Goal: Feedback & Contribution: Contribute content

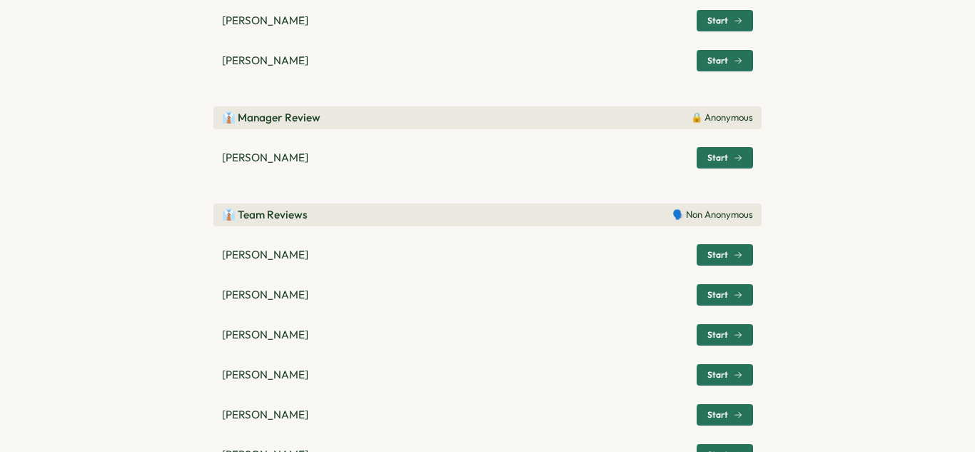
scroll to position [97, 0]
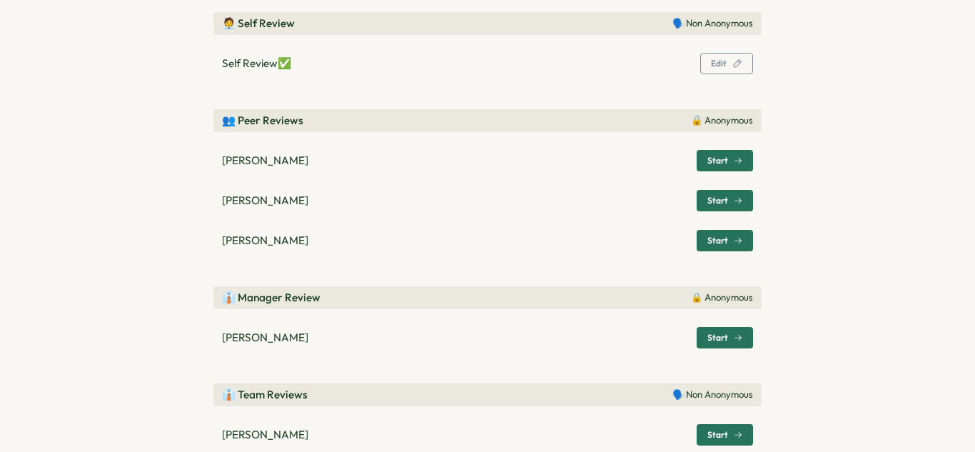
click at [716, 239] on span "Start" at bounding box center [718, 240] width 21 height 9
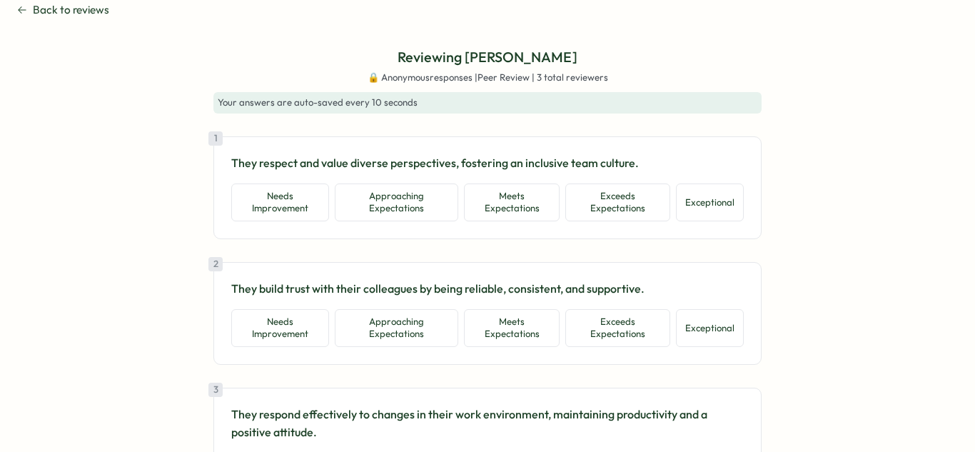
scroll to position [0, 0]
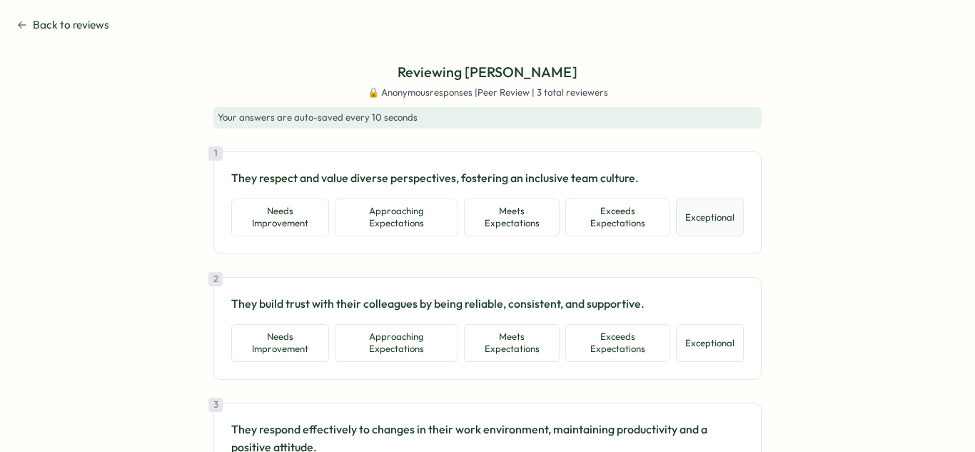
click at [706, 226] on button "Exceptional" at bounding box center [710, 218] width 68 height 38
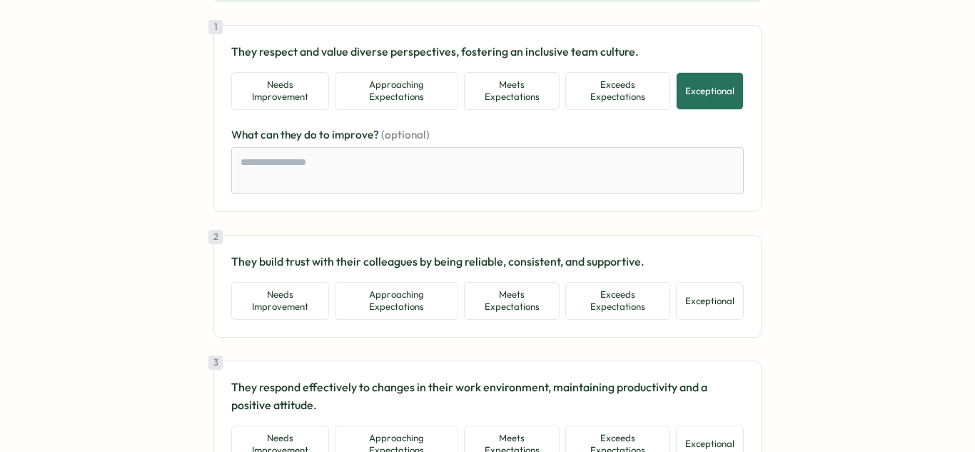
scroll to position [136, 0]
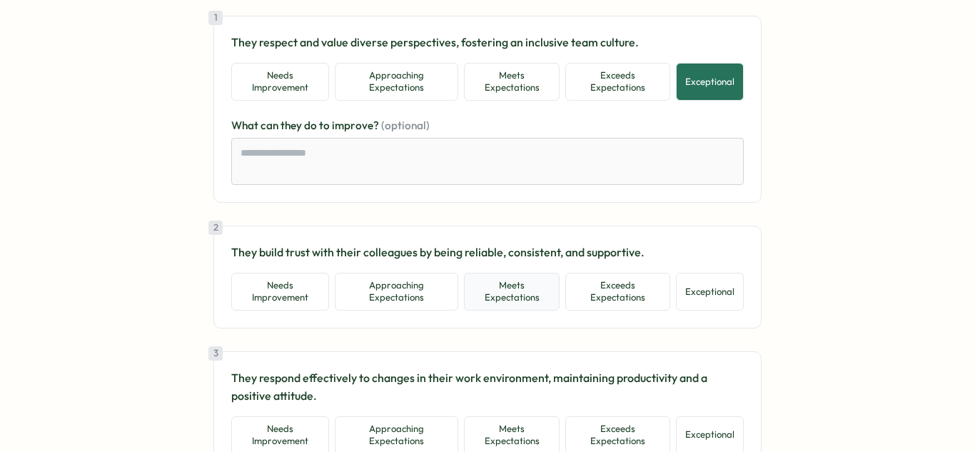
click at [506, 281] on button "Meets Expectations" at bounding box center [512, 292] width 96 height 38
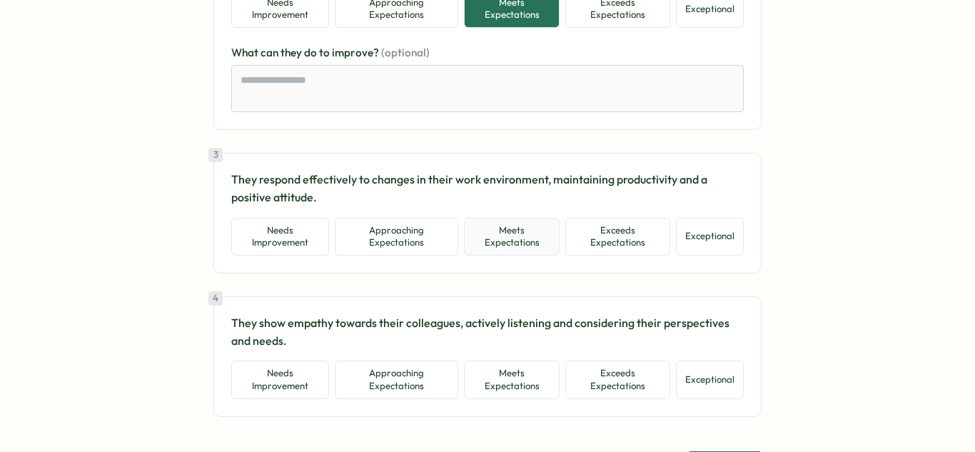
scroll to position [421, 0]
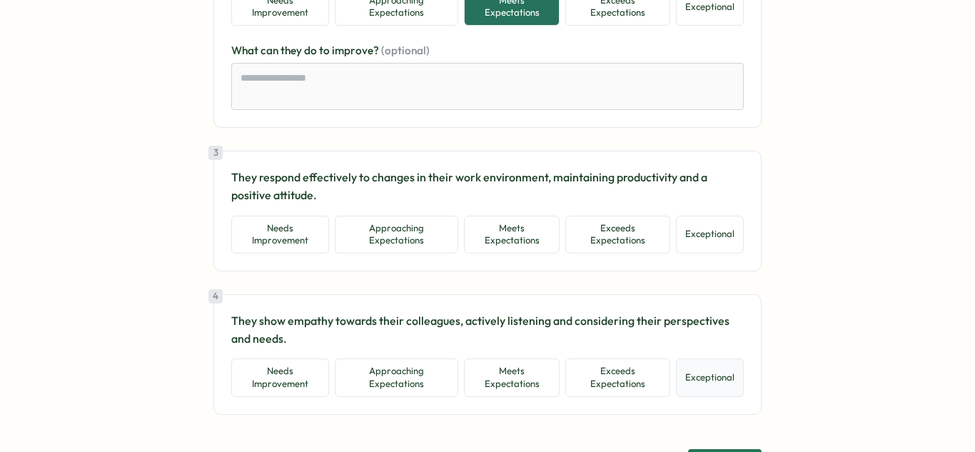
click at [718, 381] on button "Exceptional" at bounding box center [710, 377] width 68 height 38
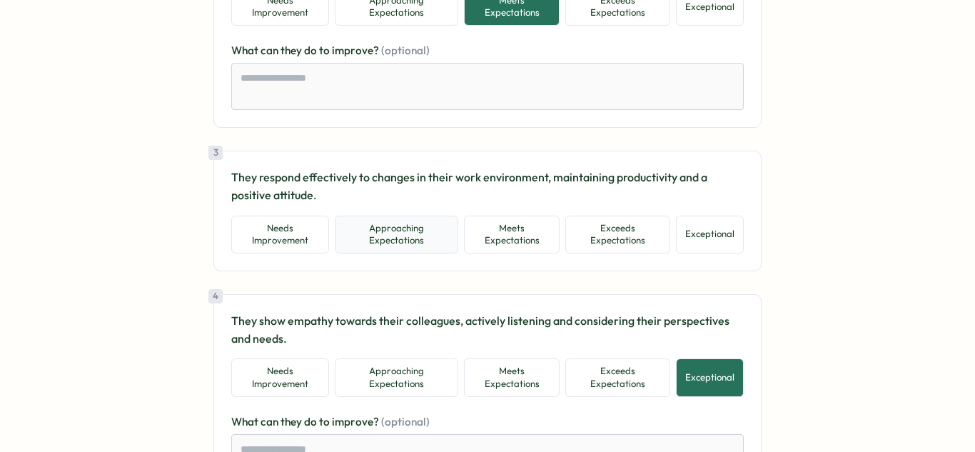
click at [421, 227] on button "Approaching Expectations" at bounding box center [397, 235] width 124 height 38
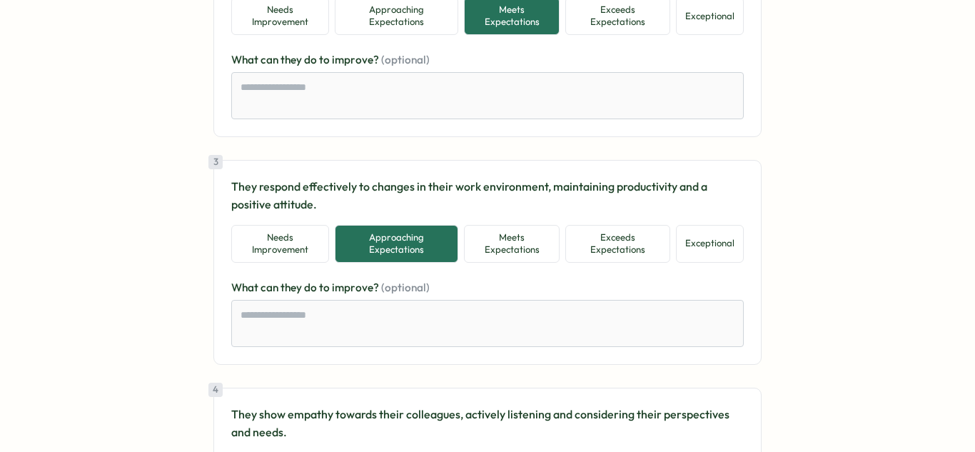
scroll to position [378, 0]
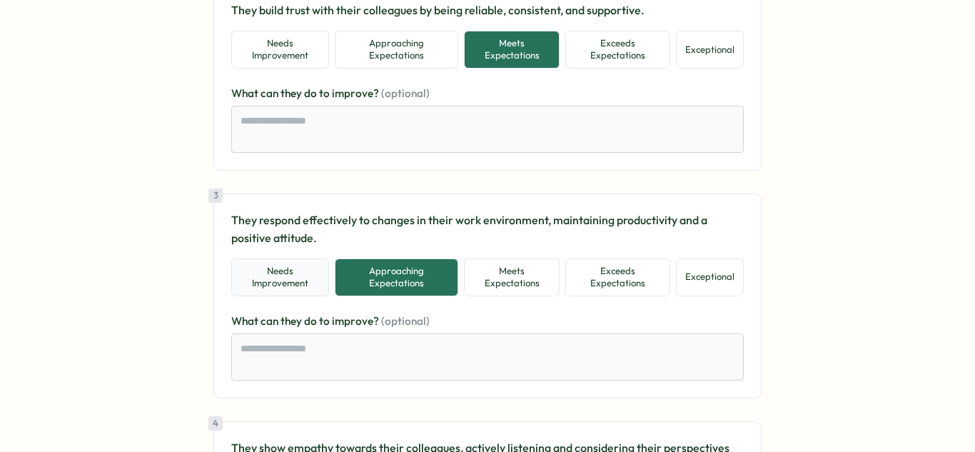
click at [301, 277] on button "Needs Improvement" at bounding box center [280, 278] width 98 height 38
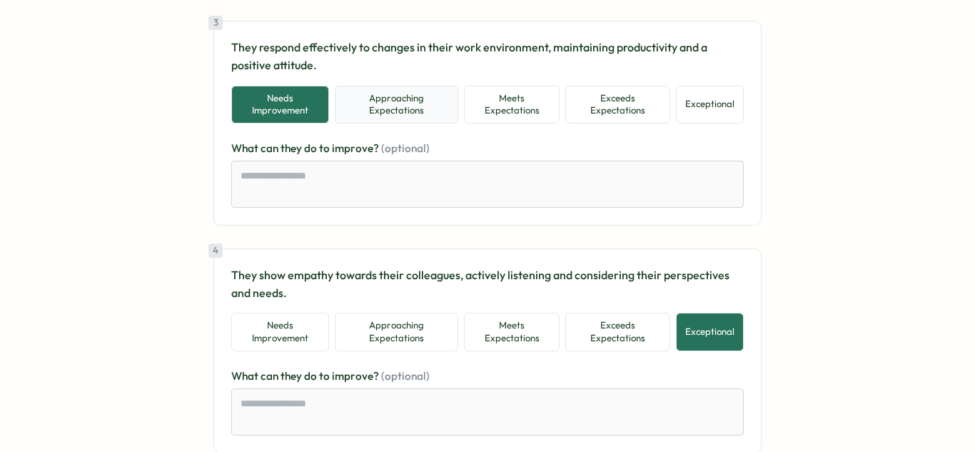
scroll to position [550, 0]
click at [425, 99] on button "Approaching Expectations" at bounding box center [397, 105] width 124 height 38
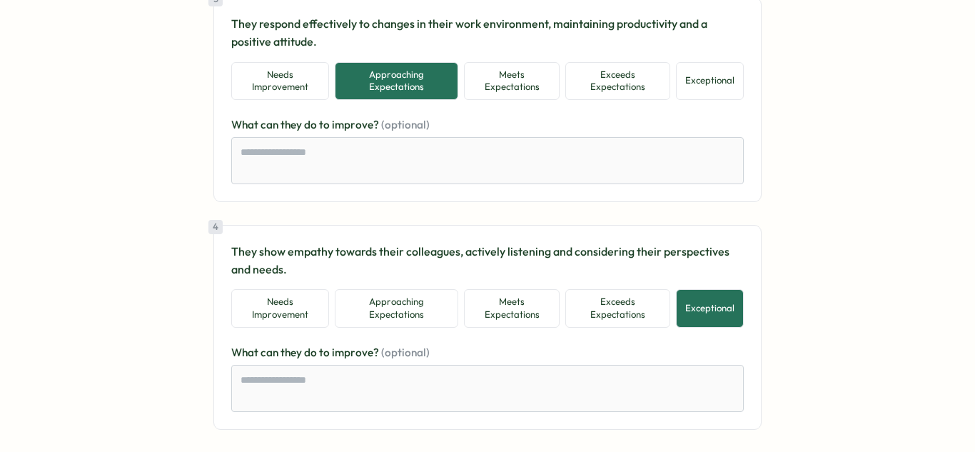
scroll to position [629, 0]
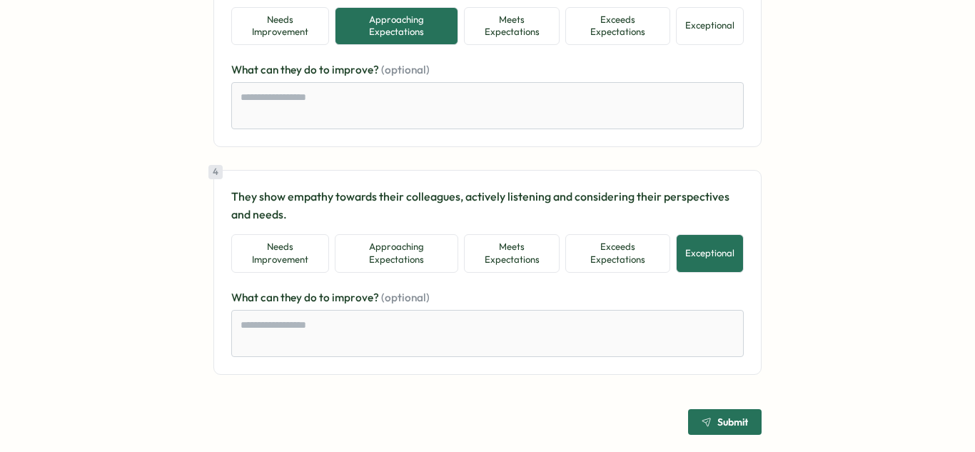
click at [718, 425] on span "Submit" at bounding box center [733, 422] width 31 height 10
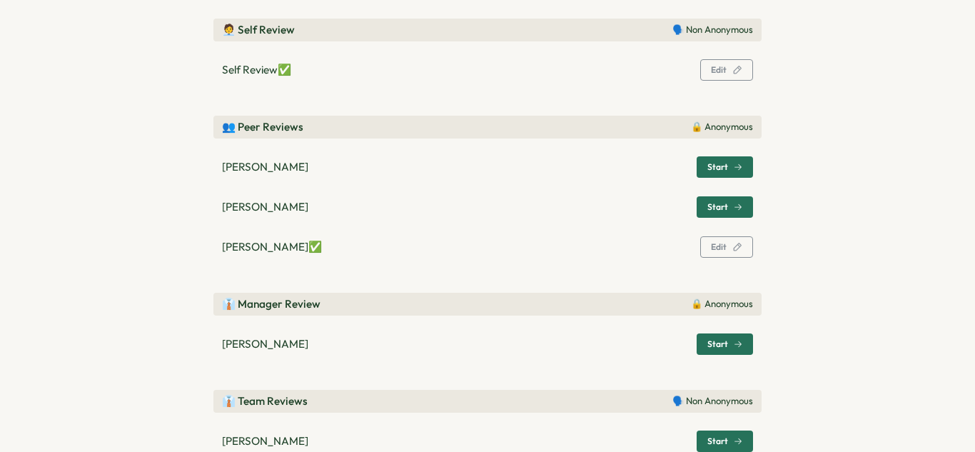
scroll to position [79, 0]
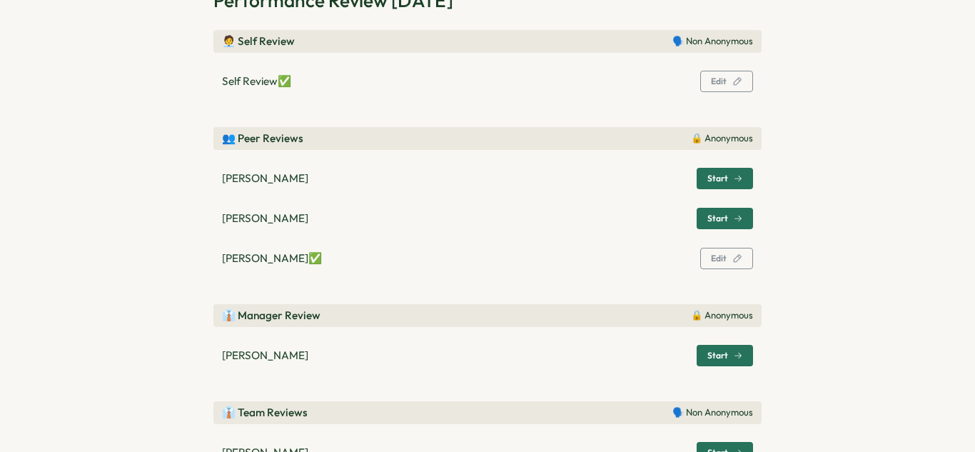
click at [710, 221] on span "Start" at bounding box center [718, 218] width 21 height 9
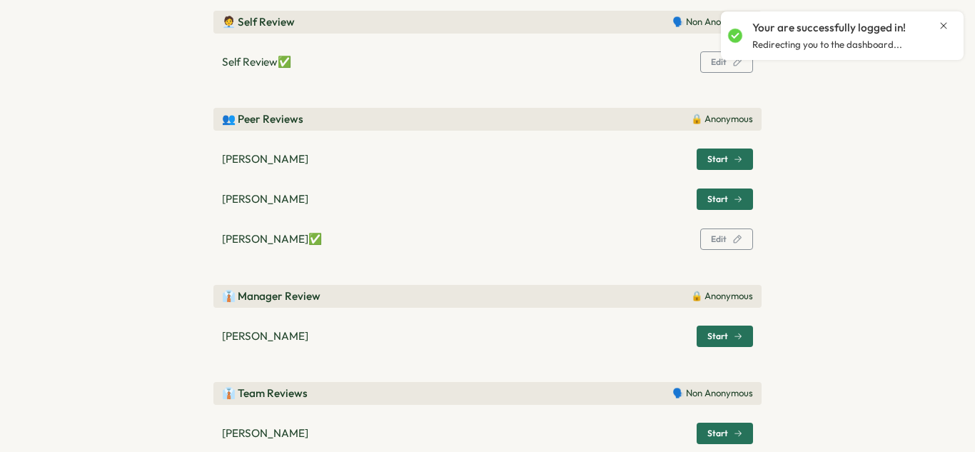
scroll to position [136, 0]
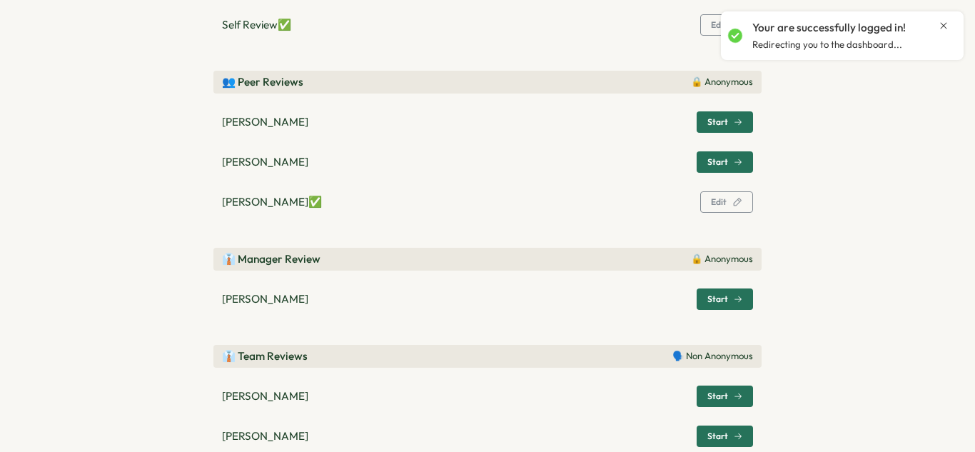
click at [732, 129] on span "Start" at bounding box center [725, 122] width 35 height 20
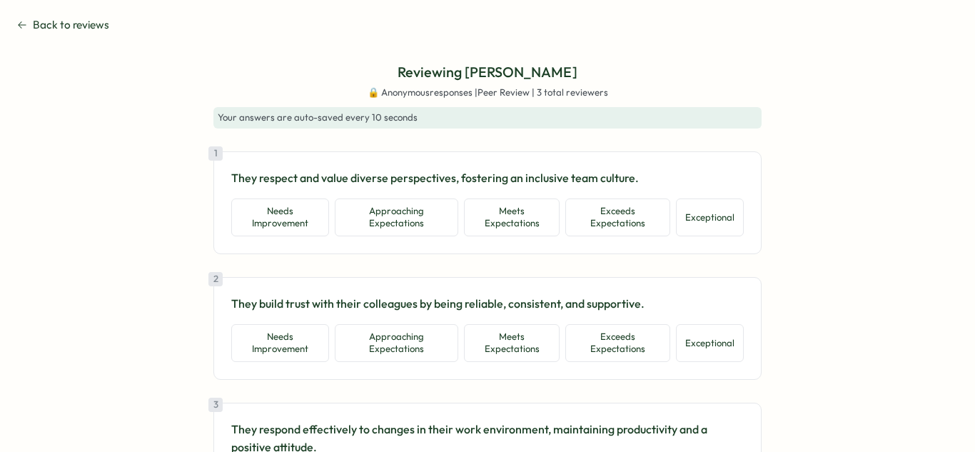
click at [14, 21] on section "Back to reviews Reviewing Samantha Martinez 🔒 Anonymous responses | Peer Review…" at bounding box center [487, 226] width 975 height 452
click at [24, 26] on icon at bounding box center [22, 24] width 10 height 11
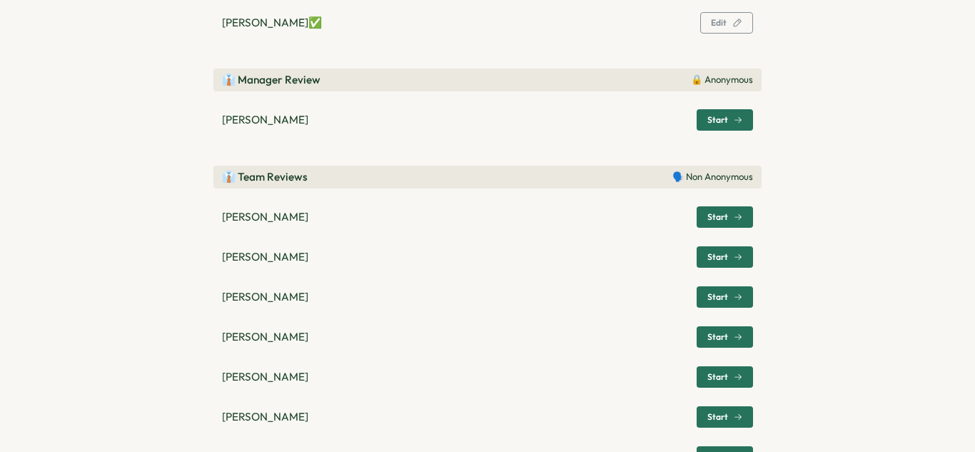
scroll to position [338, 0]
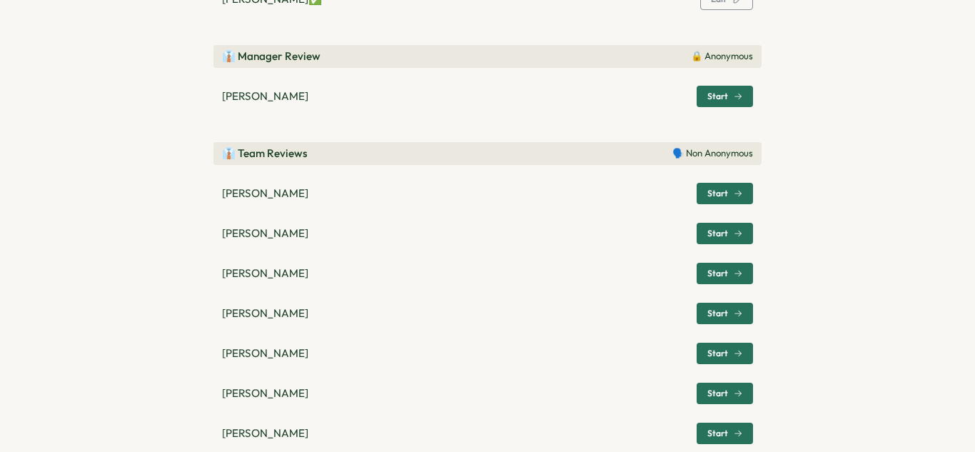
click at [723, 102] on span "Start" at bounding box center [725, 96] width 35 height 20
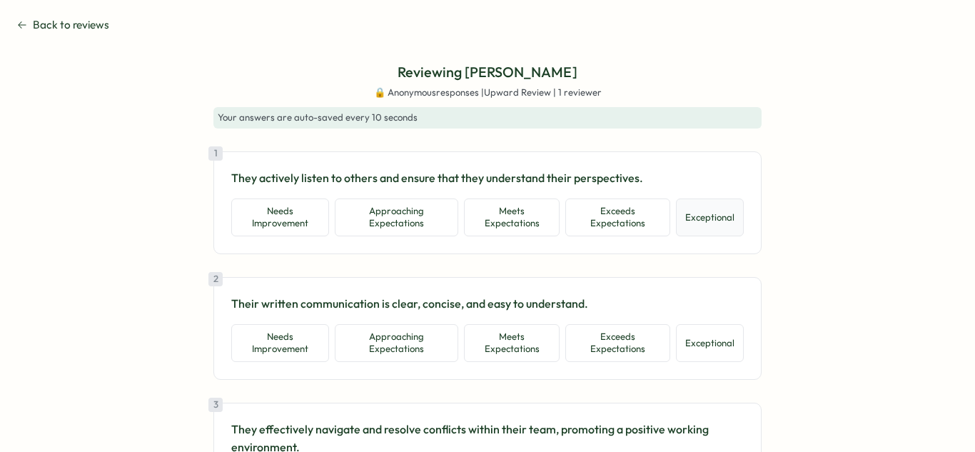
click at [706, 222] on button "Exceptional" at bounding box center [710, 218] width 68 height 38
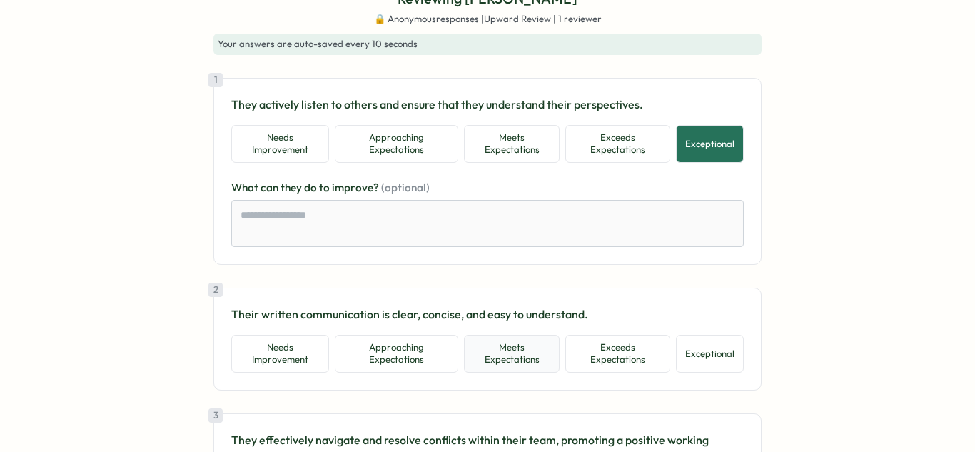
scroll to position [81, 0]
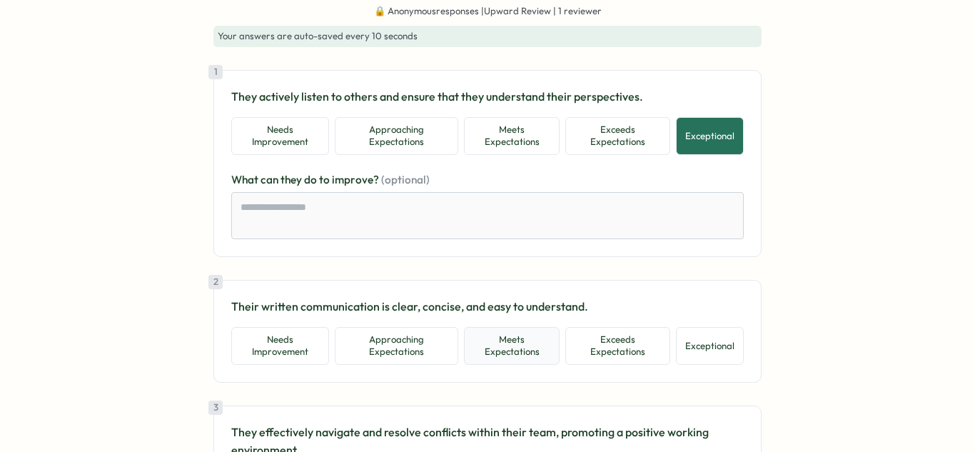
click at [536, 352] on button "Meets Expectations" at bounding box center [512, 346] width 96 height 38
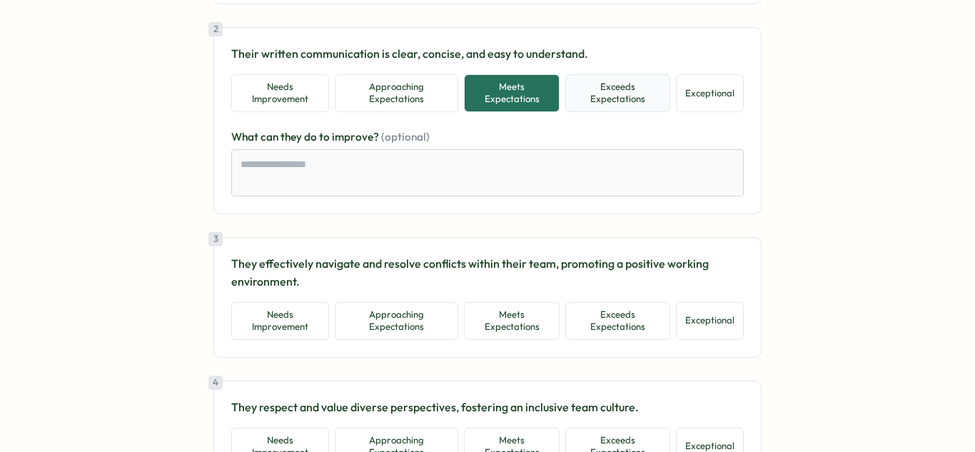
scroll to position [365, 0]
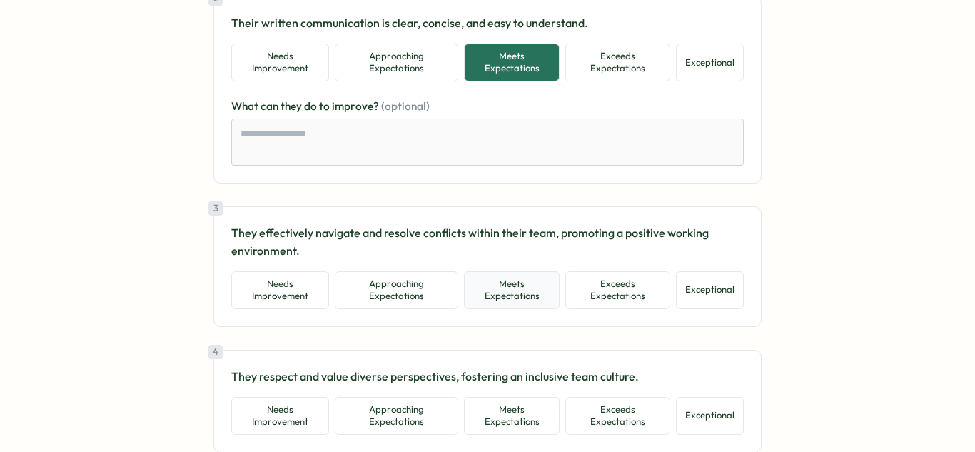
click at [492, 294] on button "Meets Expectations" at bounding box center [512, 290] width 96 height 38
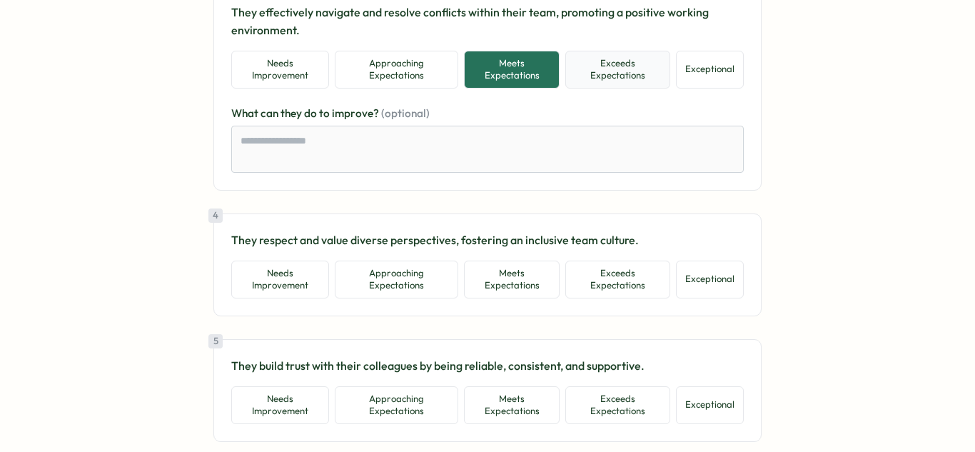
scroll to position [631, 0]
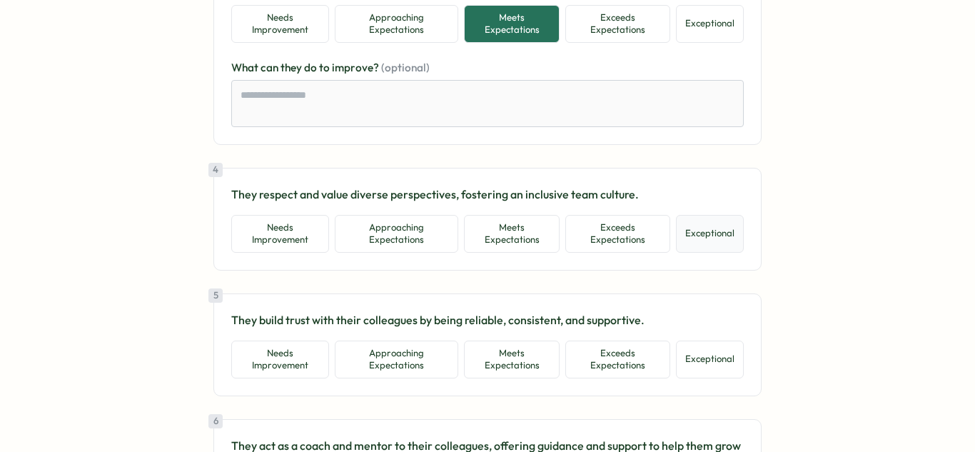
click at [711, 244] on button "Exceptional" at bounding box center [710, 234] width 68 height 38
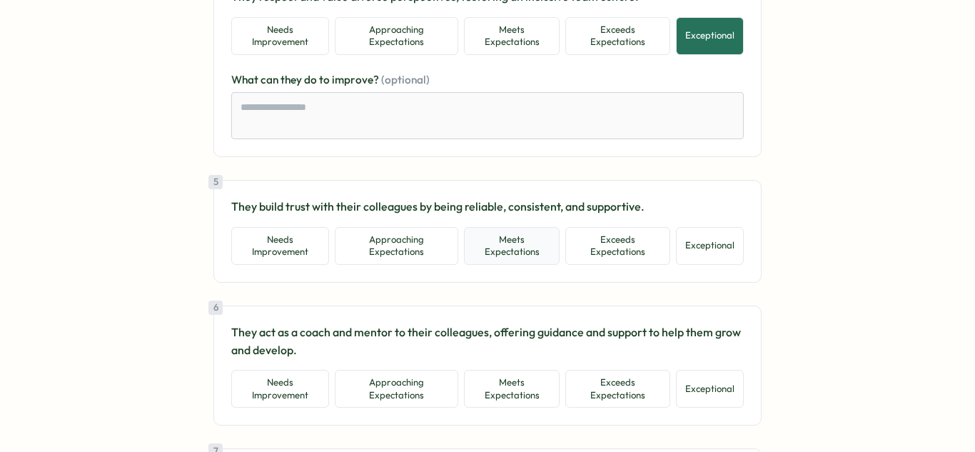
scroll to position [845, 0]
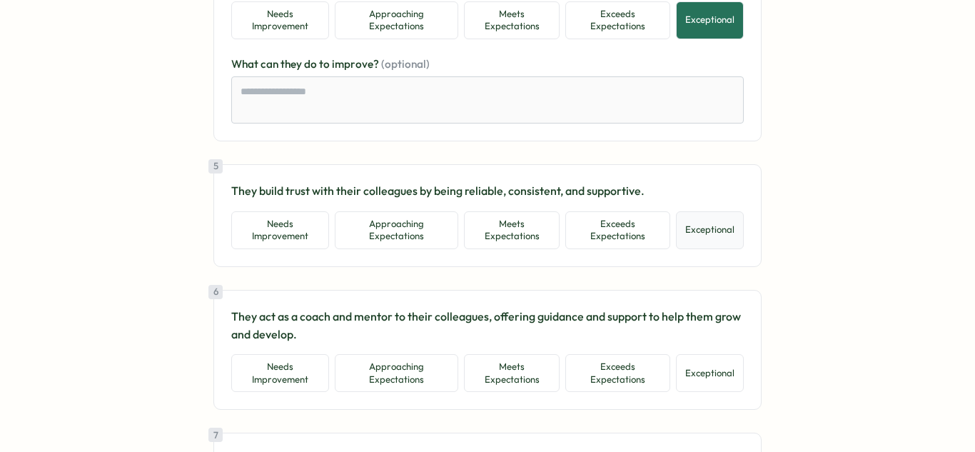
drag, startPoint x: 715, startPoint y: 240, endPoint x: 689, endPoint y: 241, distance: 25.7
click at [714, 240] on button "Exceptional" at bounding box center [710, 230] width 68 height 38
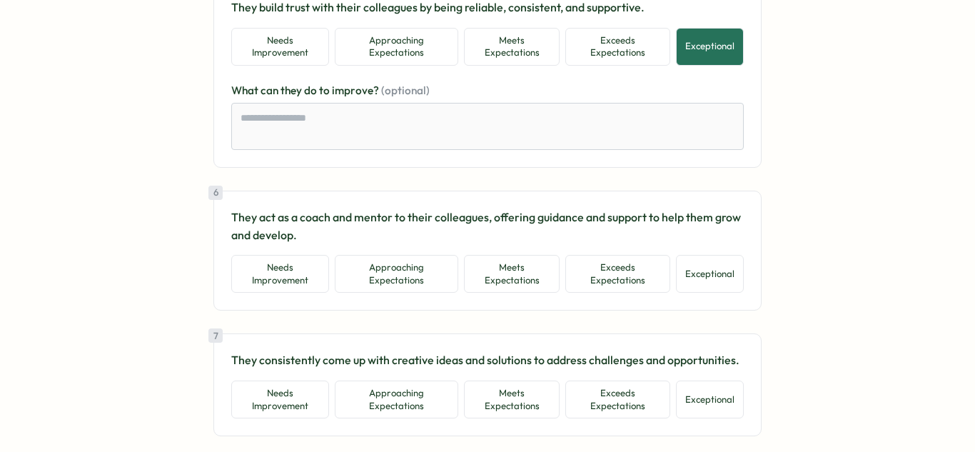
scroll to position [1080, 0]
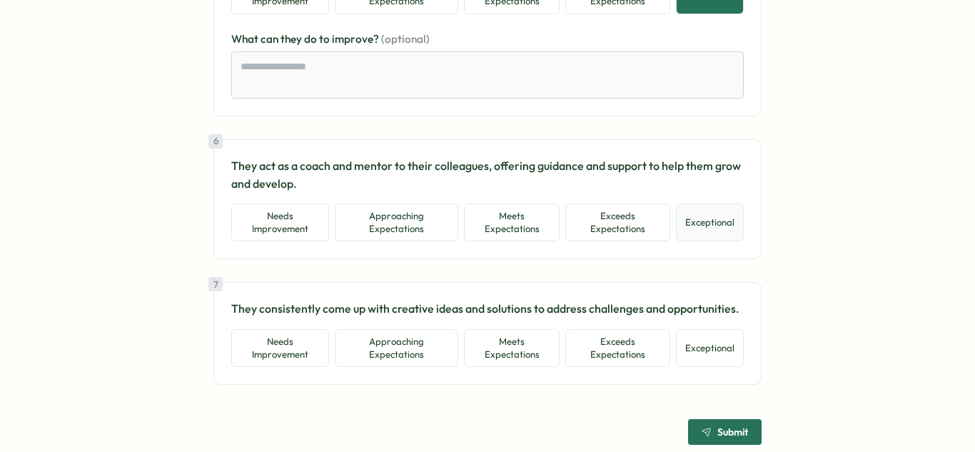
click at [708, 233] on button "Exceptional" at bounding box center [710, 223] width 68 height 38
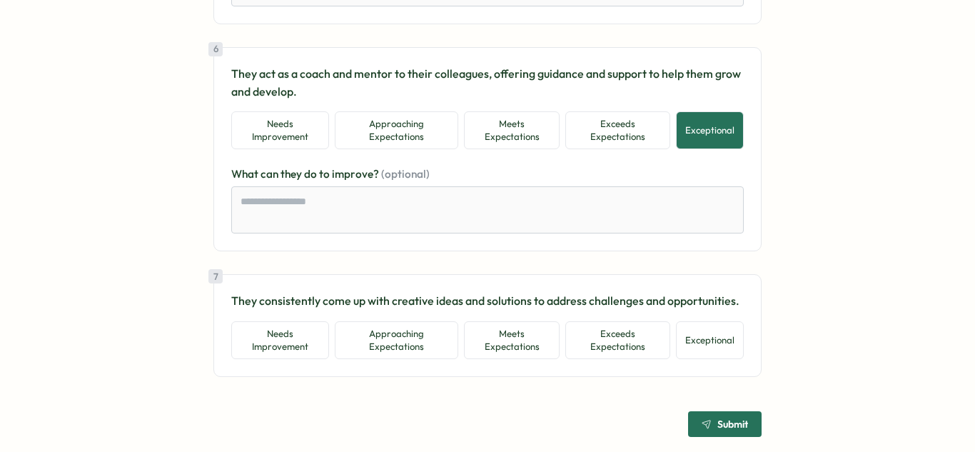
scroll to position [1174, 0]
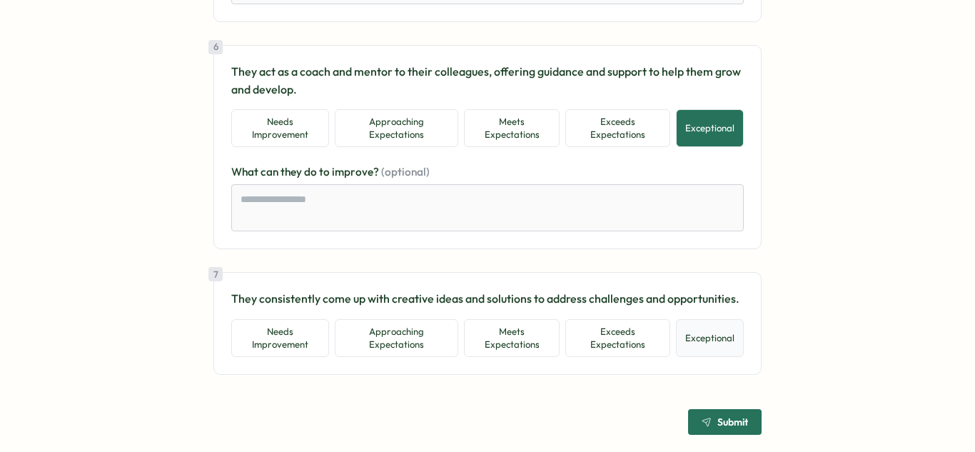
click at [708, 338] on button "Exceptional" at bounding box center [710, 338] width 68 height 38
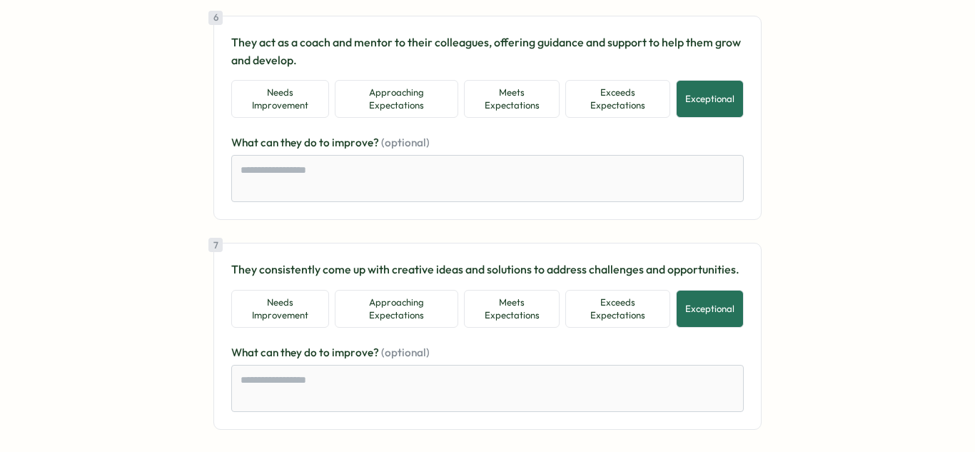
scroll to position [1258, 0]
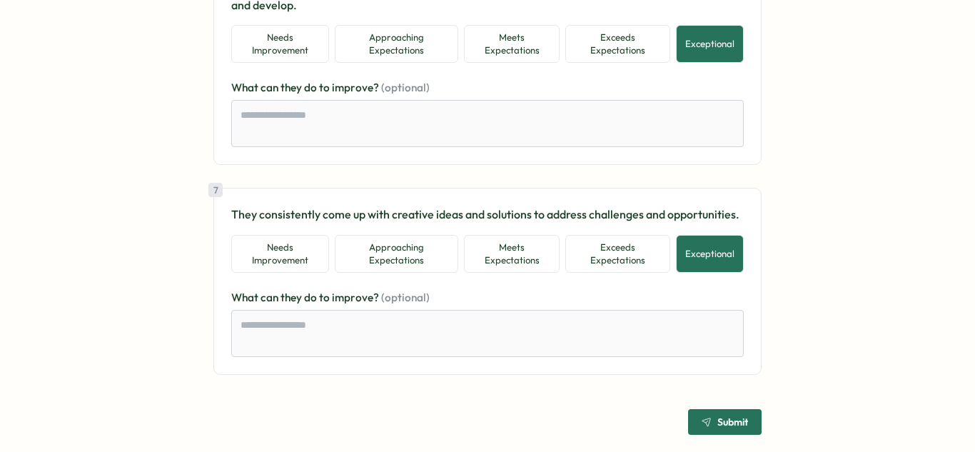
click at [746, 418] on button "Submit" at bounding box center [725, 422] width 74 height 26
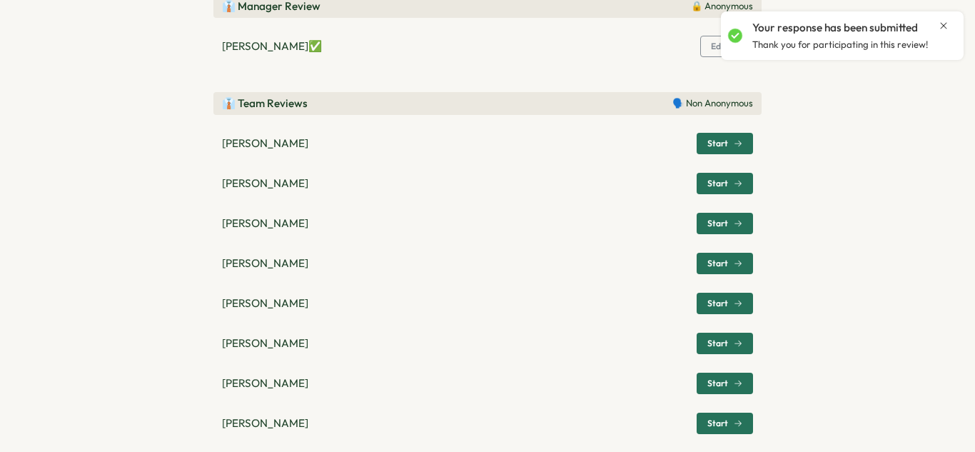
scroll to position [416, 0]
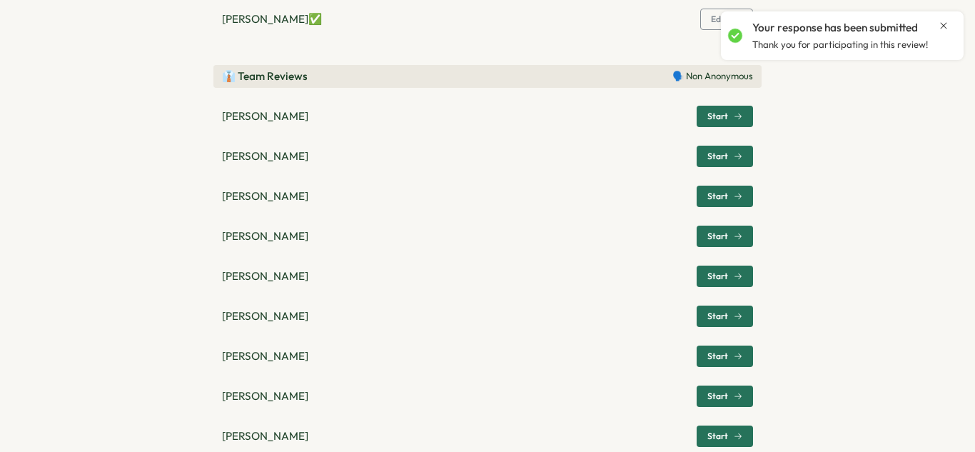
click at [717, 158] on span "Start" at bounding box center [718, 156] width 21 height 9
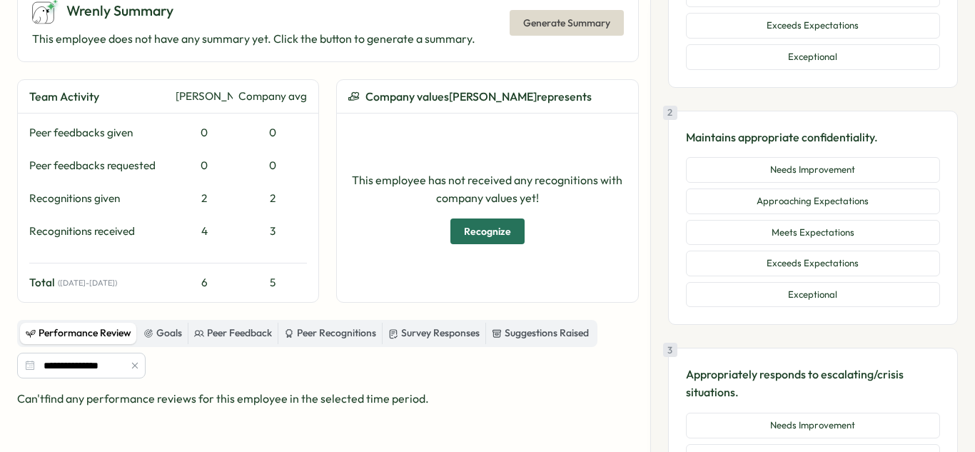
scroll to position [260, 0]
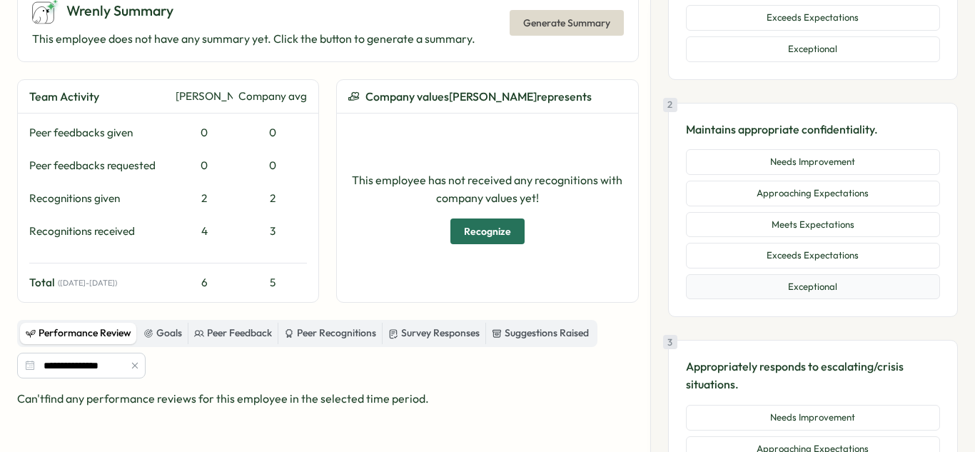
click at [800, 289] on button "Exceptional" at bounding box center [813, 287] width 254 height 26
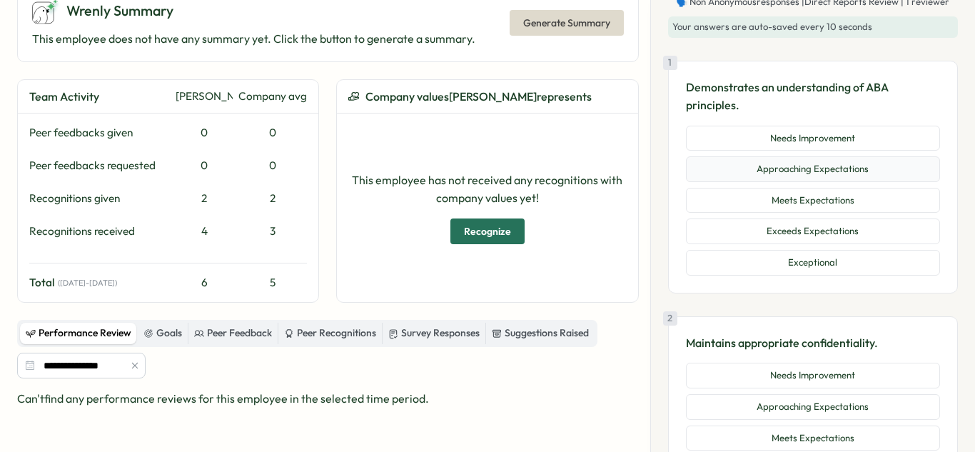
scroll to position [44, 0]
click at [828, 166] on button "Approaching Expectations" at bounding box center [813, 172] width 254 height 26
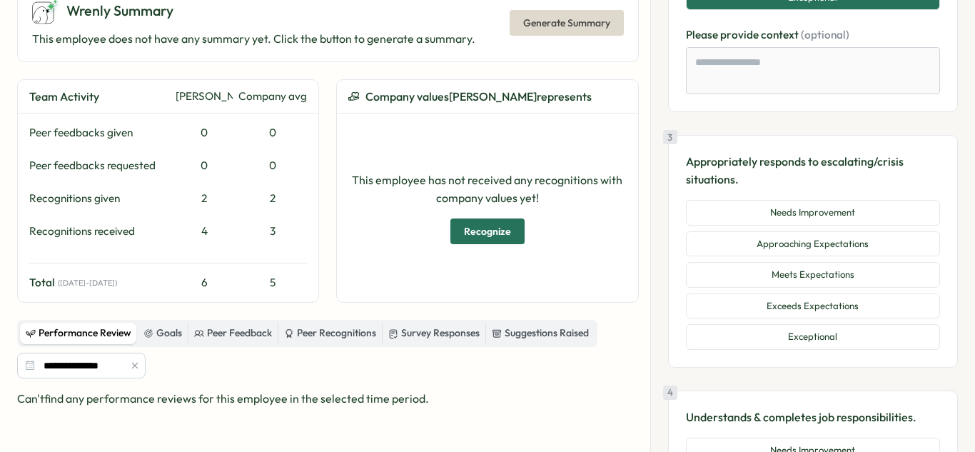
scroll to position [635, 0]
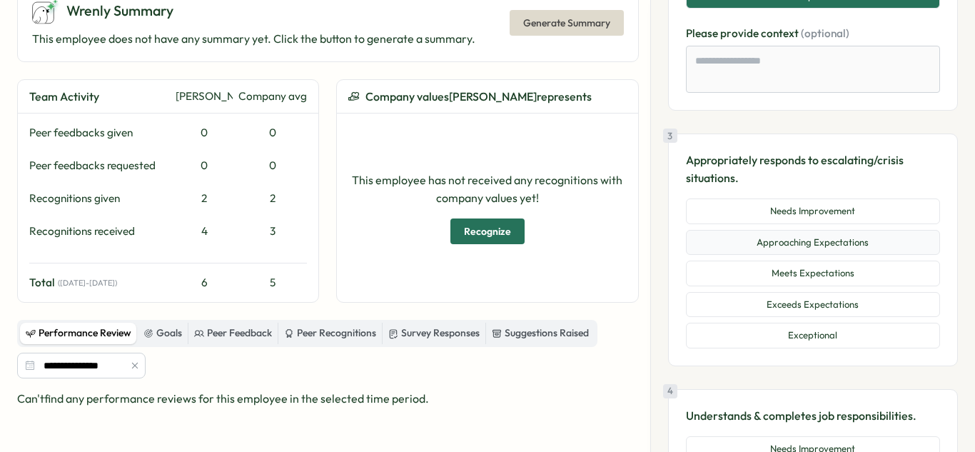
click at [813, 248] on button "Approaching Expectations" at bounding box center [813, 243] width 254 height 26
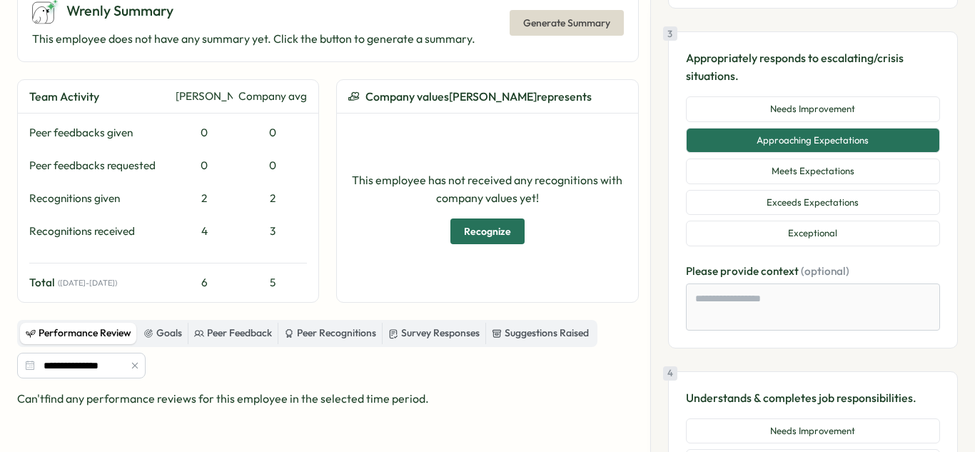
scroll to position [983, 0]
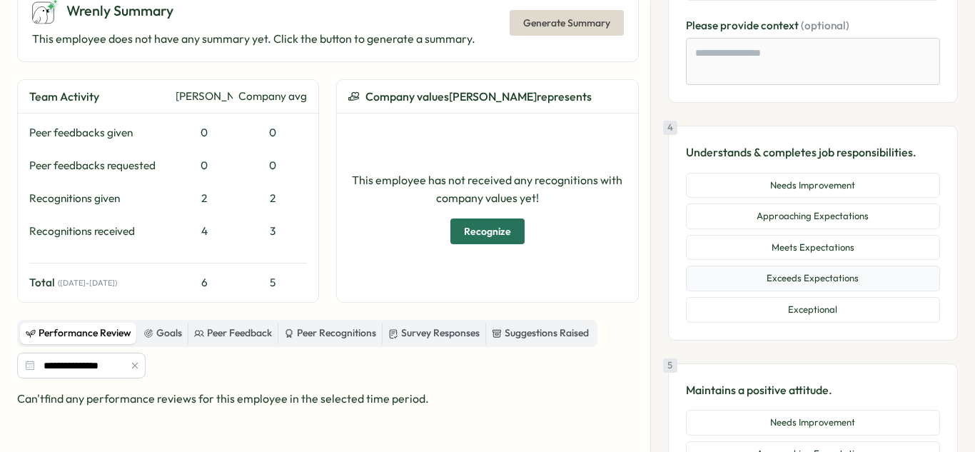
click at [817, 281] on button "Exceeds Expectations" at bounding box center [813, 279] width 254 height 26
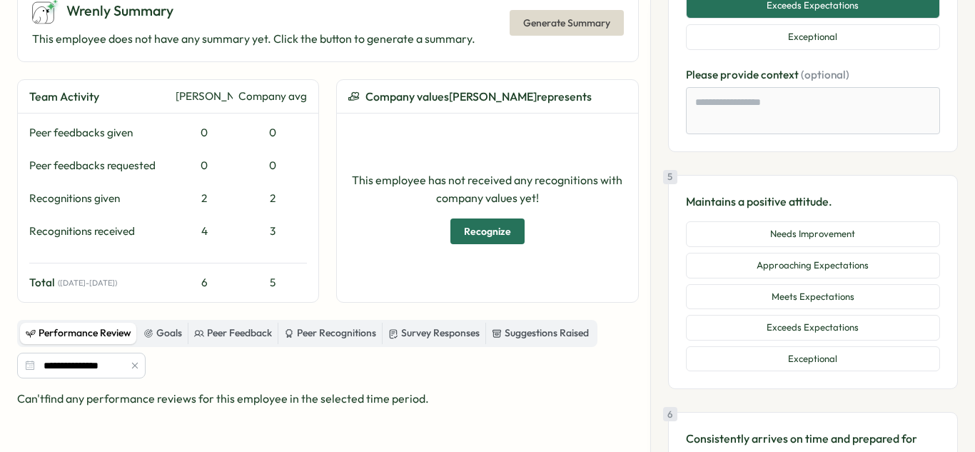
scroll to position [1295, 0]
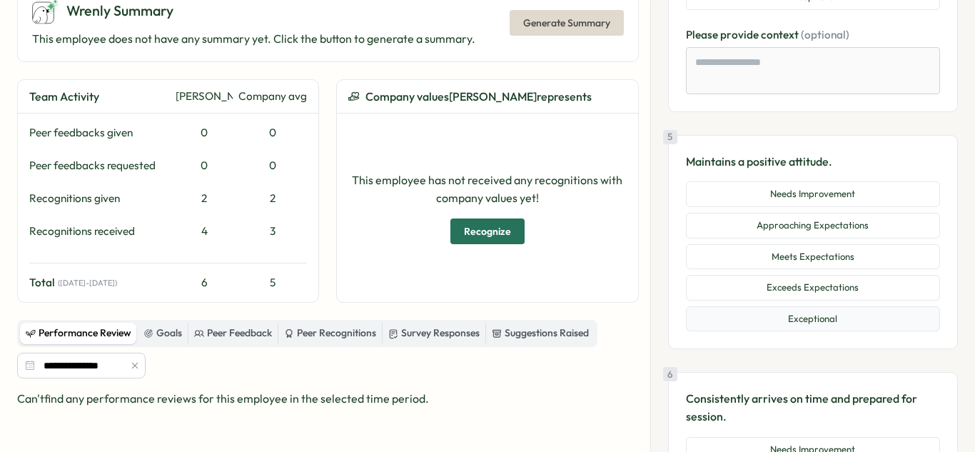
click at [808, 317] on button "Exceptional" at bounding box center [813, 319] width 254 height 26
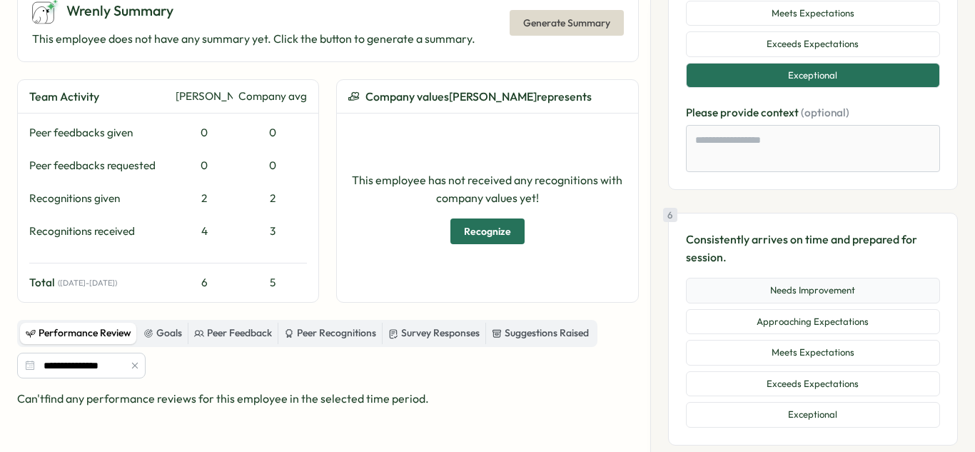
scroll to position [1556, 0]
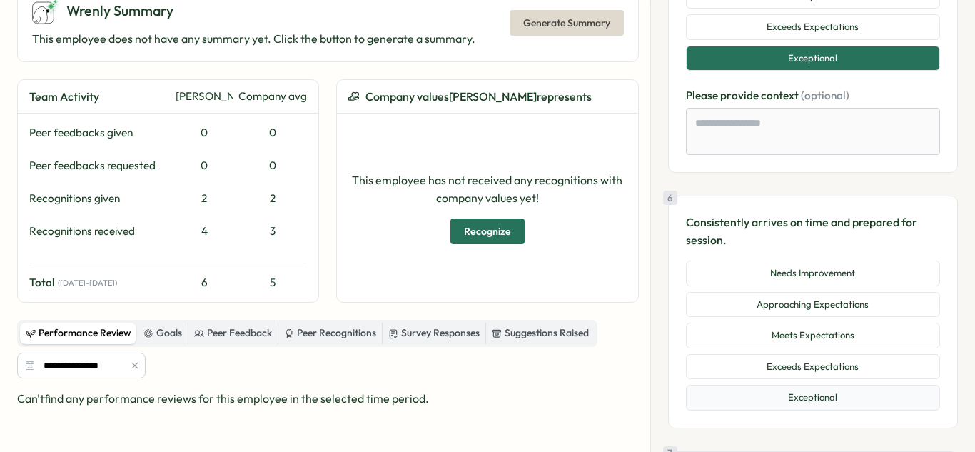
click at [827, 394] on button "Exceptional" at bounding box center [813, 398] width 254 height 26
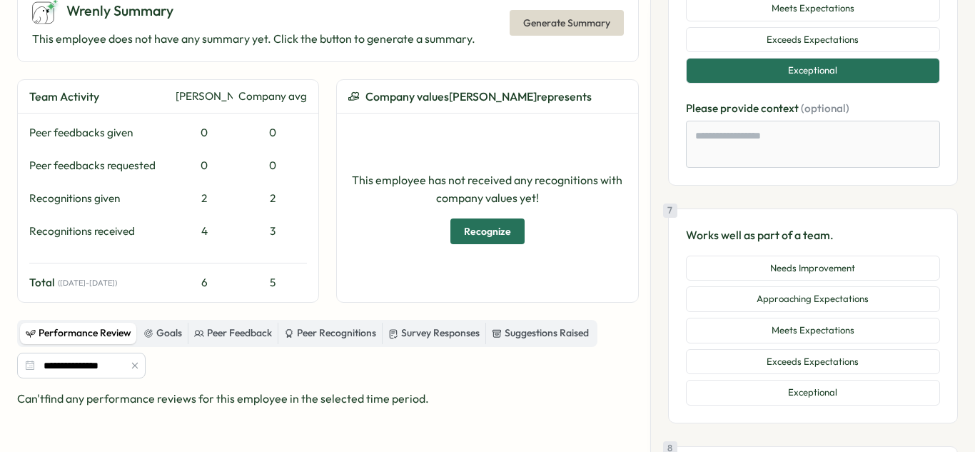
scroll to position [1922, 0]
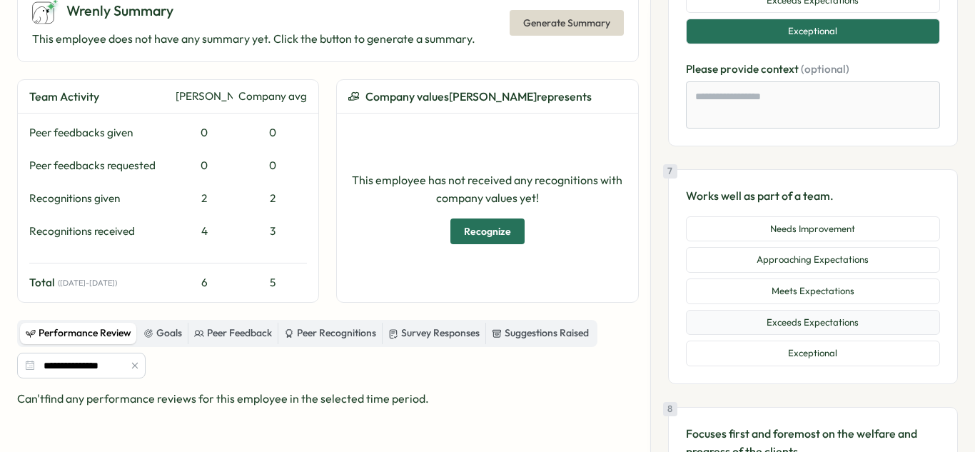
click at [824, 326] on button "Exceeds Expectations" at bounding box center [813, 323] width 254 height 26
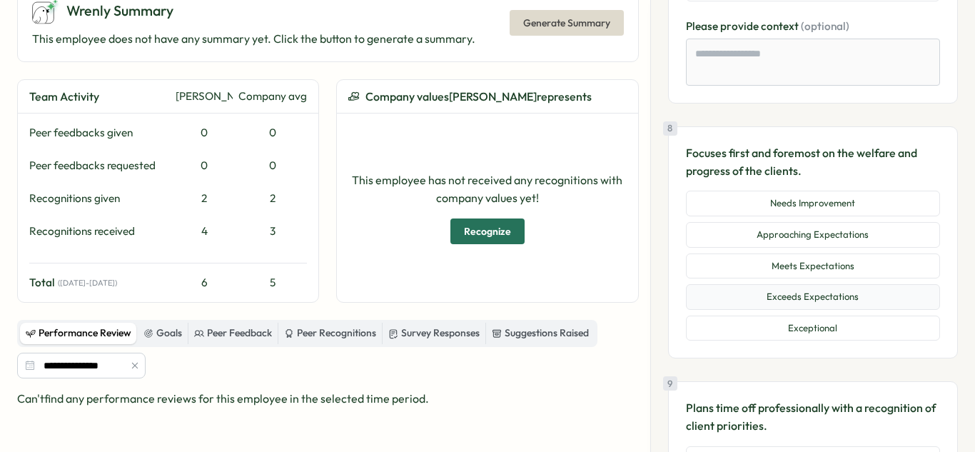
scroll to position [2290, 0]
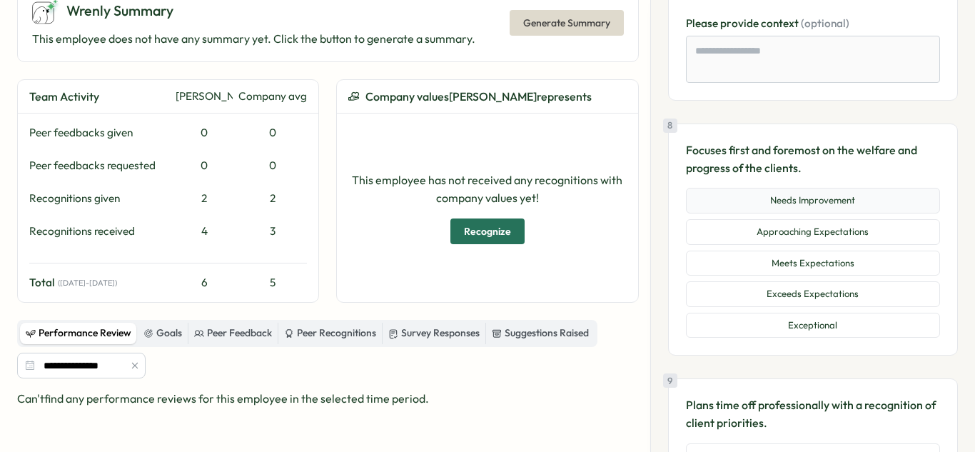
click at [858, 211] on button "Needs Improvement" at bounding box center [813, 201] width 254 height 26
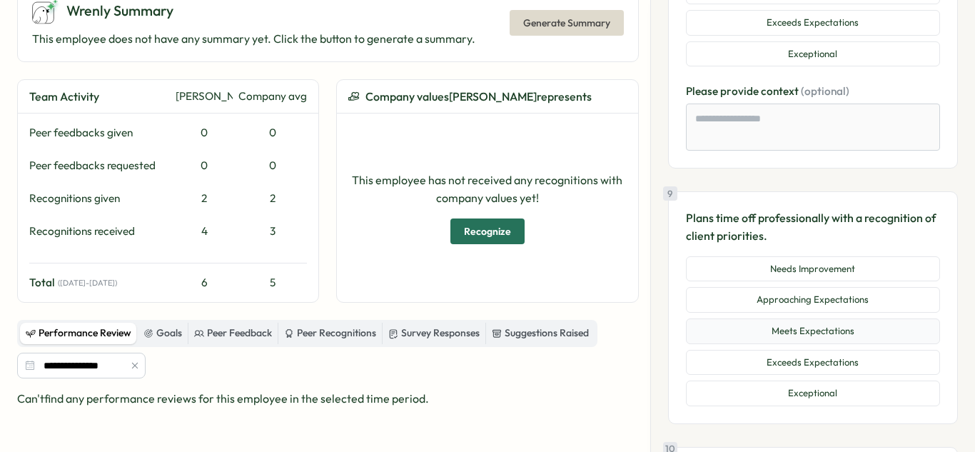
scroll to position [2572, 0]
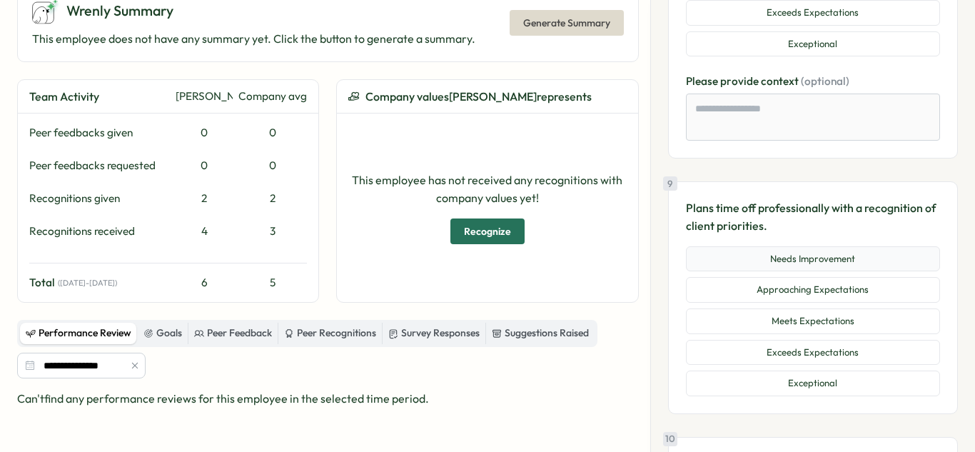
click at [832, 259] on button "Needs Improvement" at bounding box center [813, 259] width 254 height 26
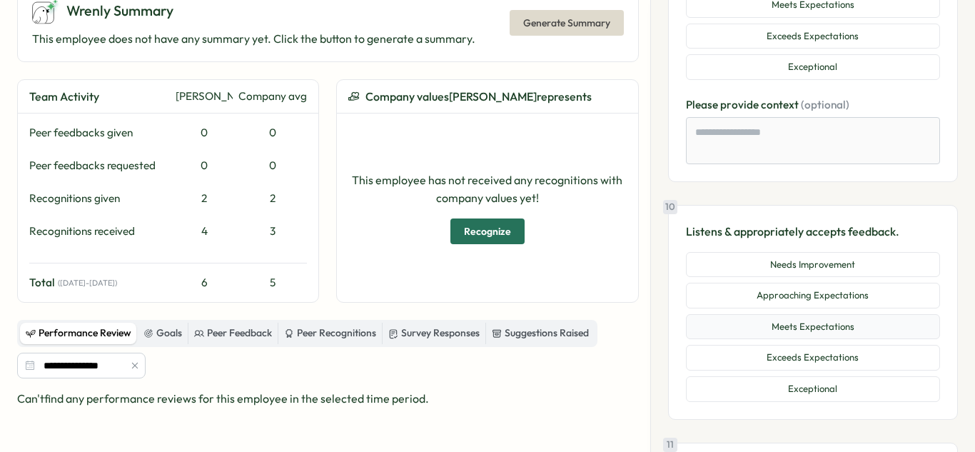
scroll to position [2893, 0]
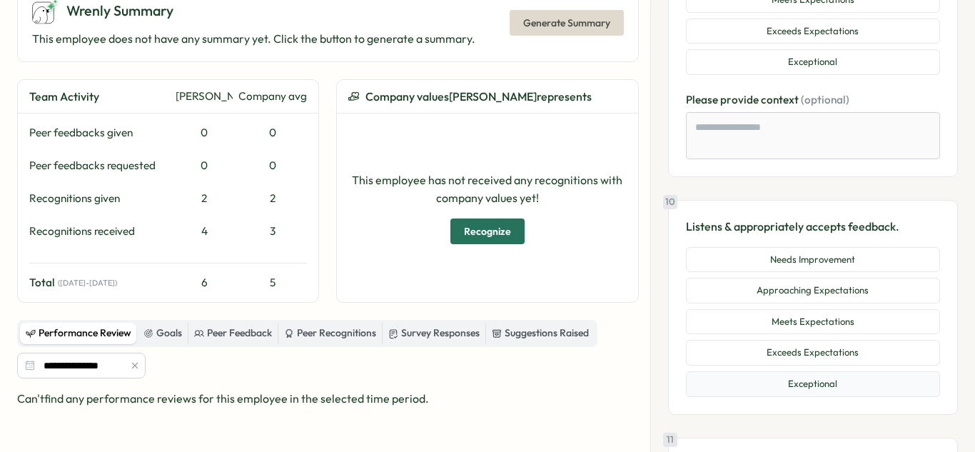
click at [831, 383] on button "Exceptional" at bounding box center [813, 384] width 254 height 26
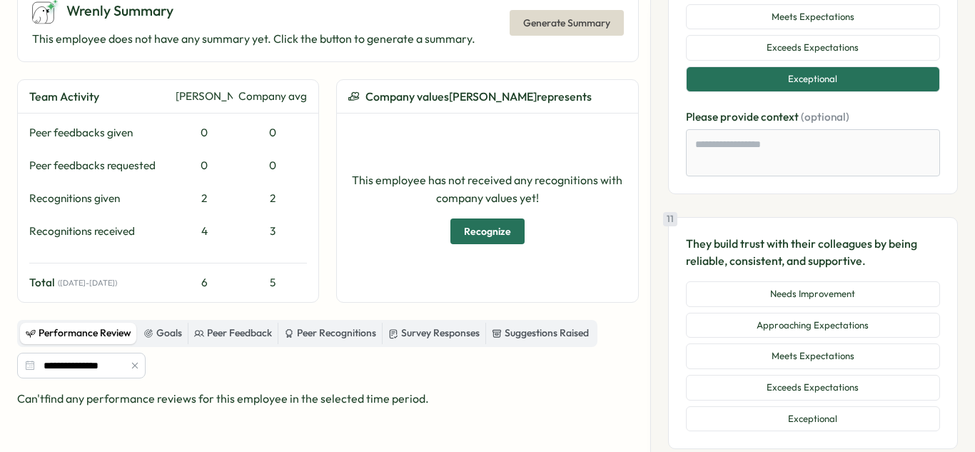
scroll to position [3208, 0]
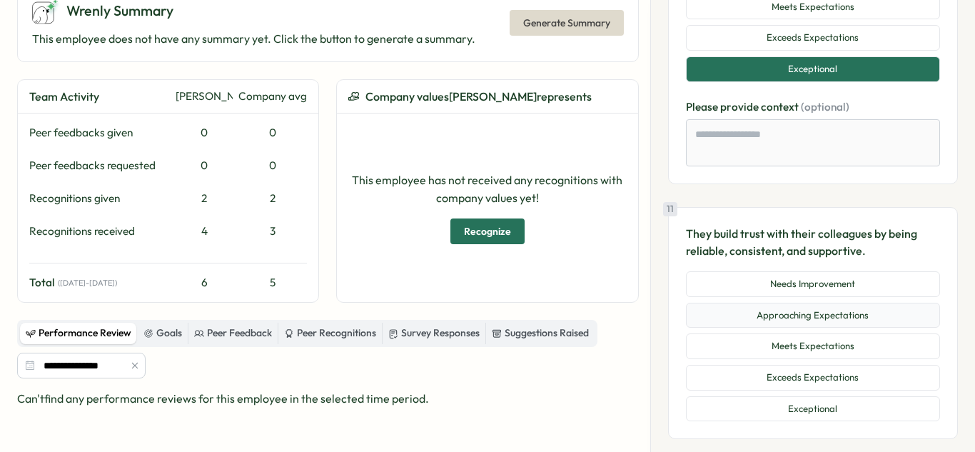
click at [836, 322] on button "Approaching Expectations" at bounding box center [813, 316] width 254 height 26
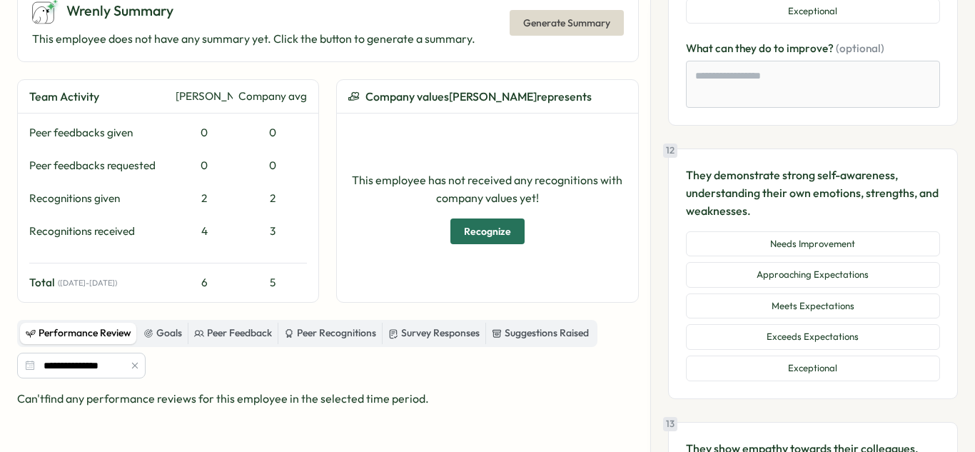
scroll to position [3618, 0]
click at [841, 361] on button "Exceptional" at bounding box center [813, 369] width 254 height 26
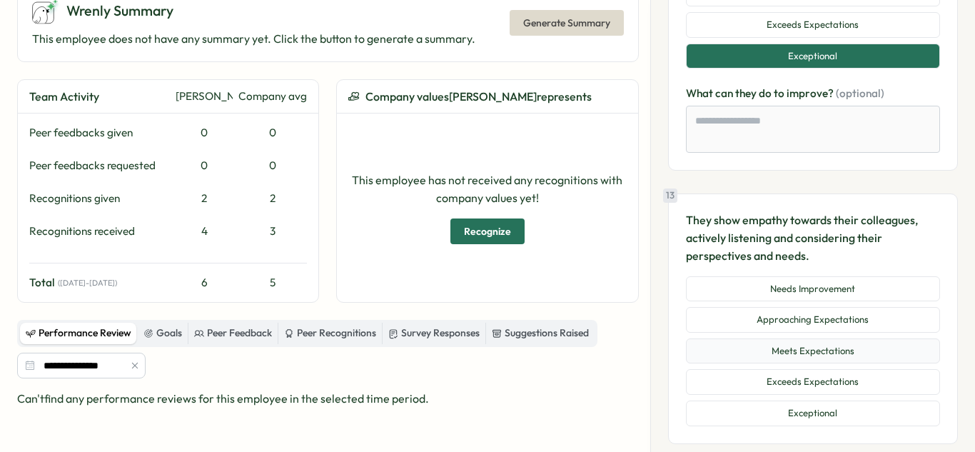
scroll to position [3943, 0]
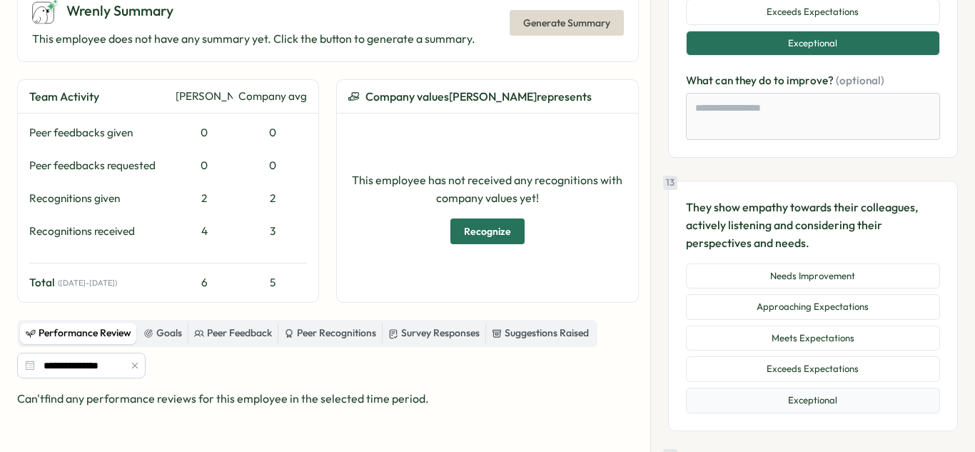
click at [813, 394] on button "Exceptional" at bounding box center [813, 401] width 254 height 26
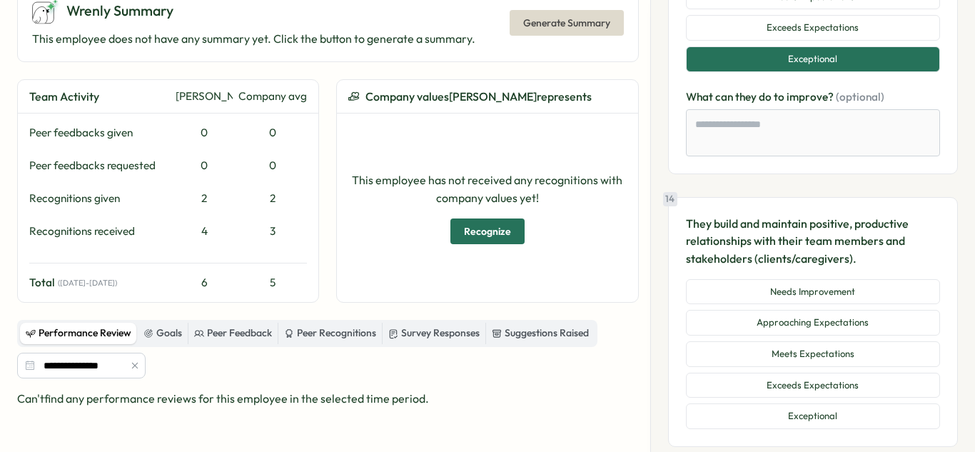
scroll to position [4357, 0]
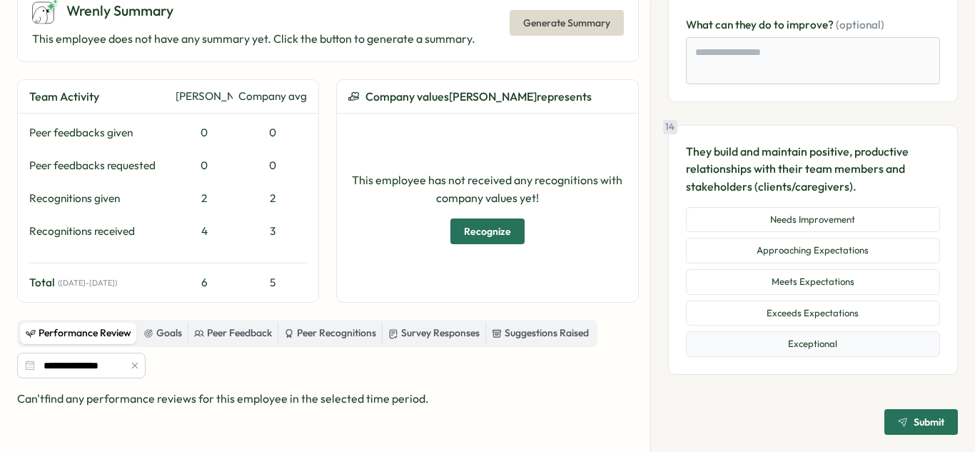
click at [866, 340] on button "Exceptional" at bounding box center [813, 344] width 254 height 26
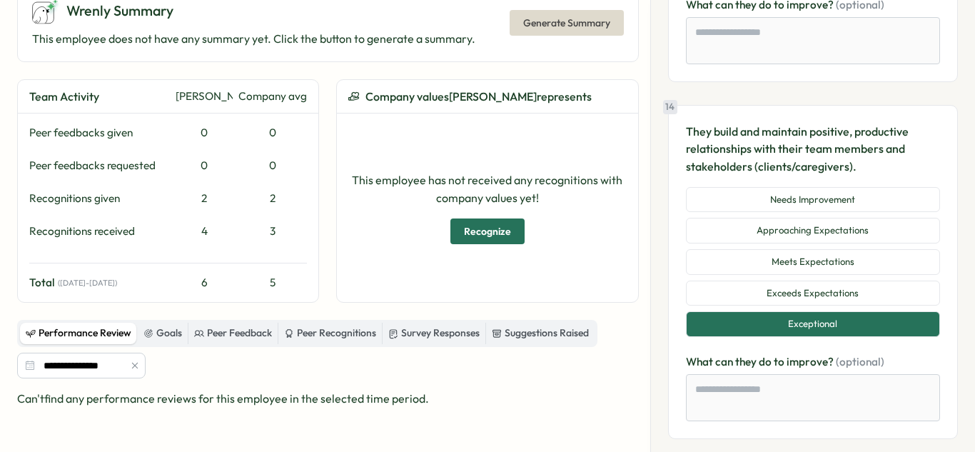
scroll to position [4441, 0]
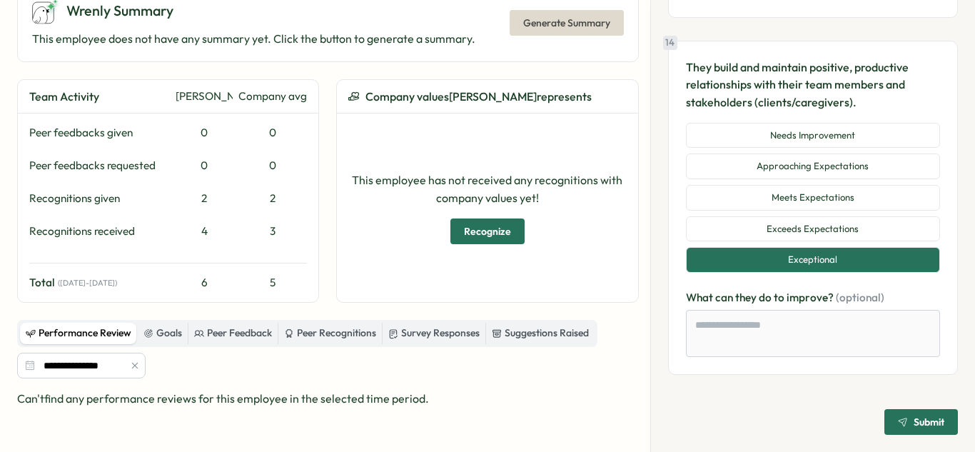
click at [915, 412] on span "Submit" at bounding box center [921, 422] width 46 height 24
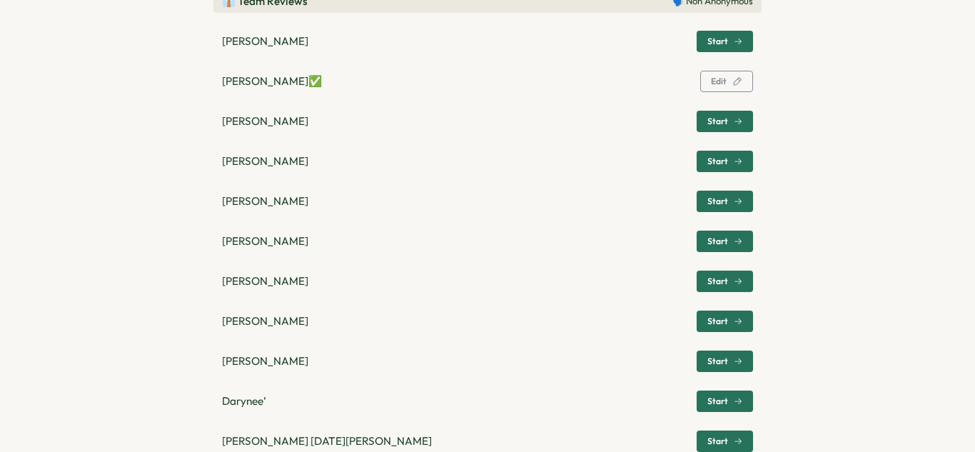
scroll to position [464, 0]
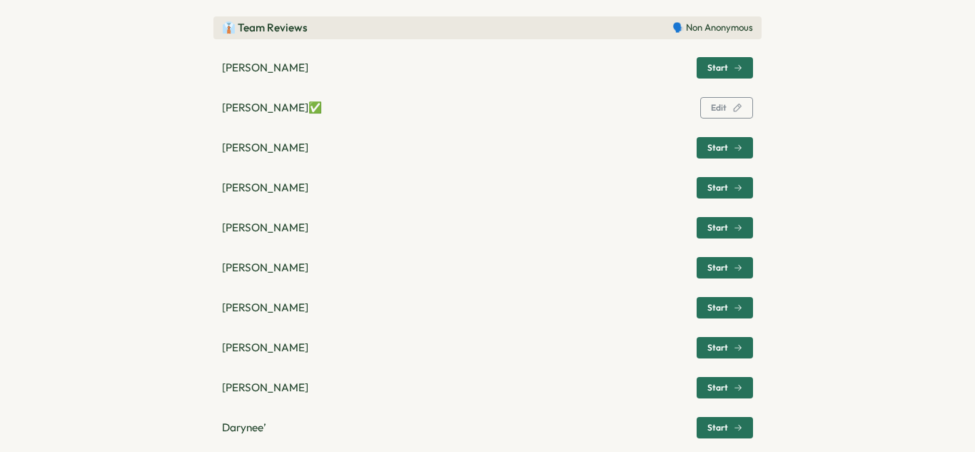
click at [708, 152] on span "Start" at bounding box center [718, 148] width 21 height 9
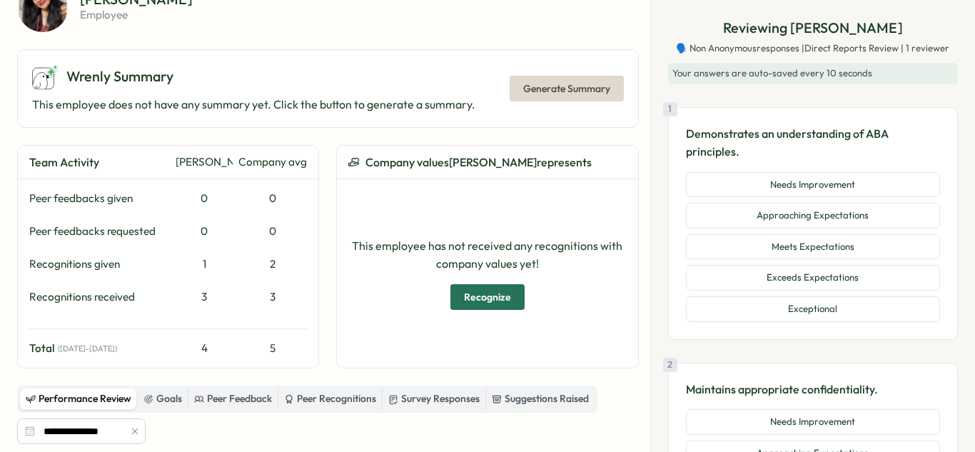
scroll to position [86, 0]
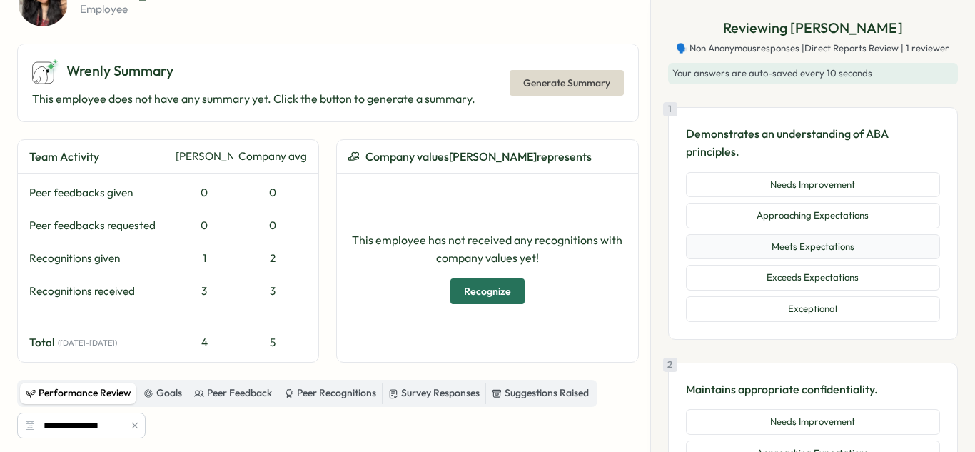
click at [801, 243] on button "Meets Expectations" at bounding box center [813, 247] width 254 height 26
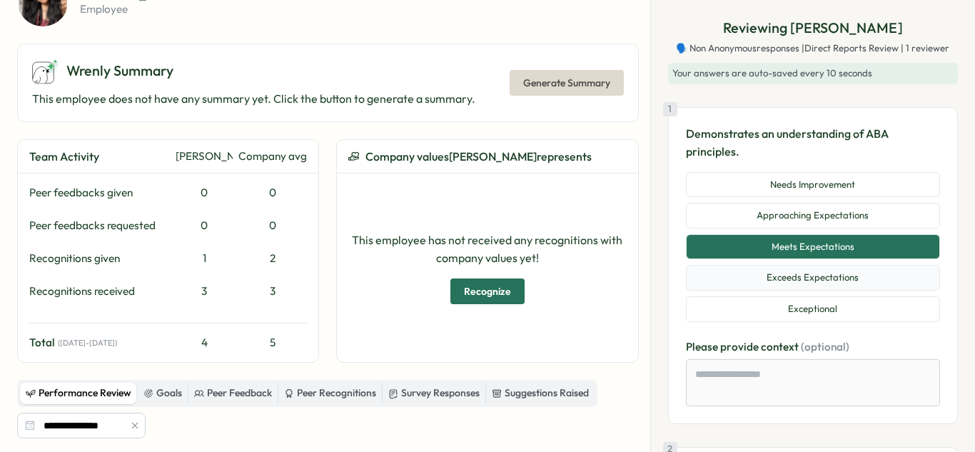
click at [808, 271] on button "Exceeds Expectations" at bounding box center [813, 278] width 254 height 26
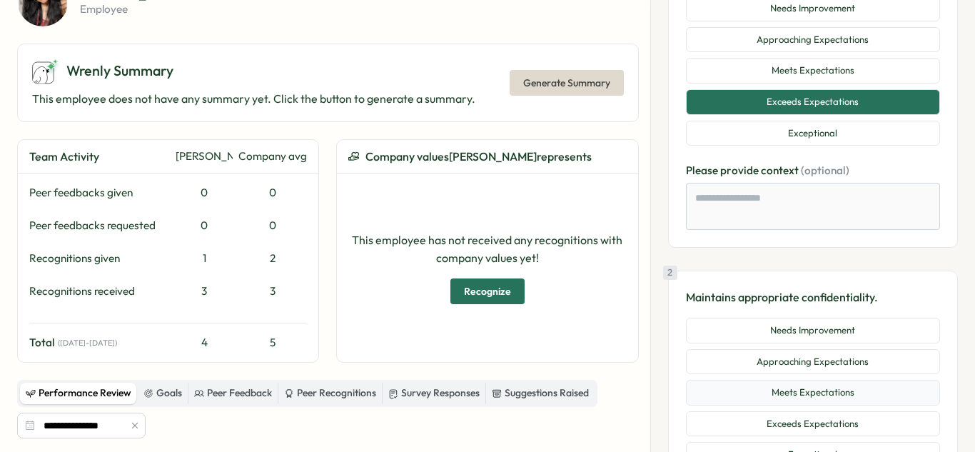
scroll to position [222, 0]
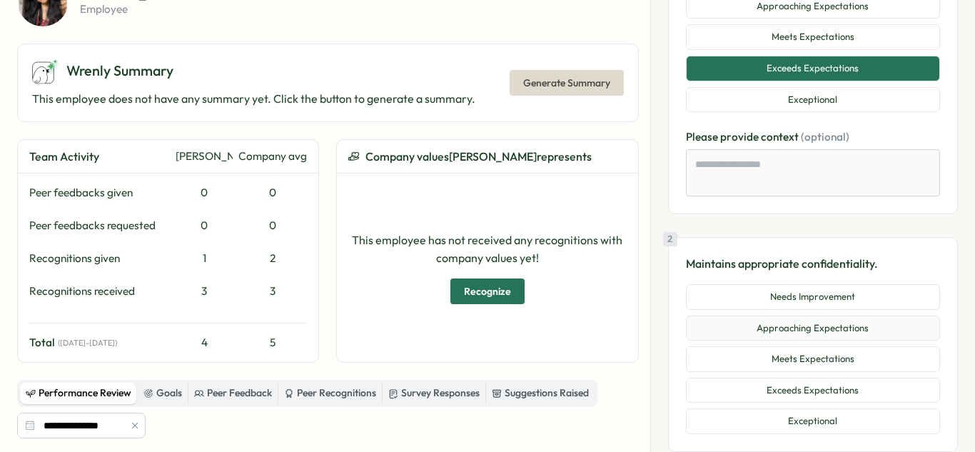
click at [831, 331] on button "Approaching Expectations" at bounding box center [813, 329] width 254 height 26
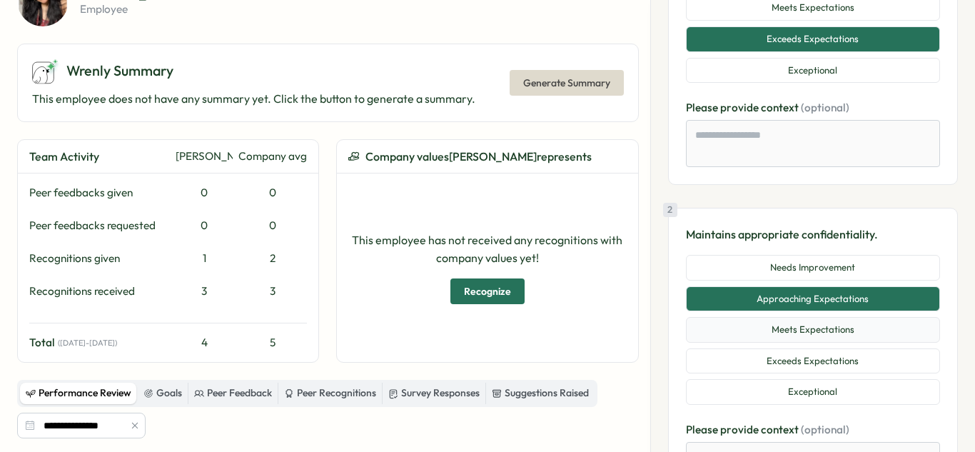
scroll to position [271, 0]
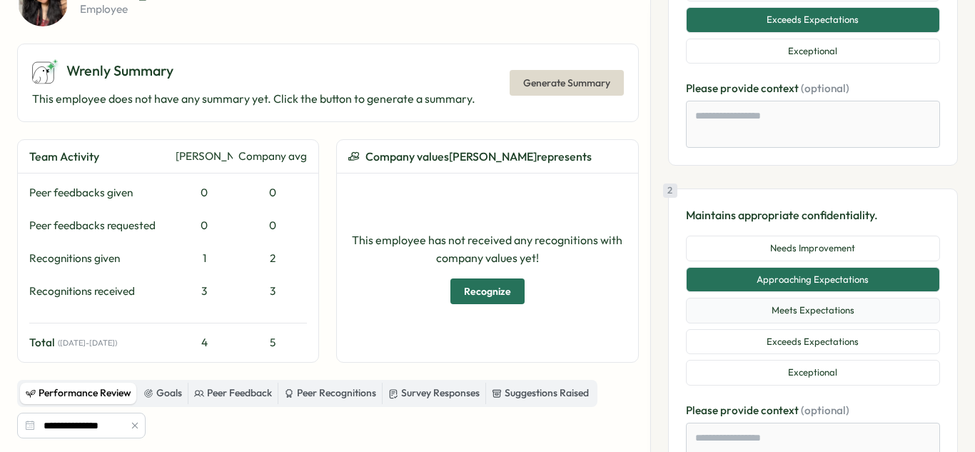
click at [796, 311] on button "Meets Expectations" at bounding box center [813, 311] width 254 height 26
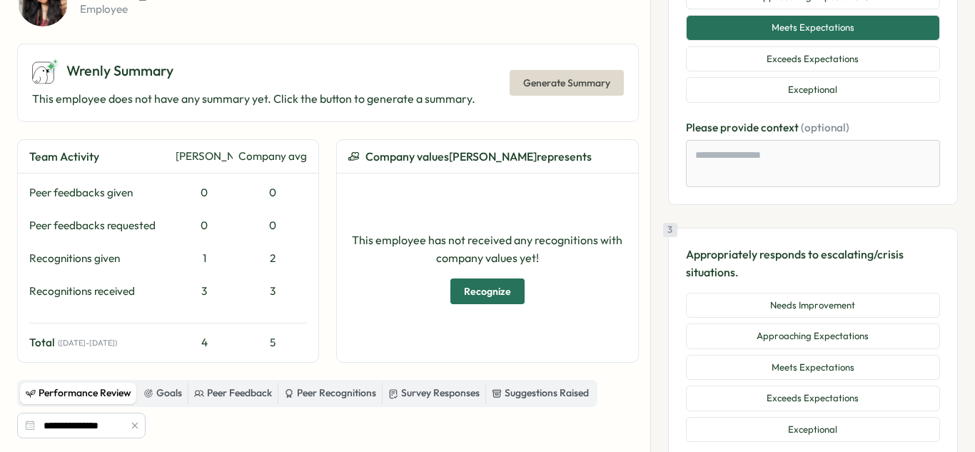
scroll to position [556, 0]
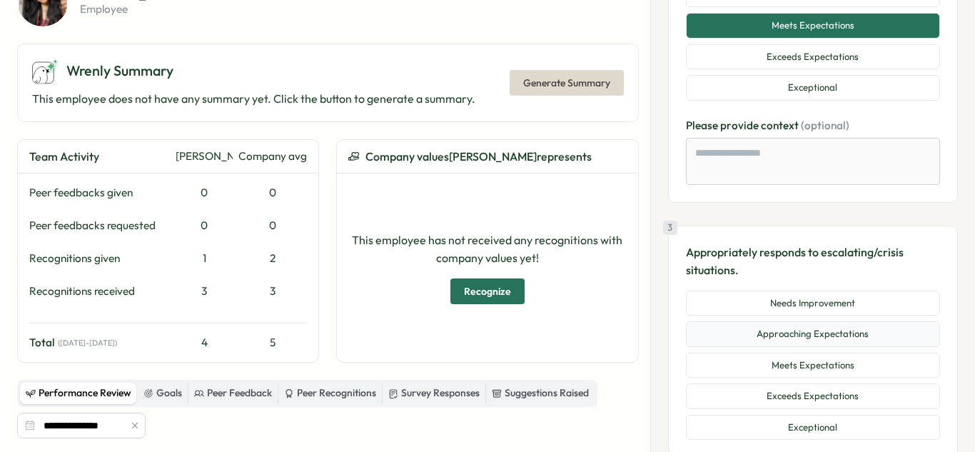
click at [848, 331] on button "Approaching Expectations" at bounding box center [813, 334] width 254 height 26
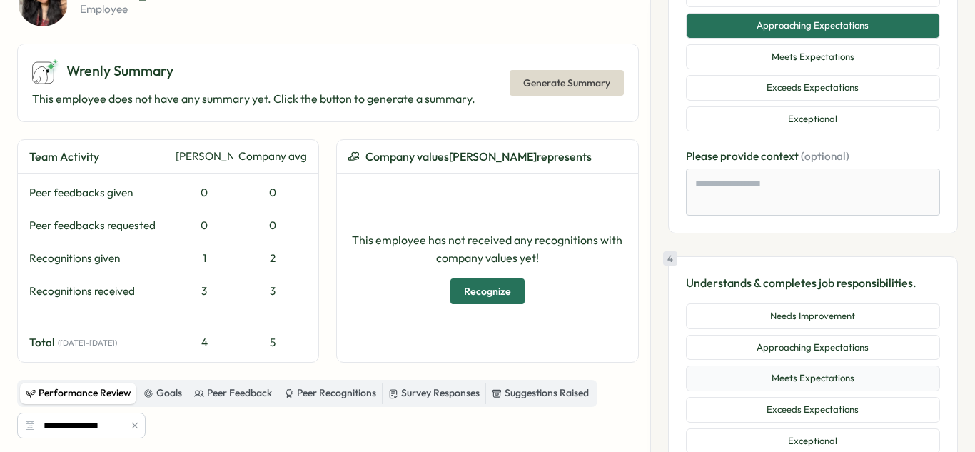
scroll to position [875, 0]
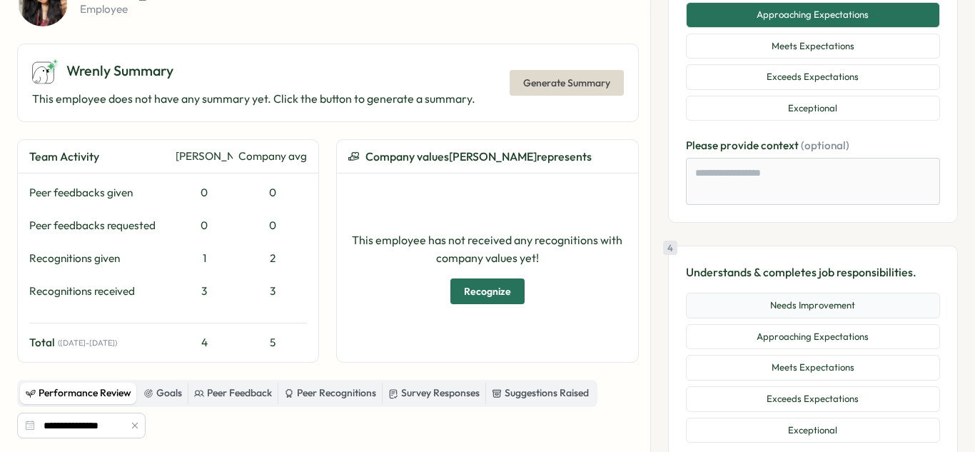
click at [856, 310] on button "Needs Improvement" at bounding box center [813, 306] width 254 height 26
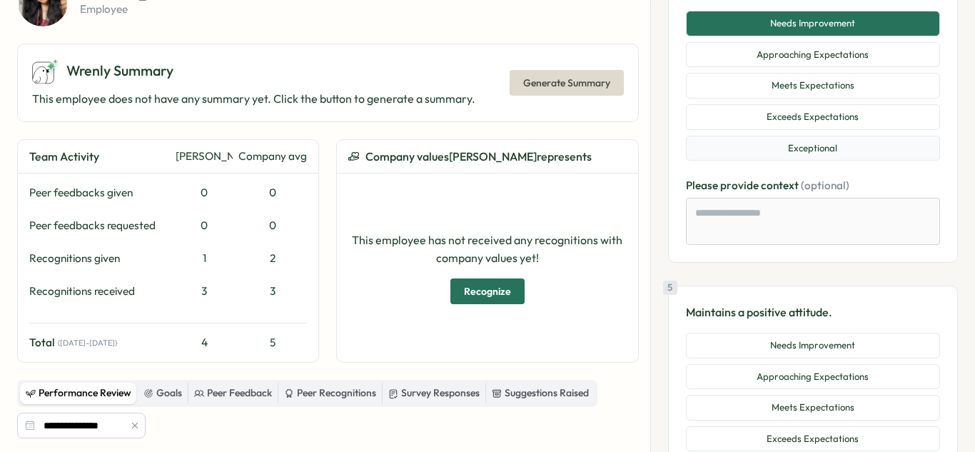
scroll to position [1223, 0]
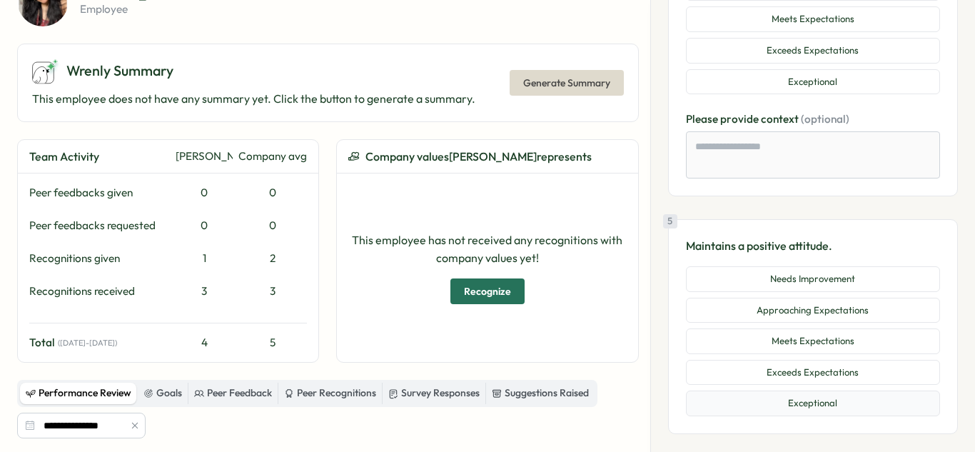
click at [858, 397] on button "Exceptional" at bounding box center [813, 404] width 254 height 26
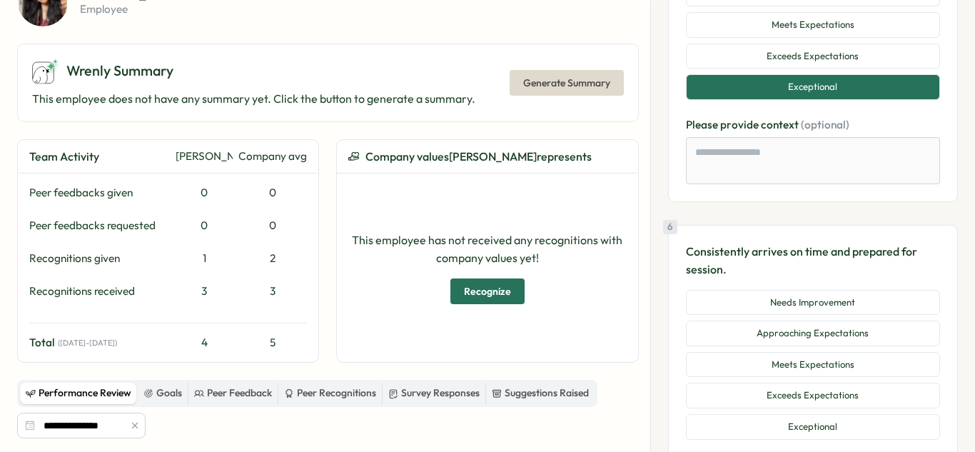
scroll to position [1579, 0]
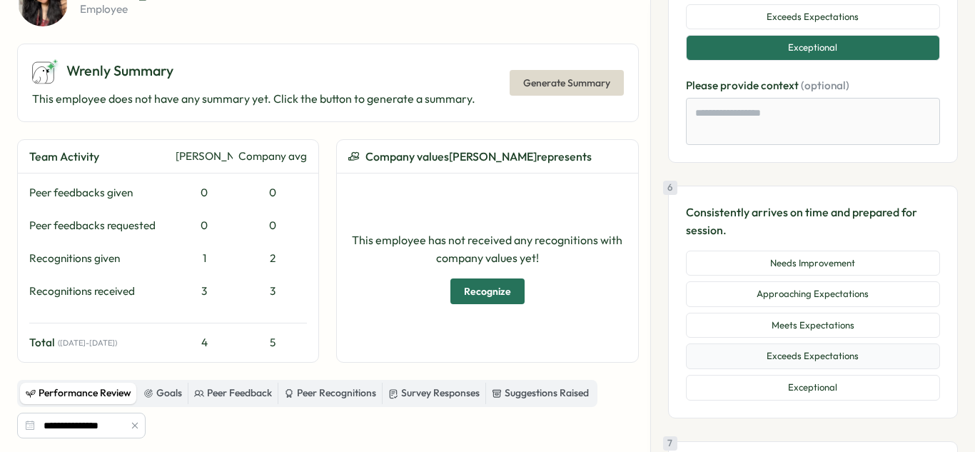
click at [823, 347] on button "Exceeds Expectations" at bounding box center [813, 356] width 254 height 26
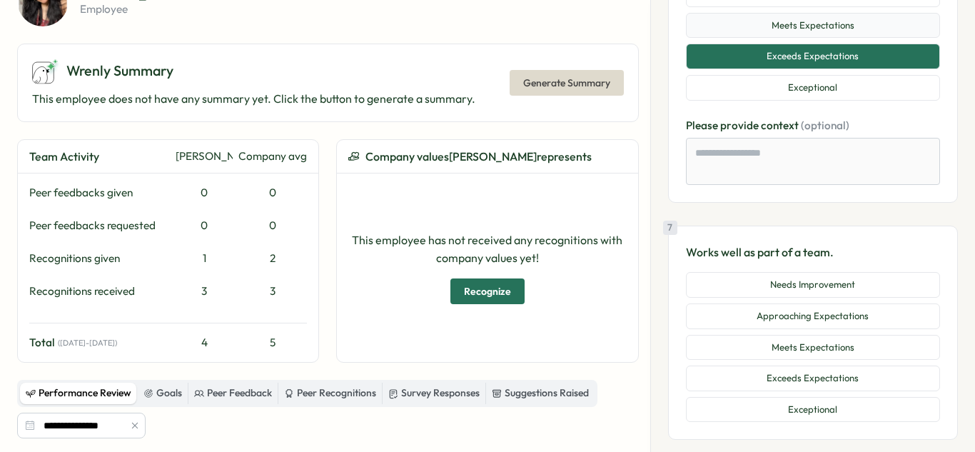
scroll to position [1888, 0]
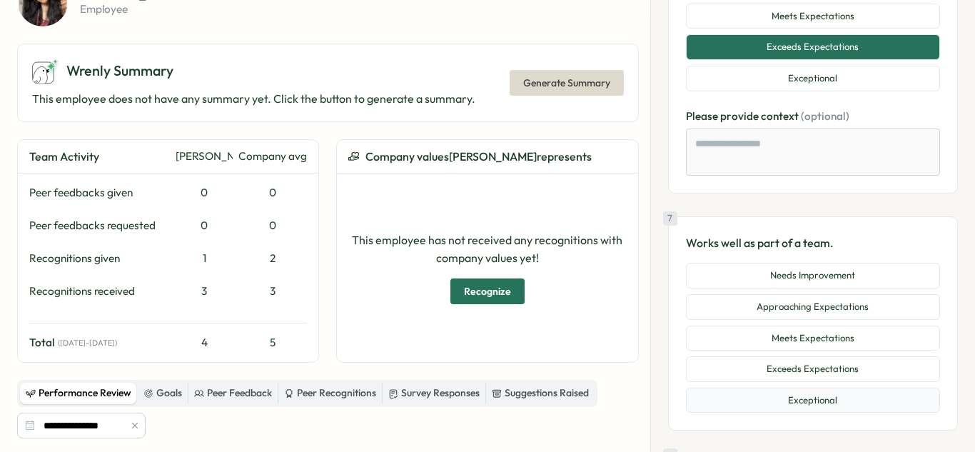
click at [831, 396] on button "Exceptional" at bounding box center [813, 401] width 254 height 26
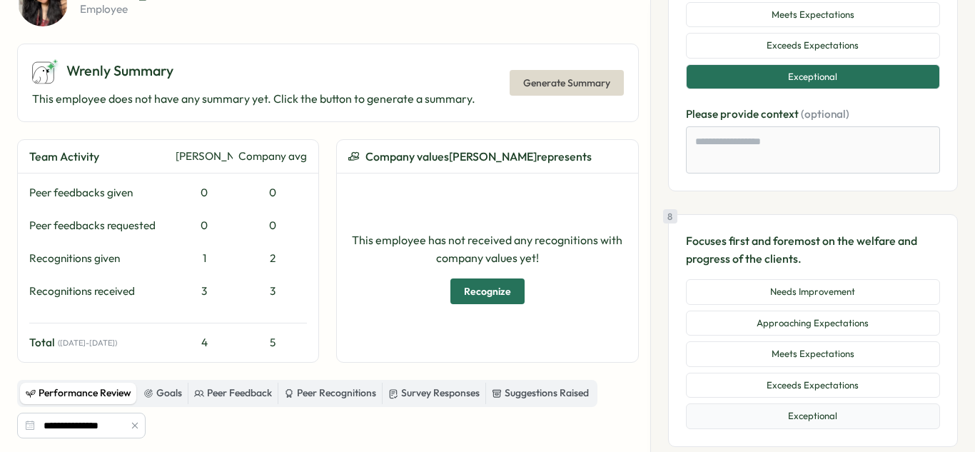
scroll to position [2310, 0]
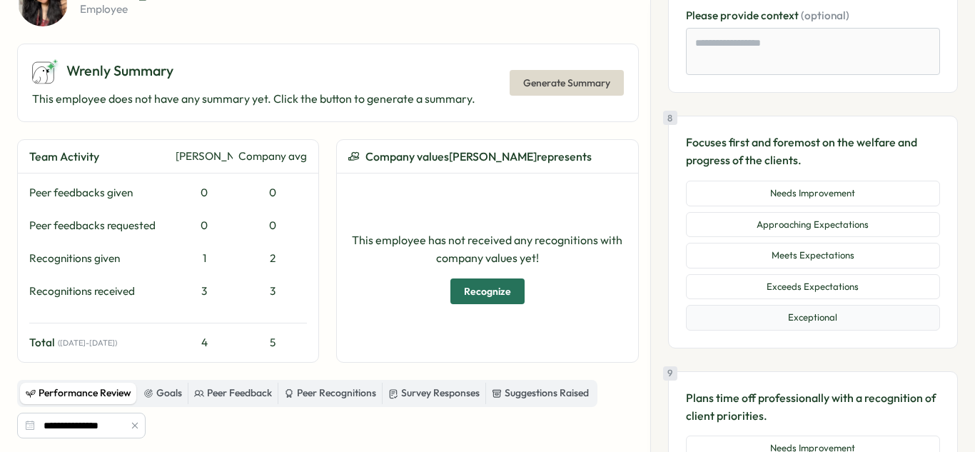
click at [838, 324] on button "Exceptional" at bounding box center [813, 318] width 254 height 26
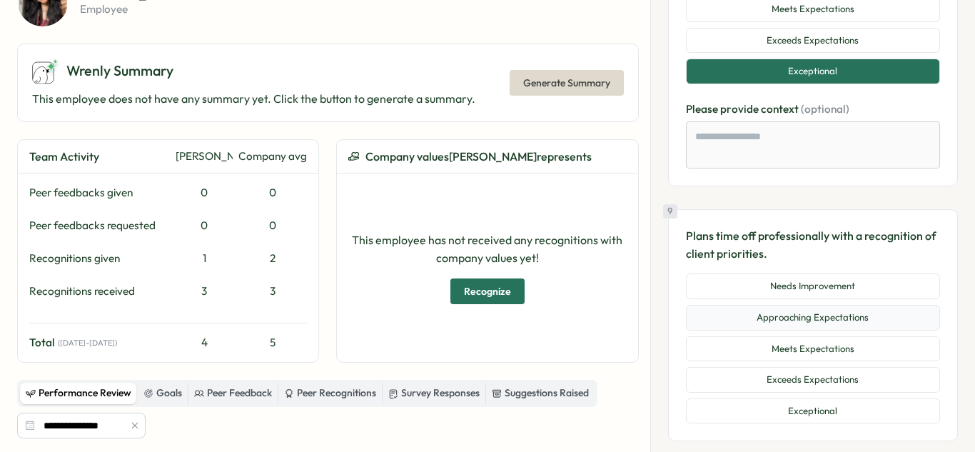
scroll to position [2559, 0]
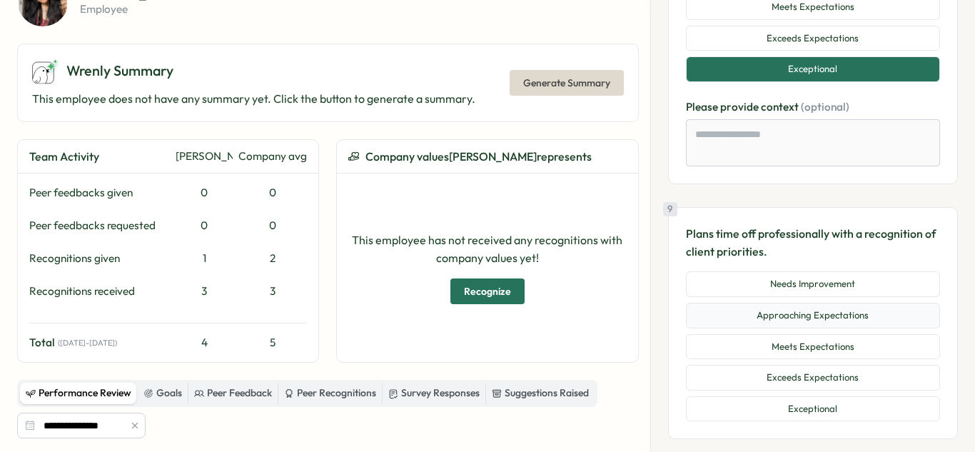
click at [831, 368] on button "Exceeds Expectations" at bounding box center [813, 378] width 254 height 26
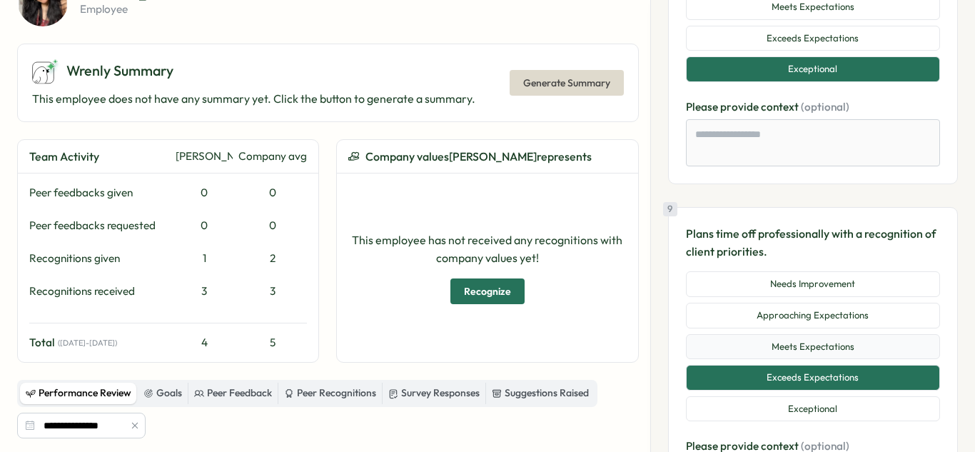
click at [840, 347] on button "Meets Expectations" at bounding box center [813, 347] width 254 height 26
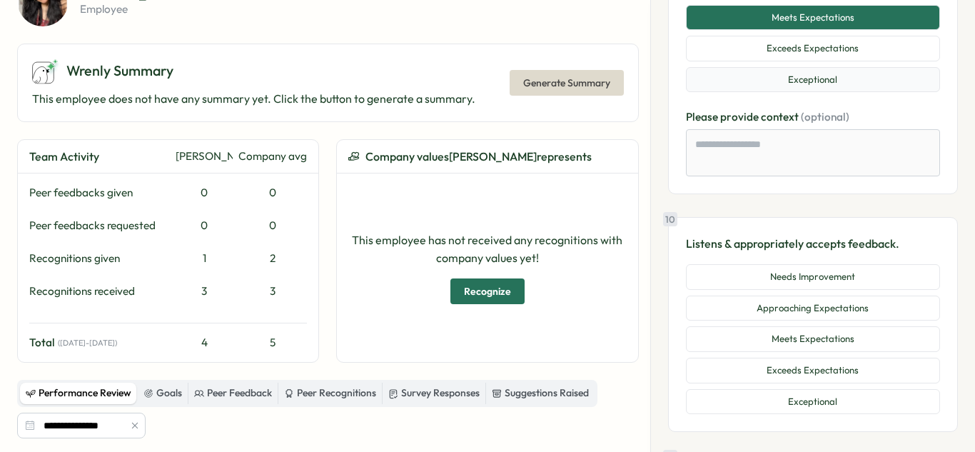
scroll to position [2877, 0]
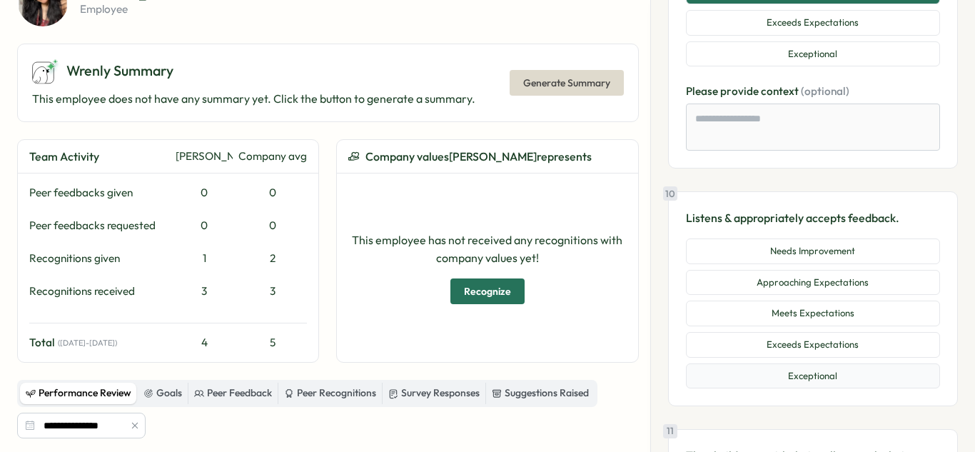
click at [837, 378] on button "Exceptional" at bounding box center [813, 376] width 254 height 26
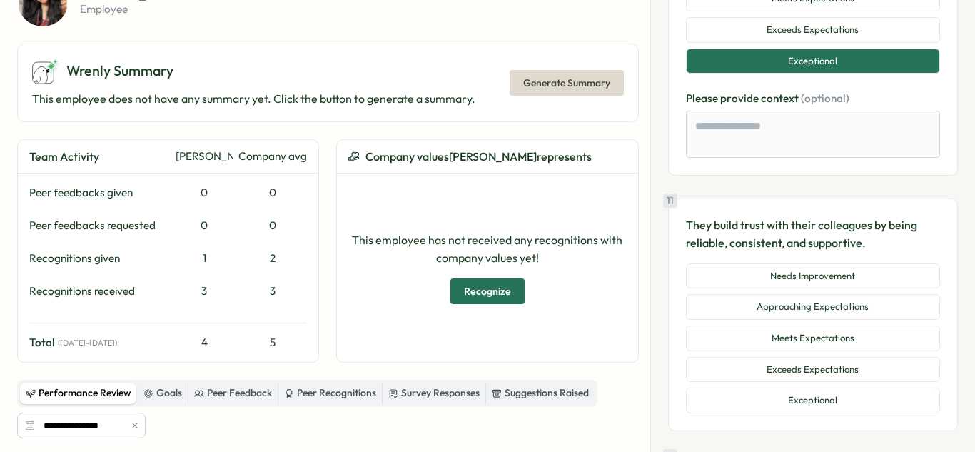
scroll to position [3259, 0]
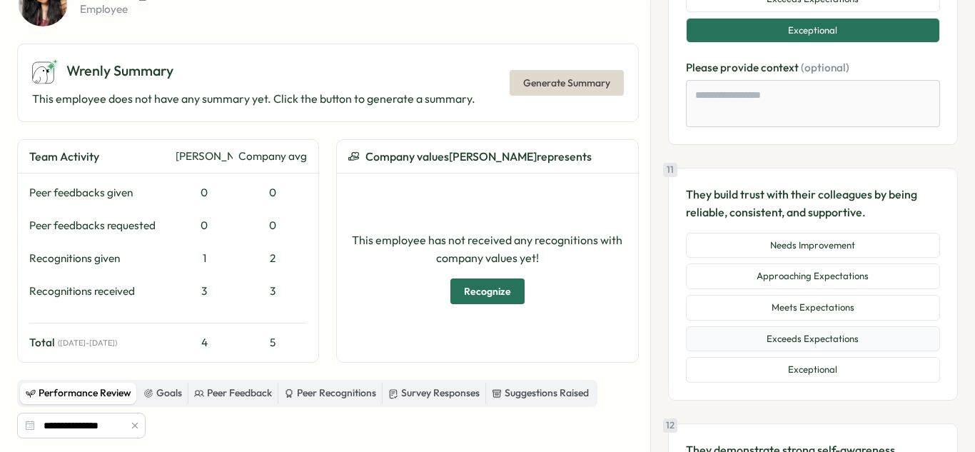
click at [856, 343] on button "Exceeds Expectations" at bounding box center [813, 339] width 254 height 26
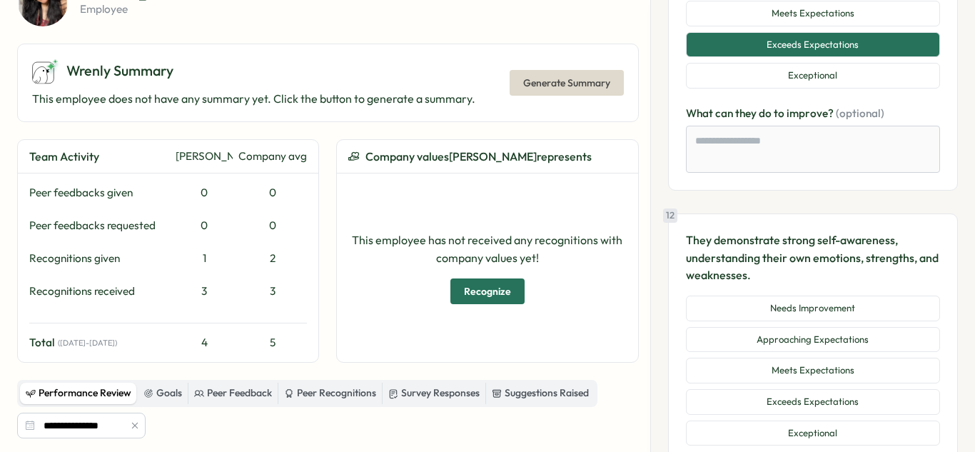
scroll to position [3564, 0]
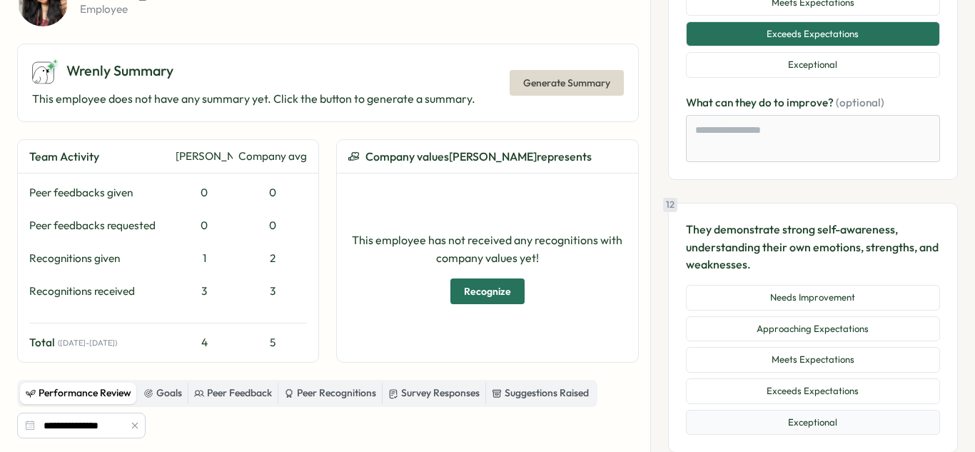
click at [820, 413] on button "Exceptional" at bounding box center [813, 423] width 254 height 26
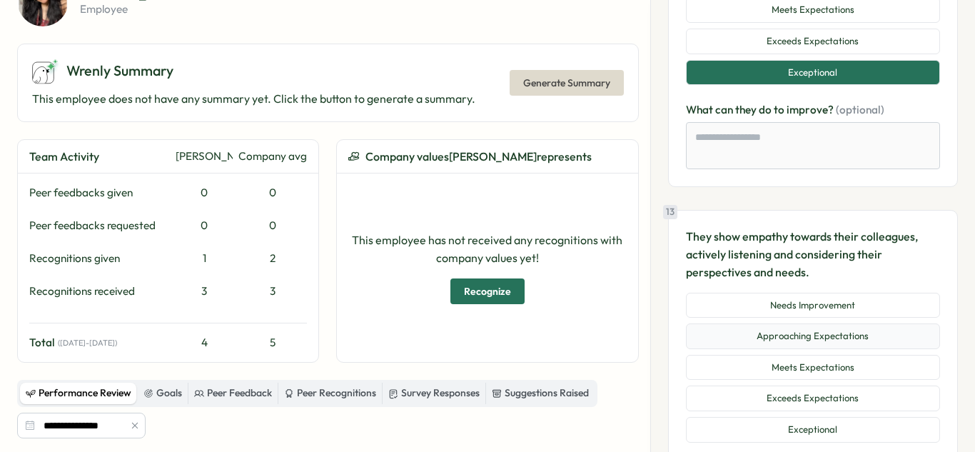
scroll to position [3935, 0]
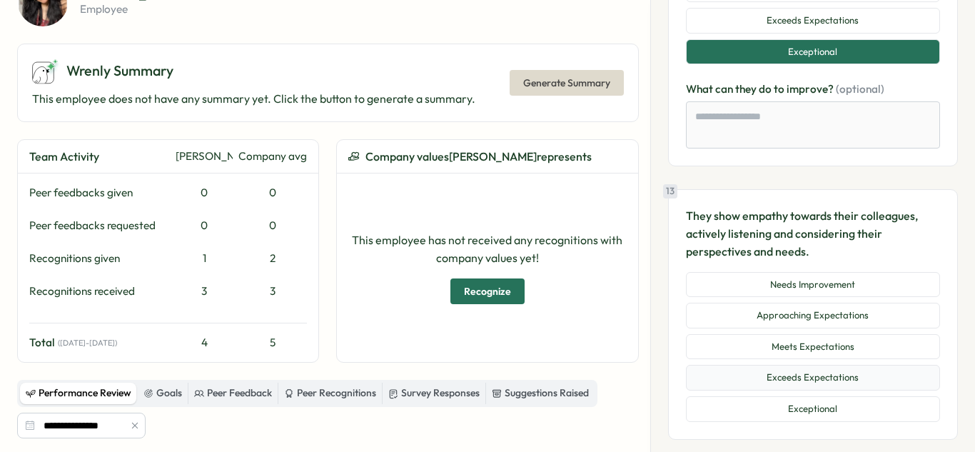
click at [867, 381] on button "Exceeds Expectations" at bounding box center [813, 378] width 254 height 26
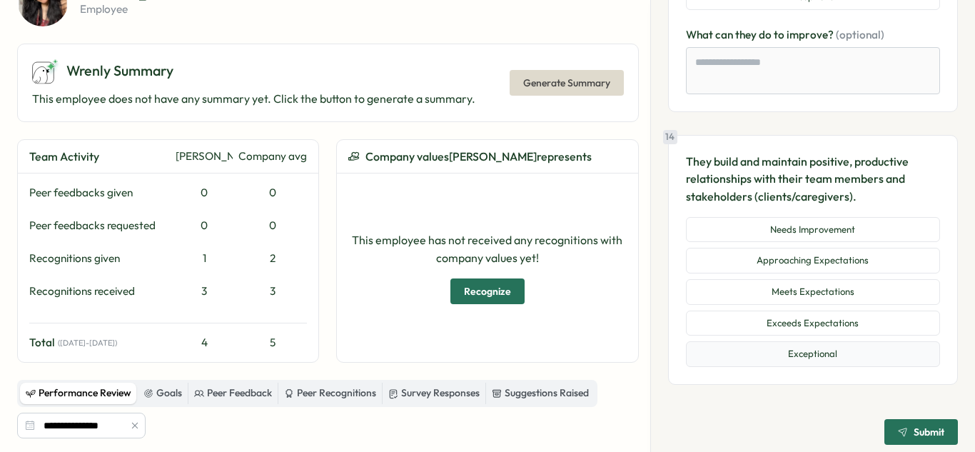
scroll to position [4357, 0]
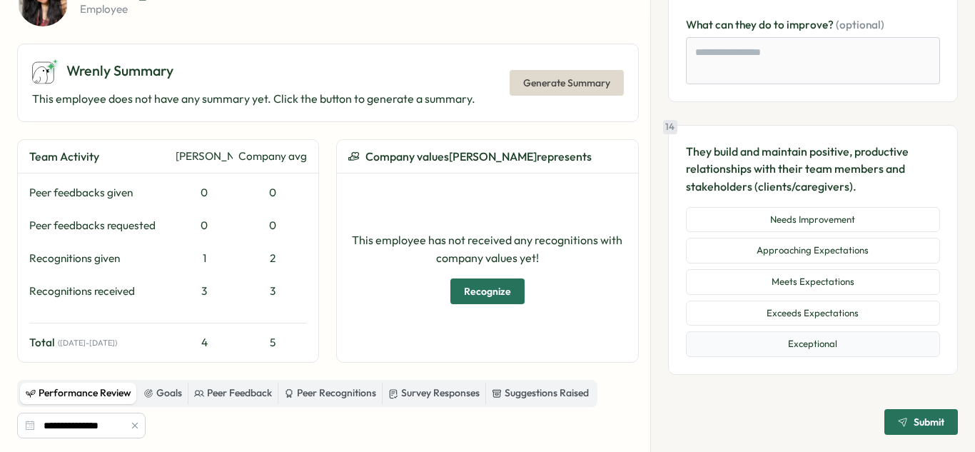
click at [817, 337] on button "Exceptional" at bounding box center [813, 344] width 254 height 26
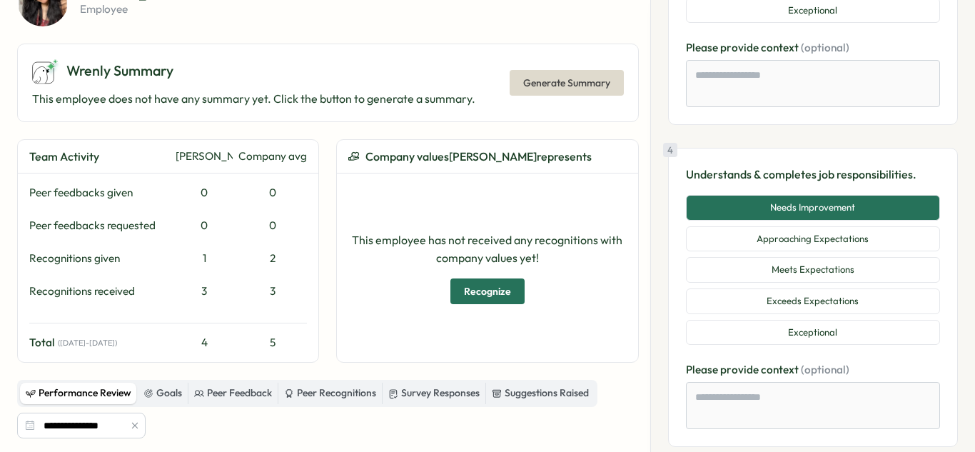
scroll to position [978, 0]
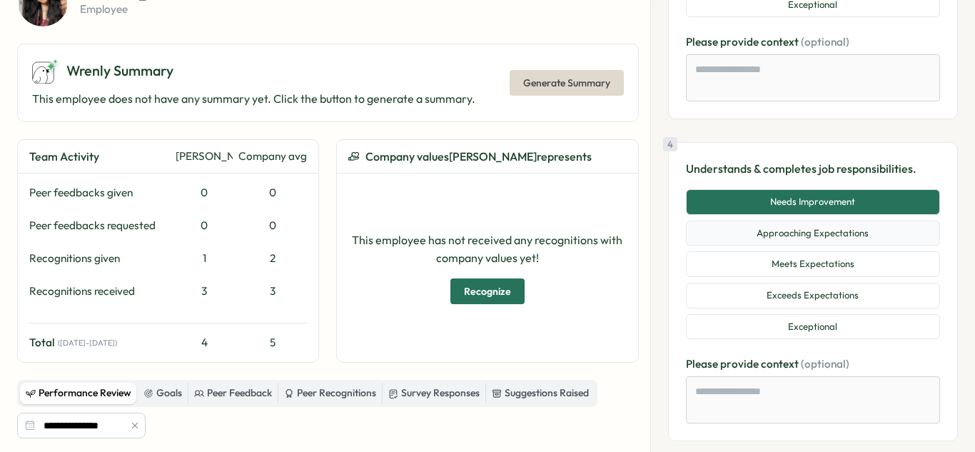
click at [861, 231] on button "Approaching Expectations" at bounding box center [813, 234] width 254 height 26
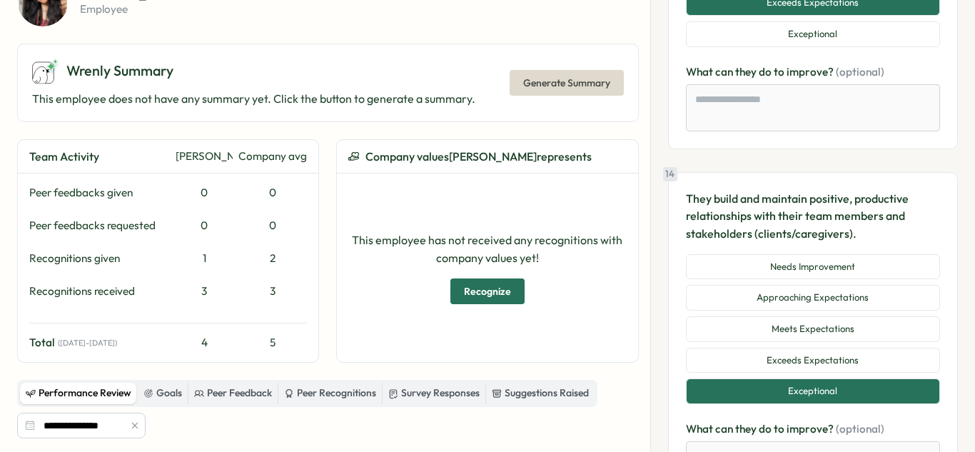
scroll to position [4441, 0]
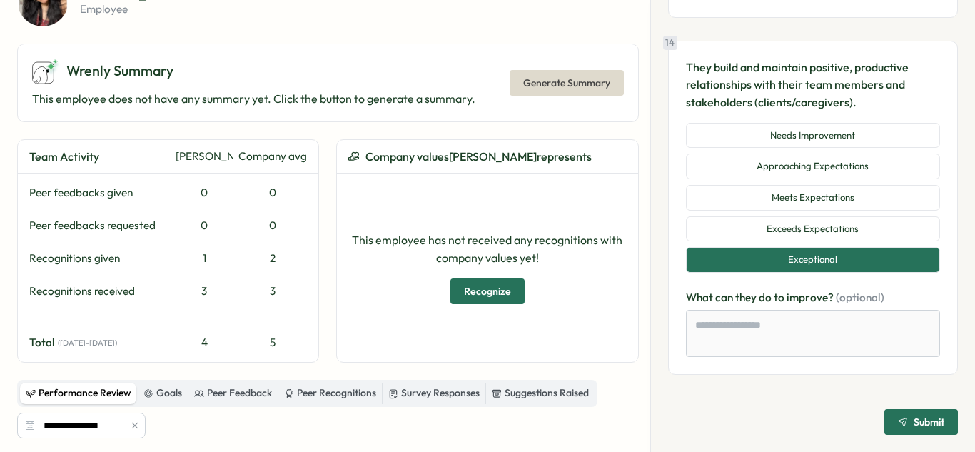
click at [926, 413] on span "Submit" at bounding box center [921, 422] width 46 height 24
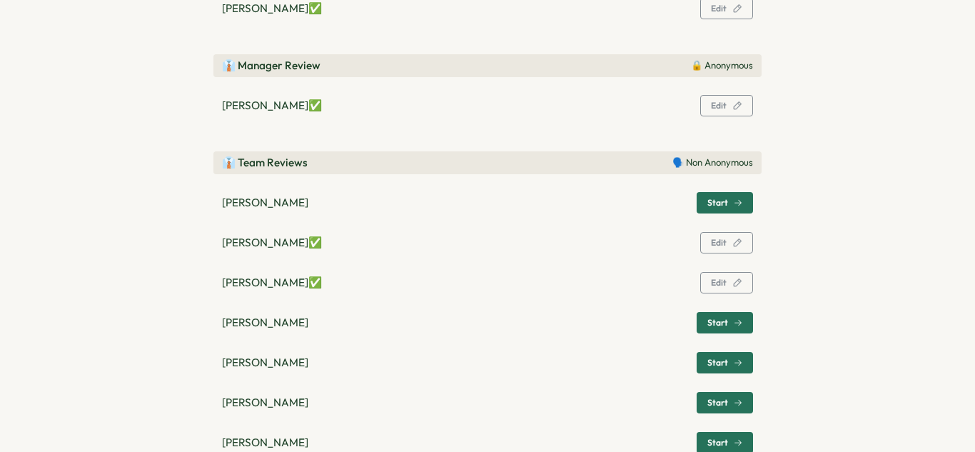
scroll to position [331, 0]
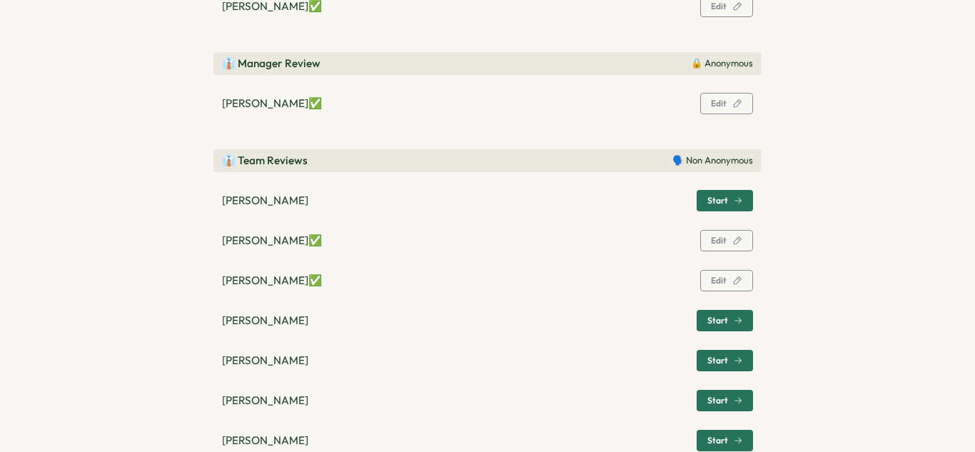
click at [719, 278] on span "Edit" at bounding box center [719, 280] width 16 height 9
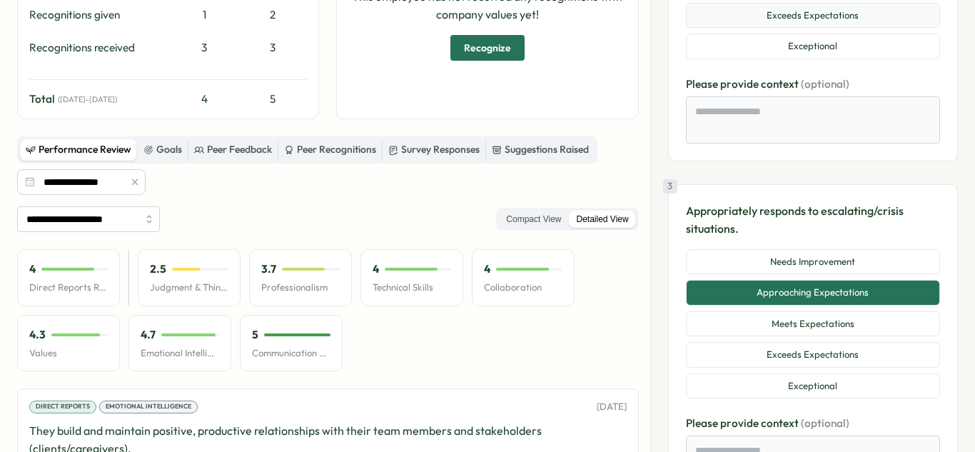
scroll to position [630, 0]
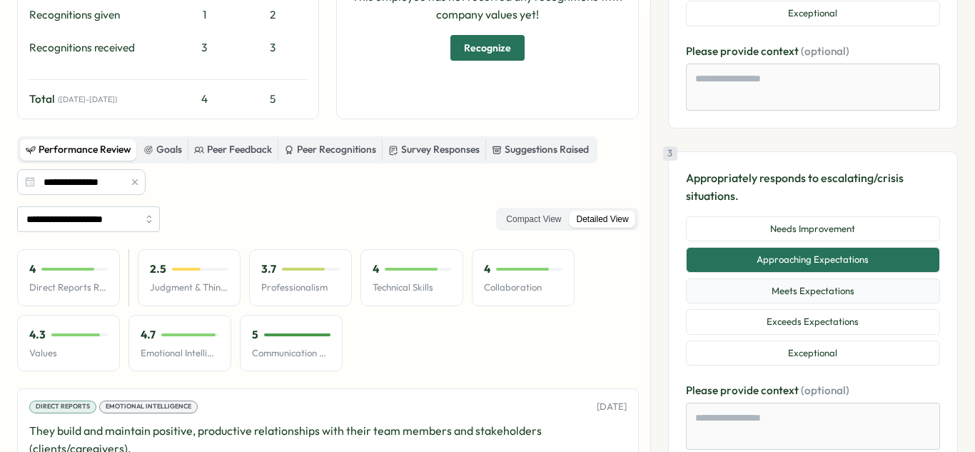
click at [827, 282] on button "Meets Expectations" at bounding box center [813, 292] width 254 height 26
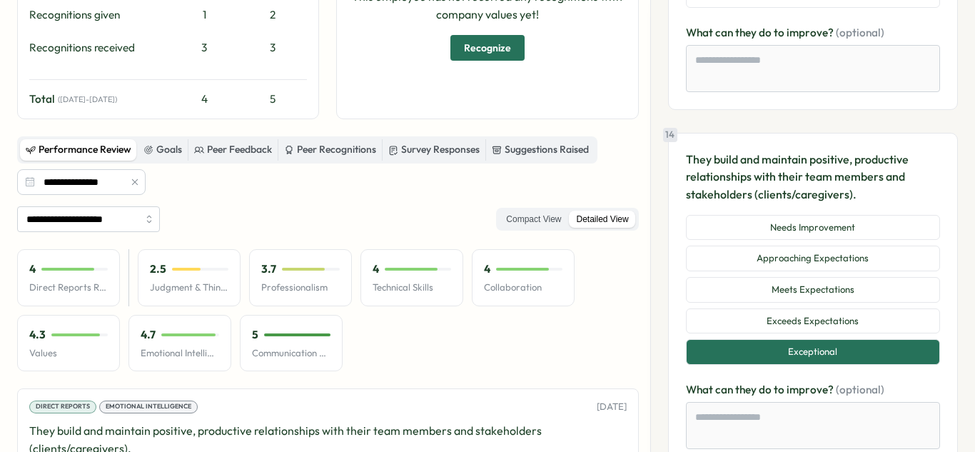
scroll to position [4441, 0]
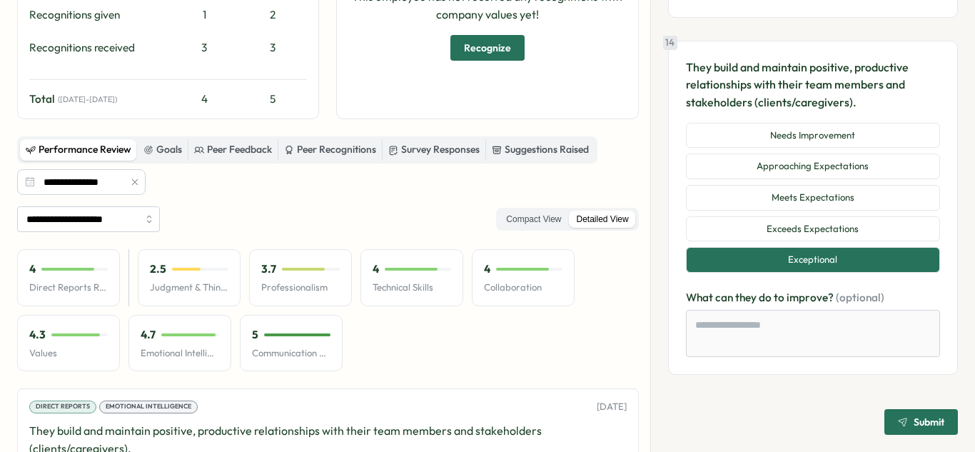
drag, startPoint x: 911, startPoint y: 418, endPoint x: 863, endPoint y: 406, distance: 49.4
click at [914, 418] on span "Submit" at bounding box center [929, 422] width 31 height 10
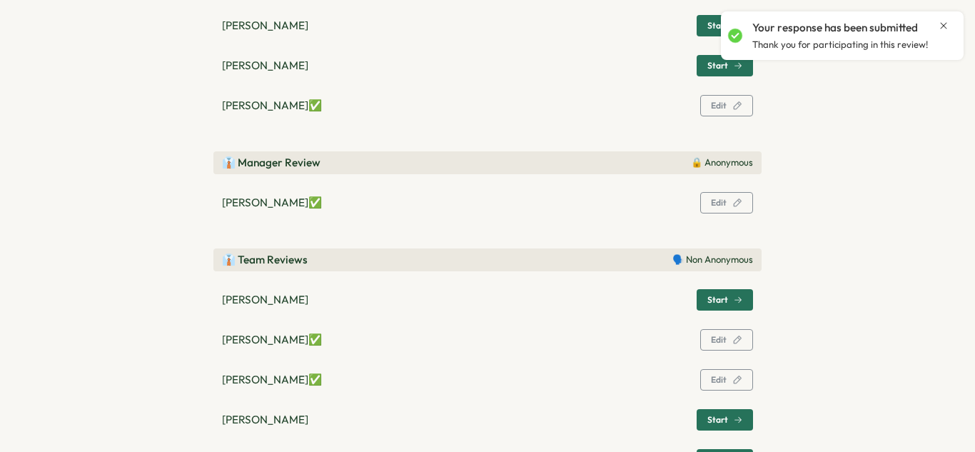
scroll to position [269, 0]
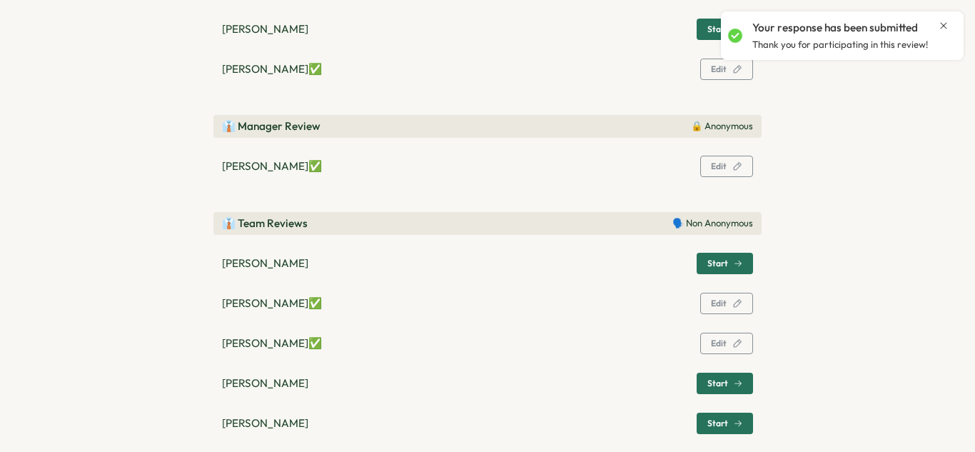
click at [700, 224] on p "🗣️ Non Anonymous" at bounding box center [713, 223] width 81 height 13
click at [718, 306] on span "Edit" at bounding box center [719, 303] width 16 height 9
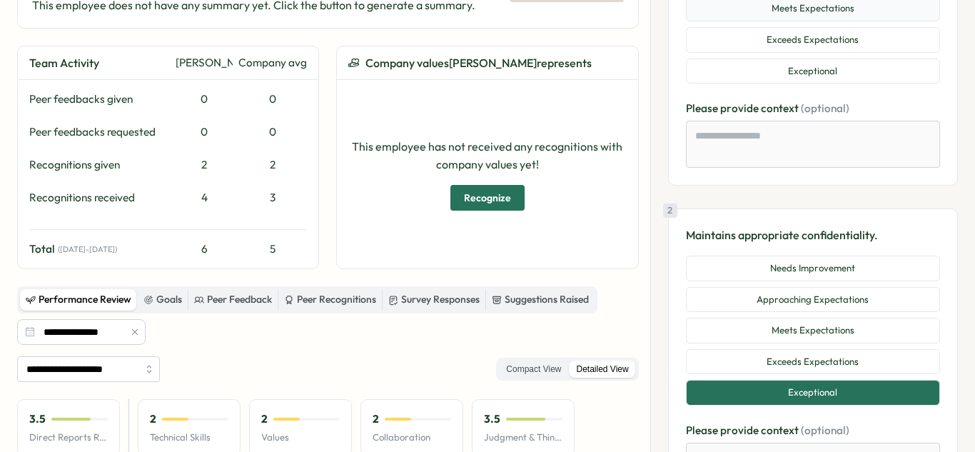
scroll to position [53, 0]
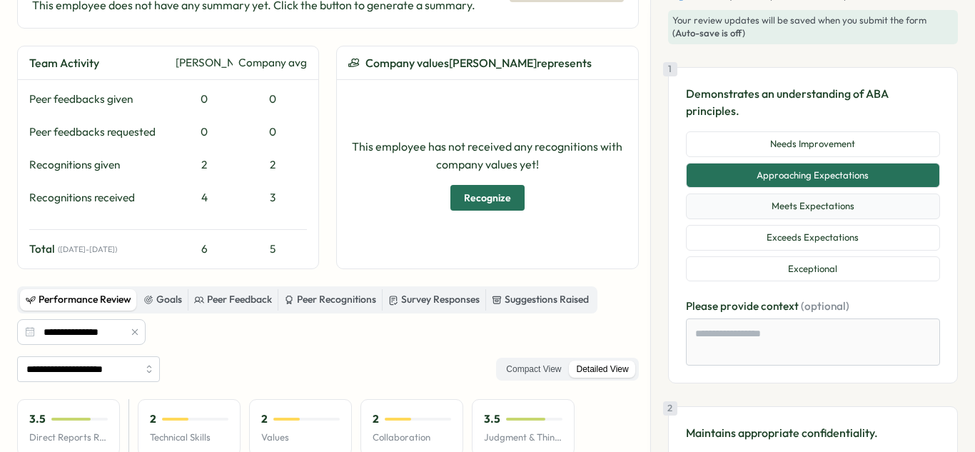
click at [811, 203] on button "Meets Expectations" at bounding box center [813, 207] width 254 height 26
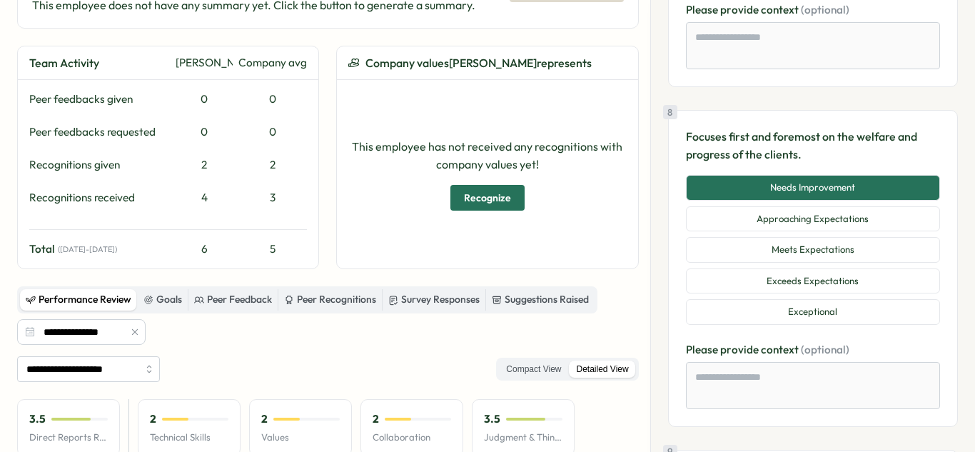
scroll to position [2342, 0]
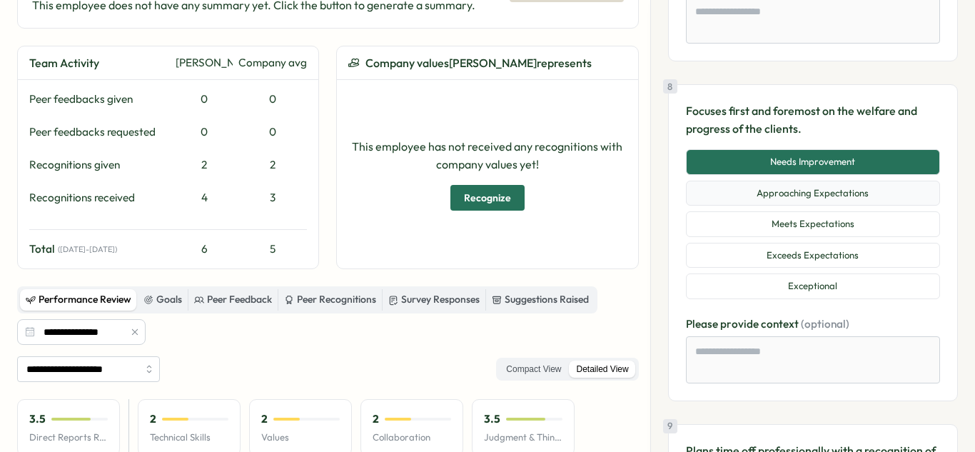
click at [841, 195] on button "Approaching Expectations" at bounding box center [813, 194] width 254 height 26
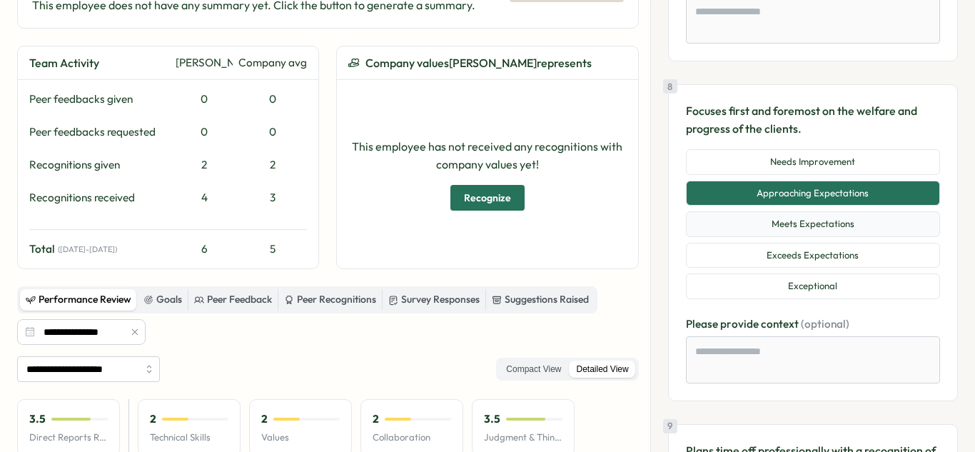
click at [853, 220] on button "Meets Expectations" at bounding box center [813, 224] width 254 height 26
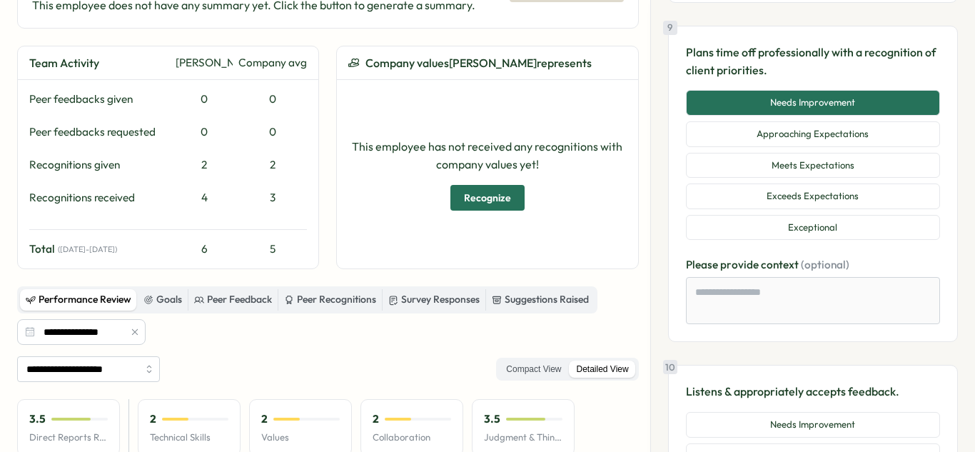
scroll to position [2735, 0]
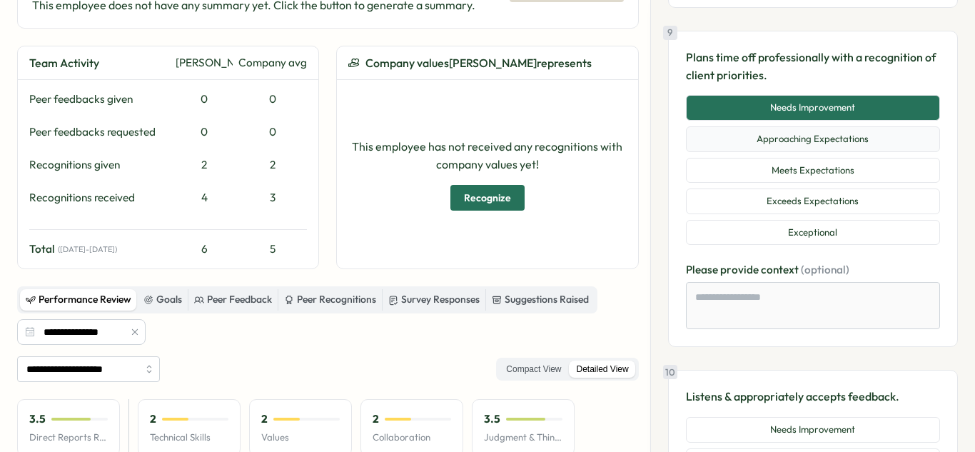
click at [833, 149] on button "Approaching Expectations" at bounding box center [813, 139] width 254 height 26
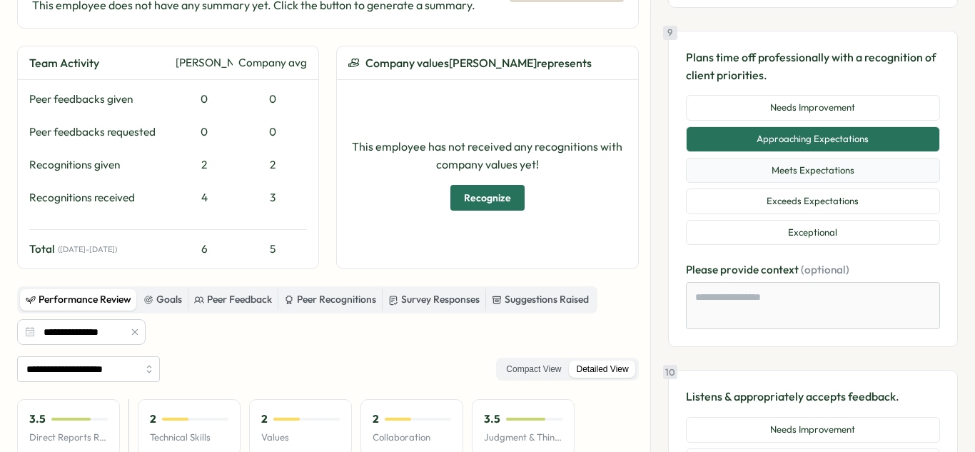
click at [832, 164] on button "Meets Expectations" at bounding box center [813, 171] width 254 height 26
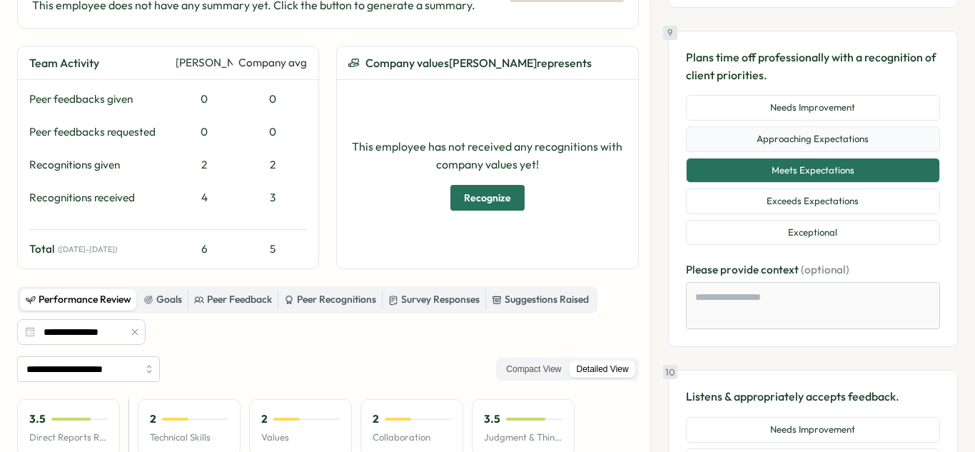
click at [838, 149] on button "Approaching Expectations" at bounding box center [813, 139] width 254 height 26
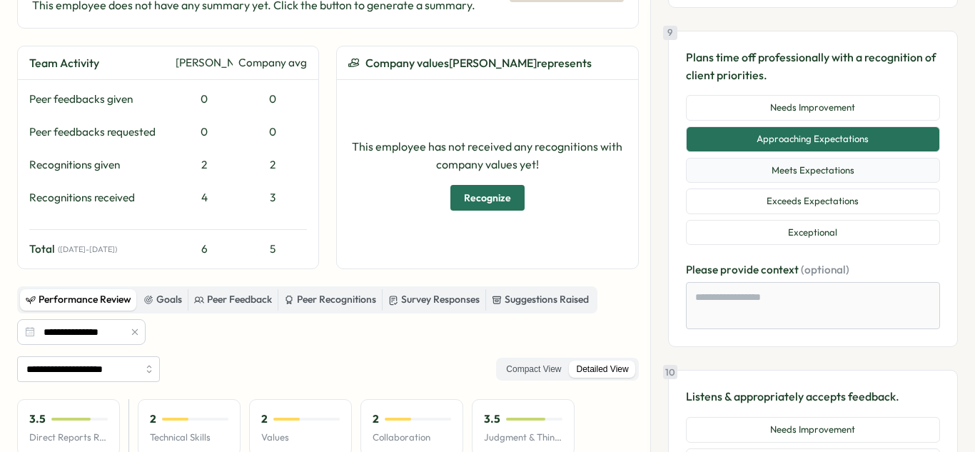
click at [838, 170] on button "Meets Expectations" at bounding box center [813, 171] width 254 height 26
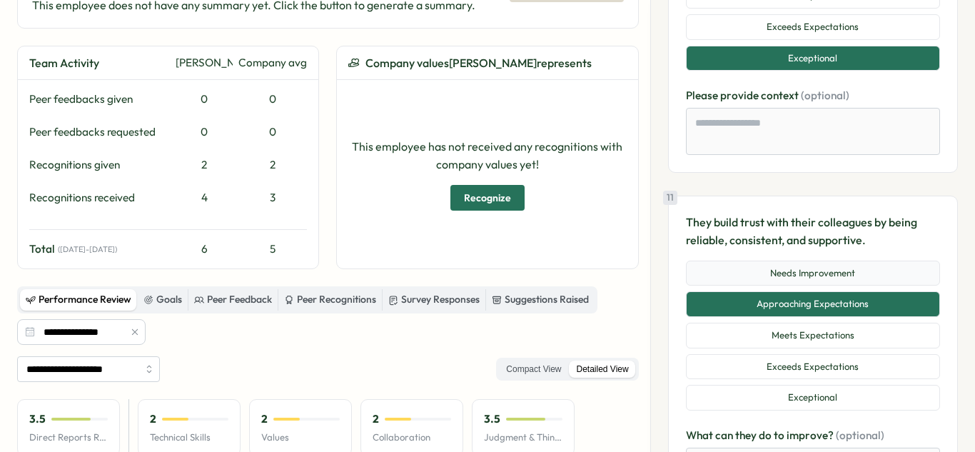
scroll to position [3233, 0]
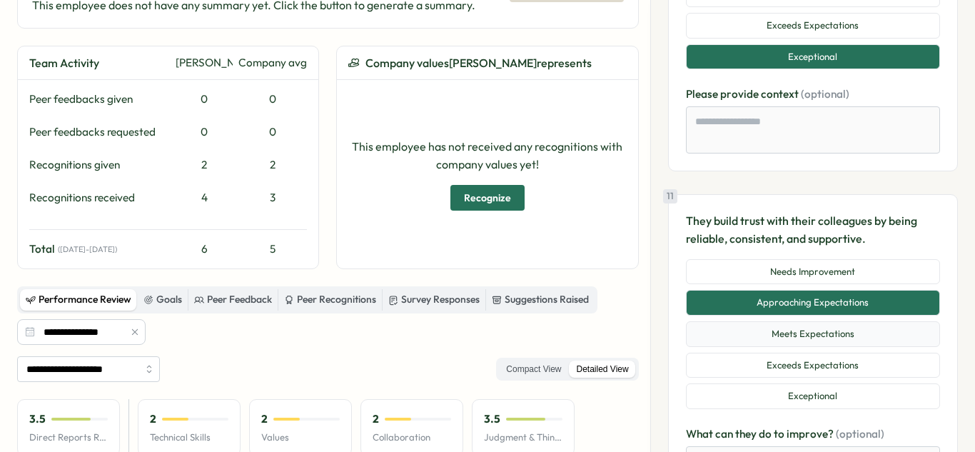
click at [812, 334] on button "Meets Expectations" at bounding box center [813, 334] width 254 height 26
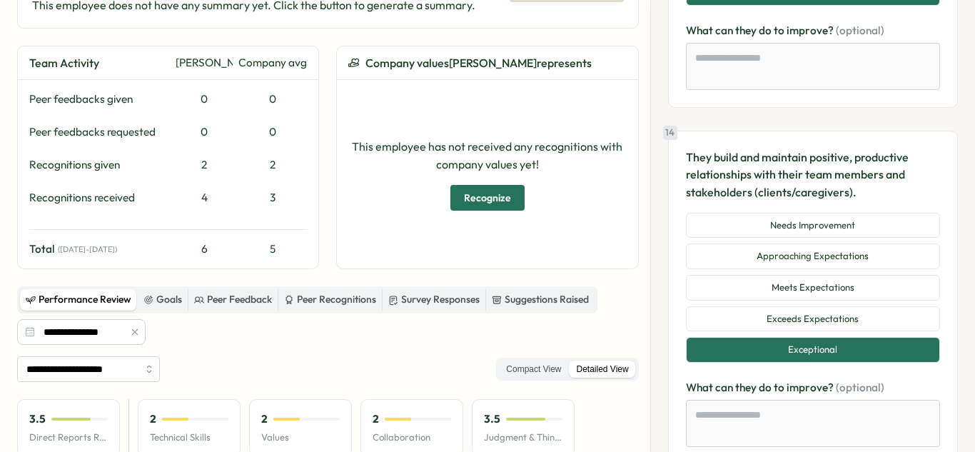
scroll to position [4441, 0]
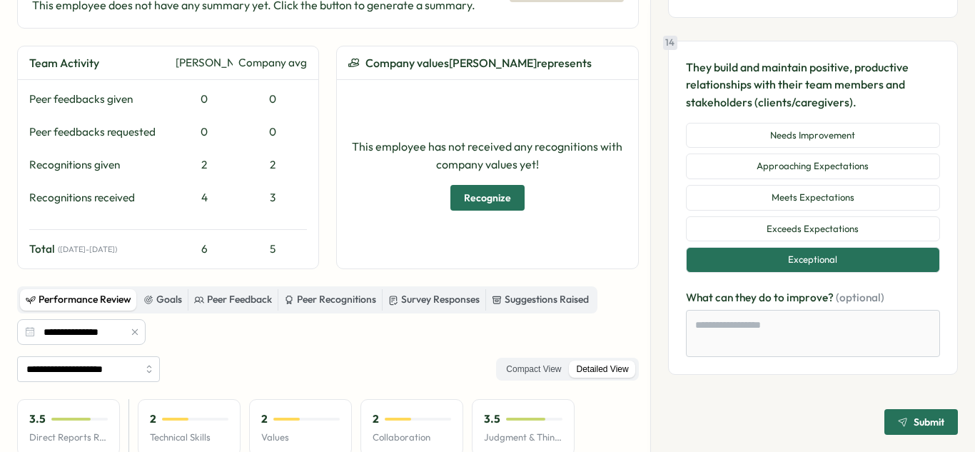
click at [901, 421] on div "Submit" at bounding box center [921, 422] width 46 height 10
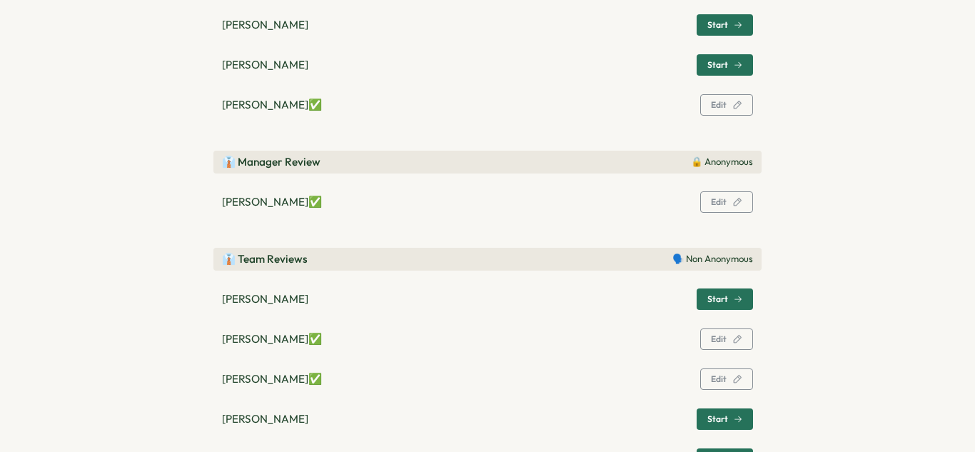
scroll to position [388, 0]
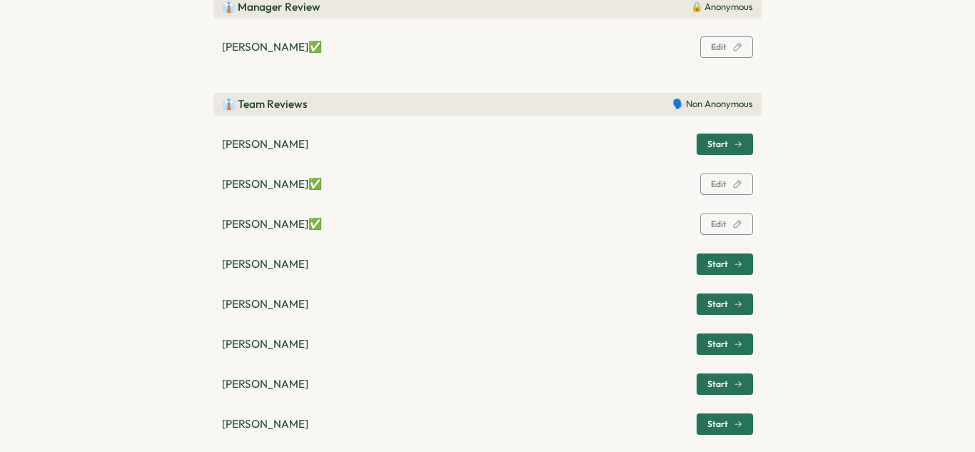
click at [723, 186] on div "Edit" at bounding box center [726, 184] width 31 height 10
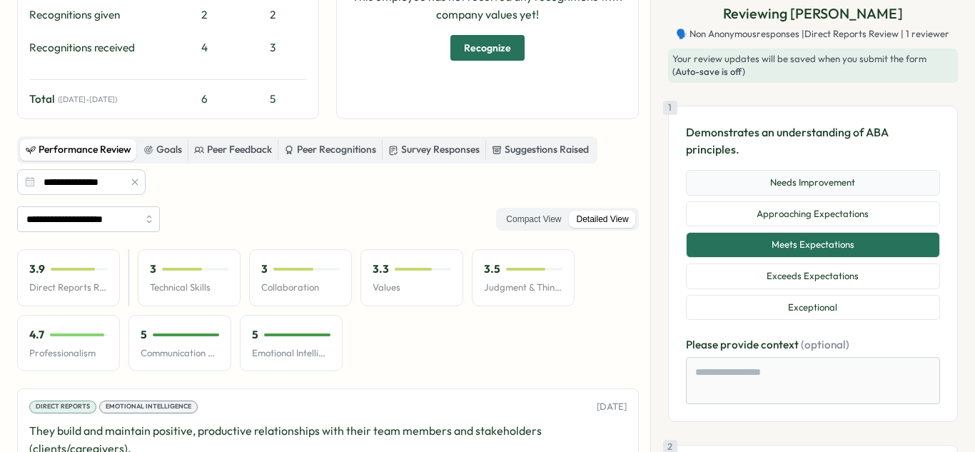
scroll to position [15, 0]
click at [811, 241] on button "Meets Expectations" at bounding box center [813, 244] width 254 height 26
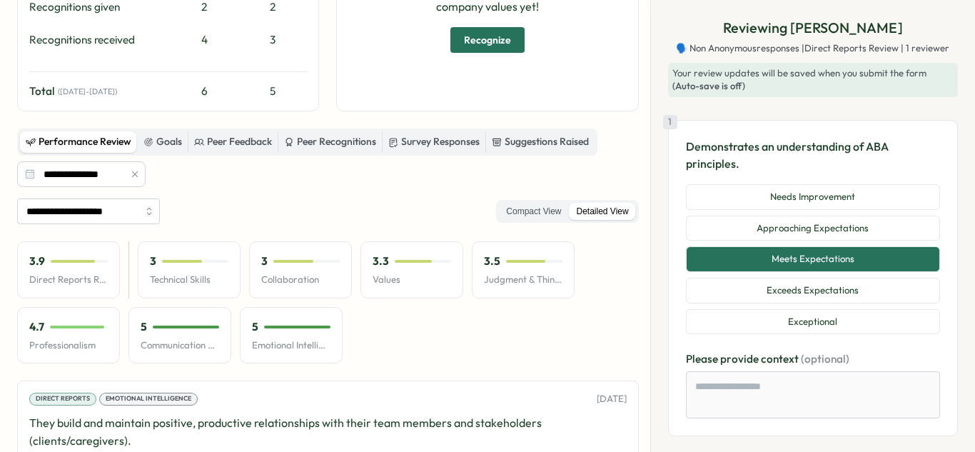
scroll to position [341, 0]
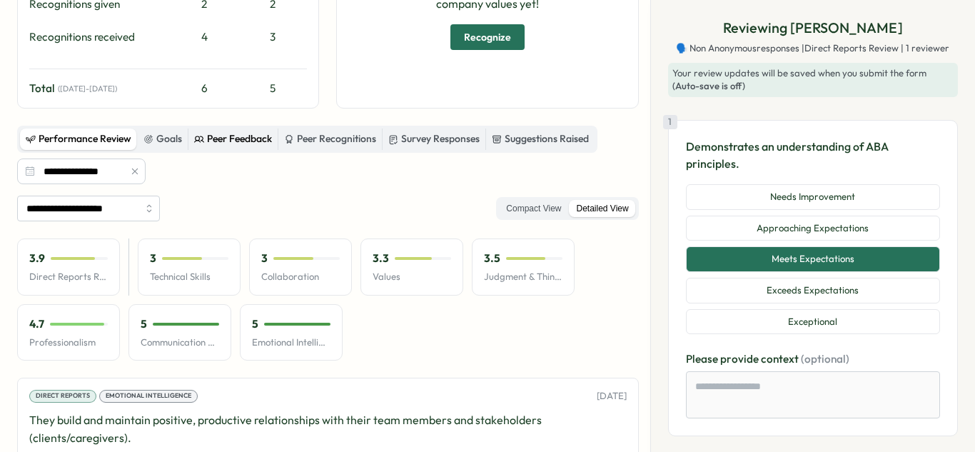
click at [250, 142] on div "Peer Feedback" at bounding box center [233, 139] width 78 height 16
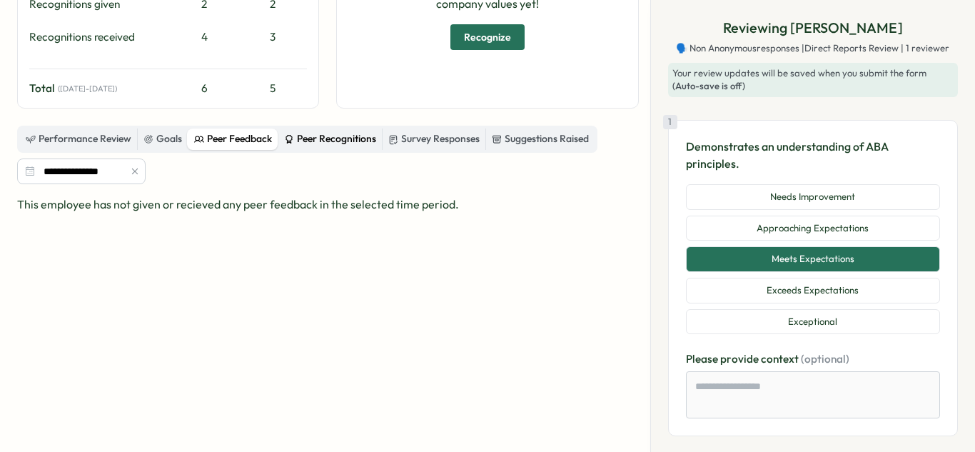
click at [312, 141] on div "Peer Recognitions" at bounding box center [330, 139] width 92 height 16
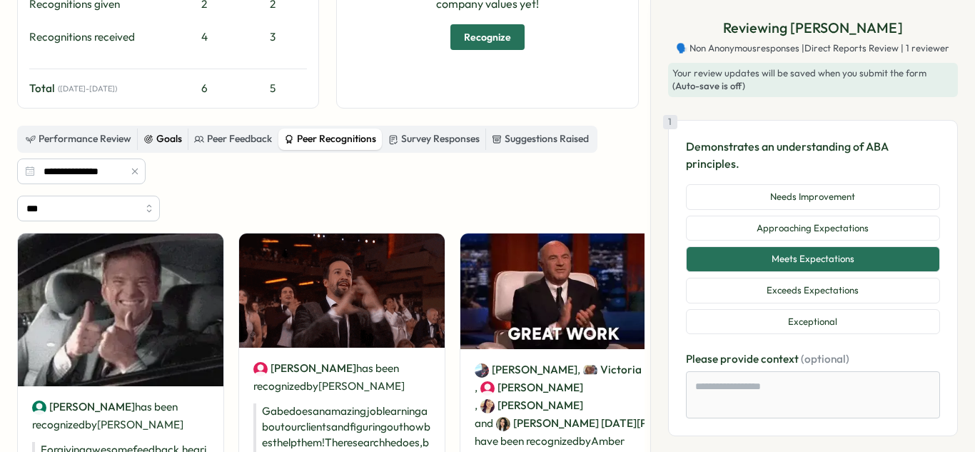
click at [175, 147] on label "Goals" at bounding box center [163, 139] width 50 height 21
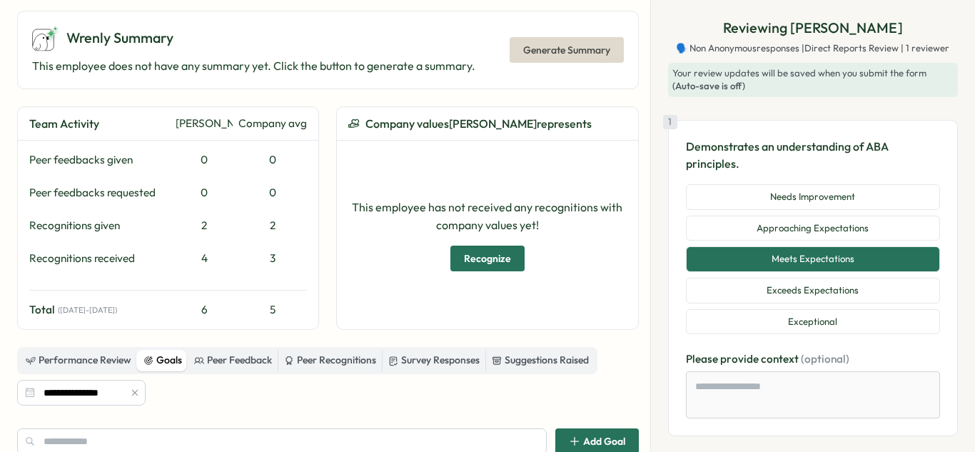
scroll to position [0, 0]
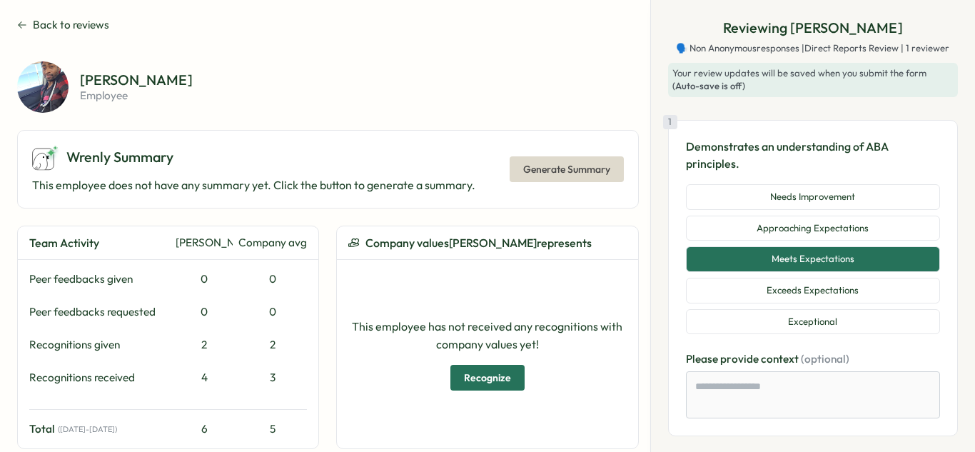
click at [26, 26] on icon at bounding box center [22, 24] width 10 height 11
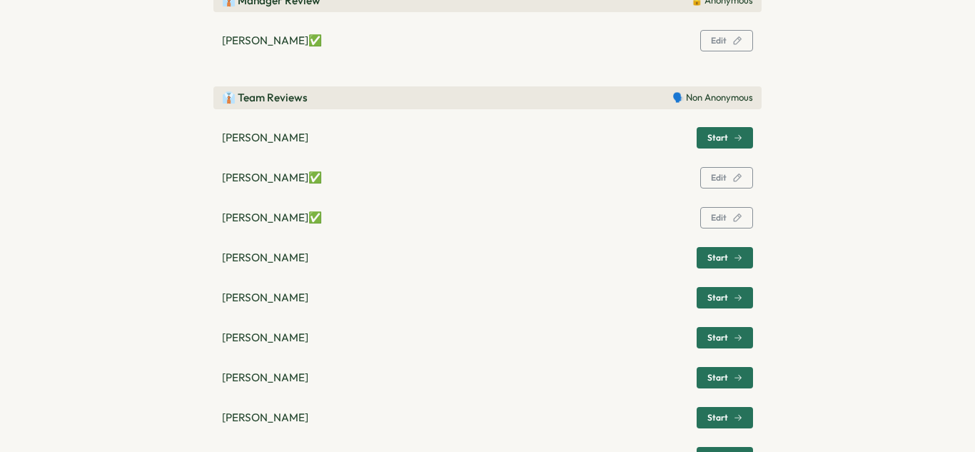
scroll to position [406, 0]
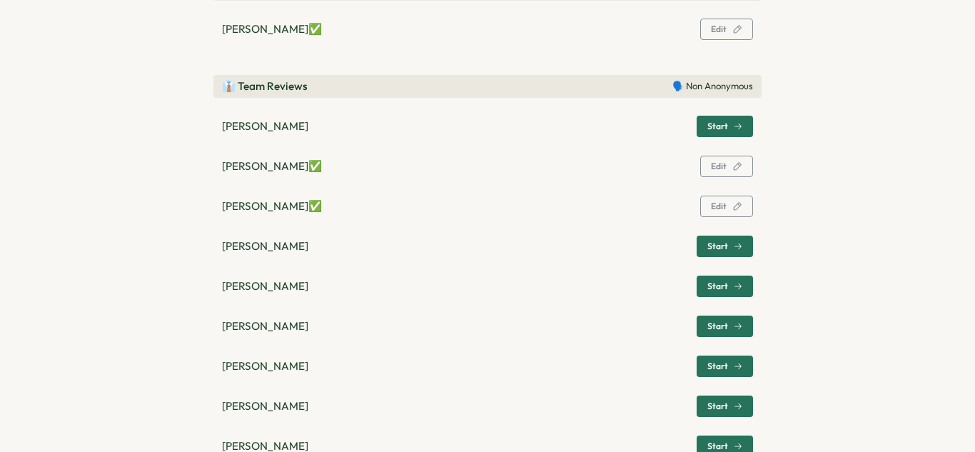
click at [708, 247] on span "Start" at bounding box center [718, 246] width 21 height 9
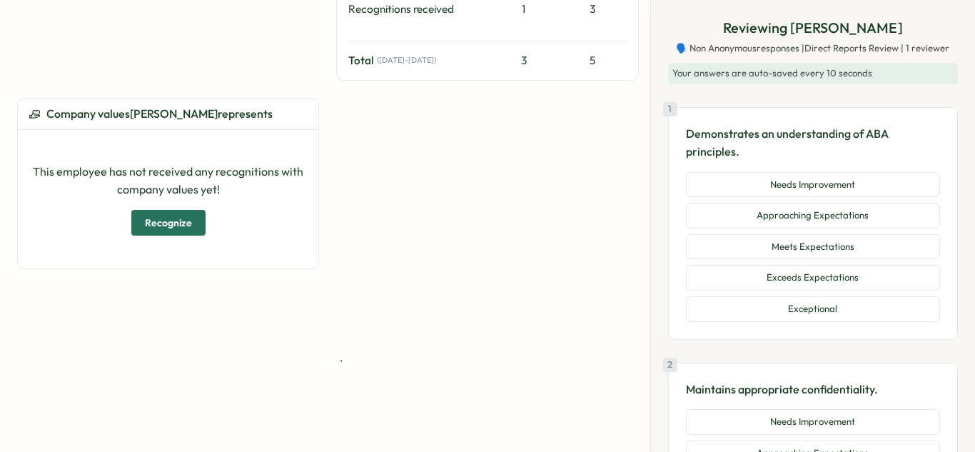
scroll to position [180, 0]
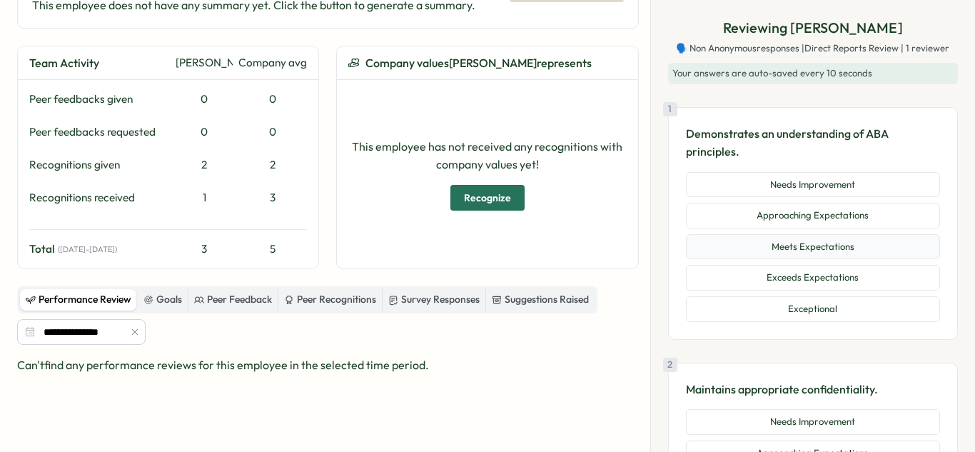
click at [772, 237] on button "Meets Expectations" at bounding box center [813, 247] width 254 height 26
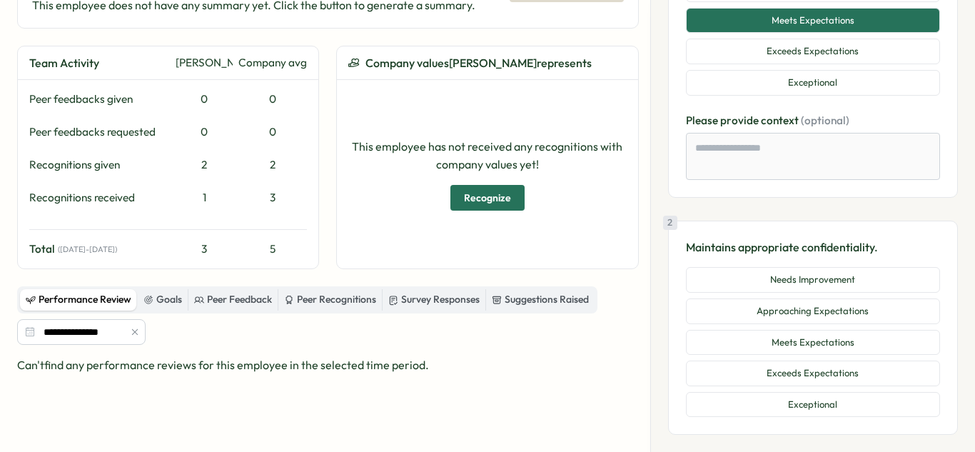
scroll to position [234, 0]
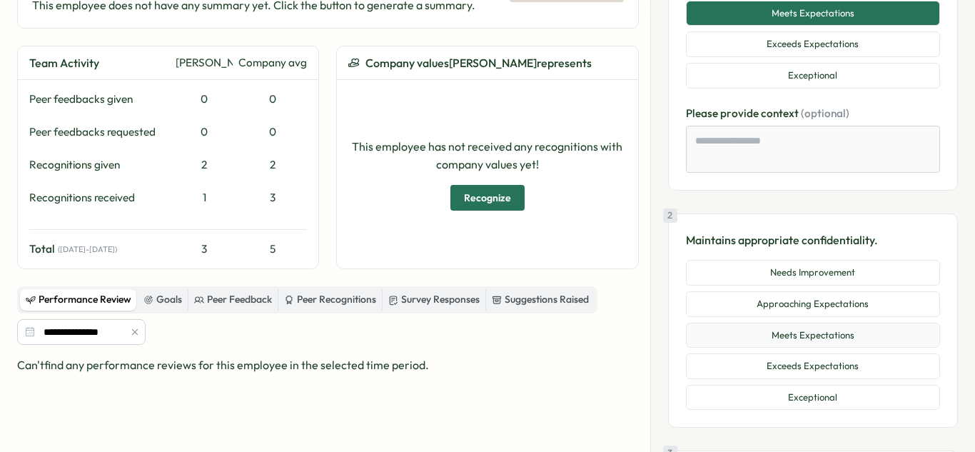
click at [802, 331] on button "Meets Expectations" at bounding box center [813, 336] width 254 height 26
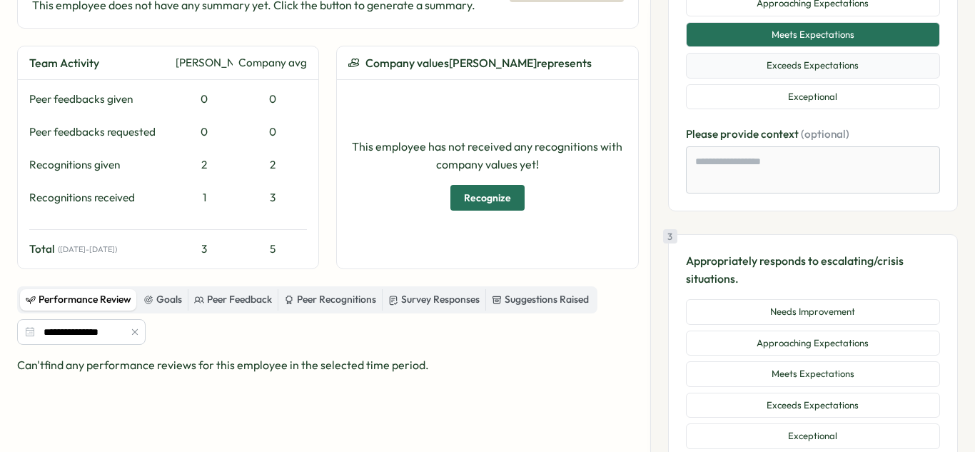
scroll to position [546, 0]
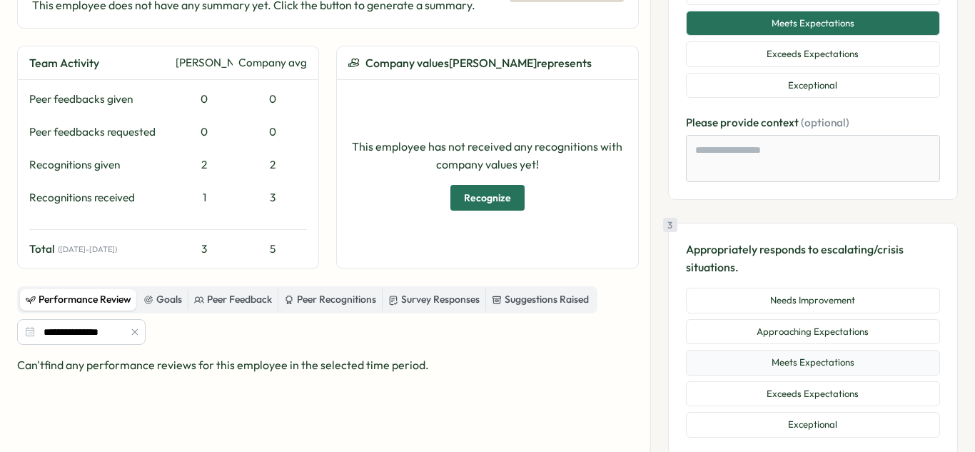
click at [806, 363] on button "Meets Expectations" at bounding box center [813, 363] width 254 height 26
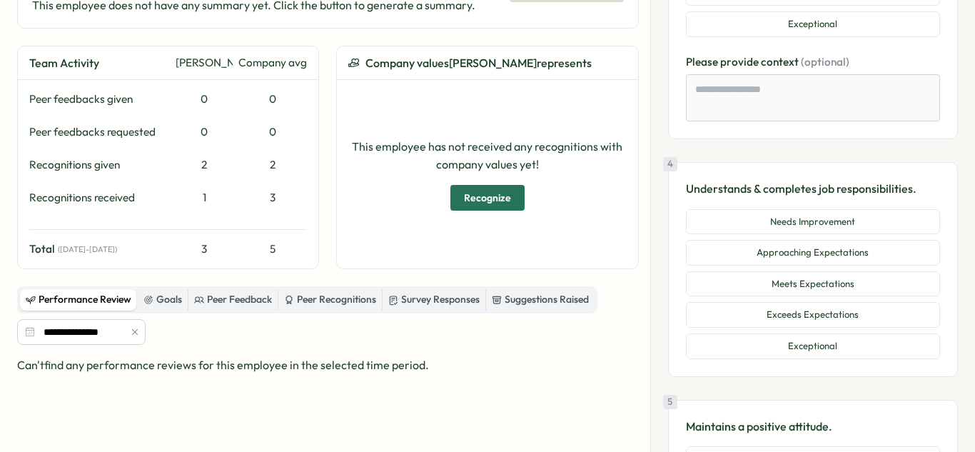
scroll to position [973, 0]
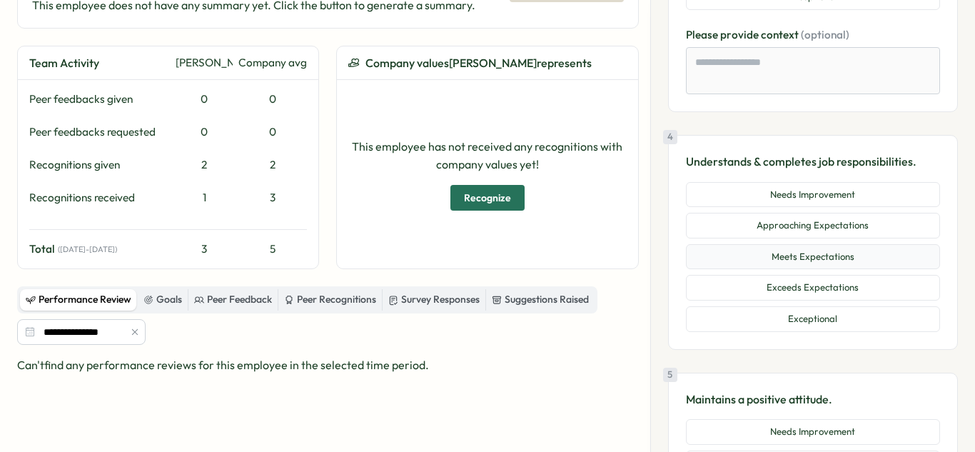
click at [819, 264] on button "Meets Expectations" at bounding box center [813, 257] width 254 height 26
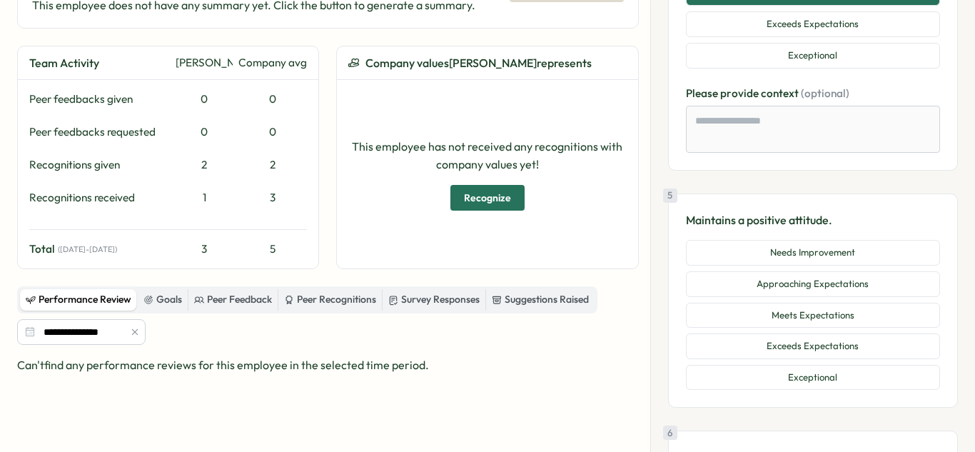
scroll to position [1247, 0]
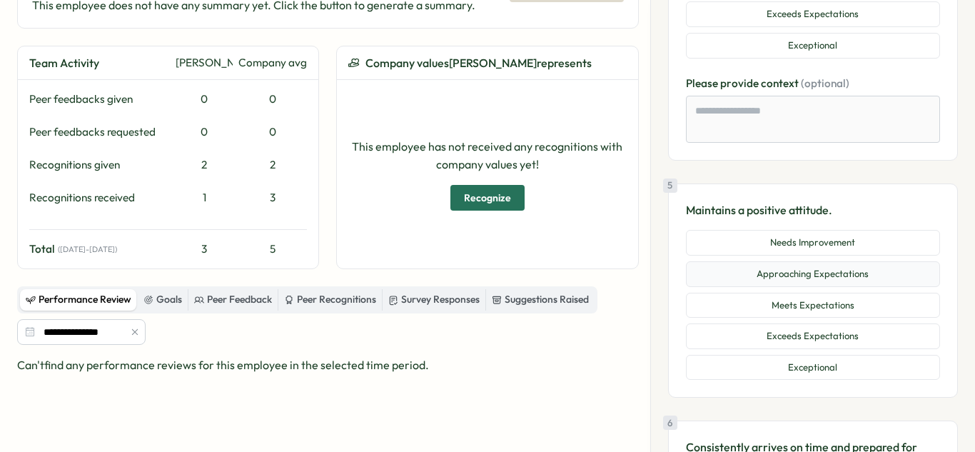
click at [826, 270] on button "Approaching Expectations" at bounding box center [813, 274] width 254 height 26
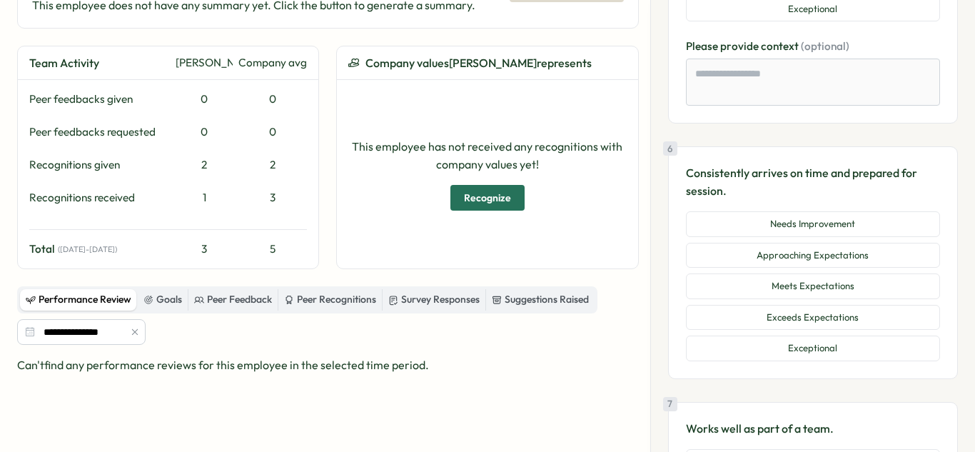
scroll to position [1612, 0]
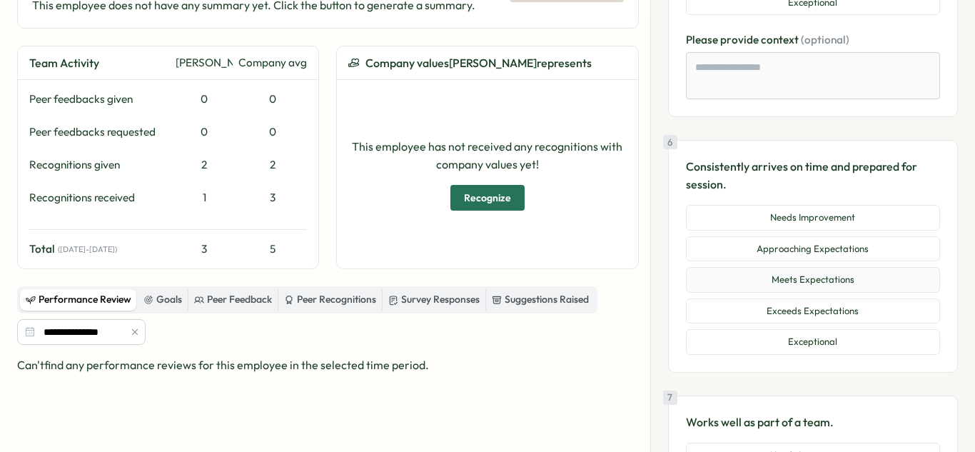
click at [832, 273] on button "Meets Expectations" at bounding box center [813, 280] width 254 height 26
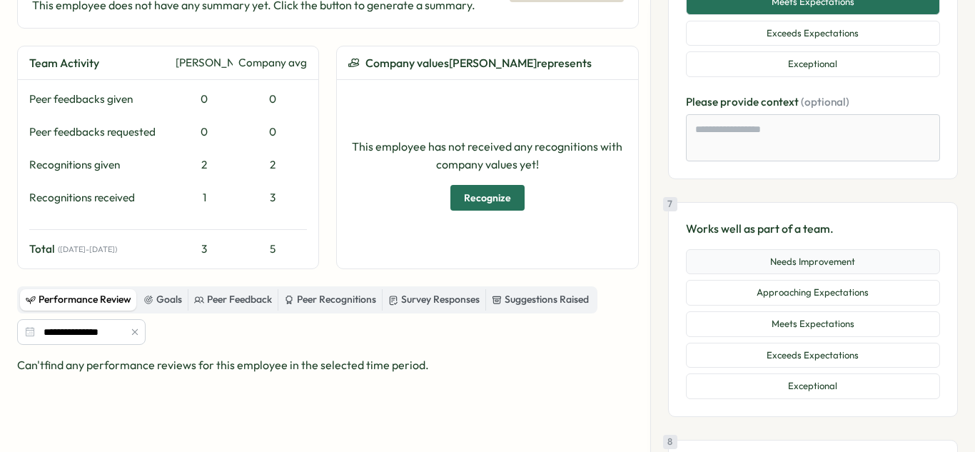
scroll to position [1890, 0]
click at [796, 289] on button "Approaching Expectations" at bounding box center [813, 292] width 254 height 26
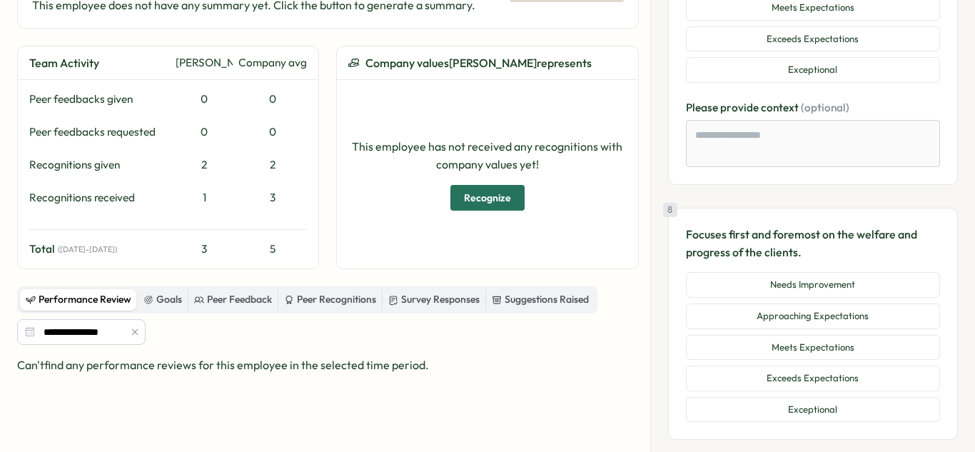
scroll to position [2209, 0]
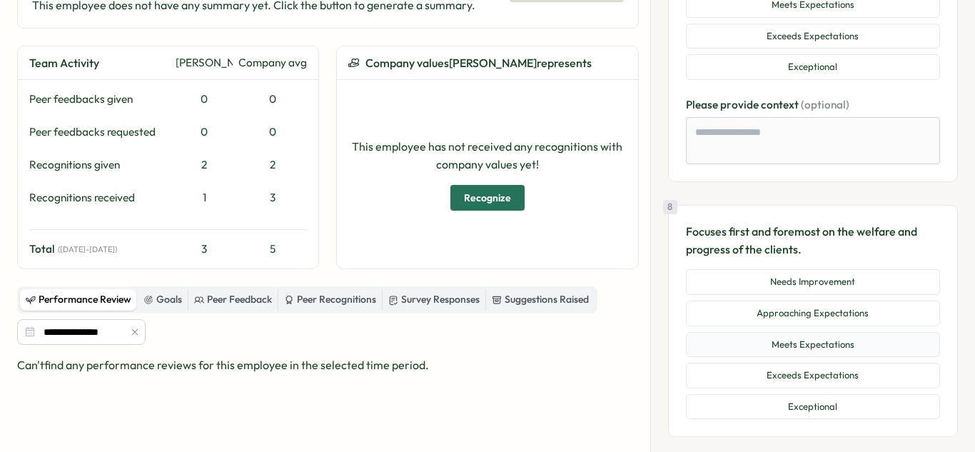
click at [815, 341] on button "Meets Expectations" at bounding box center [813, 345] width 254 height 26
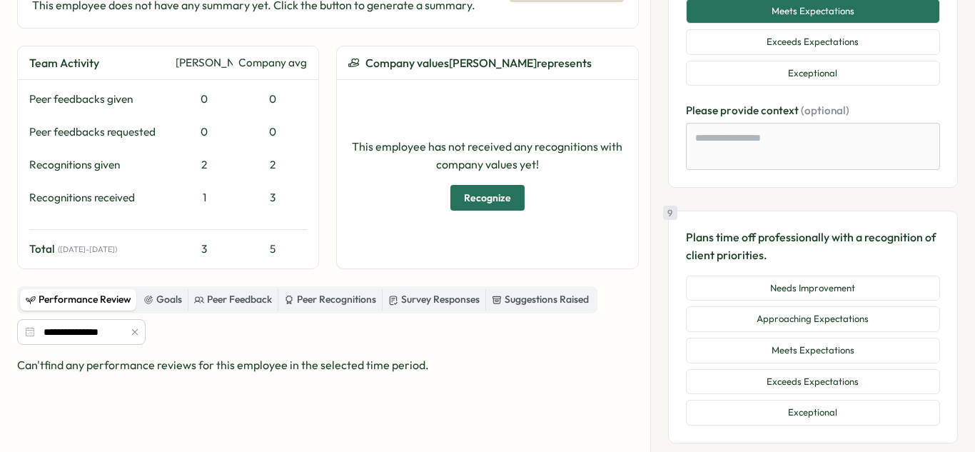
scroll to position [2544, 0]
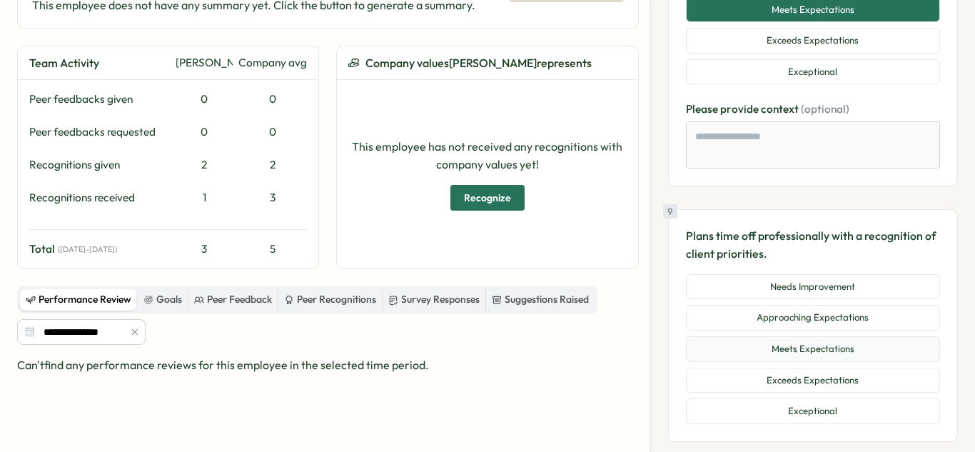
click at [826, 354] on button "Meets Expectations" at bounding box center [813, 349] width 254 height 26
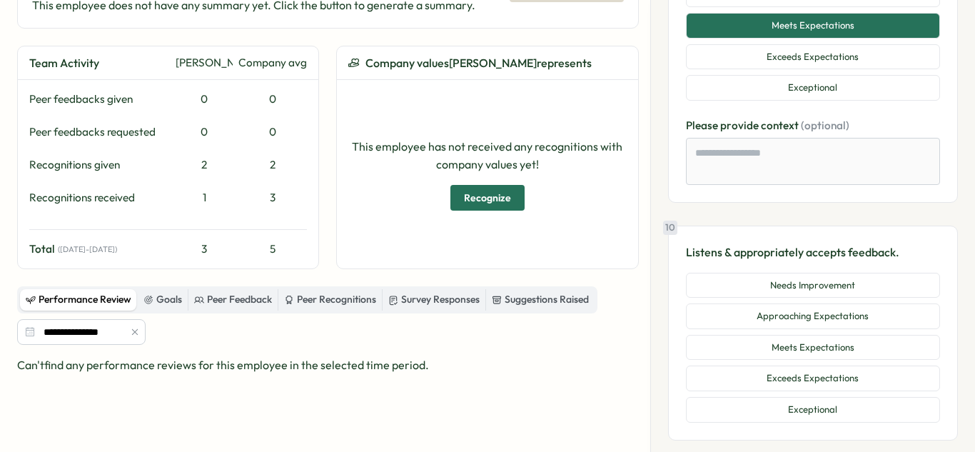
scroll to position [2868, 0]
click at [840, 307] on button "Approaching Expectations" at bounding box center [813, 316] width 254 height 26
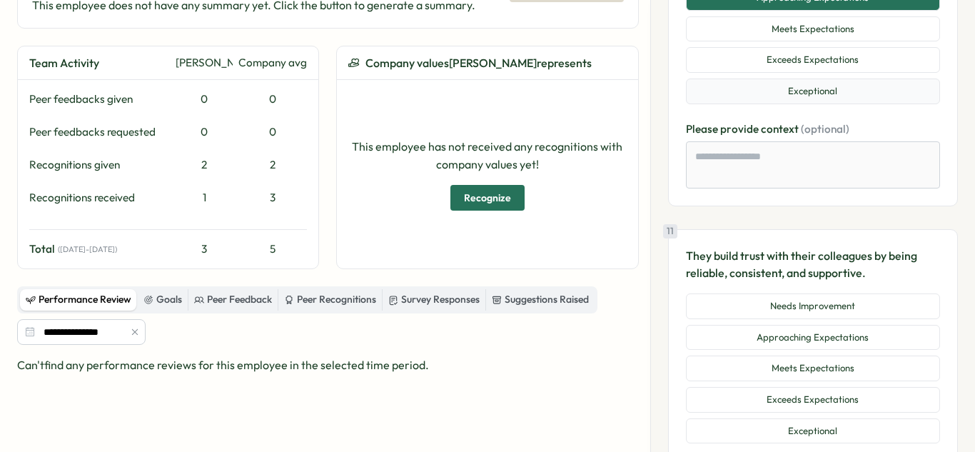
scroll to position [3186, 0]
click at [824, 331] on button "Approaching Expectations" at bounding box center [813, 337] width 254 height 26
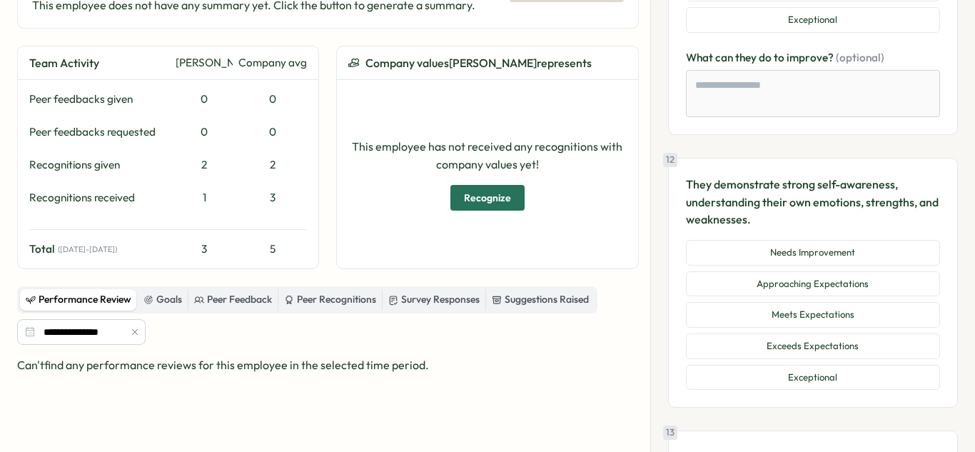
scroll to position [3632, 0]
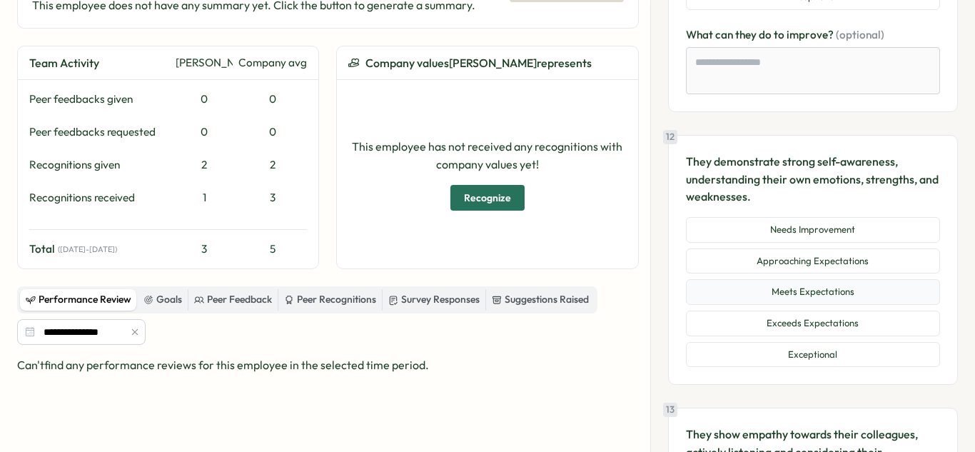
click at [831, 296] on button "Meets Expectations" at bounding box center [813, 292] width 254 height 26
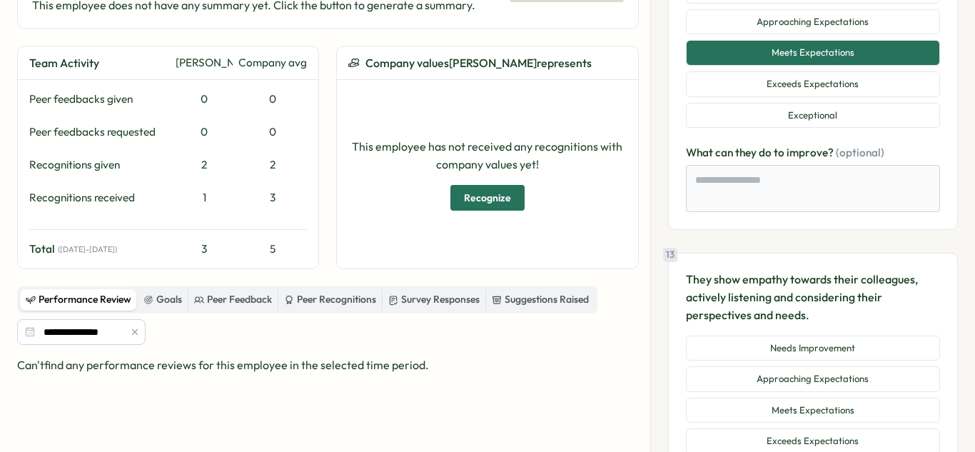
scroll to position [3888, 0]
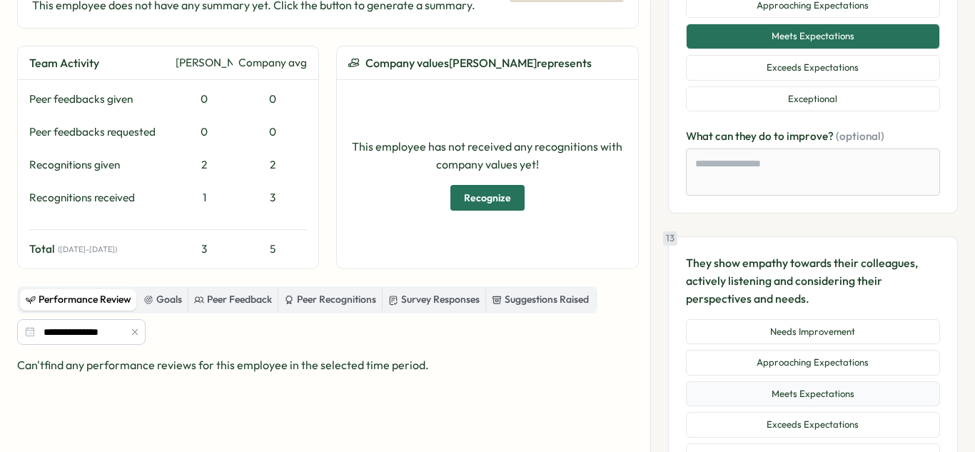
click at [838, 392] on button "Meets Expectations" at bounding box center [813, 394] width 254 height 26
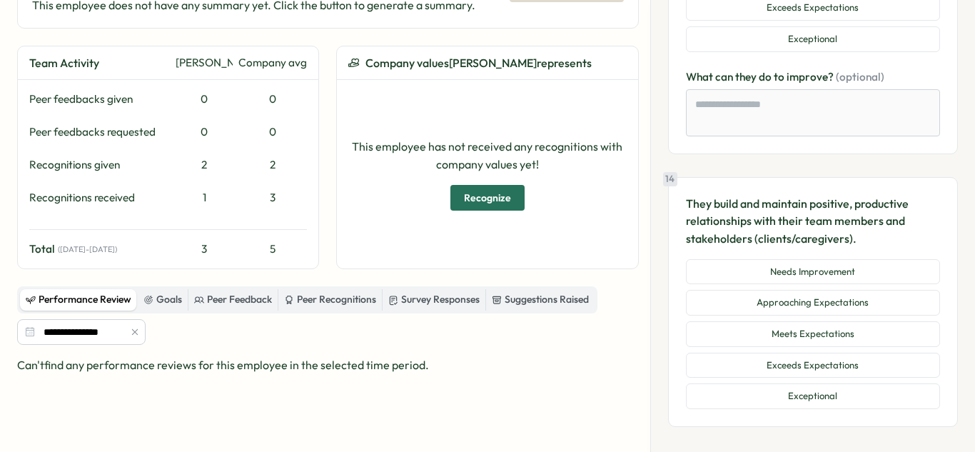
scroll to position [4319, 0]
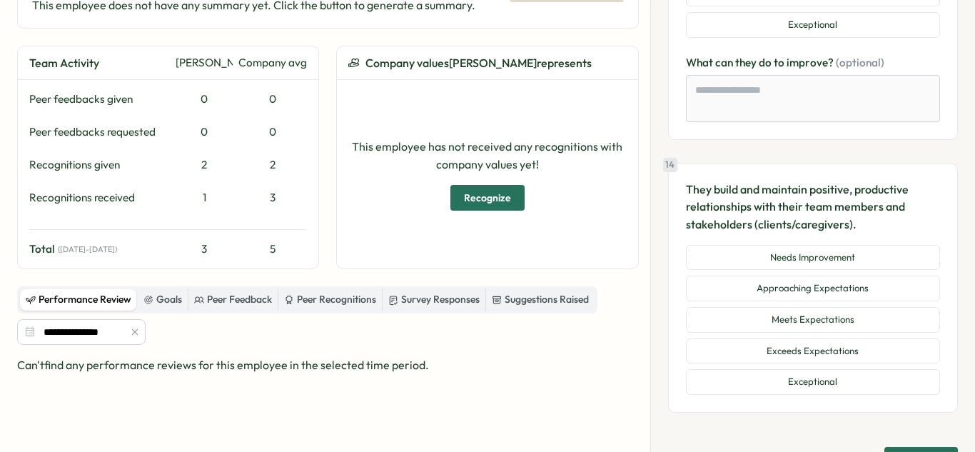
click at [761, 305] on div "Needs Improvement Approaching Expectations Meets Expectations Exceeds Expectati…" at bounding box center [813, 320] width 254 height 150
click at [771, 311] on button "Meets Expectations" at bounding box center [813, 320] width 254 height 26
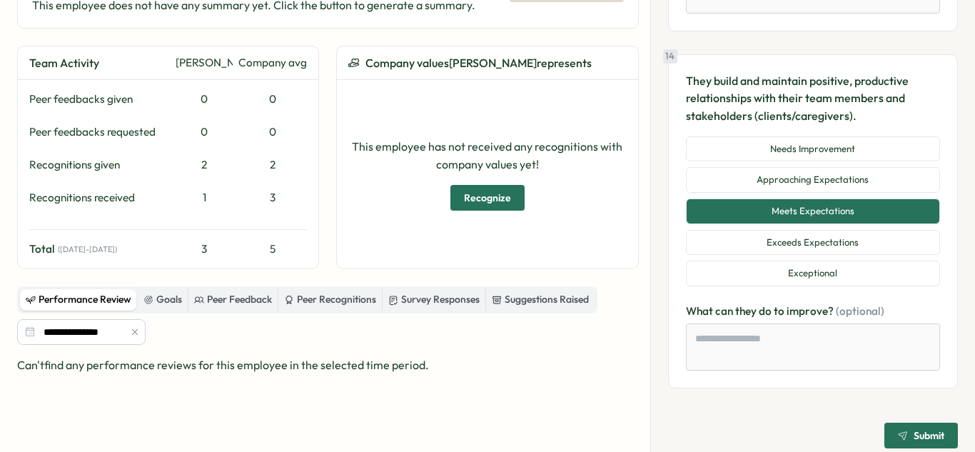
scroll to position [4441, 0]
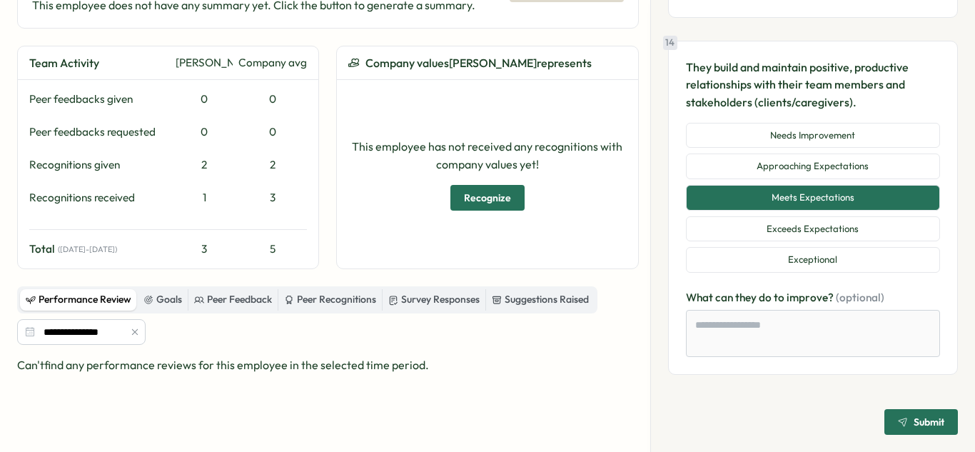
click at [914, 418] on span "Submit" at bounding box center [929, 422] width 31 height 10
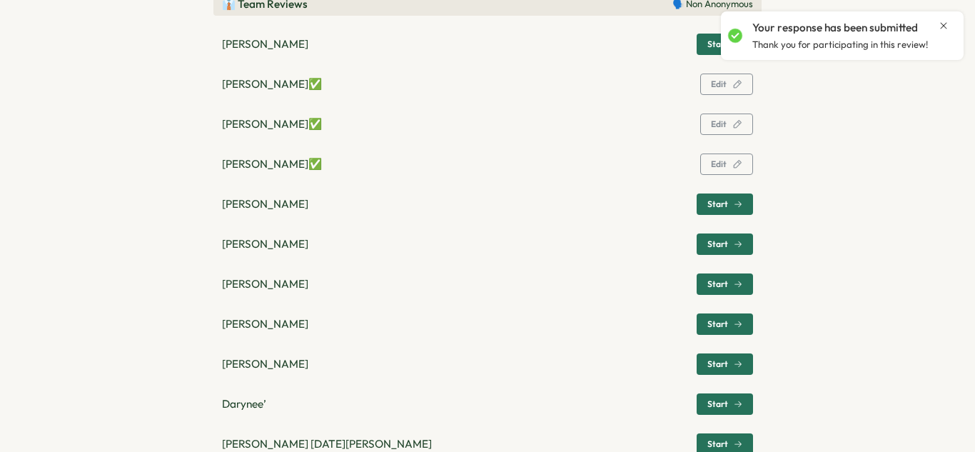
scroll to position [500, 0]
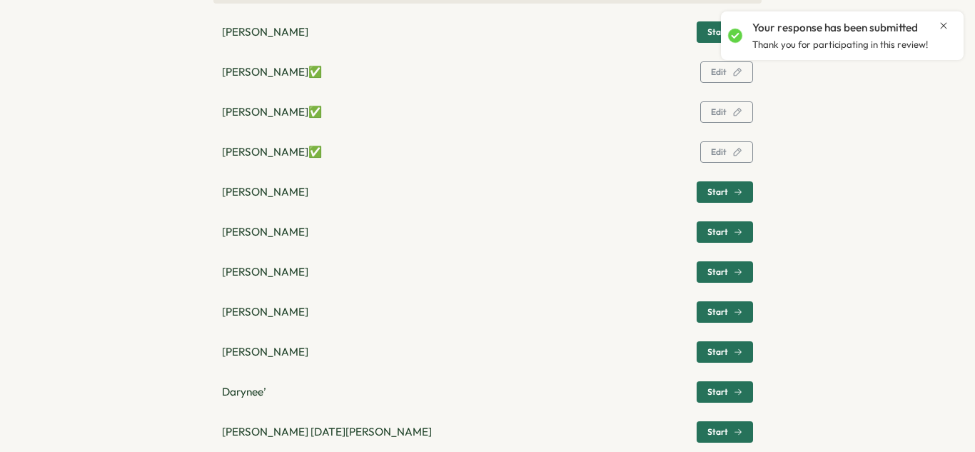
click at [712, 196] on span "Start" at bounding box center [718, 192] width 21 height 9
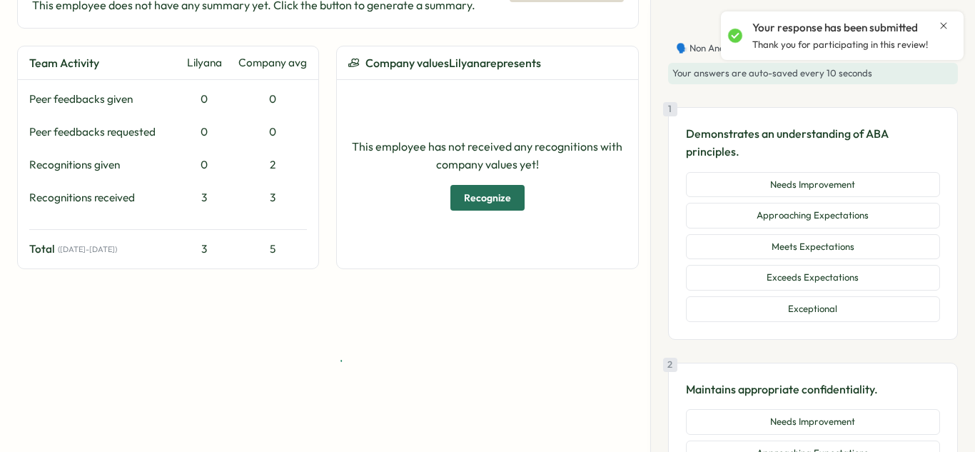
scroll to position [180, 0]
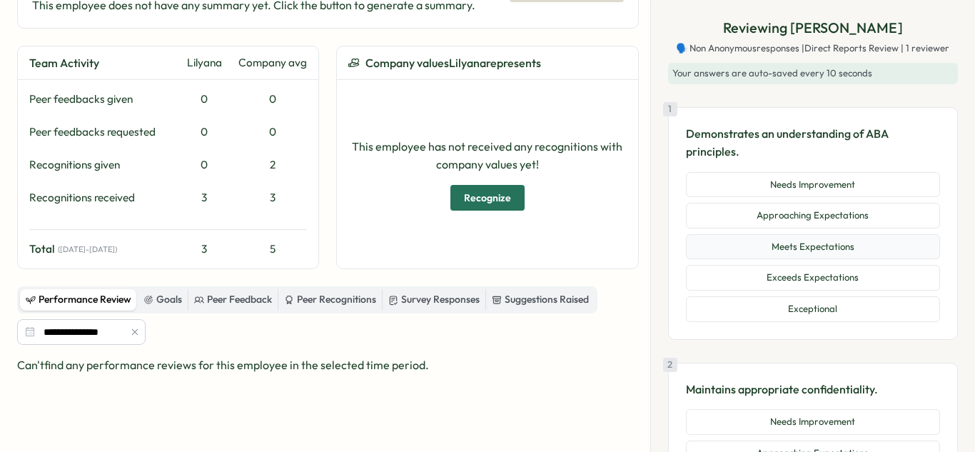
click at [816, 254] on button "Meets Expectations" at bounding box center [813, 247] width 254 height 26
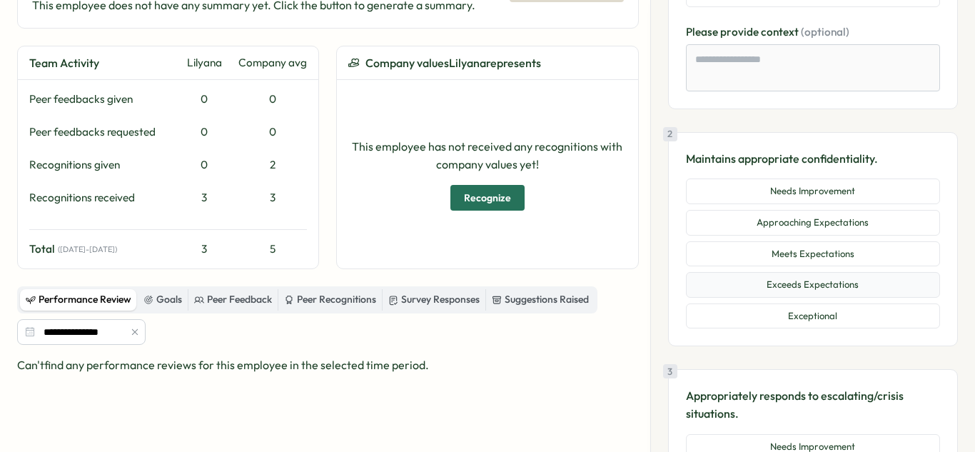
scroll to position [331, 0]
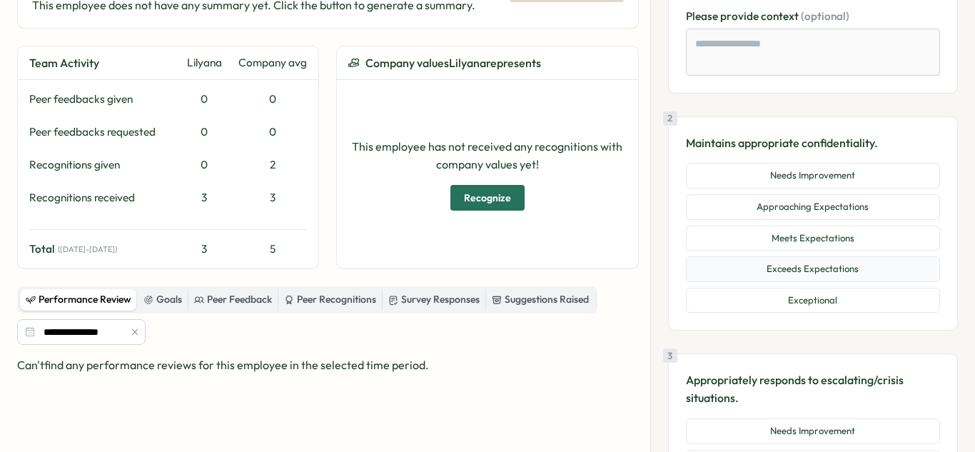
click at [802, 262] on button "Exceeds Expectations" at bounding box center [813, 269] width 254 height 26
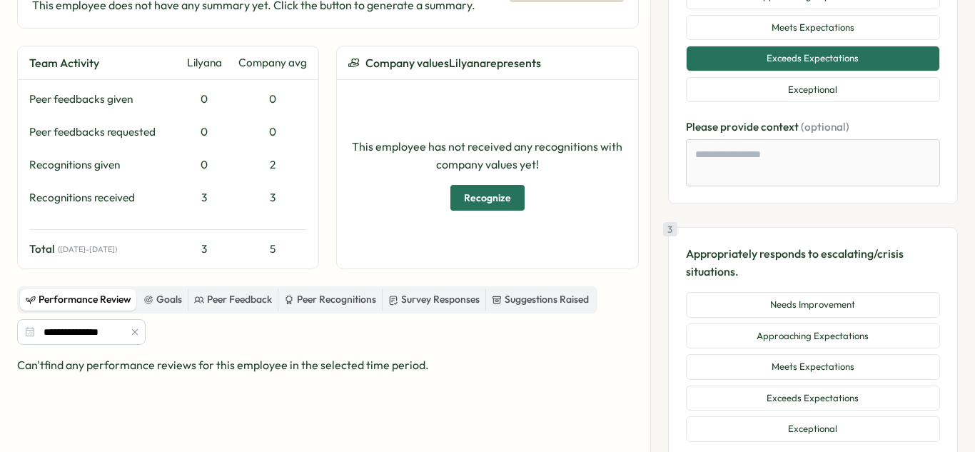
scroll to position [595, 0]
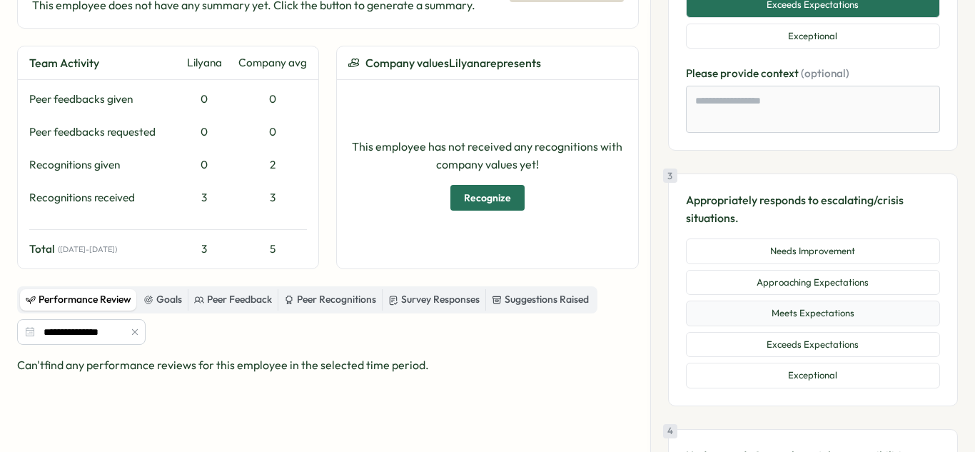
click at [818, 317] on button "Meets Expectations" at bounding box center [813, 314] width 254 height 26
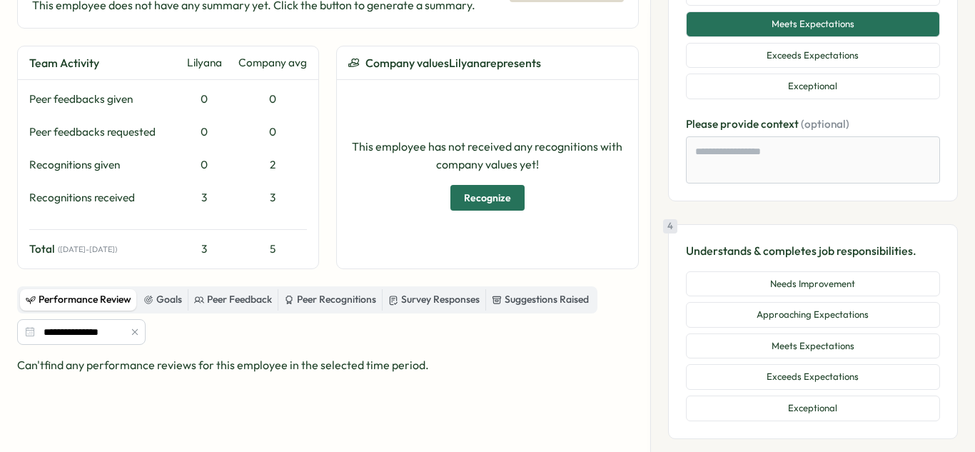
scroll to position [895, 0]
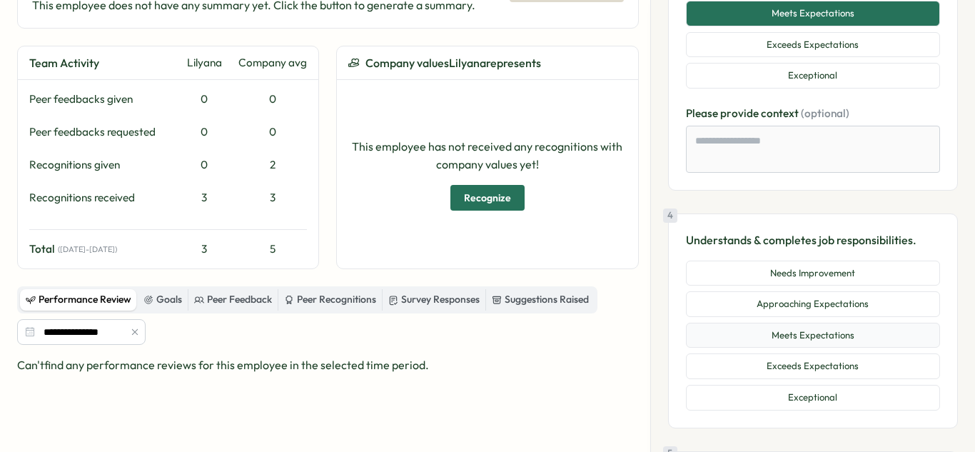
click at [818, 339] on button "Meets Expectations" at bounding box center [813, 336] width 254 height 26
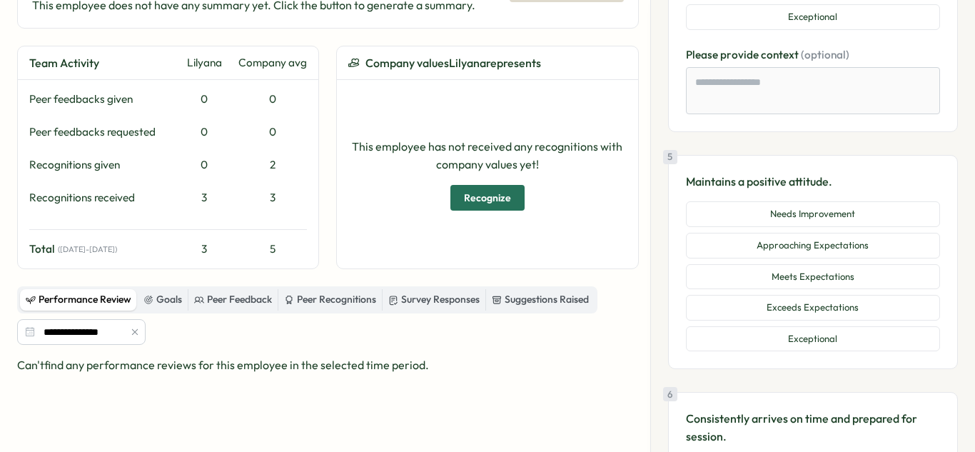
scroll to position [1277, 0]
click at [796, 286] on button "Meets Expectations" at bounding box center [813, 276] width 254 height 26
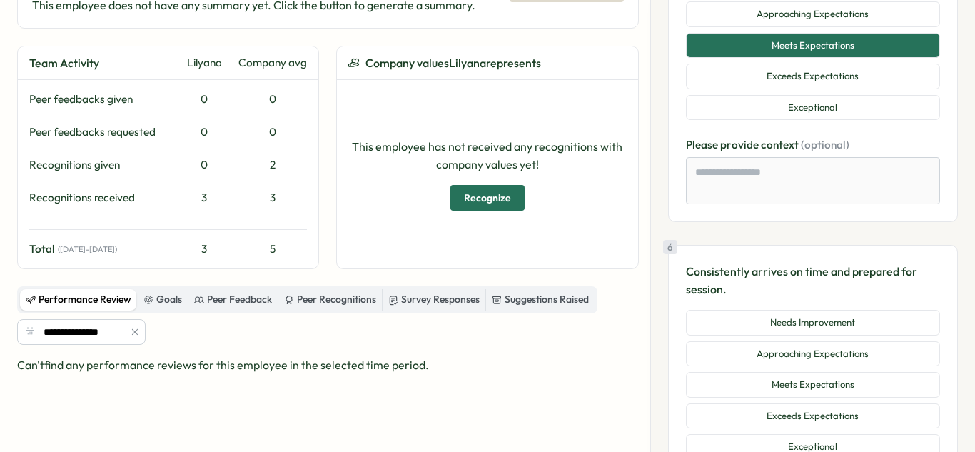
scroll to position [1537, 0]
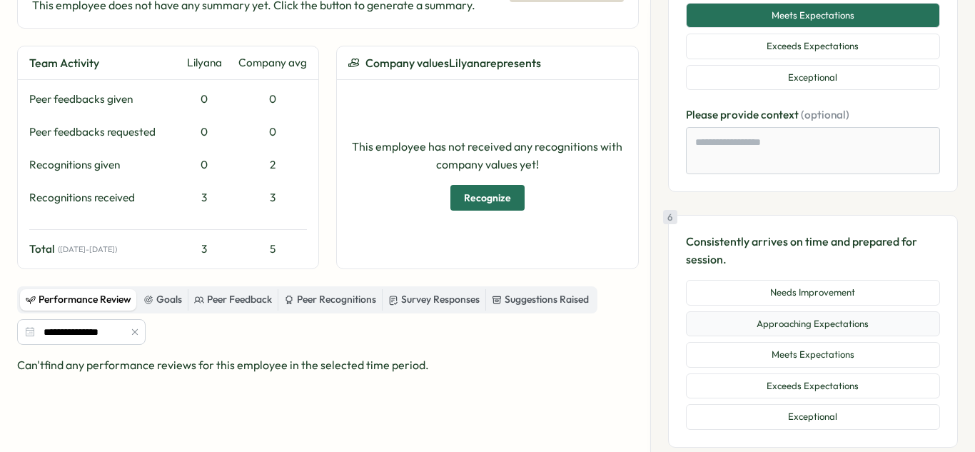
click at [786, 333] on button "Approaching Expectations" at bounding box center [813, 324] width 254 height 26
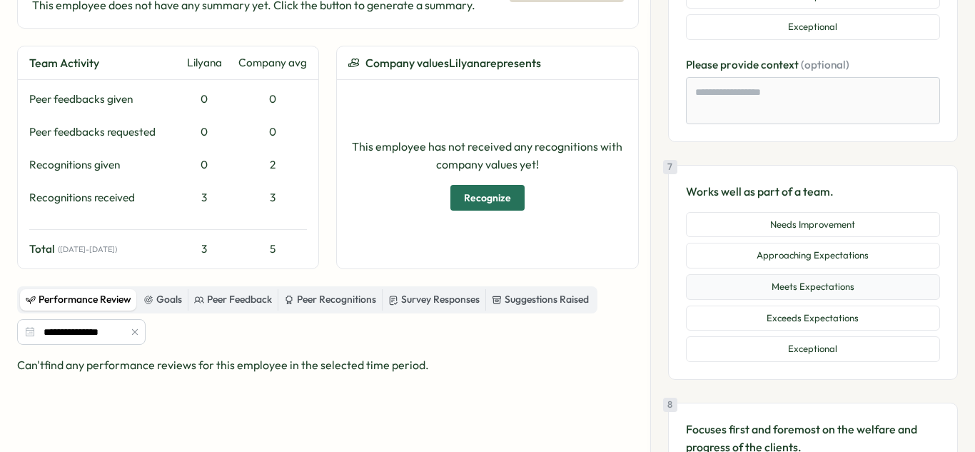
click at [783, 297] on button "Meets Expectations" at bounding box center [813, 287] width 254 height 26
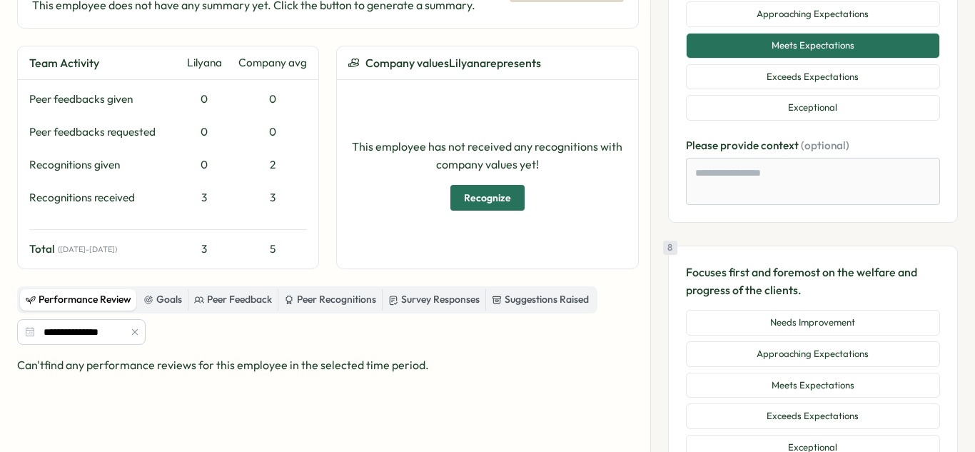
scroll to position [2196, 0]
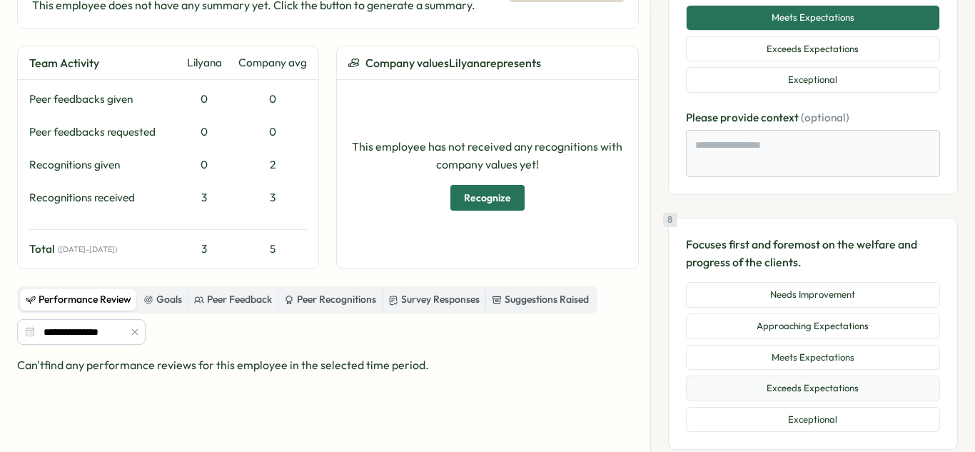
click at [791, 382] on button "Exceeds Expectations" at bounding box center [813, 389] width 254 height 26
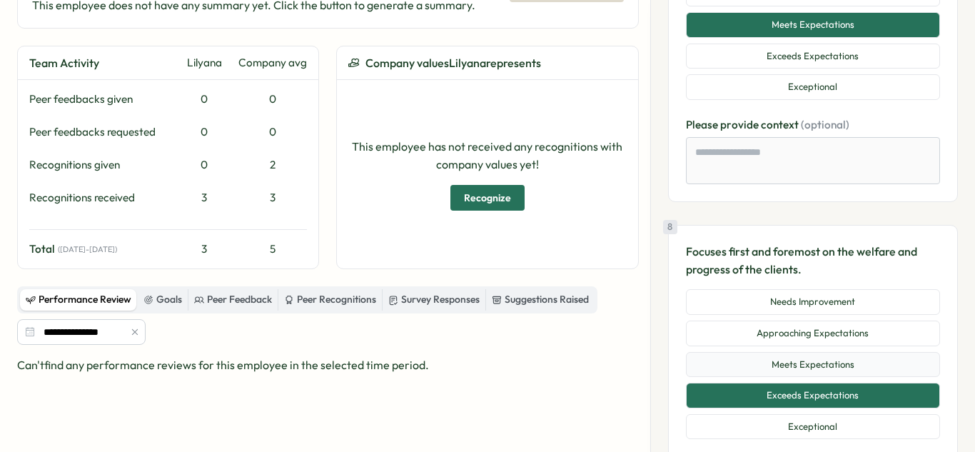
click at [785, 365] on button "Meets Expectations" at bounding box center [813, 365] width 254 height 26
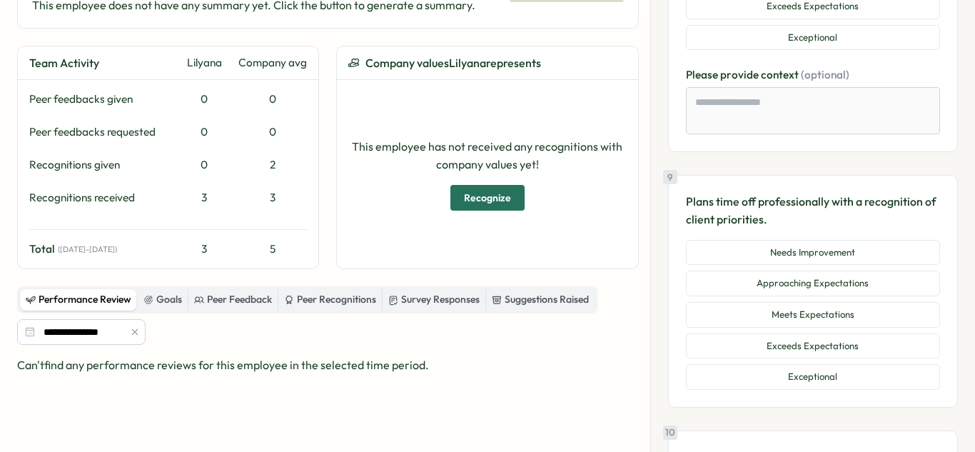
scroll to position [2583, 0]
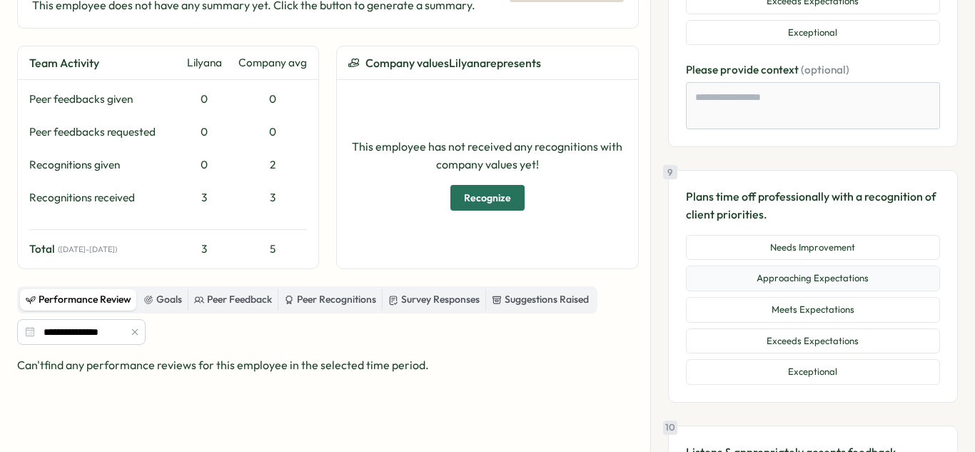
click at [851, 286] on button "Approaching Expectations" at bounding box center [813, 279] width 254 height 26
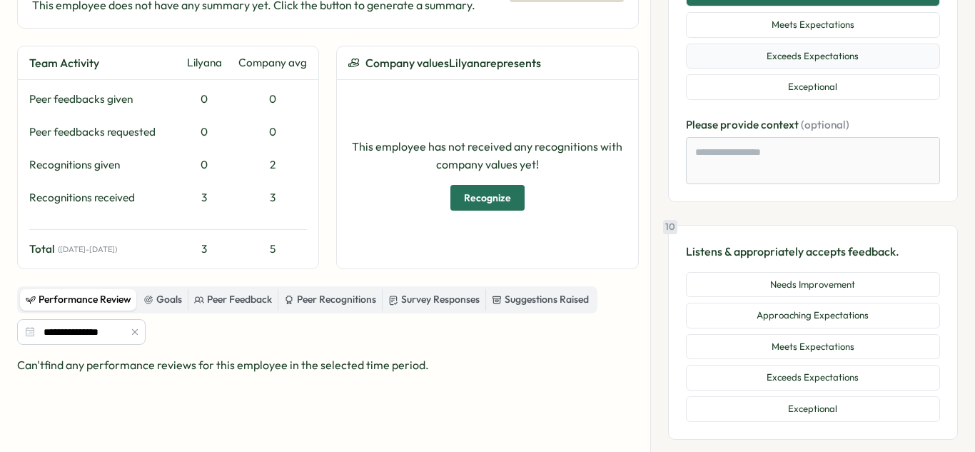
scroll to position [2880, 0]
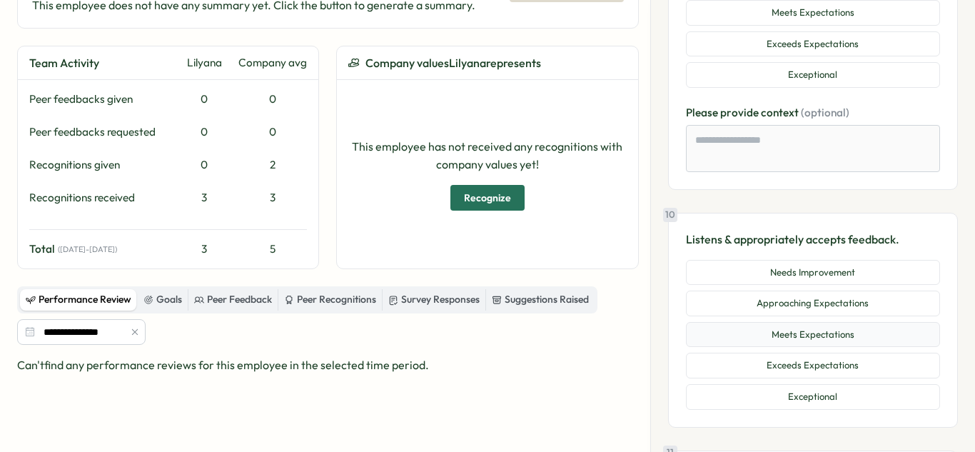
click at [843, 343] on button "Meets Expectations" at bounding box center [813, 335] width 254 height 26
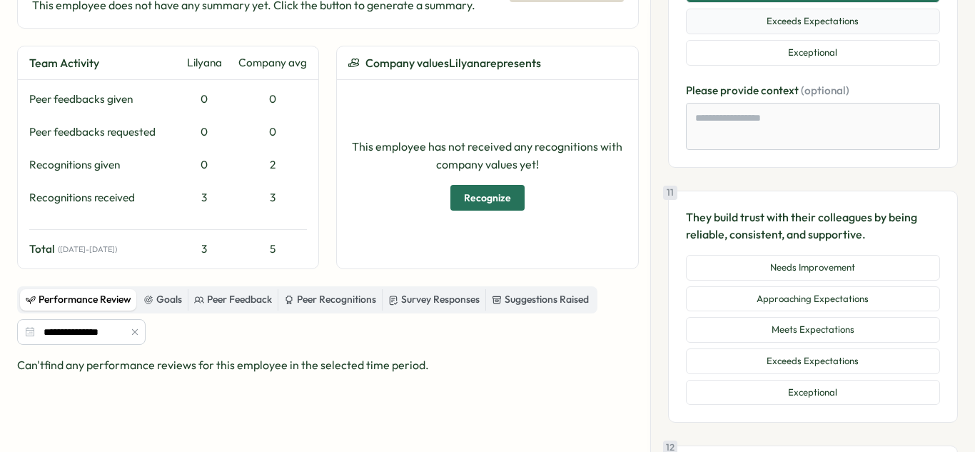
scroll to position [3235, 0]
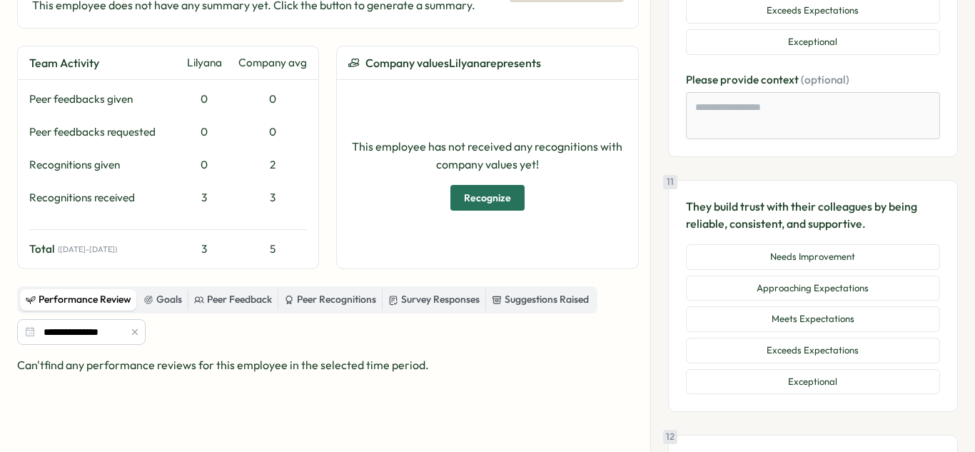
click at [825, 332] on div "Needs Improvement Approaching Expectations Meets Expectations Exceeds Expectati…" at bounding box center [813, 319] width 254 height 150
click at [826, 324] on button "Meets Expectations" at bounding box center [813, 319] width 254 height 26
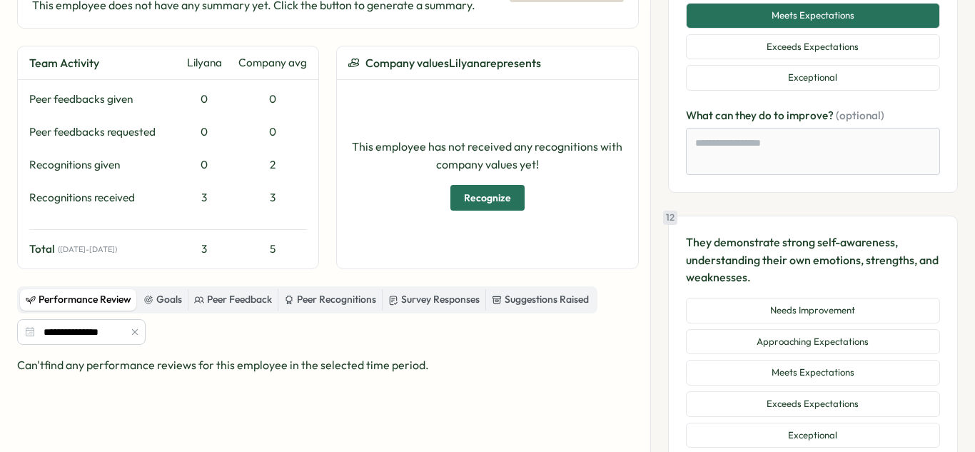
scroll to position [3564, 0]
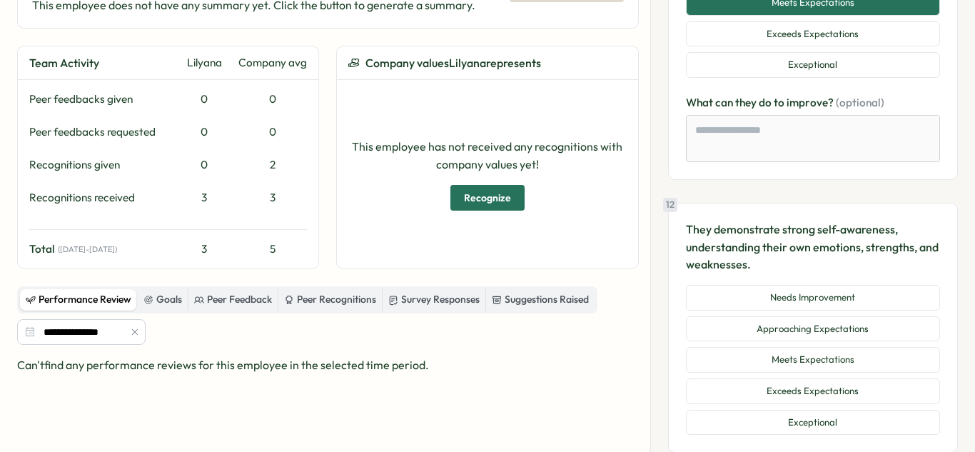
click at [822, 361] on button "Meets Expectations" at bounding box center [813, 360] width 254 height 26
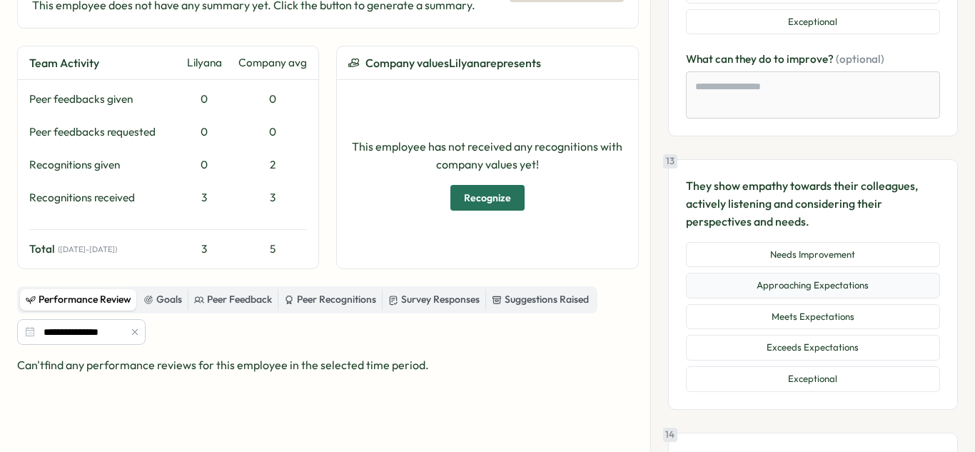
scroll to position [3995, 0]
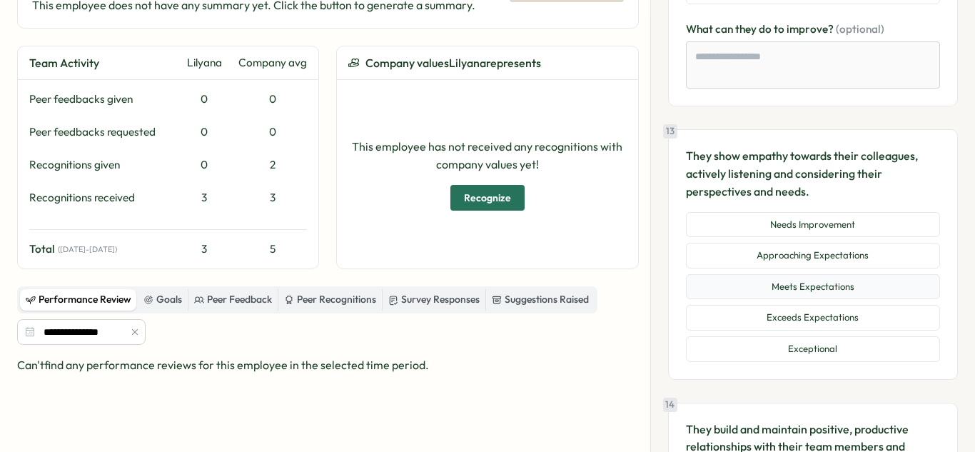
click at [823, 297] on button "Meets Expectations" at bounding box center [813, 287] width 254 height 26
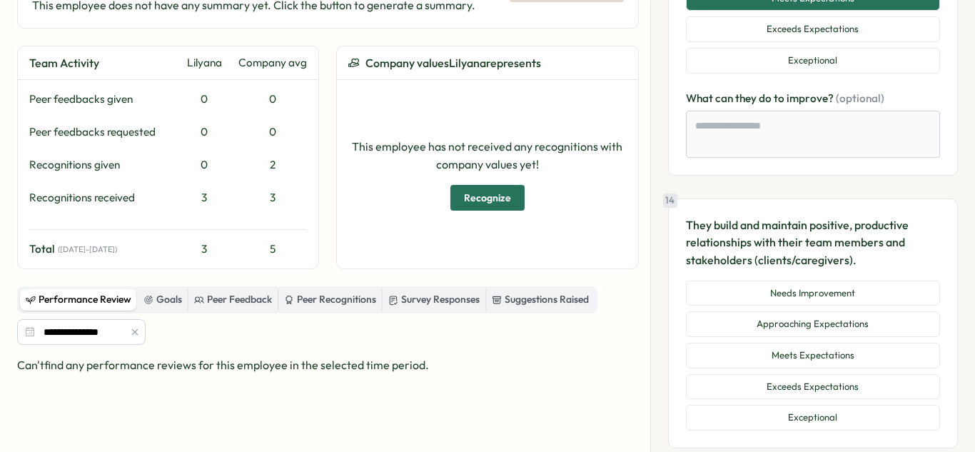
scroll to position [4289, 0]
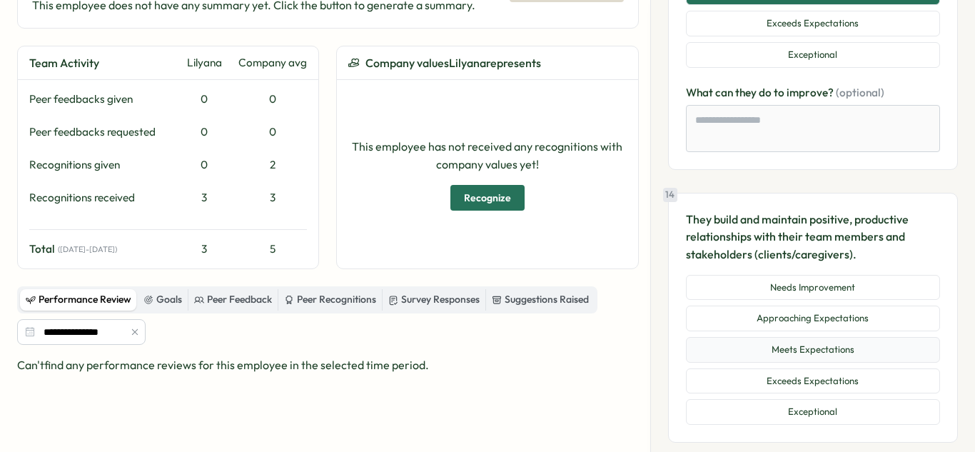
click at [810, 348] on button "Meets Expectations" at bounding box center [813, 350] width 254 height 26
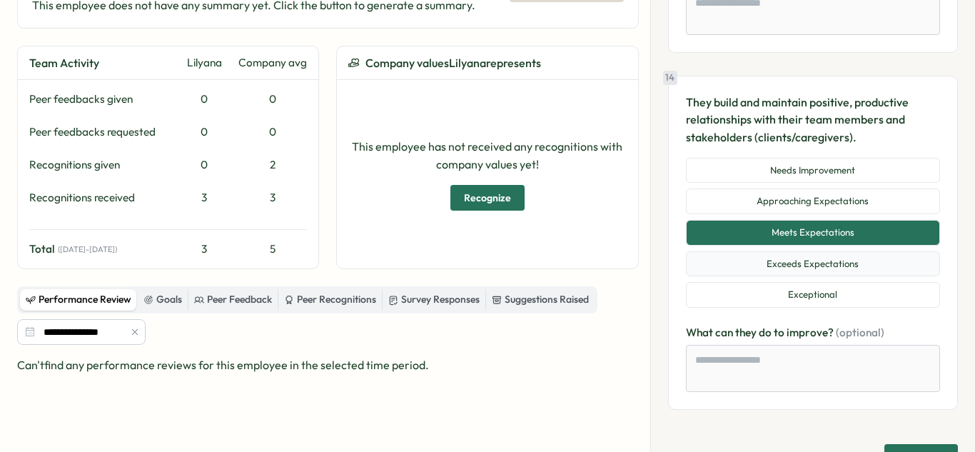
scroll to position [4441, 0]
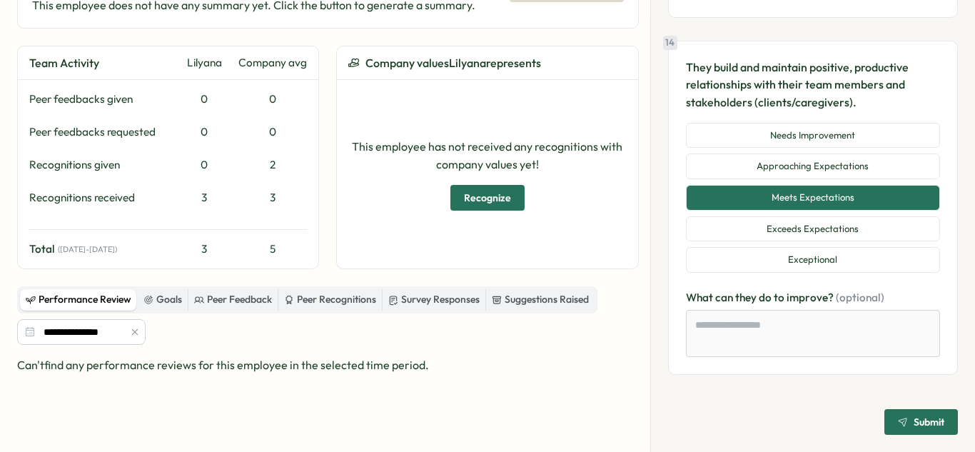
click at [935, 423] on span "Submit" at bounding box center [929, 422] width 31 height 10
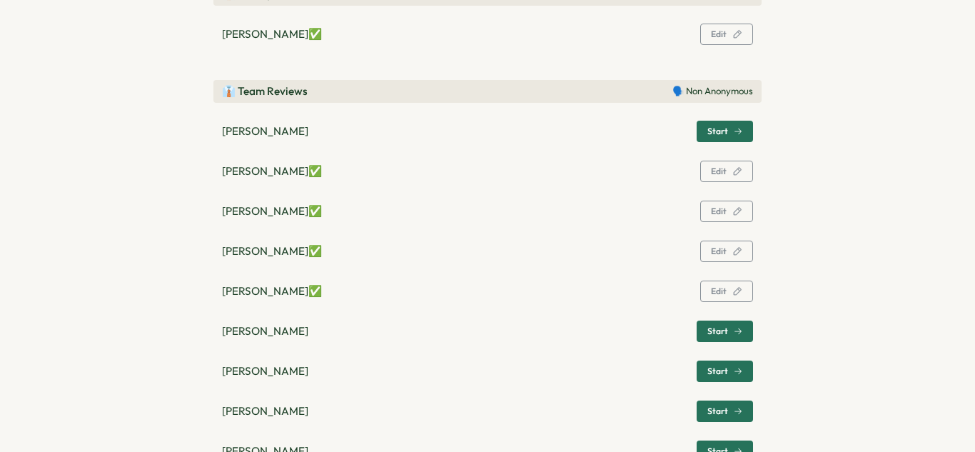
scroll to position [418, 0]
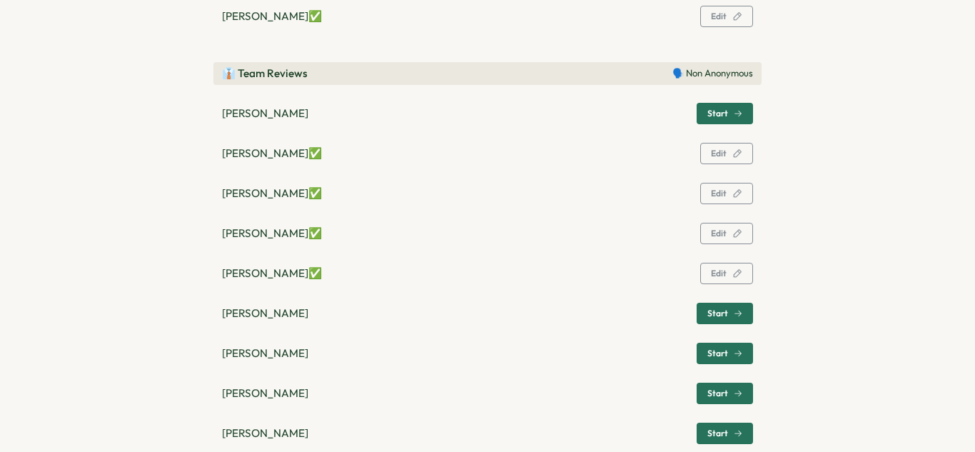
click at [700, 322] on button "Start" at bounding box center [725, 313] width 56 height 21
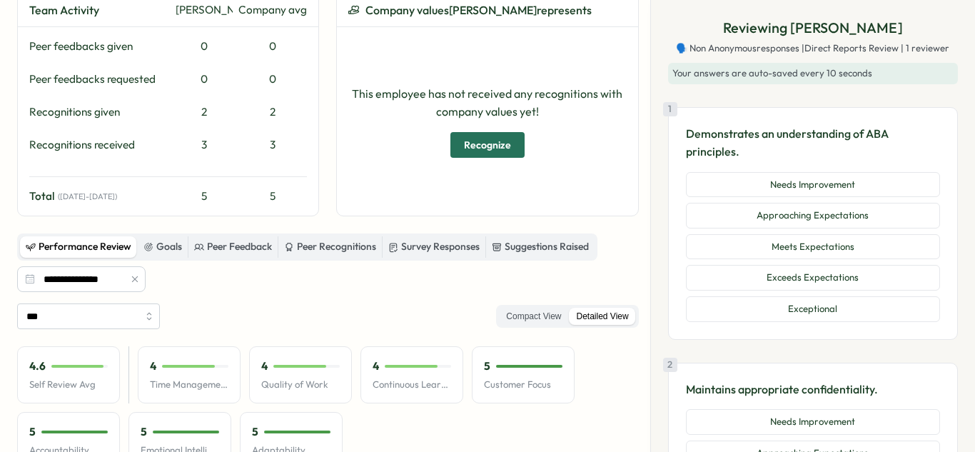
scroll to position [240, 0]
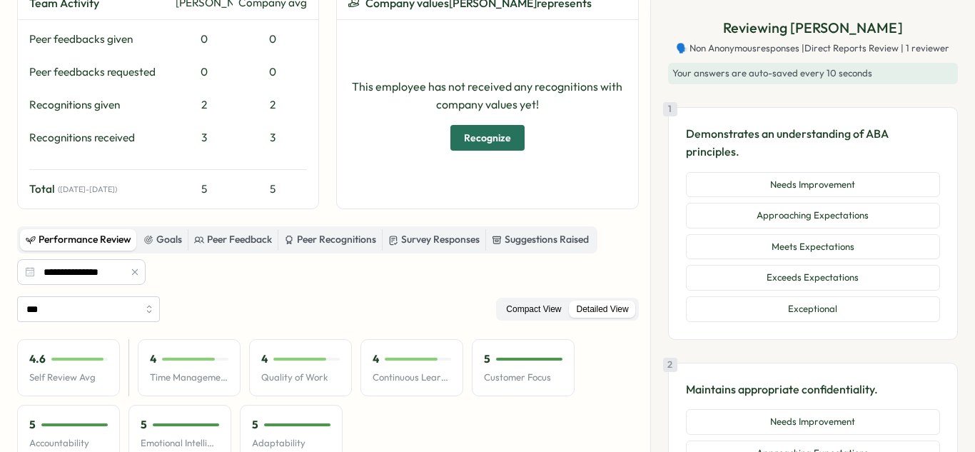
click at [541, 316] on label "Compact View" at bounding box center [533, 310] width 69 height 18
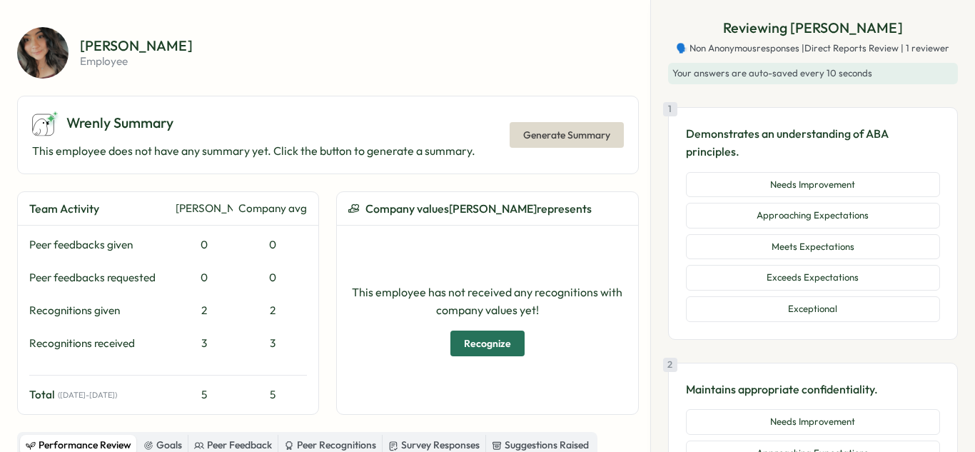
scroll to position [49, 0]
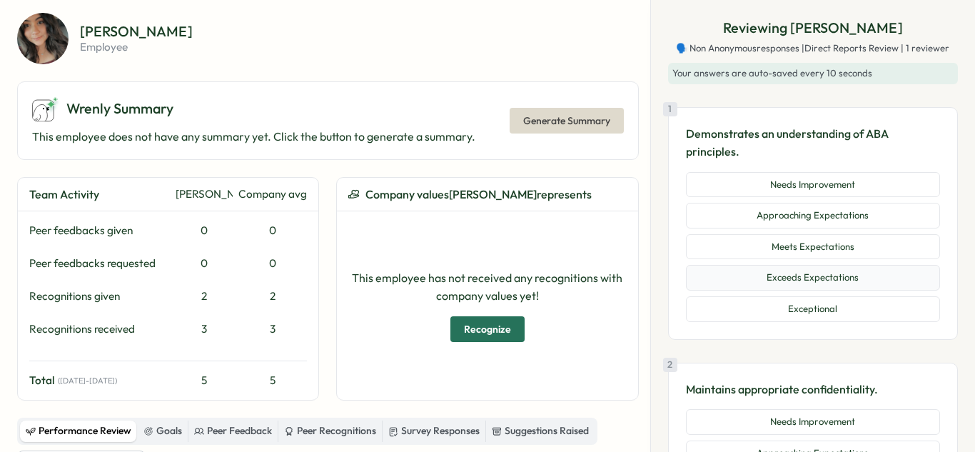
click at [846, 276] on button "Exceeds Expectations" at bounding box center [813, 278] width 254 height 26
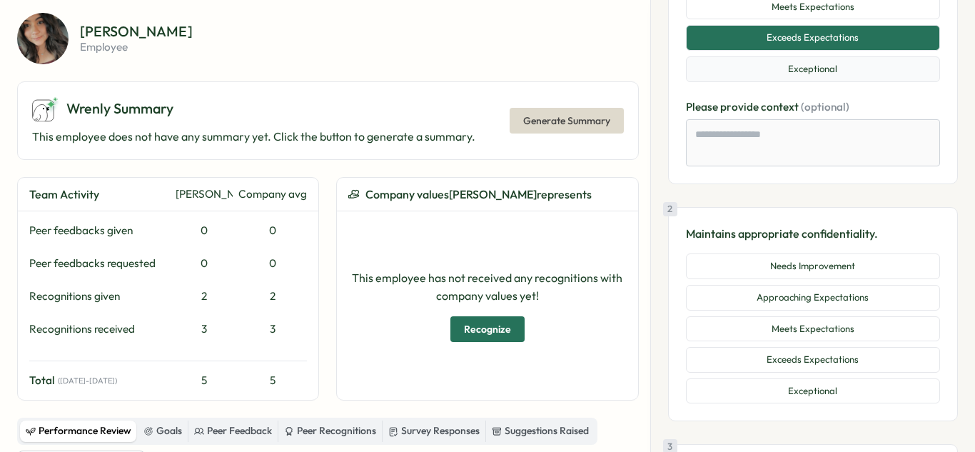
scroll to position [251, 0]
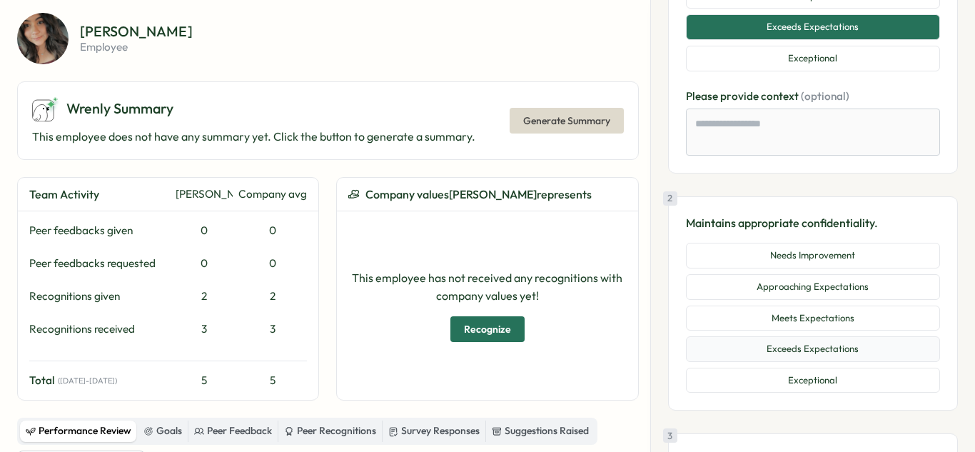
click at [844, 354] on button "Exceeds Expectations" at bounding box center [813, 349] width 254 height 26
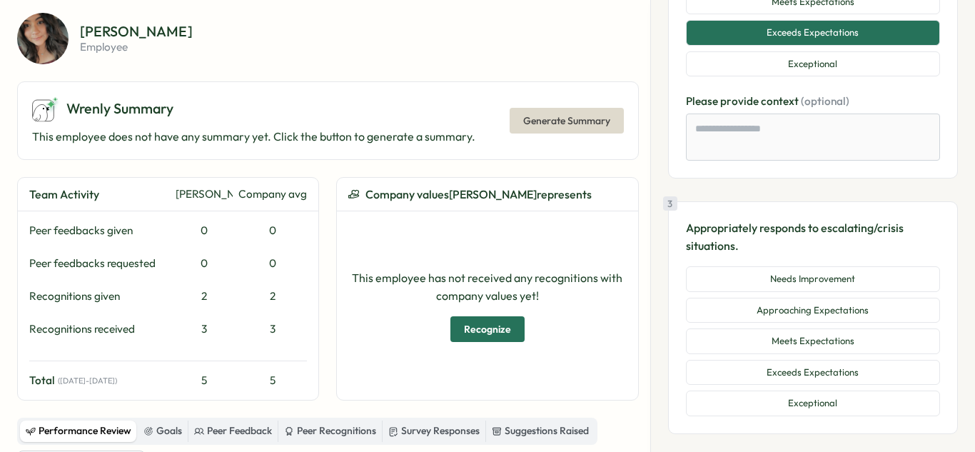
scroll to position [613, 0]
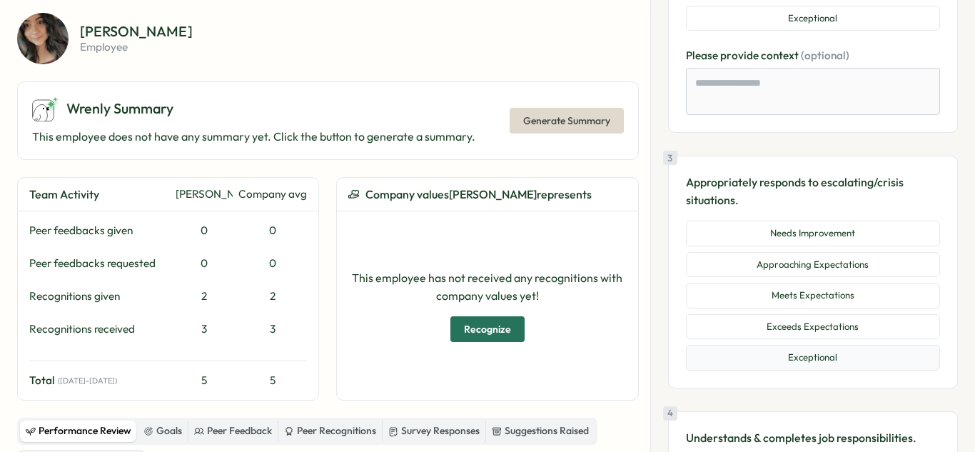
click at [815, 363] on button "Exceptional" at bounding box center [813, 358] width 254 height 26
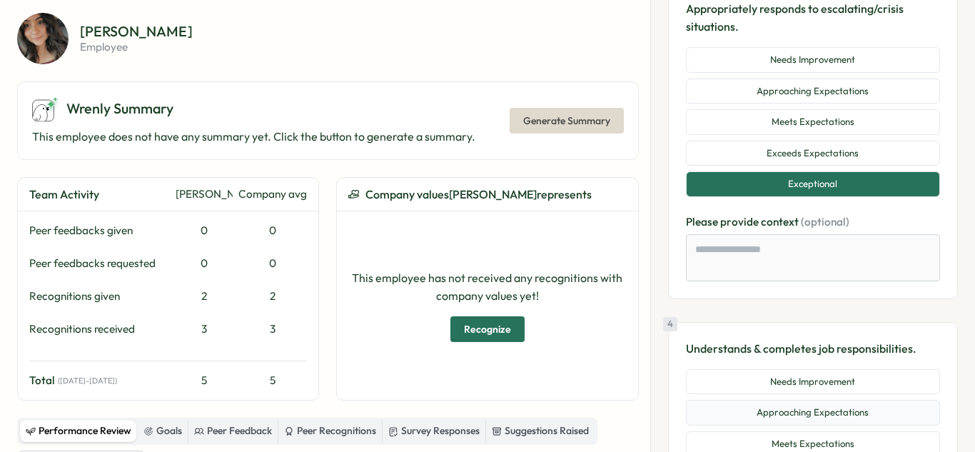
scroll to position [902, 0]
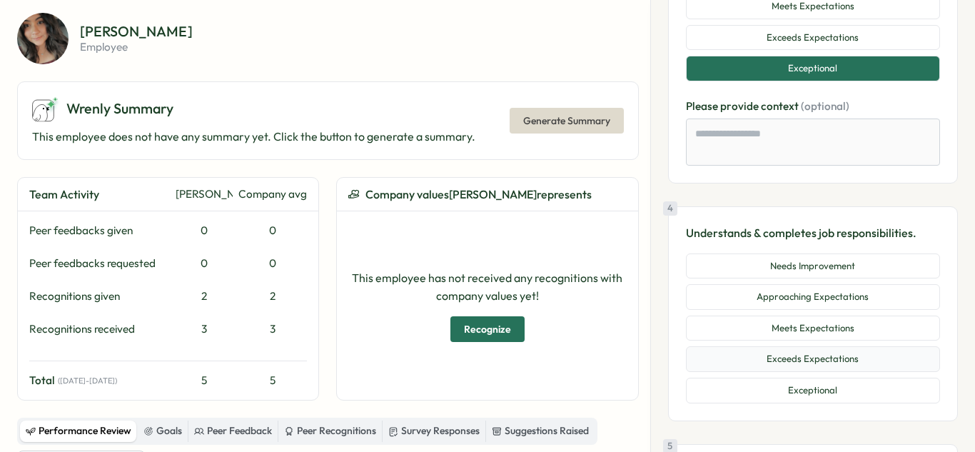
click at [871, 360] on button "Exceeds Expectations" at bounding box center [813, 359] width 254 height 26
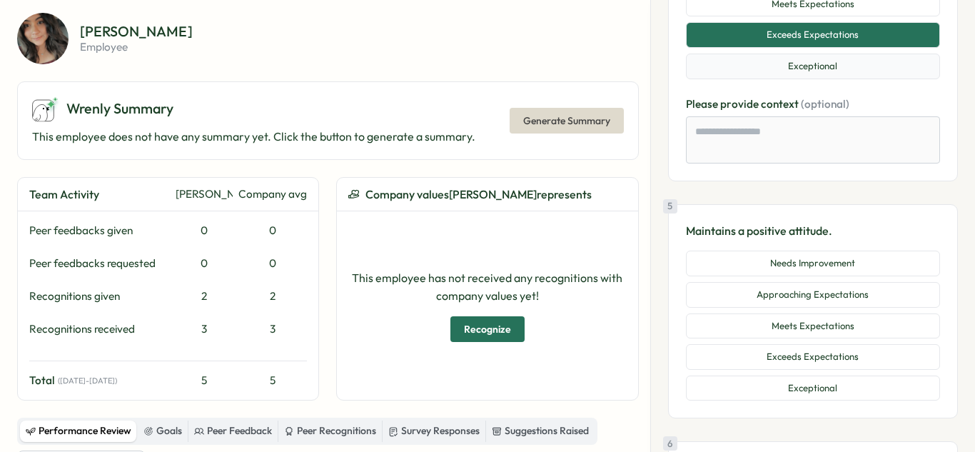
scroll to position [1243, 0]
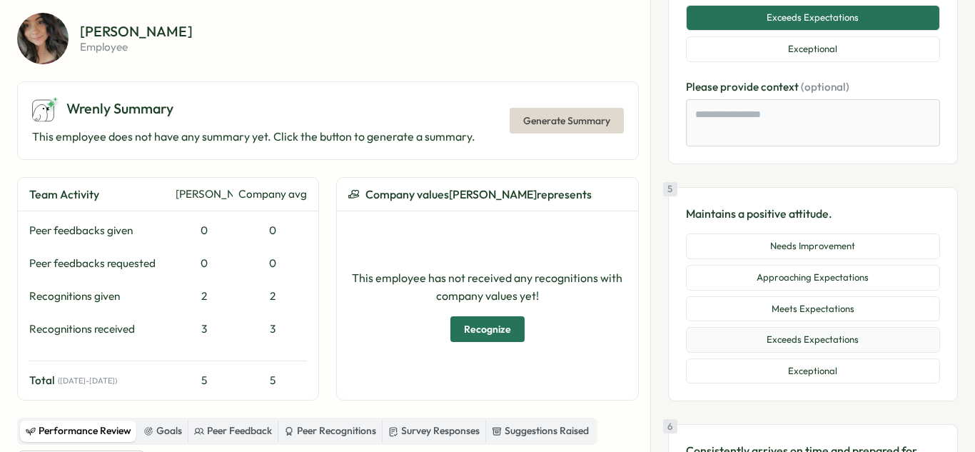
click at [827, 350] on button "Exceeds Expectations" at bounding box center [813, 340] width 254 height 26
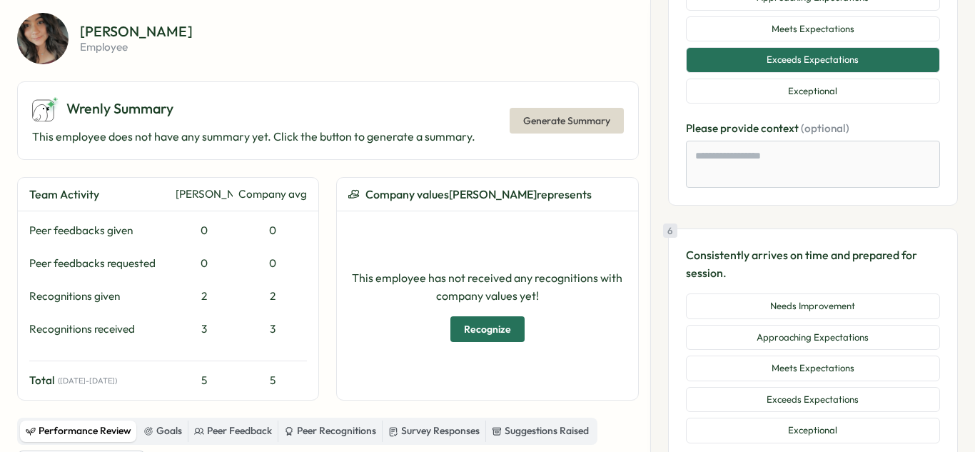
scroll to position [1524, 0]
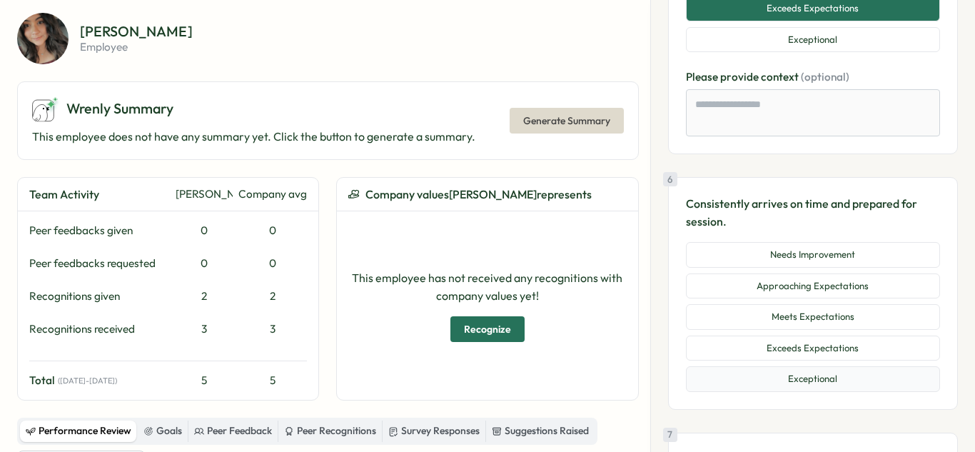
click at [823, 383] on button "Exceptional" at bounding box center [813, 379] width 254 height 26
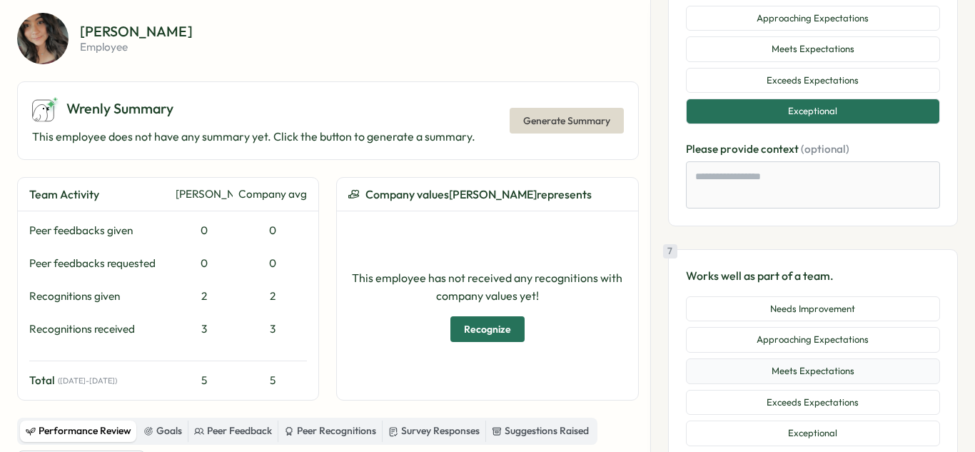
scroll to position [1844, 0]
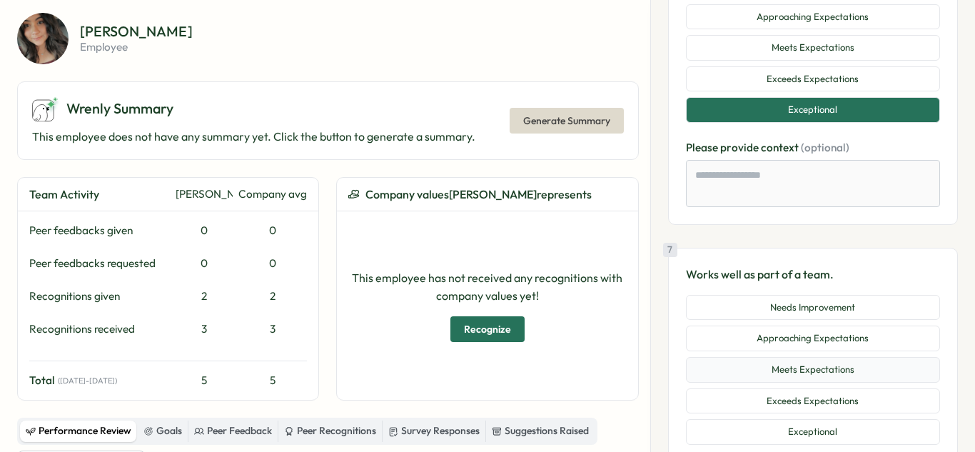
click at [821, 376] on button "Meets Expectations" at bounding box center [813, 370] width 254 height 26
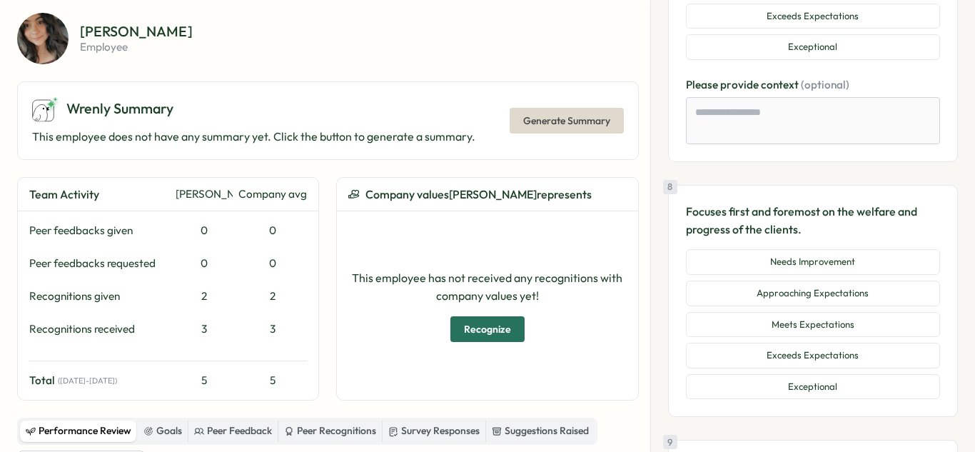
scroll to position [2232, 0]
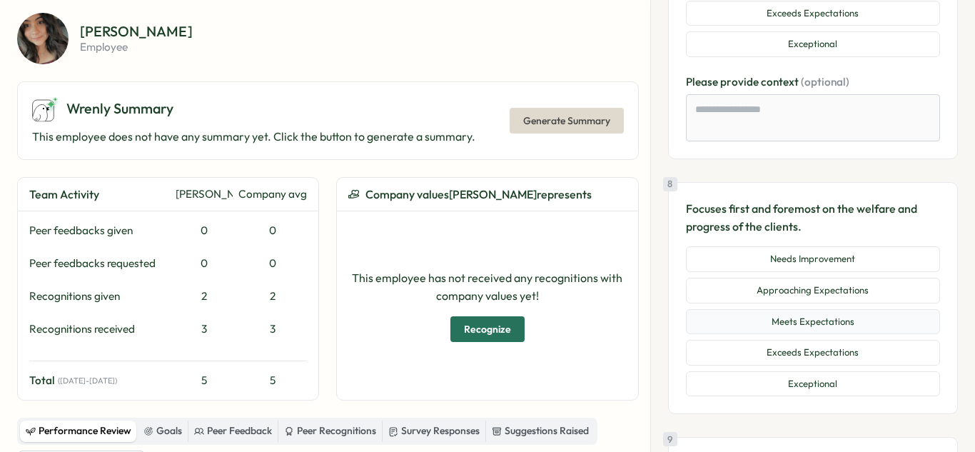
click at [832, 331] on button "Meets Expectations" at bounding box center [813, 322] width 254 height 26
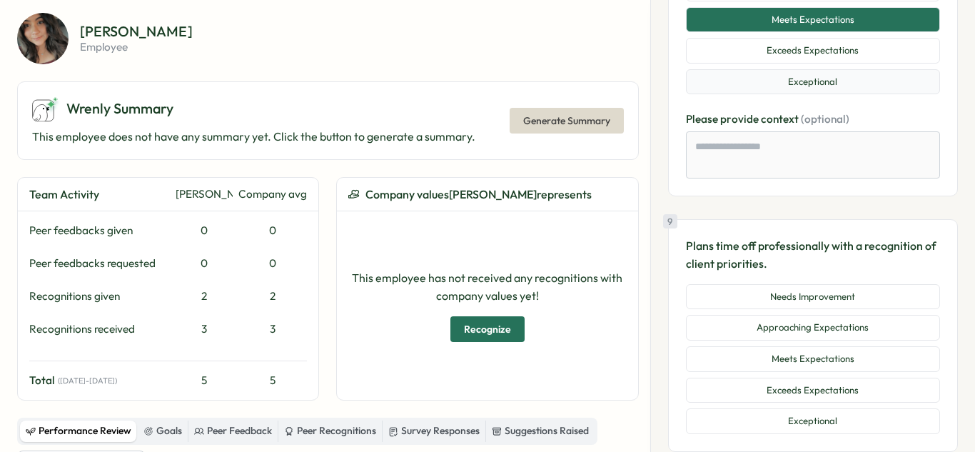
scroll to position [2534, 0]
click at [828, 365] on button "Meets Expectations" at bounding box center [813, 359] width 254 height 26
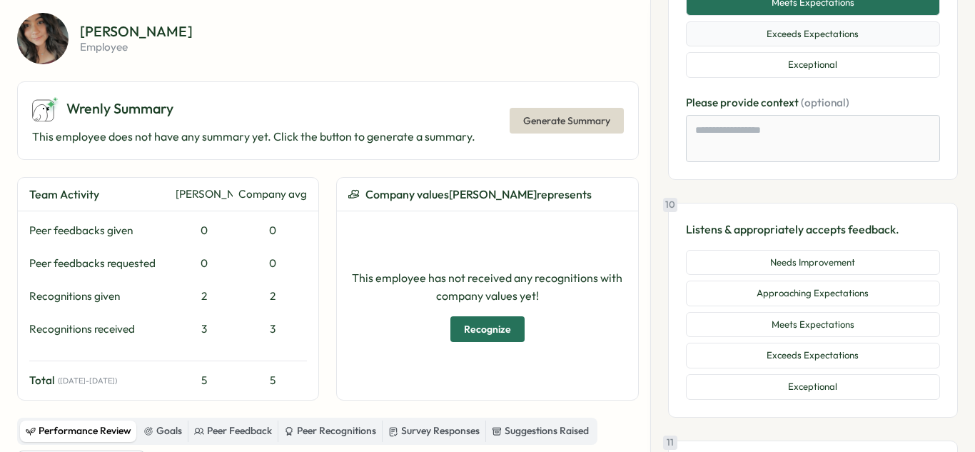
scroll to position [2901, 0]
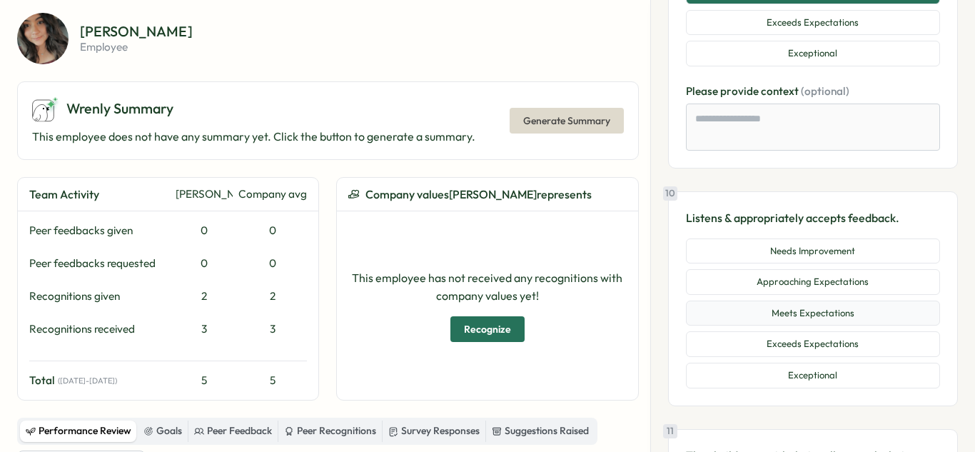
click at [823, 316] on button "Meets Expectations" at bounding box center [813, 314] width 254 height 26
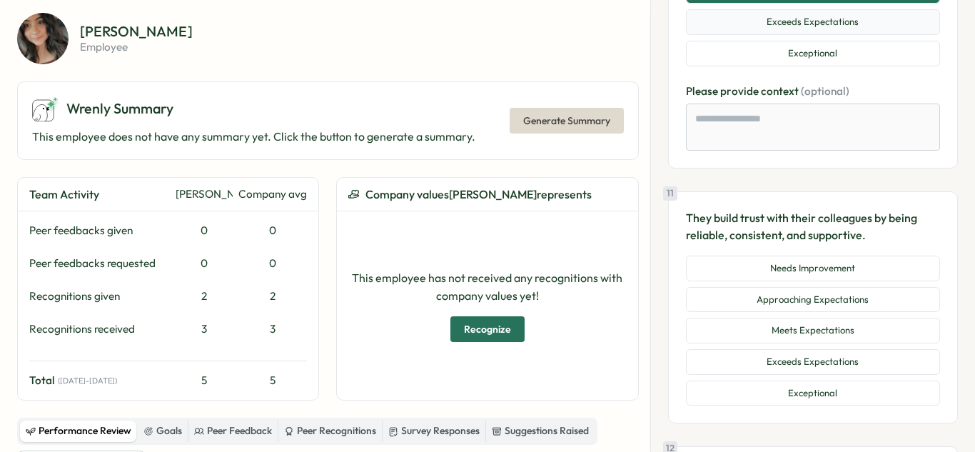
scroll to position [3238, 0]
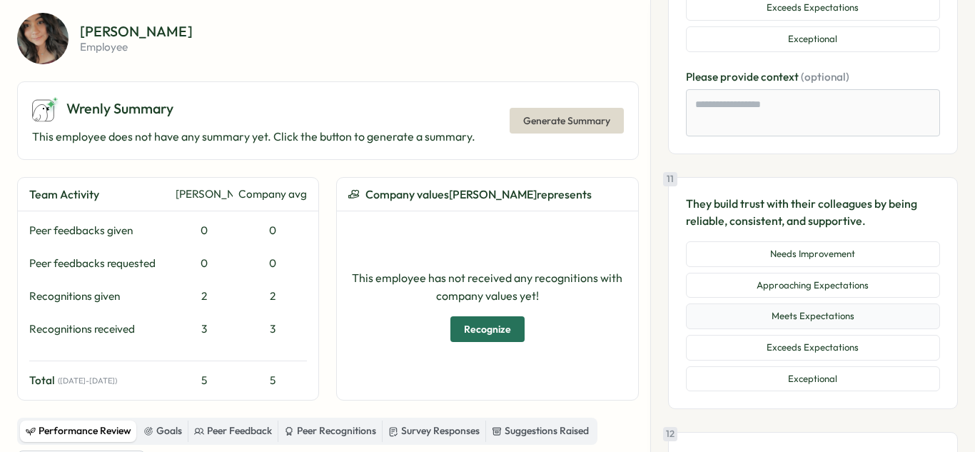
click at [854, 315] on button "Meets Expectations" at bounding box center [813, 317] width 254 height 26
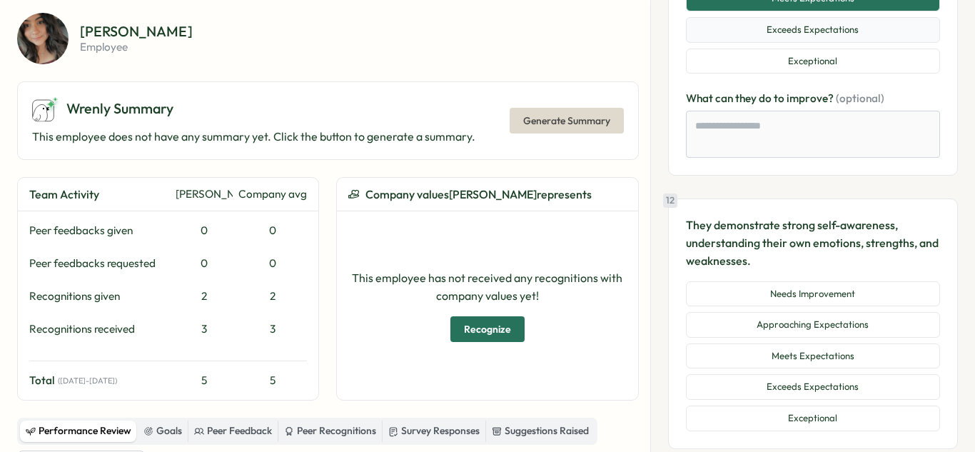
scroll to position [3572, 0]
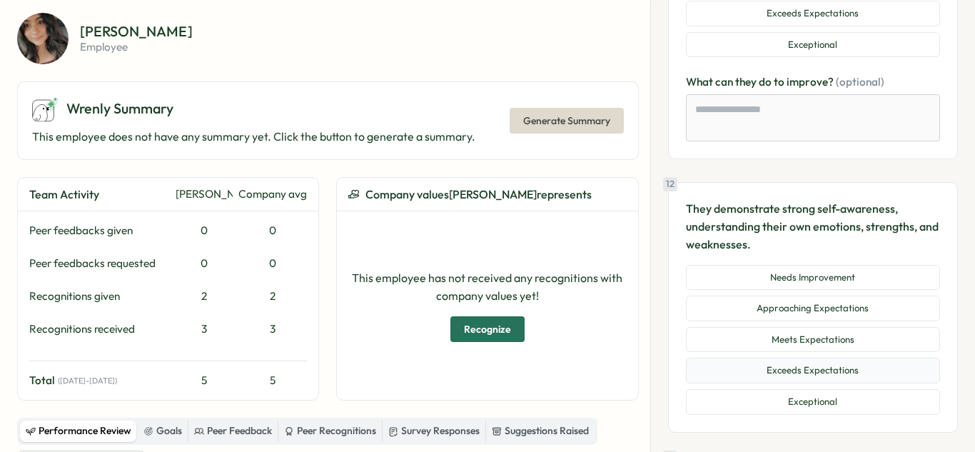
click at [835, 365] on button "Exceeds Expectations" at bounding box center [813, 371] width 254 height 26
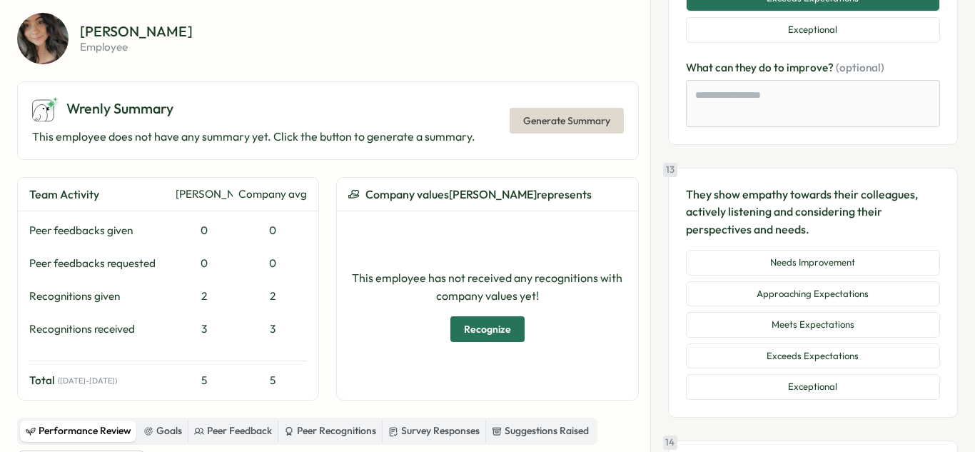
scroll to position [3946, 0]
click at [884, 322] on button "Meets Expectations" at bounding box center [813, 324] width 254 height 26
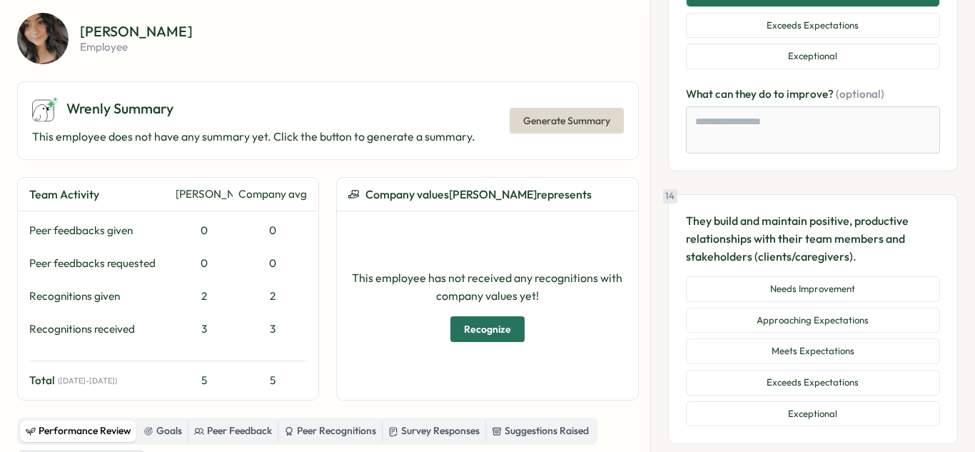
scroll to position [4276, 0]
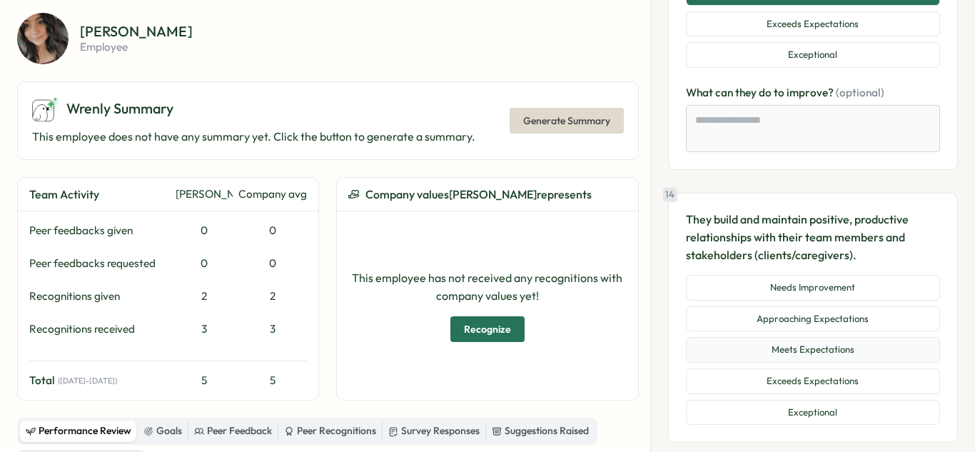
click at [873, 358] on button "Meets Expectations" at bounding box center [813, 350] width 254 height 26
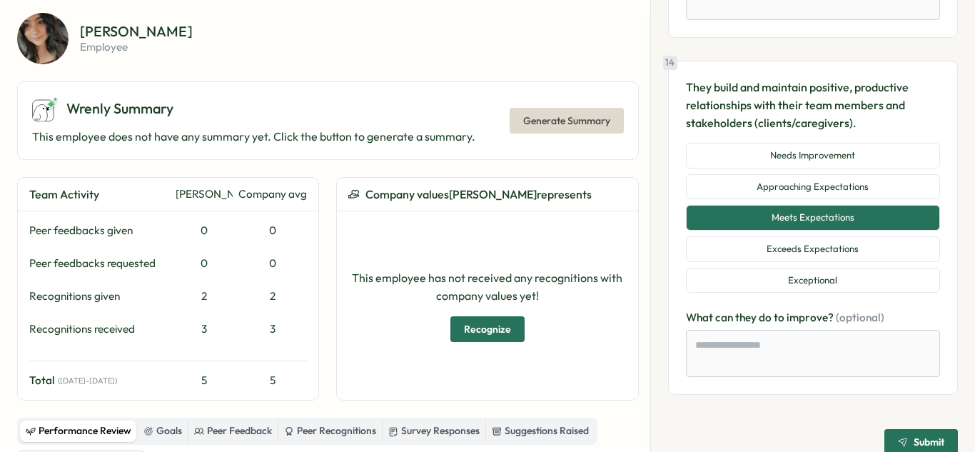
scroll to position [4428, 0]
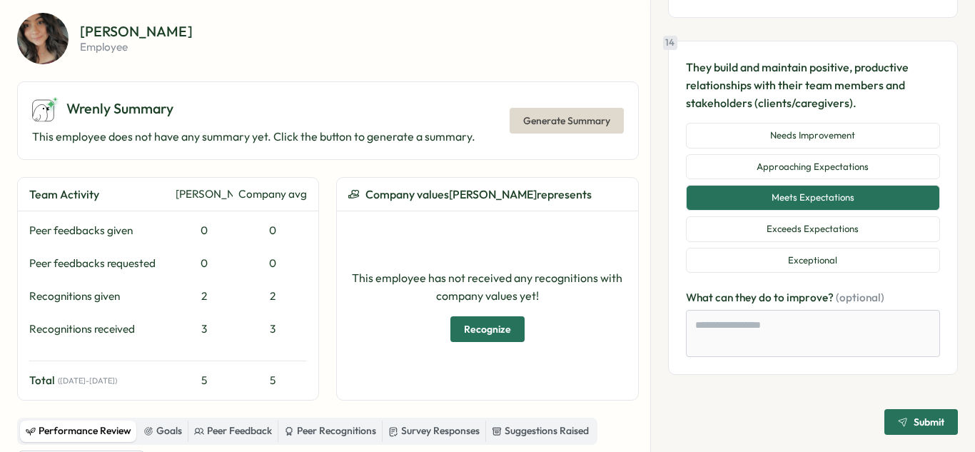
click at [898, 418] on icon "submit" at bounding box center [903, 422] width 10 height 10
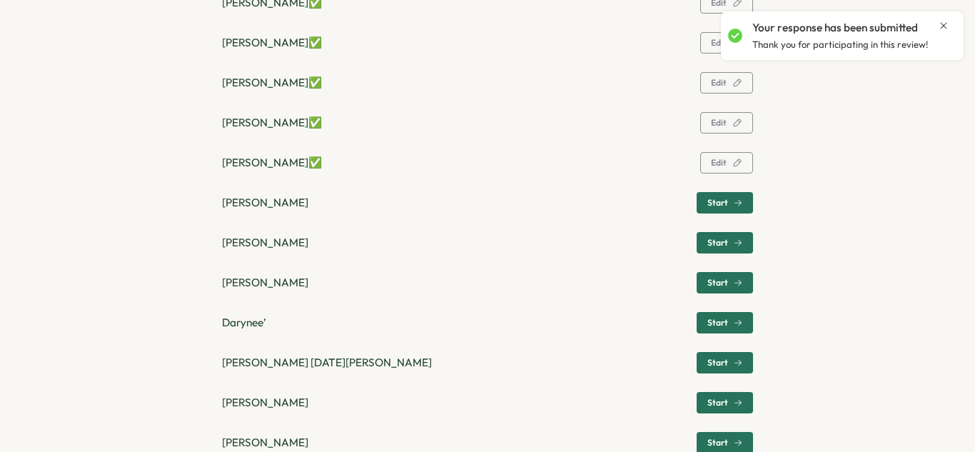
scroll to position [572, 0]
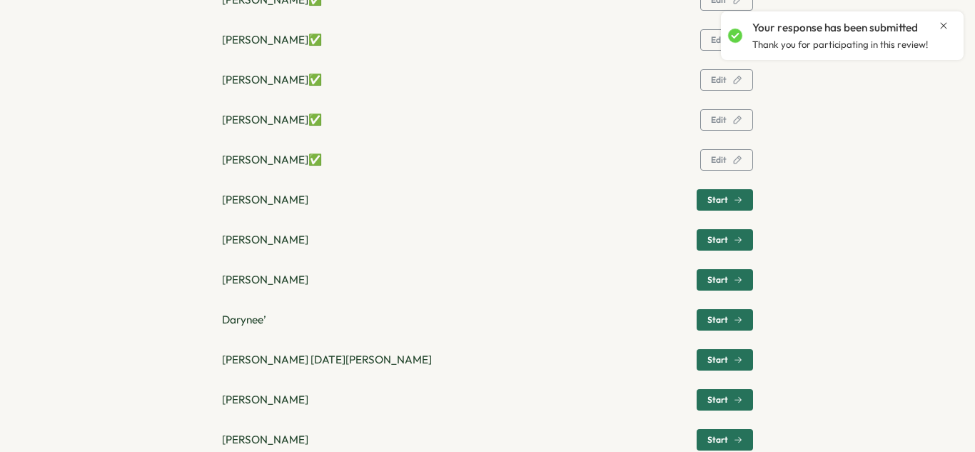
click at [714, 201] on span "Start" at bounding box center [718, 200] width 21 height 9
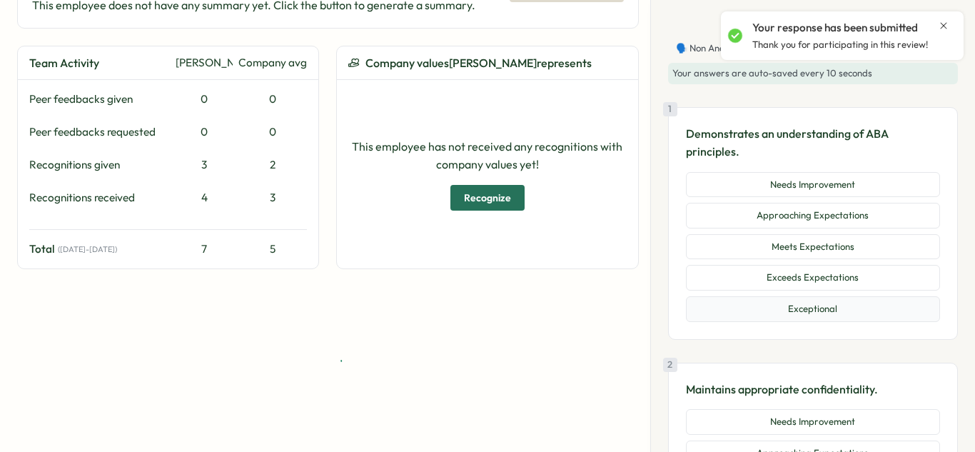
scroll to position [180, 0]
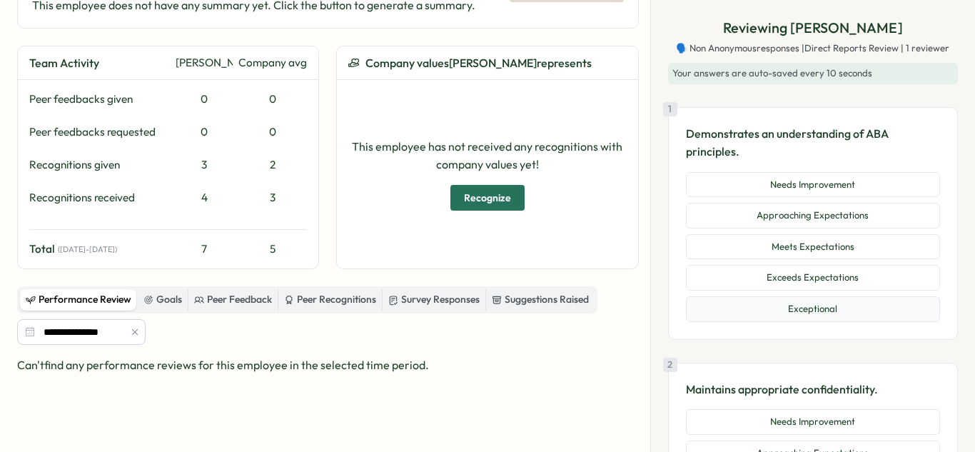
click at [771, 314] on button "Exceptional" at bounding box center [813, 309] width 254 height 26
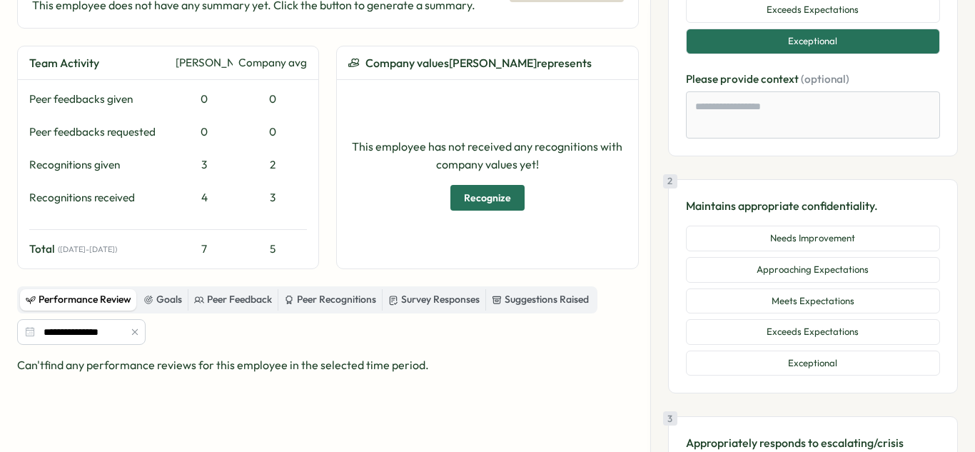
scroll to position [273, 0]
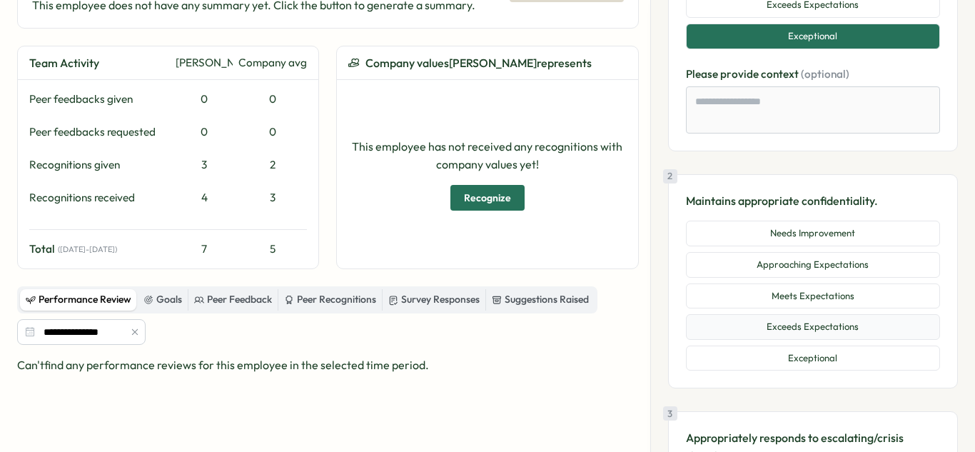
click at [816, 333] on button "Exceeds Expectations" at bounding box center [813, 327] width 254 height 26
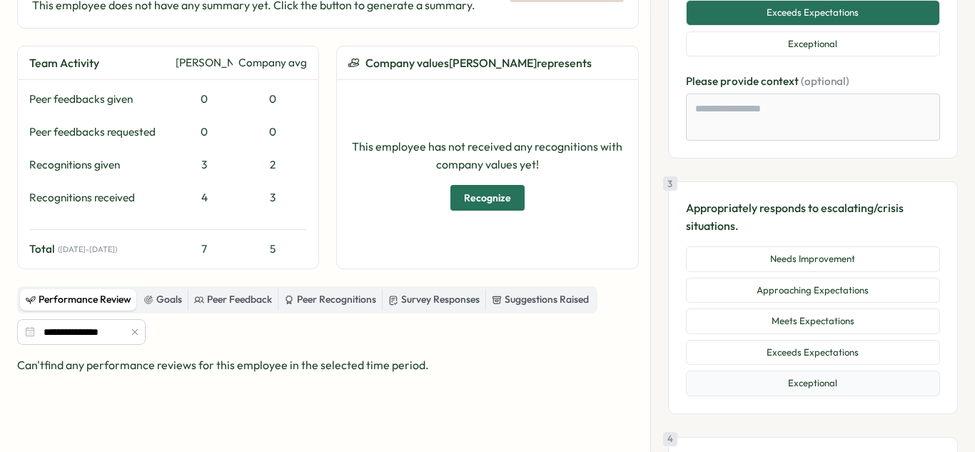
scroll to position [621, 0]
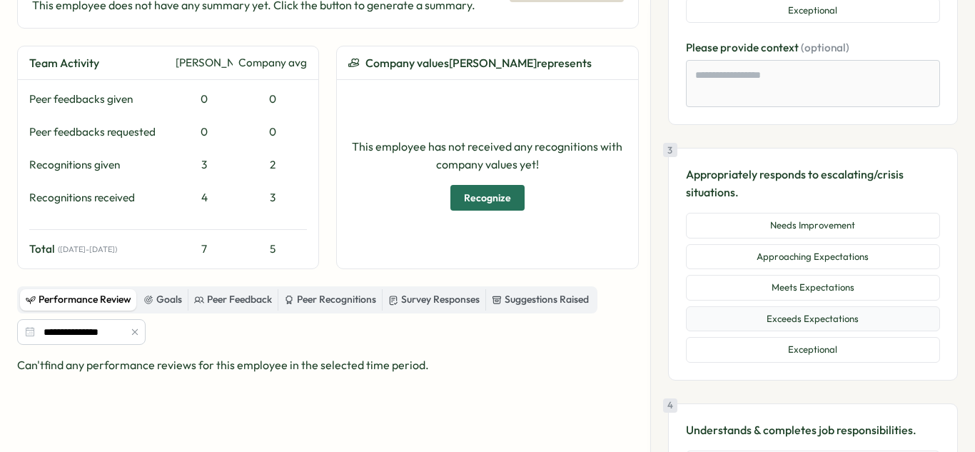
click at [797, 322] on button "Exceeds Expectations" at bounding box center [813, 319] width 254 height 26
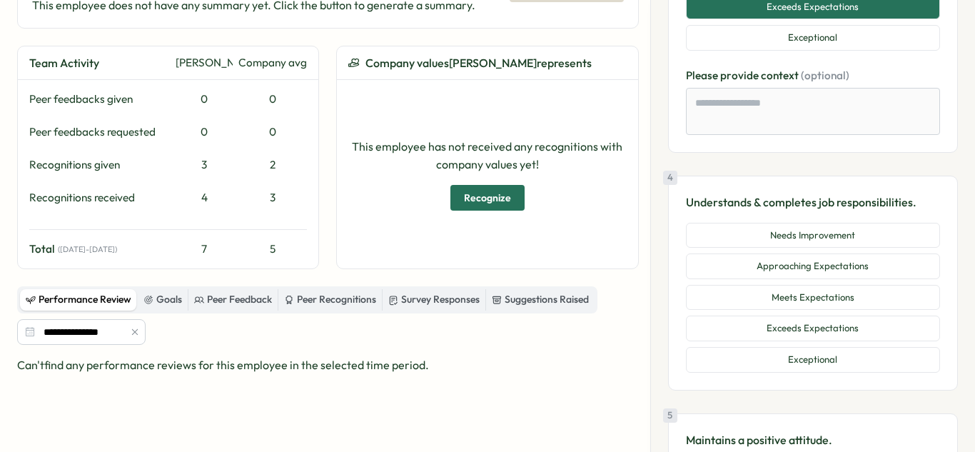
scroll to position [940, 0]
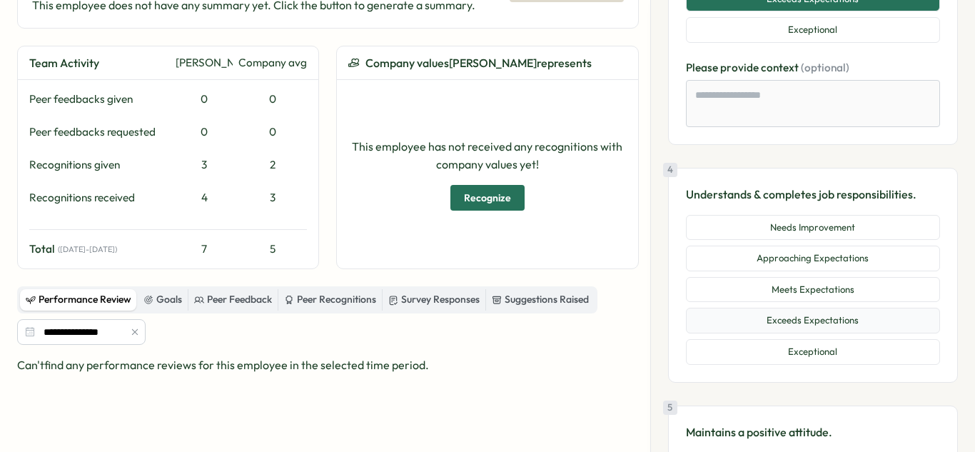
click at [834, 330] on button "Exceeds Expectations" at bounding box center [813, 321] width 254 height 26
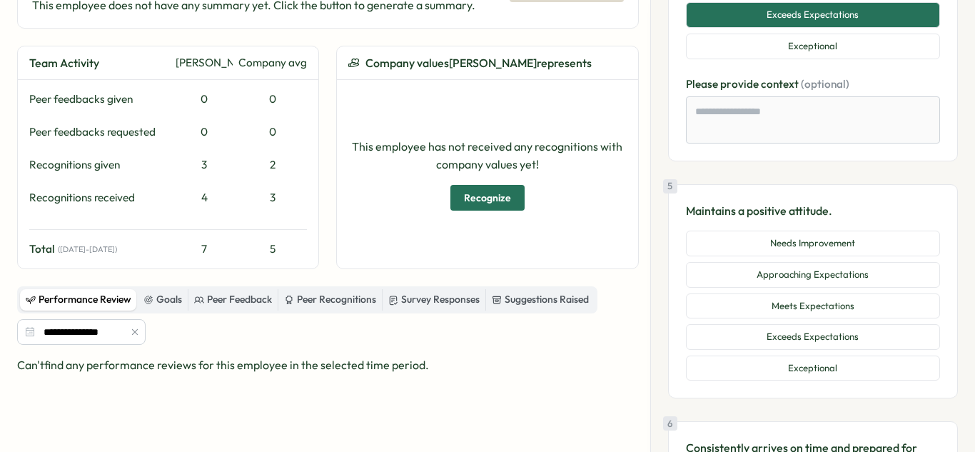
scroll to position [1265, 0]
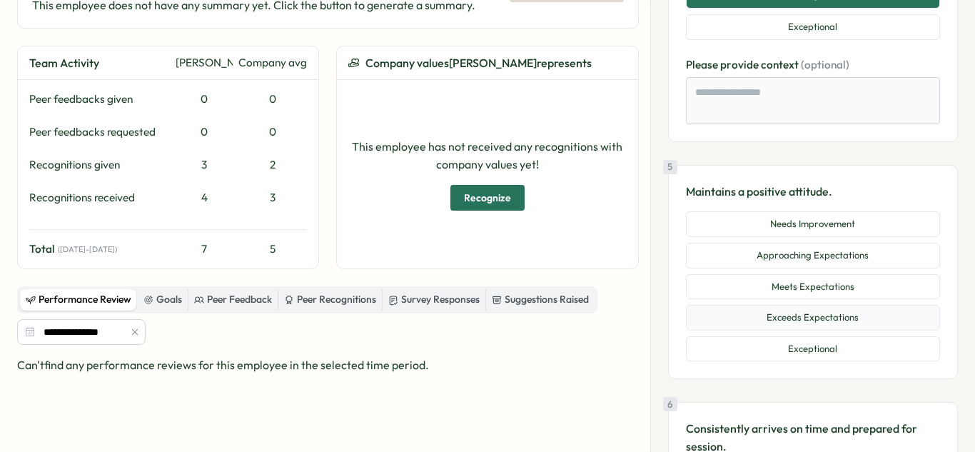
click at [836, 328] on button "Exceeds Expectations" at bounding box center [813, 318] width 254 height 26
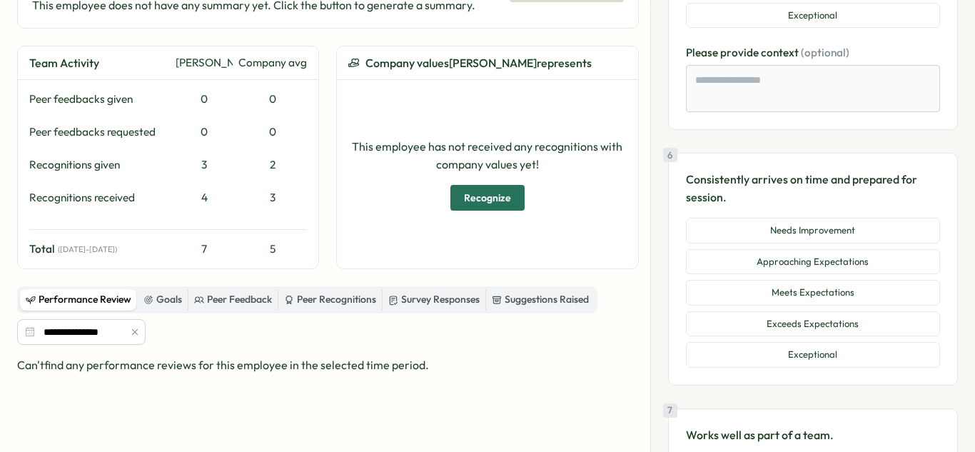
click at [836, 328] on button "Exceeds Expectations" at bounding box center [813, 324] width 254 height 26
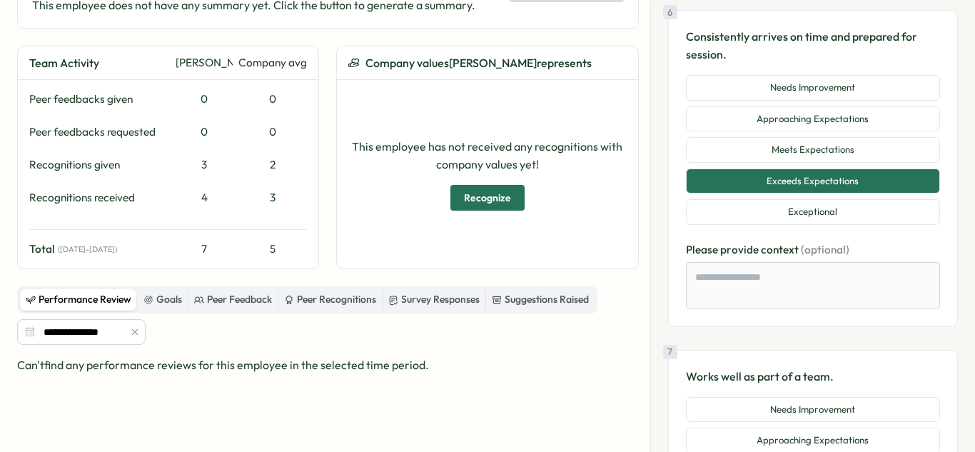
scroll to position [1730, 0]
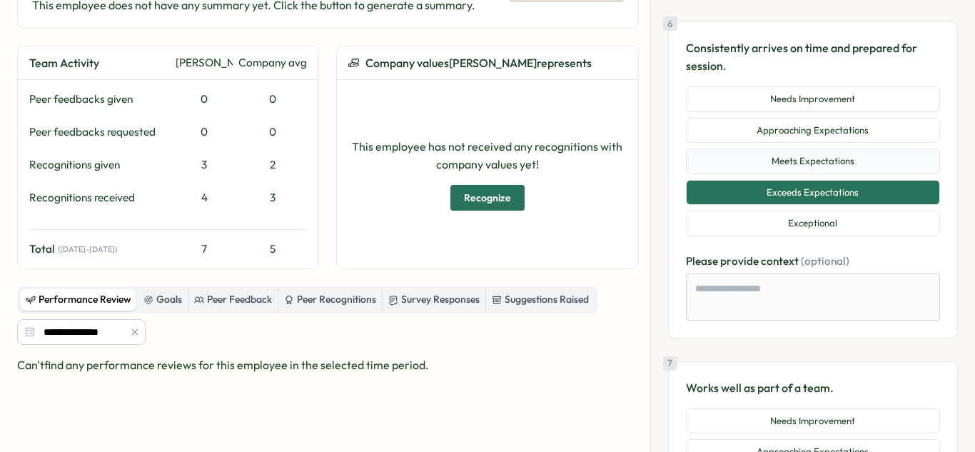
click at [843, 173] on button "Meets Expectations" at bounding box center [813, 162] width 254 height 26
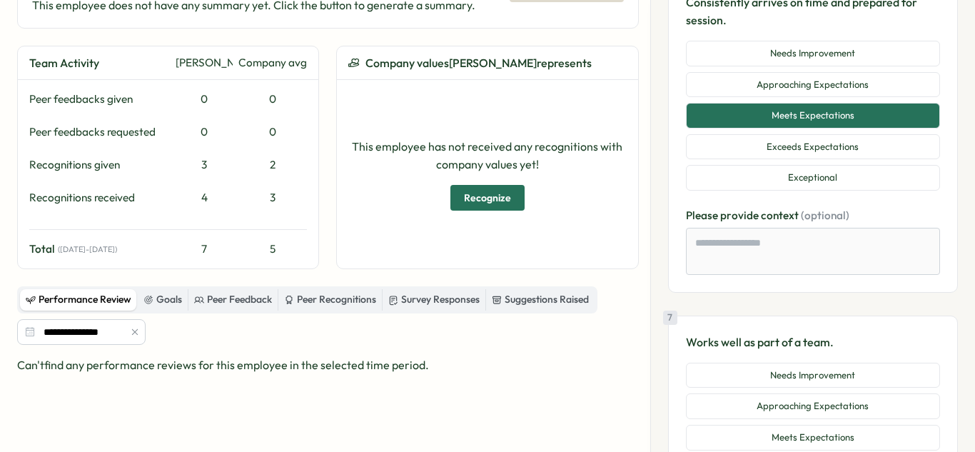
scroll to position [1775, 0]
click at [834, 151] on button "Exceeds Expectations" at bounding box center [813, 148] width 254 height 26
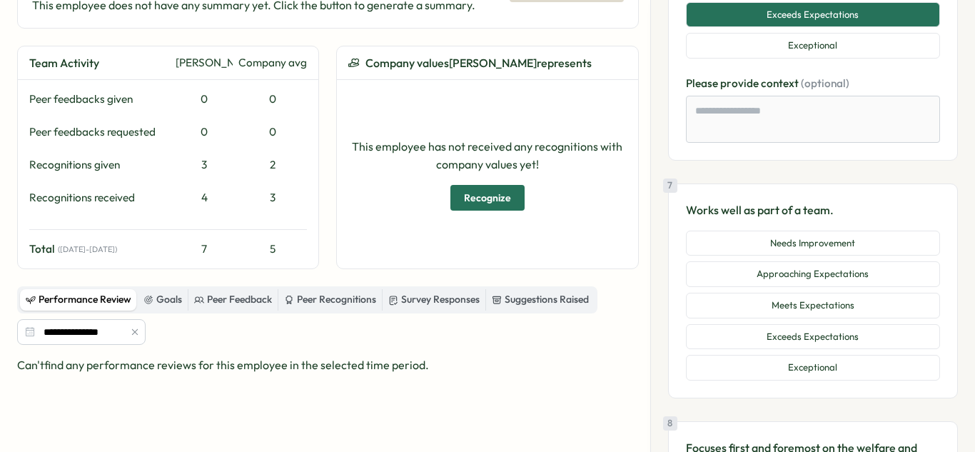
scroll to position [1919, 0]
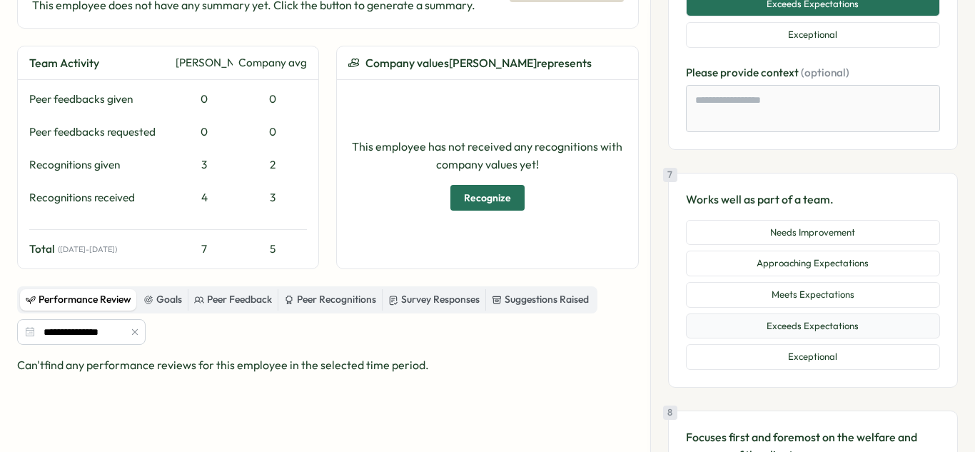
click at [822, 337] on button "Exceeds Expectations" at bounding box center [813, 326] width 254 height 26
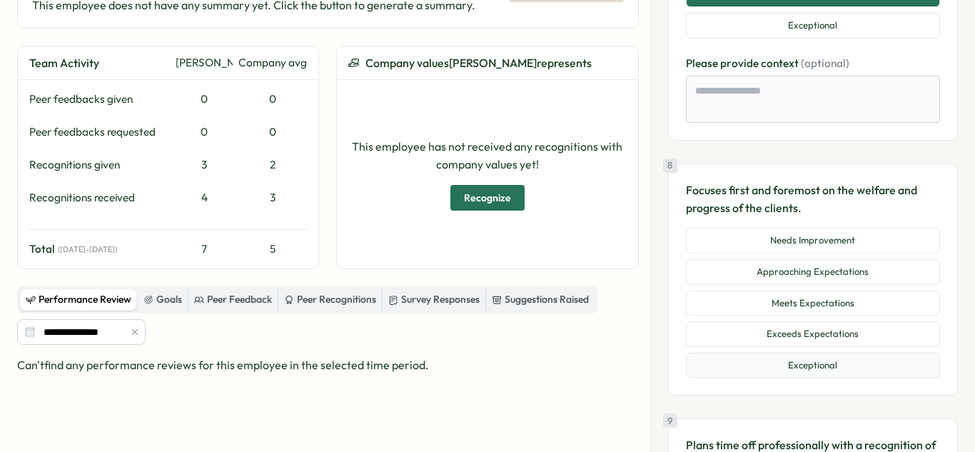
click at [811, 358] on button "Exceptional" at bounding box center [813, 366] width 254 height 26
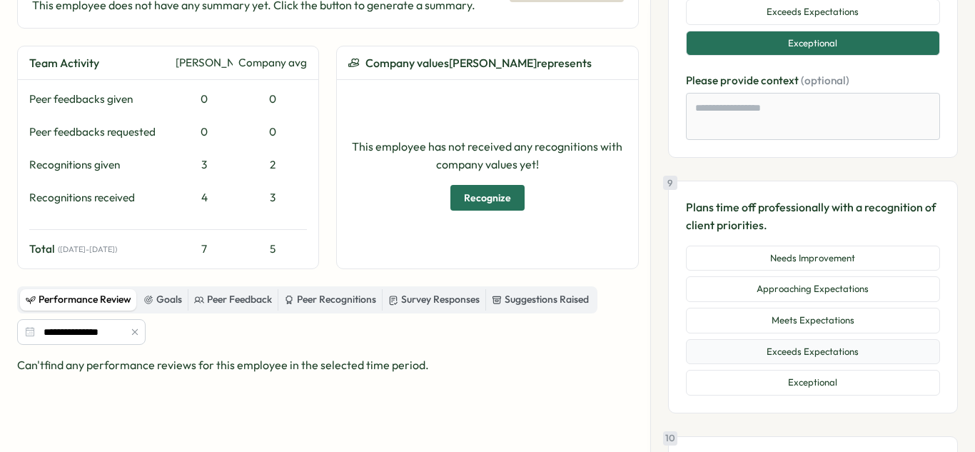
scroll to position [2584, 0]
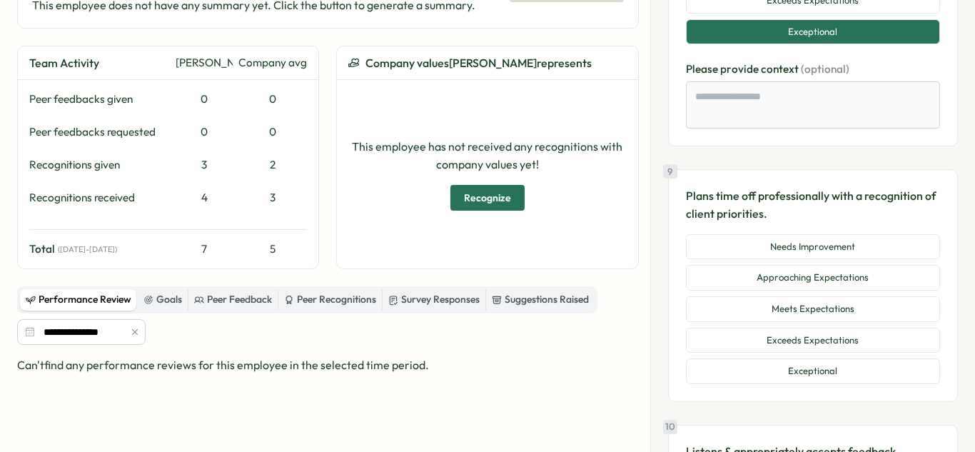
click at [833, 324] on div "Needs Improvement Approaching Expectations Meets Expectations Exceeds Expectati…" at bounding box center [813, 309] width 254 height 150
click at [835, 313] on button "Meets Expectations" at bounding box center [813, 309] width 254 height 26
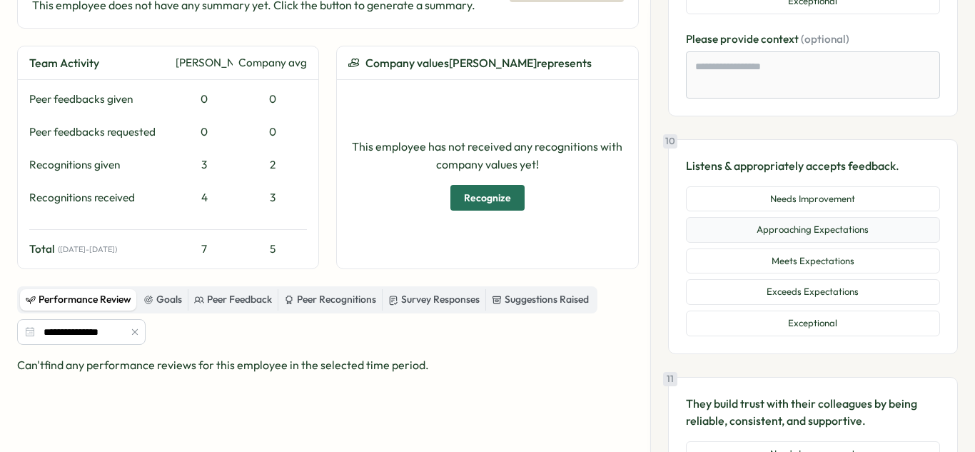
scroll to position [2981, 0]
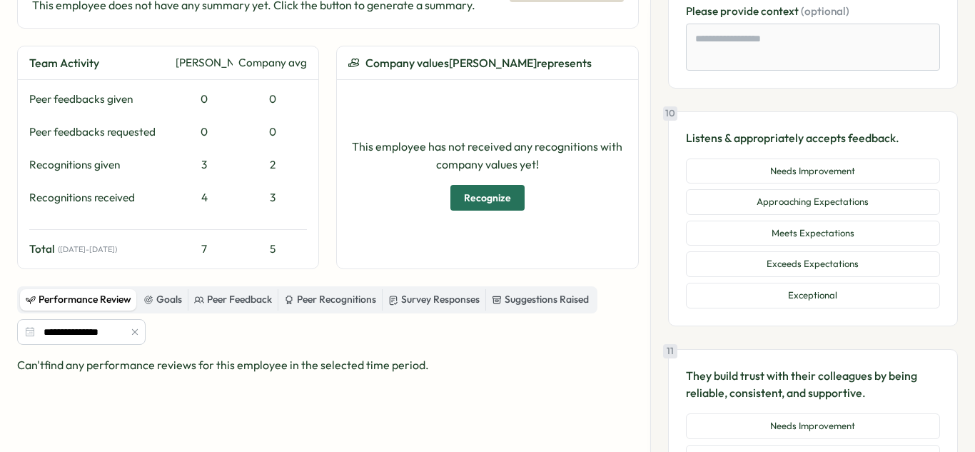
click at [828, 275] on button "Exceeds Expectations" at bounding box center [813, 264] width 254 height 26
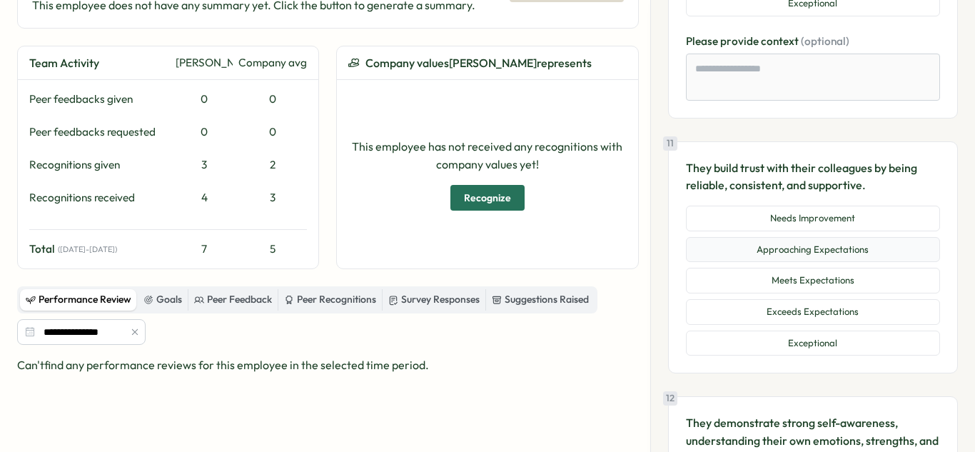
scroll to position [3306, 0]
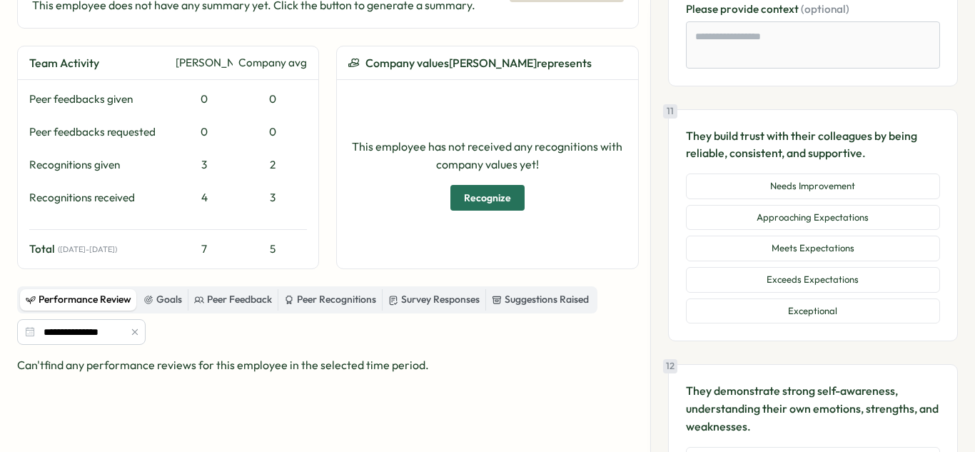
click at [835, 294] on div "Needs Improvement Approaching Expectations Meets Expectations Exceeds Expectati…" at bounding box center [813, 249] width 254 height 150
click at [836, 291] on button "Exceeds Expectations" at bounding box center [813, 280] width 254 height 26
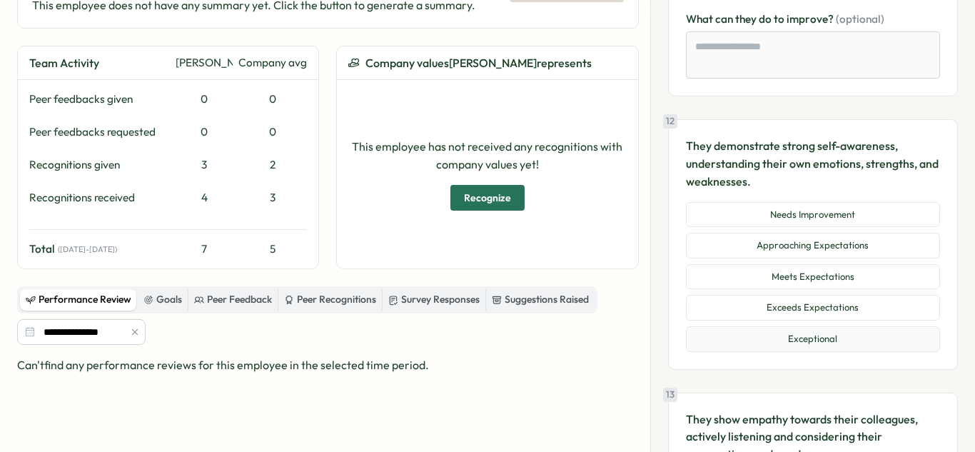
scroll to position [3663, 0]
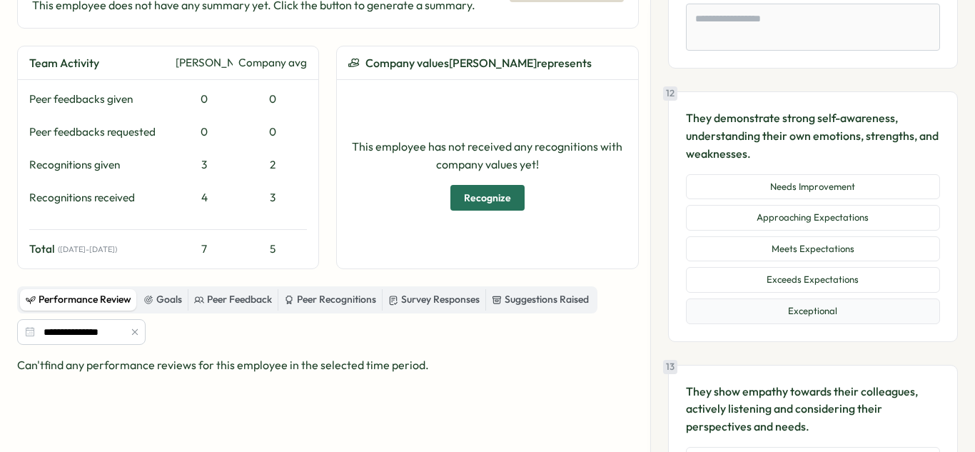
click at [805, 311] on button "Exceptional" at bounding box center [813, 312] width 254 height 26
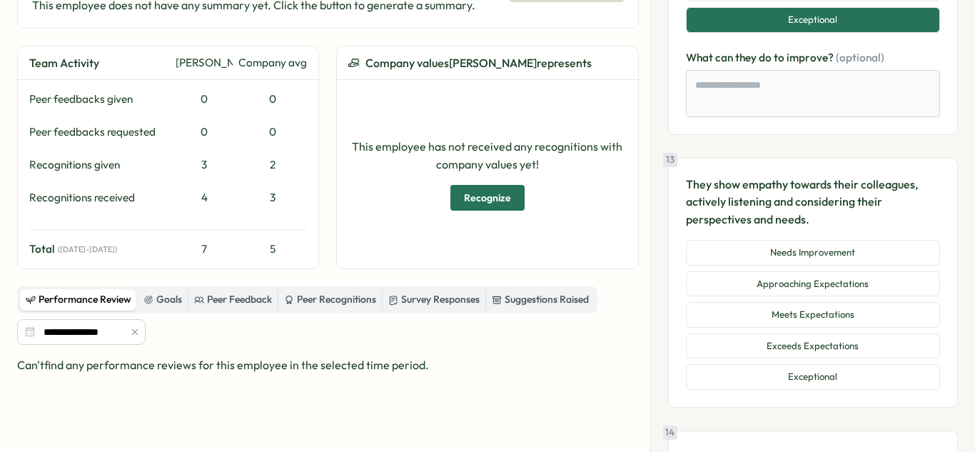
scroll to position [3986, 0]
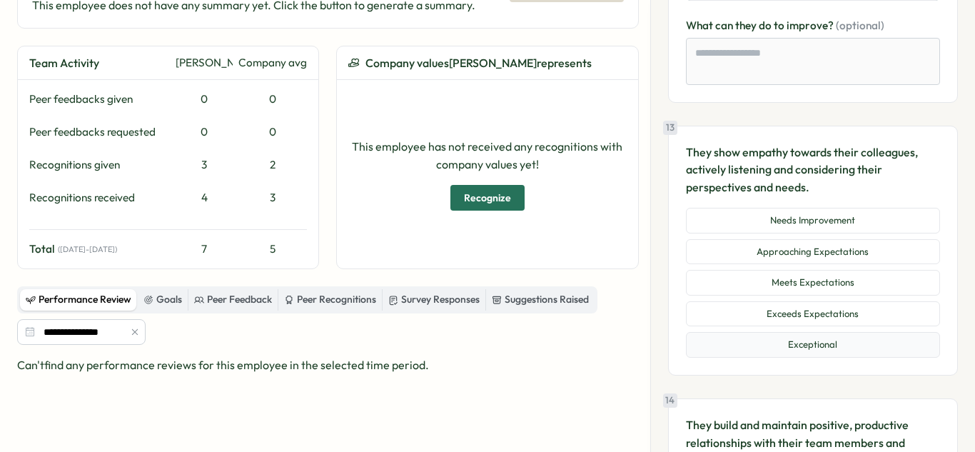
click at [787, 338] on button "Exceptional" at bounding box center [813, 345] width 254 height 26
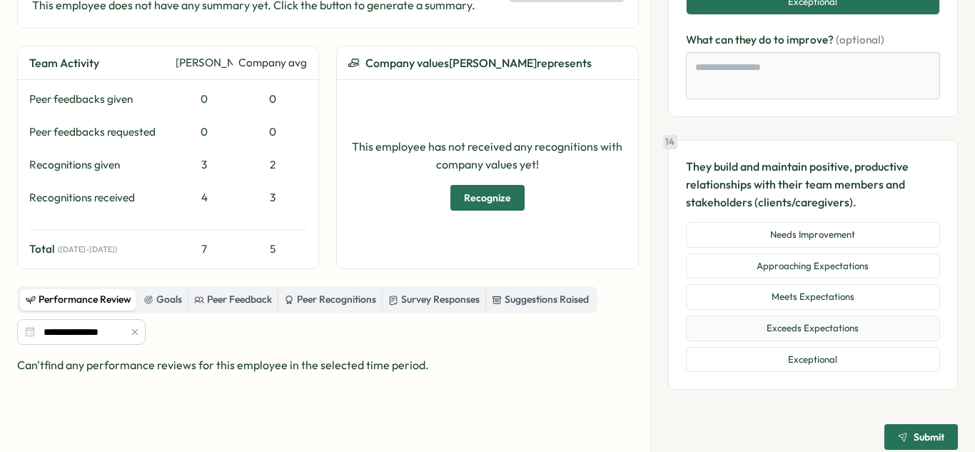
scroll to position [4341, 0]
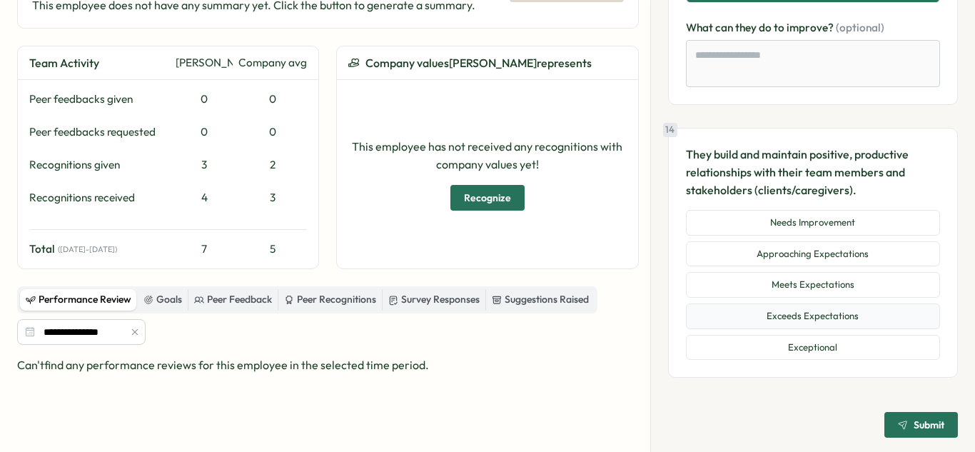
click at [853, 319] on button "Exceeds Expectations" at bounding box center [813, 317] width 254 height 26
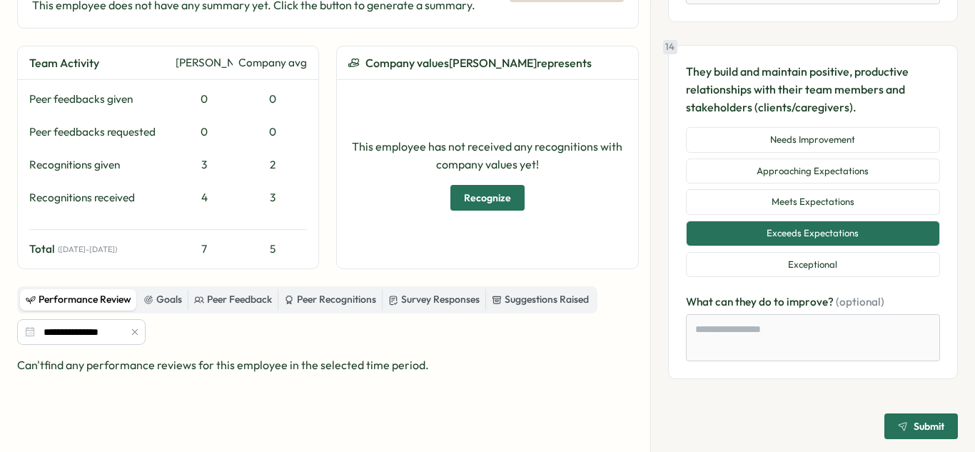
scroll to position [4428, 0]
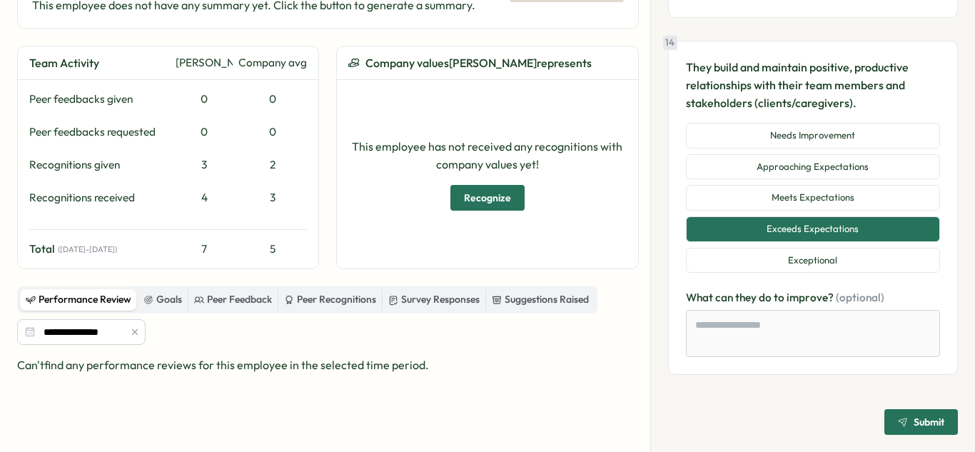
click at [920, 413] on span "Submit" at bounding box center [921, 422] width 46 height 24
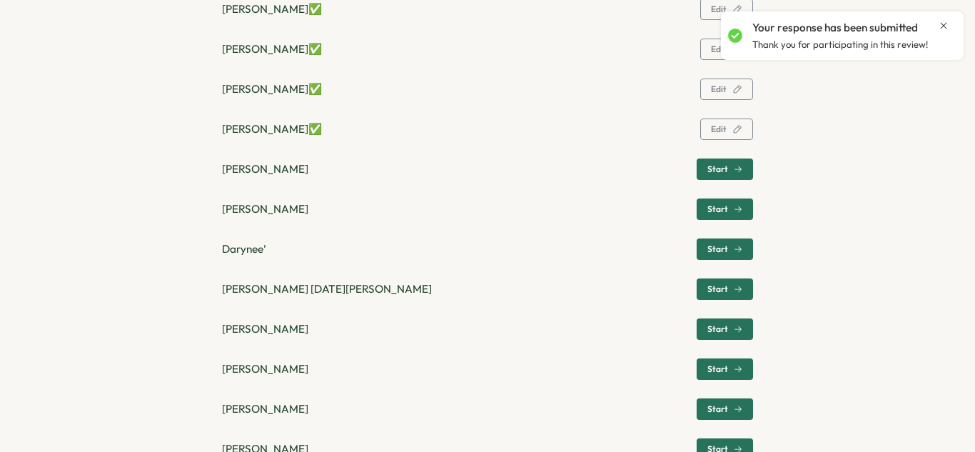
scroll to position [654, 0]
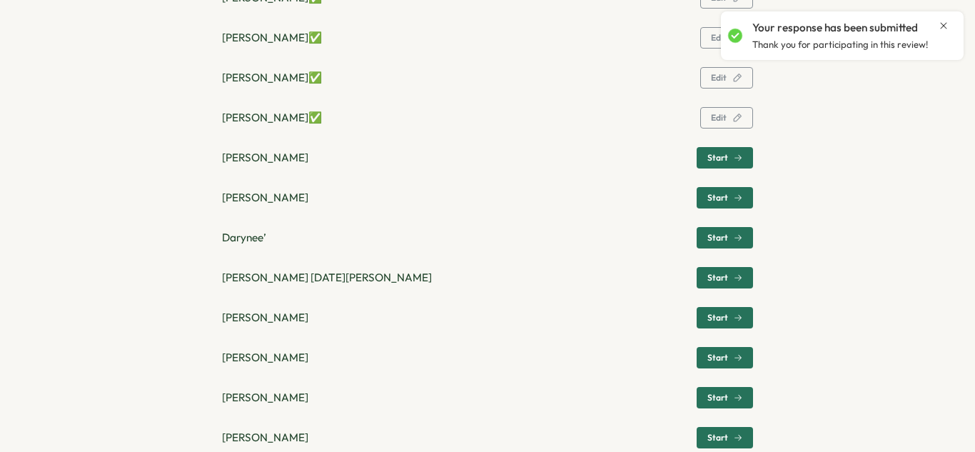
click at [728, 274] on div "Start" at bounding box center [725, 278] width 35 height 9
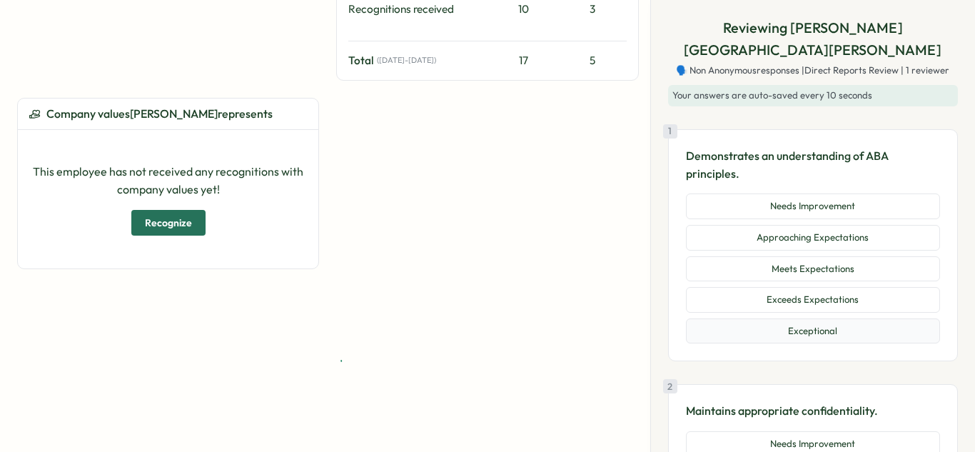
scroll to position [180, 0]
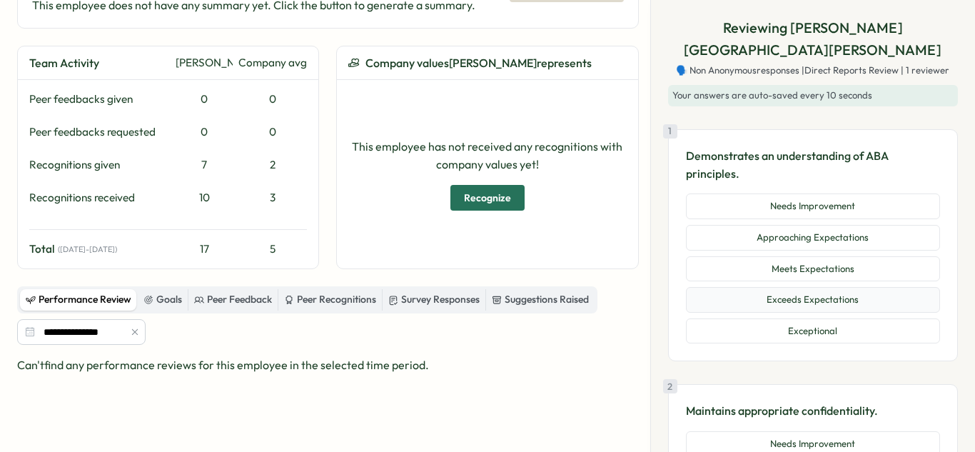
click at [831, 287] on button "Exceeds Expectations" at bounding box center [813, 300] width 254 height 26
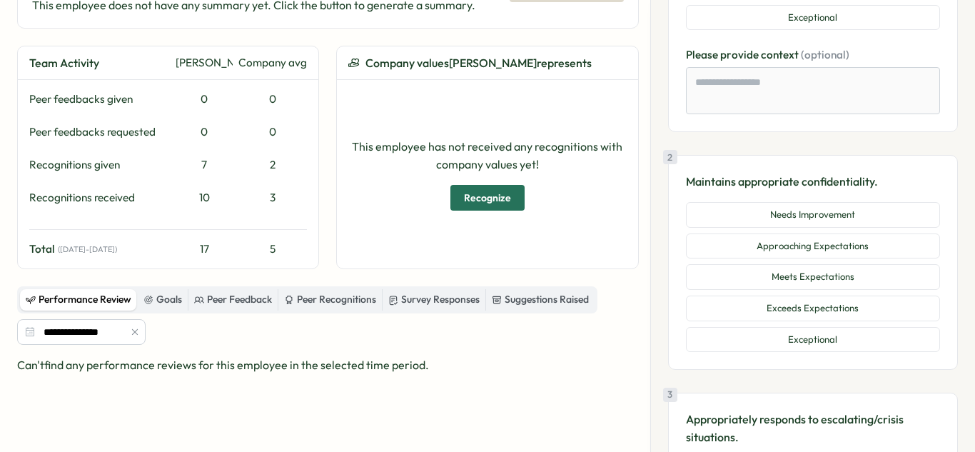
scroll to position [322, 0]
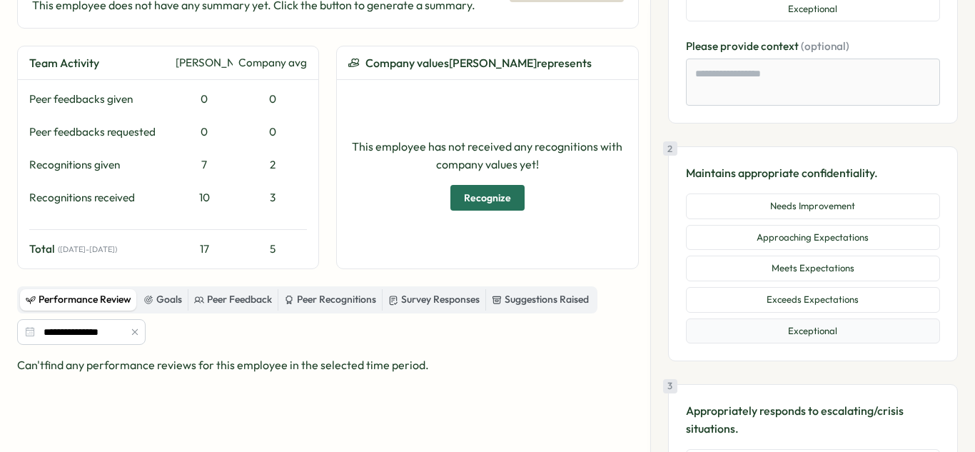
click at [822, 318] on button "Exceptional" at bounding box center [813, 331] width 254 height 26
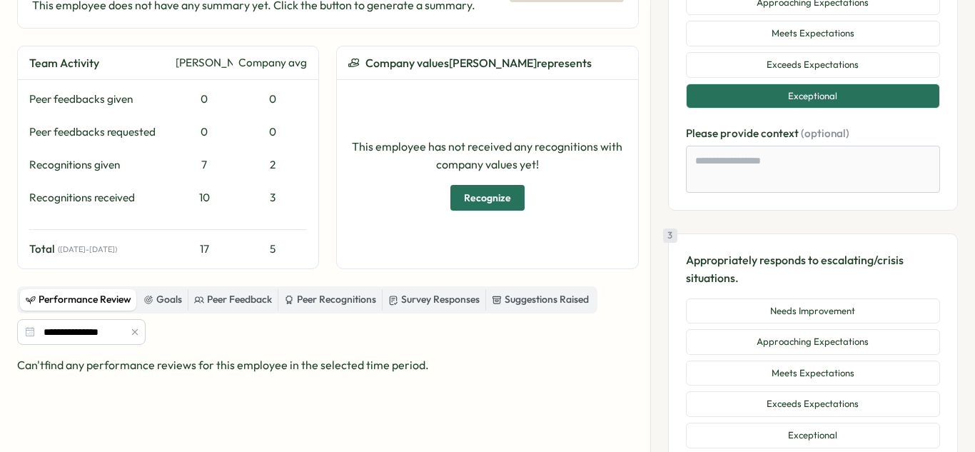
scroll to position [574, 0]
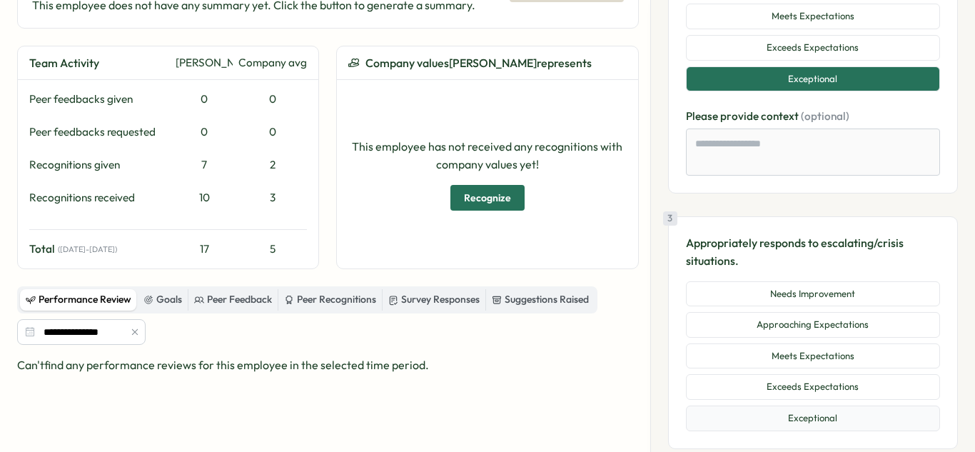
click at [803, 406] on button "Exceptional" at bounding box center [813, 419] width 254 height 26
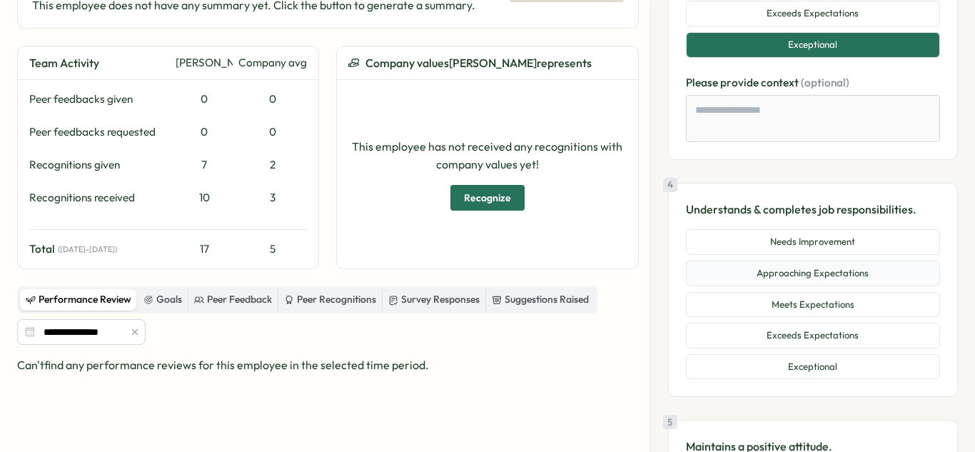
scroll to position [978, 0]
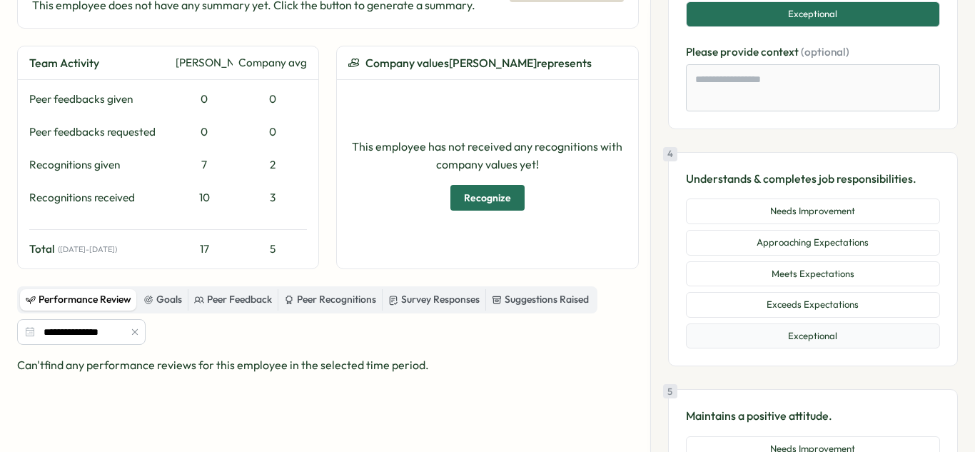
click at [833, 323] on button "Exceptional" at bounding box center [813, 336] width 254 height 26
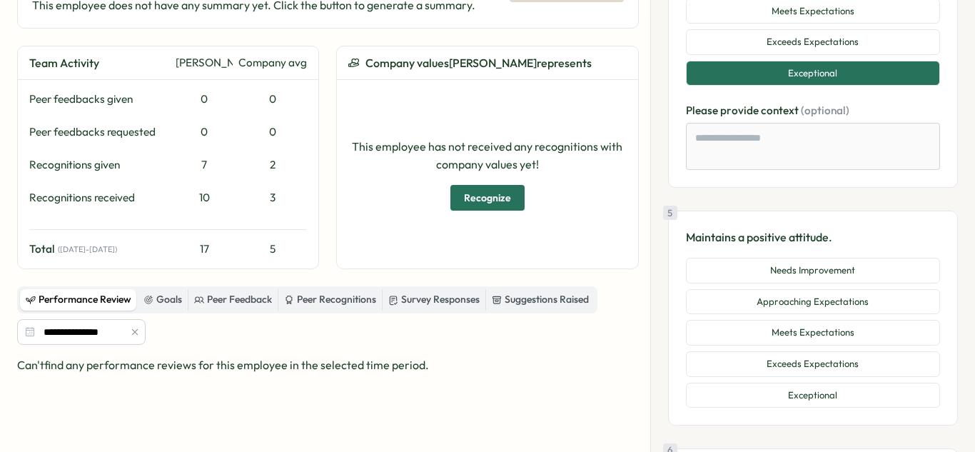
scroll to position [1255, 0]
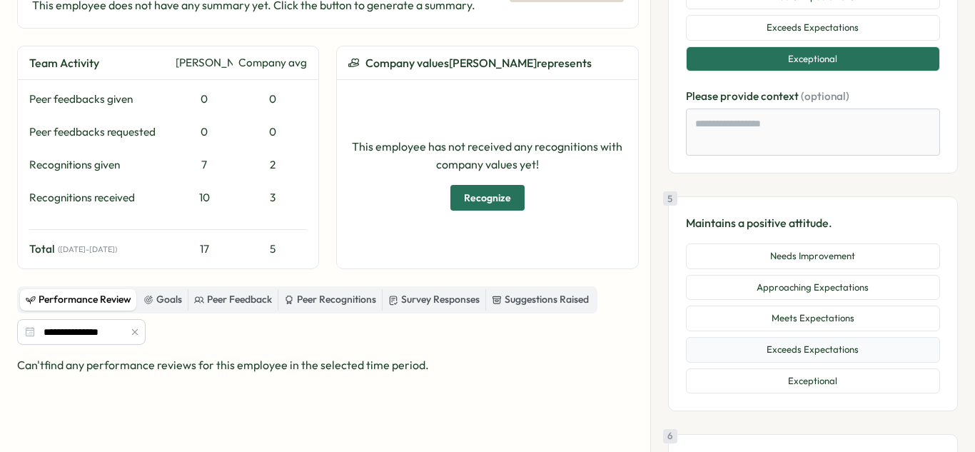
click at [852, 337] on button "Exceeds Expectations" at bounding box center [813, 350] width 254 height 26
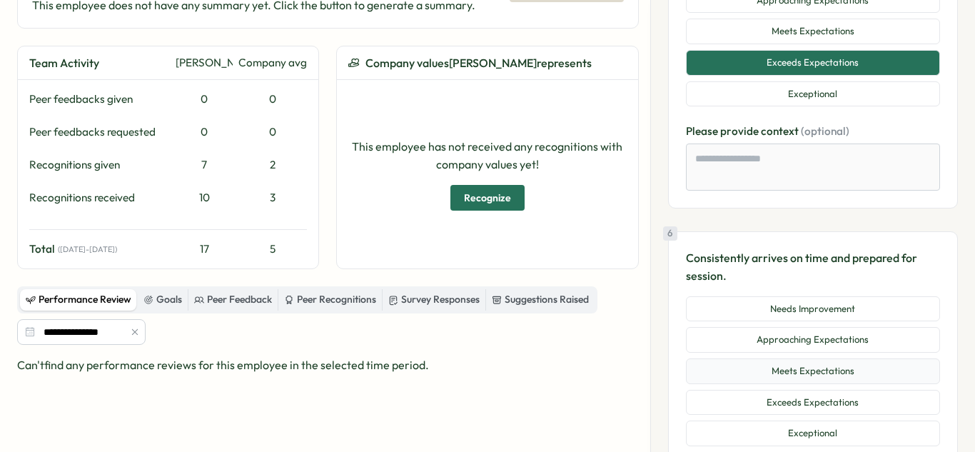
click at [836, 358] on button "Meets Expectations" at bounding box center [813, 371] width 254 height 26
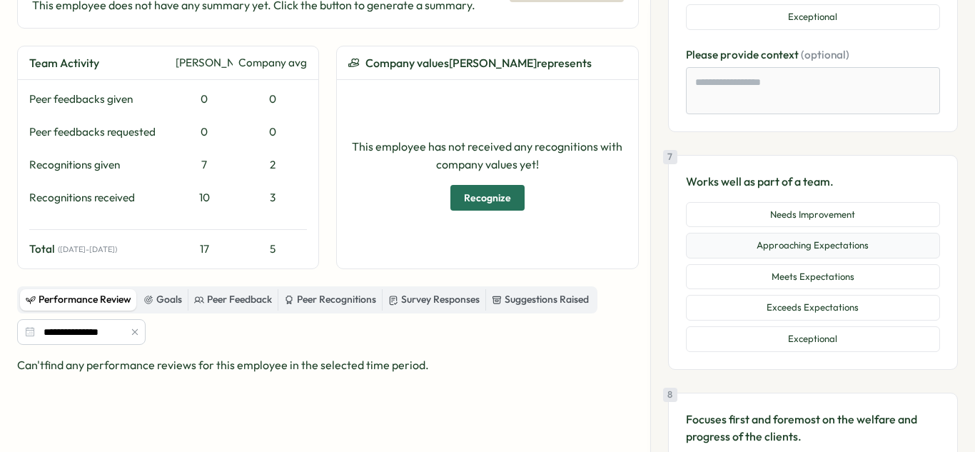
scroll to position [1976, 0]
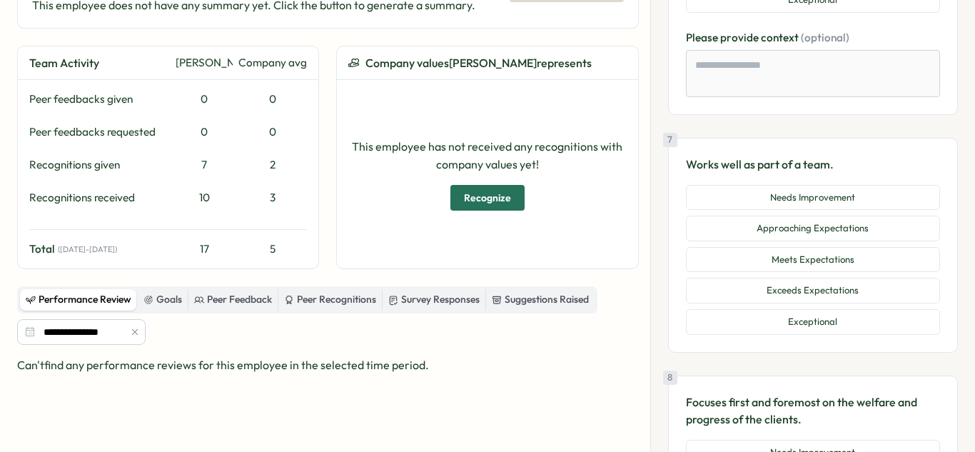
click at [868, 282] on div "Needs Improvement Approaching Expectations Meets Expectations Exceeds Expectati…" at bounding box center [813, 260] width 254 height 150
click at [869, 278] on button "Exceeds Expectations" at bounding box center [813, 291] width 254 height 26
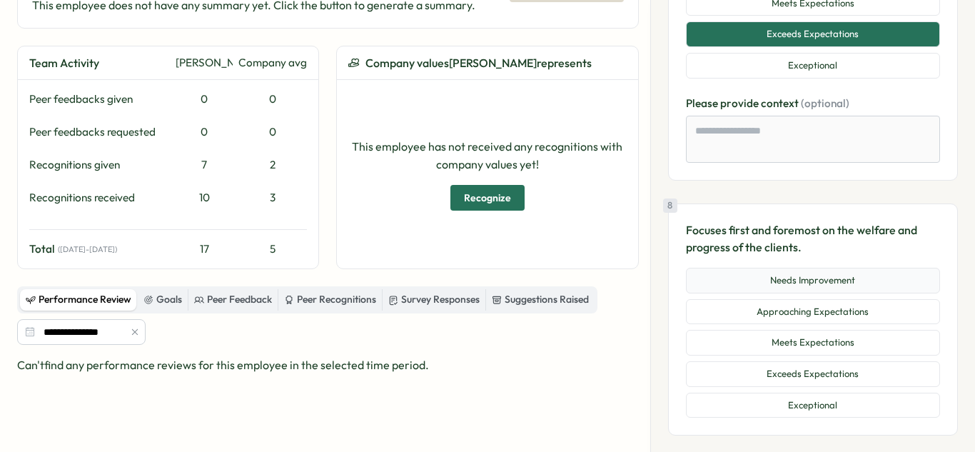
scroll to position [2233, 0]
click at [812, 392] on button "Exceptional" at bounding box center [813, 405] width 254 height 26
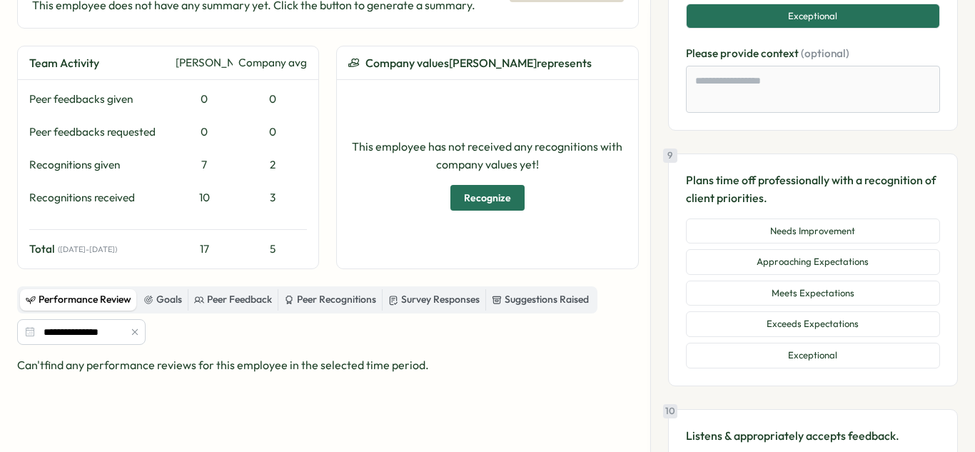
scroll to position [2659, 0]
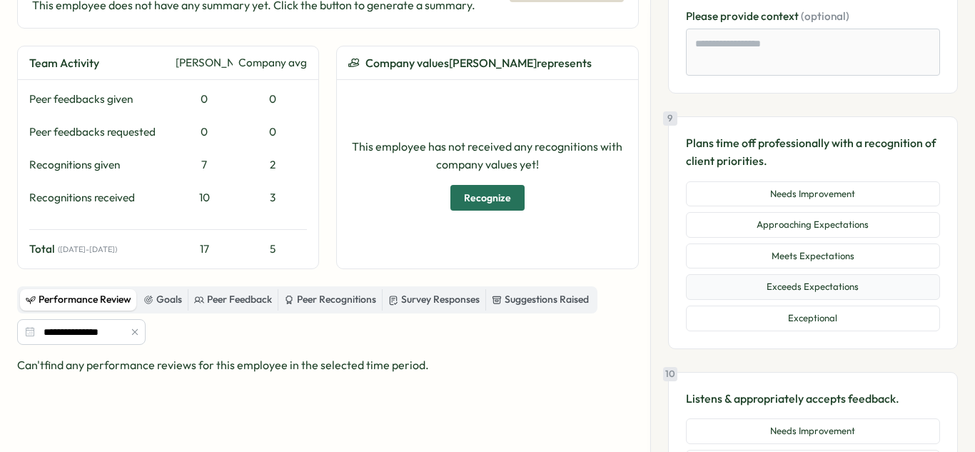
click at [827, 274] on button "Exceeds Expectations" at bounding box center [813, 287] width 254 height 26
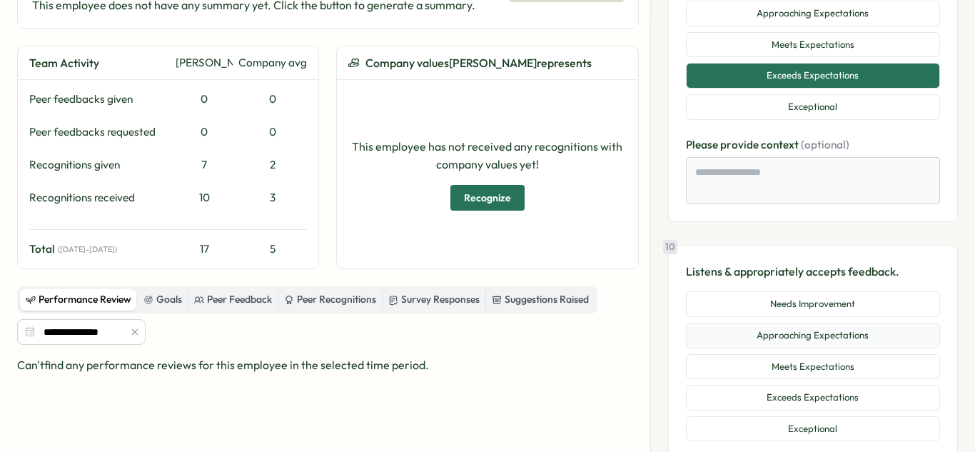
scroll to position [2873, 0]
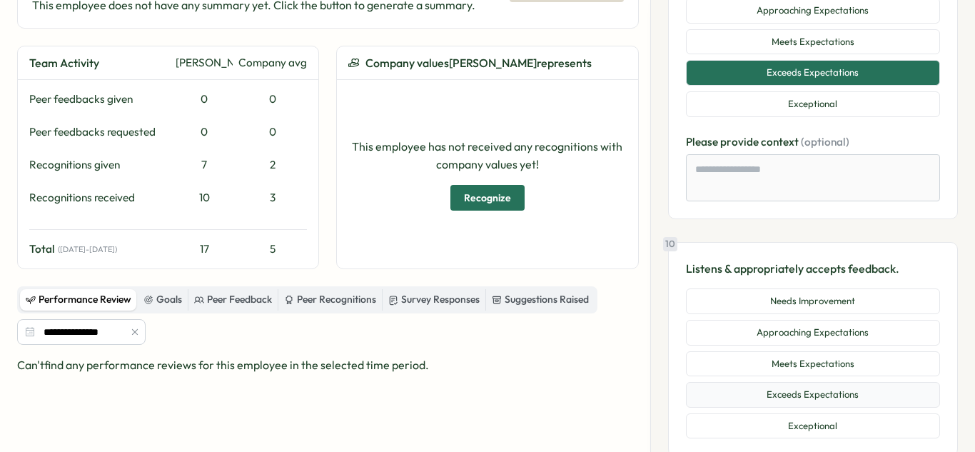
click at [808, 382] on button "Exceeds Expectations" at bounding box center [813, 395] width 254 height 26
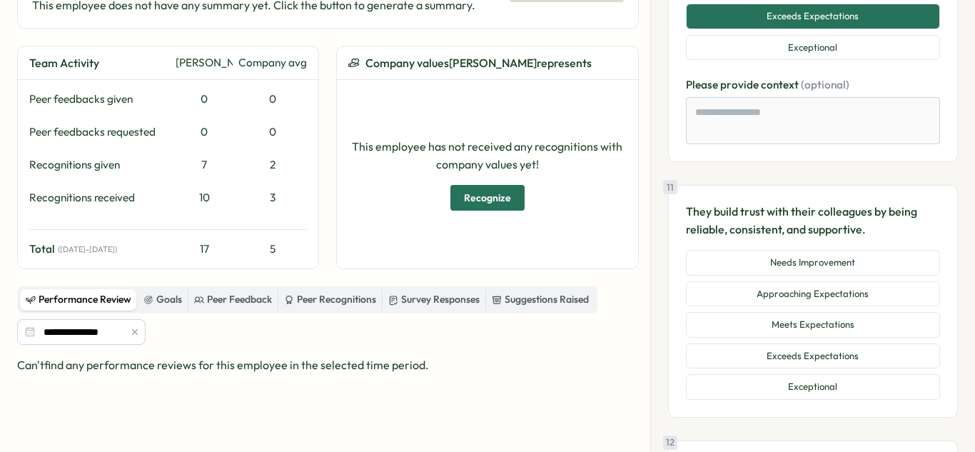
scroll to position [3264, 0]
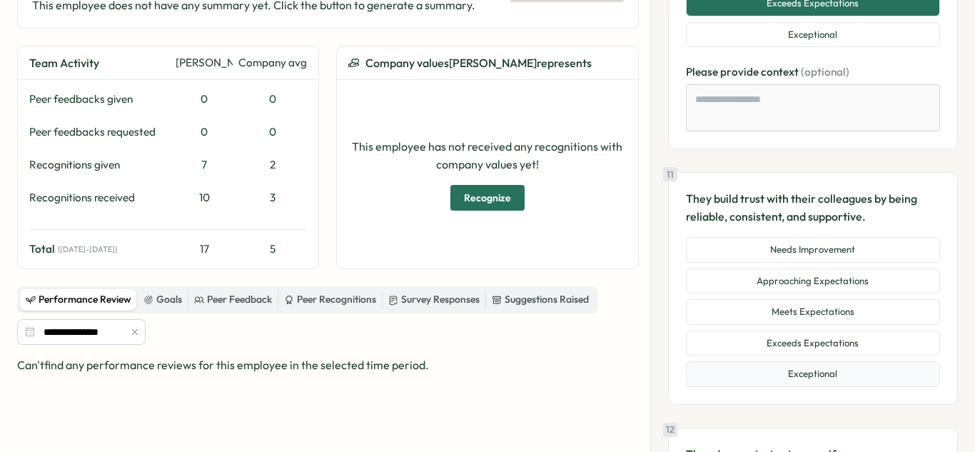
click at [785, 361] on button "Exceptional" at bounding box center [813, 374] width 254 height 26
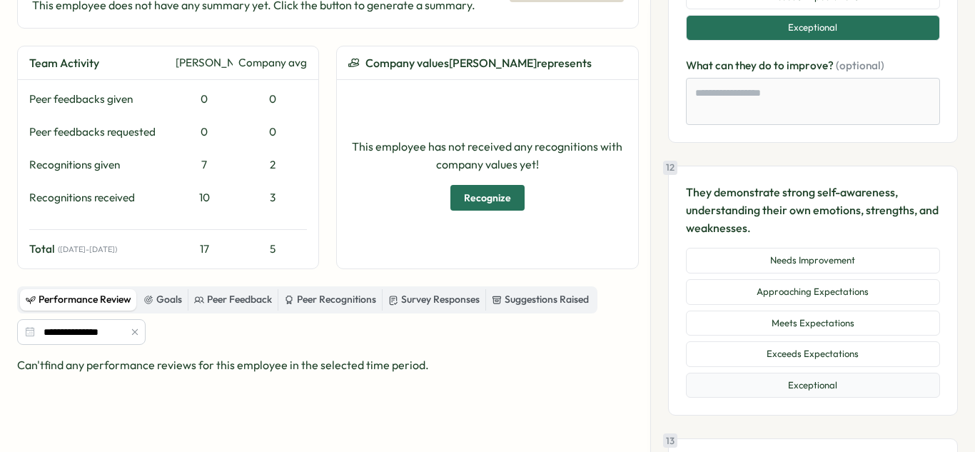
click at [793, 373] on button "Exceptional" at bounding box center [813, 386] width 254 height 26
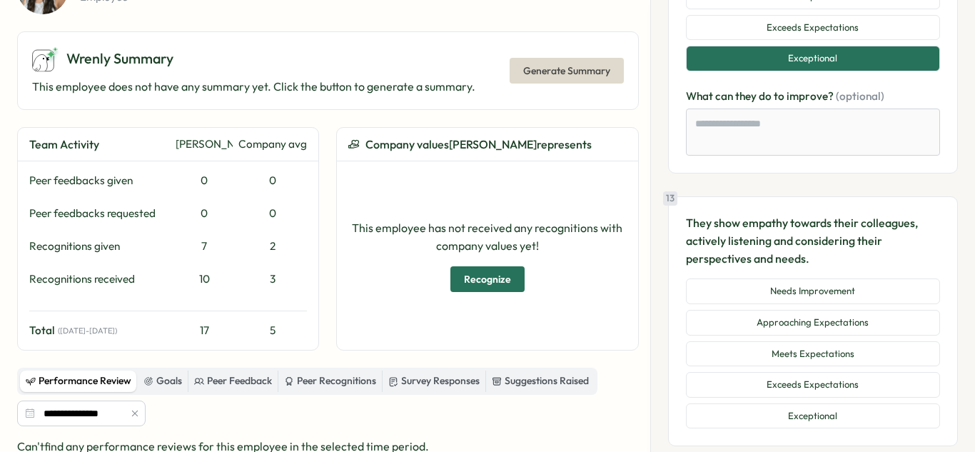
scroll to position [3956, 0]
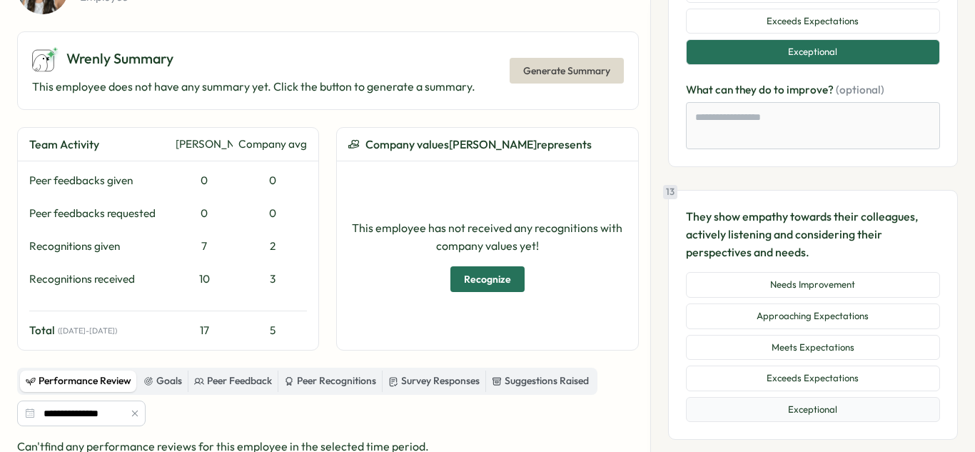
click at [868, 397] on button "Exceptional" at bounding box center [813, 410] width 254 height 26
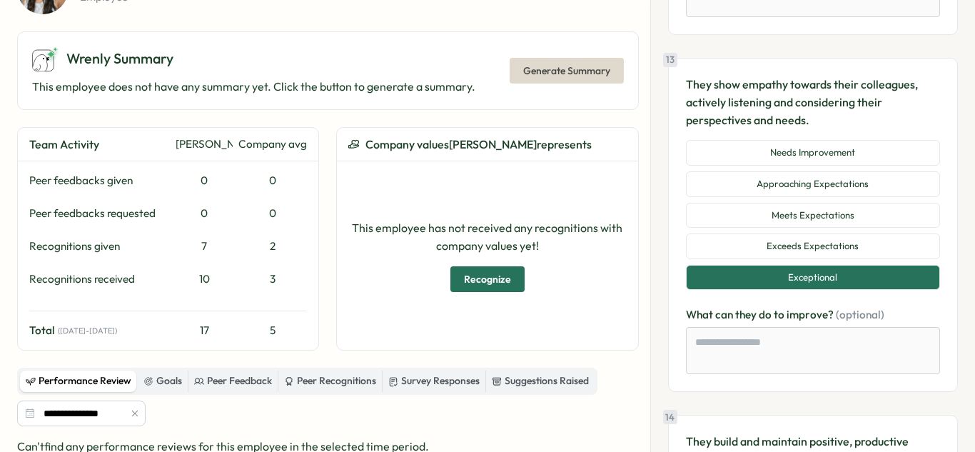
scroll to position [4115, 0]
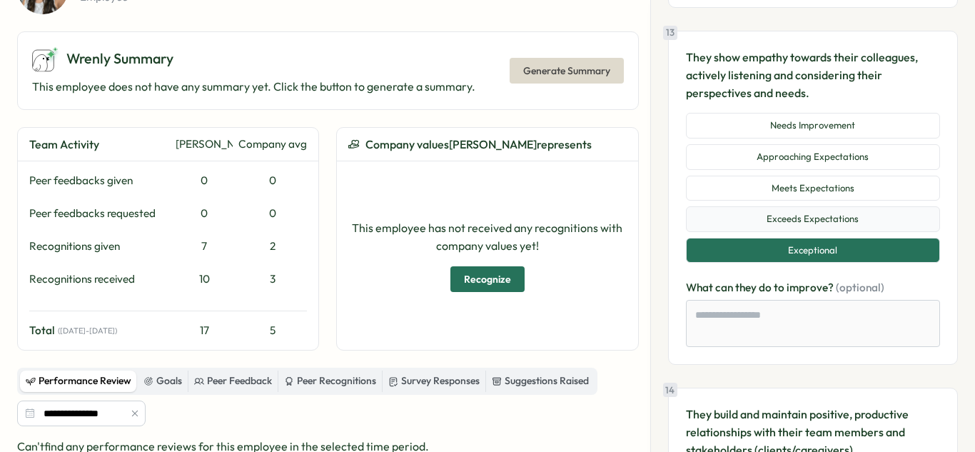
click at [833, 206] on button "Exceeds Expectations" at bounding box center [813, 219] width 254 height 26
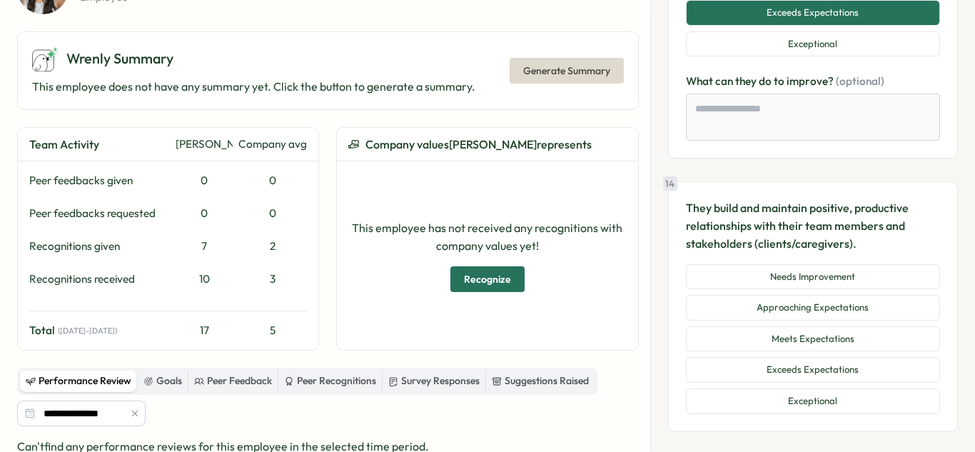
scroll to position [4350, 0]
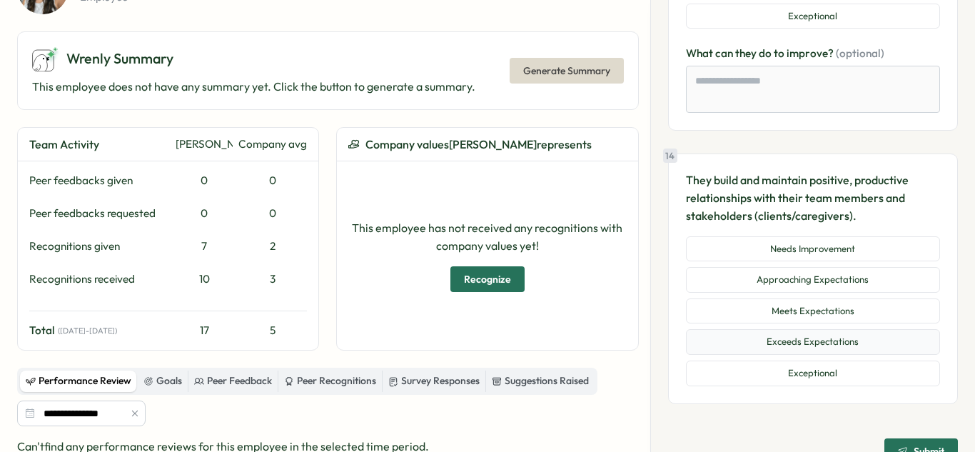
click at [803, 329] on button "Exceeds Expectations" at bounding box center [813, 342] width 254 height 26
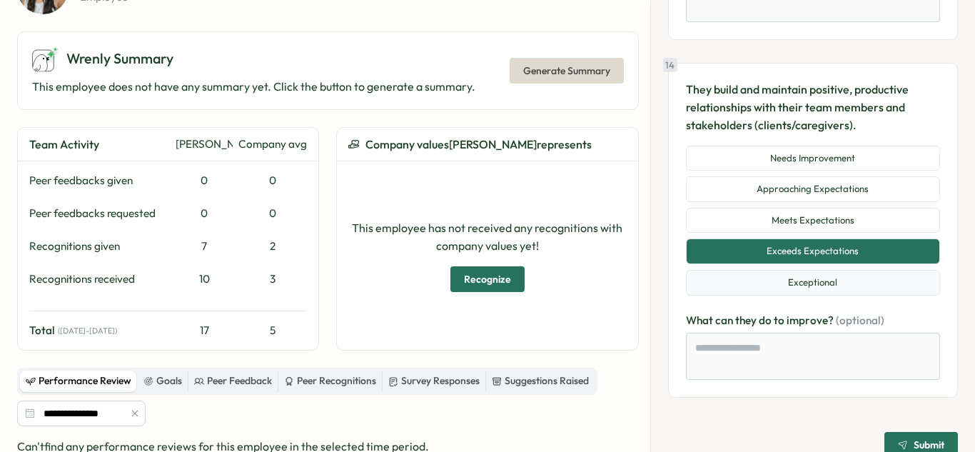
scroll to position [4441, 0]
click at [903, 439] on div "Submit" at bounding box center [921, 444] width 46 height 10
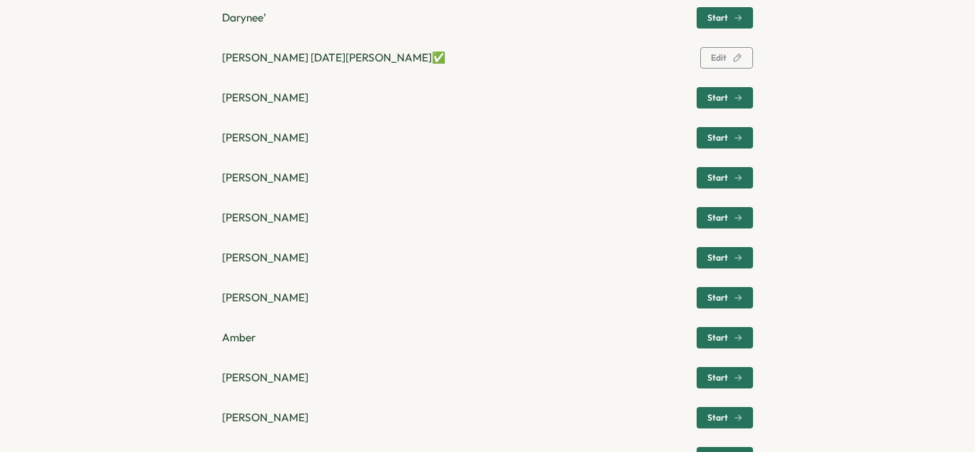
scroll to position [878, 0]
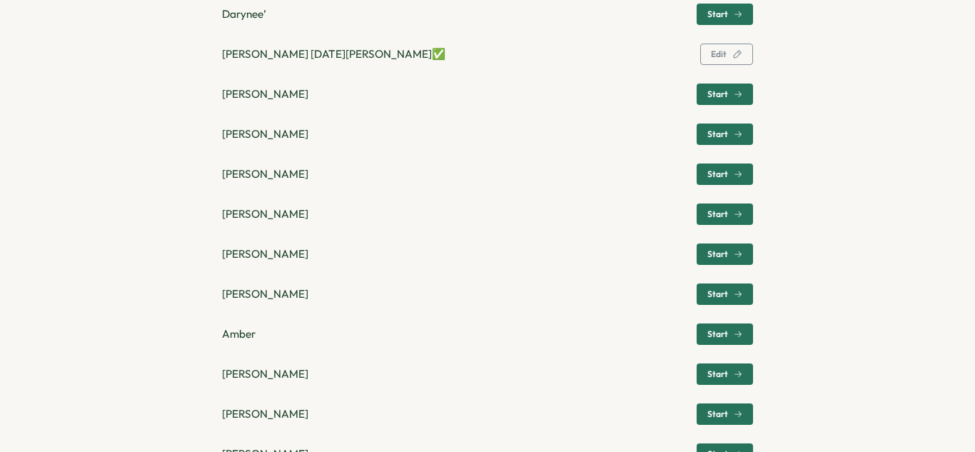
click at [716, 179] on span "Start" at bounding box center [725, 174] width 35 height 20
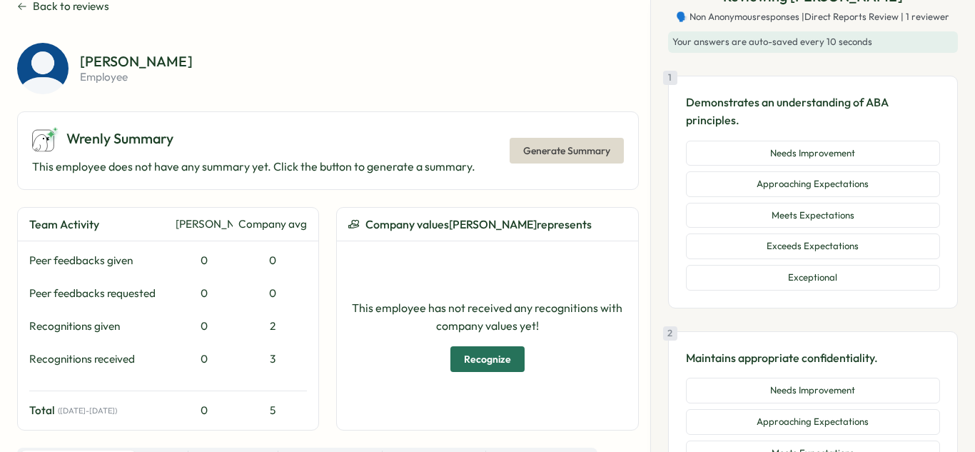
scroll to position [0, 0]
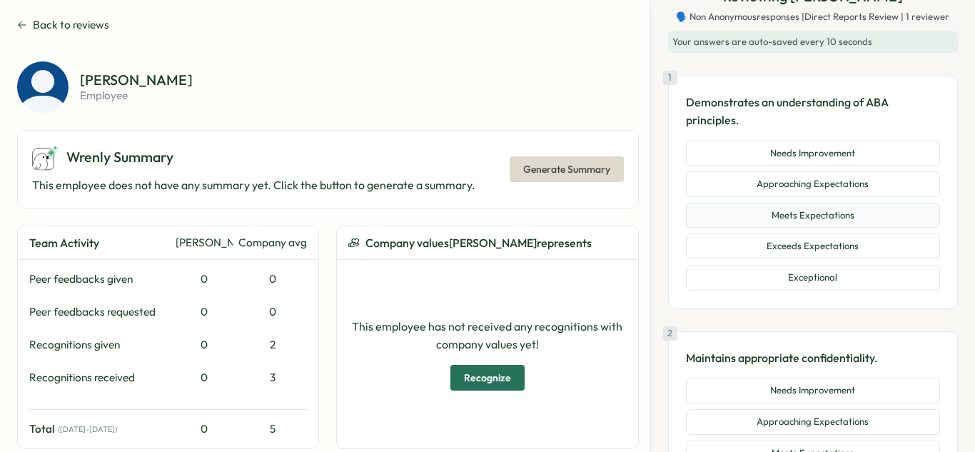
click at [819, 220] on button "Meets Expectations" at bounding box center [813, 216] width 254 height 26
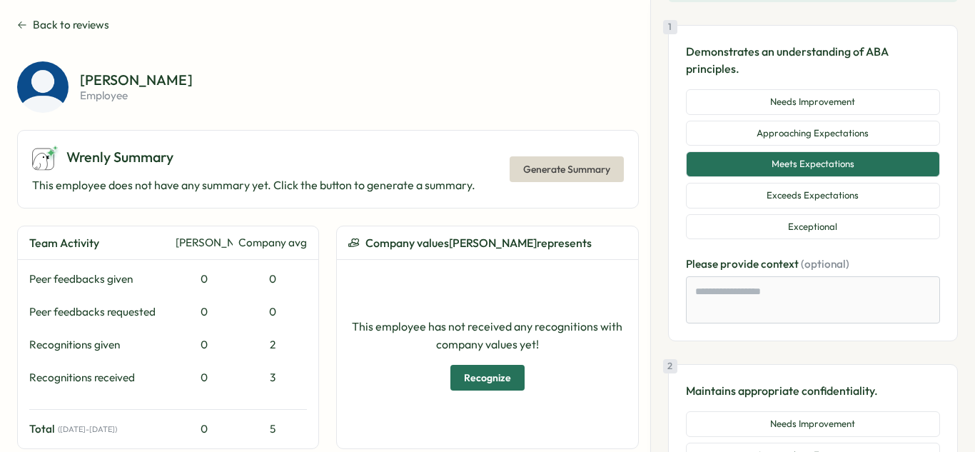
scroll to position [306, 0]
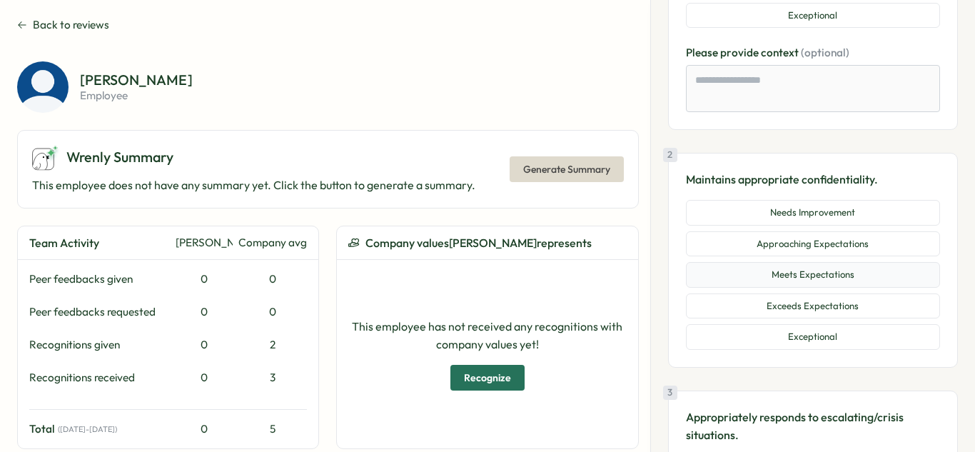
click at [827, 272] on button "Meets Expectations" at bounding box center [813, 275] width 254 height 26
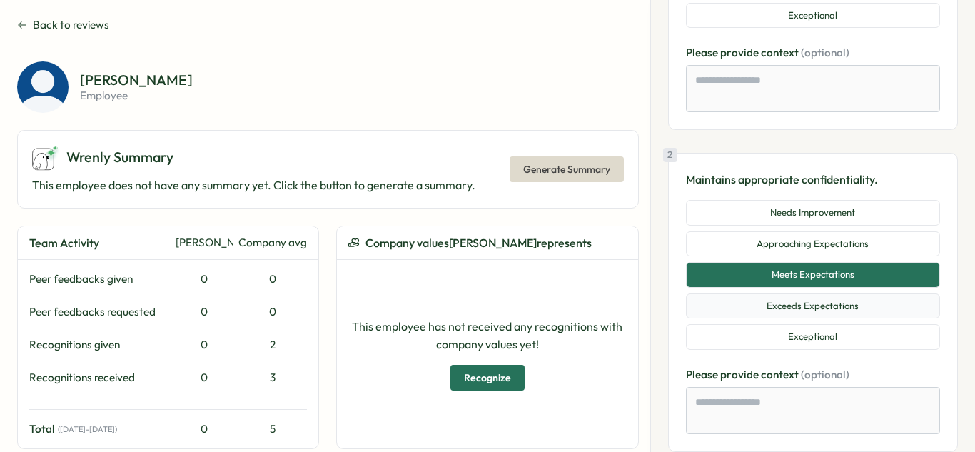
click at [843, 306] on button "Exceeds Expectations" at bounding box center [813, 307] width 254 height 26
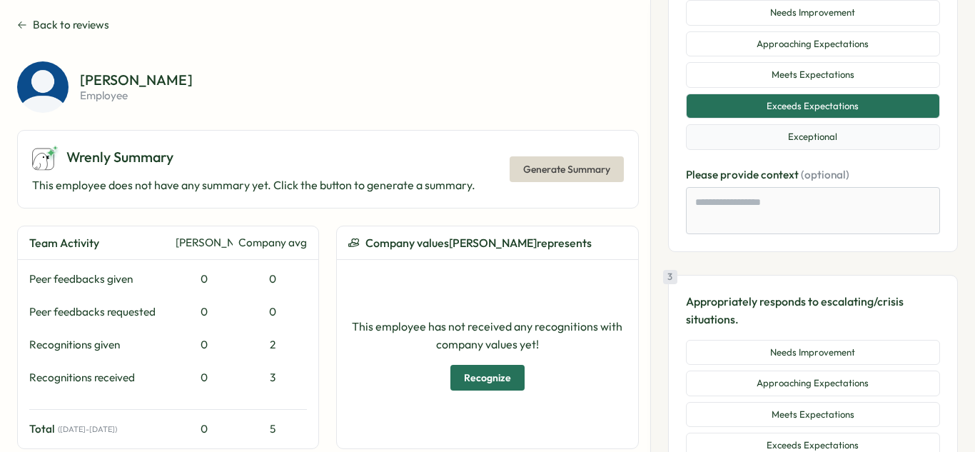
scroll to position [608, 0]
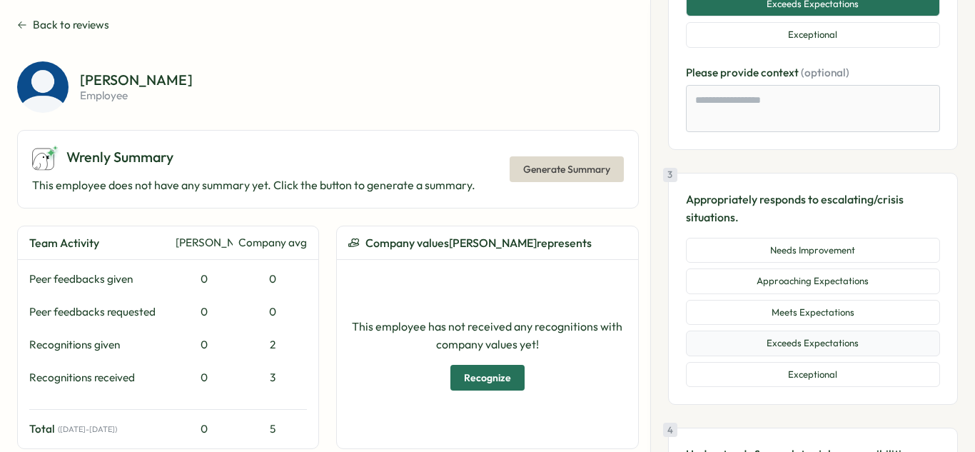
click at [820, 331] on button "Exceeds Expectations" at bounding box center [813, 344] width 254 height 26
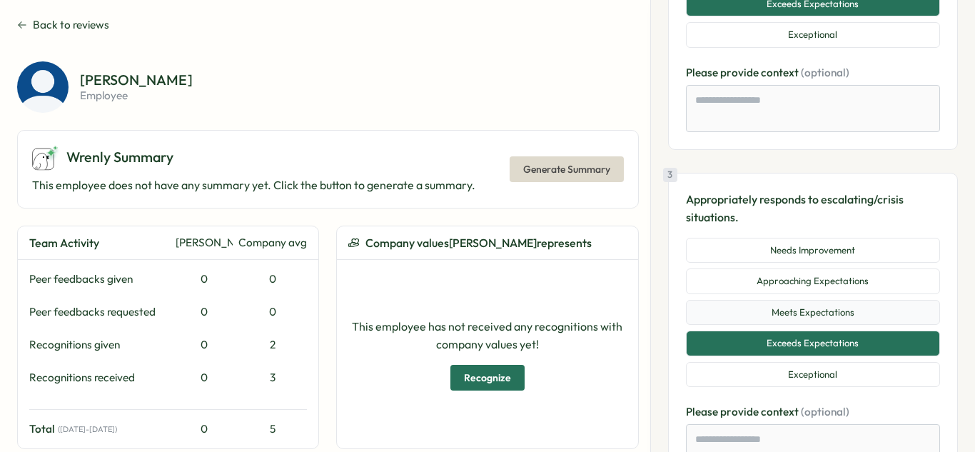
click at [821, 311] on button "Meets Expectations" at bounding box center [813, 313] width 254 height 26
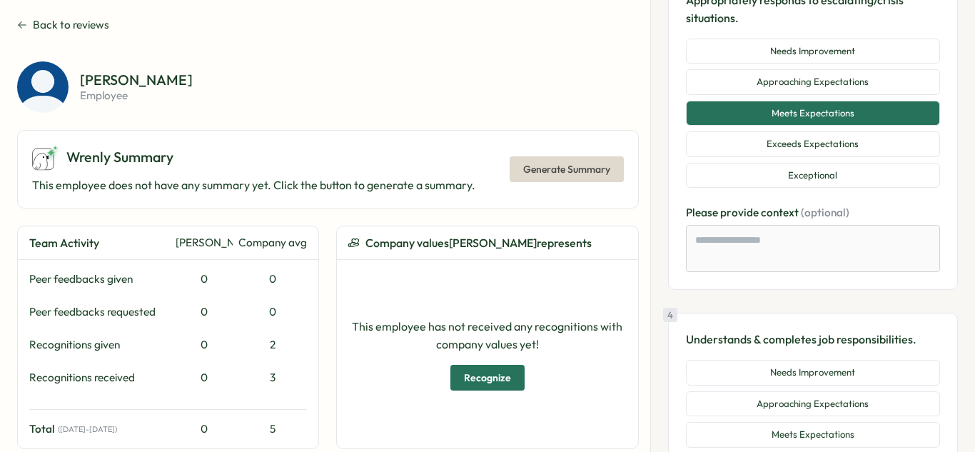
scroll to position [886, 0]
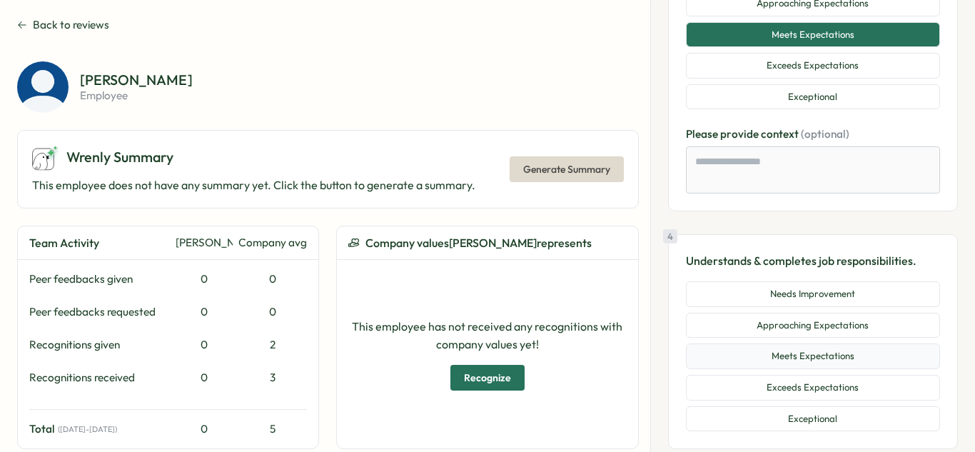
click at [838, 345] on button "Meets Expectations" at bounding box center [813, 356] width 254 height 26
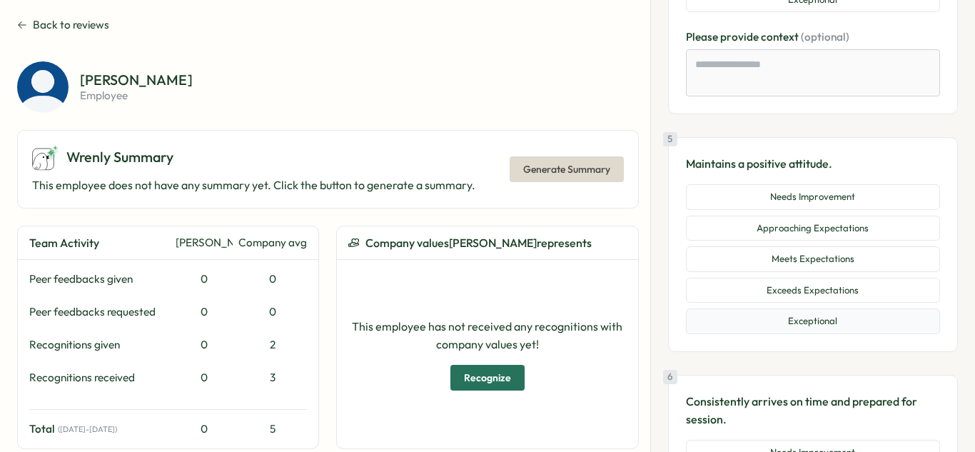
scroll to position [1308, 0]
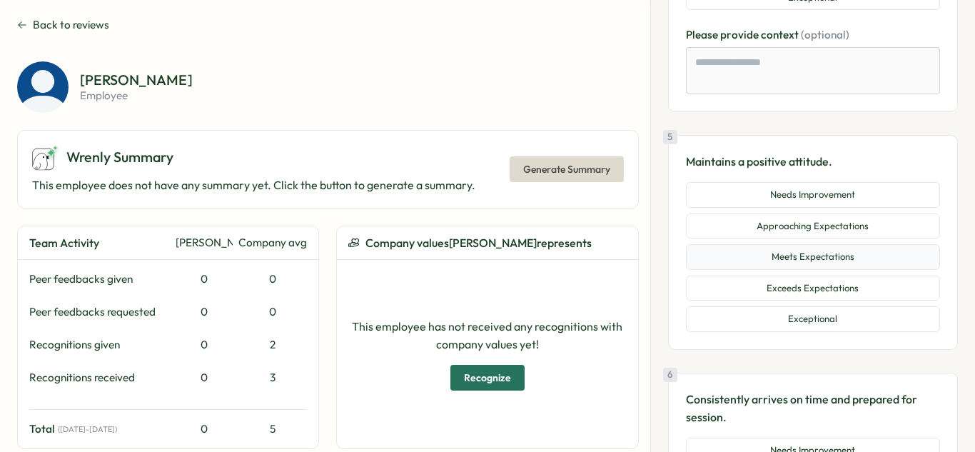
click at [845, 262] on button "Meets Expectations" at bounding box center [813, 257] width 254 height 26
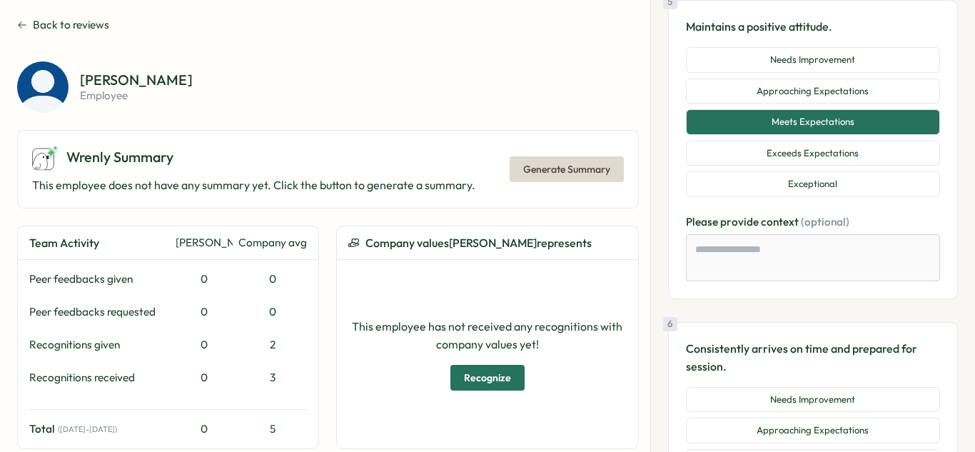
scroll to position [1446, 0]
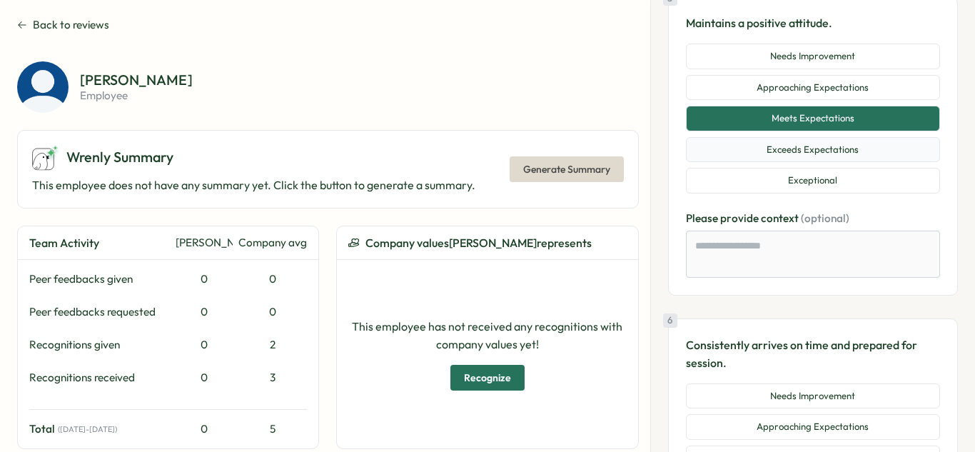
click at [853, 159] on button "Exceeds Expectations" at bounding box center [813, 150] width 254 height 26
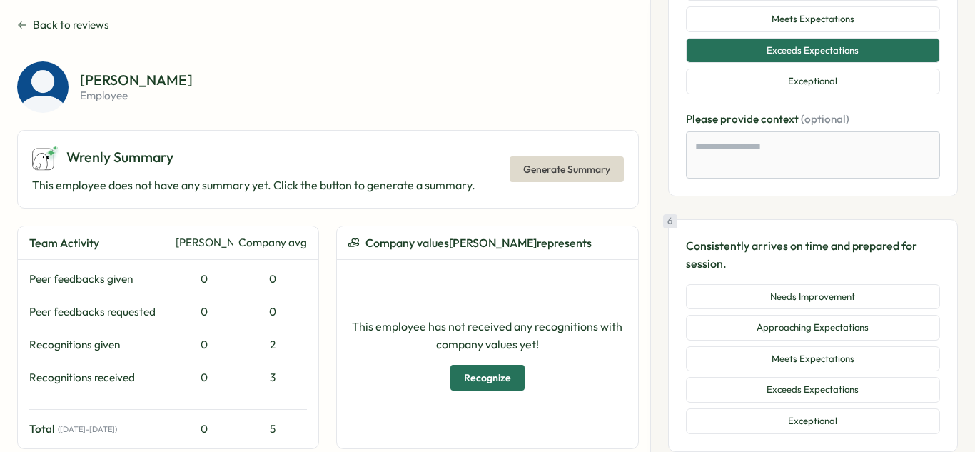
scroll to position [1555, 0]
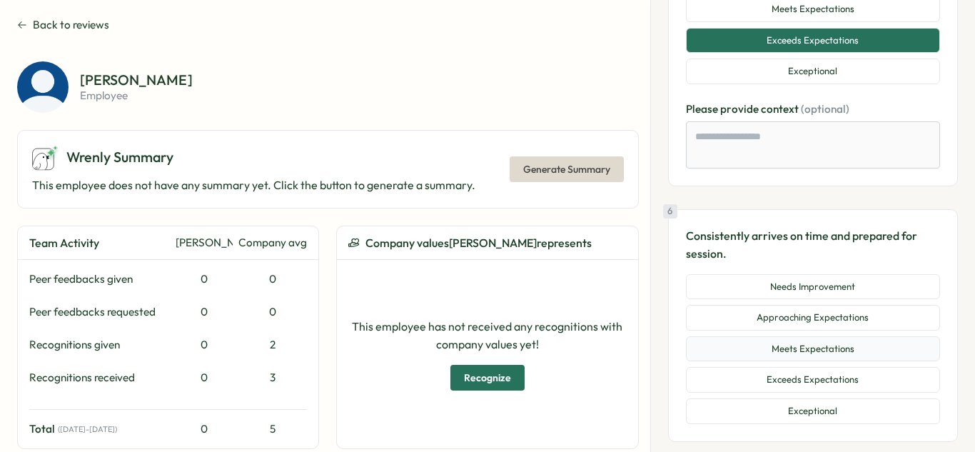
click at [835, 358] on button "Meets Expectations" at bounding box center [813, 349] width 254 height 26
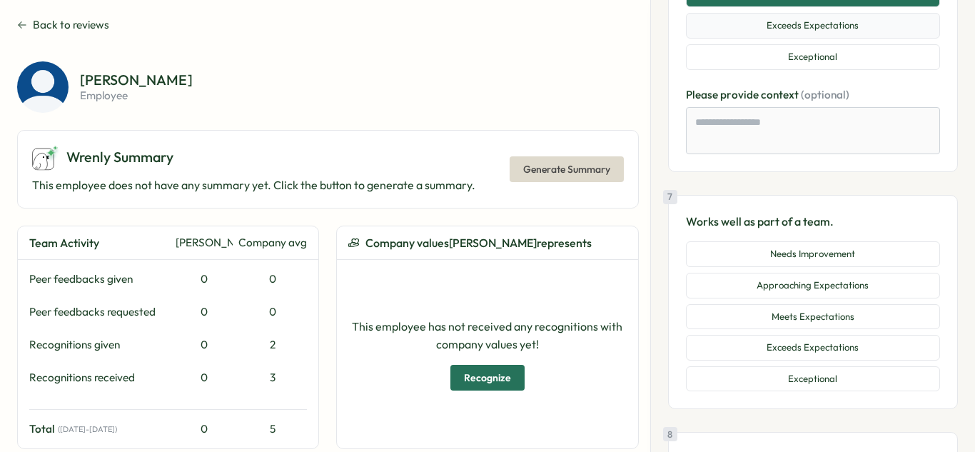
scroll to position [1930, 0]
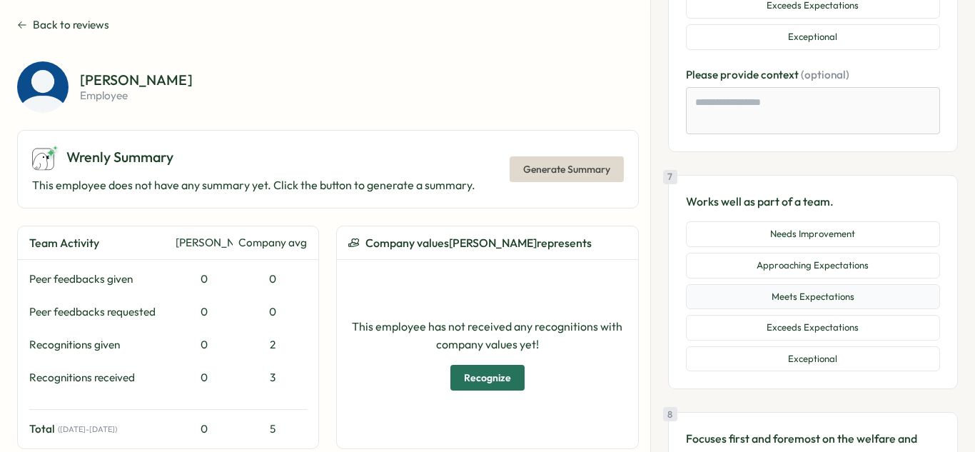
click at [811, 302] on button "Meets Expectations" at bounding box center [813, 297] width 254 height 26
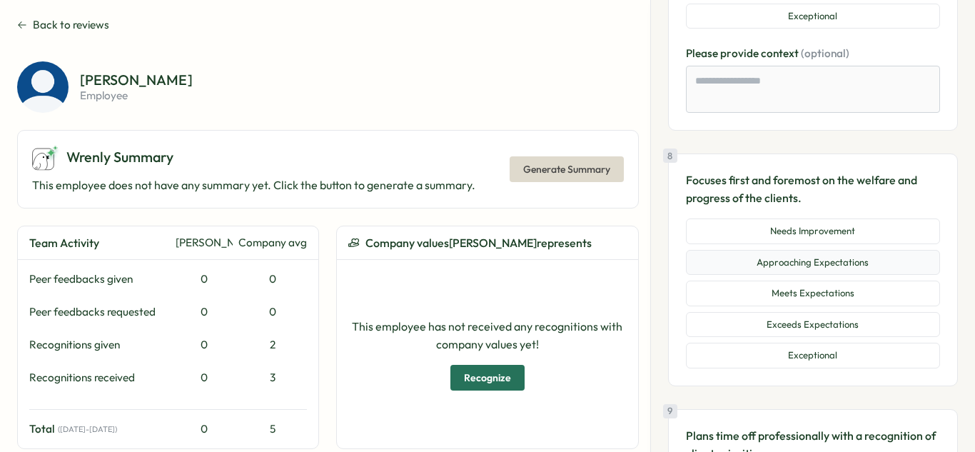
scroll to position [2287, 0]
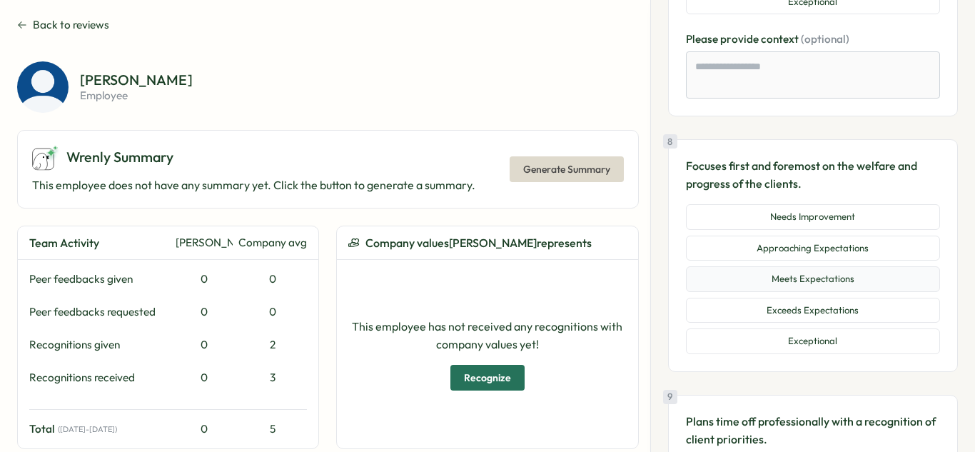
click at [809, 278] on button "Meets Expectations" at bounding box center [813, 279] width 254 height 26
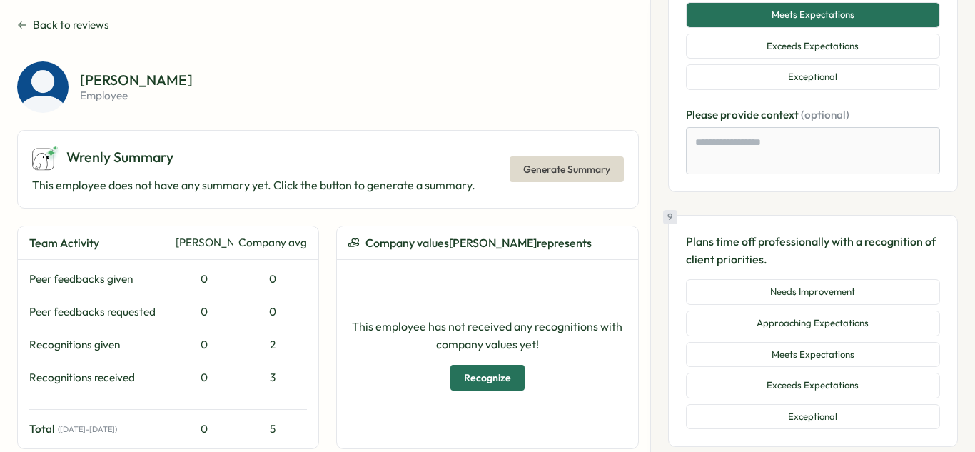
scroll to position [2576, 0]
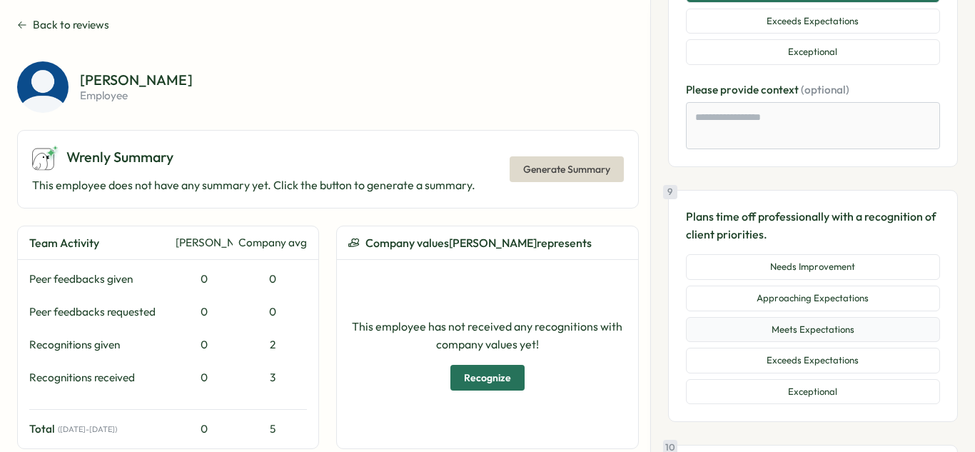
click at [820, 338] on button "Meets Expectations" at bounding box center [813, 330] width 254 height 26
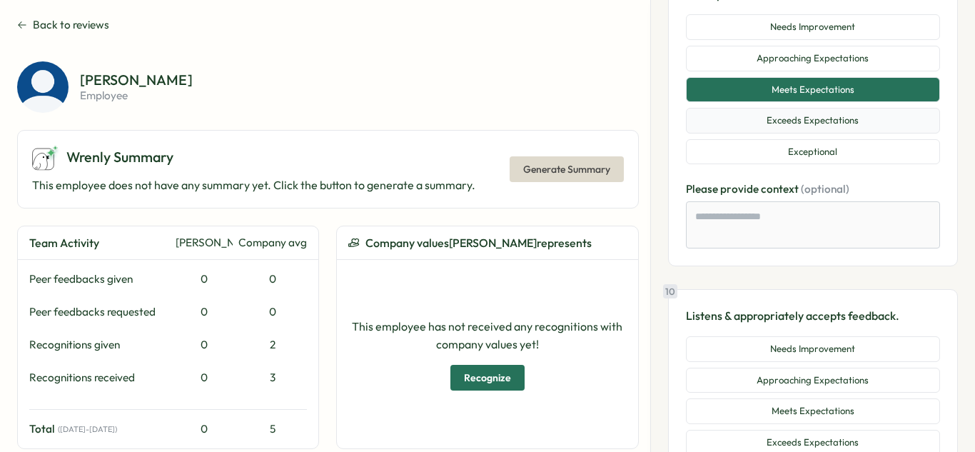
scroll to position [2864, 0]
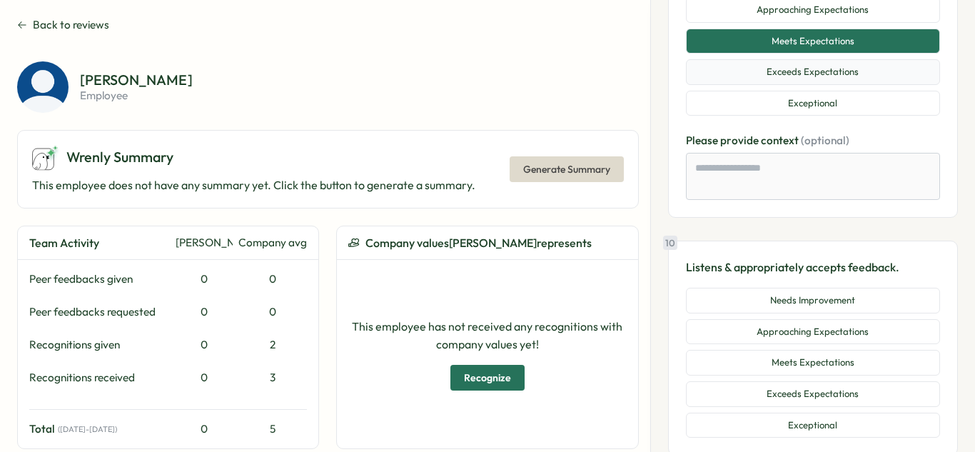
click at [804, 77] on button "Exceeds Expectations" at bounding box center [813, 72] width 254 height 26
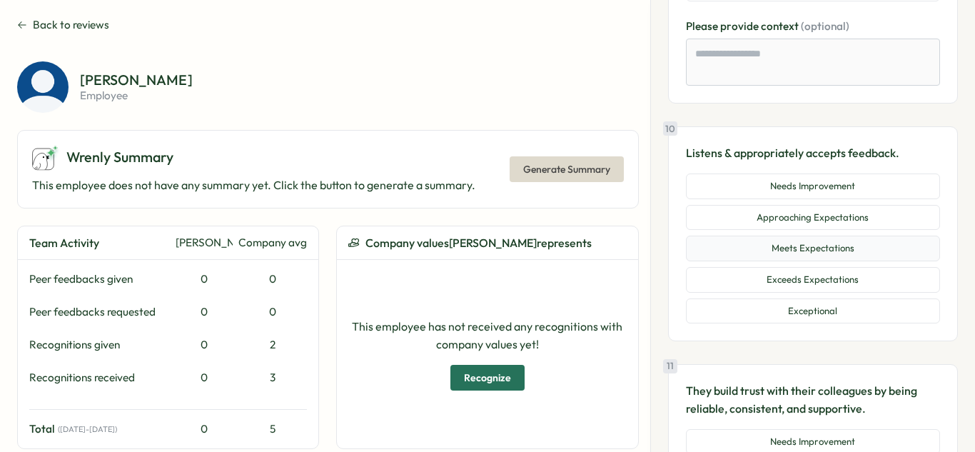
scroll to position [2980, 0]
click at [849, 246] on button "Meets Expectations" at bounding box center [813, 247] width 254 height 26
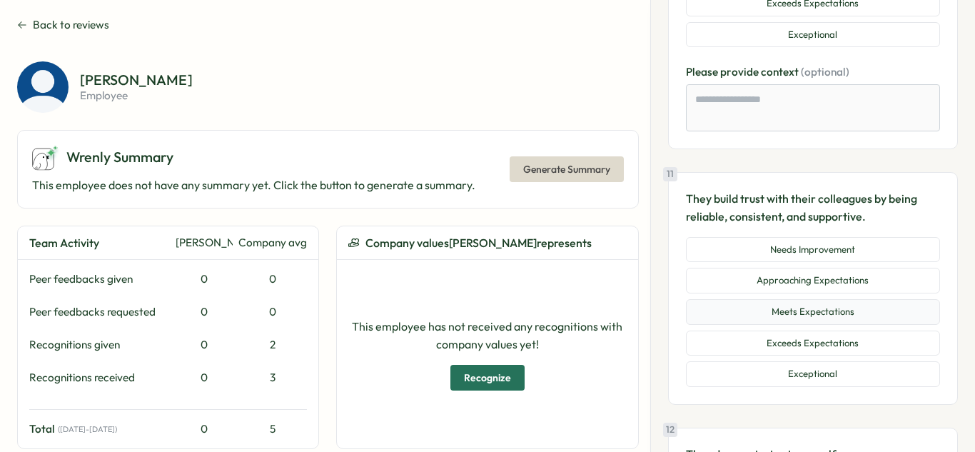
scroll to position [3291, 0]
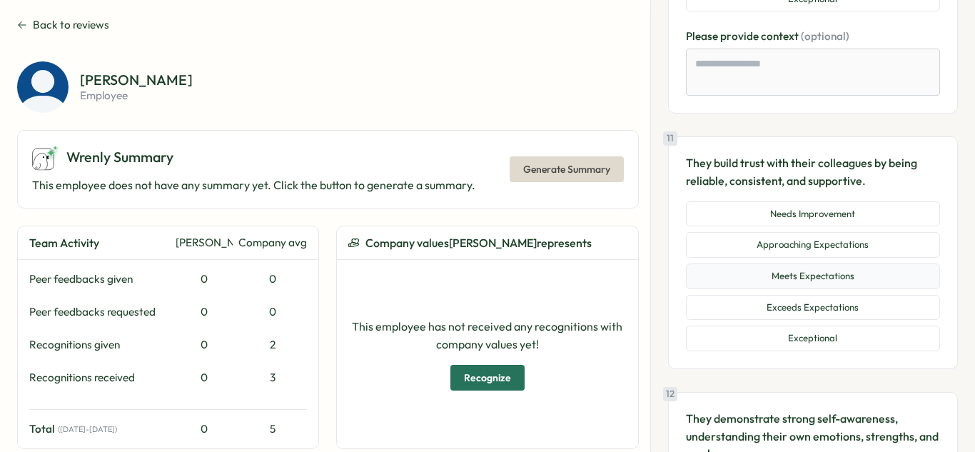
click at [823, 268] on button "Meets Expectations" at bounding box center [813, 277] width 254 height 26
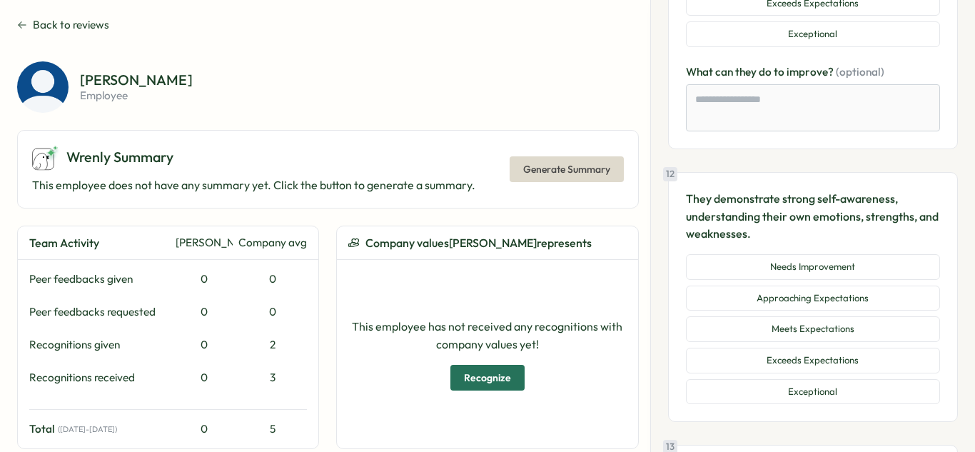
scroll to position [3570, 0]
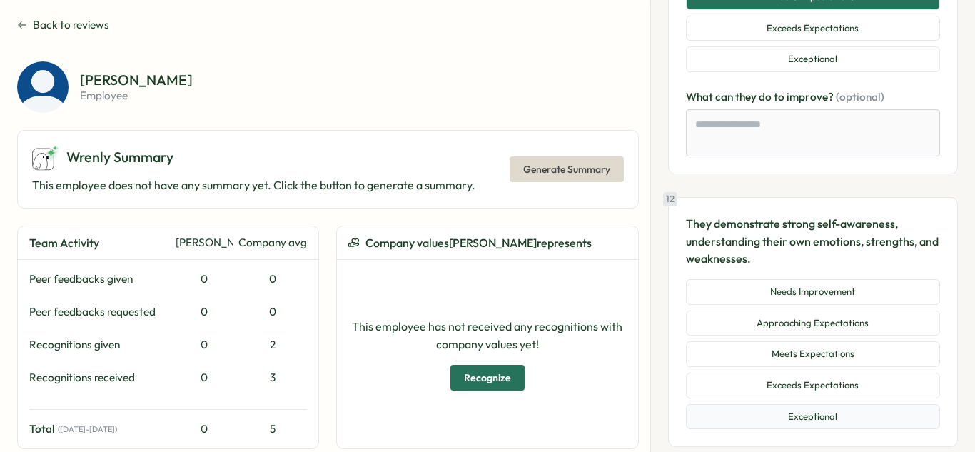
click at [835, 419] on button "Exceptional" at bounding box center [813, 417] width 254 height 26
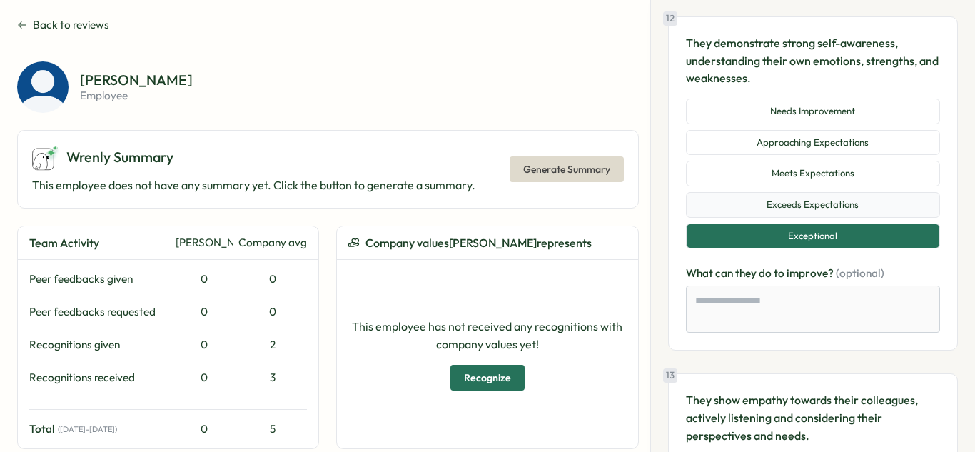
click at [806, 197] on button "Exceeds Expectations" at bounding box center [813, 205] width 254 height 26
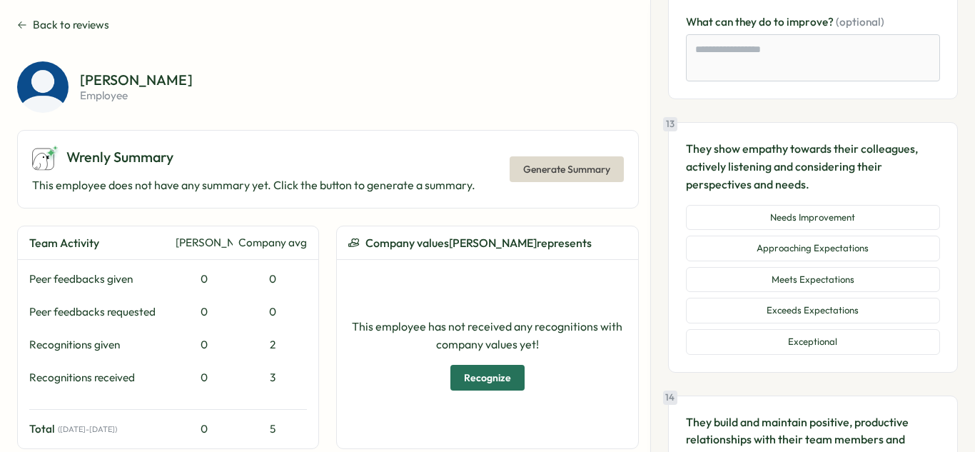
scroll to position [4008, 0]
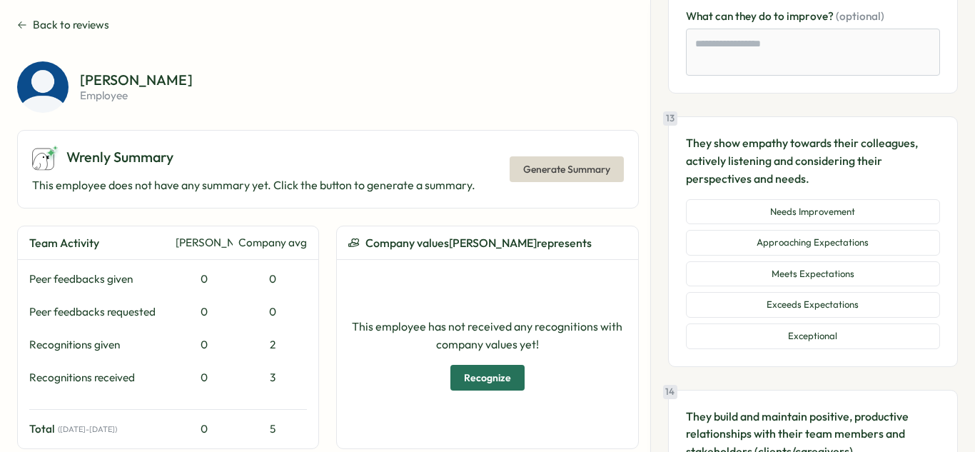
click at [841, 276] on button "Meets Expectations" at bounding box center [813, 274] width 254 height 26
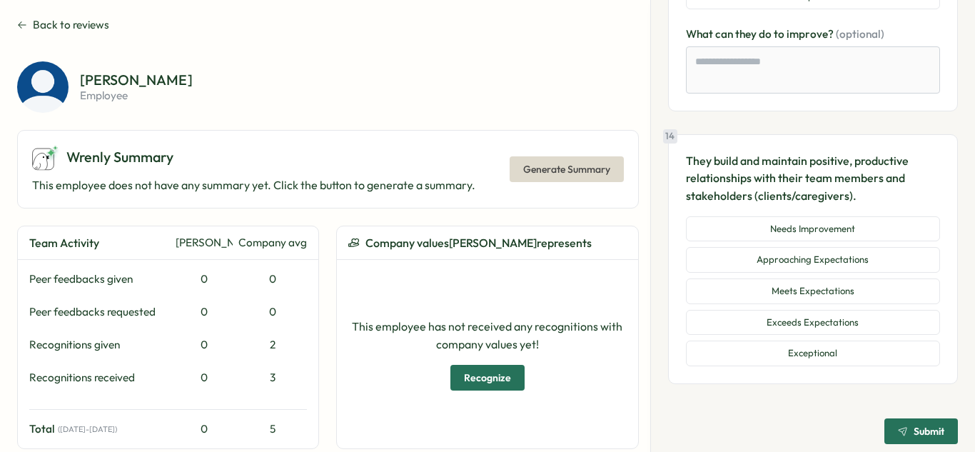
scroll to position [4357, 0]
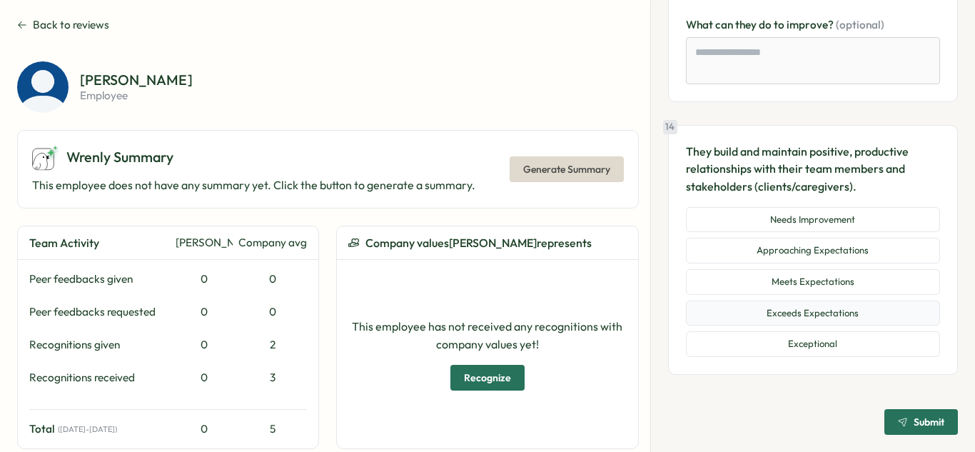
click at [838, 313] on button "Exceeds Expectations" at bounding box center [813, 314] width 254 height 26
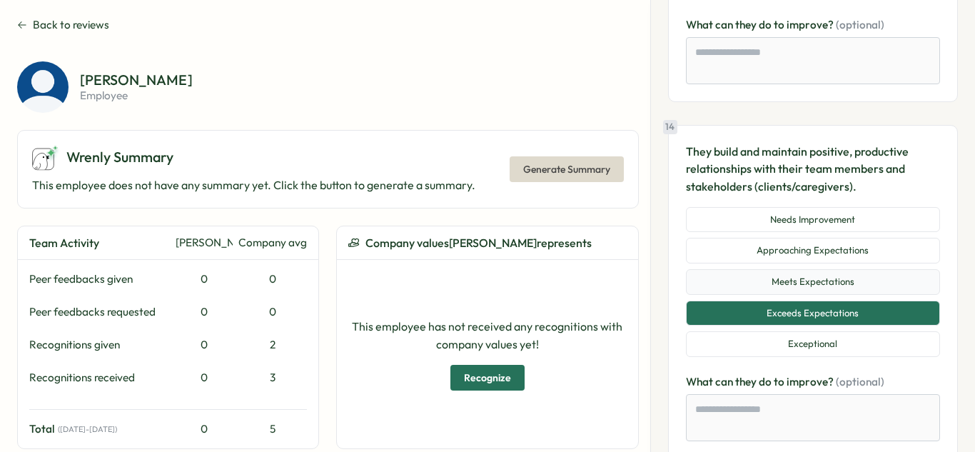
click at [862, 282] on button "Meets Expectations" at bounding box center [813, 282] width 254 height 26
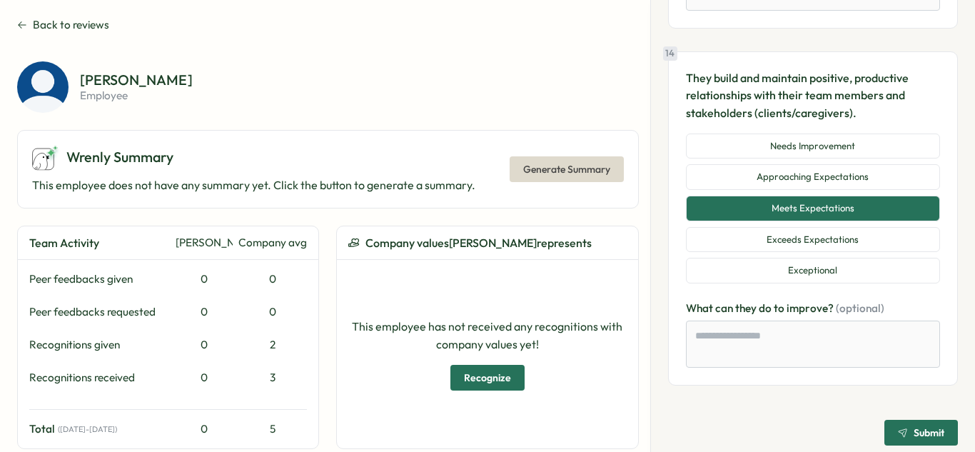
scroll to position [4441, 0]
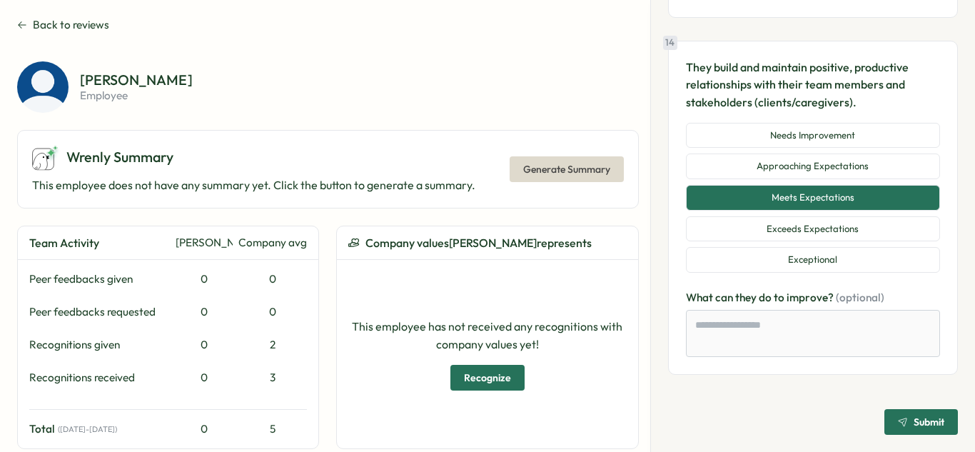
click at [914, 425] on span "Submit" at bounding box center [929, 422] width 31 height 10
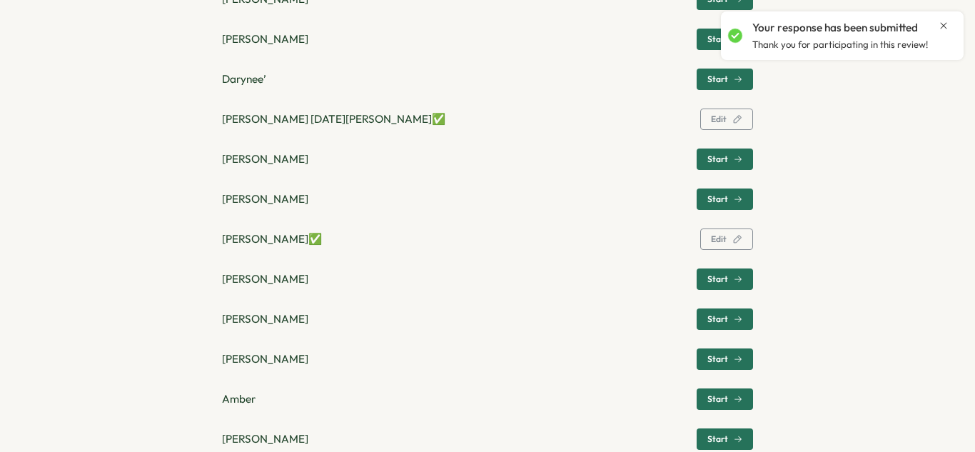
scroll to position [831, 0]
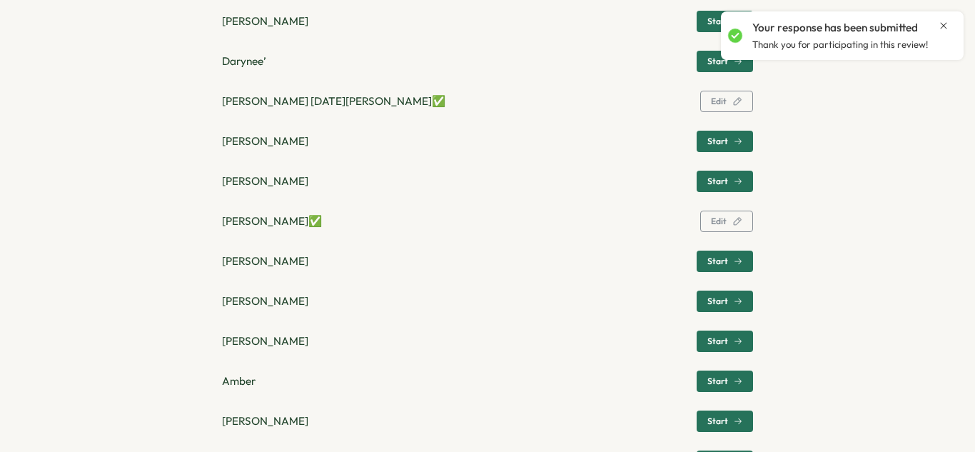
click at [734, 263] on icon "button" at bounding box center [738, 261] width 9 height 9
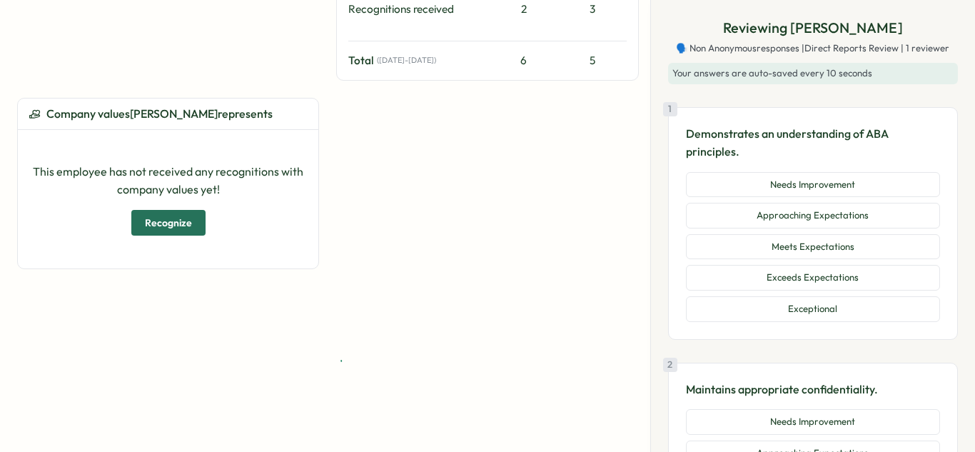
scroll to position [180, 0]
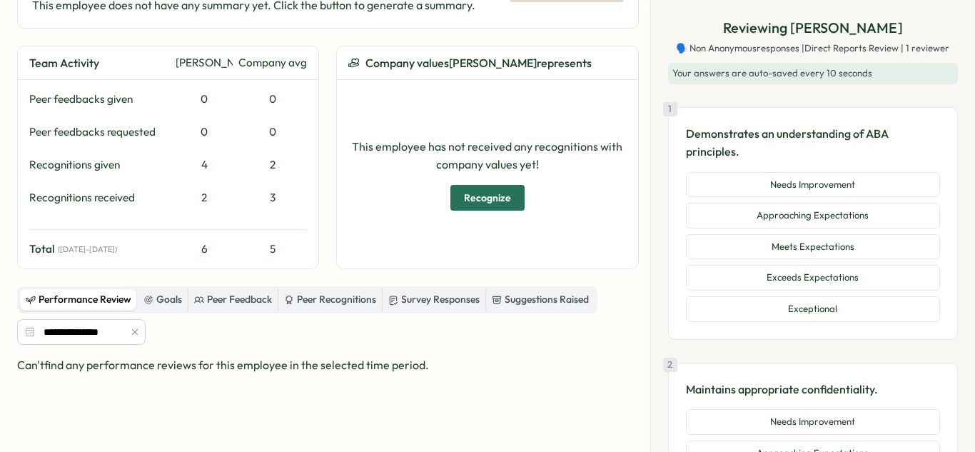
click at [784, 291] on div "Needs Improvement Approaching Expectations Meets Expectations Exceeds Expectati…" at bounding box center [813, 247] width 254 height 150
click at [778, 271] on button "Exceeds Expectations" at bounding box center [813, 278] width 254 height 26
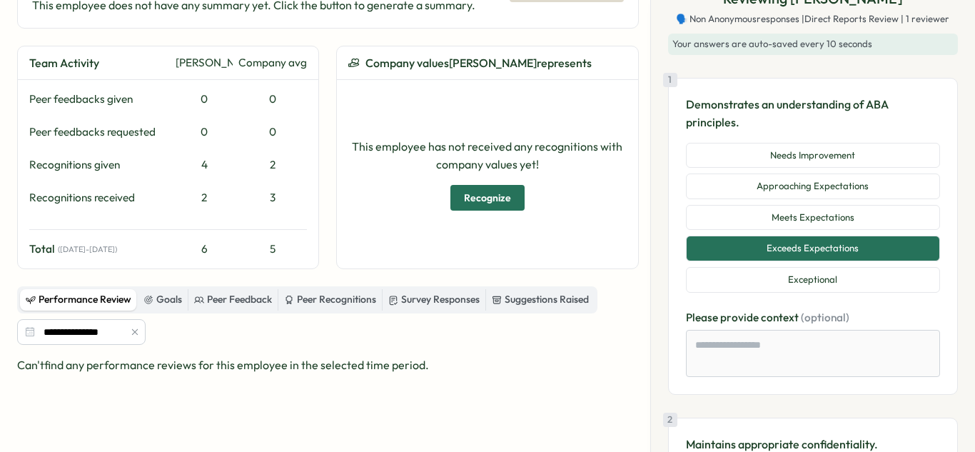
scroll to position [32, 0]
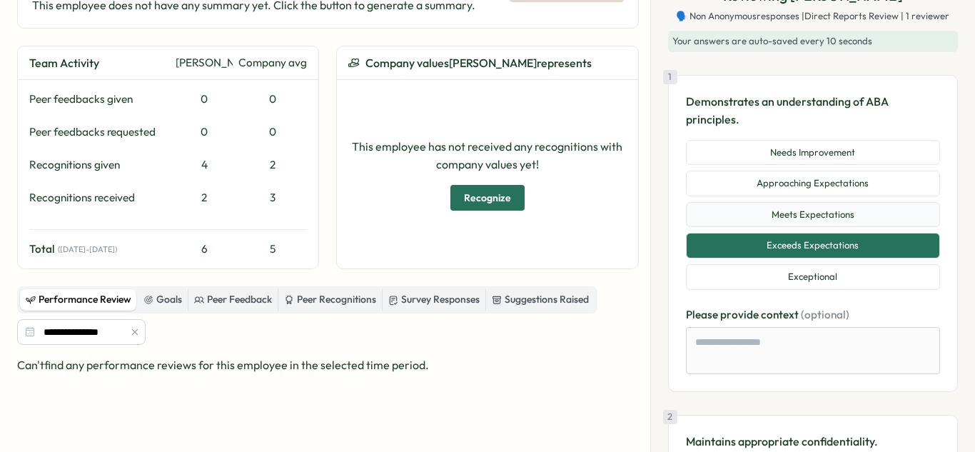
click at [779, 222] on button "Meets Expectations" at bounding box center [813, 215] width 254 height 26
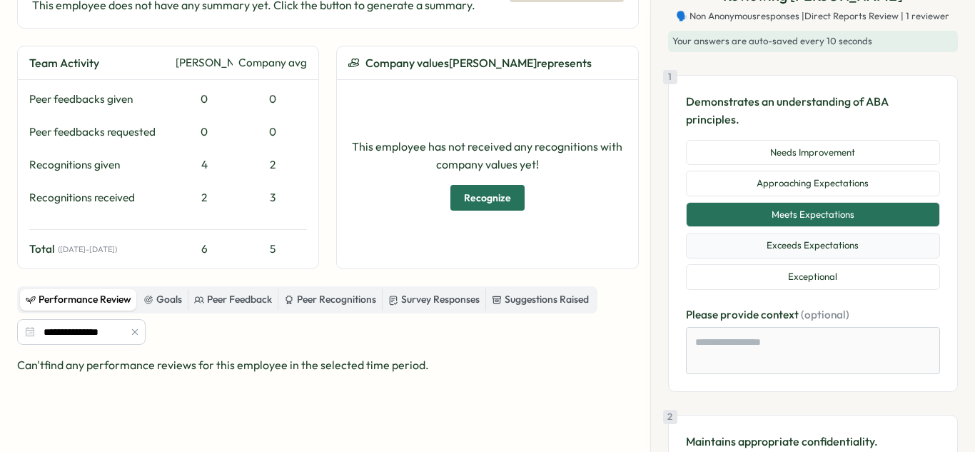
click at [796, 254] on button "Exceeds Expectations" at bounding box center [813, 246] width 254 height 26
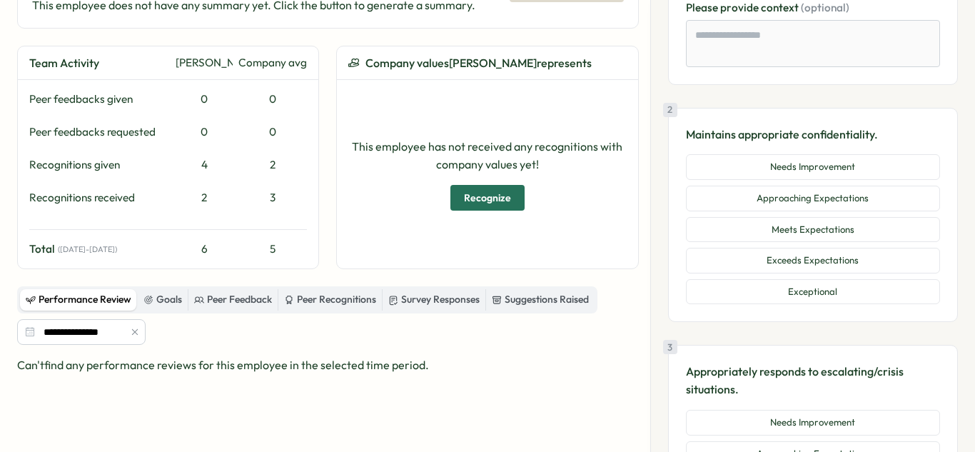
scroll to position [362, 0]
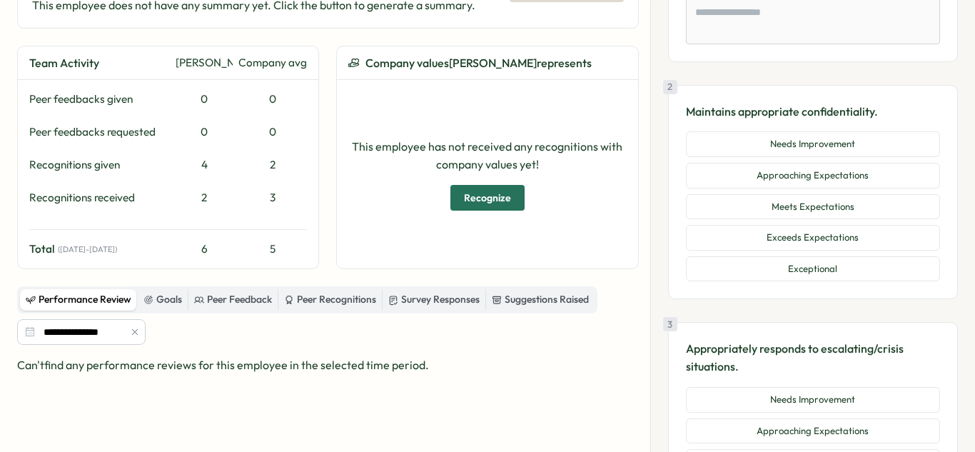
drag, startPoint x: 809, startPoint y: 246, endPoint x: 808, endPoint y: 254, distance: 8.6
click at [809, 246] on button "Exceeds Expectations" at bounding box center [813, 238] width 254 height 26
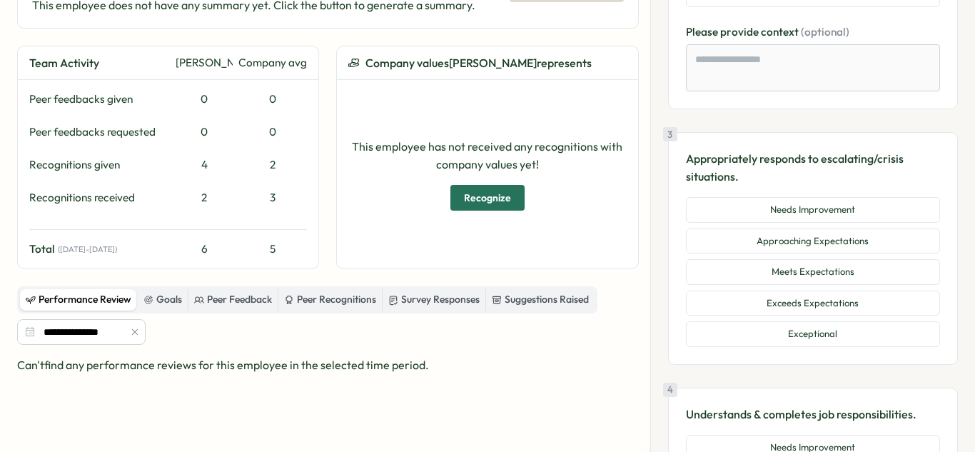
scroll to position [656, 0]
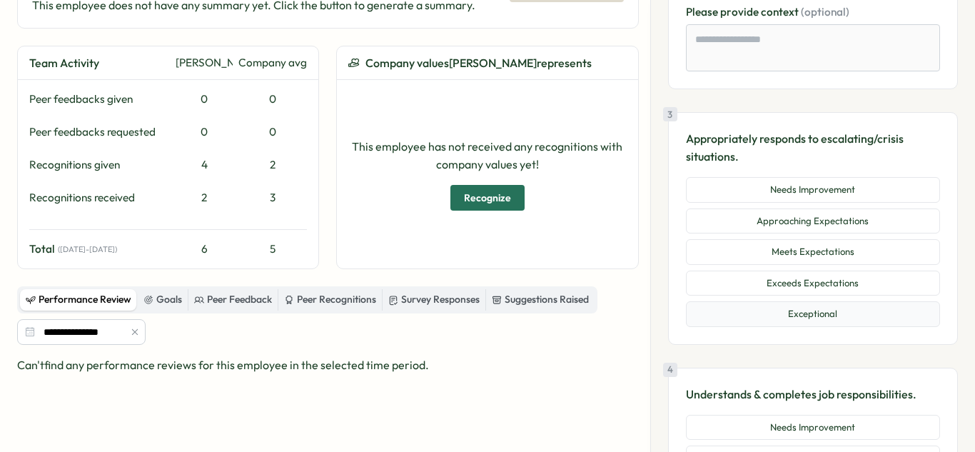
click at [821, 314] on button "Exceptional" at bounding box center [813, 314] width 254 height 26
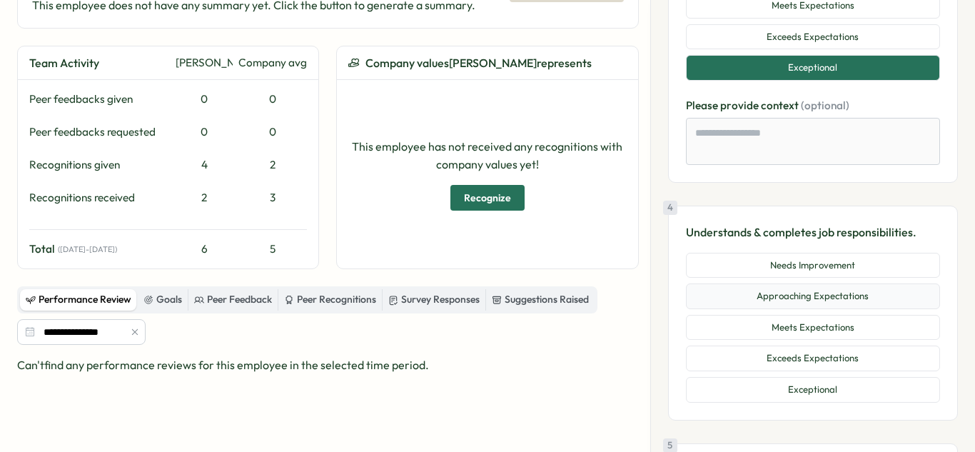
scroll to position [925, 0]
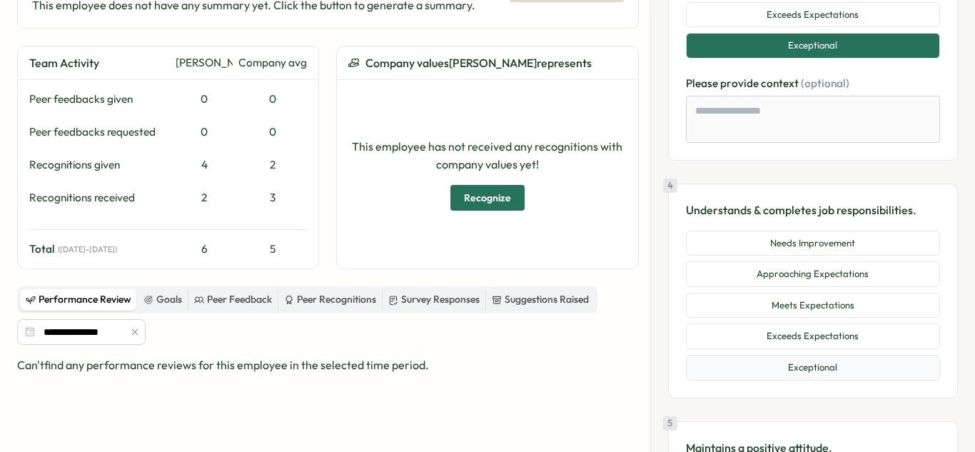
click at [820, 363] on button "Exceptional" at bounding box center [813, 368] width 254 height 26
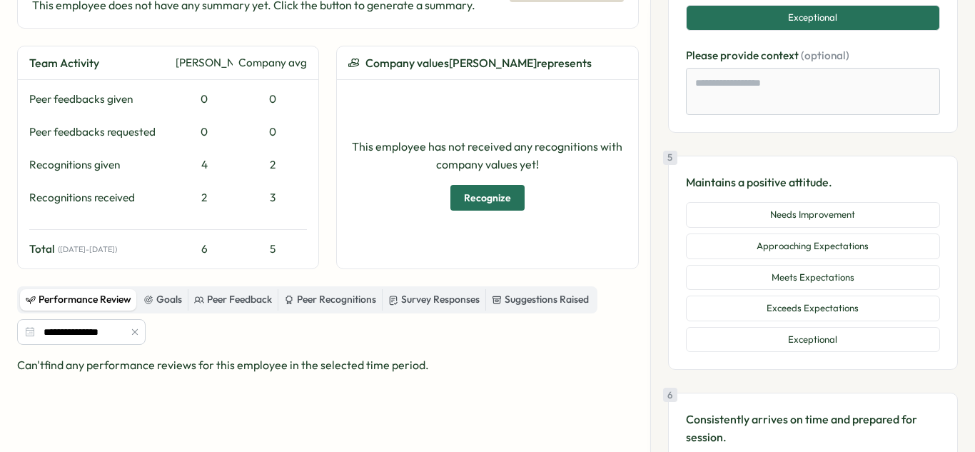
scroll to position [1285, 0]
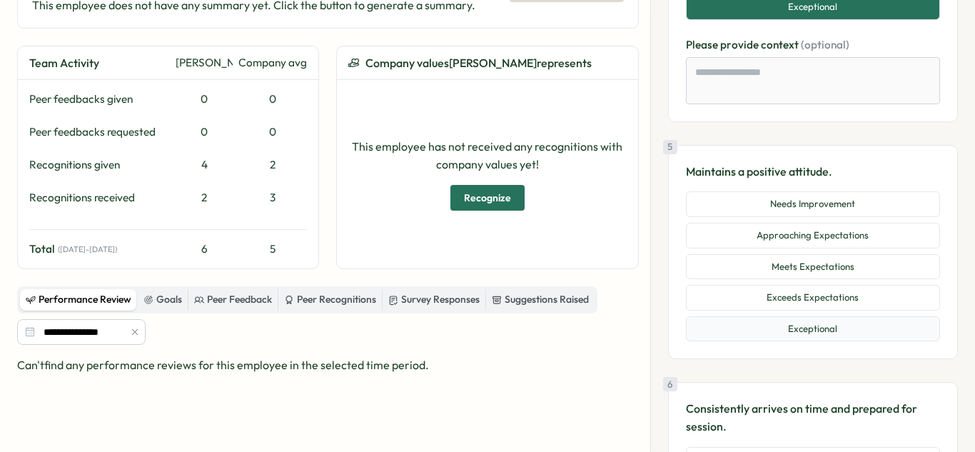
click at [796, 331] on button "Exceptional" at bounding box center [813, 329] width 254 height 26
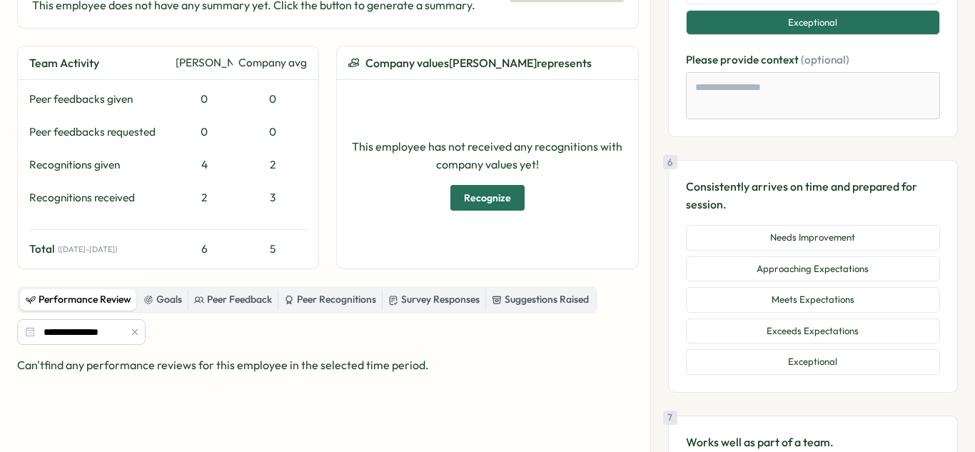
scroll to position [1614, 0]
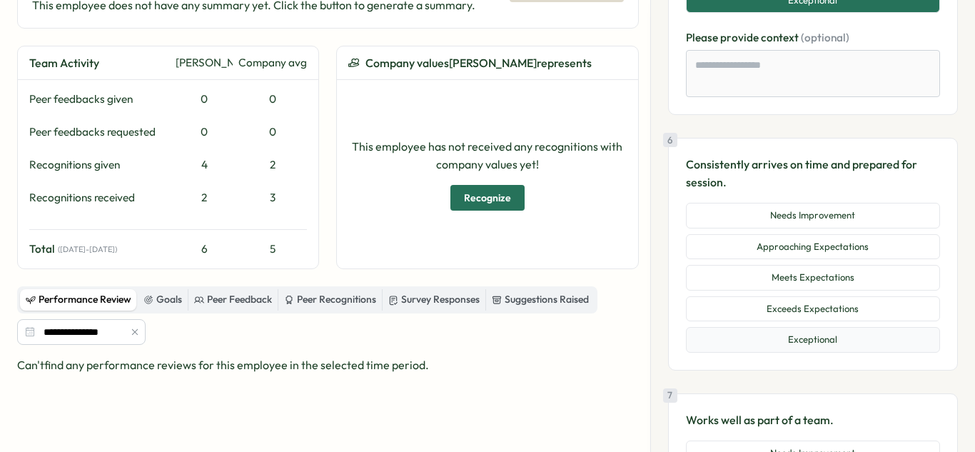
click at [812, 333] on button "Exceptional" at bounding box center [813, 340] width 254 height 26
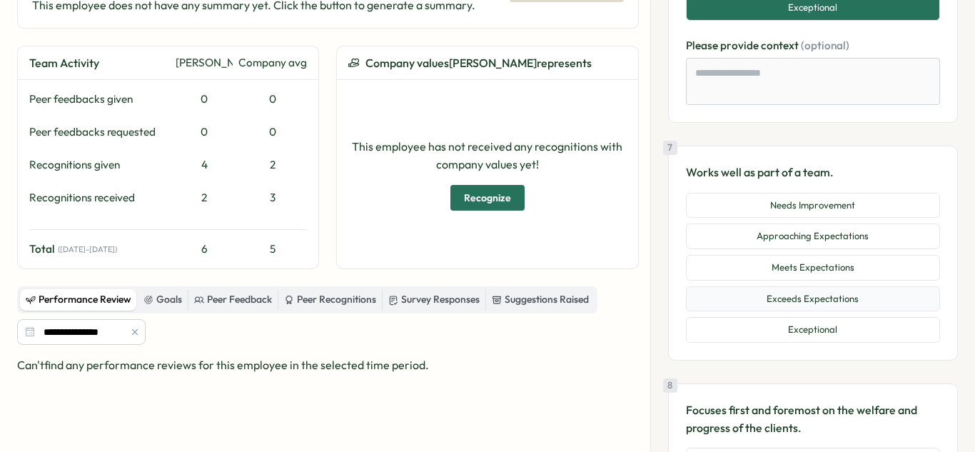
click at [798, 303] on button "Exceeds Expectations" at bounding box center [813, 299] width 254 height 26
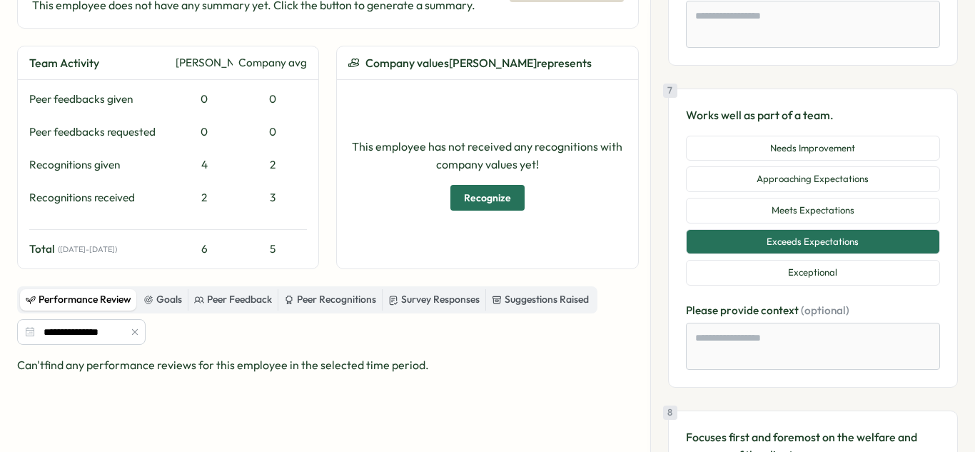
scroll to position [2040, 0]
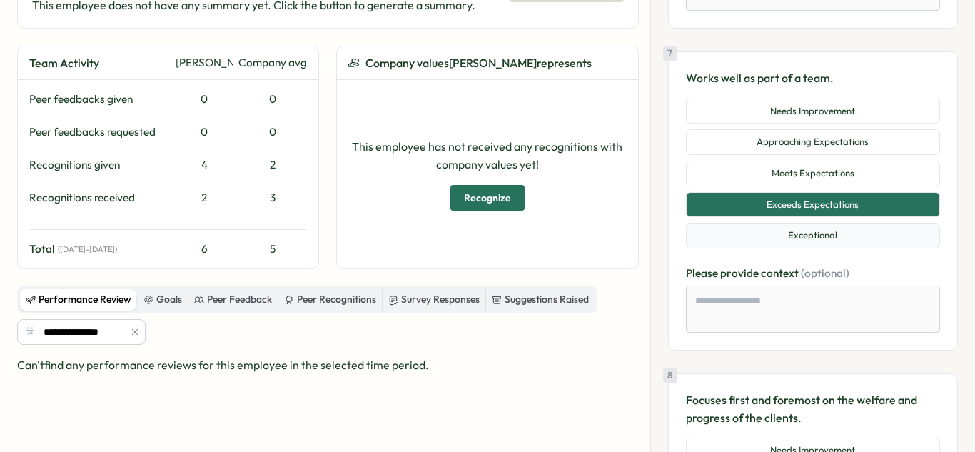
click at [800, 231] on button "Exceptional" at bounding box center [813, 236] width 254 height 26
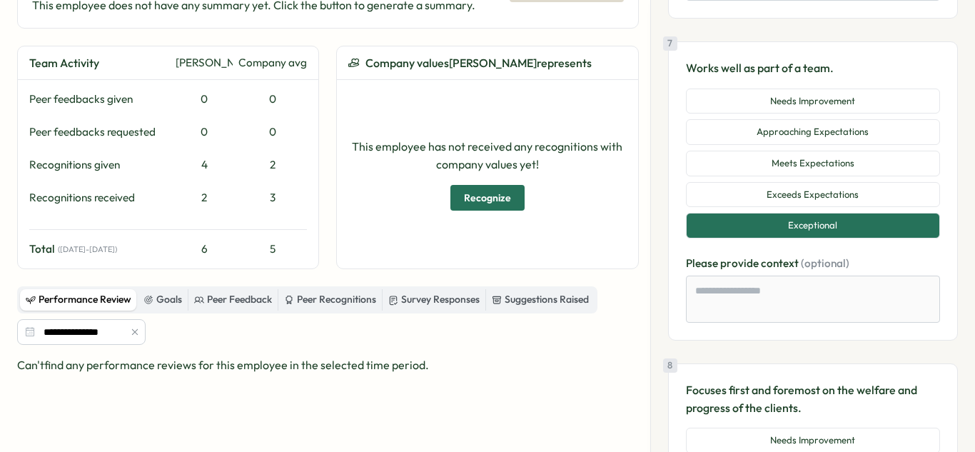
scroll to position [2125, 0]
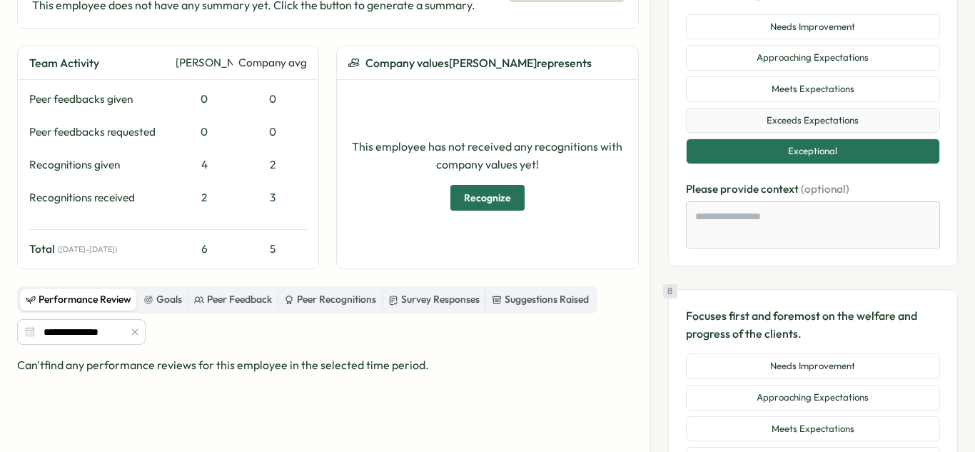
drag, startPoint x: 784, startPoint y: 116, endPoint x: 781, endPoint y: 128, distance: 12.7
click at [784, 116] on button "Exceeds Expectations" at bounding box center [813, 121] width 254 height 26
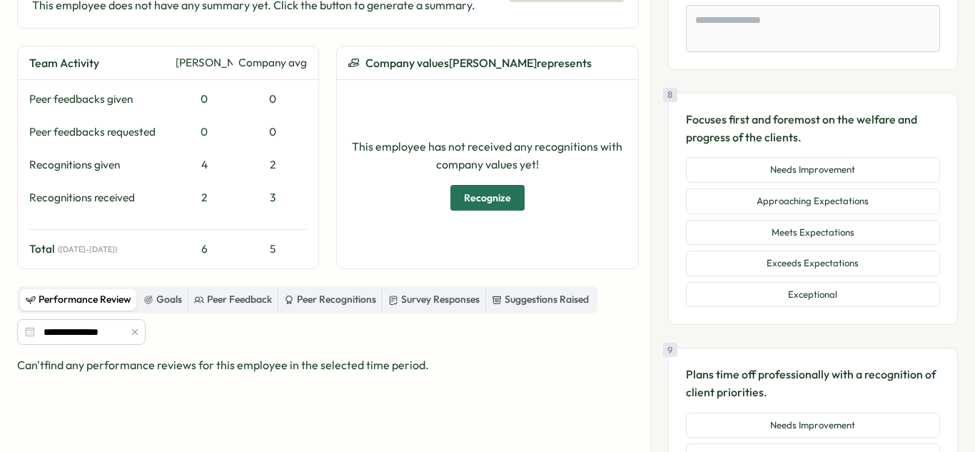
scroll to position [2322, 0]
click at [810, 259] on button "Exceeds Expectations" at bounding box center [813, 263] width 254 height 26
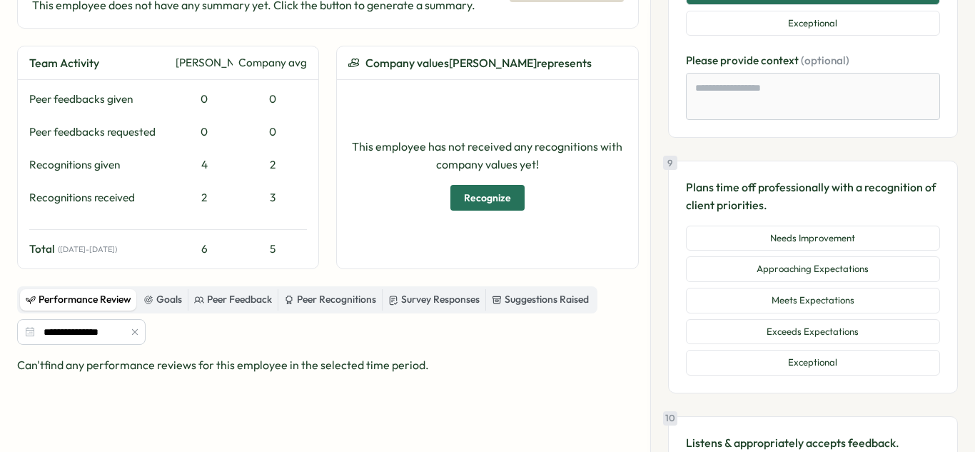
scroll to position [2593, 0]
click at [809, 351] on button "Exceptional" at bounding box center [813, 362] width 254 height 26
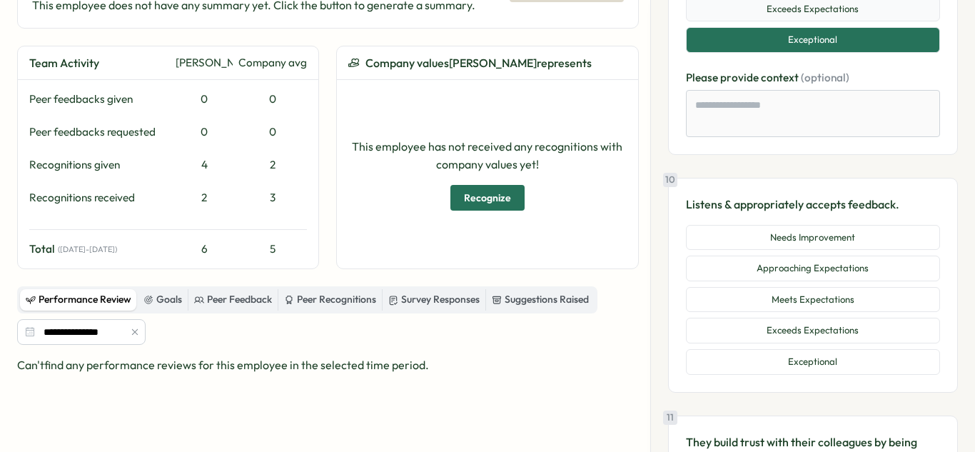
scroll to position [2932, 0]
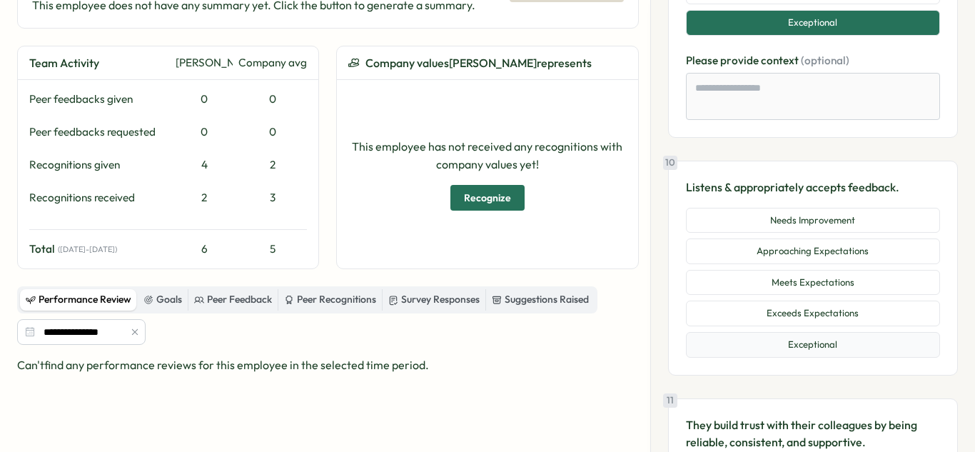
click at [821, 342] on button "Exceptional" at bounding box center [813, 345] width 254 height 26
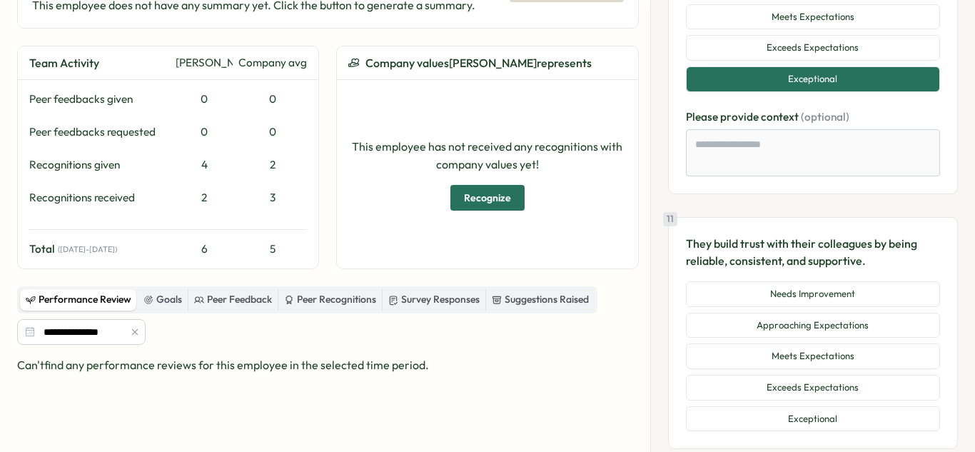
scroll to position [3219, 0]
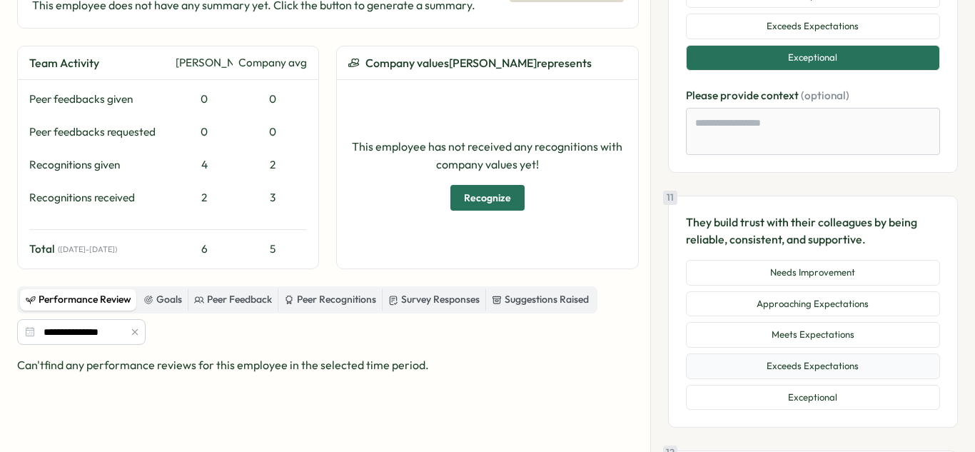
click at [823, 358] on button "Exceeds Expectations" at bounding box center [813, 366] width 254 height 26
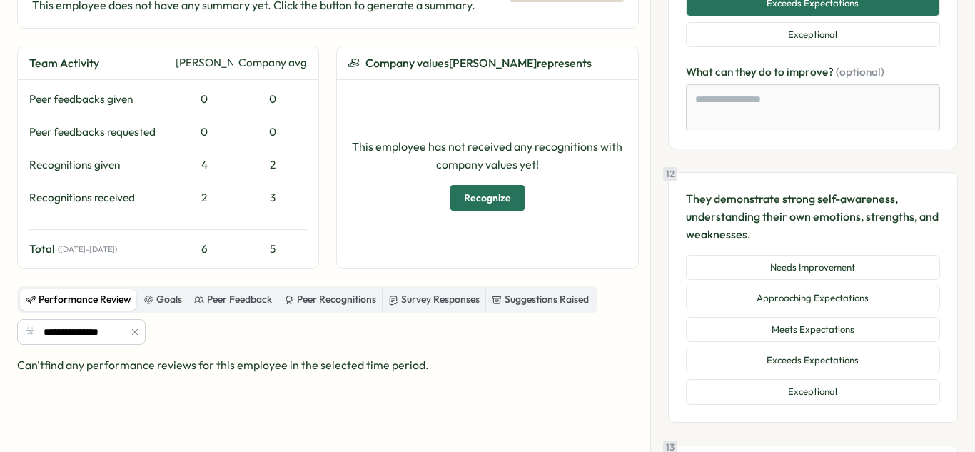
scroll to position [3615, 0]
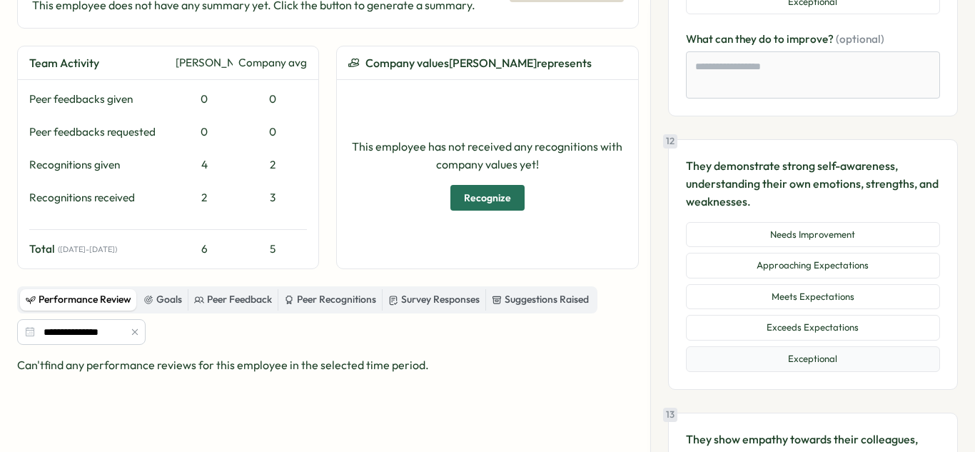
click at [817, 352] on button "Exceptional" at bounding box center [813, 359] width 254 height 26
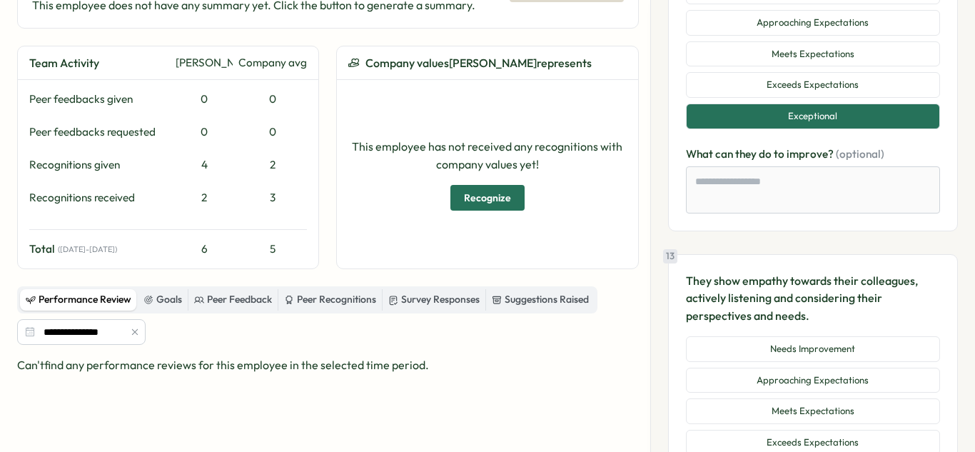
scroll to position [3940, 0]
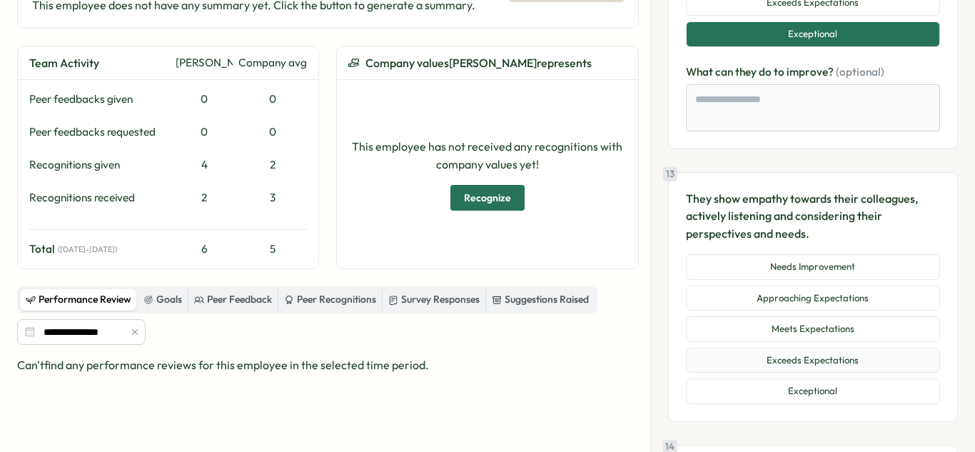
click at [844, 353] on button "Exceeds Expectations" at bounding box center [813, 361] width 254 height 26
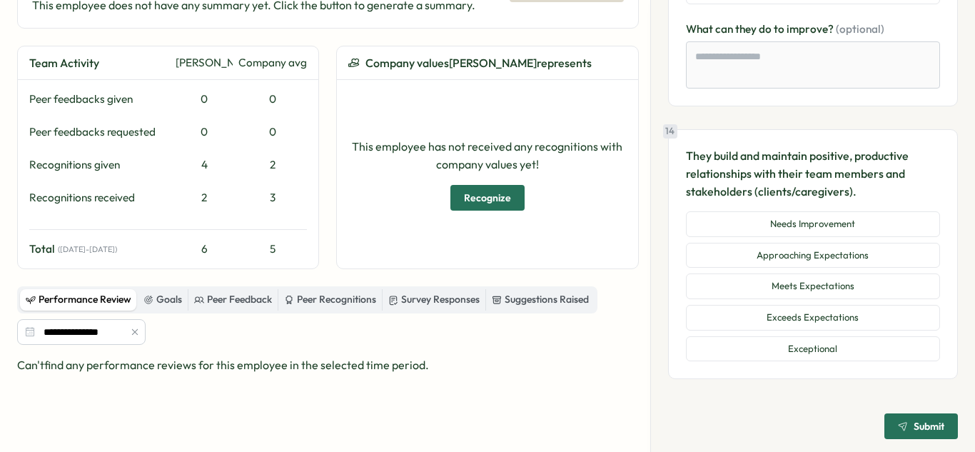
scroll to position [4344, 0]
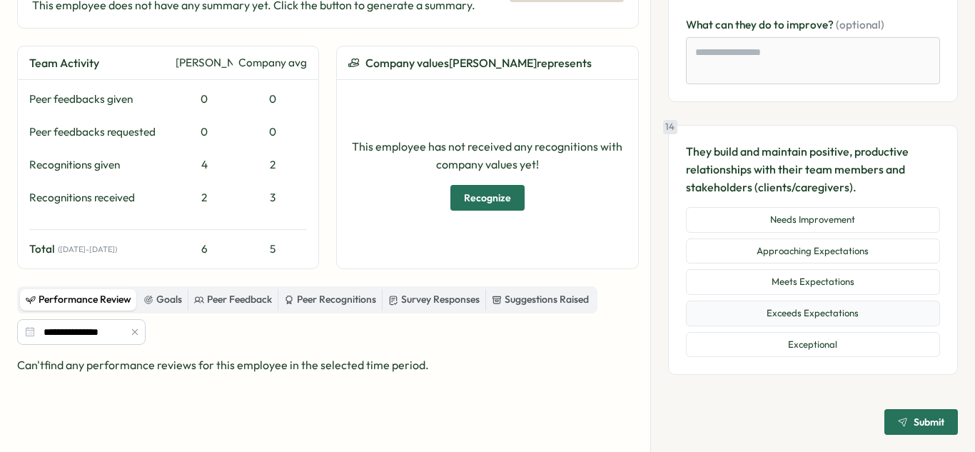
click at [828, 315] on button "Exceeds Expectations" at bounding box center [813, 314] width 254 height 26
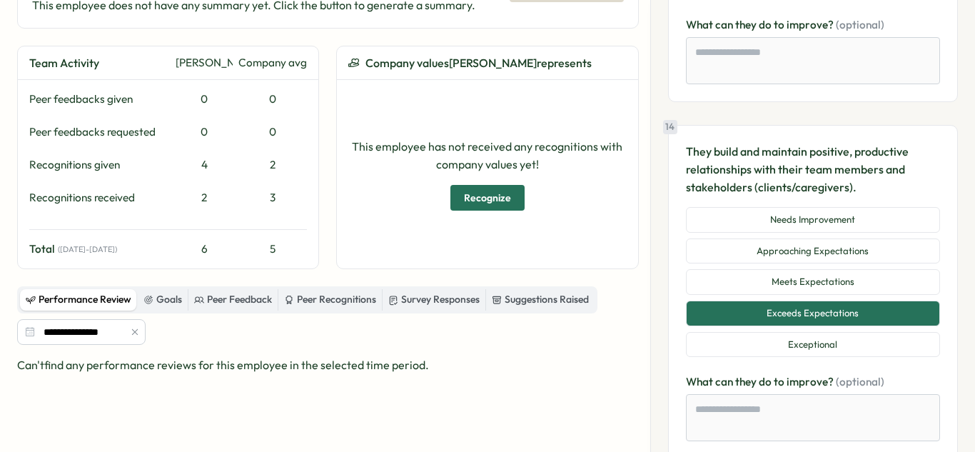
scroll to position [4428, 0]
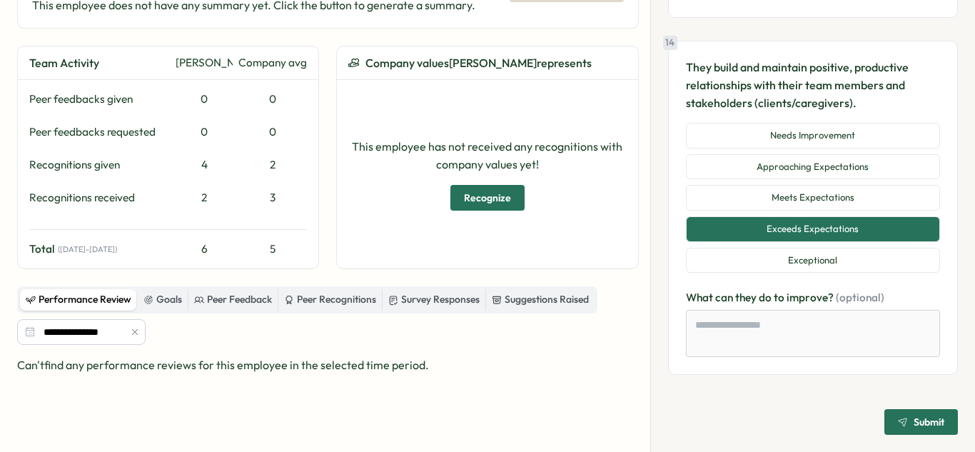
click at [923, 426] on span "Submit" at bounding box center [929, 422] width 31 height 10
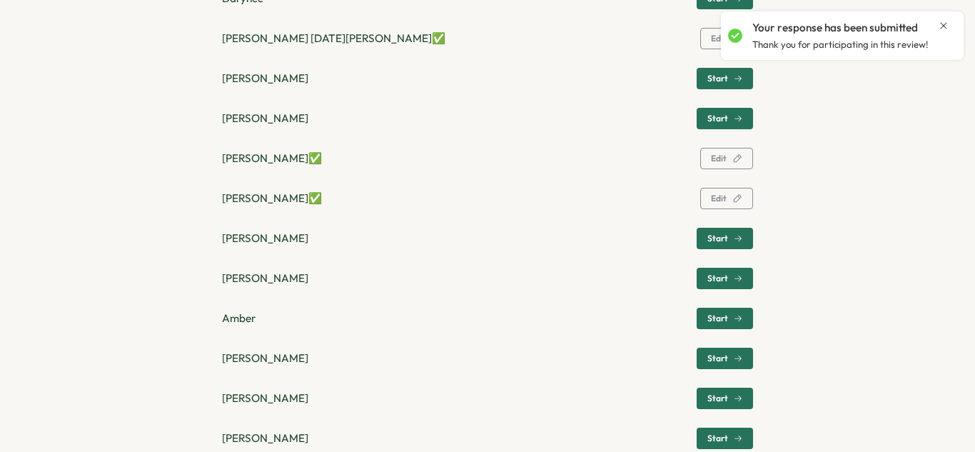
scroll to position [894, 0]
click at [718, 238] on span "Start" at bounding box center [718, 238] width 21 height 9
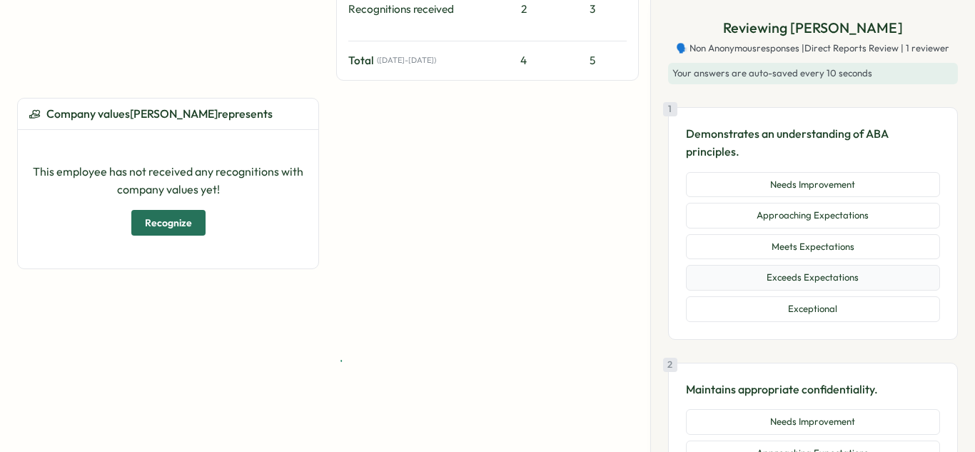
scroll to position [180, 0]
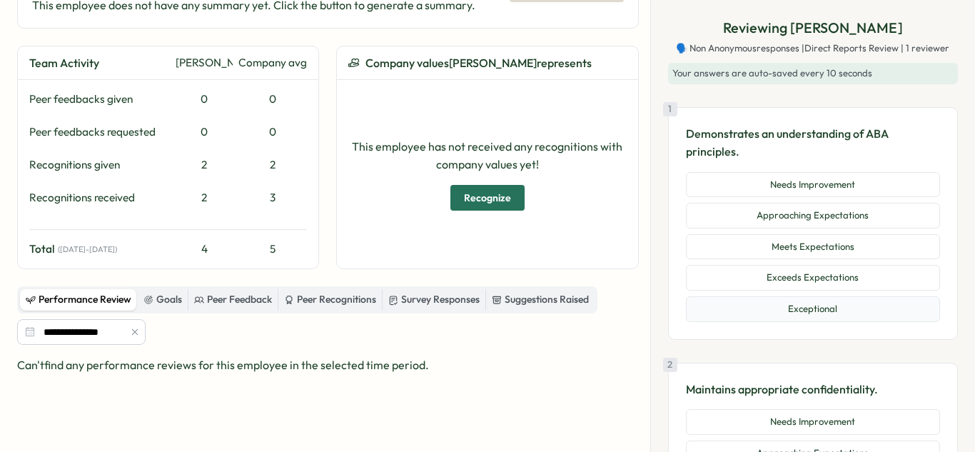
click at [816, 301] on button "Exceptional" at bounding box center [813, 309] width 254 height 26
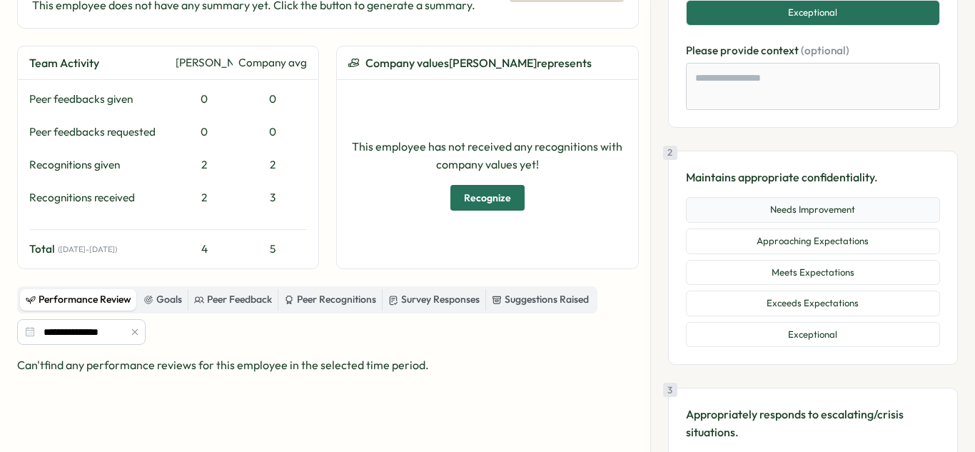
scroll to position [297, 0]
drag, startPoint x: 823, startPoint y: 342, endPoint x: 810, endPoint y: 333, distance: 15.9
click at [822, 341] on button "Exceptional" at bounding box center [813, 334] width 254 height 26
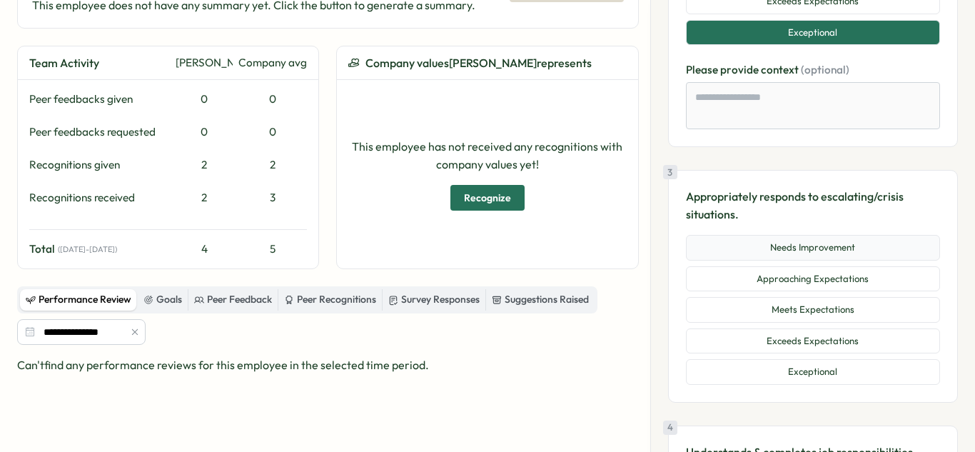
scroll to position [621, 0]
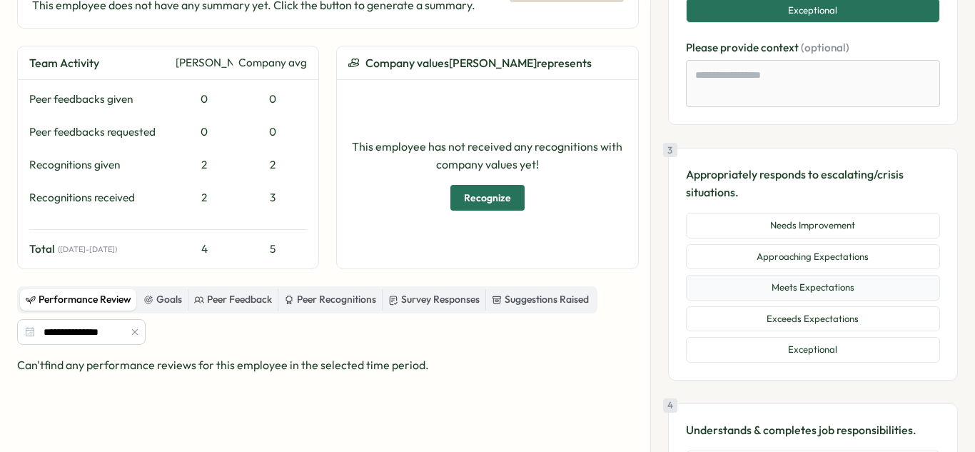
click at [848, 295] on button "Meets Expectations" at bounding box center [813, 288] width 254 height 26
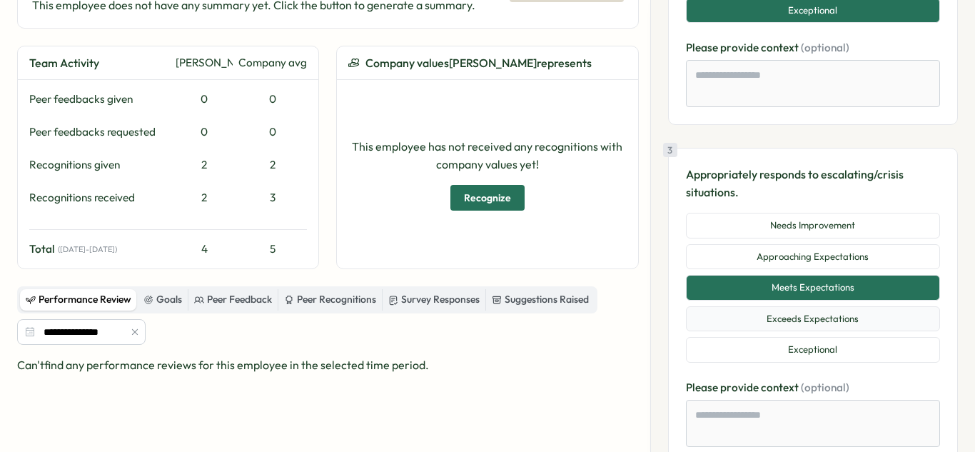
click at [864, 316] on button "Exceeds Expectations" at bounding box center [813, 319] width 254 height 26
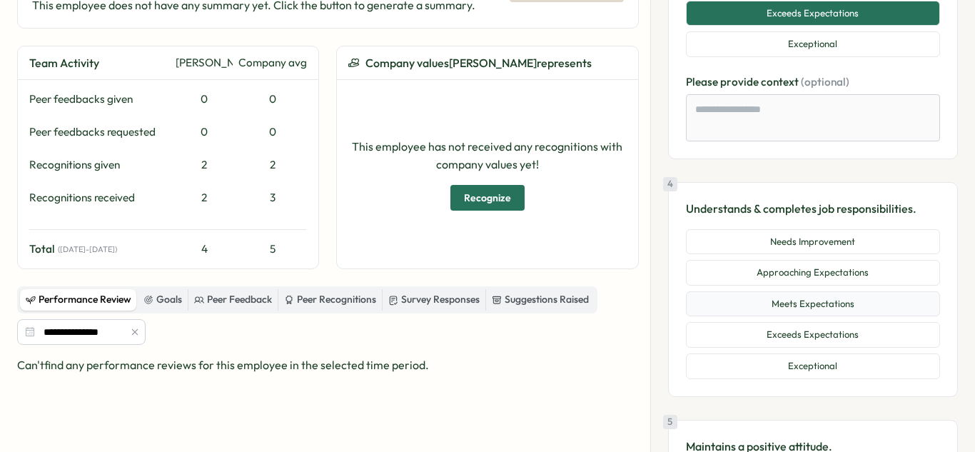
scroll to position [931, 0]
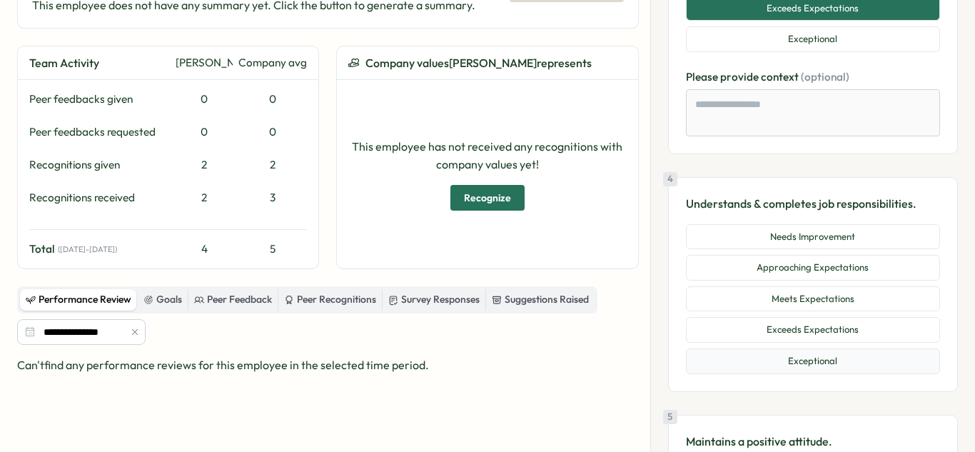
click at [854, 353] on button "Exceptional" at bounding box center [813, 361] width 254 height 26
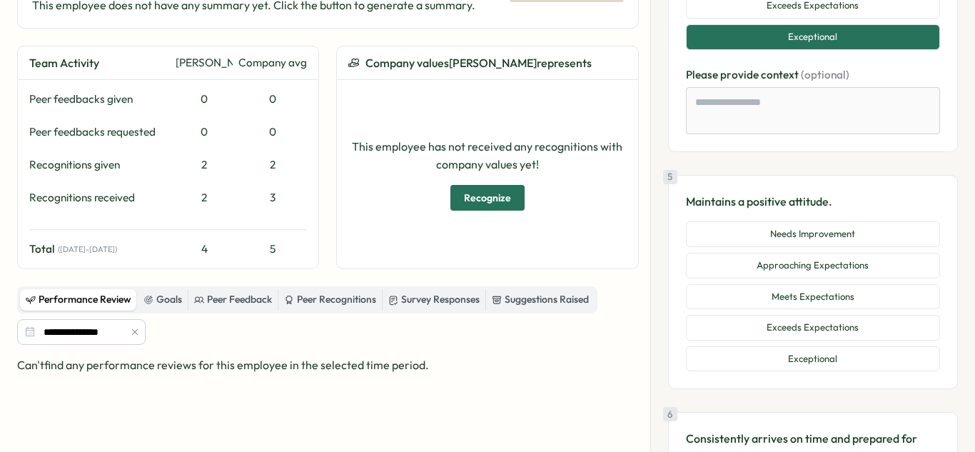
scroll to position [1257, 0]
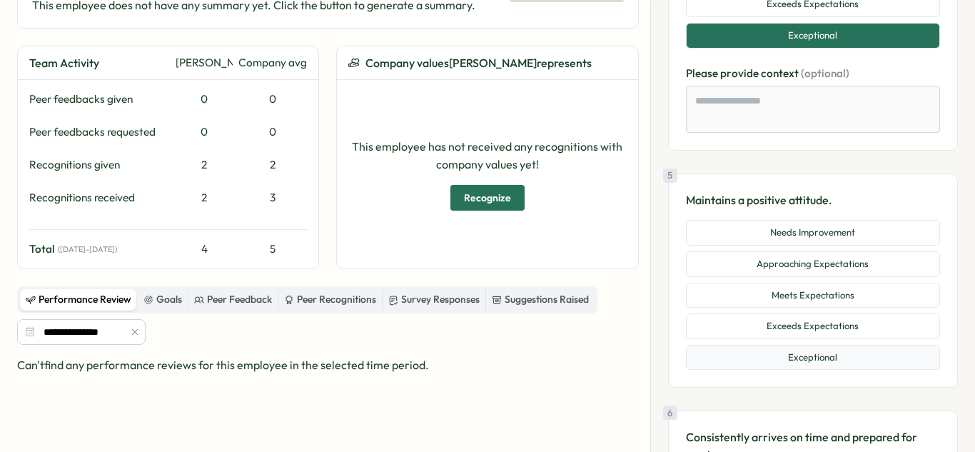
click at [822, 348] on button "Exceptional" at bounding box center [813, 358] width 254 height 26
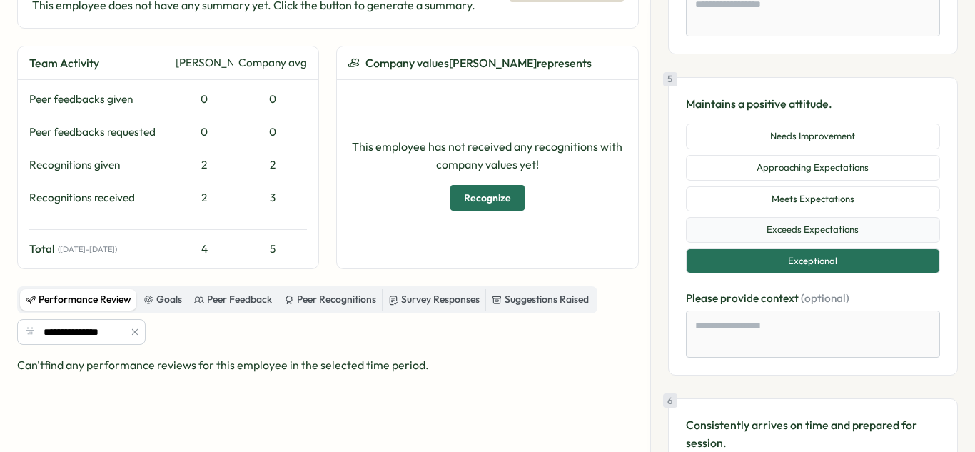
click at [814, 226] on button "Exceeds Expectations" at bounding box center [813, 230] width 254 height 26
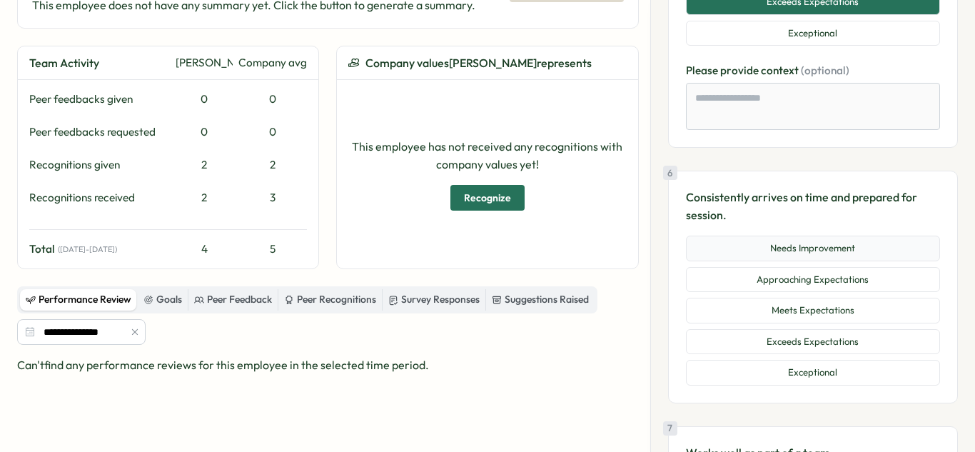
scroll to position [1582, 0]
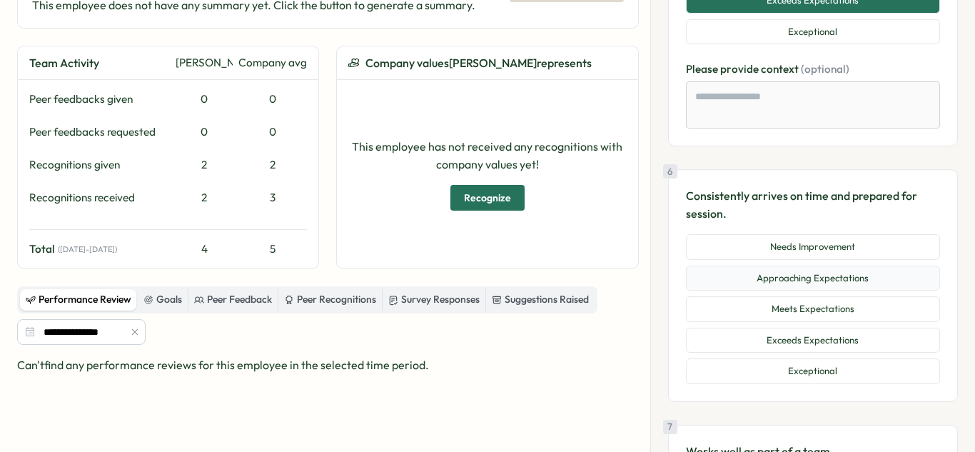
click at [832, 279] on button "Approaching Expectations" at bounding box center [813, 279] width 254 height 26
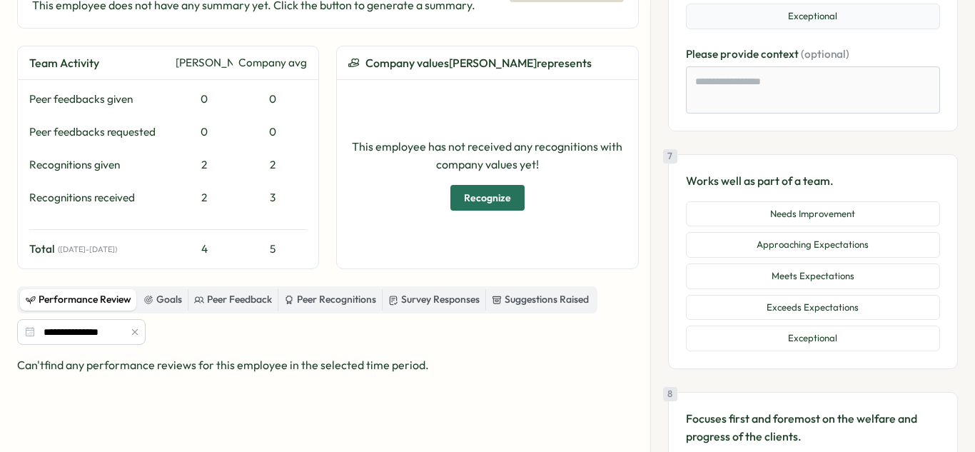
scroll to position [1962, 0]
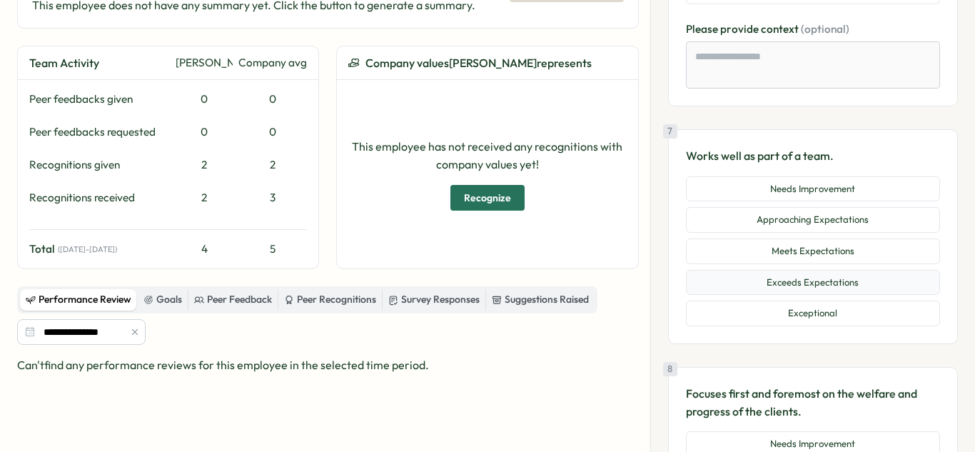
click at [827, 283] on button "Exceeds Expectations" at bounding box center [813, 283] width 254 height 26
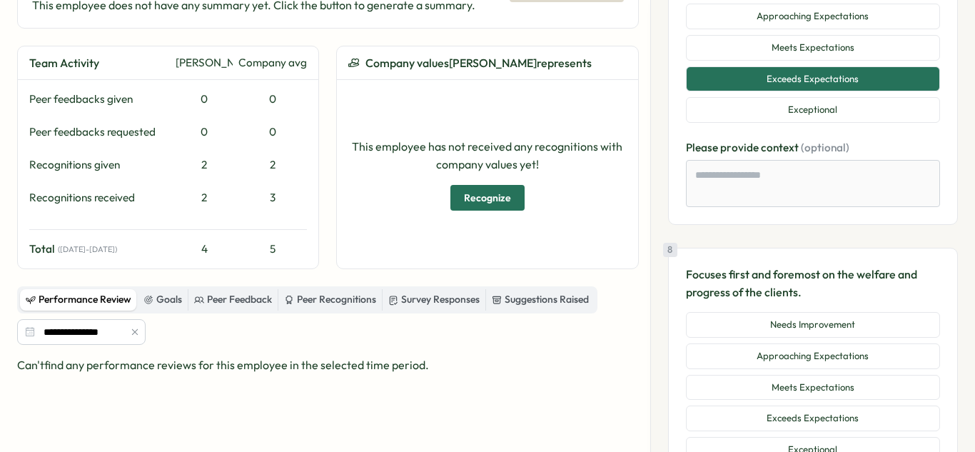
scroll to position [2209, 0]
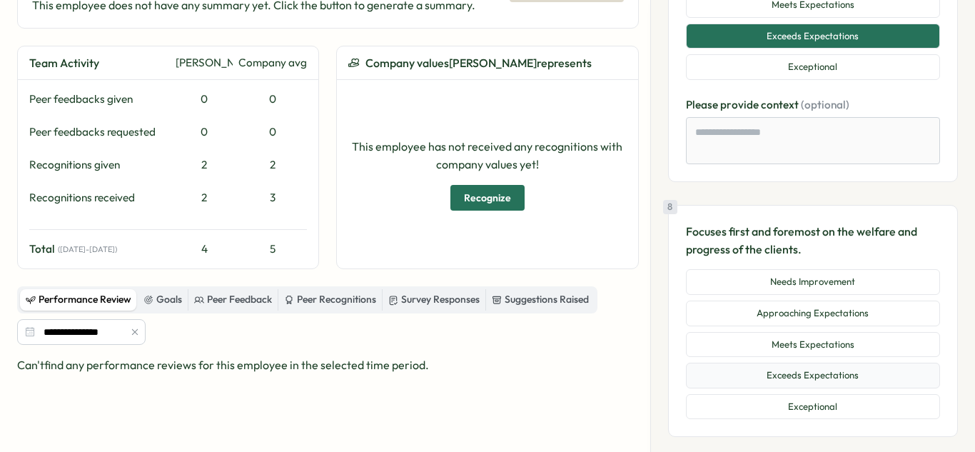
click at [843, 373] on button "Exceeds Expectations" at bounding box center [813, 376] width 254 height 26
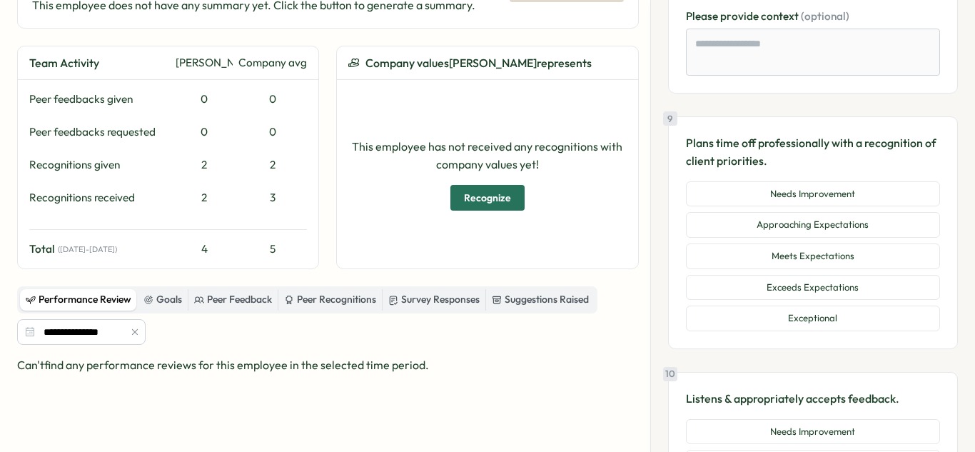
scroll to position [2637, 0]
click at [828, 261] on button "Meets Expectations" at bounding box center [813, 256] width 254 height 26
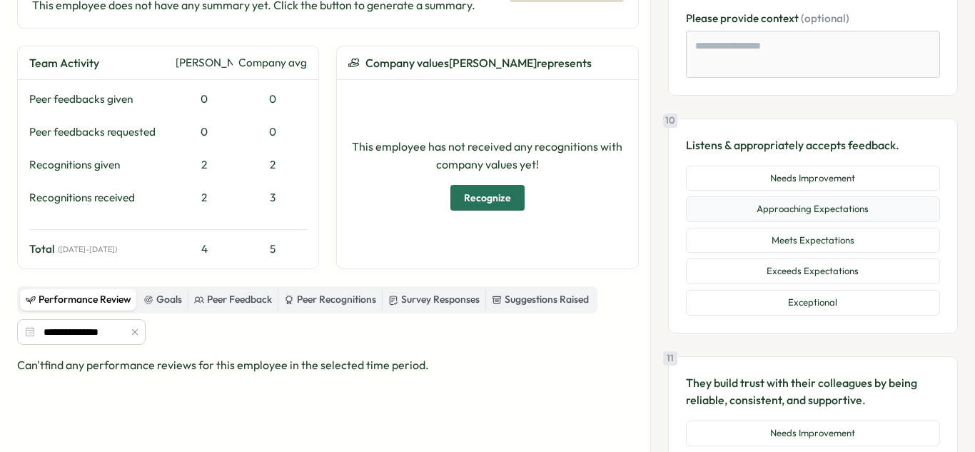
scroll to position [3010, 0]
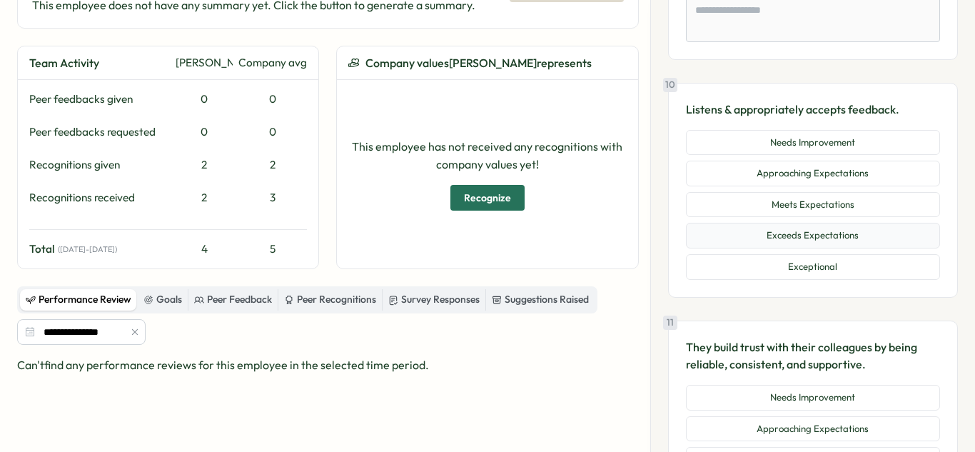
click at [818, 241] on button "Exceeds Expectations" at bounding box center [813, 236] width 254 height 26
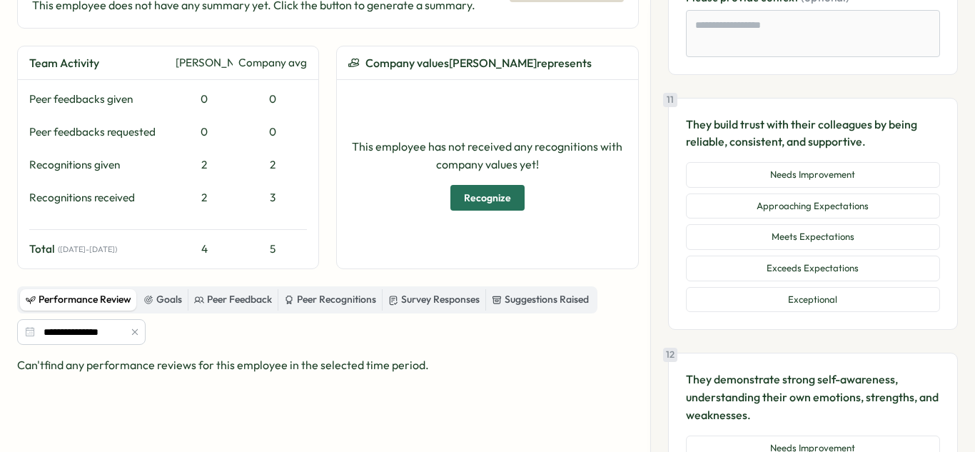
scroll to position [3319, 0]
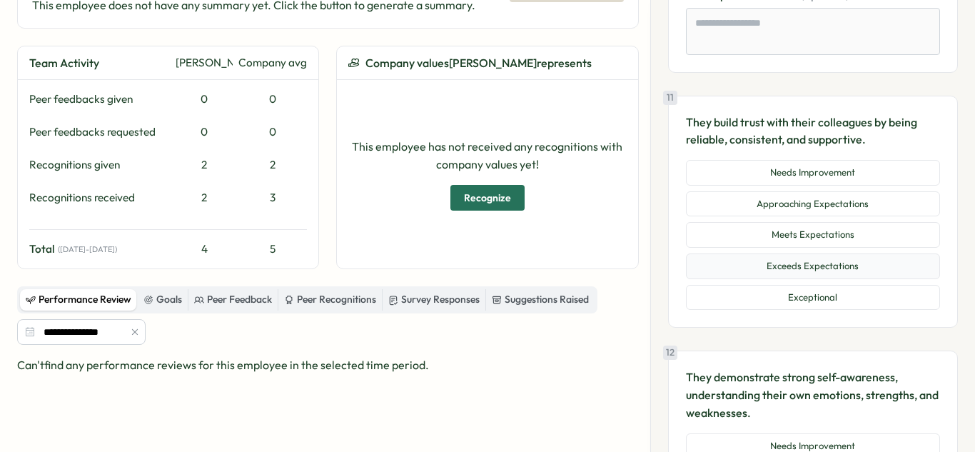
click at [804, 269] on button "Exceeds Expectations" at bounding box center [813, 267] width 254 height 26
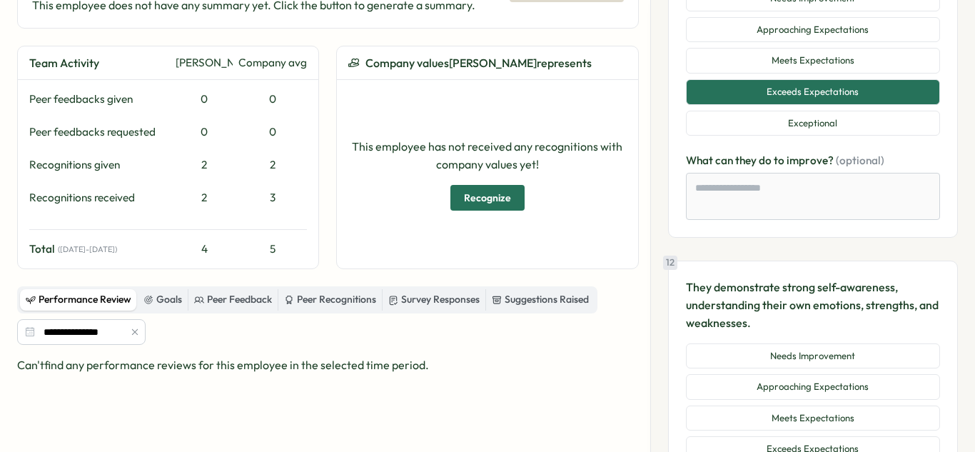
scroll to position [3536, 0]
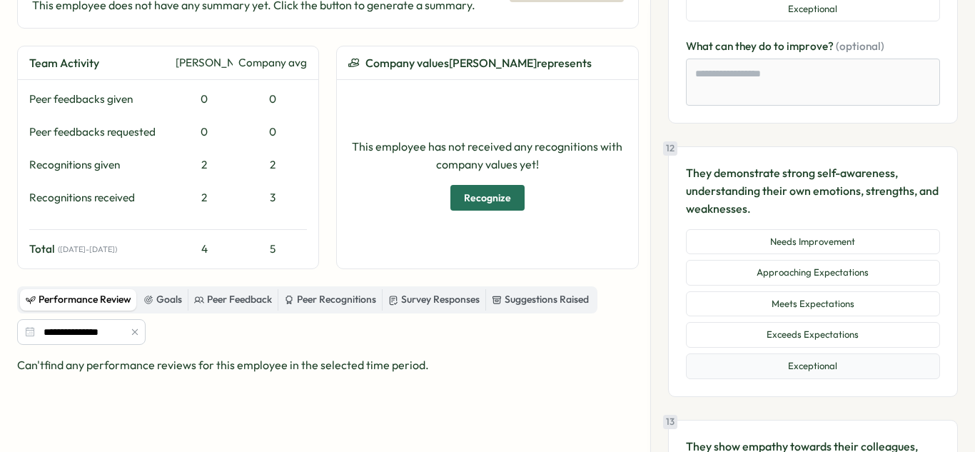
click at [806, 374] on button "Exceptional" at bounding box center [813, 366] width 254 height 26
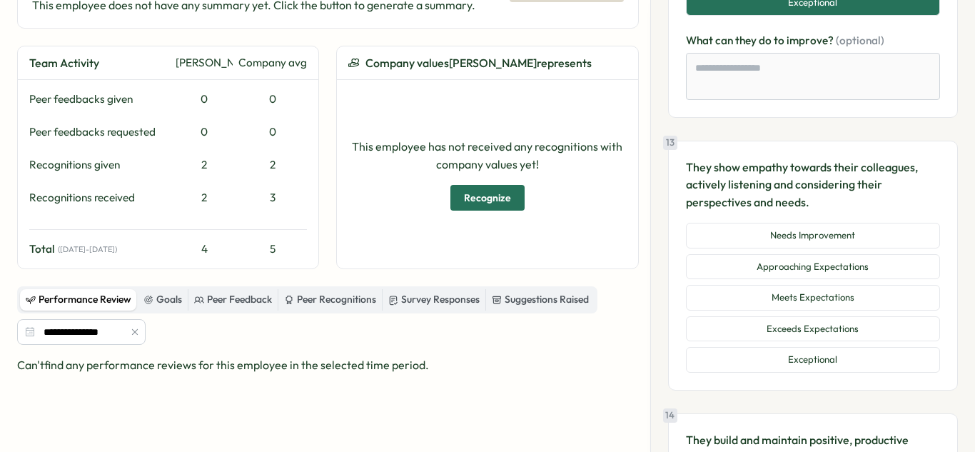
scroll to position [3994, 0]
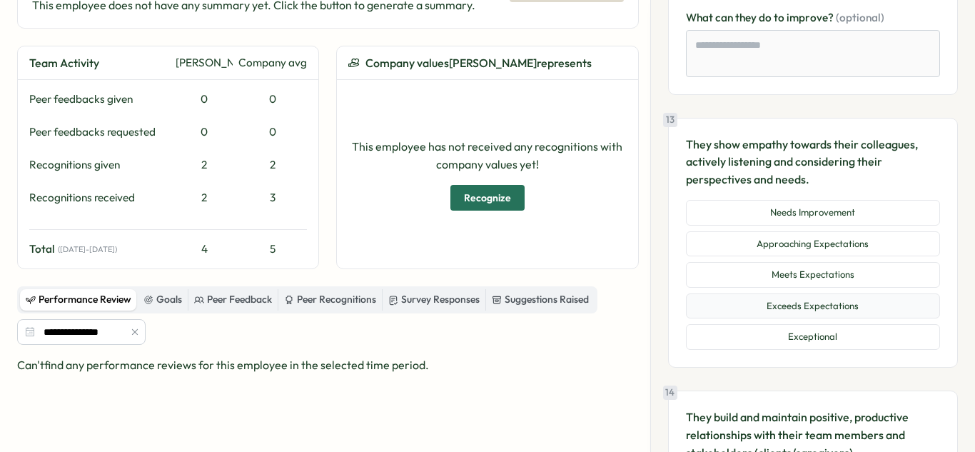
click at [834, 313] on button "Exceeds Expectations" at bounding box center [813, 307] width 254 height 26
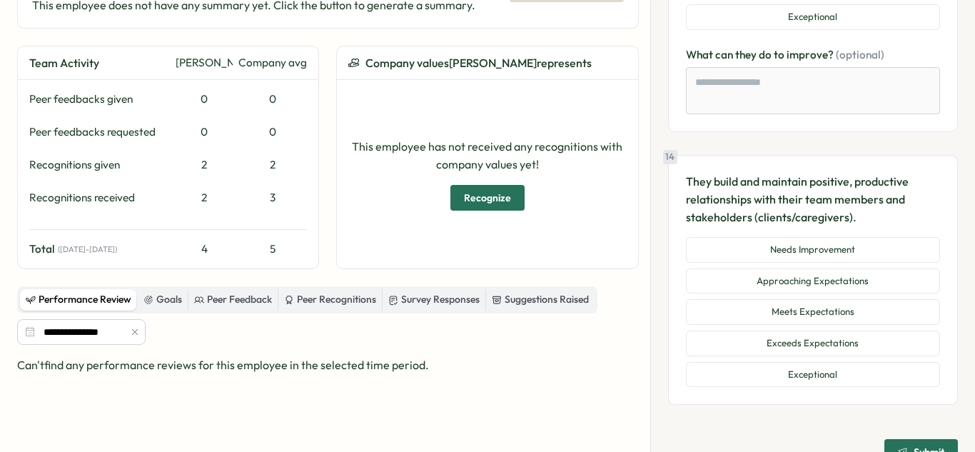
scroll to position [4326, 0]
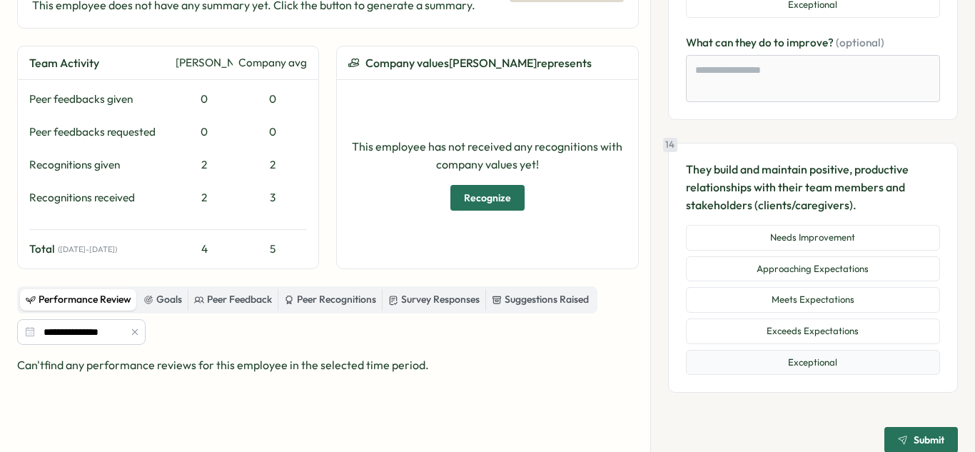
drag, startPoint x: 832, startPoint y: 354, endPoint x: 824, endPoint y: 351, distance: 8.4
click at [831, 354] on button "Exceptional" at bounding box center [813, 363] width 254 height 26
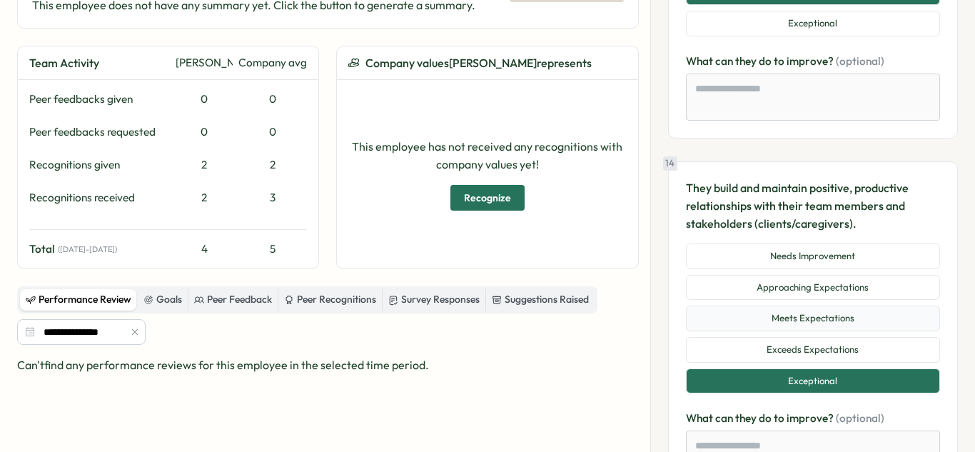
scroll to position [4428, 0]
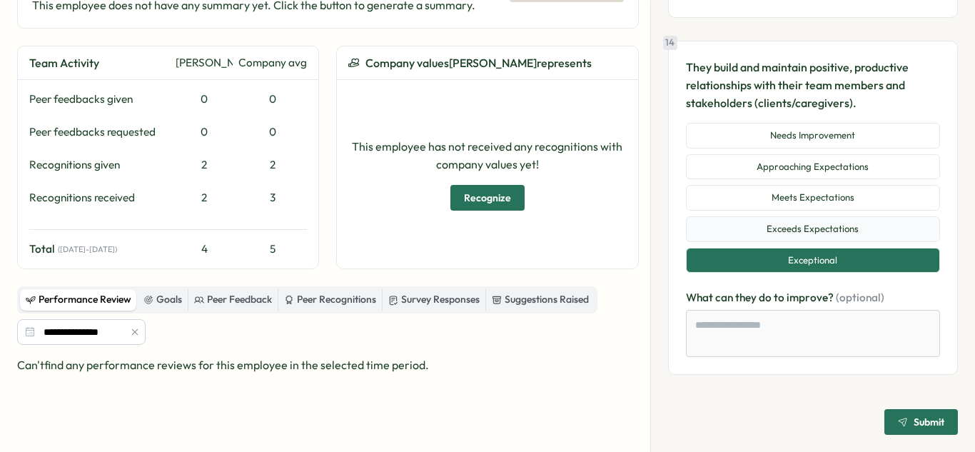
click at [806, 222] on button "Exceeds Expectations" at bounding box center [813, 229] width 254 height 26
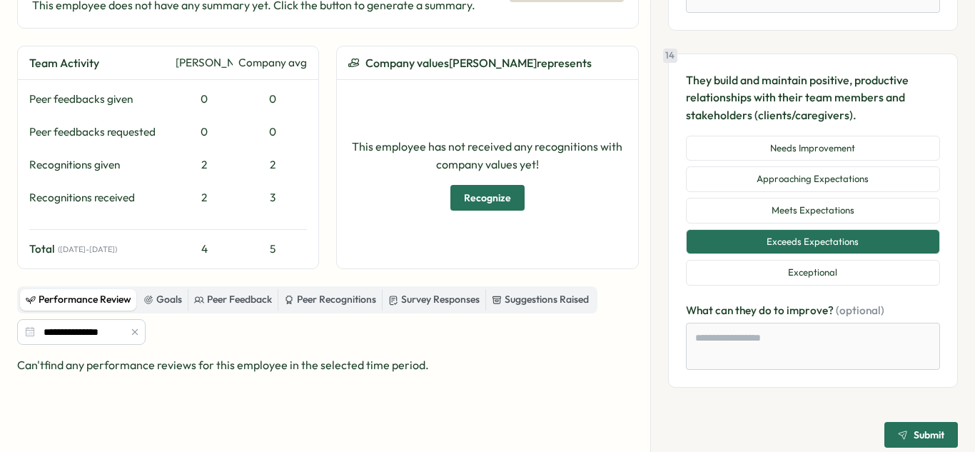
scroll to position [4440, 0]
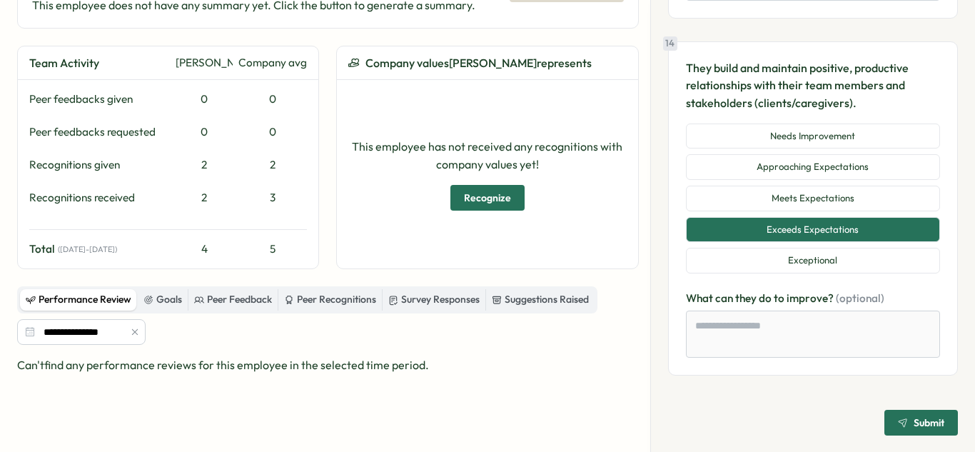
click at [914, 421] on span "Submit" at bounding box center [929, 423] width 31 height 10
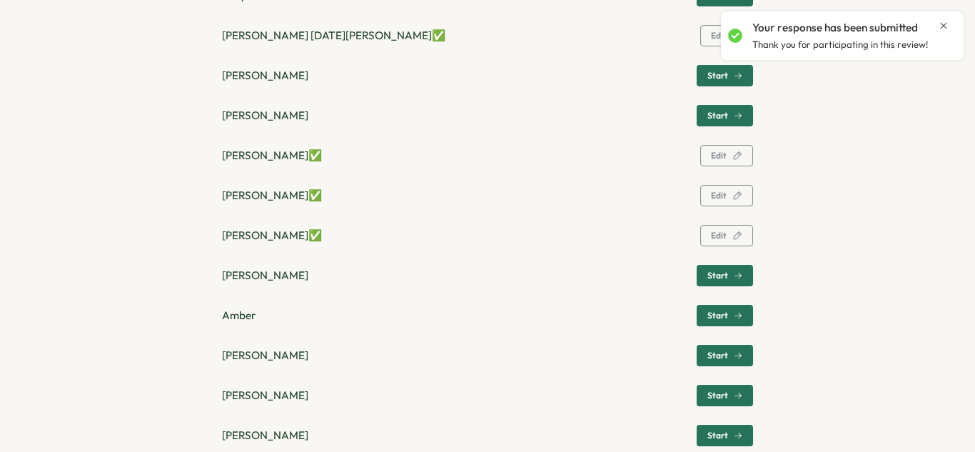
scroll to position [931, 0]
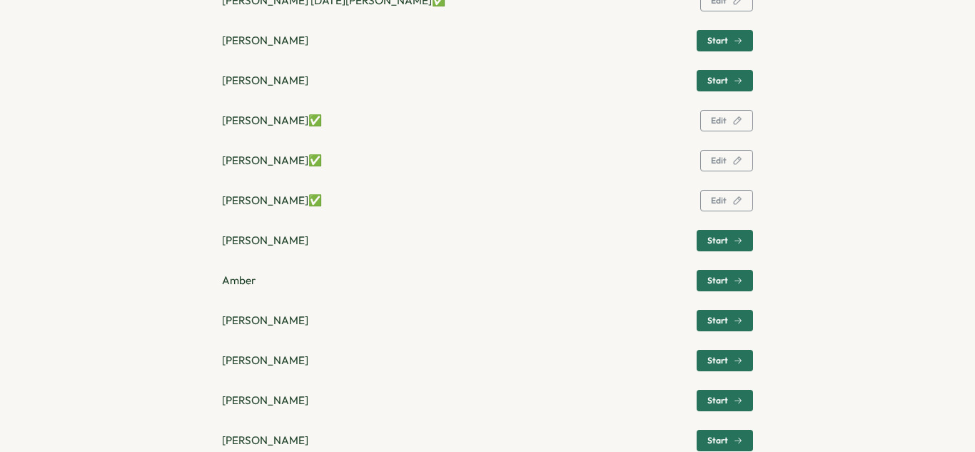
click at [729, 243] on div "Start" at bounding box center [725, 240] width 35 height 9
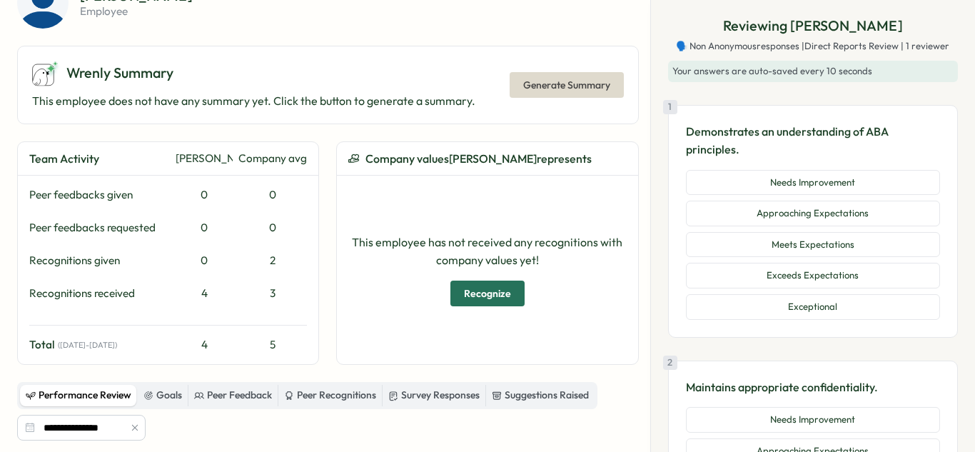
scroll to position [62, 0]
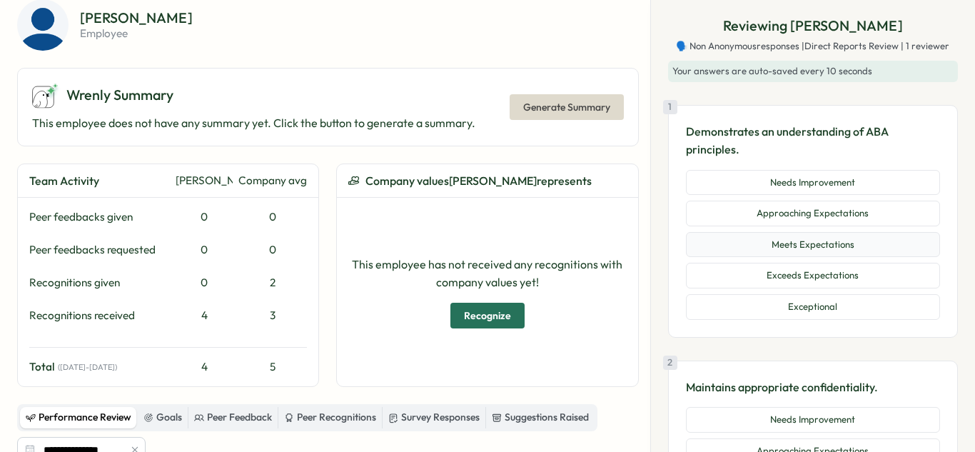
click at [817, 249] on button "Meets Expectations" at bounding box center [813, 245] width 254 height 26
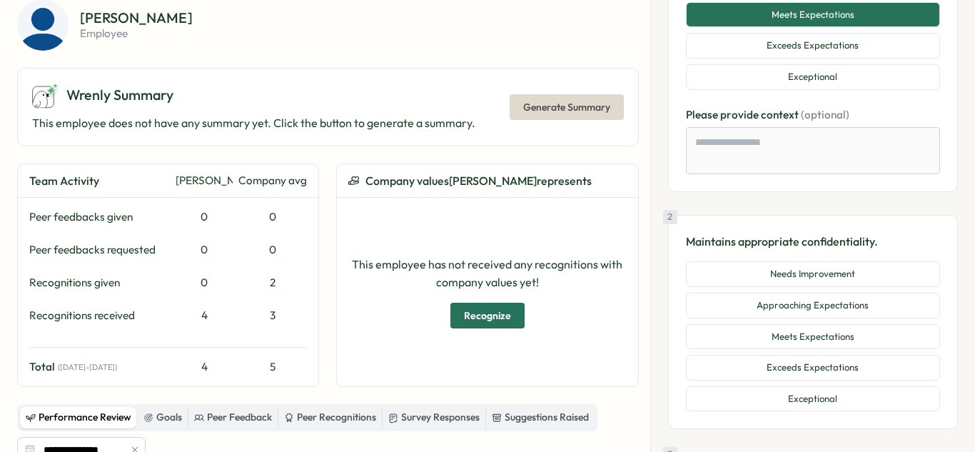
scroll to position [236, 0]
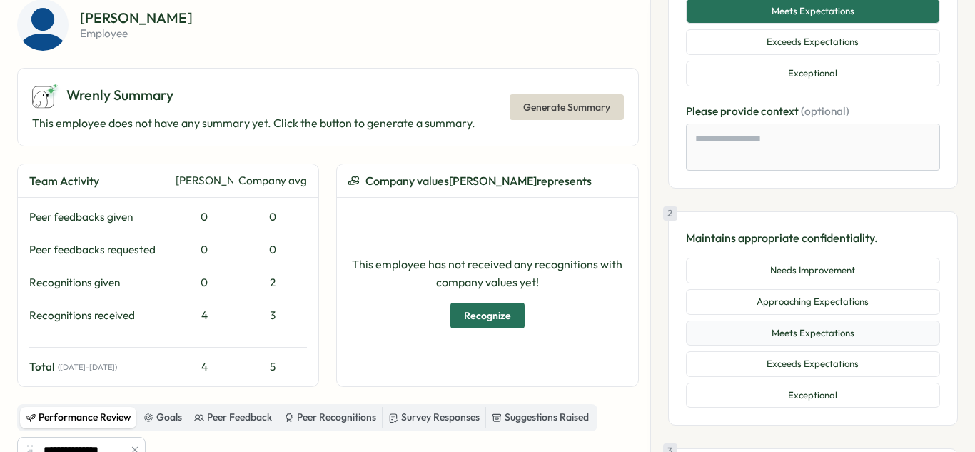
click at [834, 339] on button "Meets Expectations" at bounding box center [813, 334] width 254 height 26
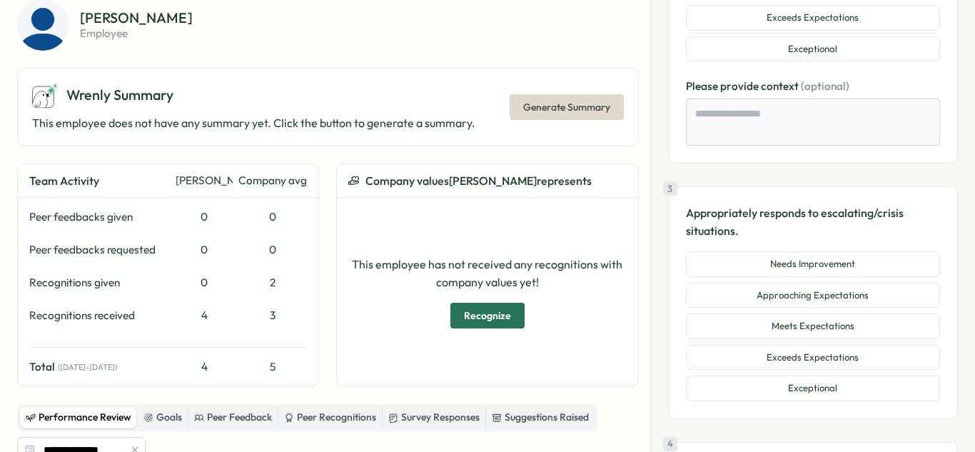
scroll to position [617, 0]
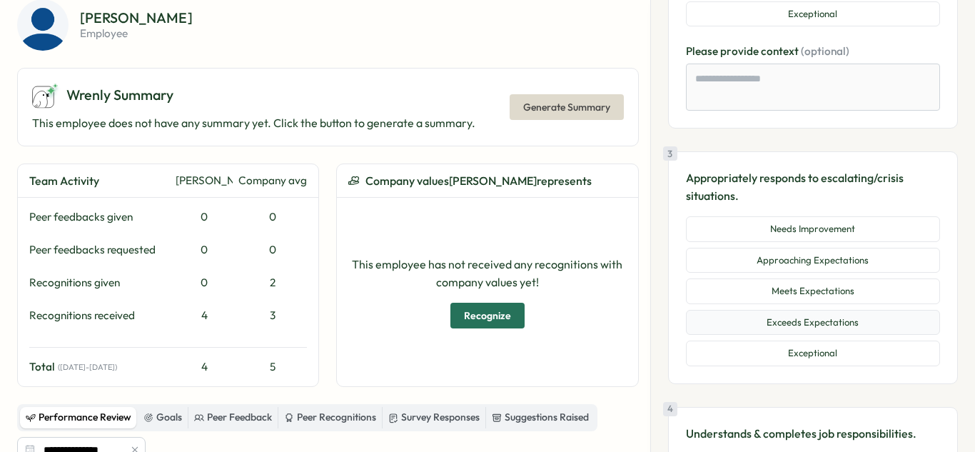
click at [829, 318] on button "Exceeds Expectations" at bounding box center [813, 323] width 254 height 26
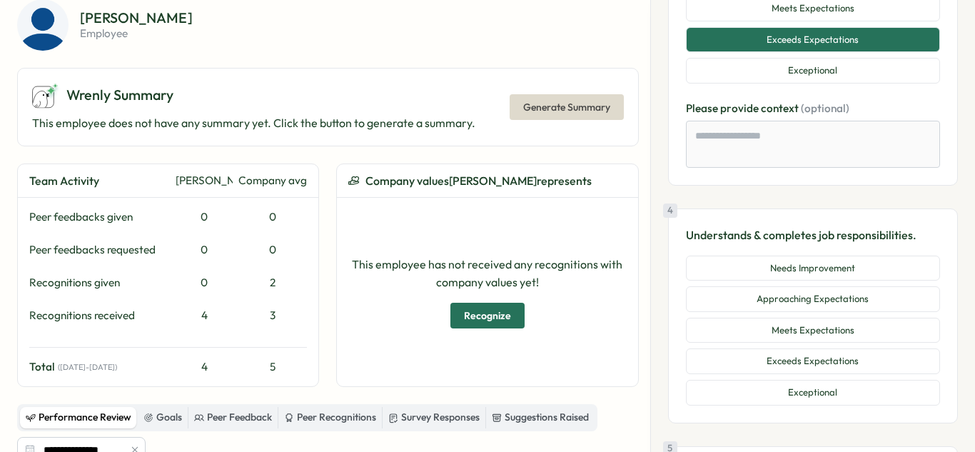
scroll to position [907, 0]
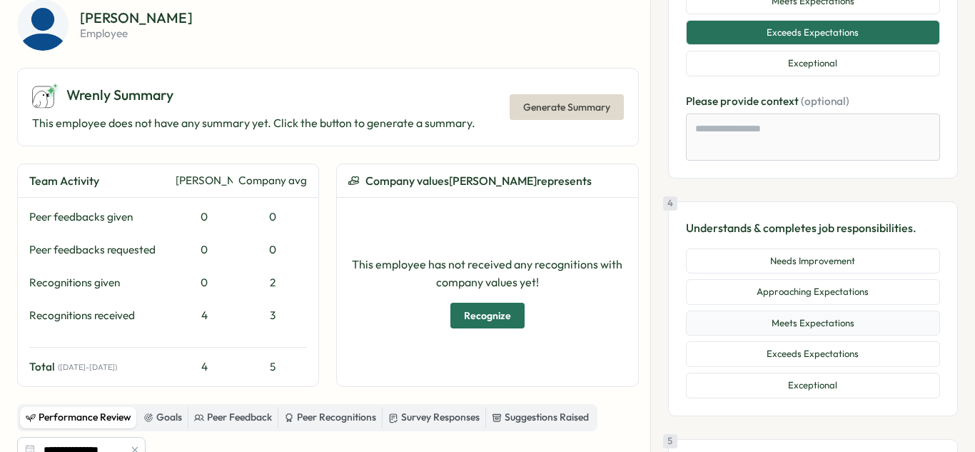
click at [841, 324] on button "Meets Expectations" at bounding box center [813, 324] width 254 height 26
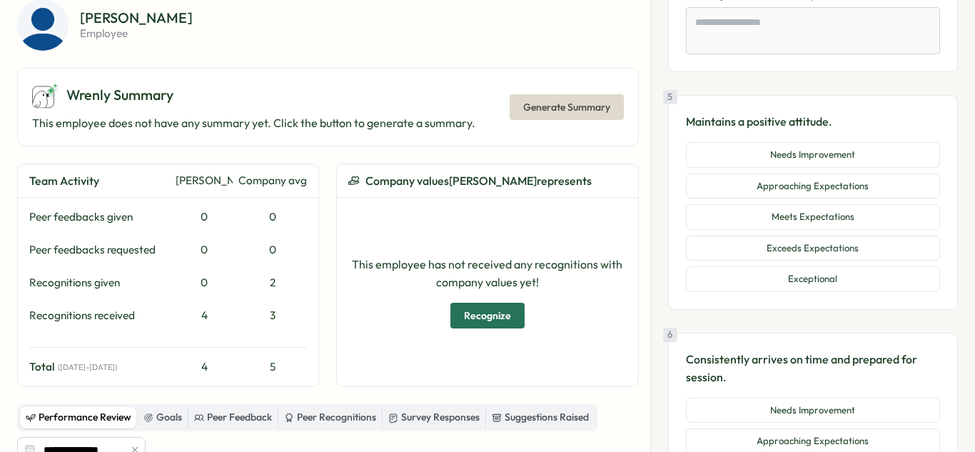
scroll to position [1356, 0]
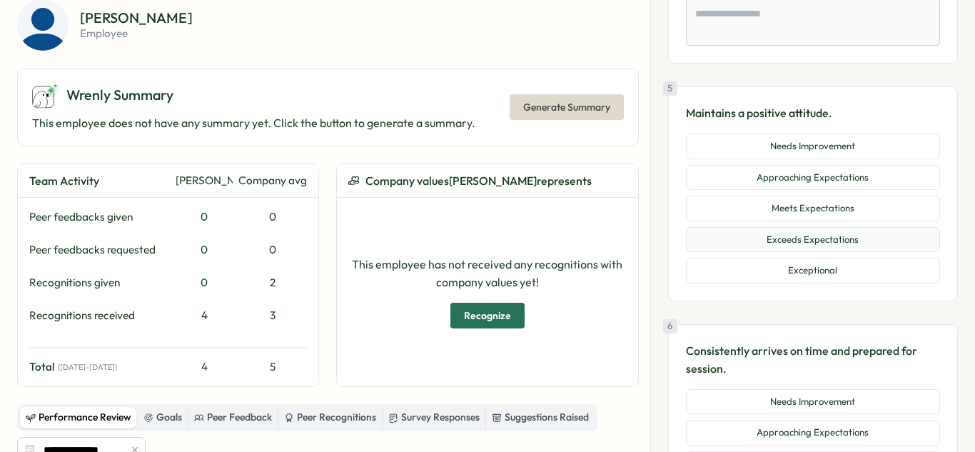
click at [843, 239] on button "Exceeds Expectations" at bounding box center [813, 240] width 254 height 26
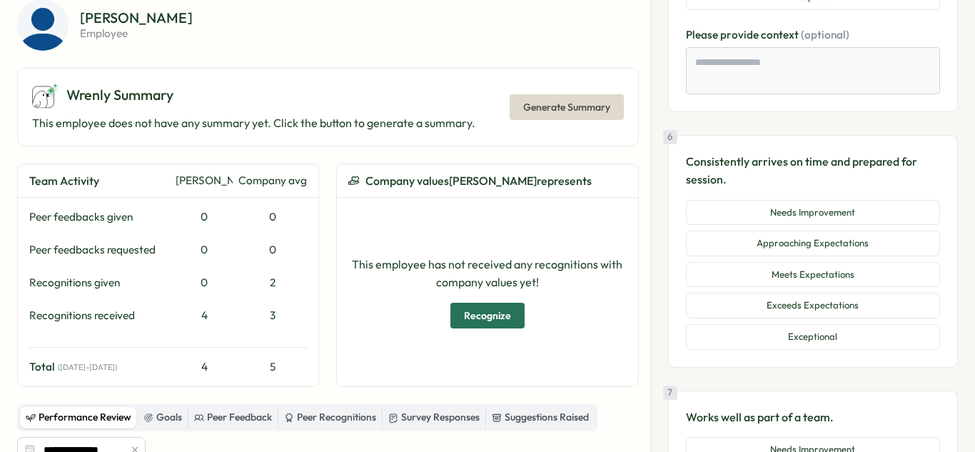
scroll to position [1632, 0]
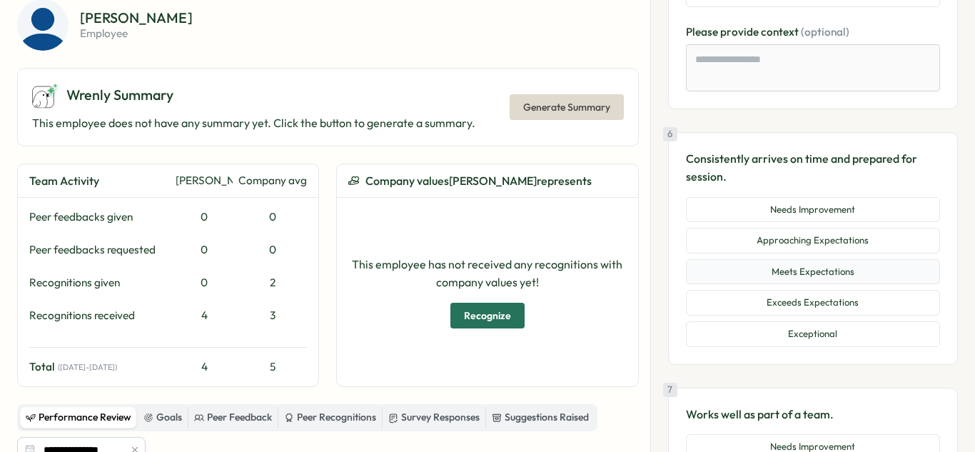
click at [828, 275] on button "Meets Expectations" at bounding box center [813, 272] width 254 height 26
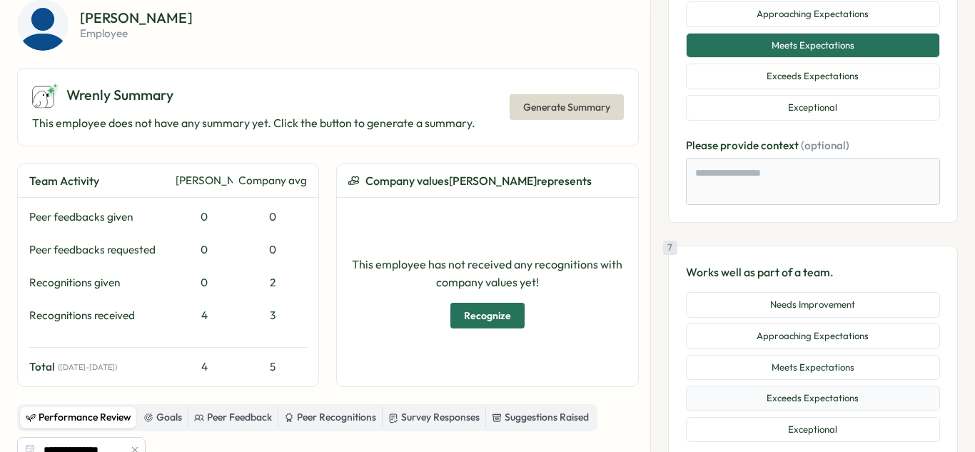
scroll to position [1884, 0]
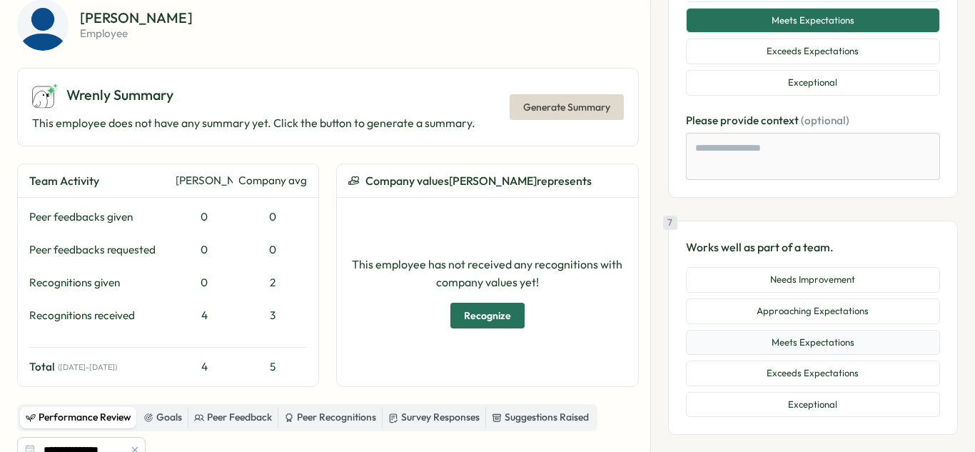
click at [811, 338] on button "Meets Expectations" at bounding box center [813, 343] width 254 height 26
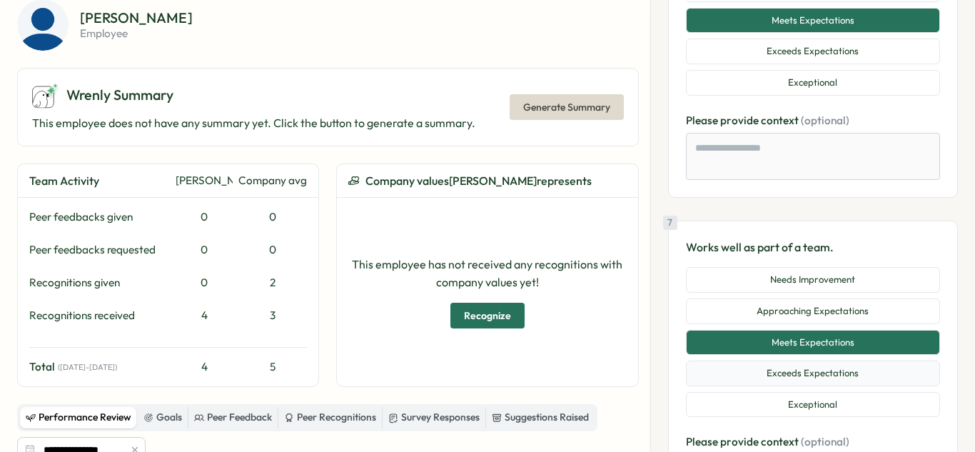
click at [812, 364] on button "Exceeds Expectations" at bounding box center [813, 374] width 254 height 26
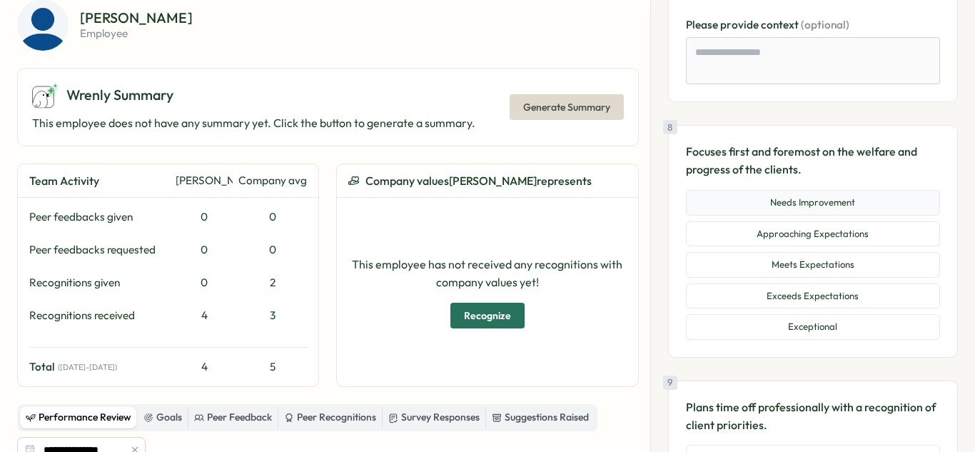
scroll to position [2309, 0]
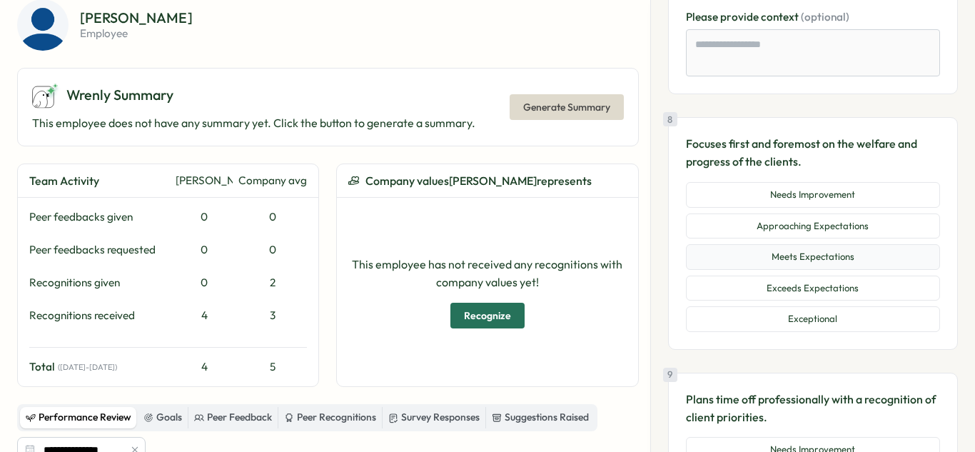
click at [824, 254] on button "Meets Expectations" at bounding box center [813, 257] width 254 height 26
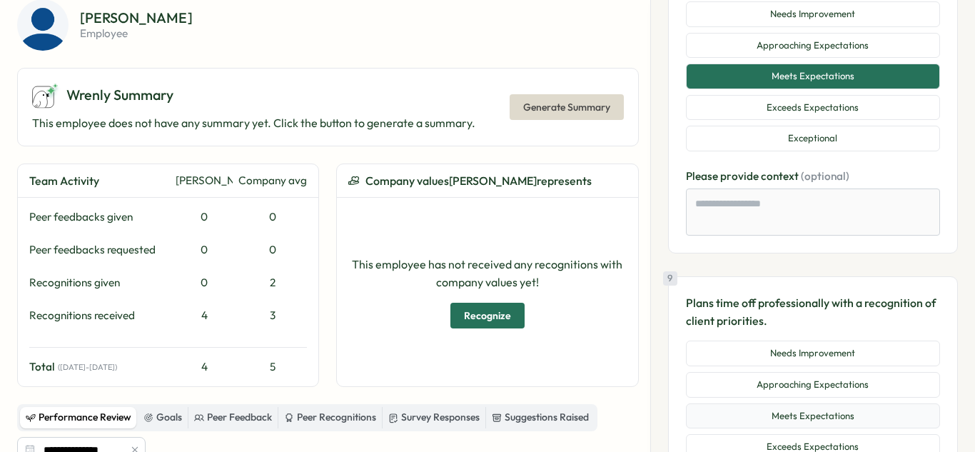
scroll to position [2603, 0]
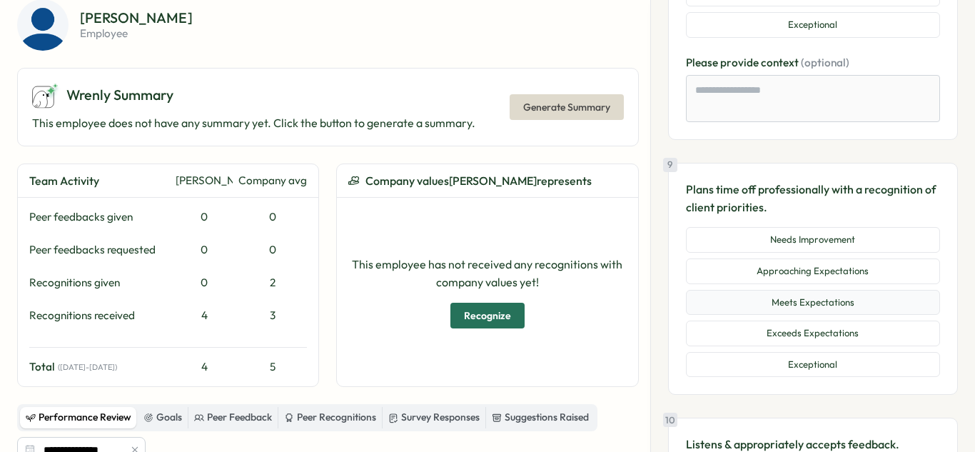
click at [826, 297] on button "Meets Expectations" at bounding box center [813, 303] width 254 height 26
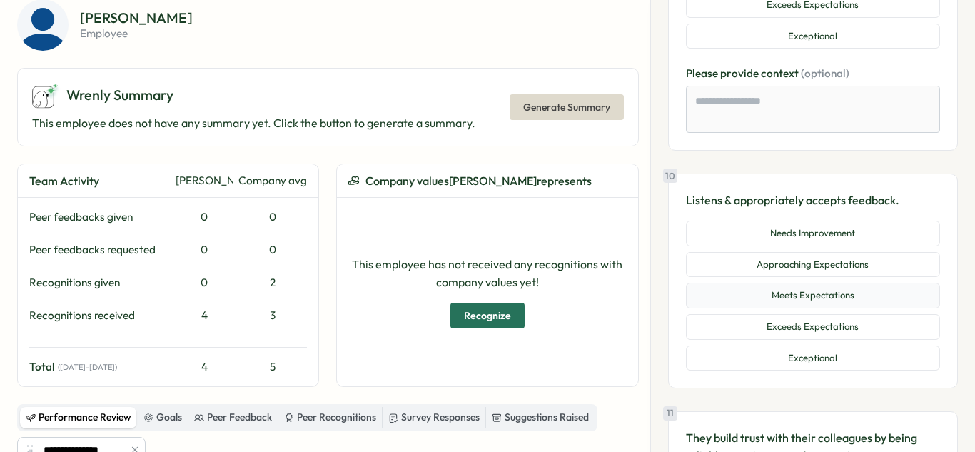
scroll to position [2934, 0]
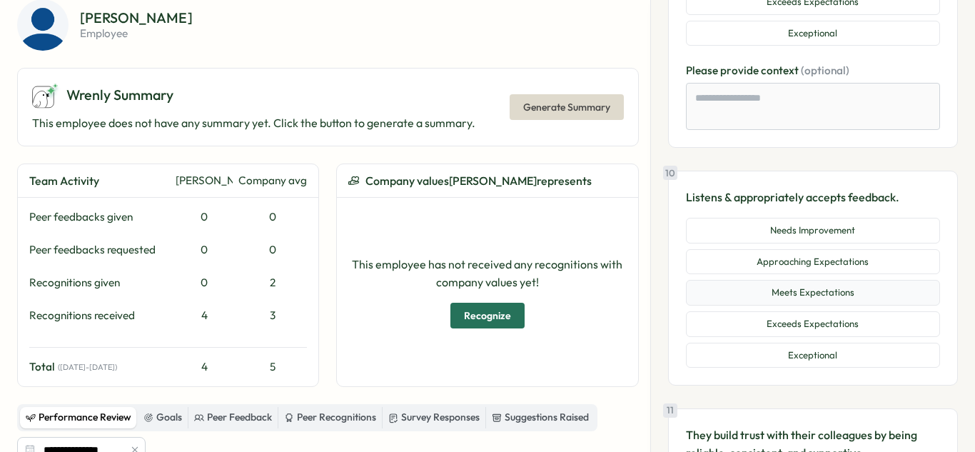
click at [828, 303] on button "Meets Expectations" at bounding box center [813, 293] width 254 height 26
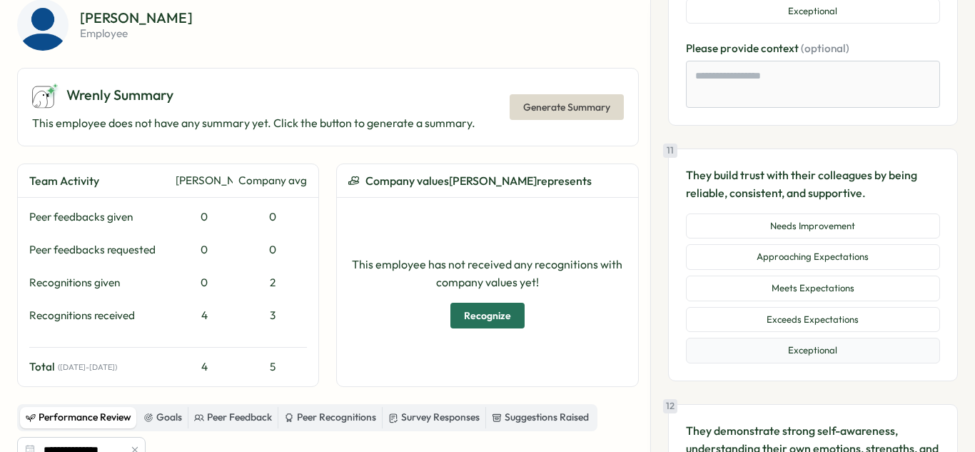
scroll to position [3284, 0]
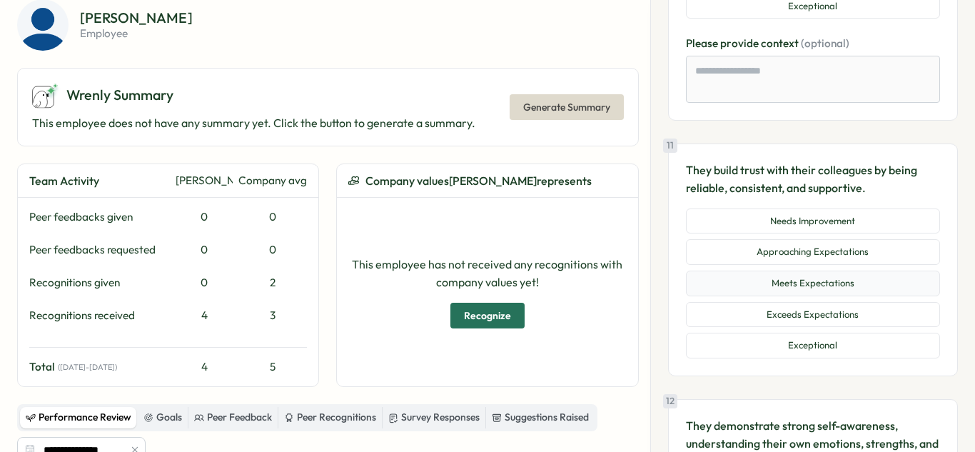
click at [841, 279] on button "Meets Expectations" at bounding box center [813, 284] width 254 height 26
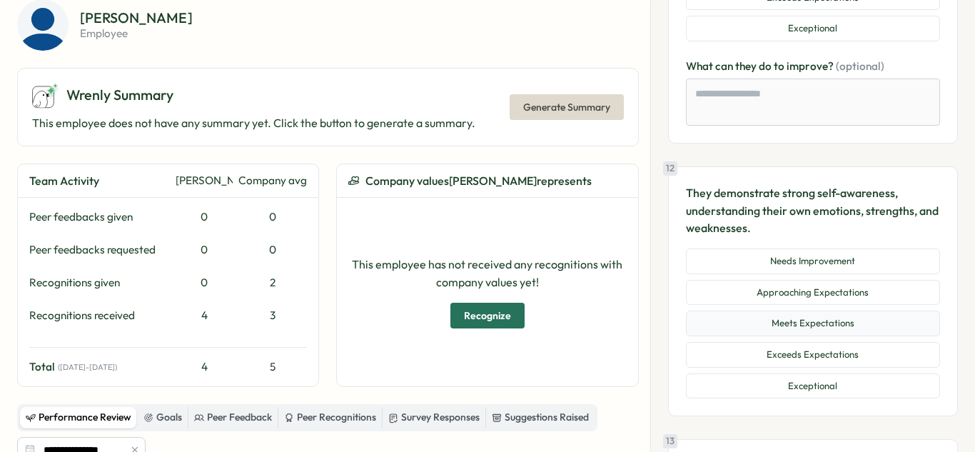
scroll to position [3606, 0]
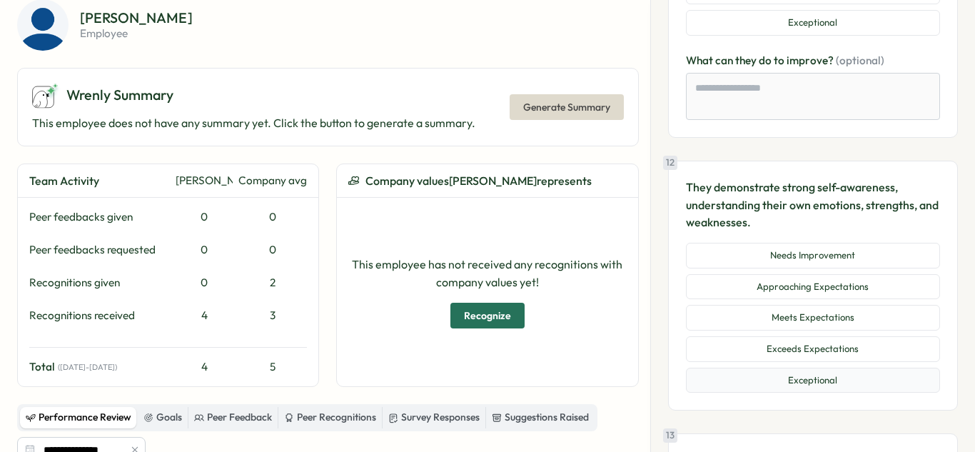
click at [839, 388] on button "Exceptional" at bounding box center [813, 381] width 254 height 26
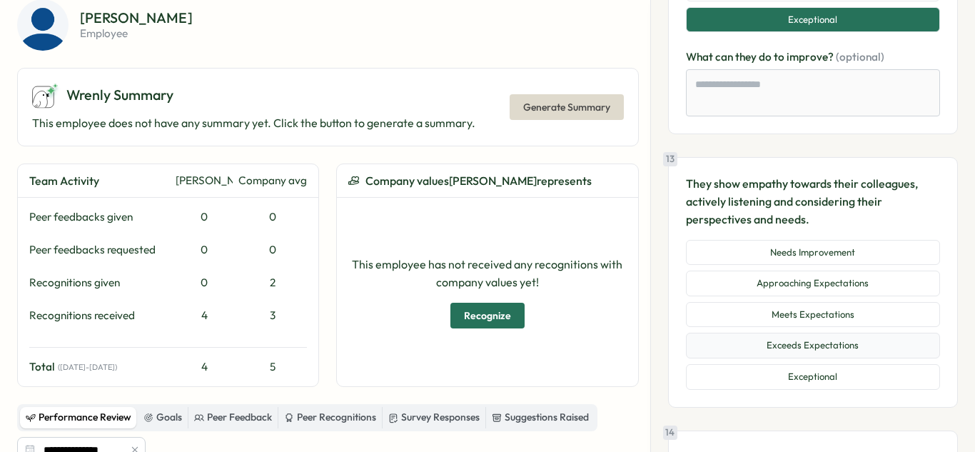
scroll to position [3975, 0]
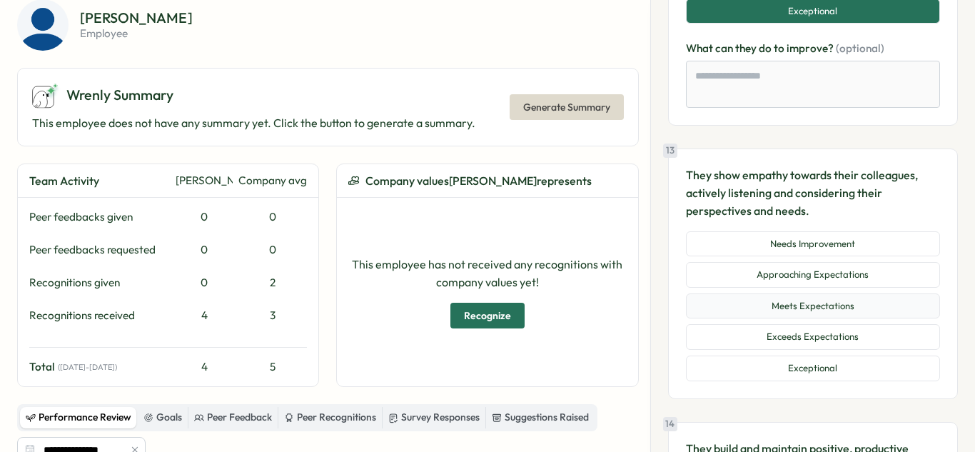
click at [851, 311] on button "Meets Expectations" at bounding box center [813, 307] width 254 height 26
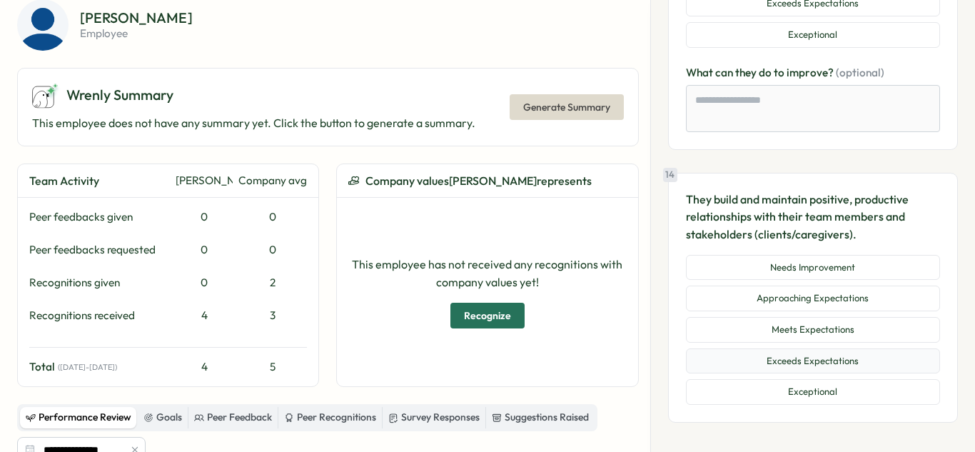
scroll to position [4310, 0]
click at [844, 338] on button "Meets Expectations" at bounding box center [813, 329] width 254 height 26
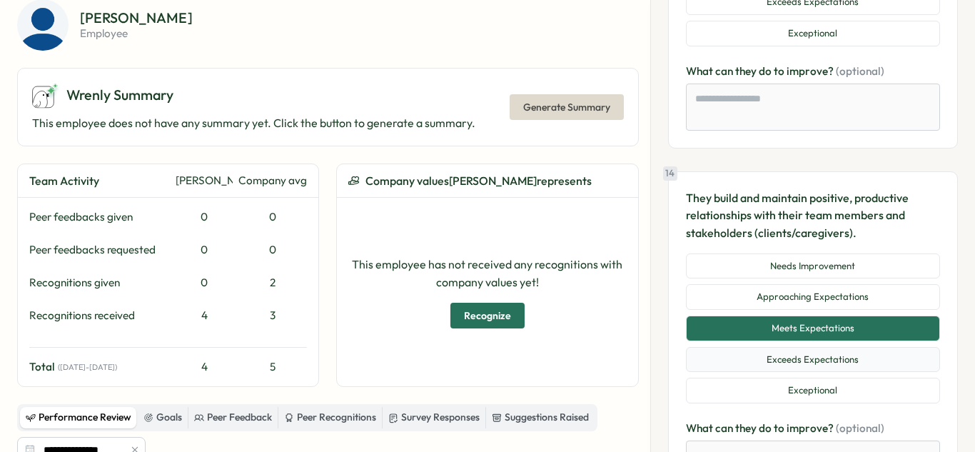
click at [845, 360] on button "Exceeds Expectations" at bounding box center [813, 360] width 254 height 26
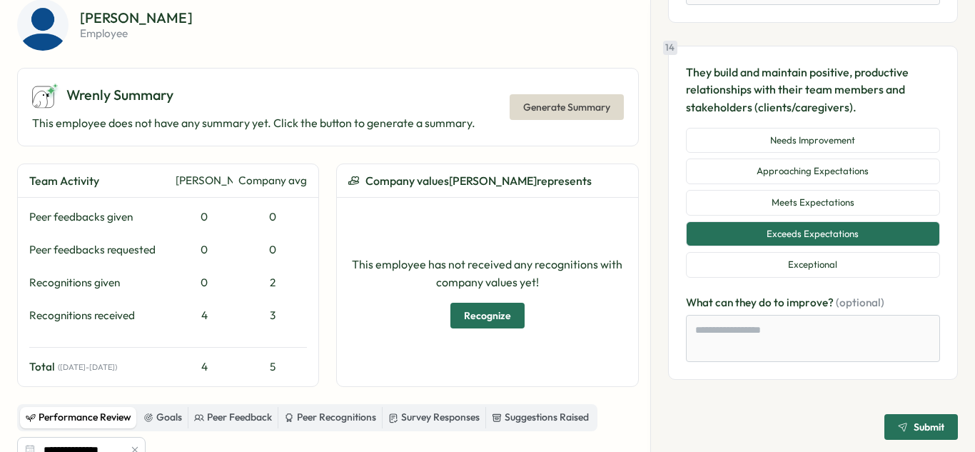
scroll to position [4435, 0]
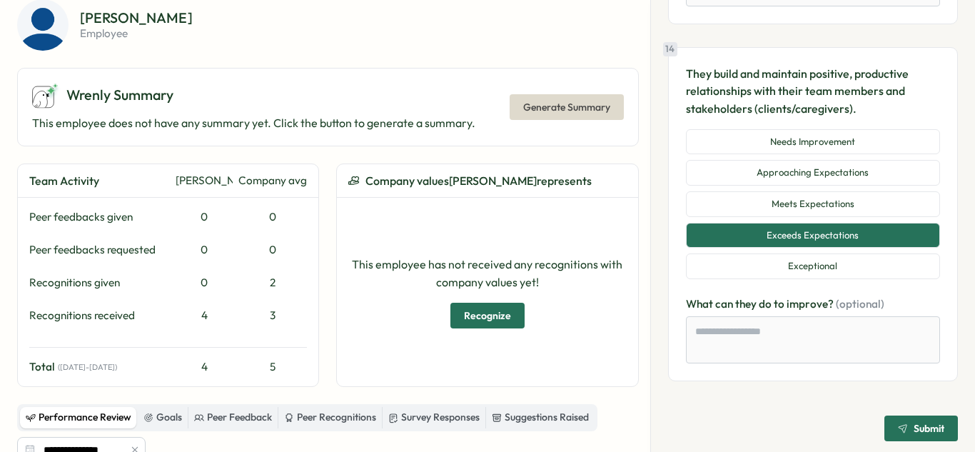
drag, startPoint x: 905, startPoint y: 434, endPoint x: 896, endPoint y: 428, distance: 10.7
click at [903, 433] on div "Submit" at bounding box center [921, 428] width 46 height 10
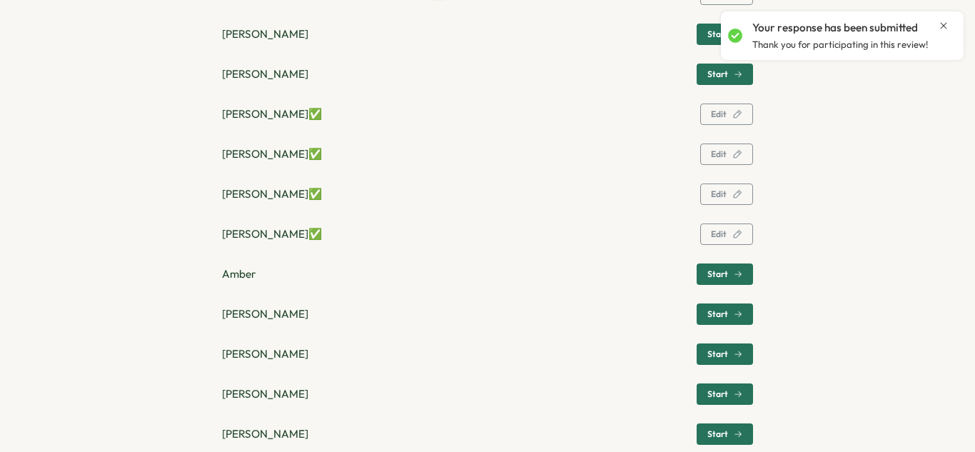
scroll to position [960, 0]
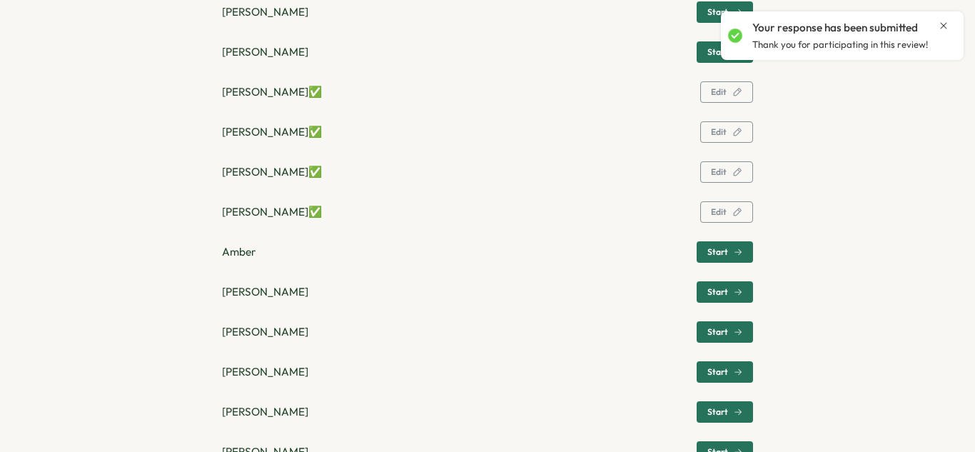
click at [724, 256] on span "Start" at bounding box center [718, 252] width 21 height 9
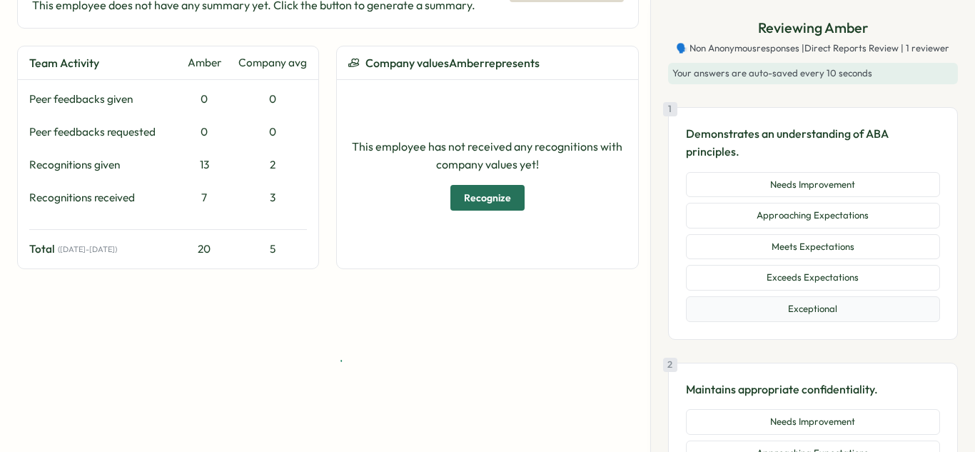
scroll to position [180, 0]
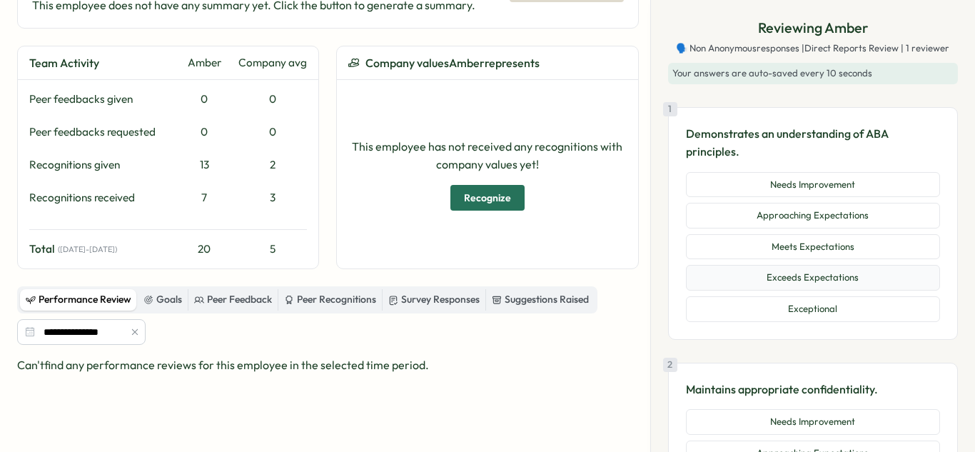
click at [893, 276] on button "Exceeds Expectations" at bounding box center [813, 278] width 254 height 26
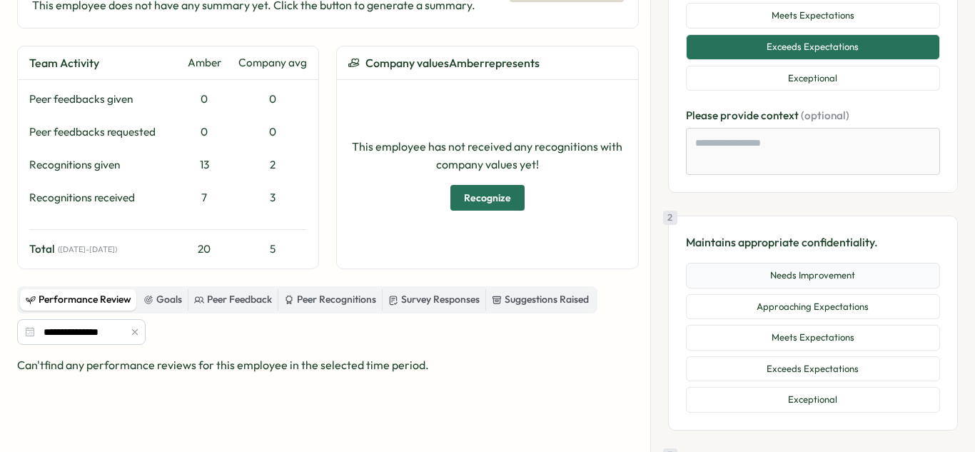
scroll to position [254, 0]
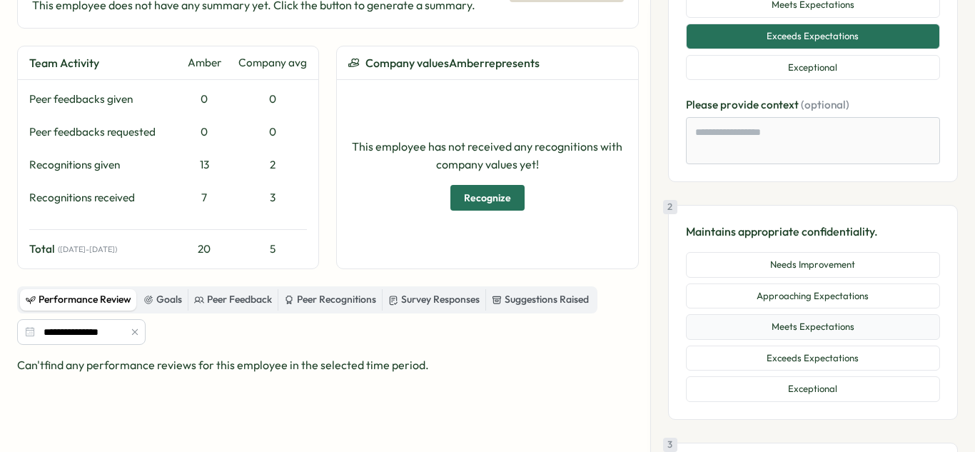
click at [850, 333] on button "Meets Expectations" at bounding box center [813, 327] width 254 height 26
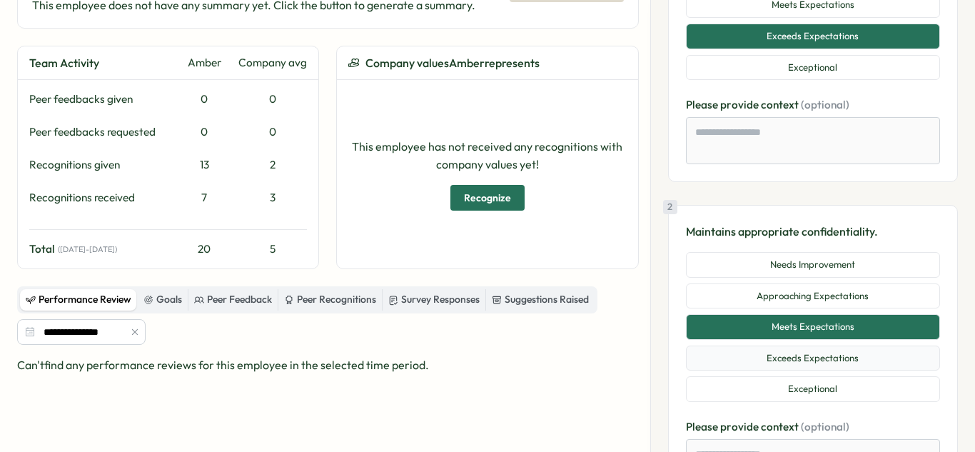
click at [856, 359] on button "Exceeds Expectations" at bounding box center [813, 359] width 254 height 26
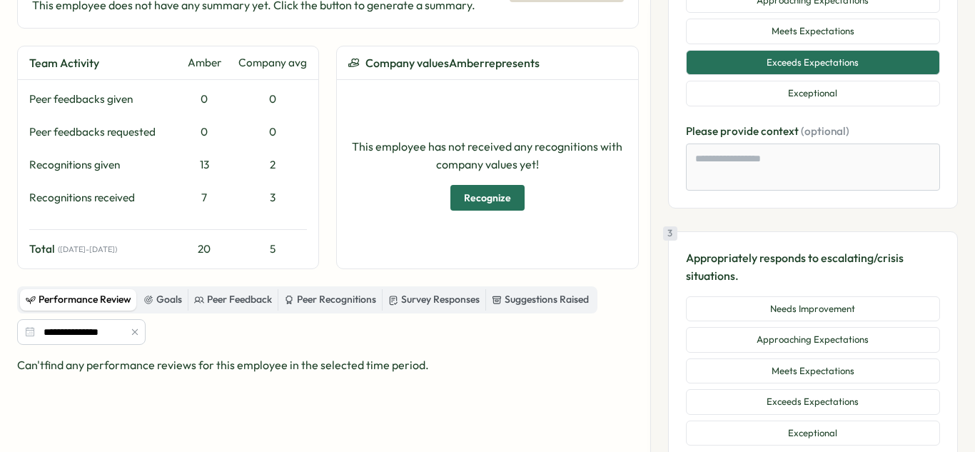
scroll to position [566, 0]
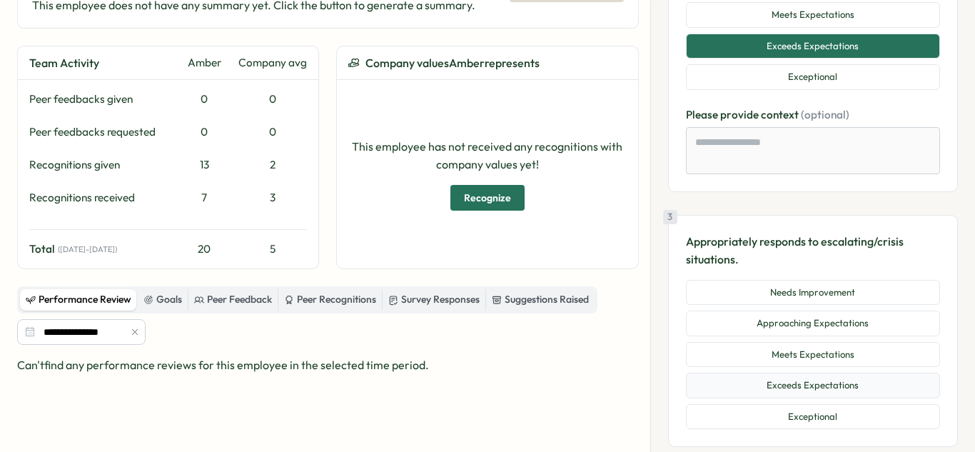
click at [826, 359] on button "Meets Expectations" at bounding box center [813, 355] width 254 height 26
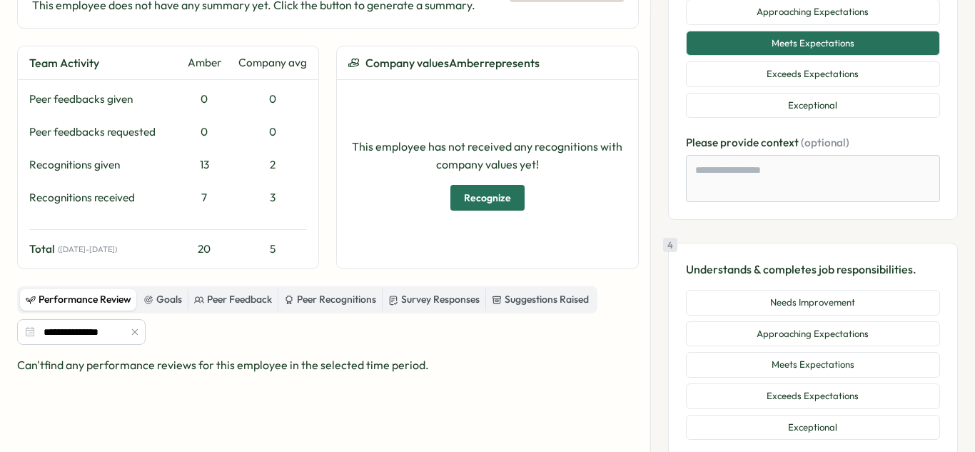
scroll to position [910, 0]
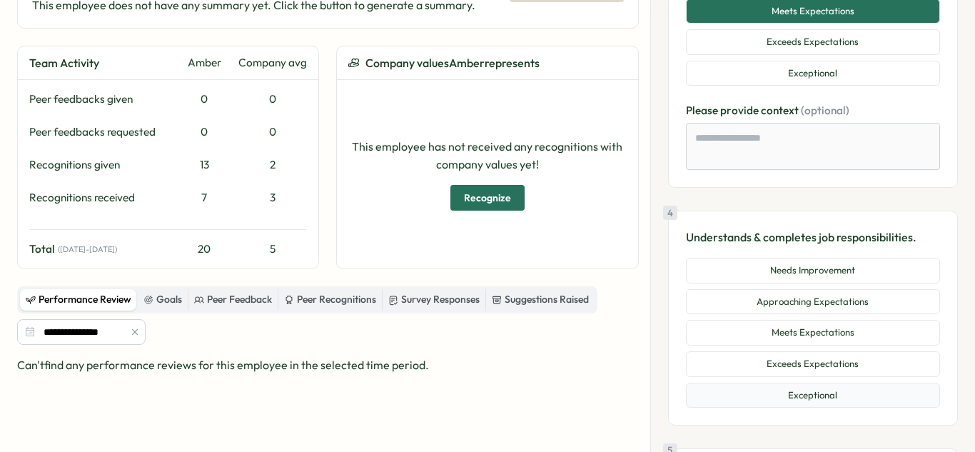
click at [826, 396] on button "Exceptional" at bounding box center [813, 396] width 254 height 26
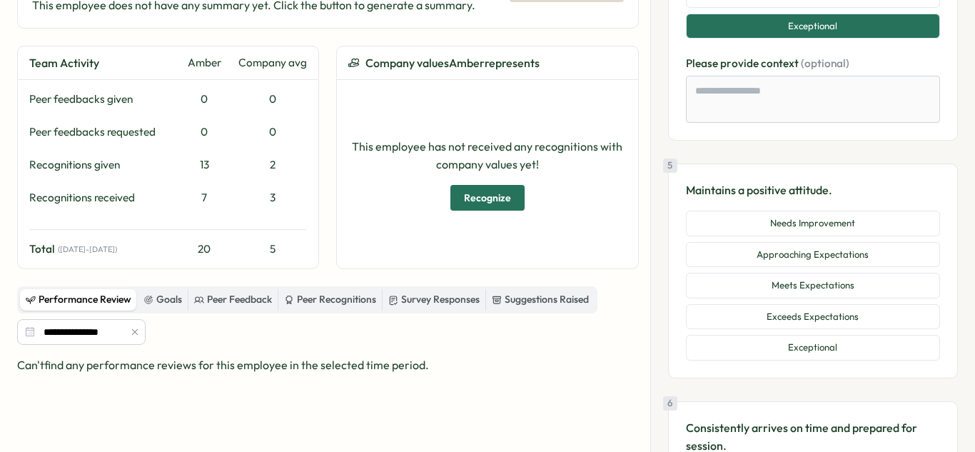
scroll to position [1290, 0]
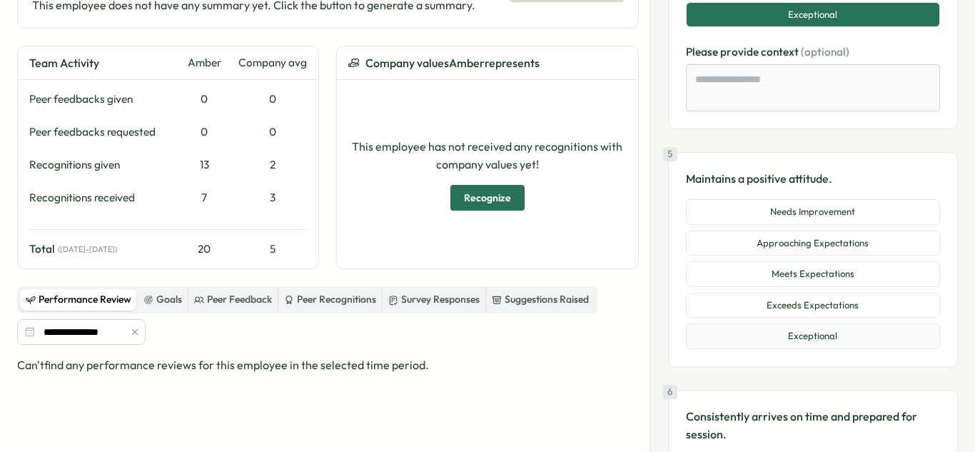
click at [842, 342] on button "Exceptional" at bounding box center [813, 336] width 254 height 26
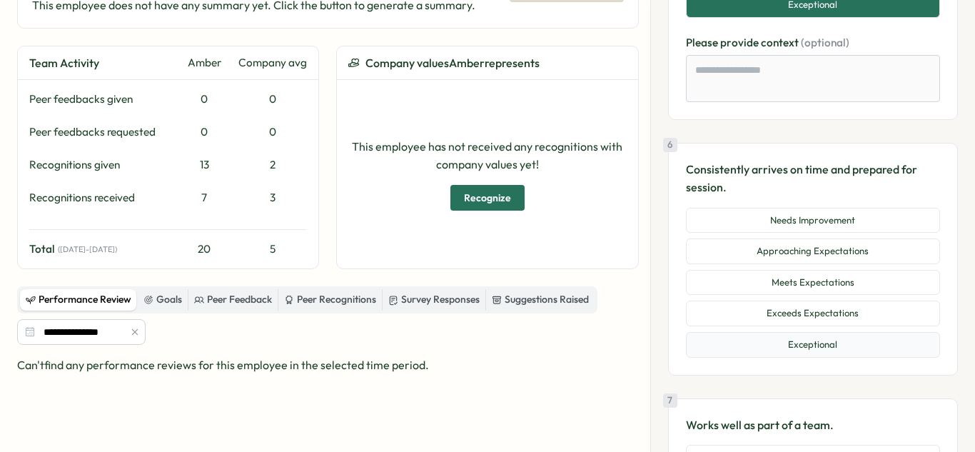
click at [836, 349] on button "Exceptional" at bounding box center [813, 345] width 254 height 26
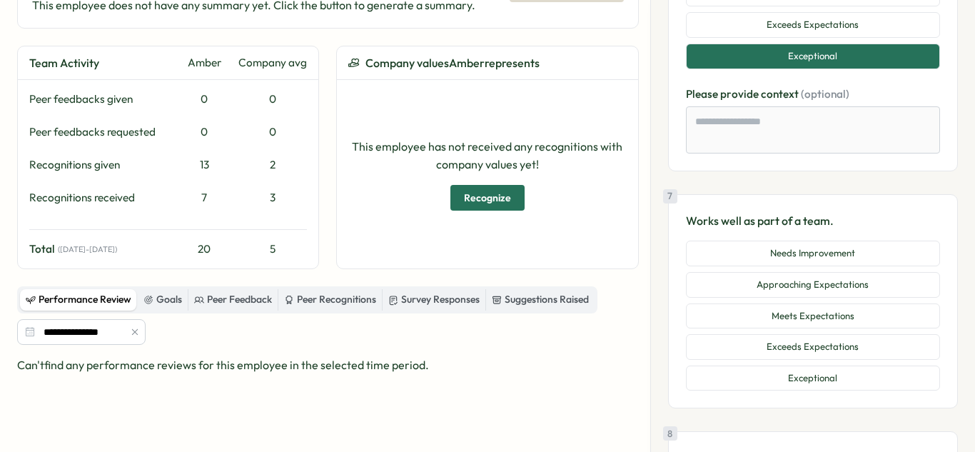
scroll to position [1912, 0]
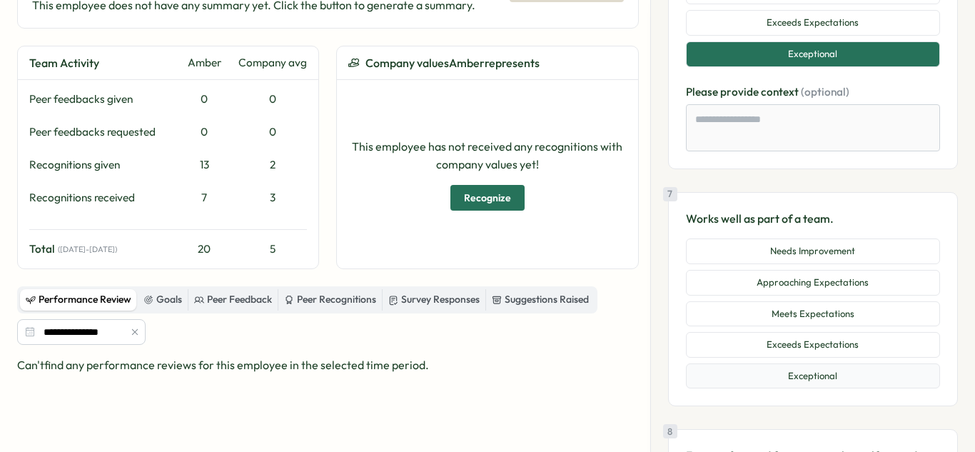
click at [823, 371] on button "Exceptional" at bounding box center [813, 376] width 254 height 26
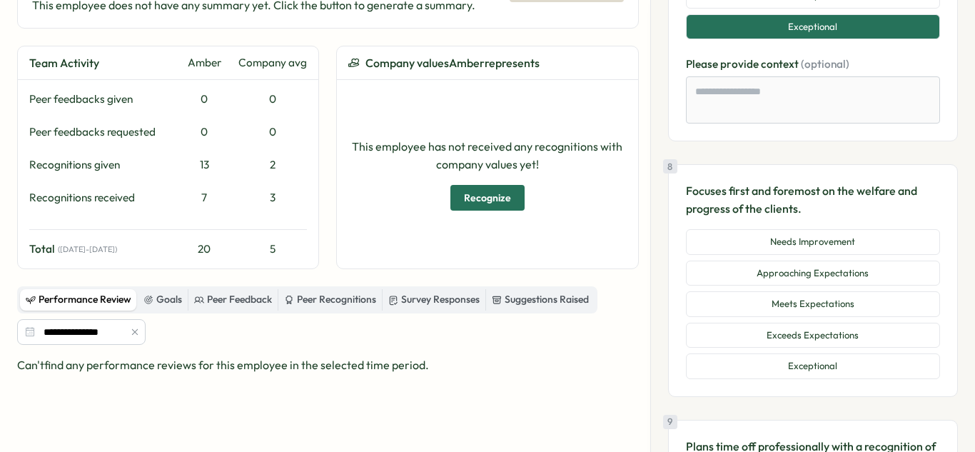
scroll to position [2266, 0]
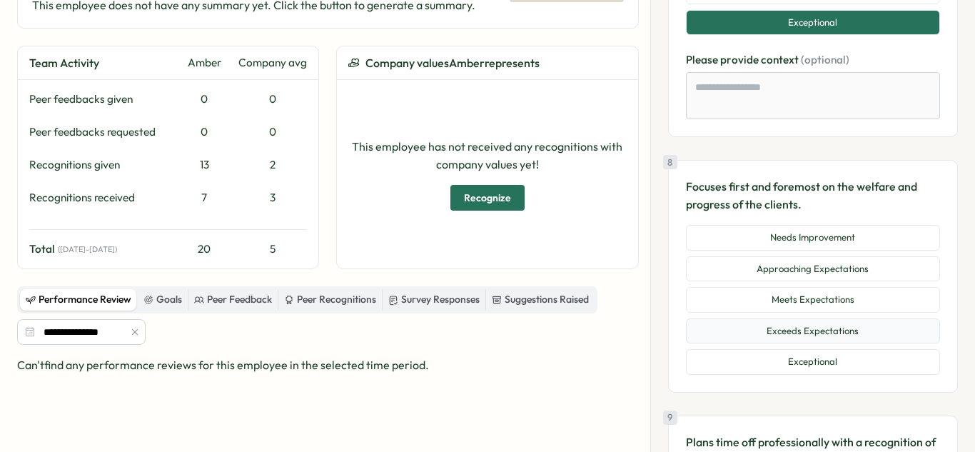
click at [829, 342] on button "Exceeds Expectations" at bounding box center [813, 331] width 254 height 26
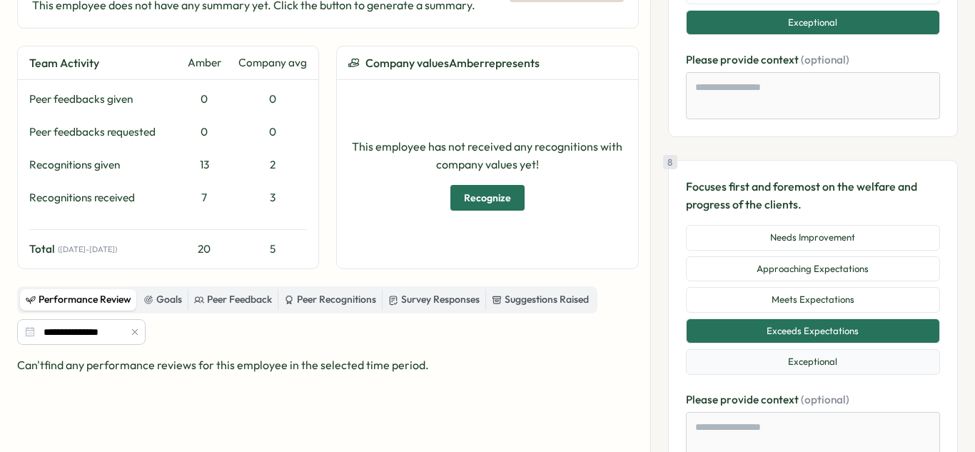
click at [821, 362] on button "Exceptional" at bounding box center [813, 362] width 254 height 26
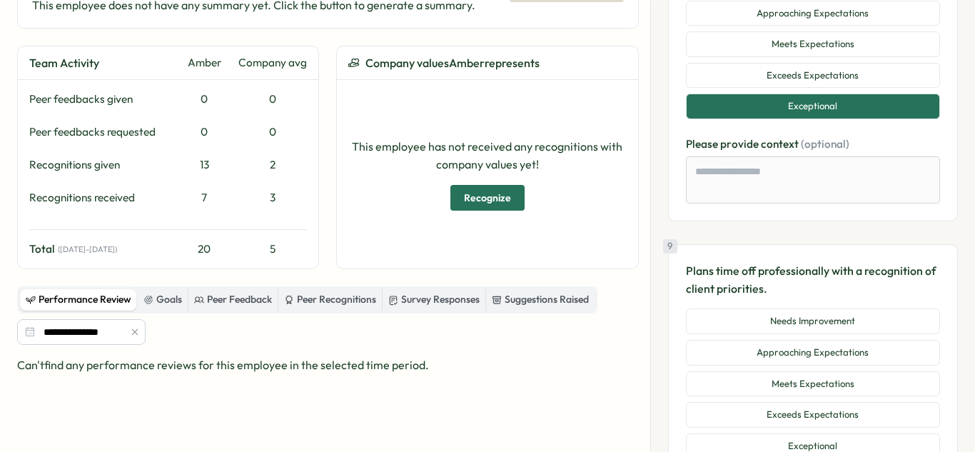
scroll to position [2537, 0]
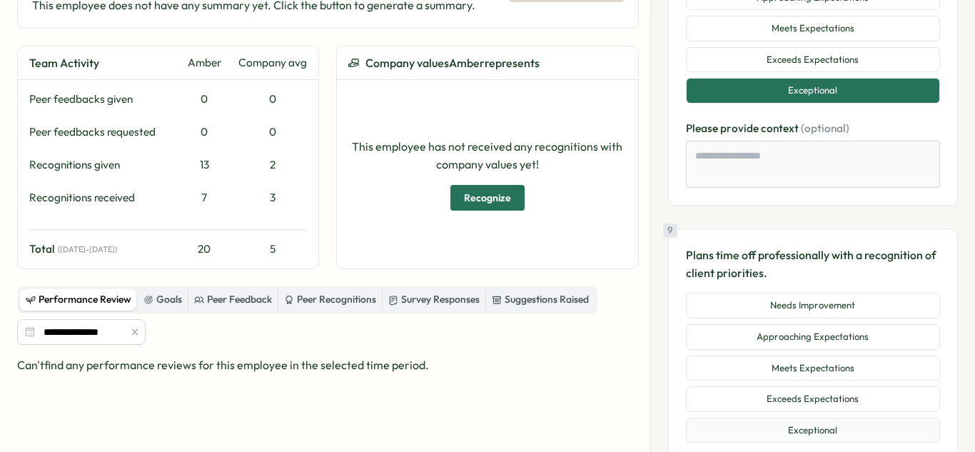
click at [853, 424] on button "Exceptional" at bounding box center [813, 431] width 254 height 26
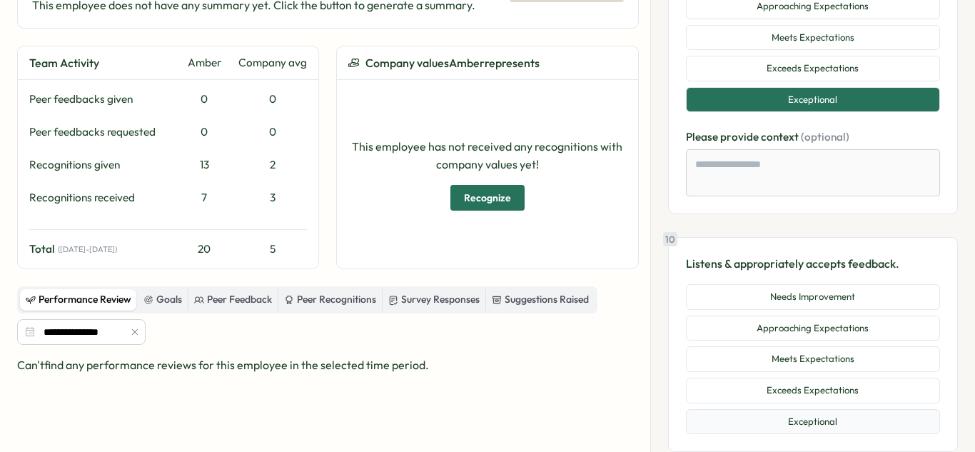
scroll to position [2870, 0]
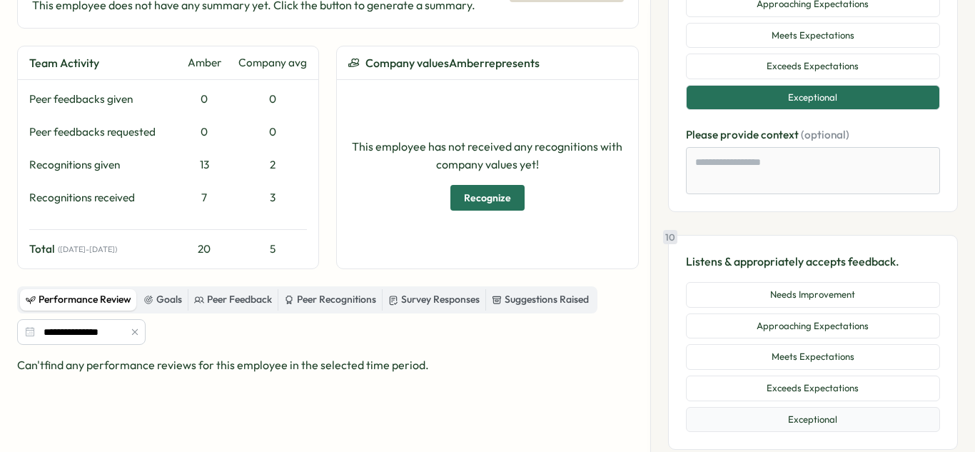
click at [796, 413] on button "Exceptional" at bounding box center [813, 420] width 254 height 26
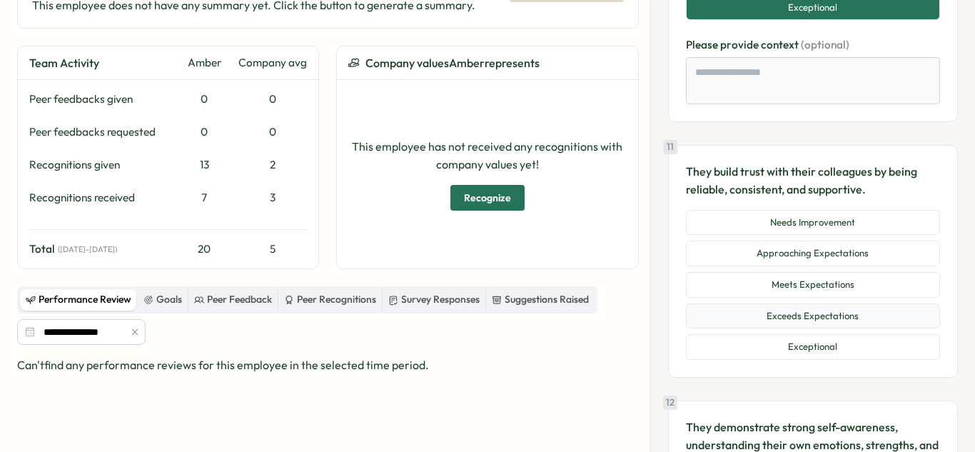
scroll to position [3331, 0]
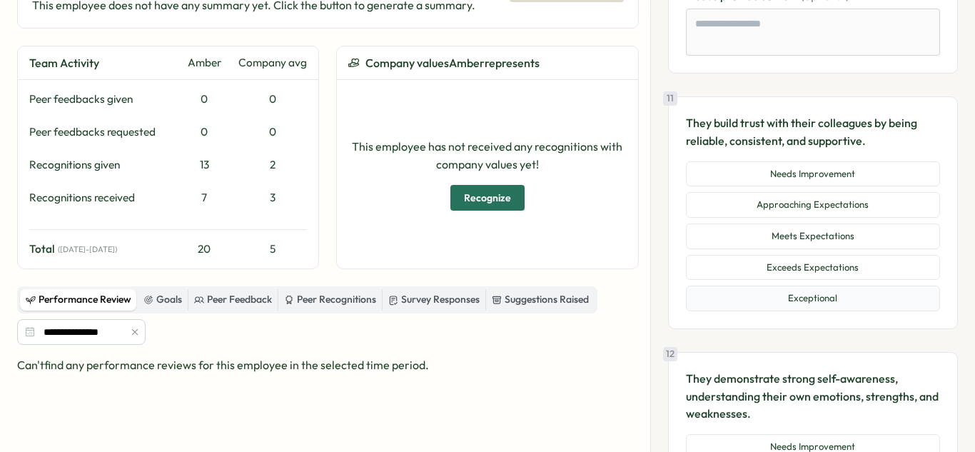
click at [829, 302] on button "Exceptional" at bounding box center [813, 299] width 254 height 26
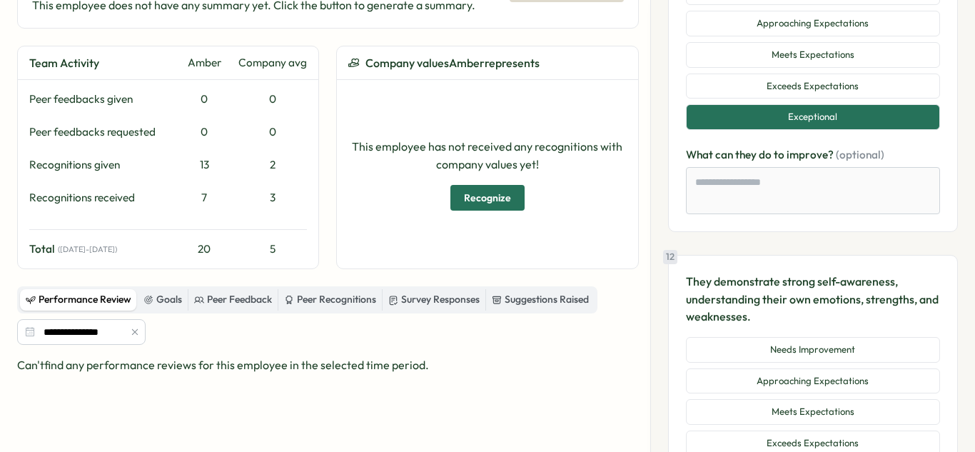
scroll to position [3578, 0]
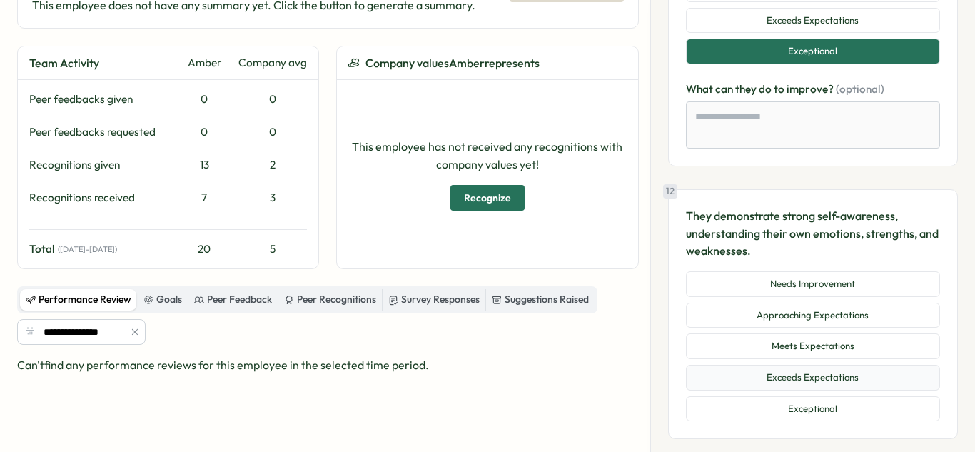
click at [856, 381] on button "Exceeds Expectations" at bounding box center [813, 378] width 254 height 26
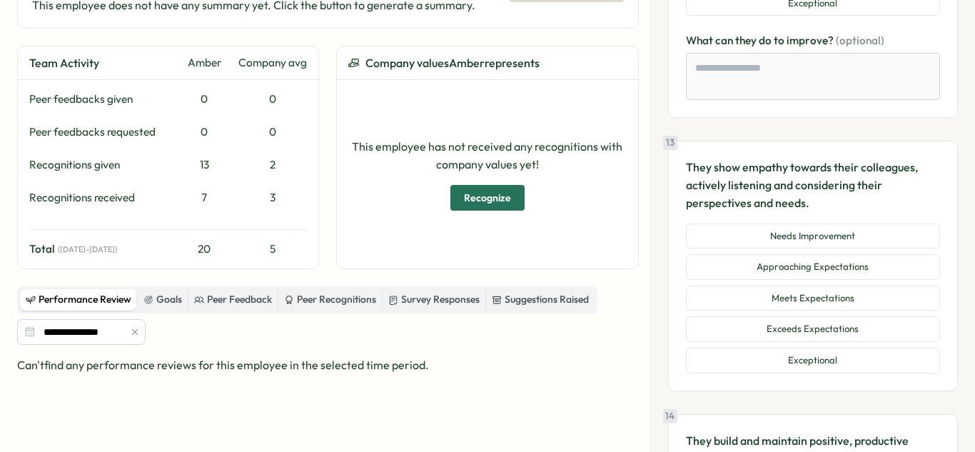
scroll to position [3985, 0]
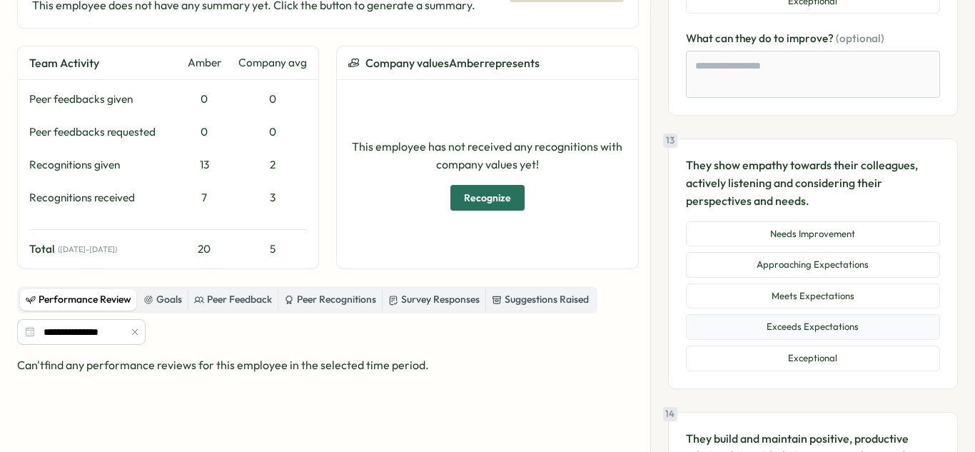
click at [846, 332] on button "Exceeds Expectations" at bounding box center [813, 327] width 254 height 26
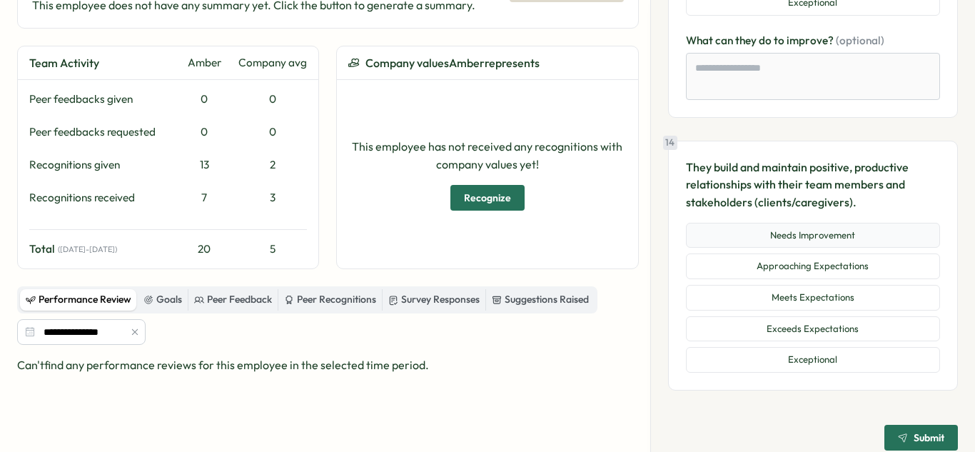
scroll to position [4357, 0]
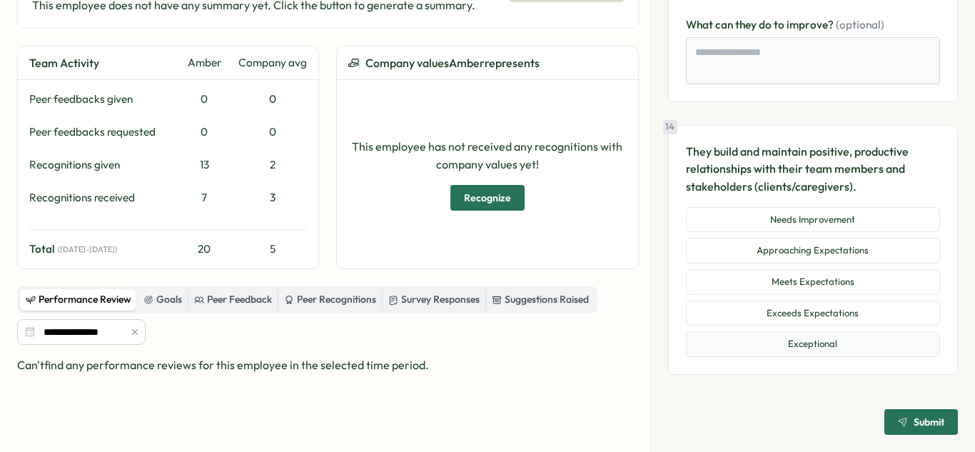
click at [838, 344] on button "Exceptional" at bounding box center [813, 344] width 254 height 26
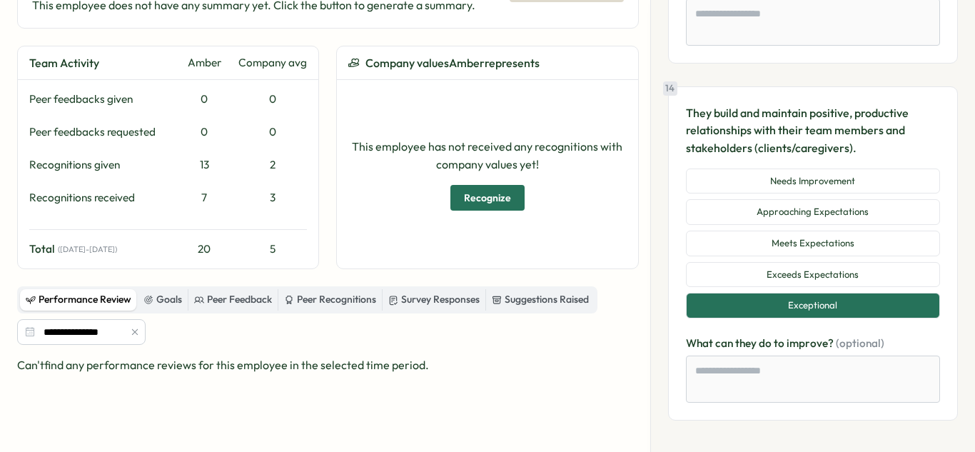
scroll to position [4441, 0]
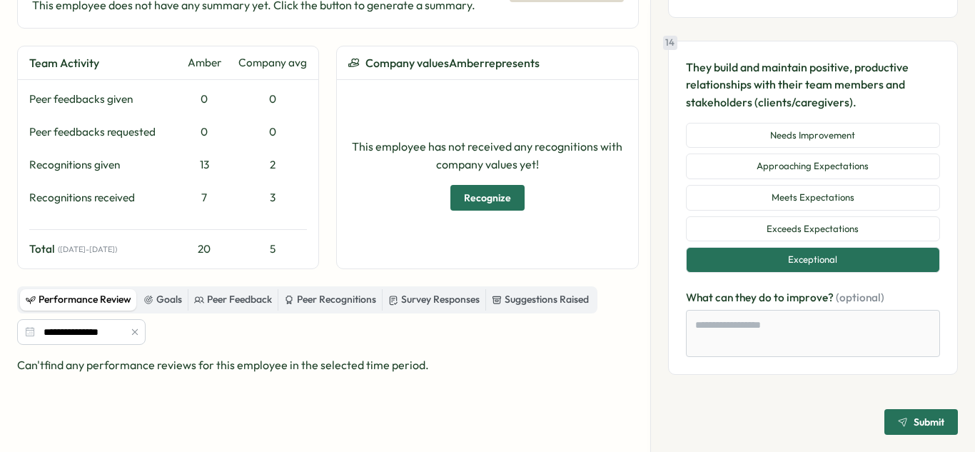
click at [901, 419] on div "Submit" at bounding box center [921, 422] width 46 height 10
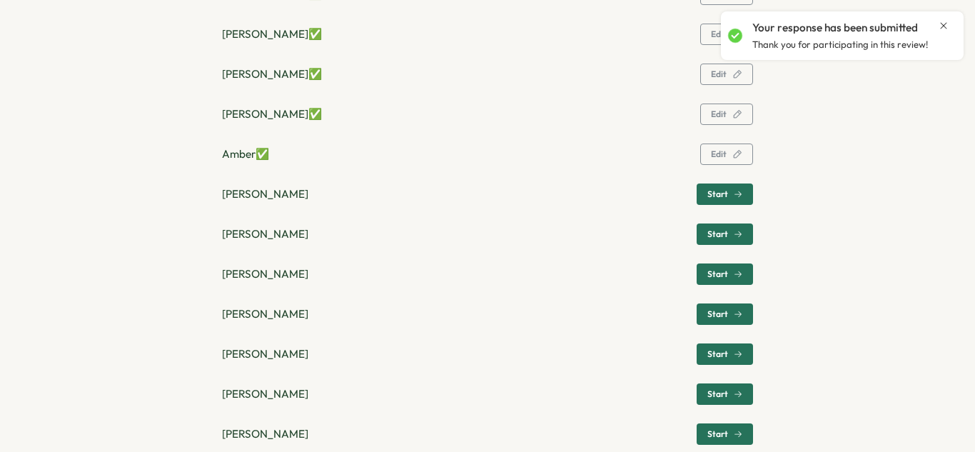
scroll to position [1080, 0]
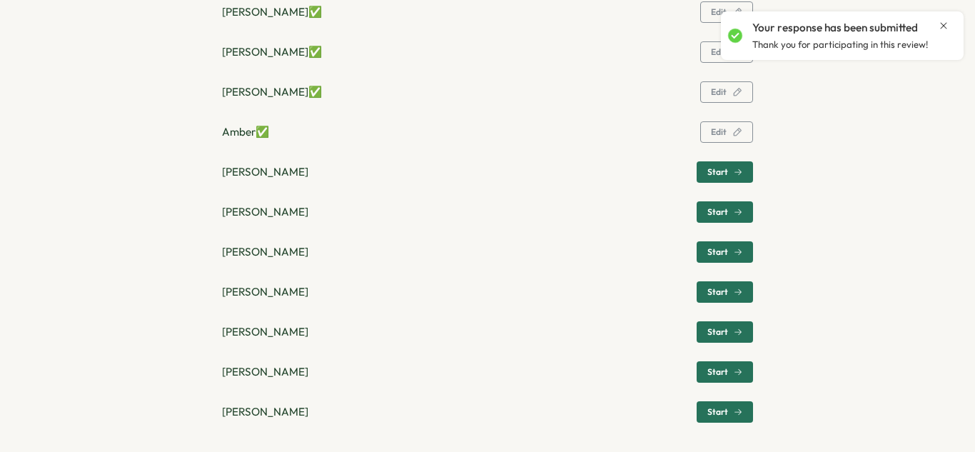
click at [723, 174] on span "Start" at bounding box center [718, 172] width 21 height 9
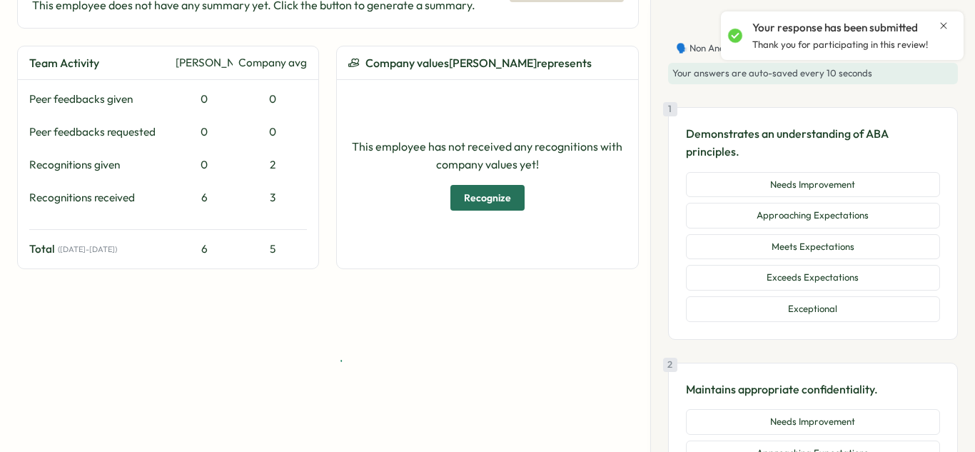
scroll to position [180, 0]
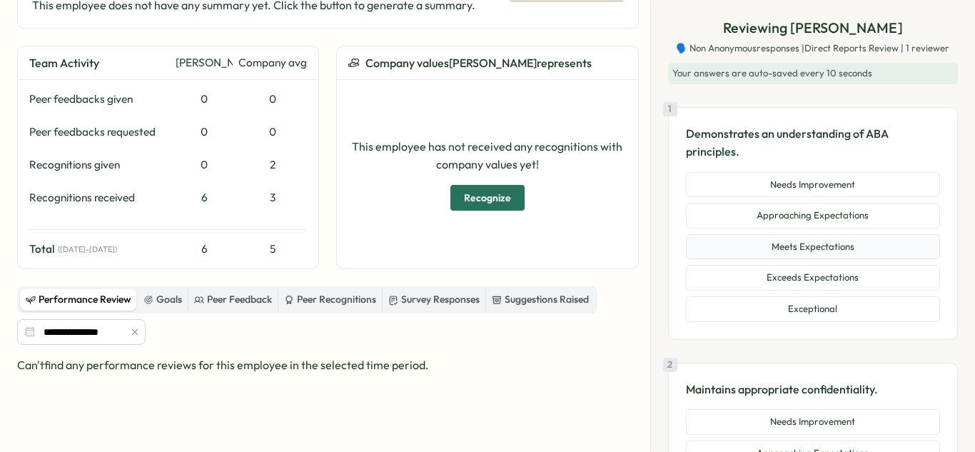
click at [756, 254] on button "Meets Expectations" at bounding box center [813, 247] width 254 height 26
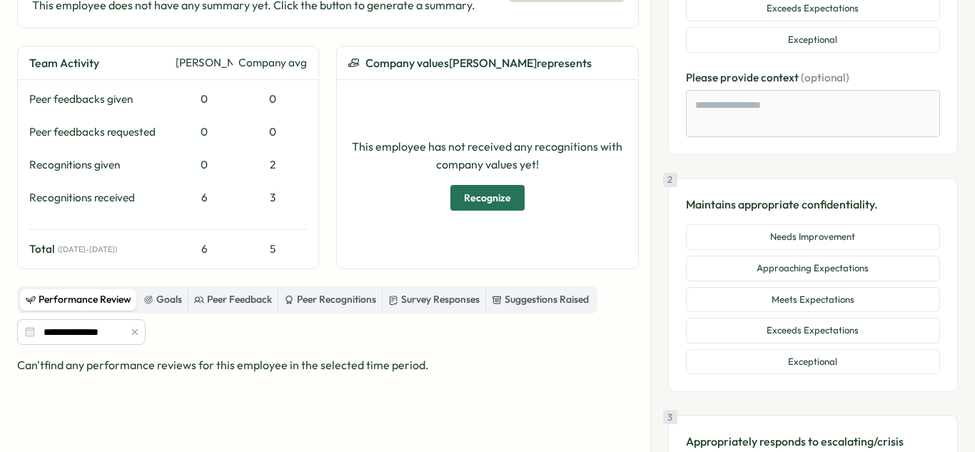
scroll to position [270, 0]
click at [778, 291] on button "Meets Expectations" at bounding box center [813, 299] width 254 height 26
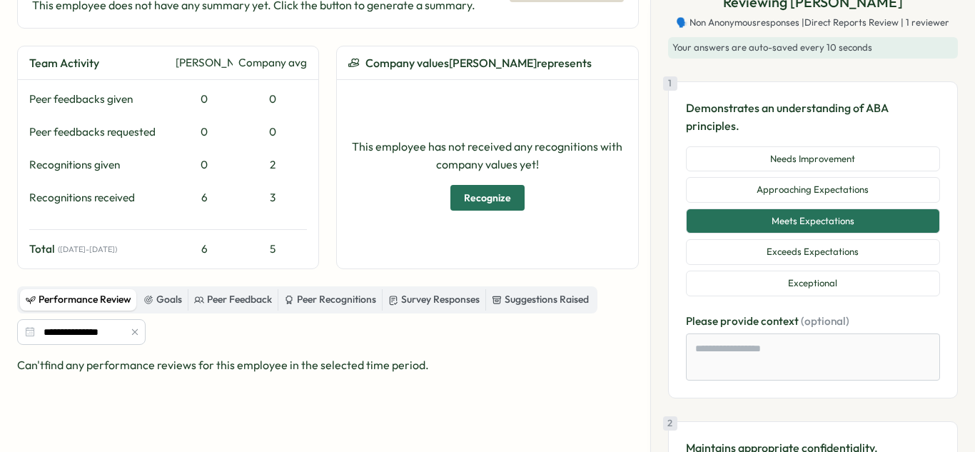
scroll to position [0, 0]
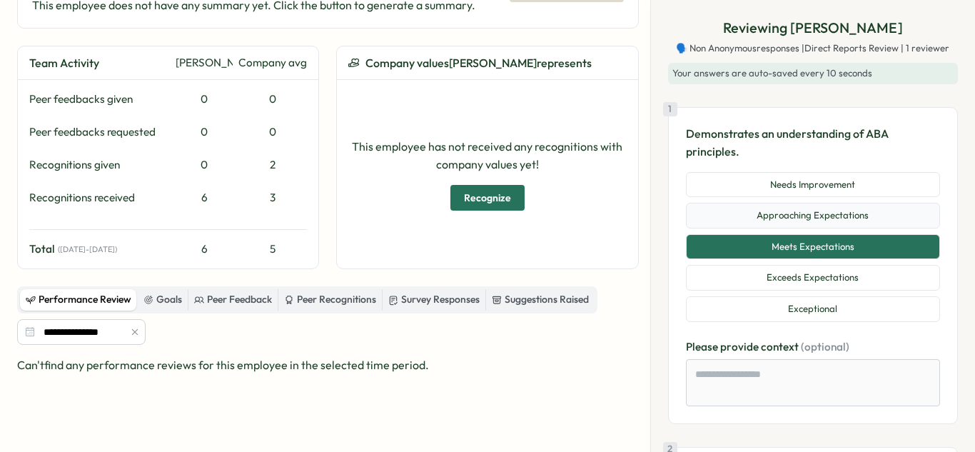
click at [769, 210] on button "Approaching Expectations" at bounding box center [813, 216] width 254 height 26
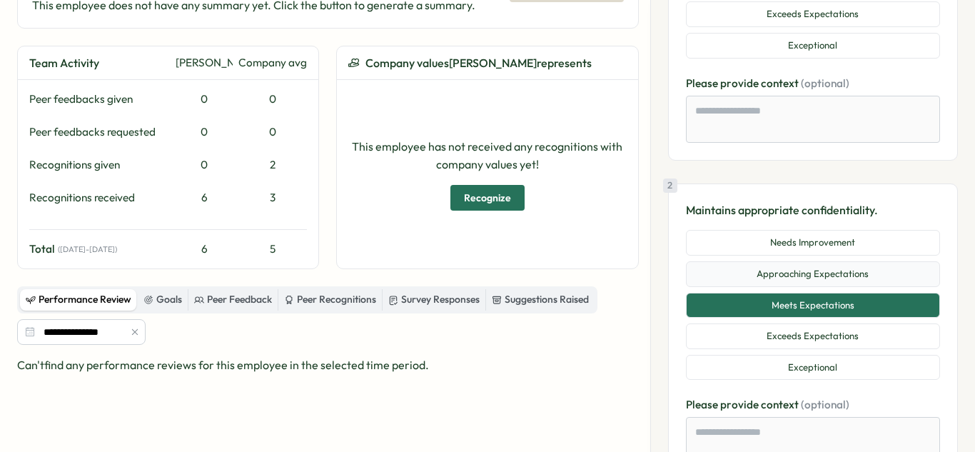
click at [796, 279] on button "Approaching Expectations" at bounding box center [813, 274] width 254 height 26
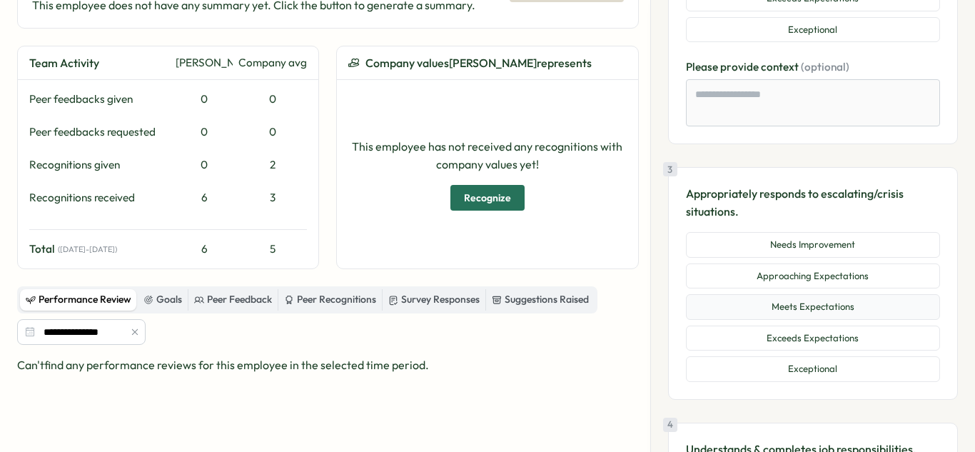
scroll to position [608, 0]
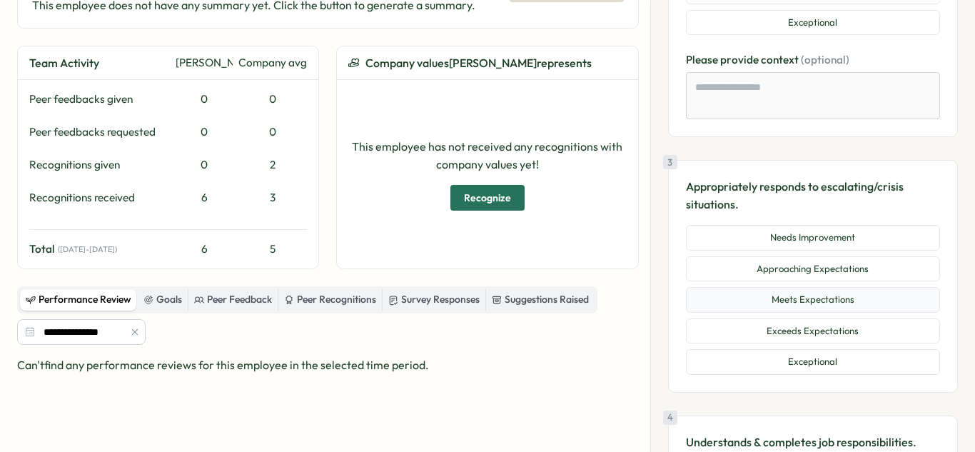
click at [798, 301] on button "Meets Expectations" at bounding box center [813, 300] width 254 height 26
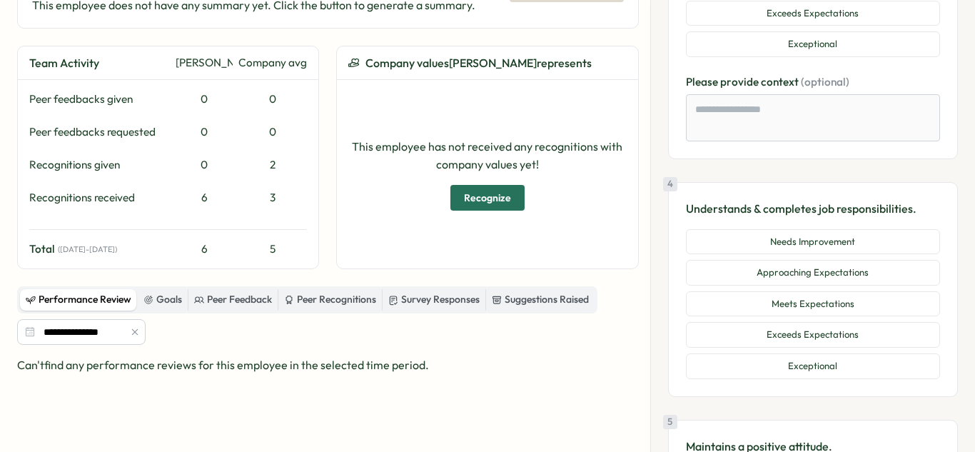
scroll to position [955, 0]
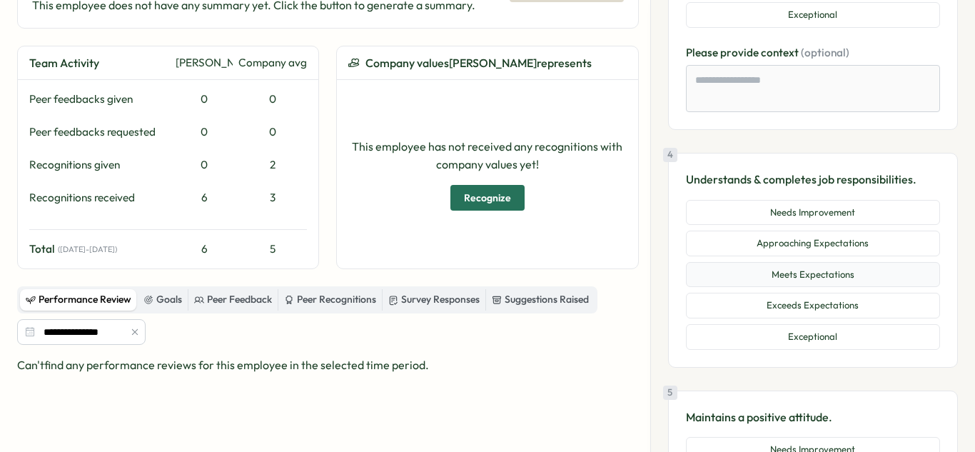
click at [798, 279] on button "Meets Expectations" at bounding box center [813, 275] width 254 height 26
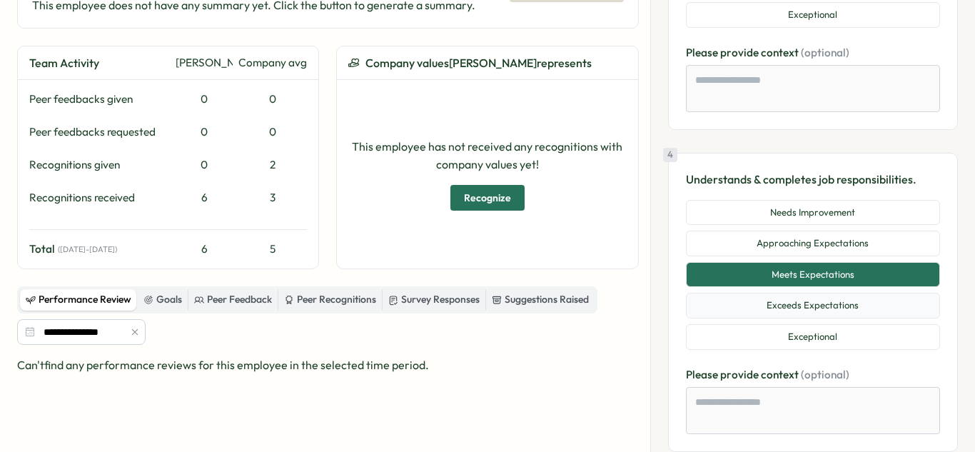
click at [797, 301] on button "Exceeds Expectations" at bounding box center [813, 306] width 254 height 26
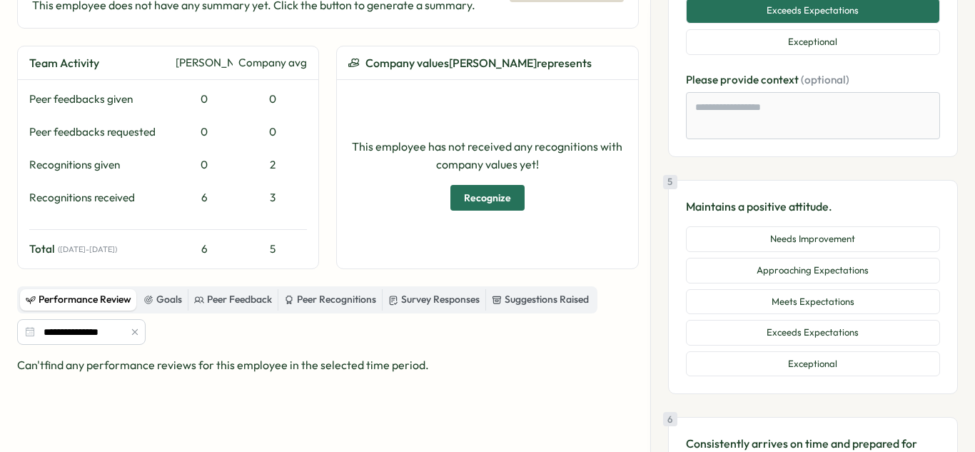
scroll to position [1257, 0]
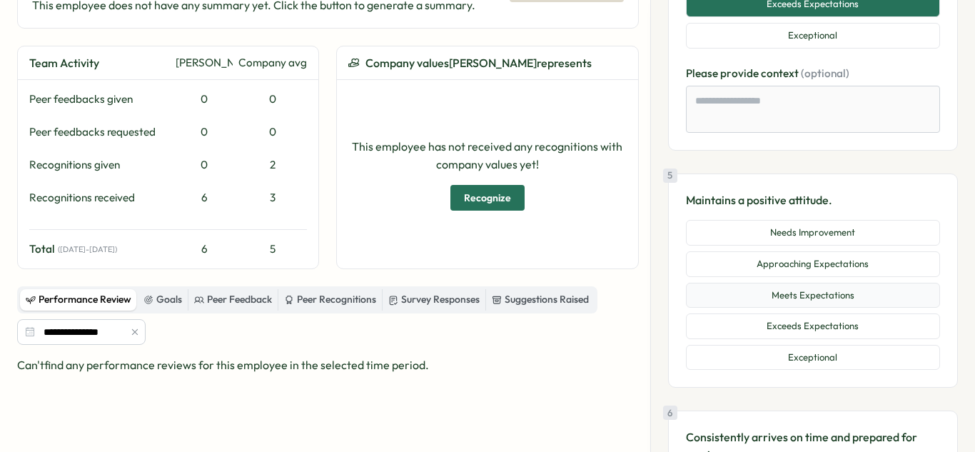
click at [801, 293] on button "Meets Expectations" at bounding box center [813, 296] width 254 height 26
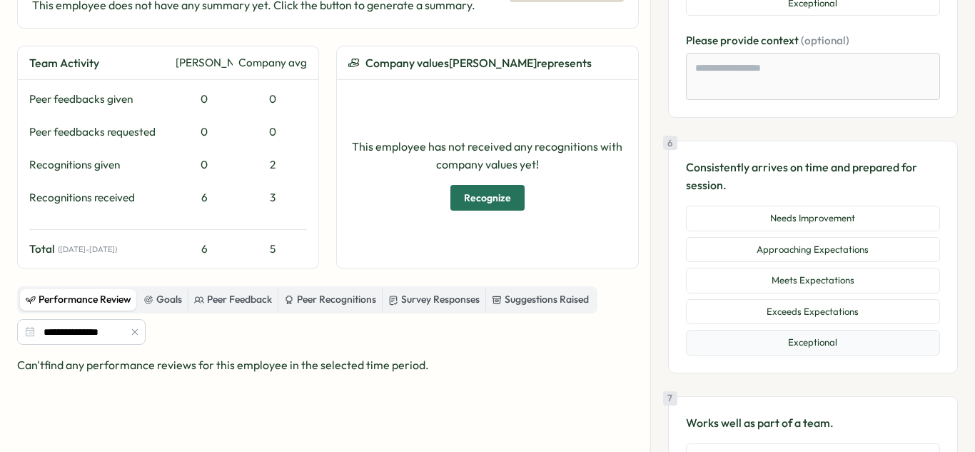
click at [798, 337] on button "Exceptional" at bounding box center [813, 343] width 254 height 26
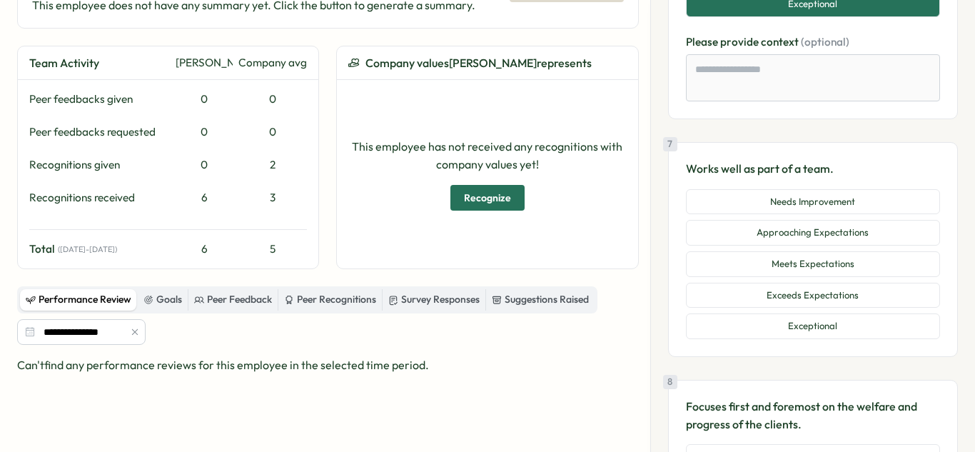
scroll to position [1953, 0]
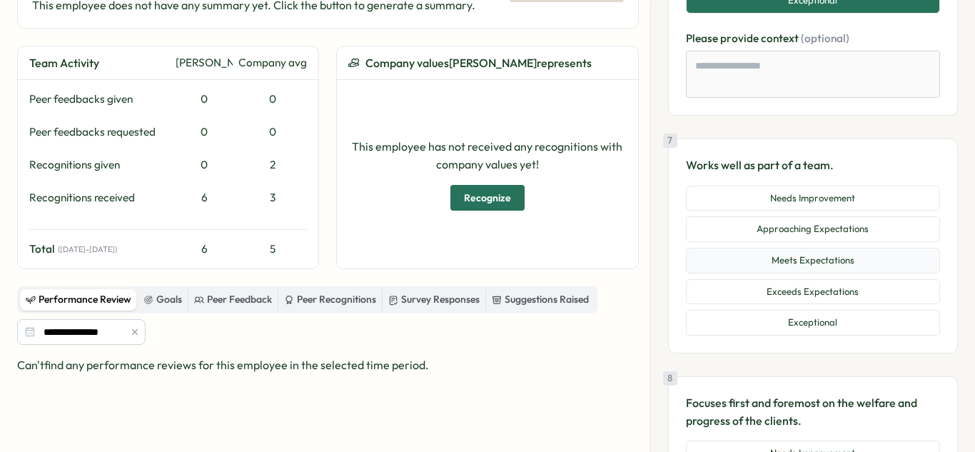
click at [792, 266] on button "Meets Expectations" at bounding box center [813, 261] width 254 height 26
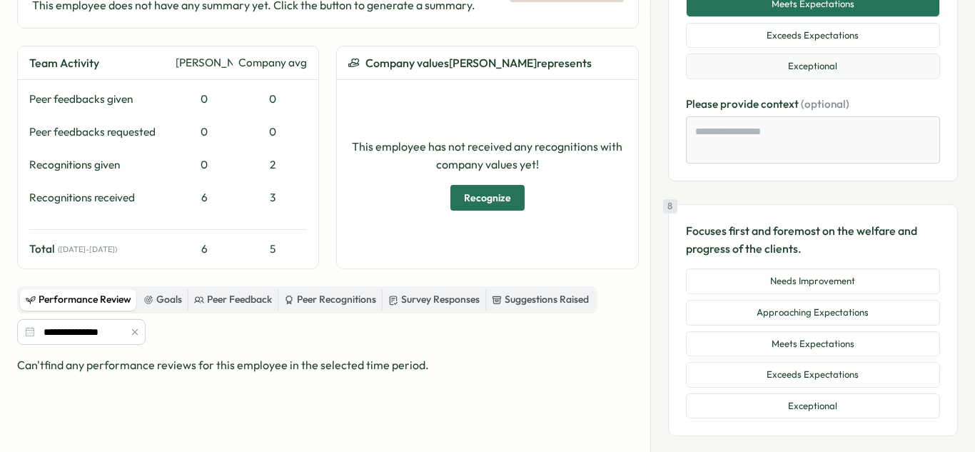
scroll to position [2226, 0]
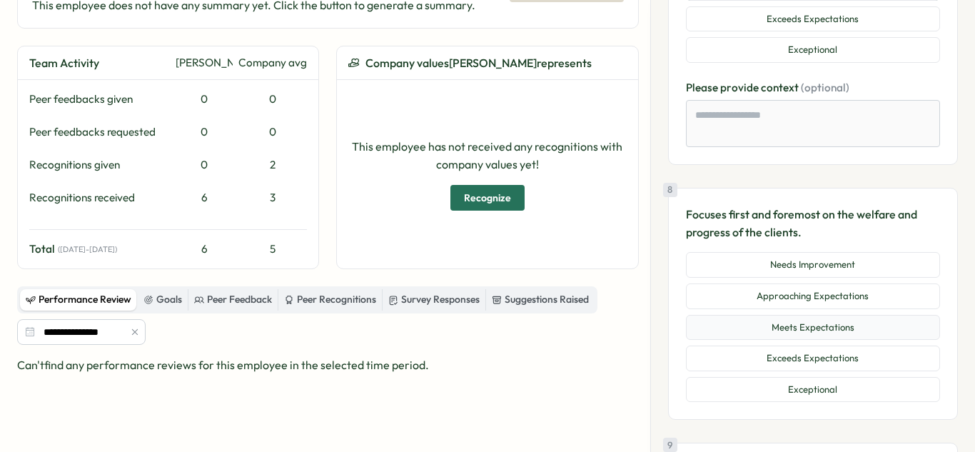
click at [784, 320] on button "Meets Expectations" at bounding box center [813, 328] width 254 height 26
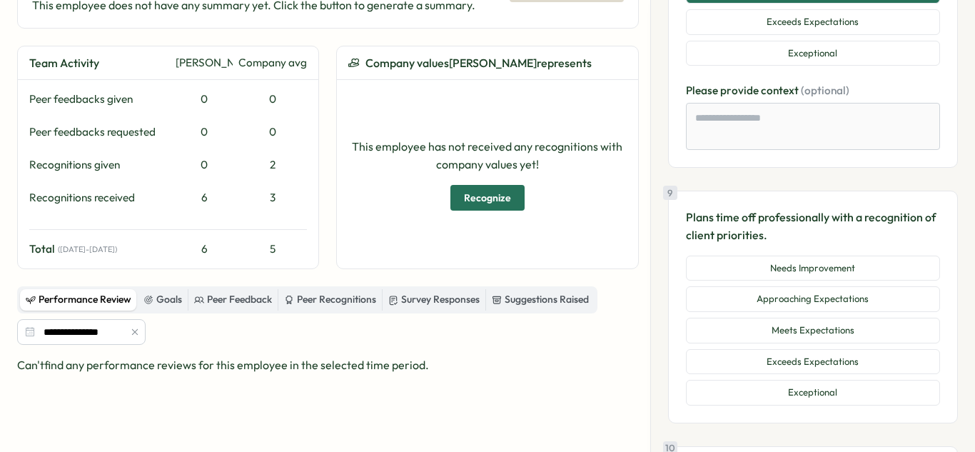
scroll to position [2575, 0]
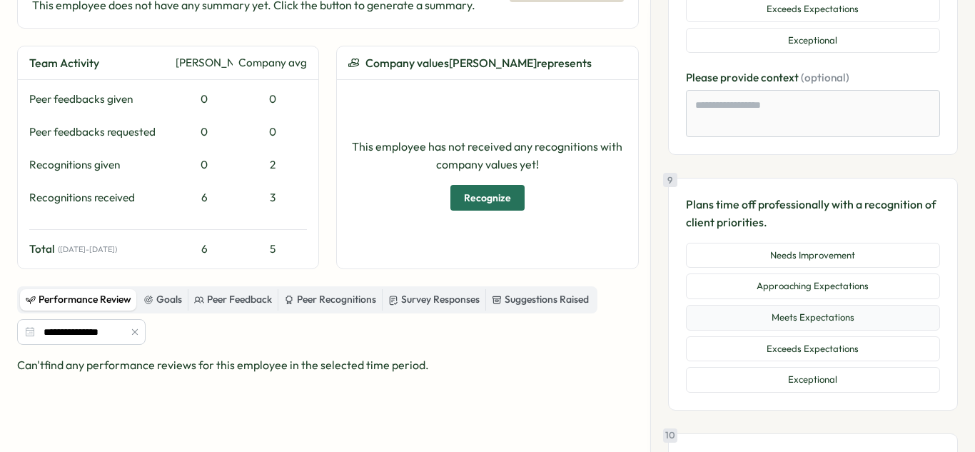
click at [794, 310] on button "Meets Expectations" at bounding box center [813, 318] width 254 height 26
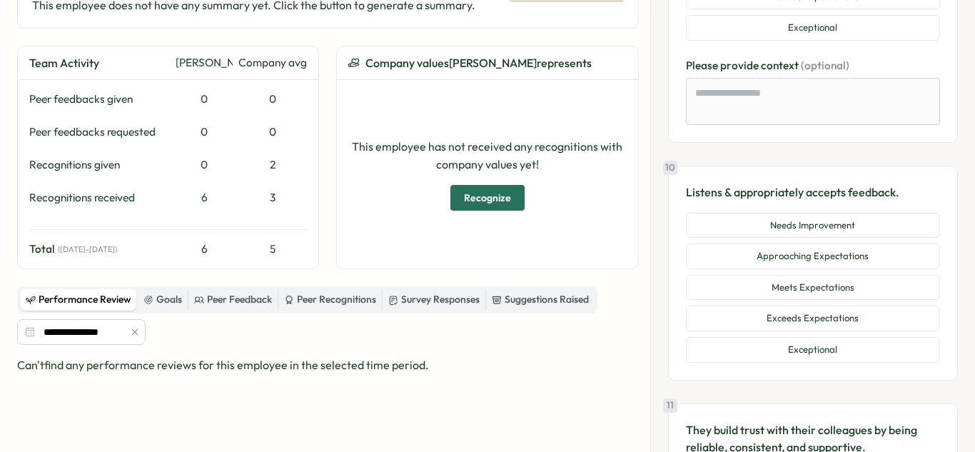
scroll to position [2928, 0]
click at [806, 278] on button "Meets Expectations" at bounding box center [813, 287] width 254 height 26
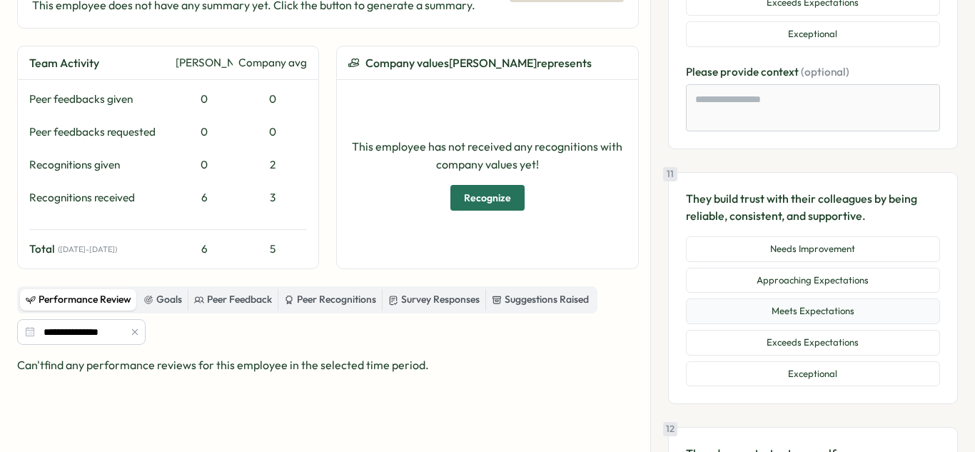
click at [821, 312] on button "Meets Expectations" at bounding box center [813, 312] width 254 height 26
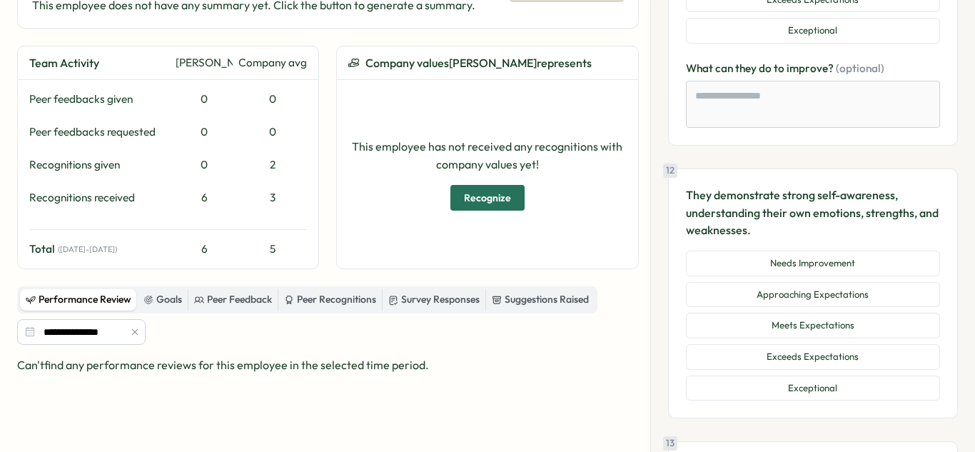
scroll to position [3600, 0]
click at [858, 330] on button "Meets Expectations" at bounding box center [813, 324] width 254 height 26
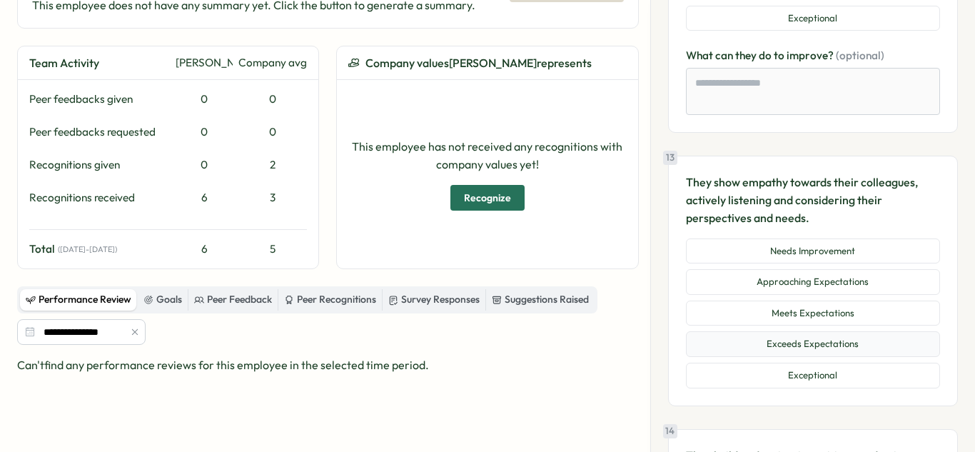
scroll to position [3975, 0]
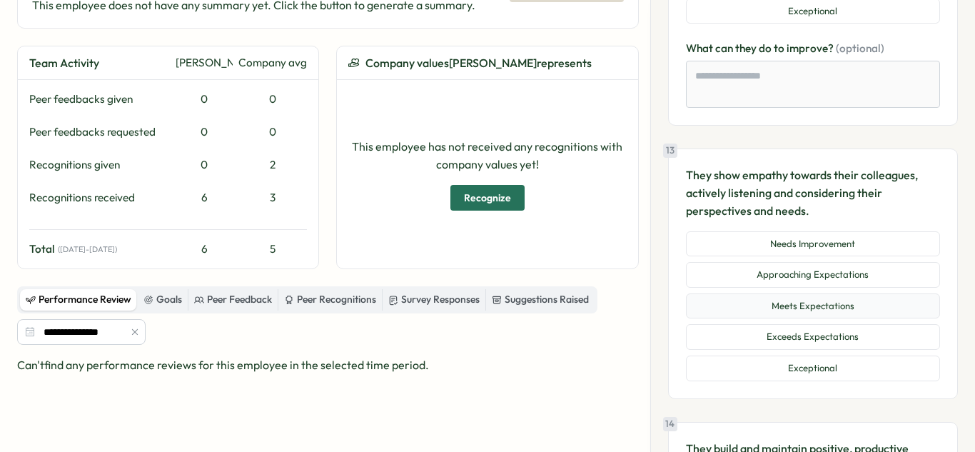
click at [842, 311] on button "Meets Expectations" at bounding box center [813, 307] width 254 height 26
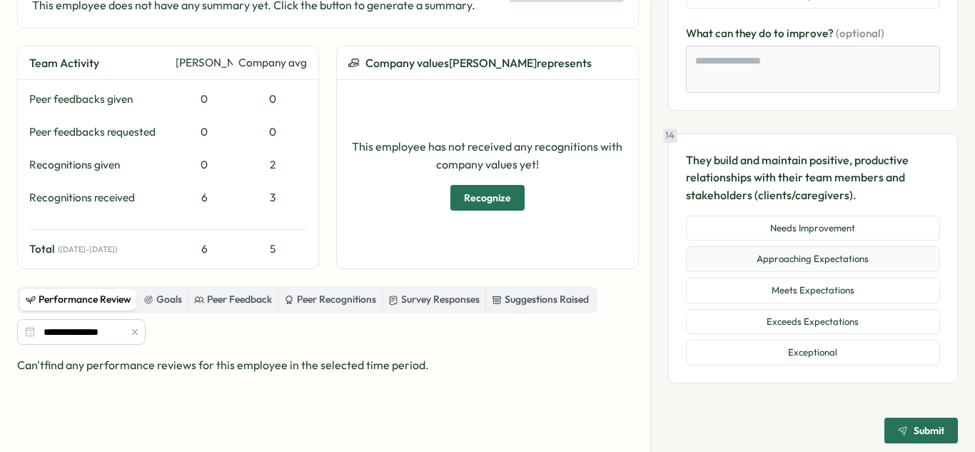
scroll to position [4357, 0]
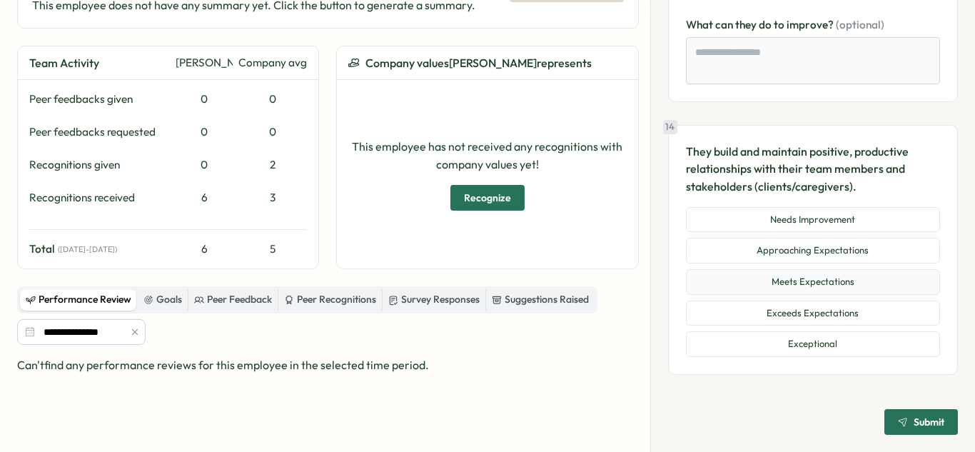
click at [859, 287] on button "Meets Expectations" at bounding box center [813, 282] width 254 height 26
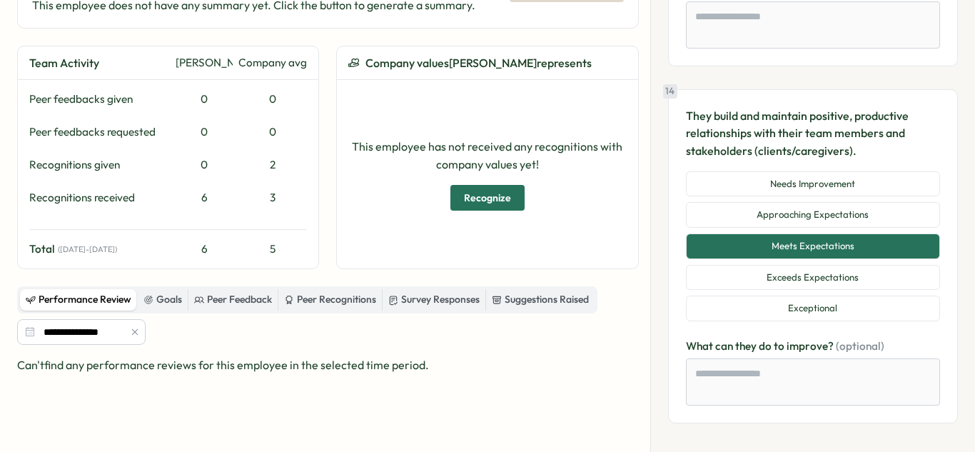
scroll to position [4441, 0]
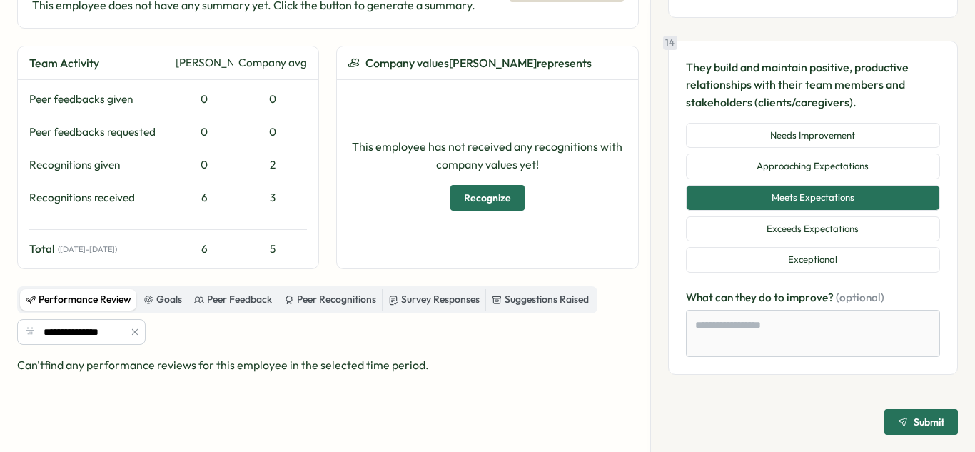
drag, startPoint x: 886, startPoint y: 432, endPoint x: 881, endPoint y: 423, distance: 10.9
click at [886, 430] on button "Submit" at bounding box center [922, 422] width 74 height 26
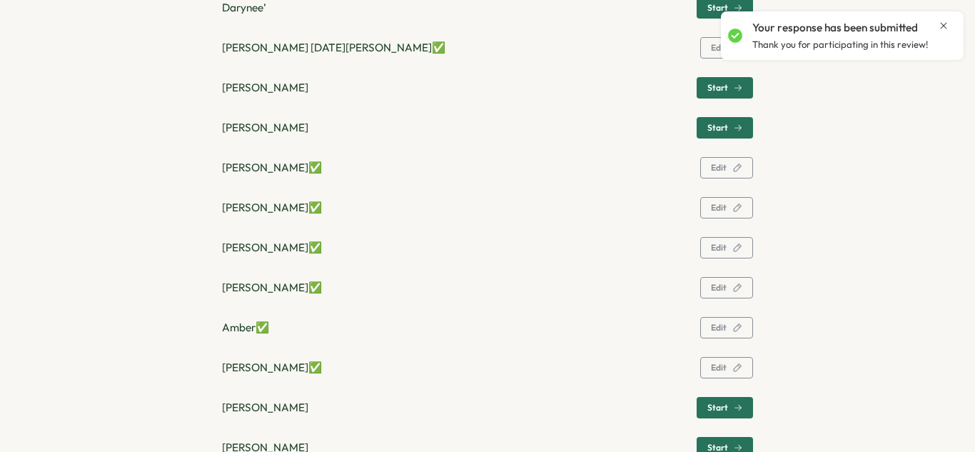
scroll to position [909, 0]
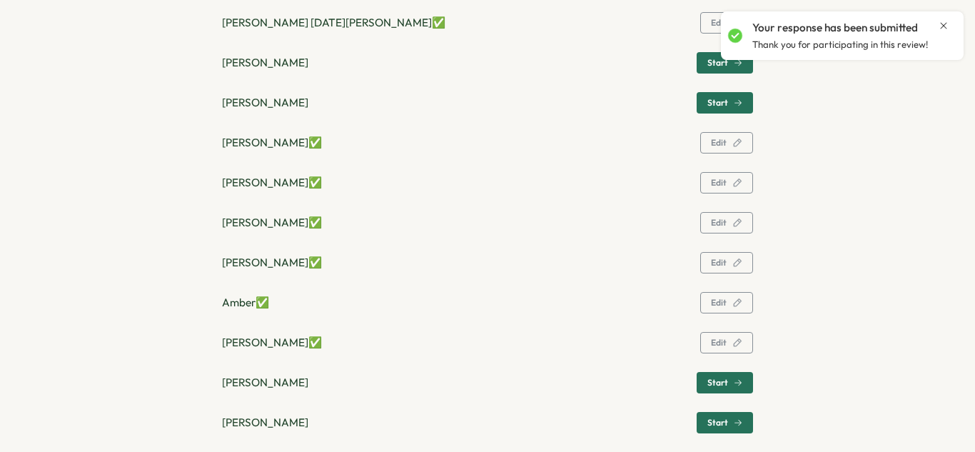
click at [259, 342] on p "Jaylyn letbetter ✅" at bounding box center [272, 343] width 100 height 16
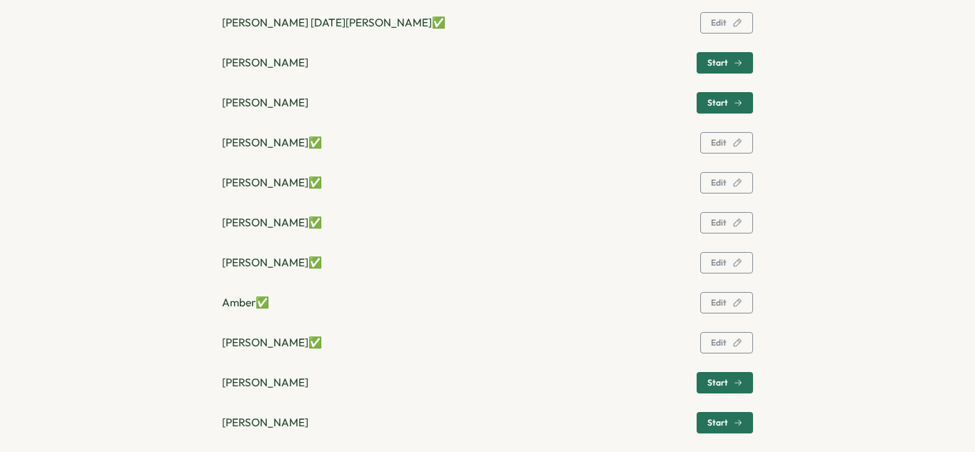
click at [702, 341] on button "Edit" at bounding box center [727, 342] width 53 height 21
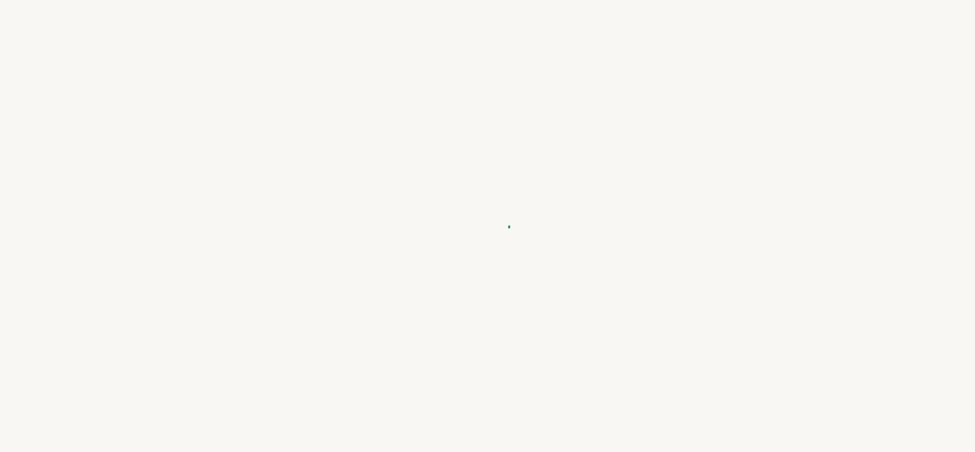
type textarea "*"
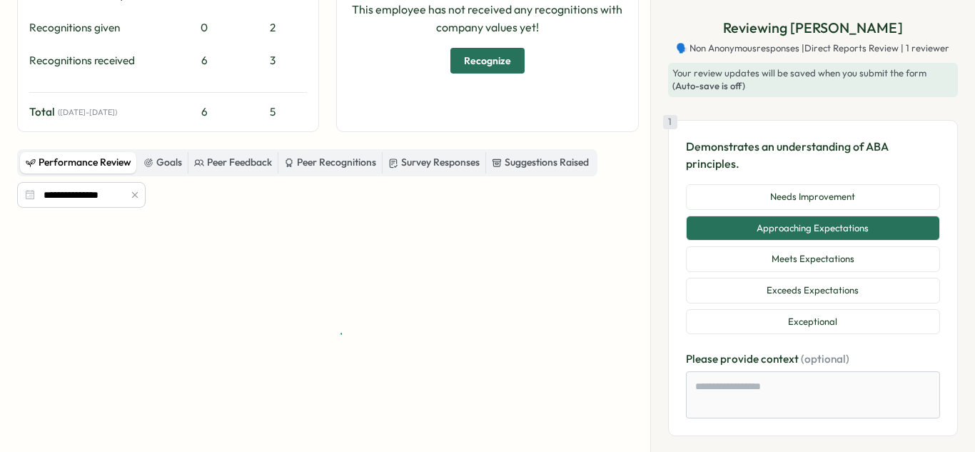
scroll to position [330, 0]
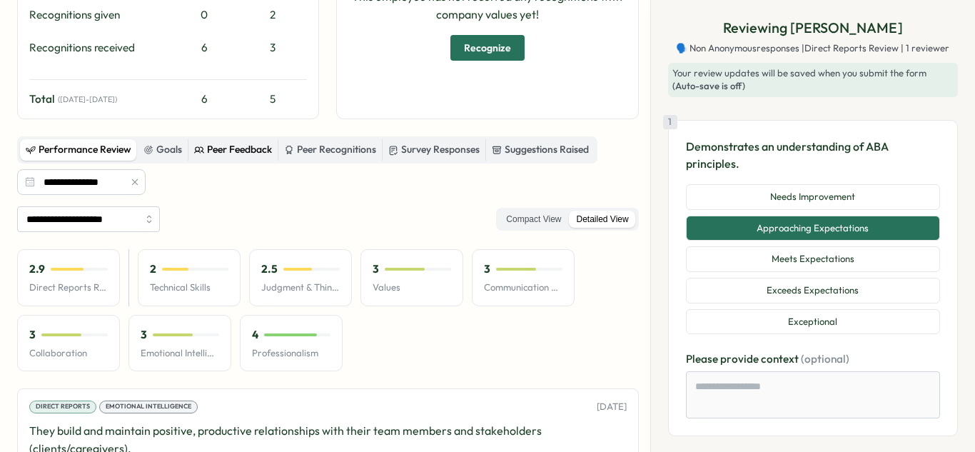
click at [214, 149] on div "Peer Feedback" at bounding box center [233, 150] width 78 height 16
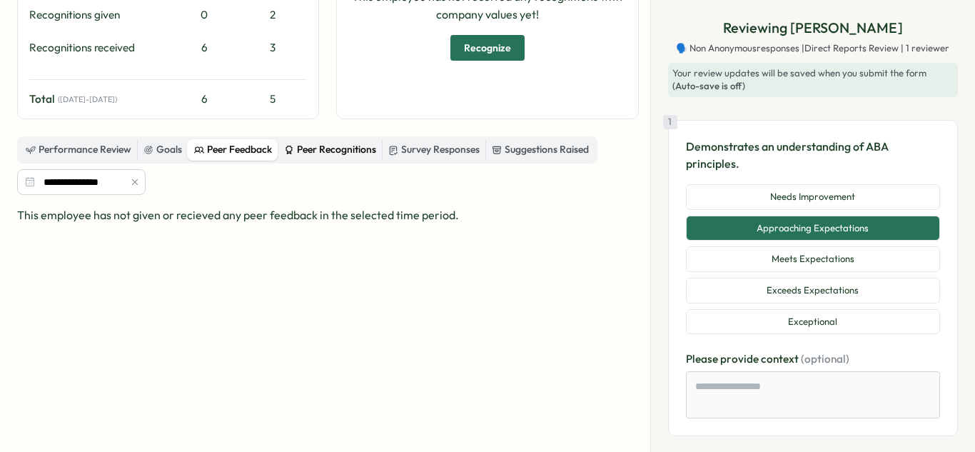
click at [308, 148] on div "Peer Recognitions" at bounding box center [330, 150] width 92 height 16
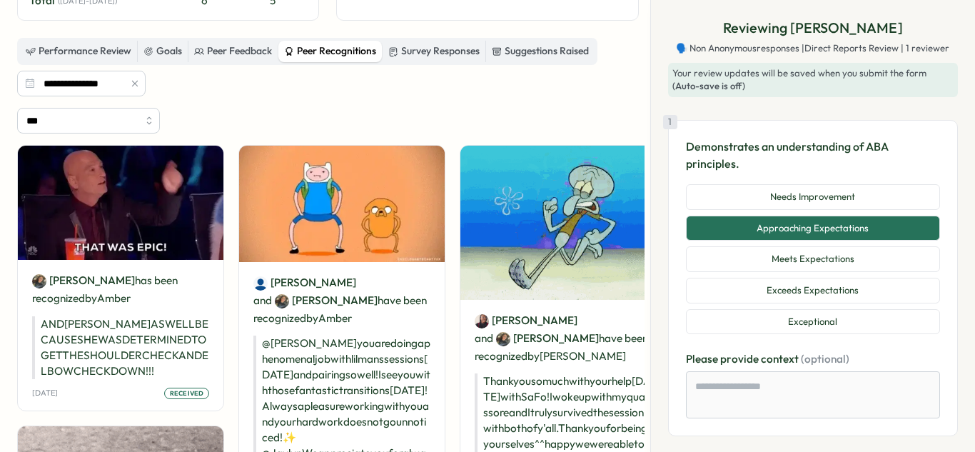
scroll to position [409, 0]
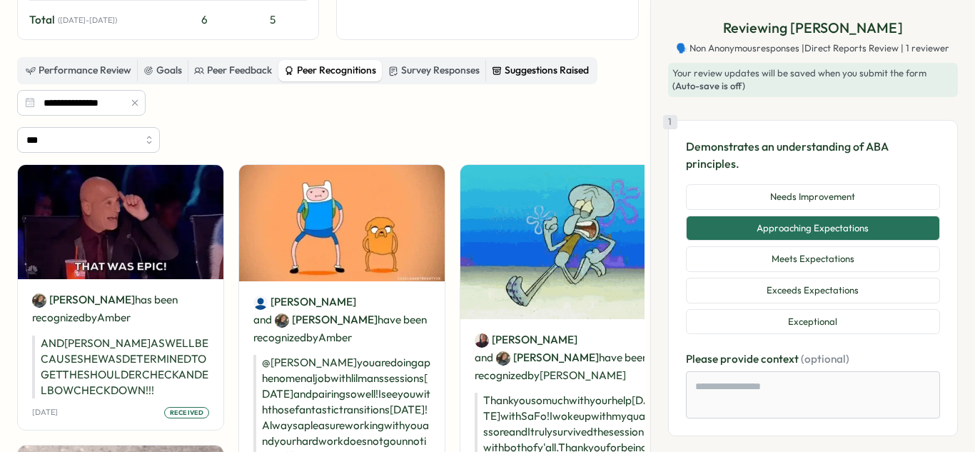
click at [546, 66] on div "Suggestions Raised" at bounding box center [540, 71] width 97 height 16
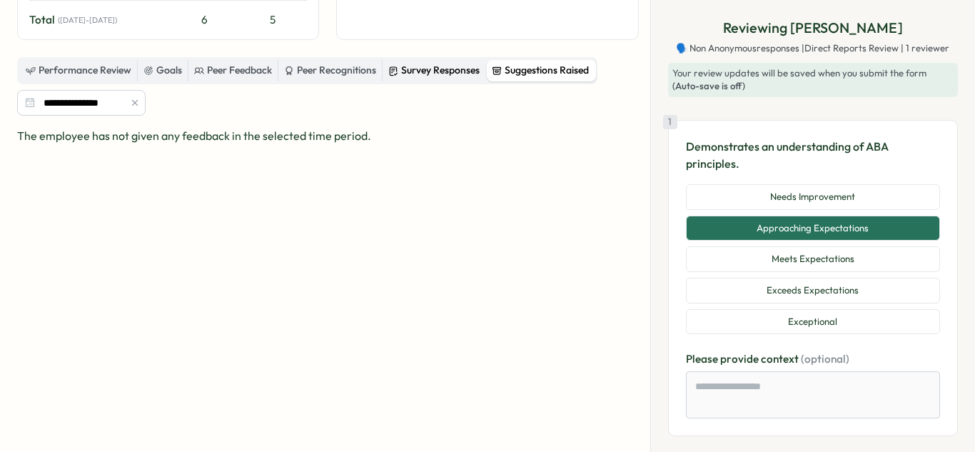
click at [452, 66] on div "Survey Responses" at bounding box center [433, 71] width 91 height 16
click at [338, 73] on div "Peer Recognitions" at bounding box center [330, 71] width 92 height 16
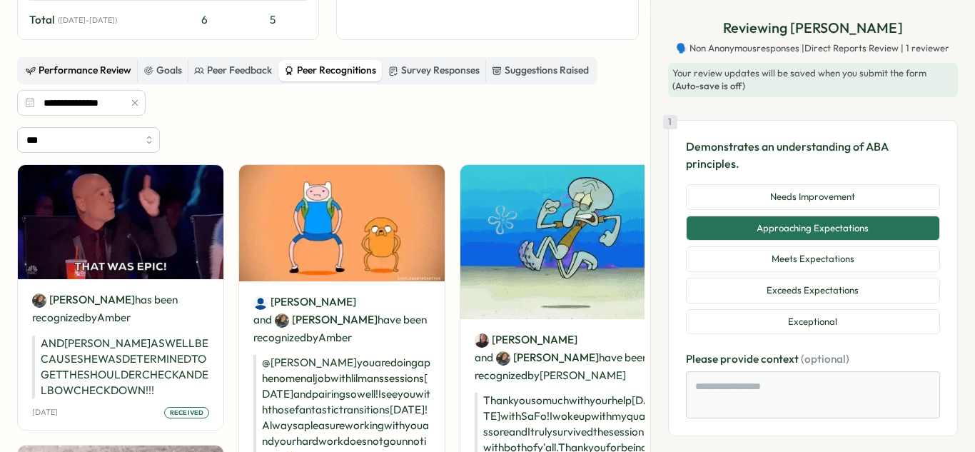
click at [66, 73] on div "Performance Review" at bounding box center [79, 71] width 106 height 16
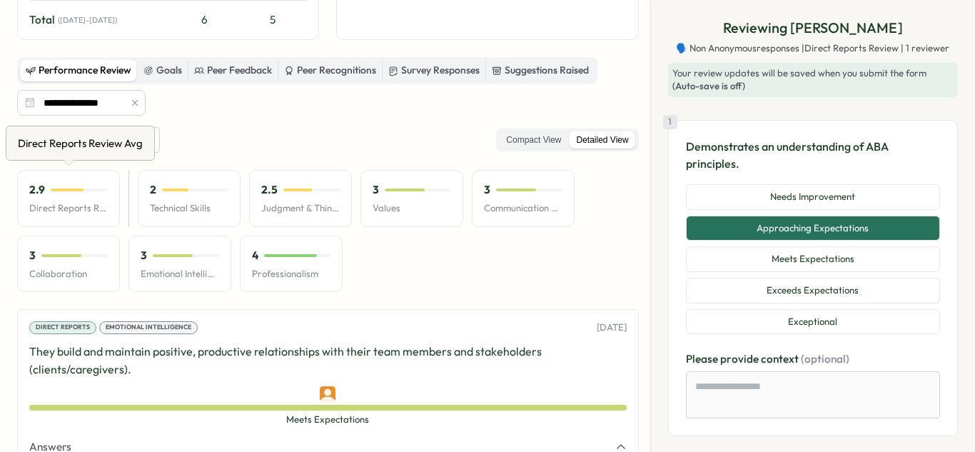
click at [78, 196] on div "2.9" at bounding box center [68, 190] width 79 height 16
click at [532, 139] on label "Compact View" at bounding box center [533, 140] width 69 height 18
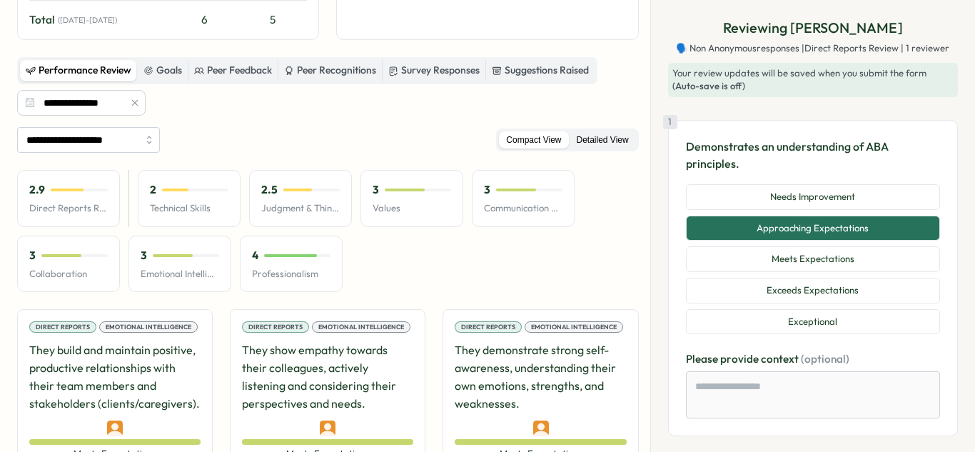
click at [603, 137] on label "Detailed View" at bounding box center [603, 140] width 66 height 18
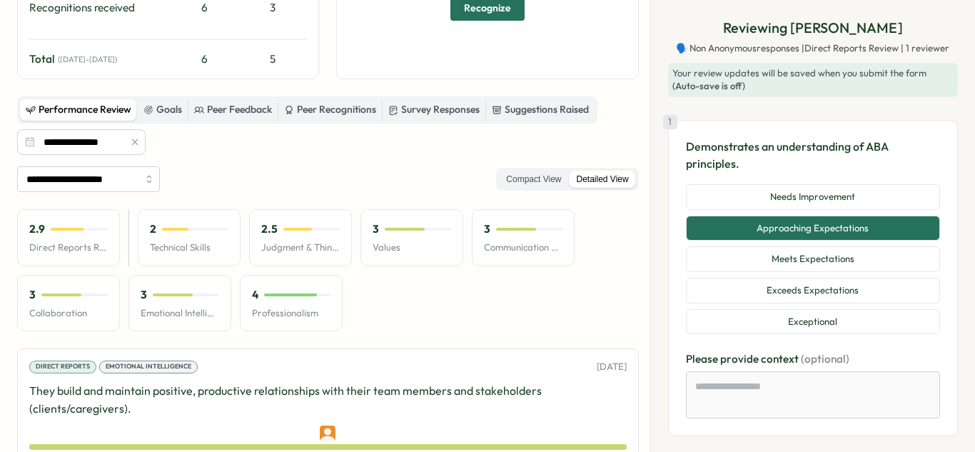
scroll to position [369, 0]
click at [107, 178] on input "**********" at bounding box center [88, 180] width 143 height 26
type input "***"
click at [225, 186] on div "*** Compact View Detailed View" at bounding box center [328, 180] width 622 height 26
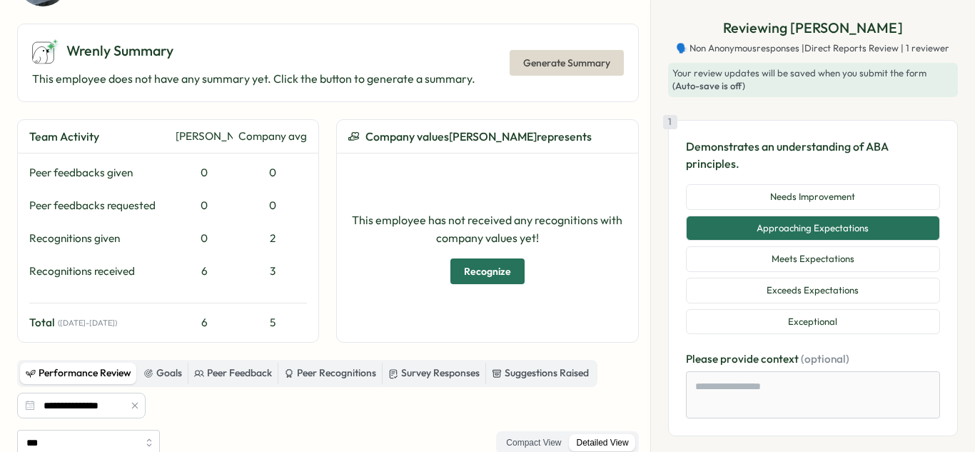
scroll to position [0, 0]
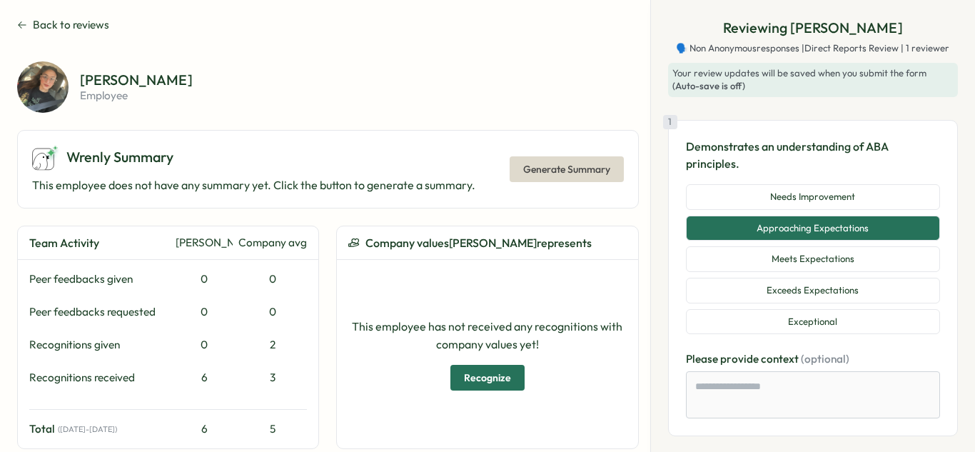
click at [61, 19] on span "Back to reviews" at bounding box center [71, 25] width 76 height 16
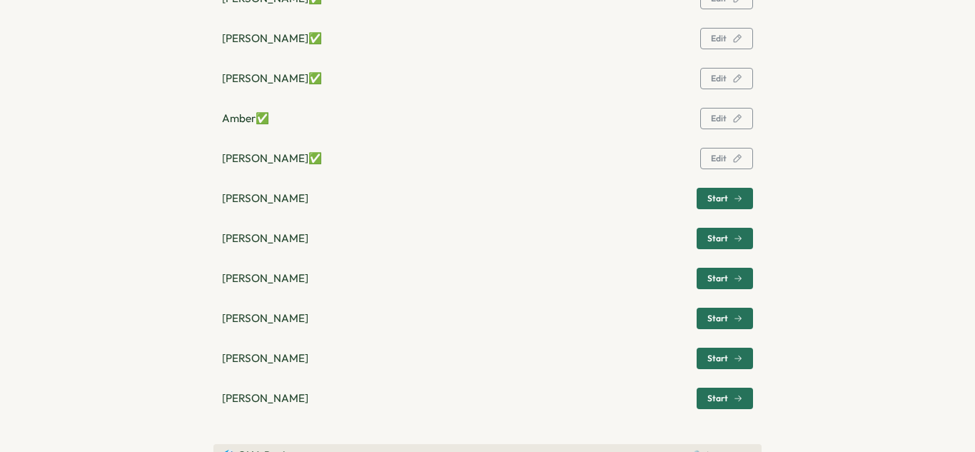
scroll to position [1125, 0]
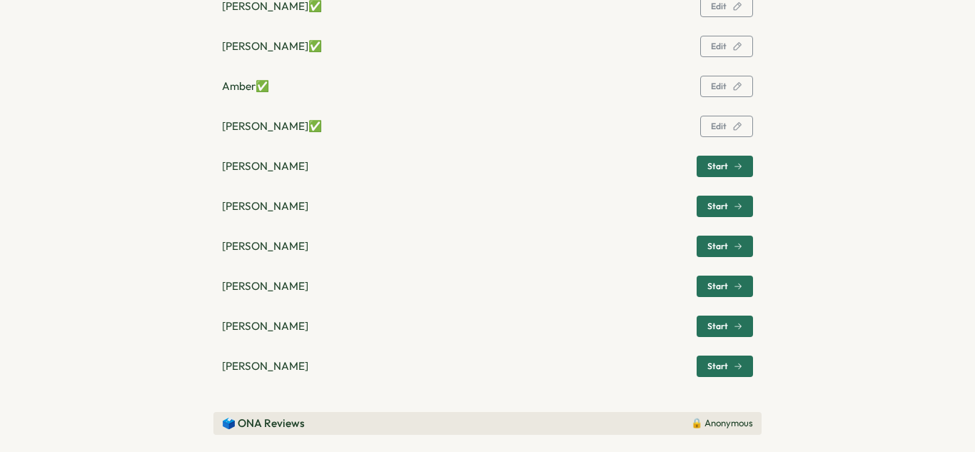
click at [712, 242] on span "Start" at bounding box center [718, 246] width 21 height 9
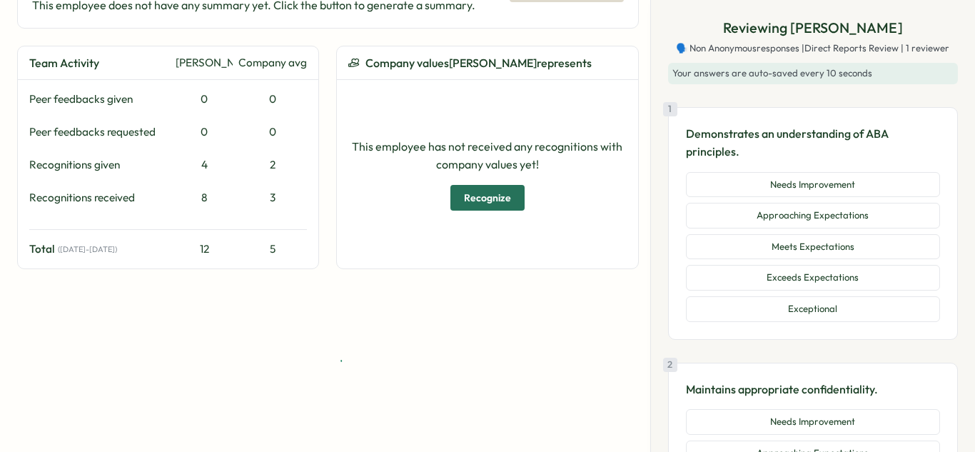
scroll to position [180, 0]
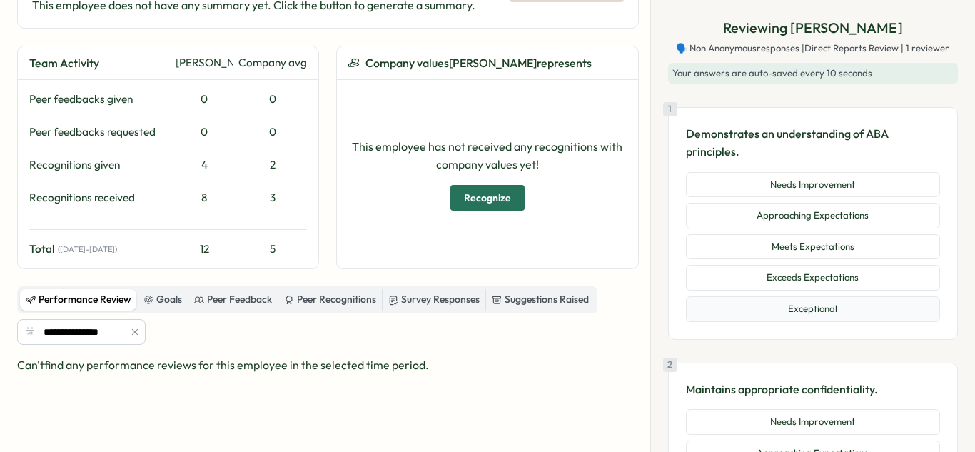
click at [820, 320] on button "Exceptional" at bounding box center [813, 309] width 254 height 26
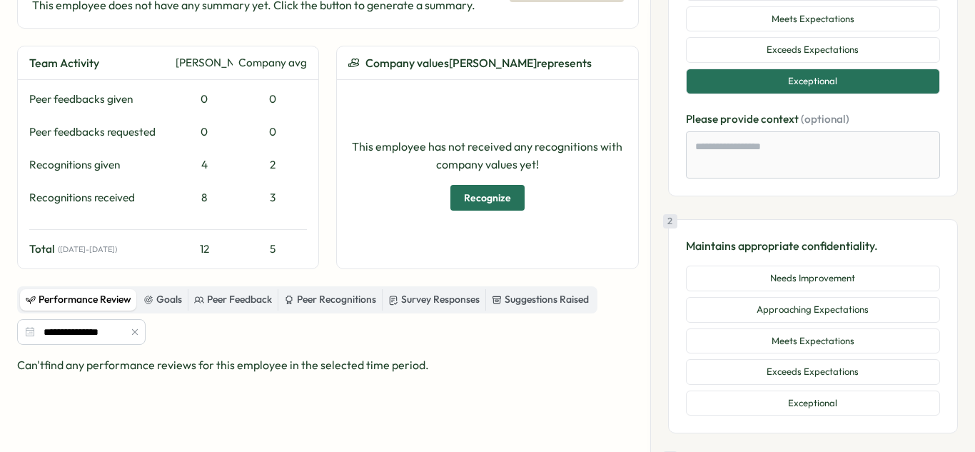
scroll to position [284, 0]
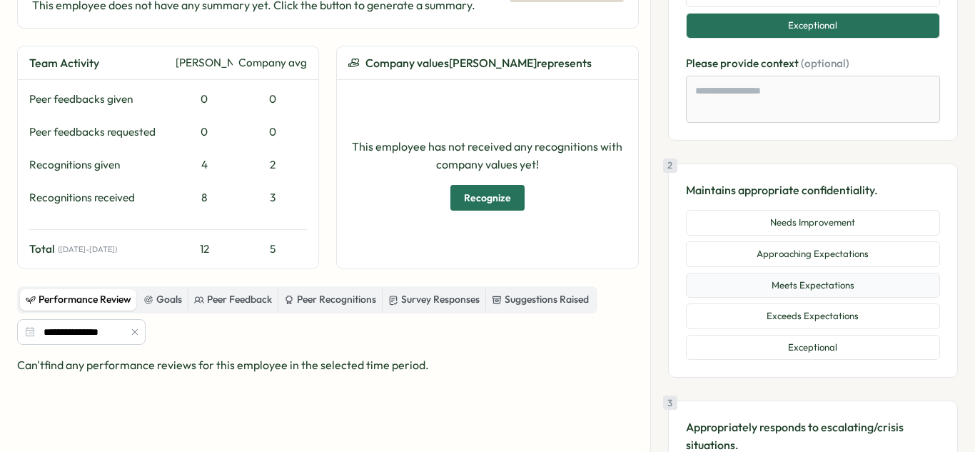
drag, startPoint x: 791, startPoint y: 291, endPoint x: 785, endPoint y: 296, distance: 7.6
click at [788, 293] on button "Meets Expectations" at bounding box center [813, 286] width 254 height 26
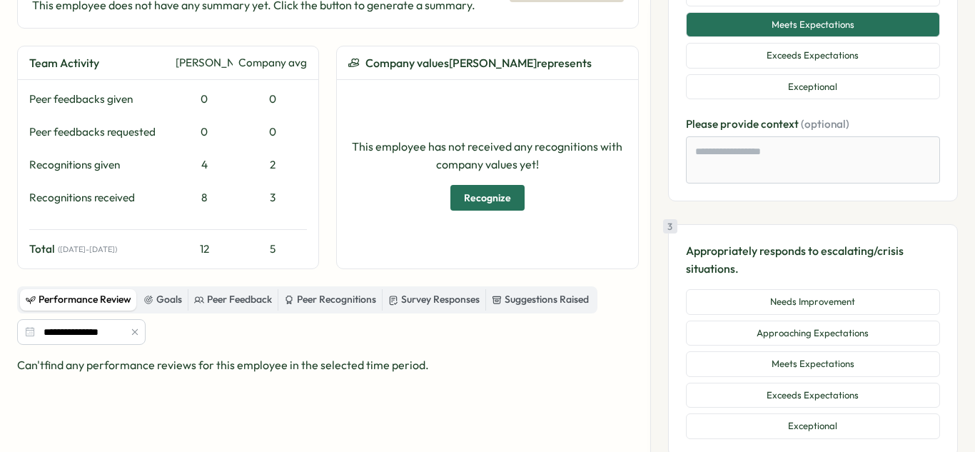
scroll to position [586, 0]
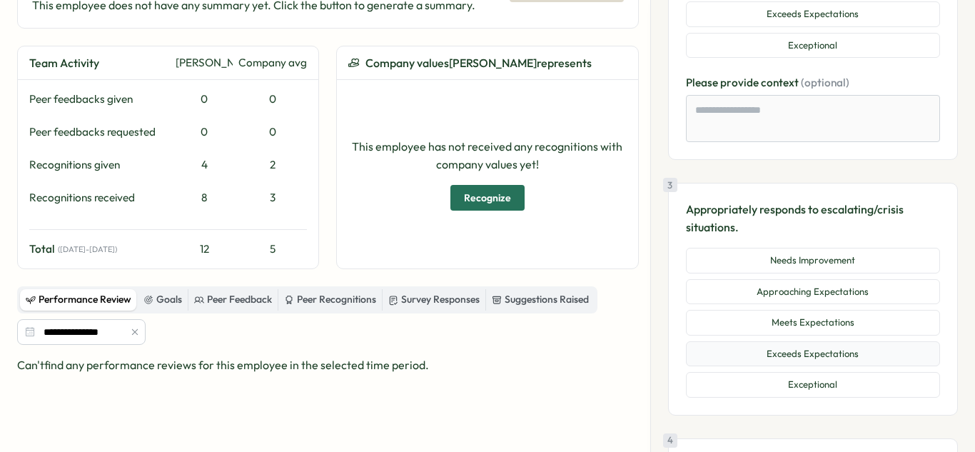
click at [766, 343] on button "Exceeds Expectations" at bounding box center [813, 354] width 254 height 26
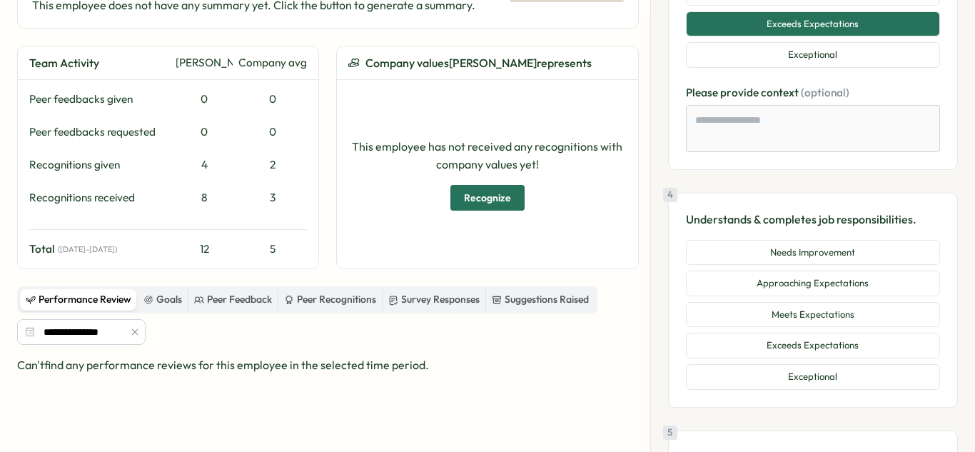
scroll to position [951, 0]
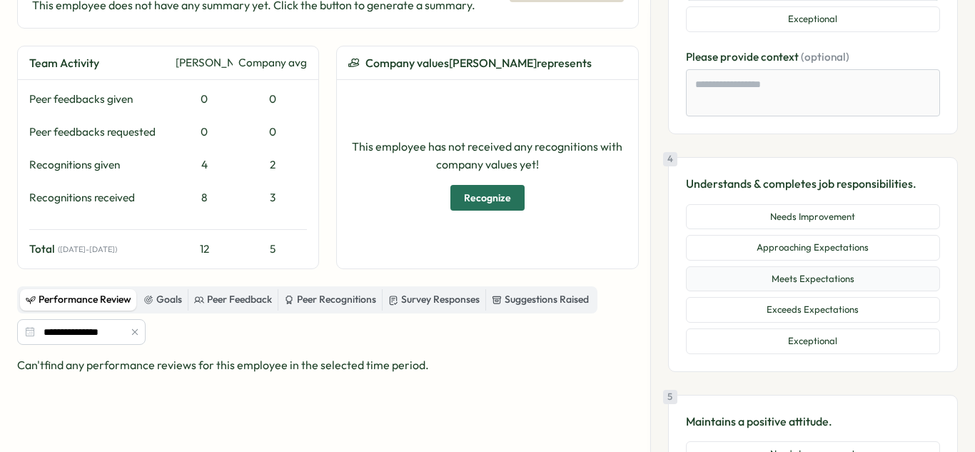
click at [774, 284] on button "Meets Expectations" at bounding box center [813, 279] width 254 height 26
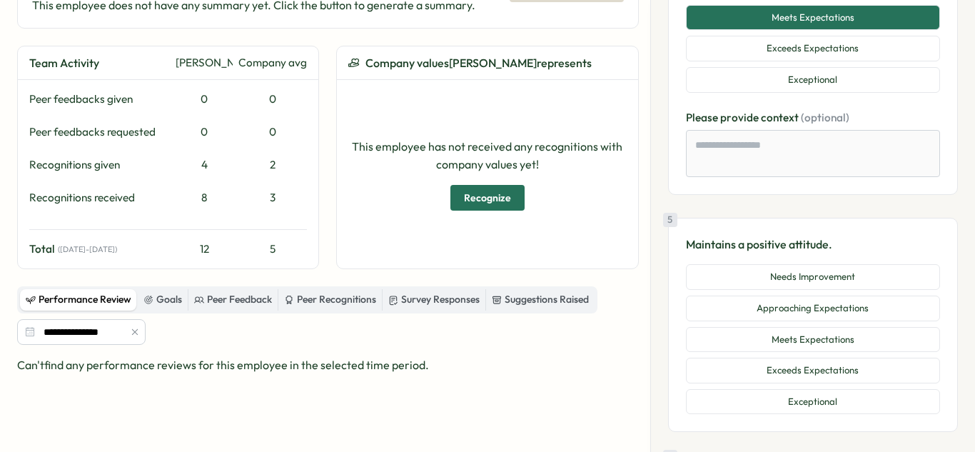
scroll to position [1253, 0]
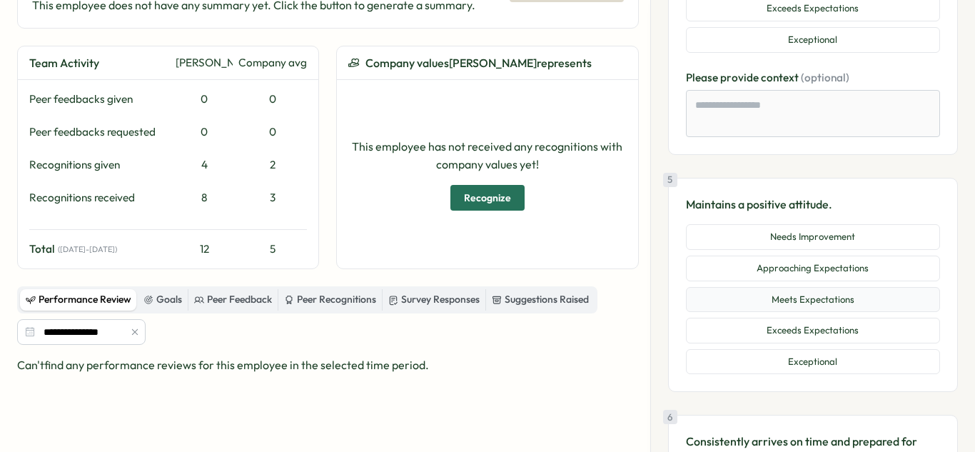
click at [811, 306] on button "Meets Expectations" at bounding box center [813, 300] width 254 height 26
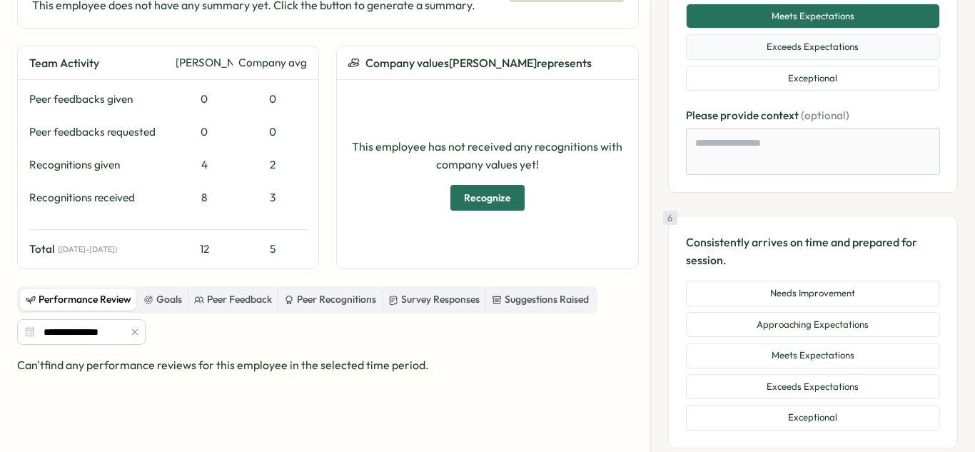
scroll to position [1541, 0]
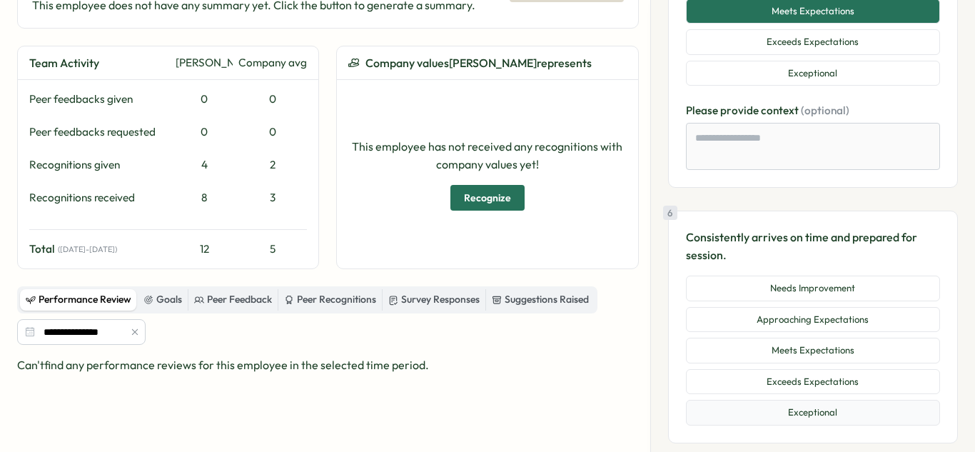
click at [790, 401] on button "Exceptional" at bounding box center [813, 413] width 254 height 26
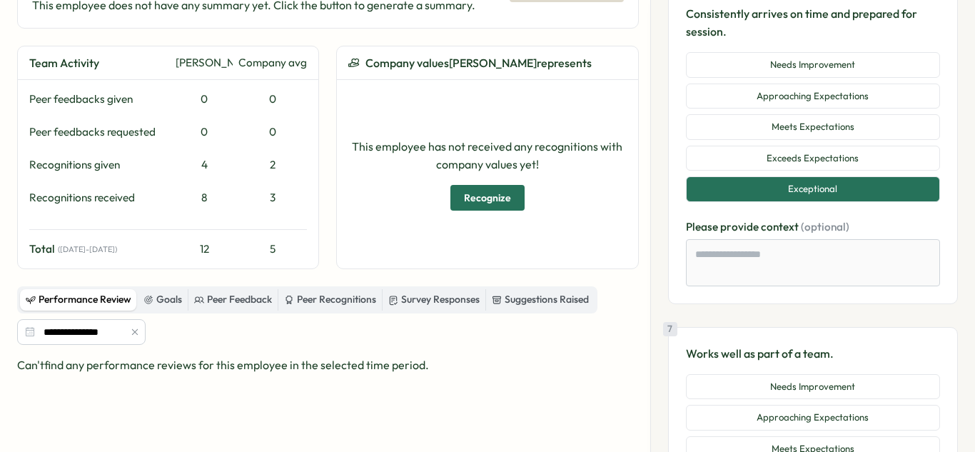
scroll to position [1895, 0]
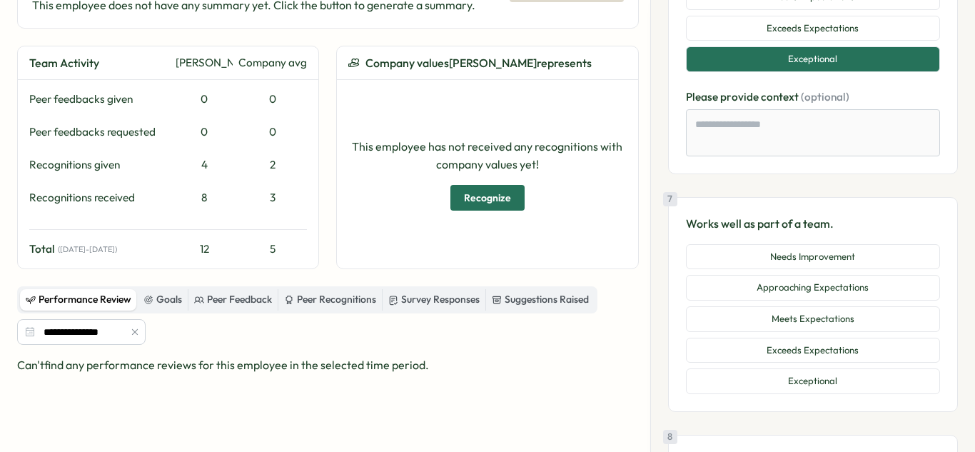
click at [792, 320] on button "Meets Expectations" at bounding box center [813, 319] width 254 height 26
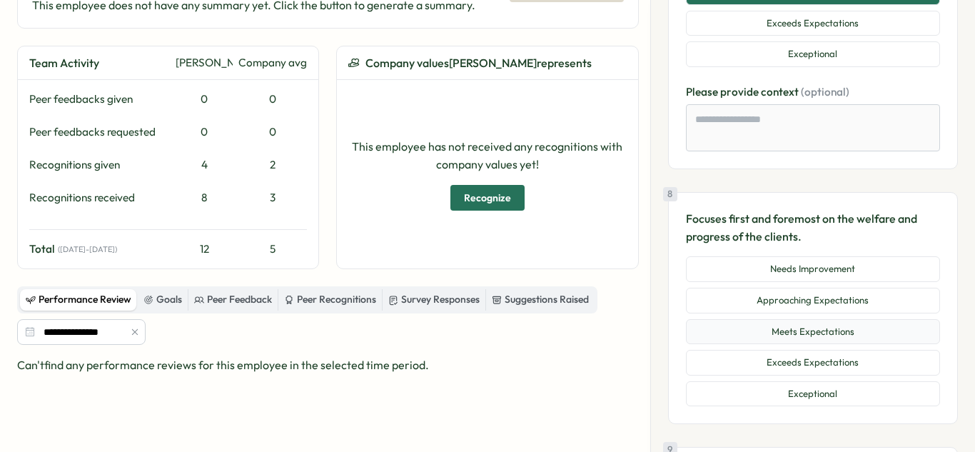
scroll to position [2222, 0]
click at [840, 370] on button "Exceeds Expectations" at bounding box center [813, 362] width 254 height 26
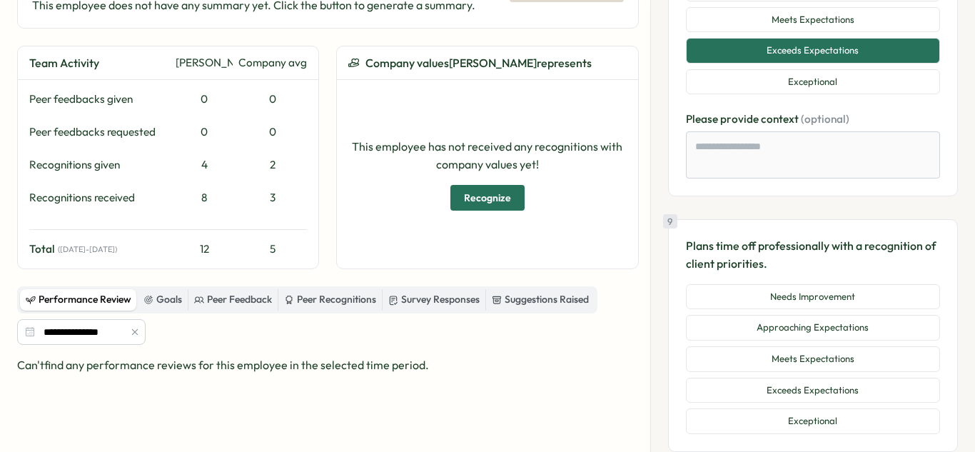
scroll to position [2544, 0]
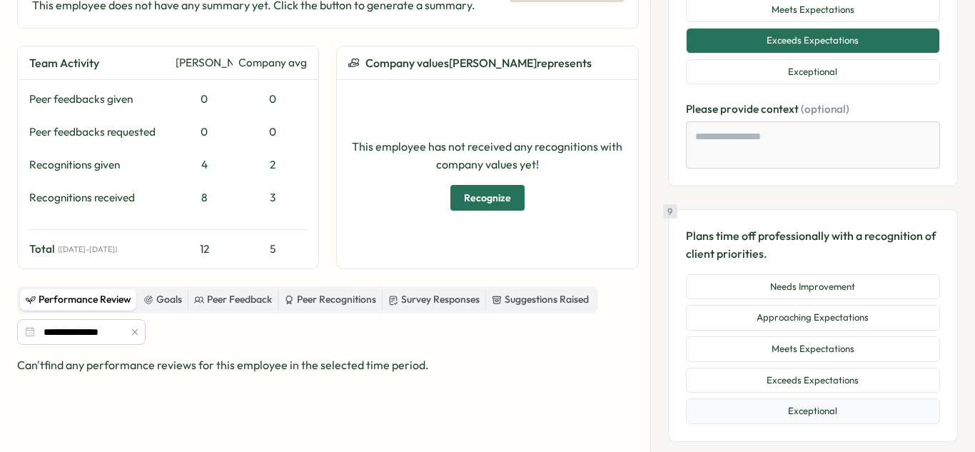
click at [836, 416] on button "Exceptional" at bounding box center [813, 411] width 254 height 26
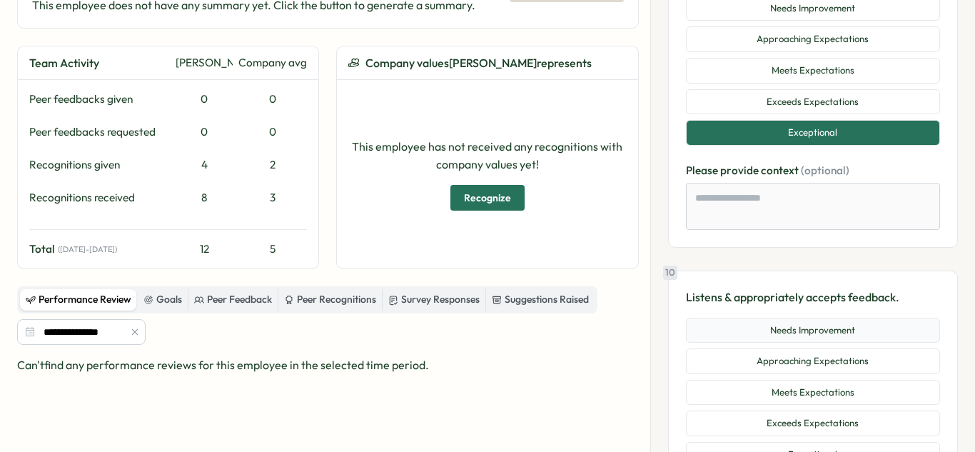
scroll to position [2879, 0]
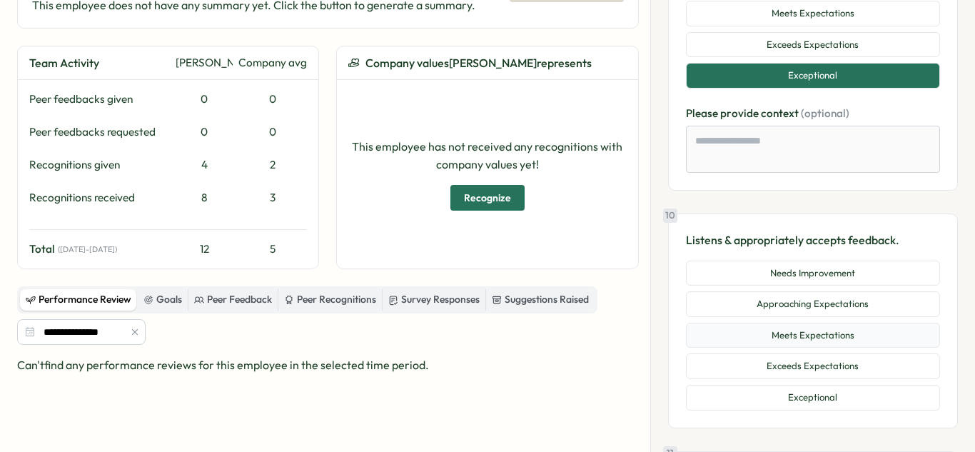
click at [863, 326] on button "Meets Expectations" at bounding box center [813, 336] width 254 height 26
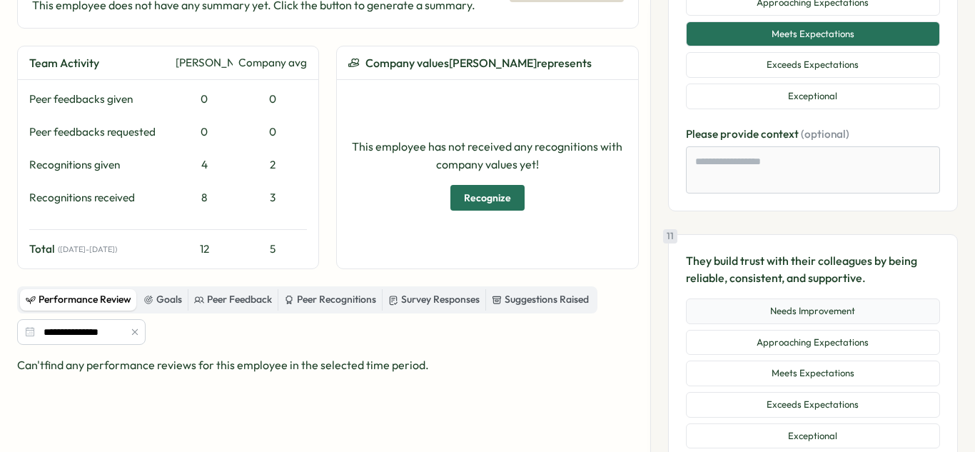
scroll to position [3191, 0]
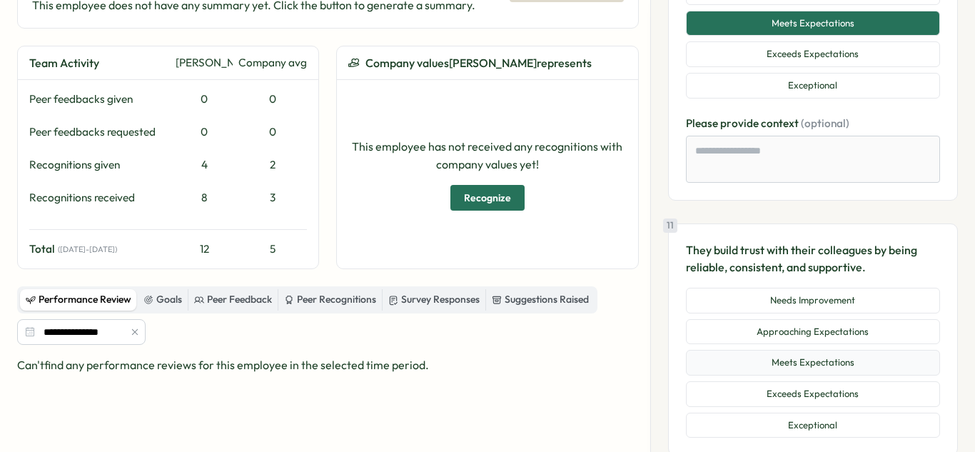
click at [843, 361] on button "Meets Expectations" at bounding box center [813, 363] width 254 height 26
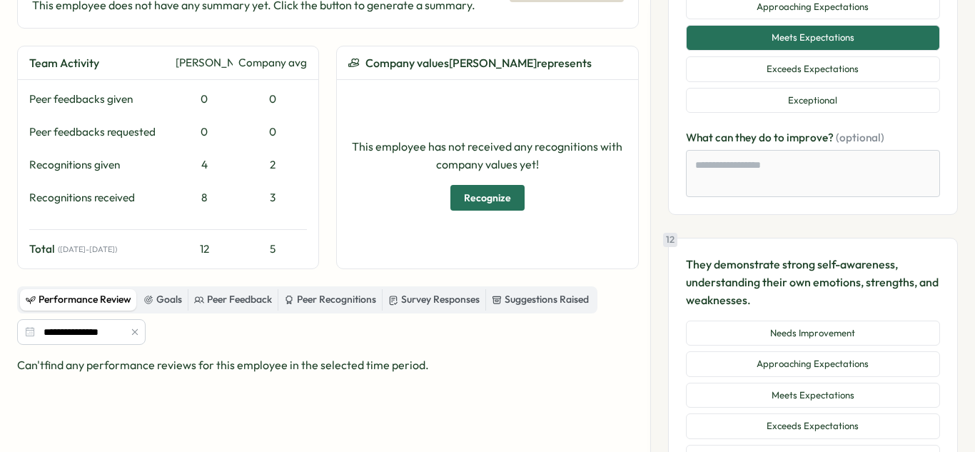
scroll to position [3571, 0]
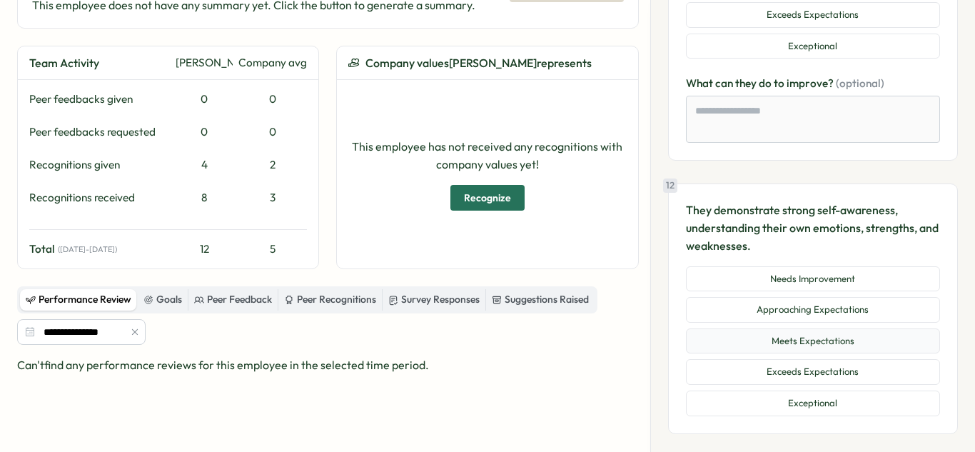
click at [825, 343] on button "Meets Expectations" at bounding box center [813, 341] width 254 height 26
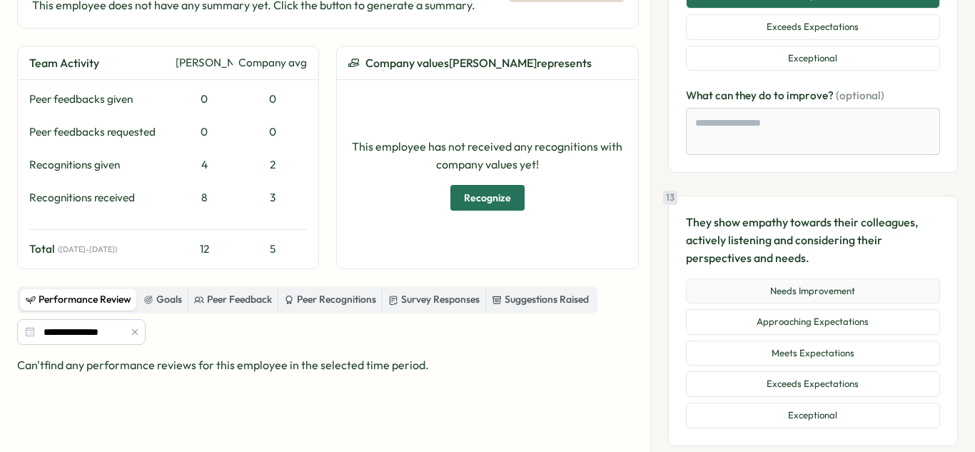
scroll to position [3941, 0]
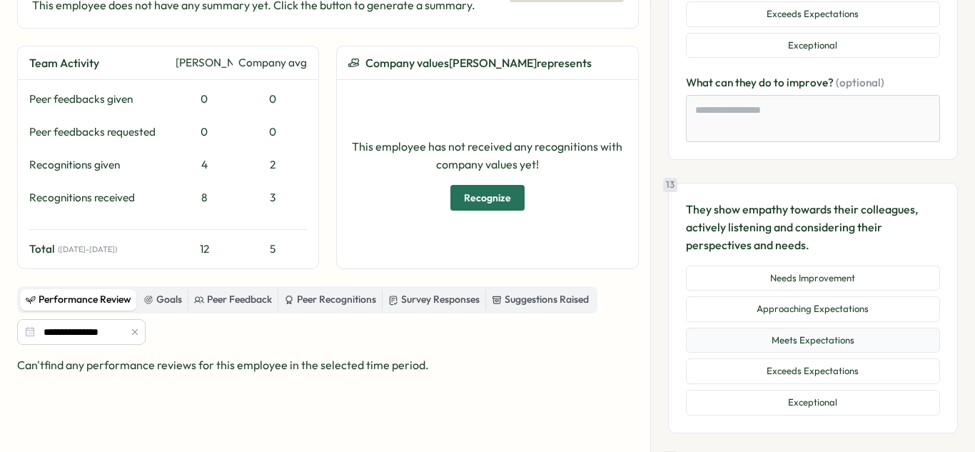
click at [876, 343] on button "Meets Expectations" at bounding box center [813, 341] width 254 height 26
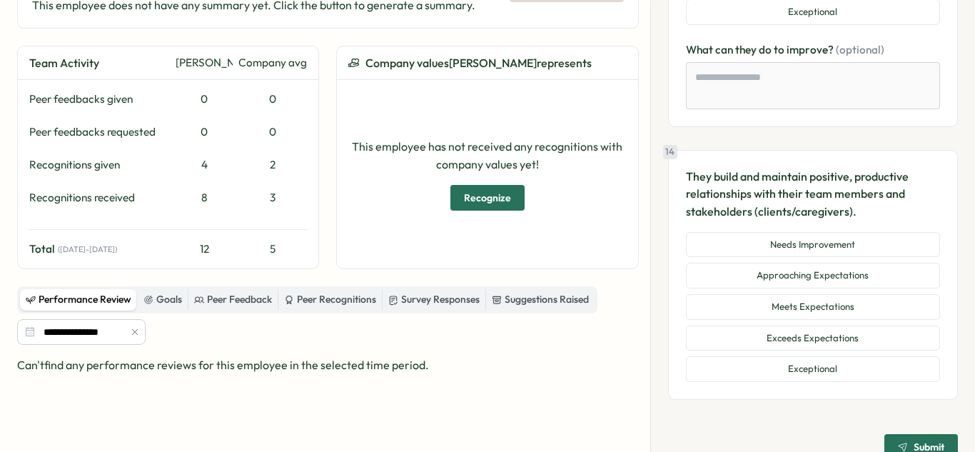
scroll to position [4357, 0]
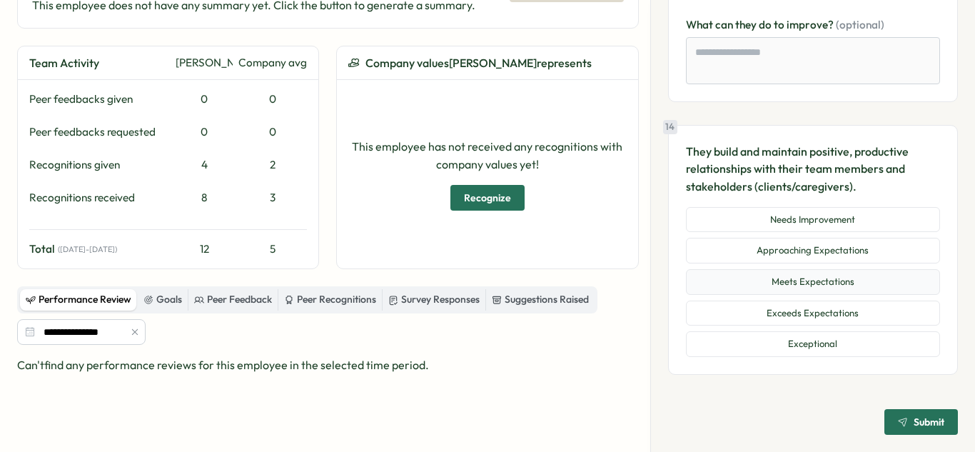
click at [890, 276] on button "Meets Expectations" at bounding box center [813, 282] width 254 height 26
type textarea "*"
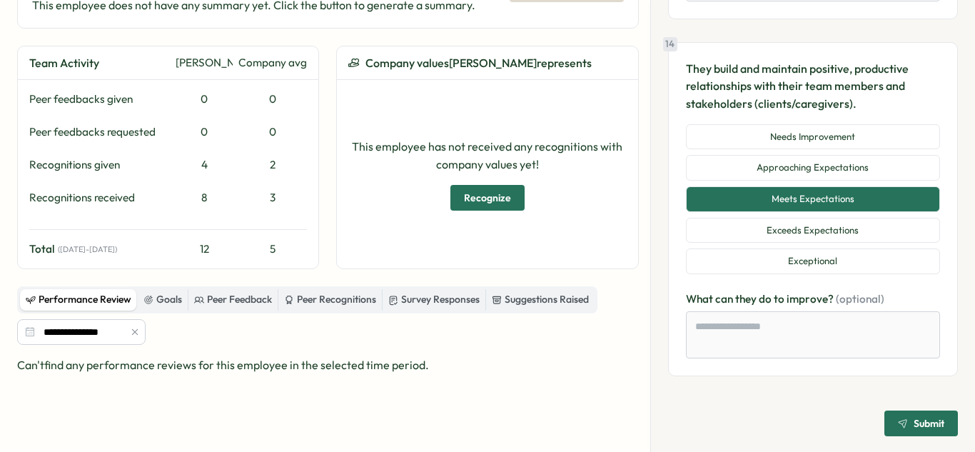
scroll to position [4441, 0]
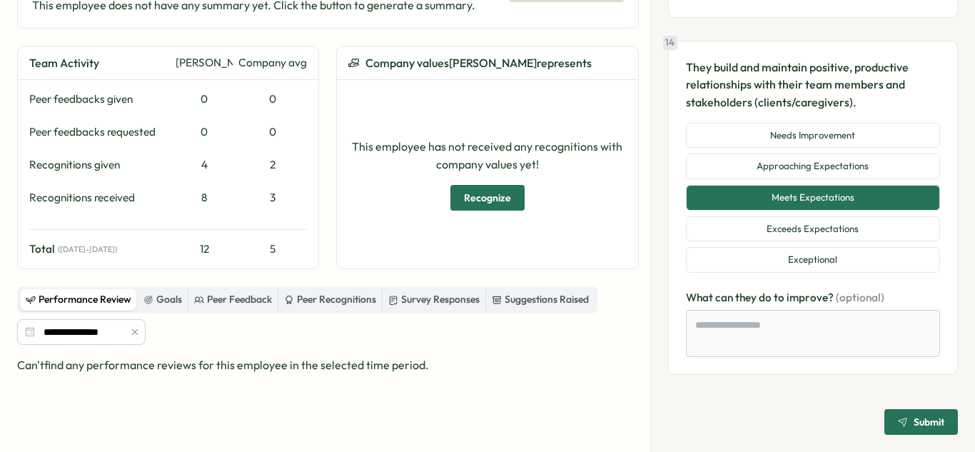
click at [913, 413] on span "Submit" at bounding box center [921, 422] width 46 height 24
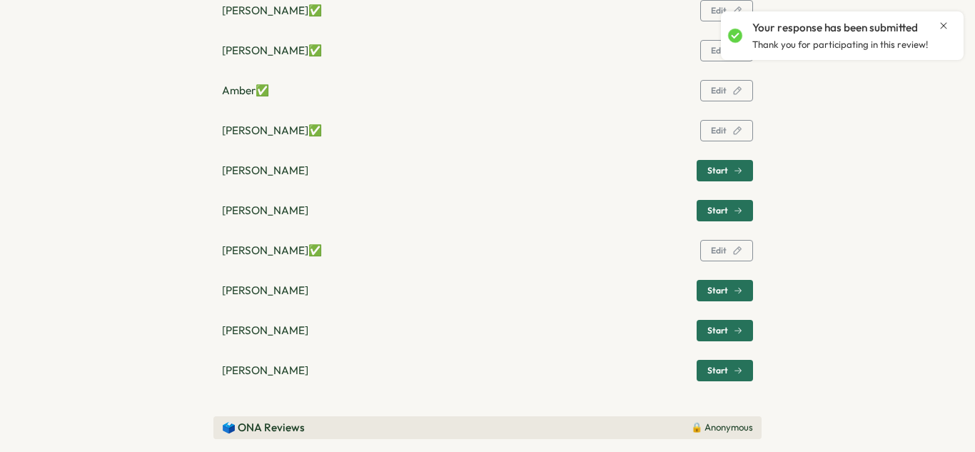
scroll to position [1188, 0]
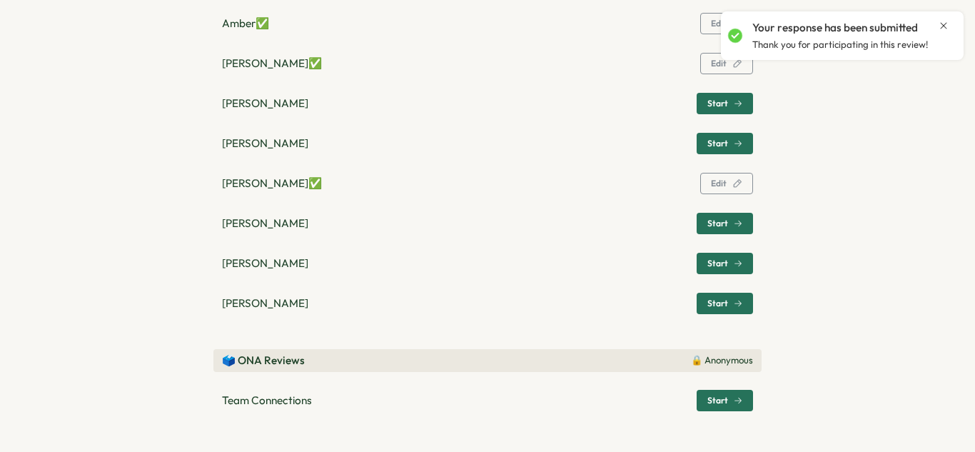
click at [726, 400] on div "Start" at bounding box center [725, 400] width 35 height 9
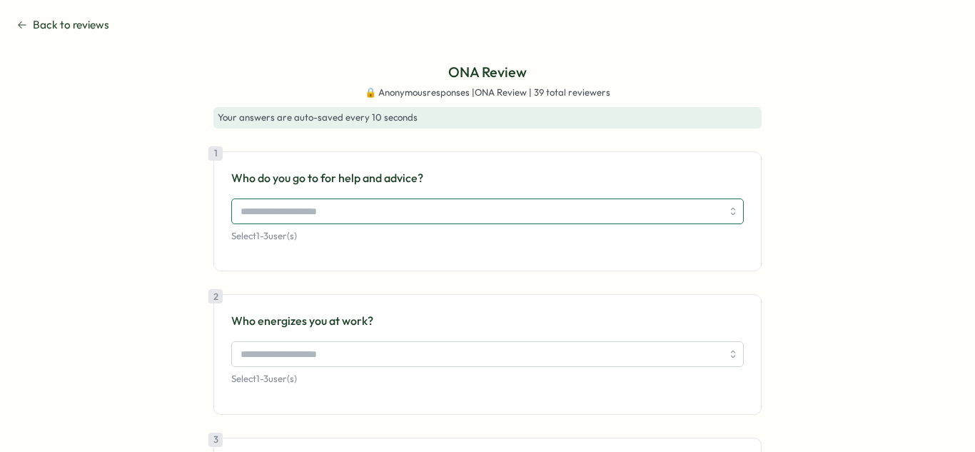
click at [354, 214] on input "search" at bounding box center [481, 211] width 481 height 24
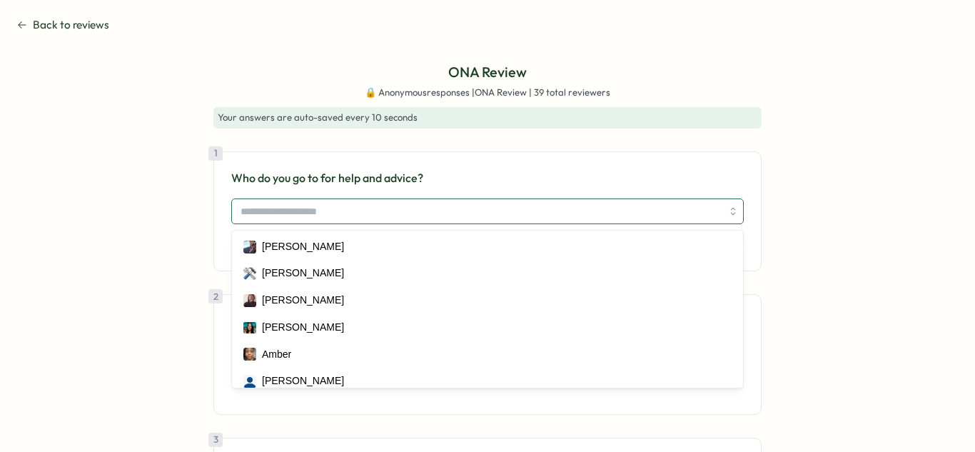
type input "*"
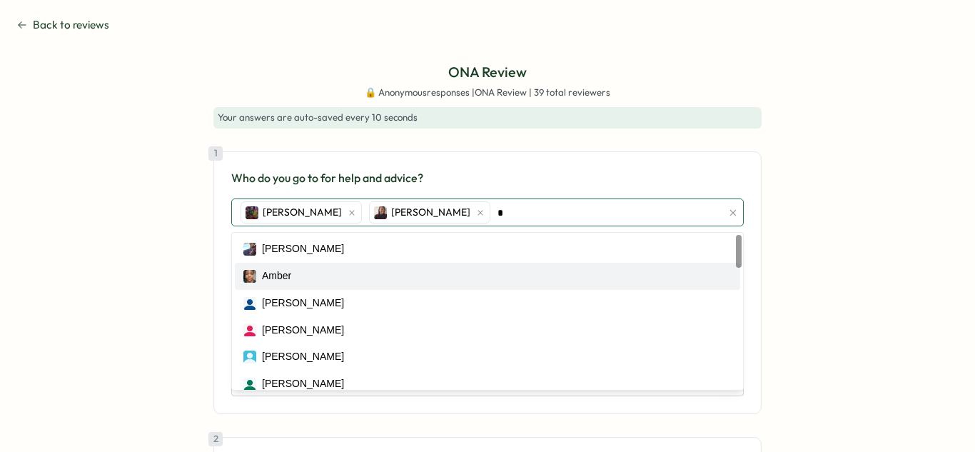
type input "**"
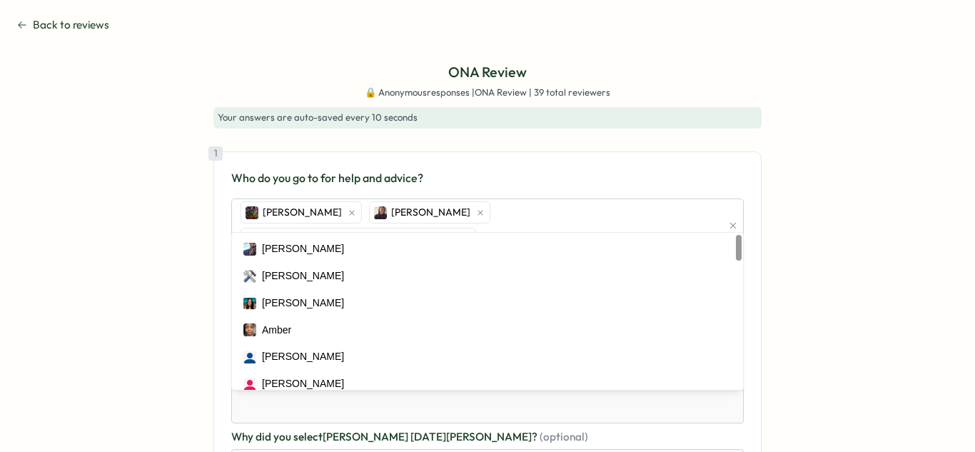
click at [641, 175] on p "Who do you go to for help and advice?" at bounding box center [487, 178] width 513 height 18
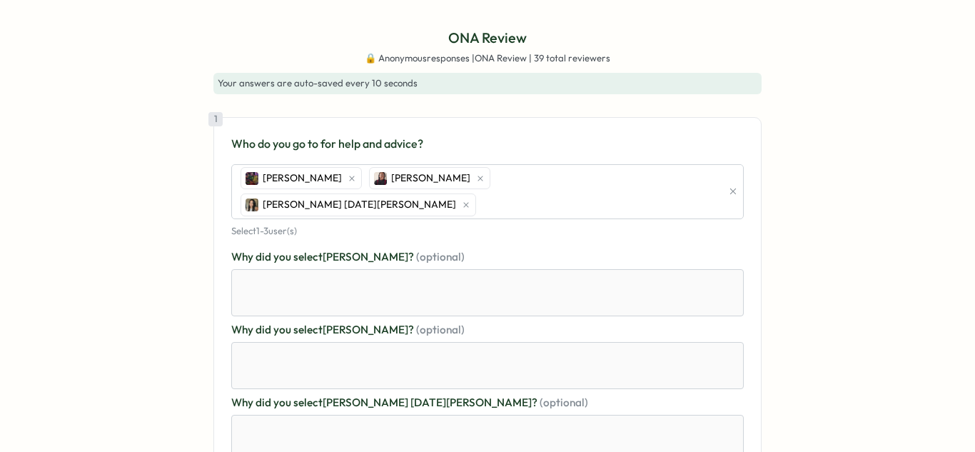
scroll to position [36, 0]
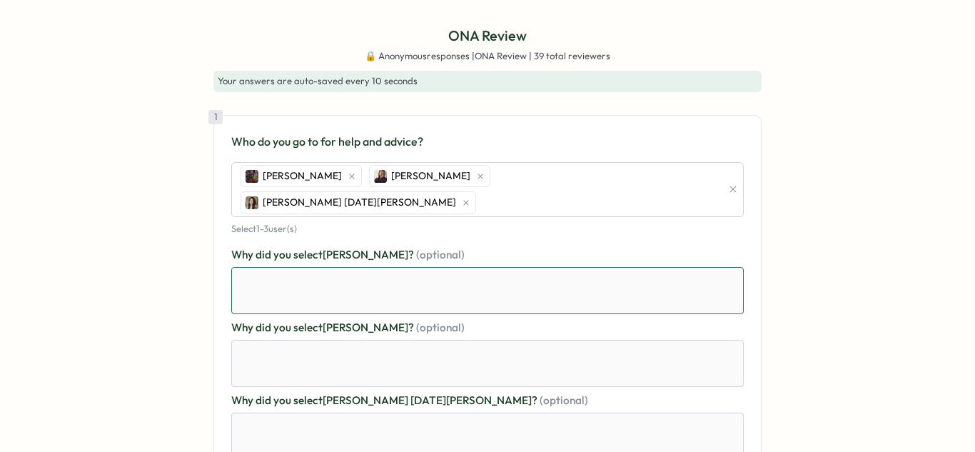
click at [337, 267] on textarea at bounding box center [487, 290] width 513 height 47
type textarea "*"
type textarea "**"
type textarea "*"
type textarea "***"
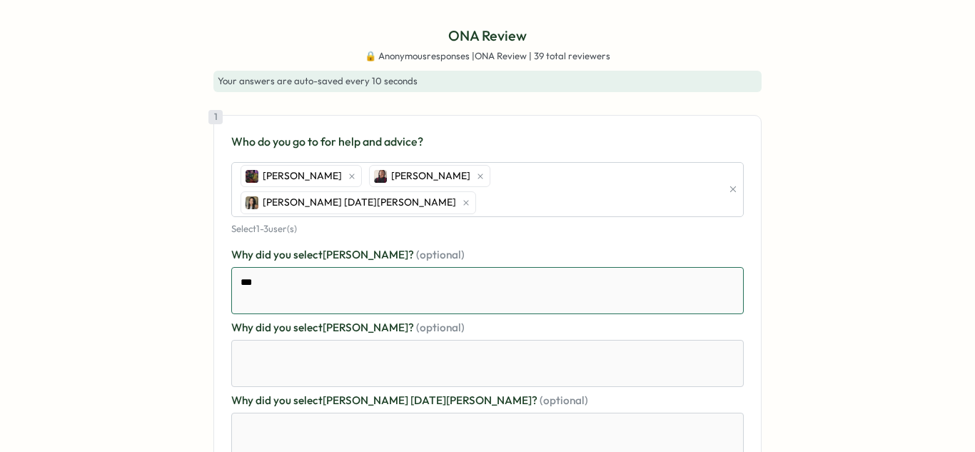
type textarea "*"
type textarea "****"
type textarea "*"
type textarea "*****"
type textarea "*"
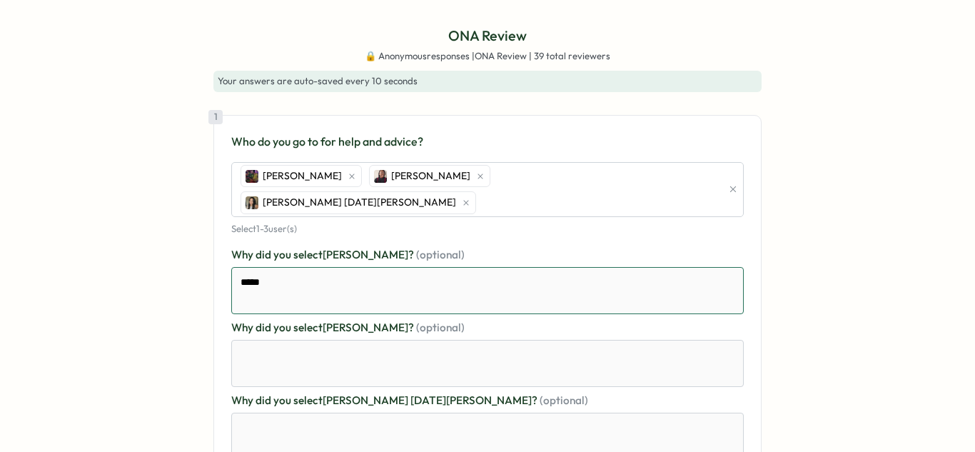
type textarea "*****"
type textarea "*"
type textarea "*****"
type textarea "*"
type textarea "****"
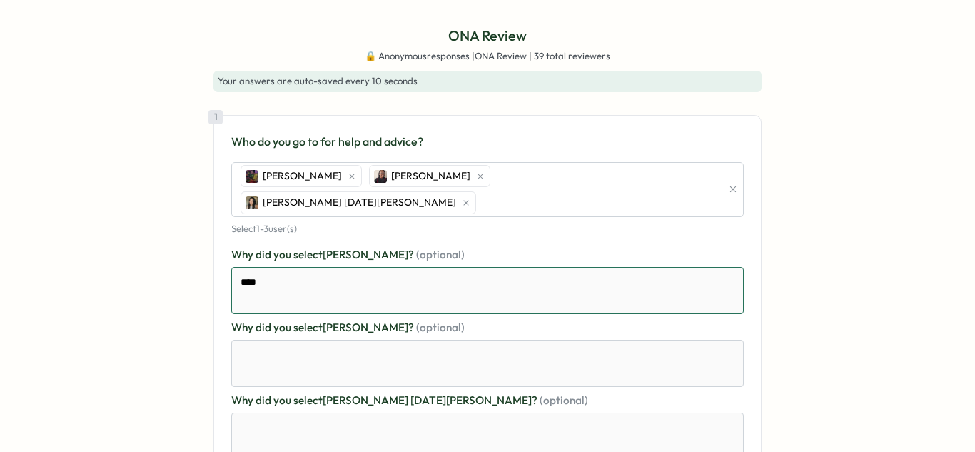
type textarea "*"
type textarea "**"
type textarea "*"
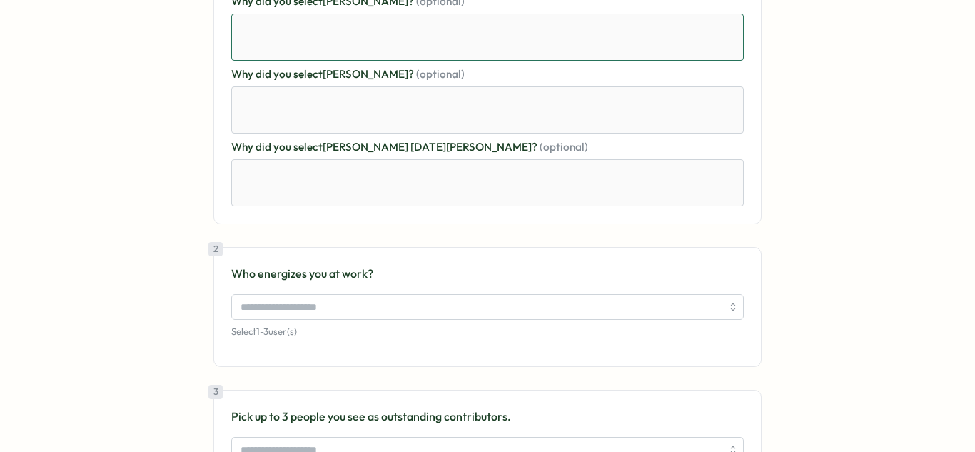
scroll to position [299, 0]
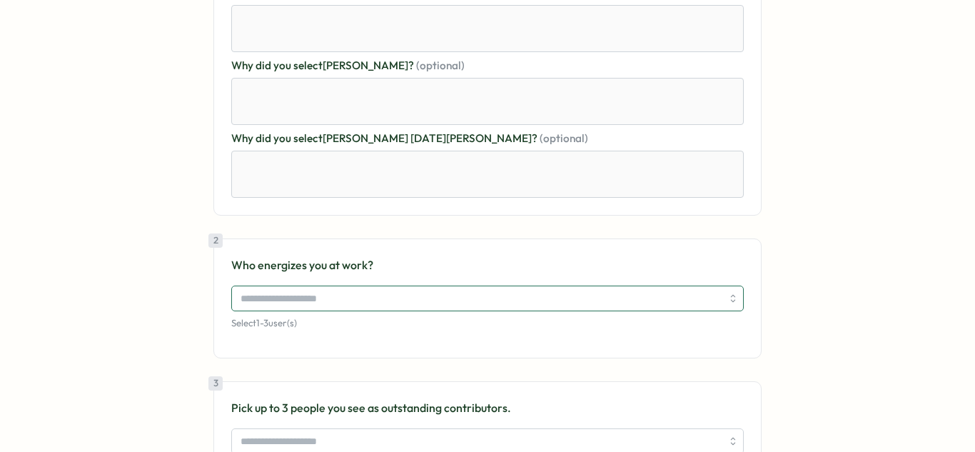
click at [314, 286] on input "search" at bounding box center [481, 298] width 481 height 24
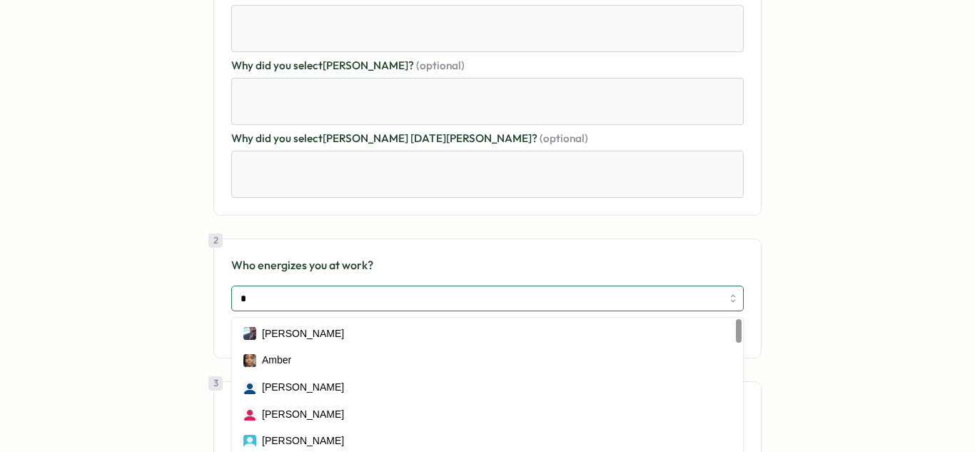
type input "**"
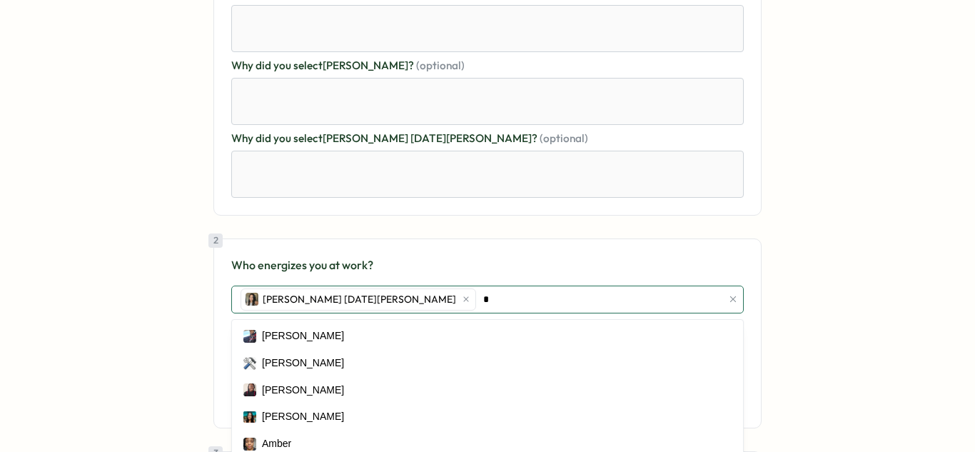
type input "**"
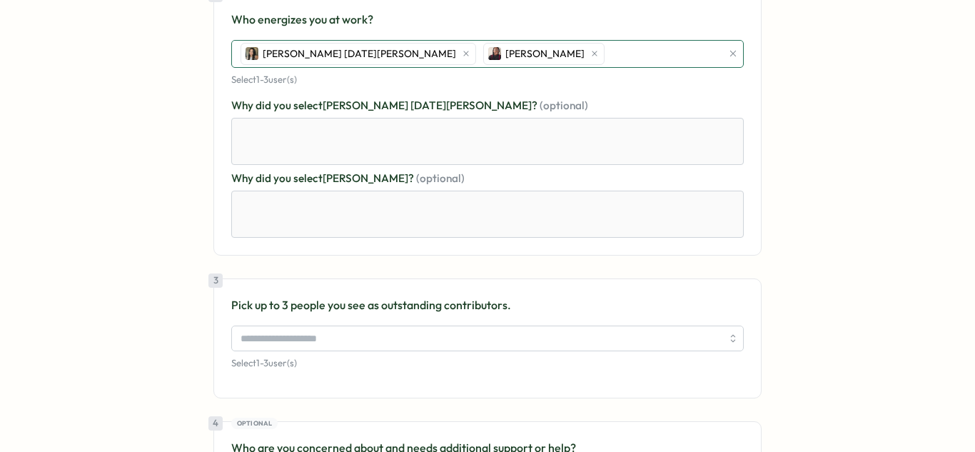
scroll to position [586, 0]
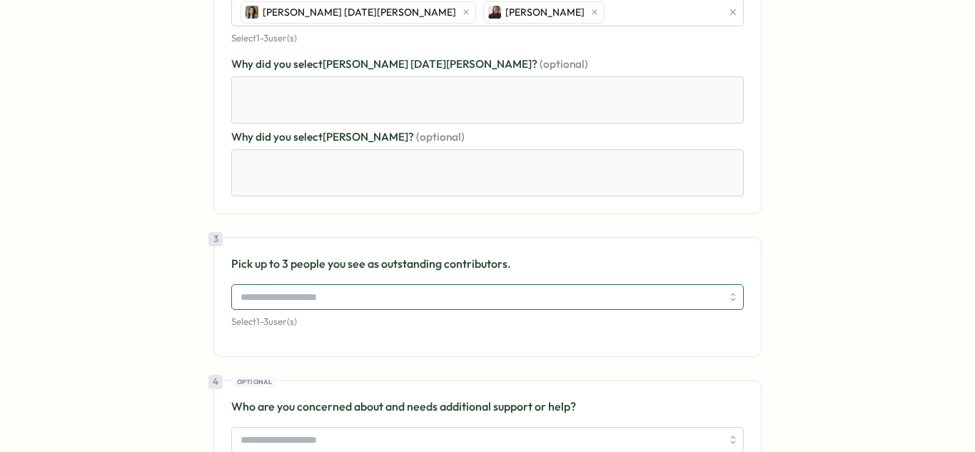
click at [348, 285] on input "search" at bounding box center [481, 297] width 481 height 24
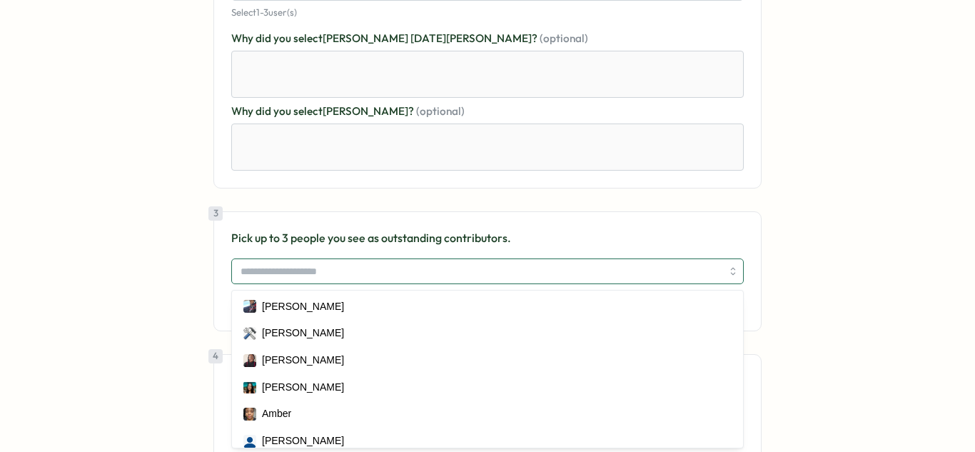
scroll to position [624, 0]
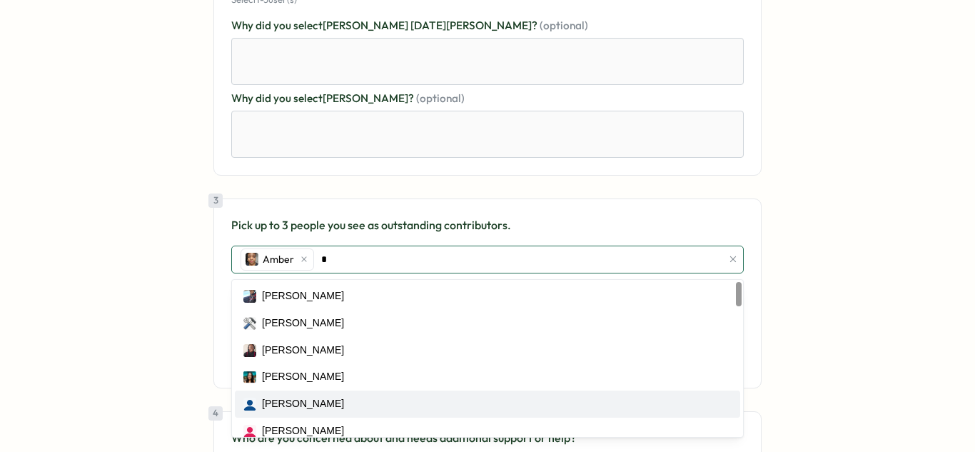
type input "**"
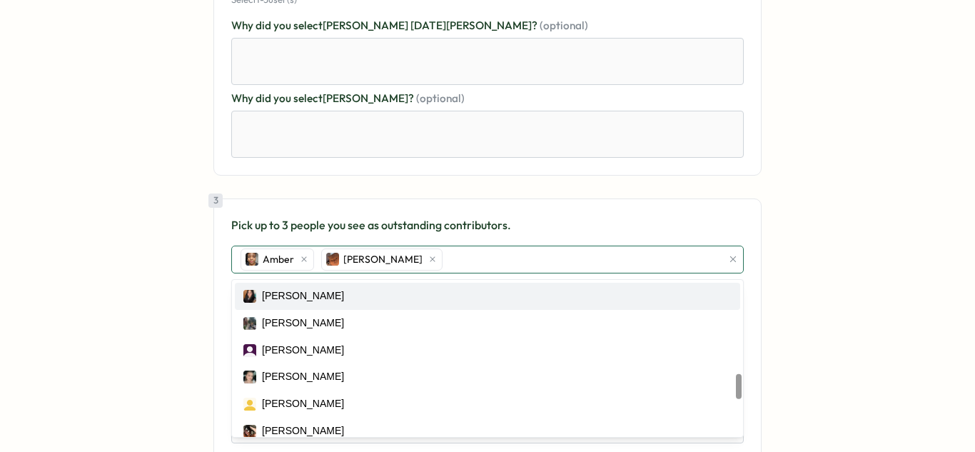
scroll to position [577, 0]
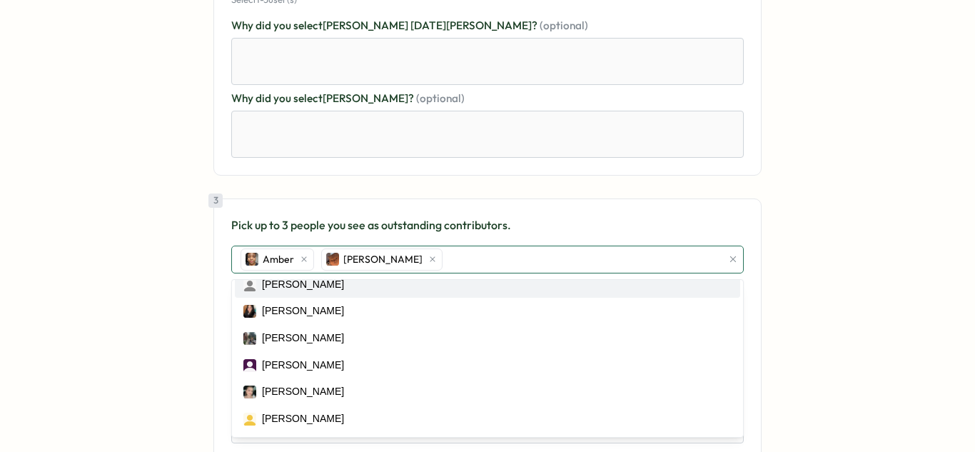
type input "*"
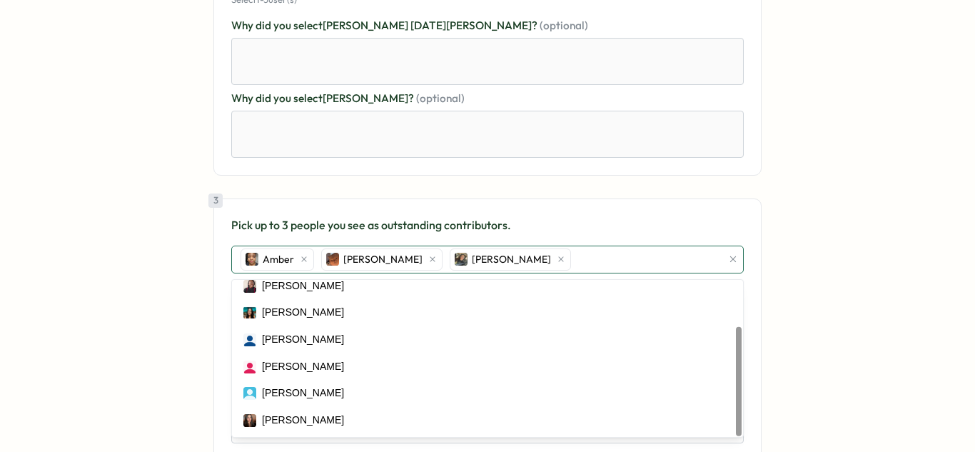
scroll to position [551, 0]
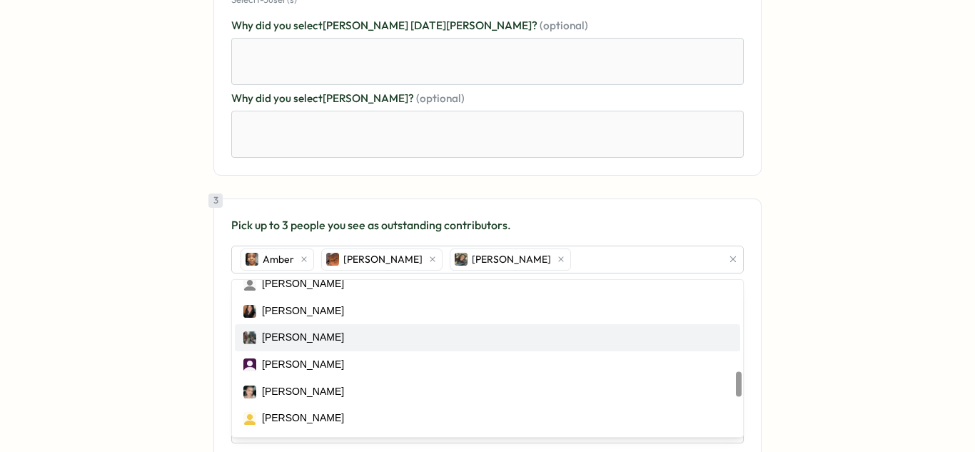
click at [808, 293] on div "ONA Review 🔒 Anonymous responses | ONA Review | 39 total reviewers Your answers…" at bounding box center [487, 87] width 941 height 1300
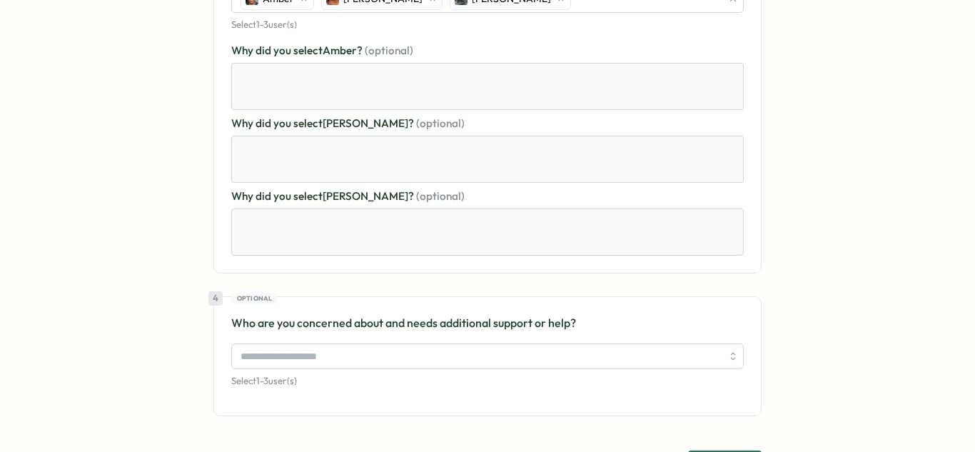
scroll to position [900, 0]
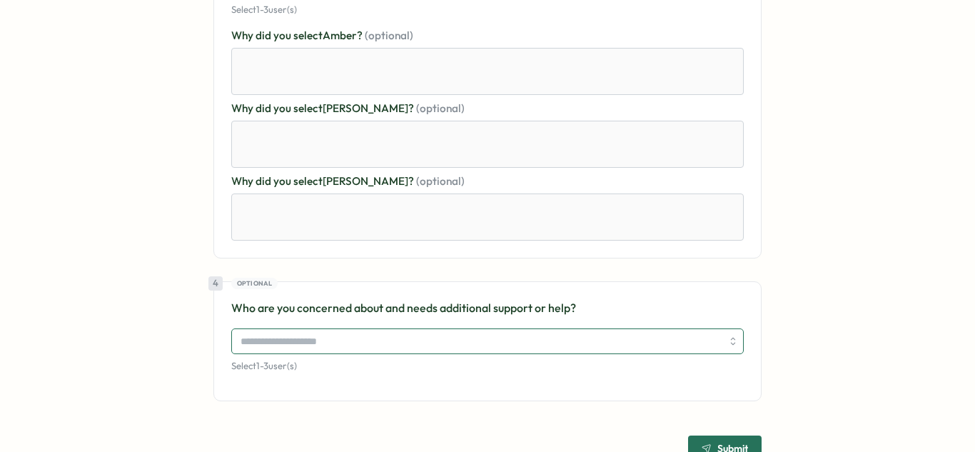
click at [369, 329] on input "search" at bounding box center [481, 341] width 481 height 24
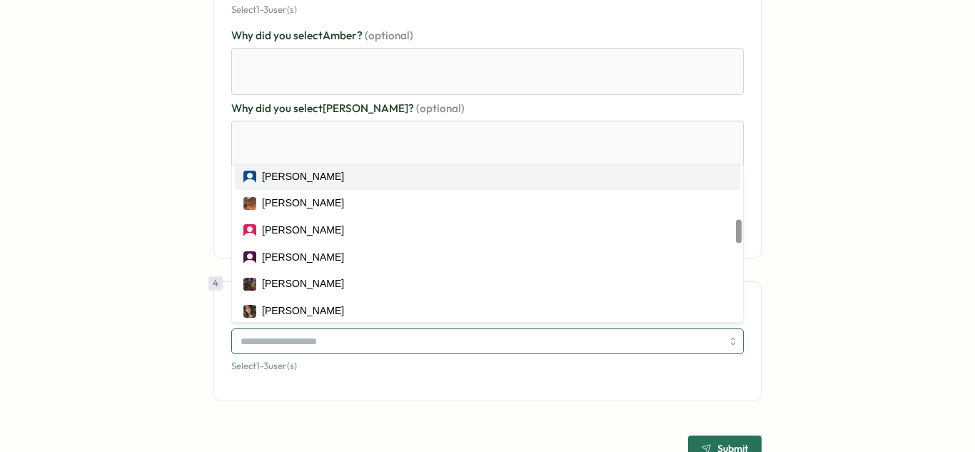
scroll to position [483, 0]
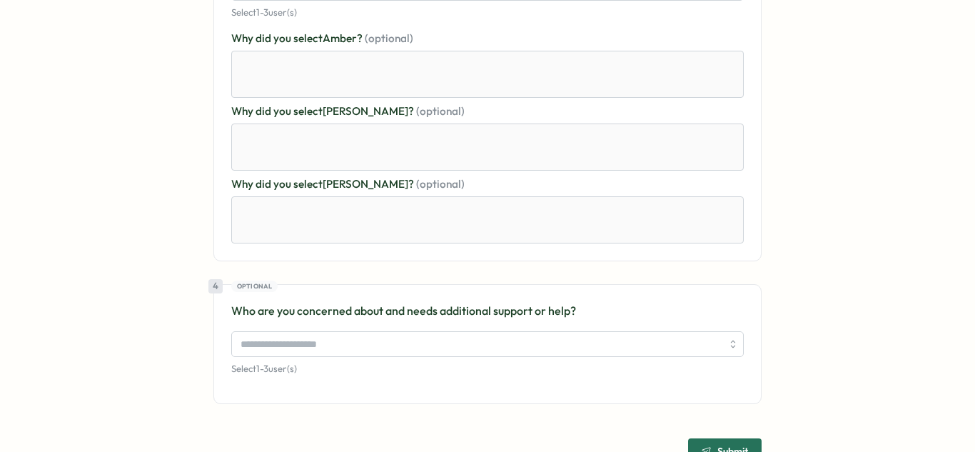
scroll to position [900, 0]
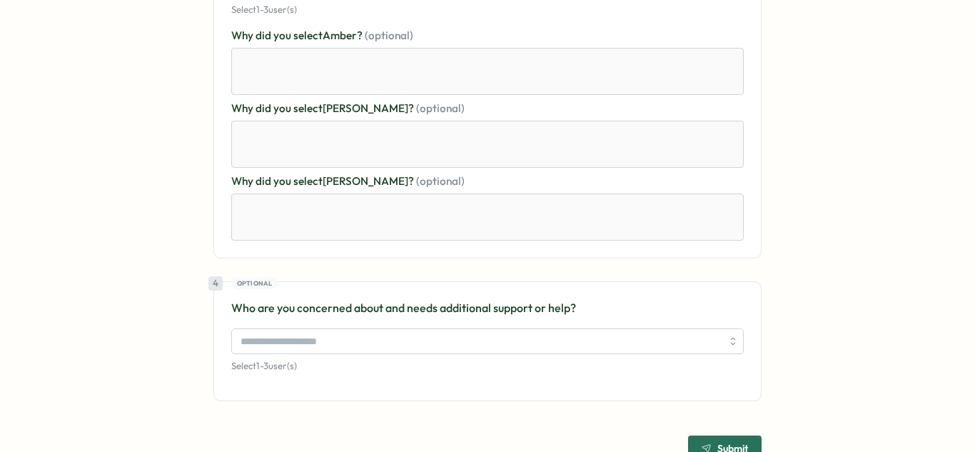
click at [707, 436] on span "Submit" at bounding box center [725, 448] width 46 height 24
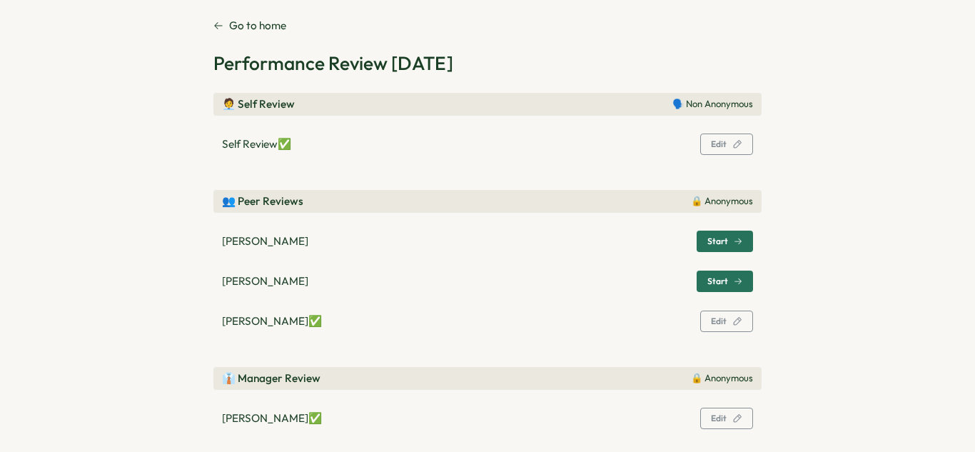
scroll to position [0, 0]
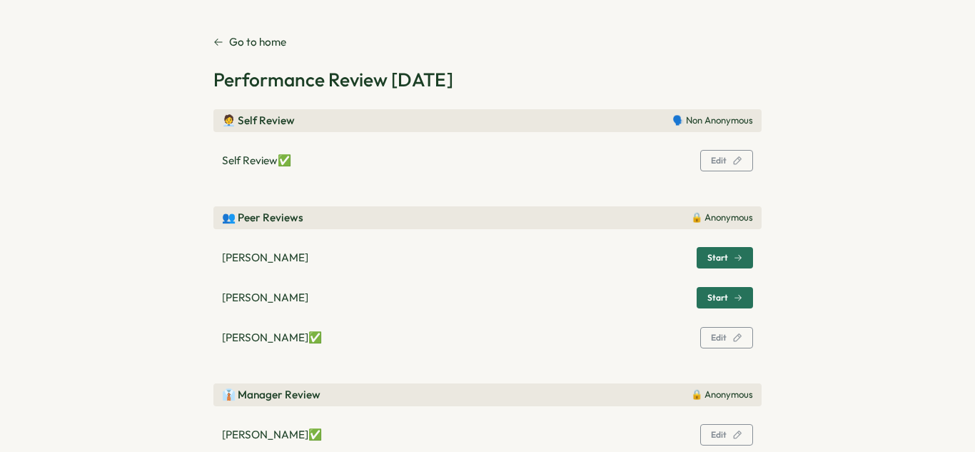
click at [238, 41] on p "Go to home" at bounding box center [257, 42] width 57 height 16
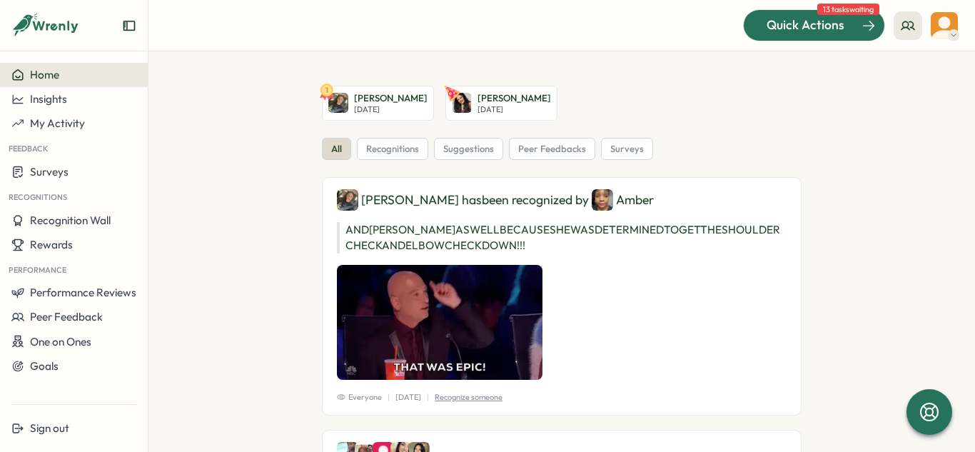
click at [838, 20] on span "Quick Actions" at bounding box center [806, 25] width 78 height 19
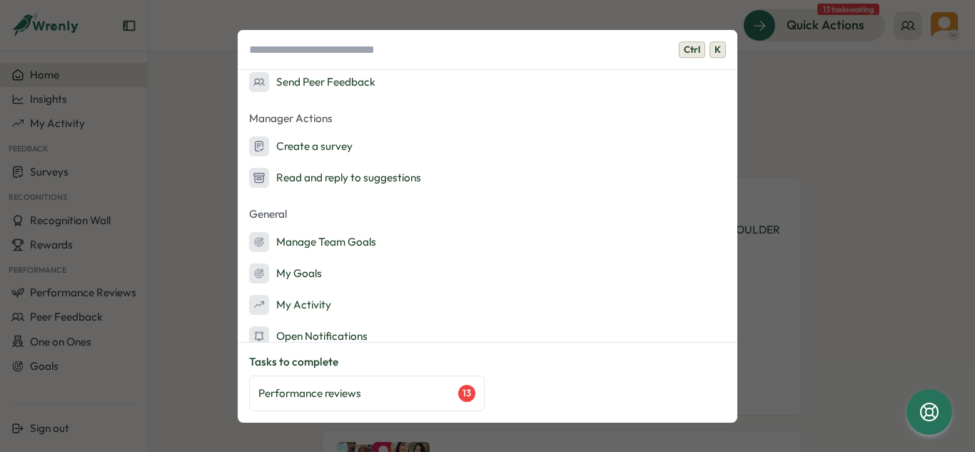
scroll to position [156, 0]
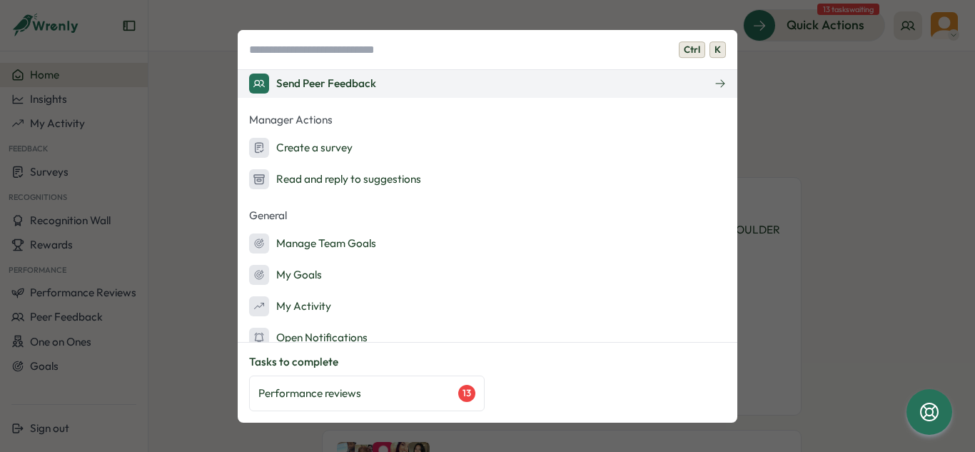
click at [389, 94] on button "Send Peer Feedback" at bounding box center [488, 83] width 500 height 29
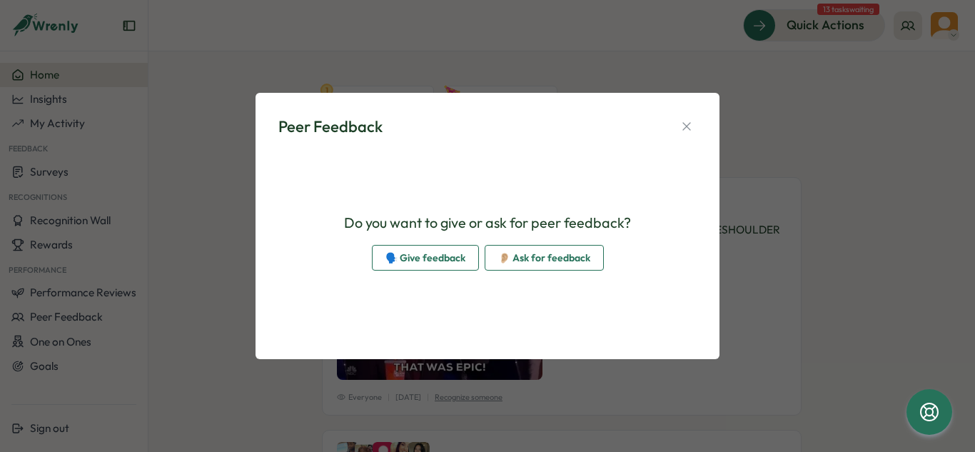
click at [560, 258] on span "👂🏼 Ask for feedback" at bounding box center [544, 258] width 92 height 24
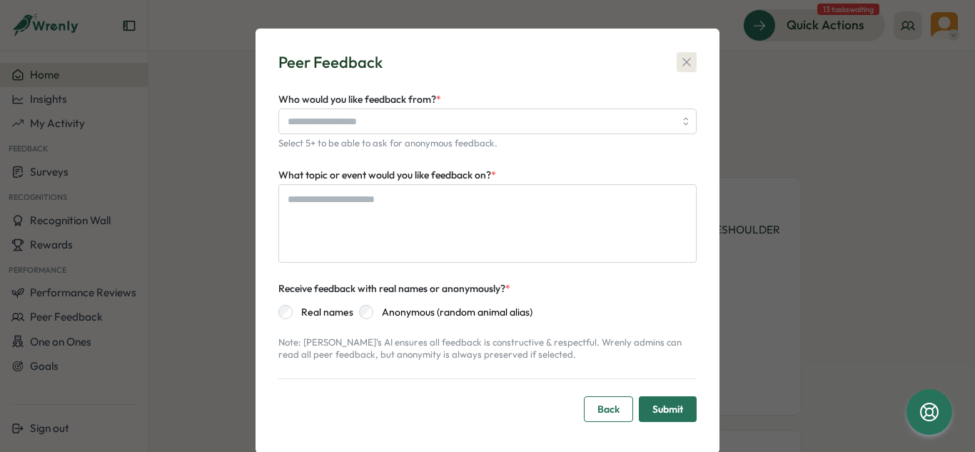
click at [685, 65] on icon "button" at bounding box center [687, 62] width 14 height 14
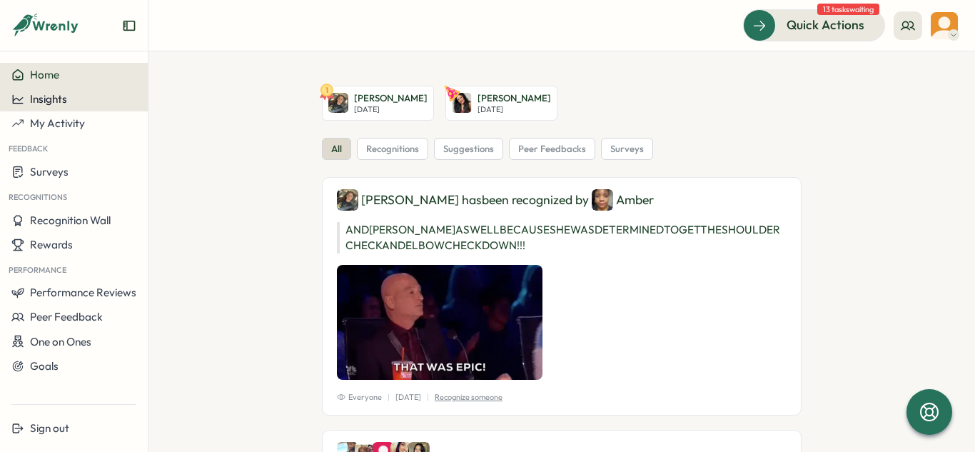
click at [61, 105] on span "Insights" at bounding box center [48, 99] width 37 height 14
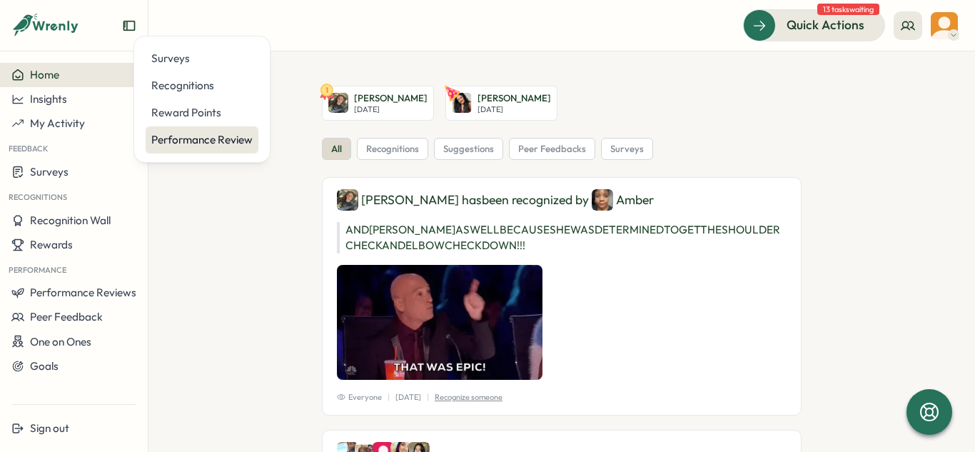
click at [192, 147] on div "Performance Review" at bounding box center [202, 139] width 113 height 27
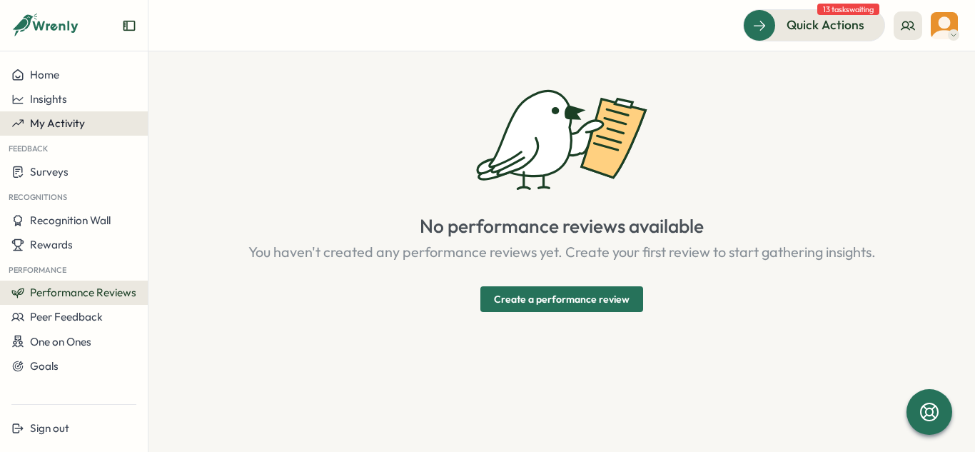
click at [29, 130] on button "My Activity" at bounding box center [74, 123] width 148 height 24
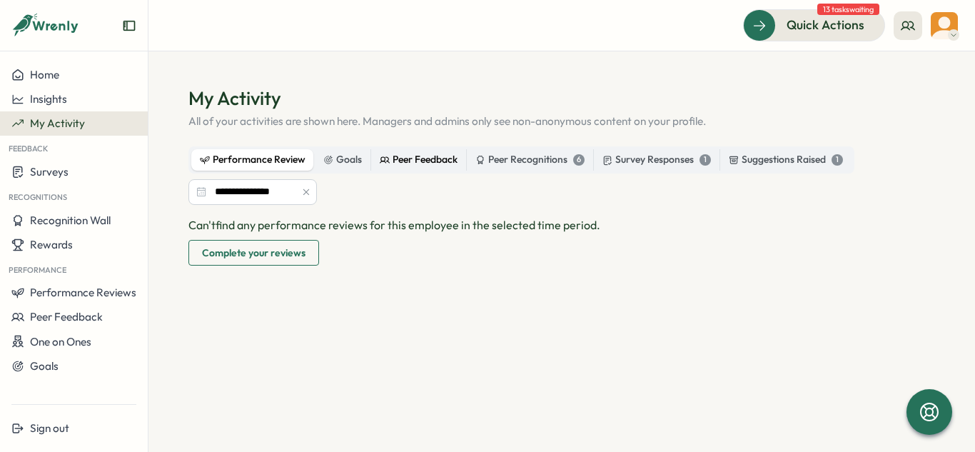
click at [413, 160] on div "Peer Feedback" at bounding box center [419, 160] width 78 height 16
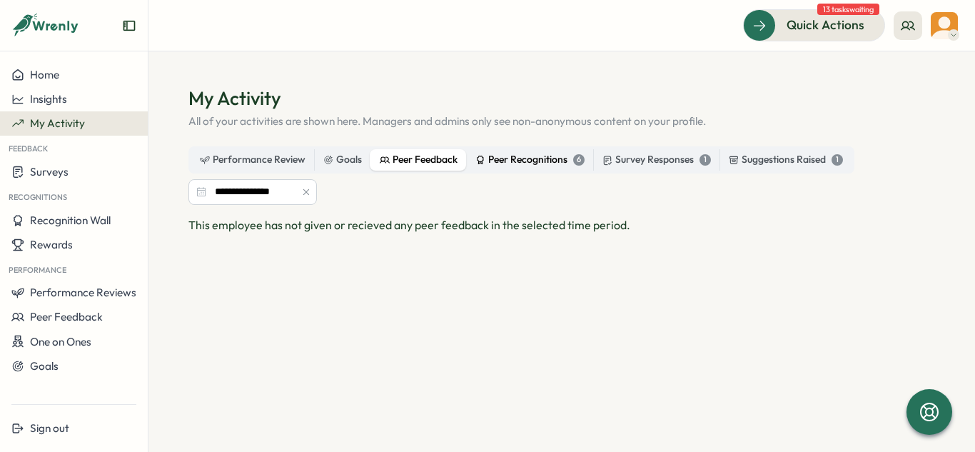
click at [518, 161] on div "Peer Recognitions 6" at bounding box center [530, 160] width 109 height 16
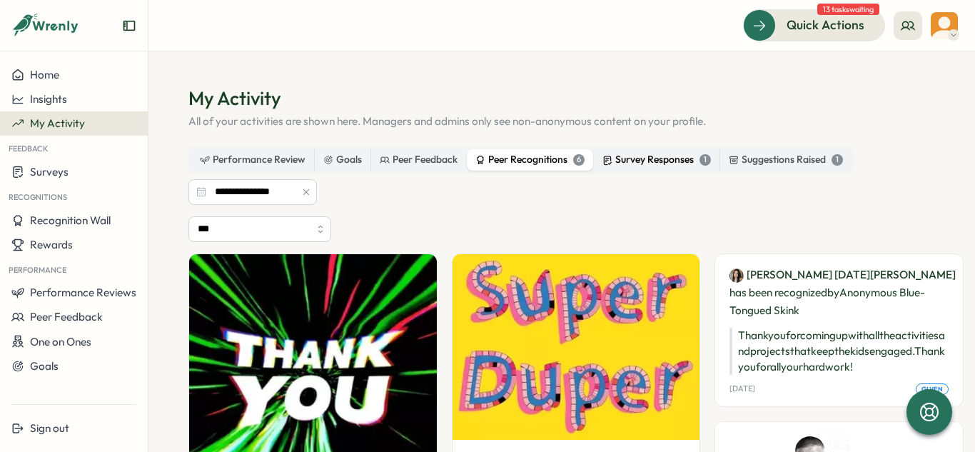
click at [643, 163] on div "Survey Responses 1" at bounding box center [657, 160] width 109 height 16
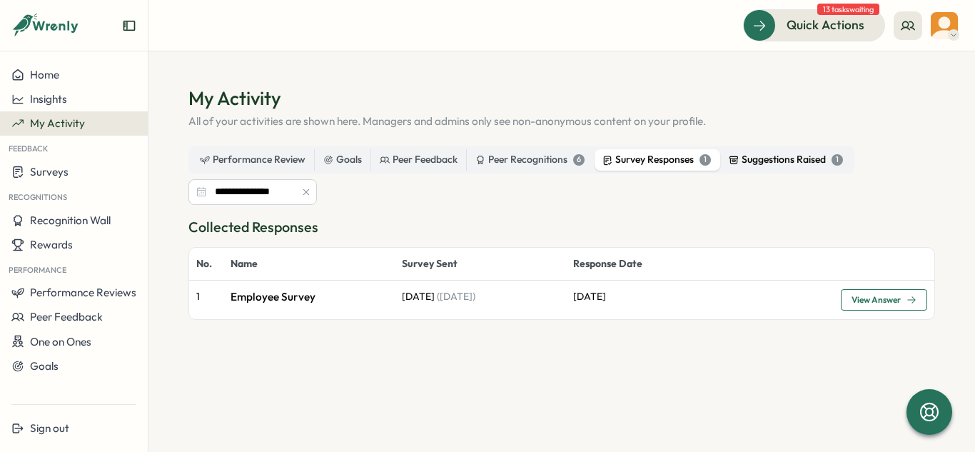
click at [806, 156] on div "Suggestions Raised 1" at bounding box center [786, 160] width 114 height 16
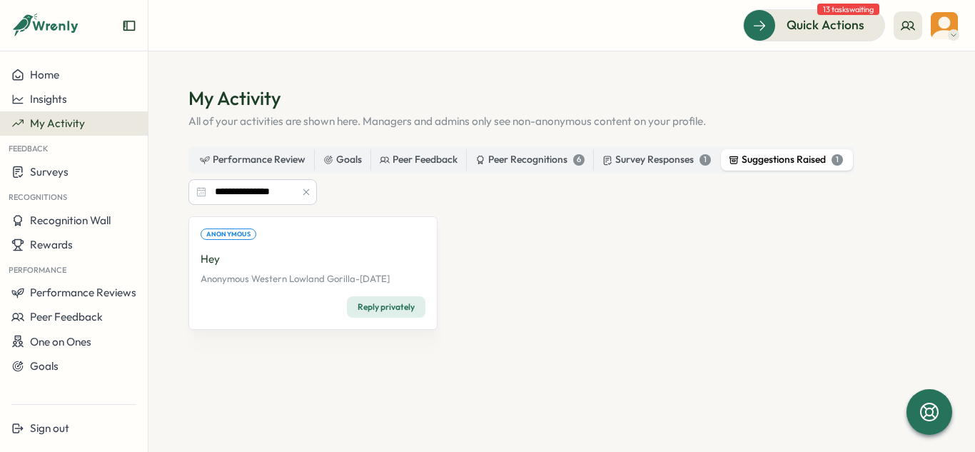
click at [239, 271] on div "Hey Anonymous Western Lowland Gorilla - Fri, 25 Jul" at bounding box center [313, 268] width 225 height 34
click at [231, 238] on span "Anonymous" at bounding box center [228, 234] width 44 height 10
click at [56, 343] on span "One on Ones" at bounding box center [60, 342] width 61 height 14
click at [64, 303] on button "Performance Reviews" at bounding box center [74, 293] width 148 height 24
click at [160, 304] on div "Insights" at bounding box center [171, 307] width 40 height 16
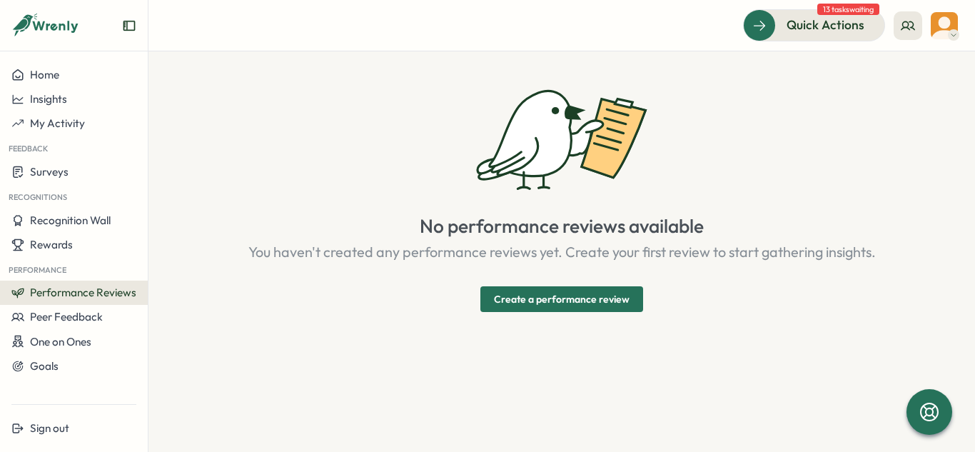
click at [116, 289] on span "Performance Reviews" at bounding box center [83, 293] width 106 height 14
click at [167, 279] on div "Reviews" at bounding box center [171, 279] width 40 height 16
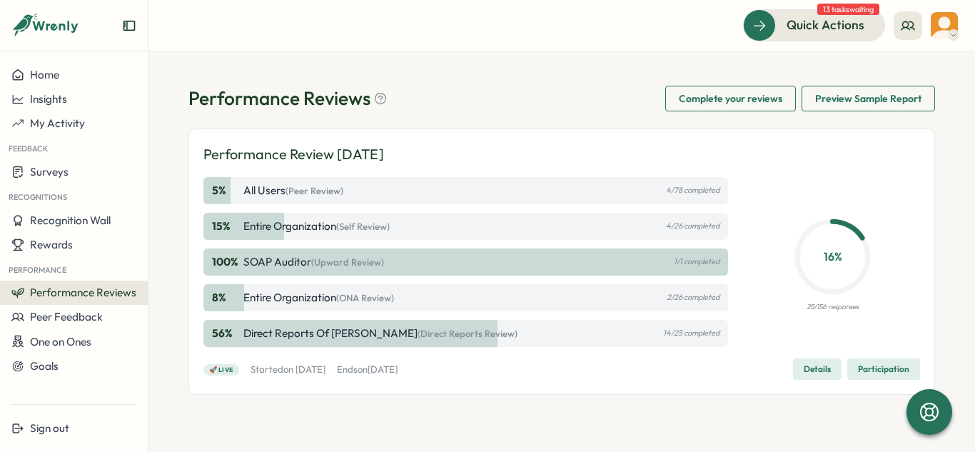
click at [520, 339] on div "56 % Direct Reports of Olivia Arellano (Direct Reports Review) 14/25 completed" at bounding box center [466, 333] width 525 height 27
click at [686, 333] on p "14/25 completed" at bounding box center [691, 332] width 56 height 9
drag, startPoint x: 312, startPoint y: 345, endPoint x: 254, endPoint y: 359, distance: 60.3
click at [311, 345] on div "56 % Direct Reports of Olivia Arellano (Direct Reports Review) 14/25 completed" at bounding box center [466, 333] width 525 height 27
click at [230, 370] on span "🚀 Live" at bounding box center [221, 370] width 25 height 10
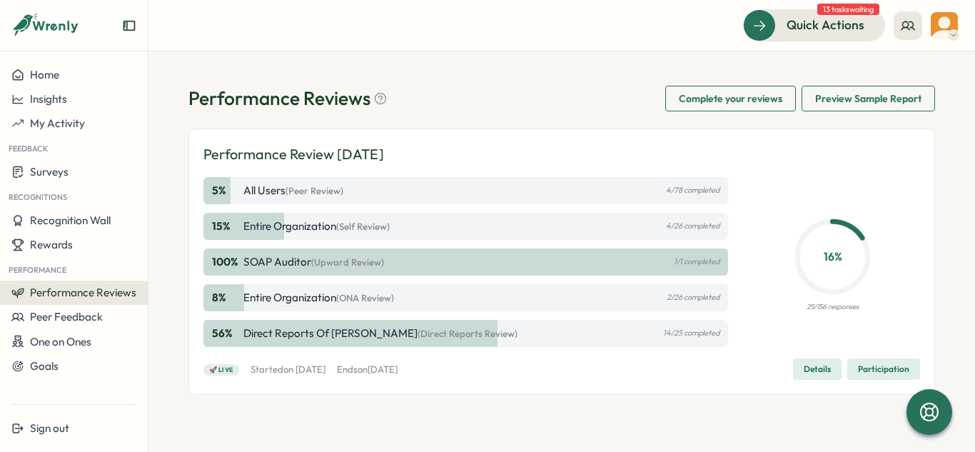
click at [244, 300] on p "Entire Organization (ONA Review)" at bounding box center [319, 298] width 151 height 16
click at [888, 101] on span "Preview Sample Report" at bounding box center [869, 98] width 106 height 24
click at [336, 256] on span "(Upward Review)" at bounding box center [347, 261] width 73 height 11
click at [422, 268] on div "100 % SOAP Auditor (Upward Review) 1/1 completed" at bounding box center [466, 262] width 525 height 27
click at [816, 370] on span "Details" at bounding box center [817, 369] width 27 height 20
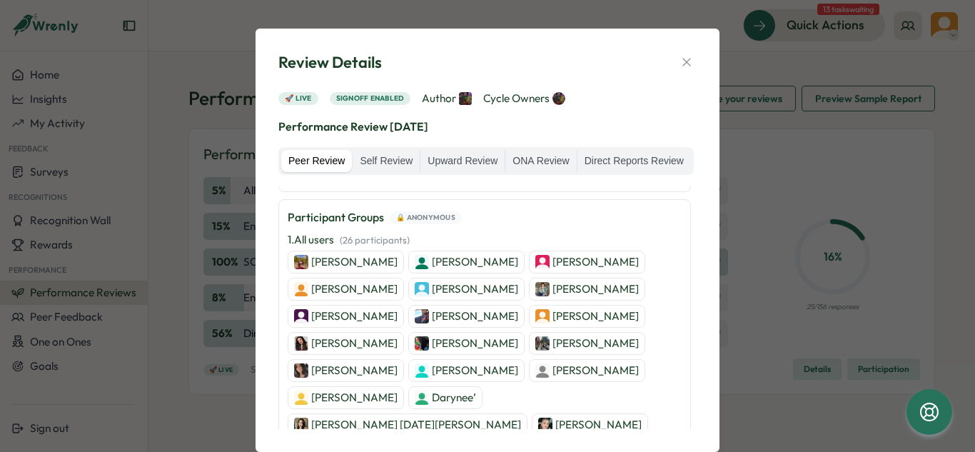
scroll to position [125, 0]
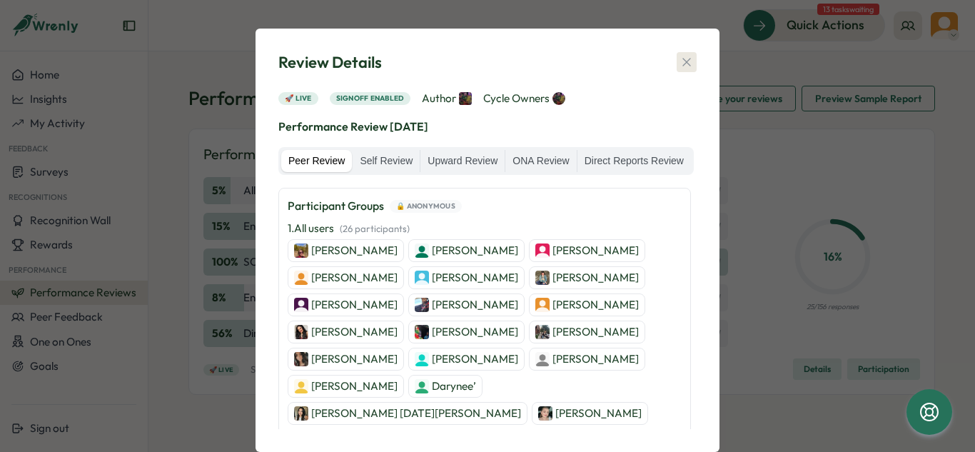
click at [690, 59] on icon "button" at bounding box center [687, 62] width 14 height 14
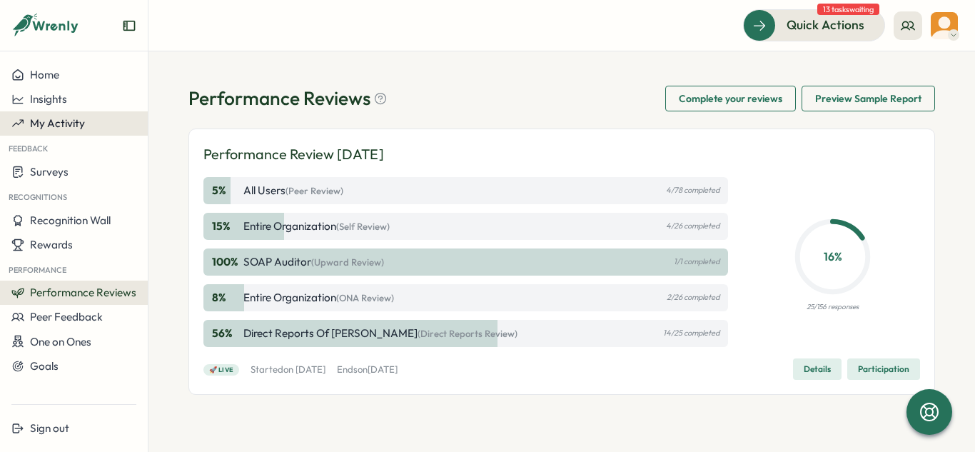
click at [69, 124] on span "My Activity" at bounding box center [57, 123] width 55 height 14
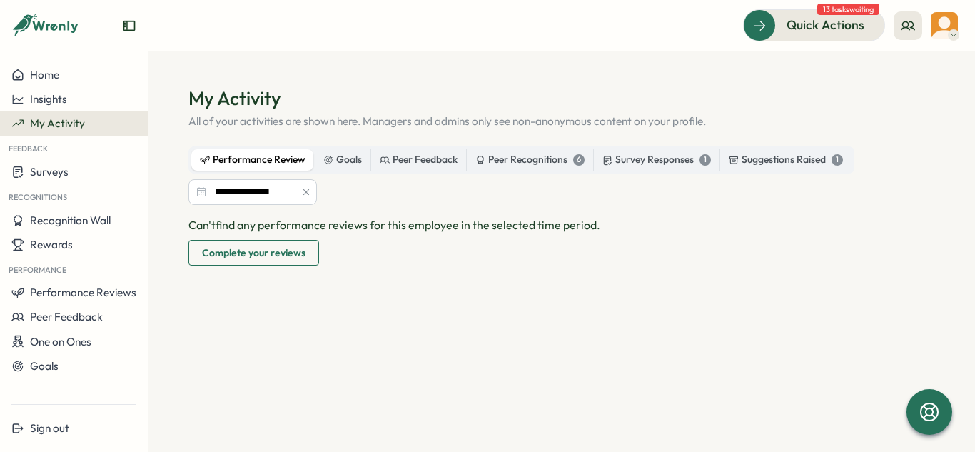
click at [255, 256] on span "Complete your reviews" at bounding box center [254, 253] width 104 height 24
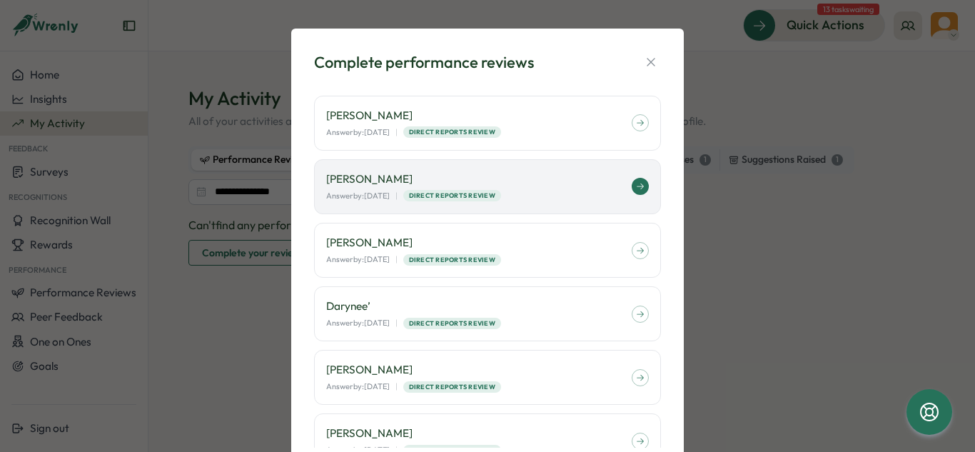
scroll to position [124, 0]
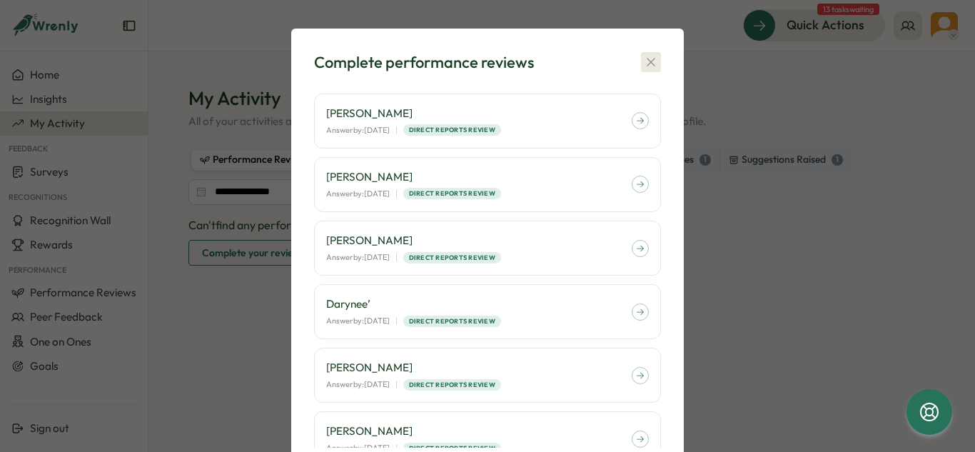
click at [647, 66] on icon "button" at bounding box center [651, 62] width 14 height 14
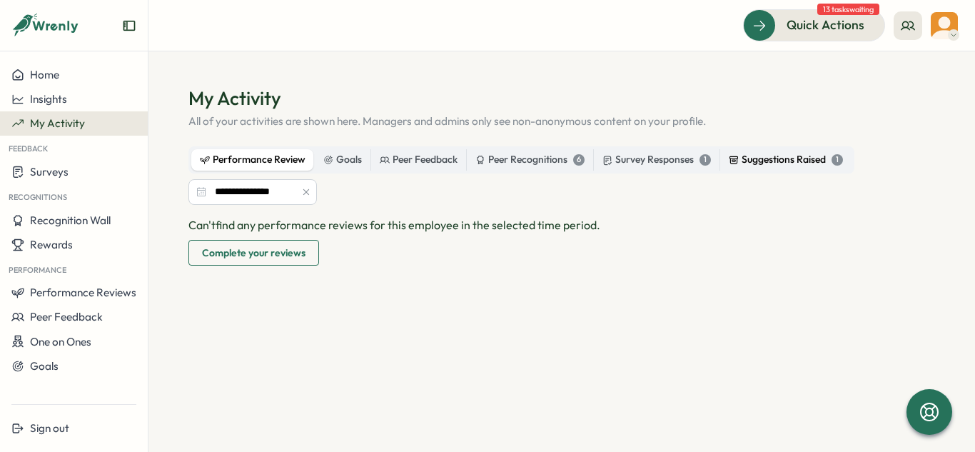
click at [765, 150] on label "Suggestions Raised 1" at bounding box center [786, 159] width 131 height 21
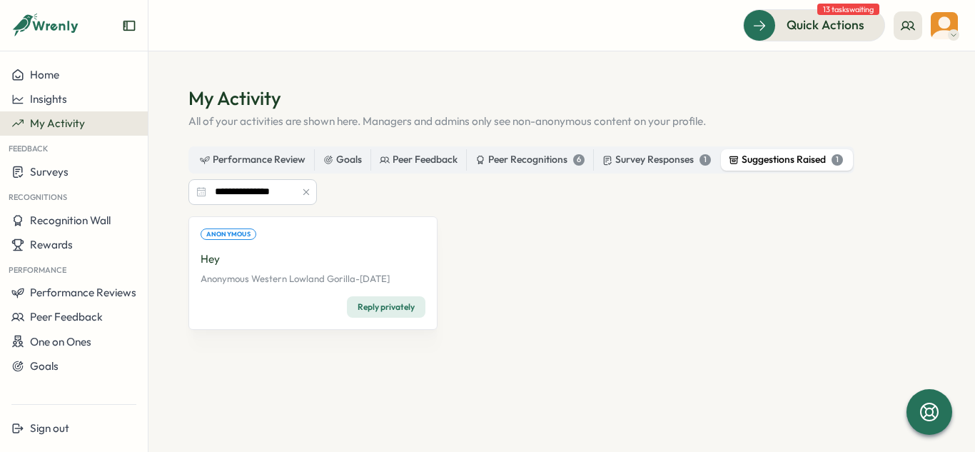
click at [376, 303] on span "Reply privately" at bounding box center [386, 307] width 57 height 20
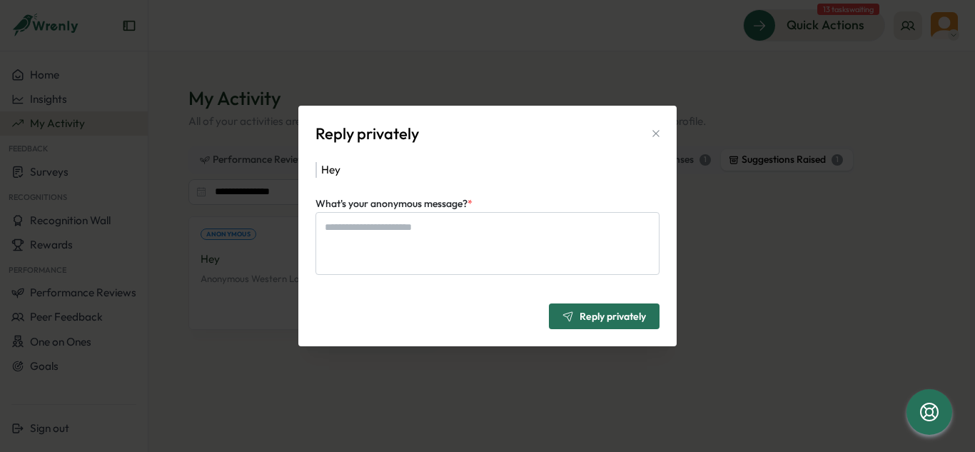
click at [333, 177] on p "Hey" at bounding box center [488, 170] width 344 height 16
click at [651, 131] on icon "button" at bounding box center [656, 133] width 11 height 11
type textarea "*"
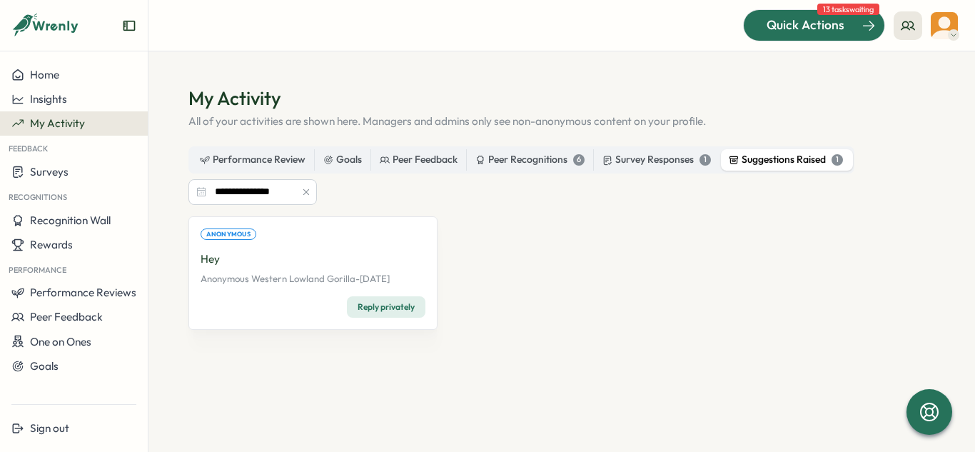
click at [824, 36] on div at bounding box center [814, 25] width 141 height 30
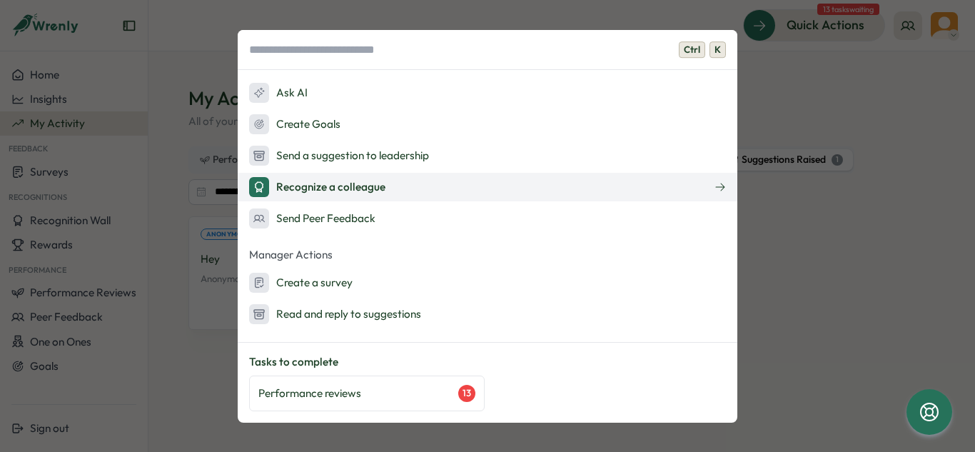
scroll to position [22, 0]
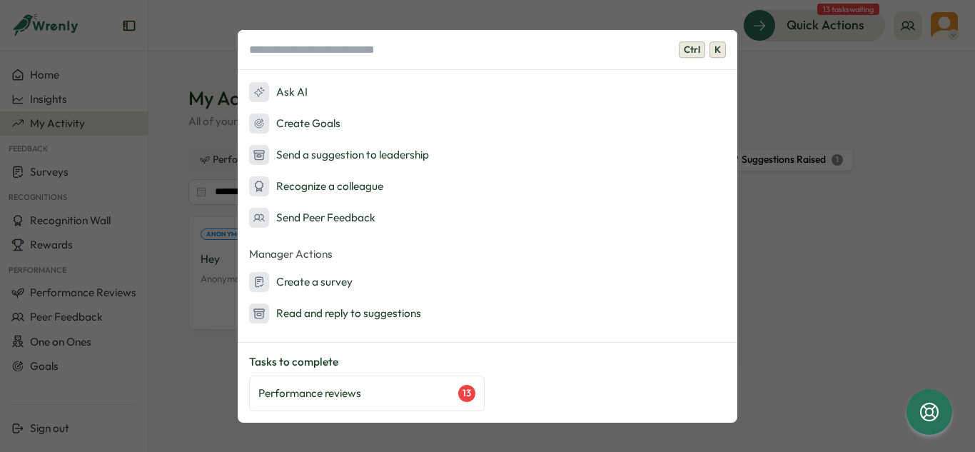
click at [201, 353] on div "Ctrl K Quick Actions Ask AI Create Goals Send a suggestion to leadership Recogn…" at bounding box center [487, 226] width 975 height 452
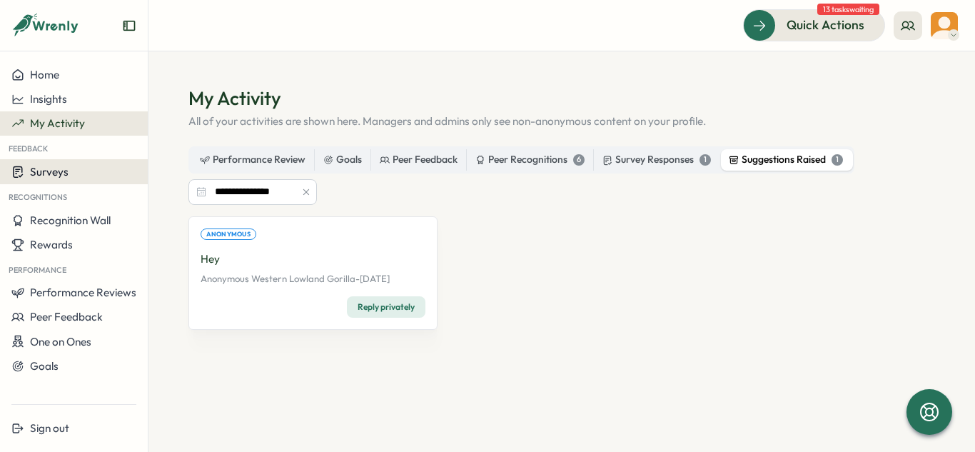
click at [36, 176] on span "Surveys" at bounding box center [49, 172] width 39 height 14
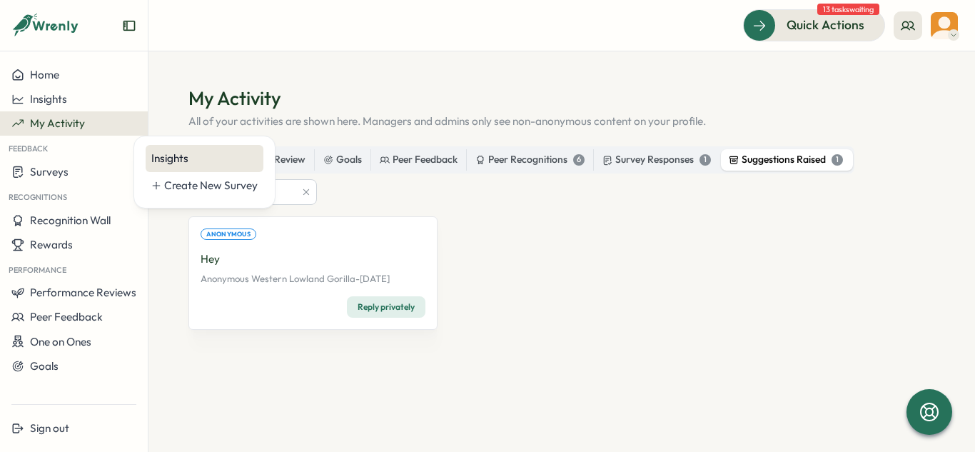
click at [201, 156] on div "Insights" at bounding box center [204, 159] width 106 height 16
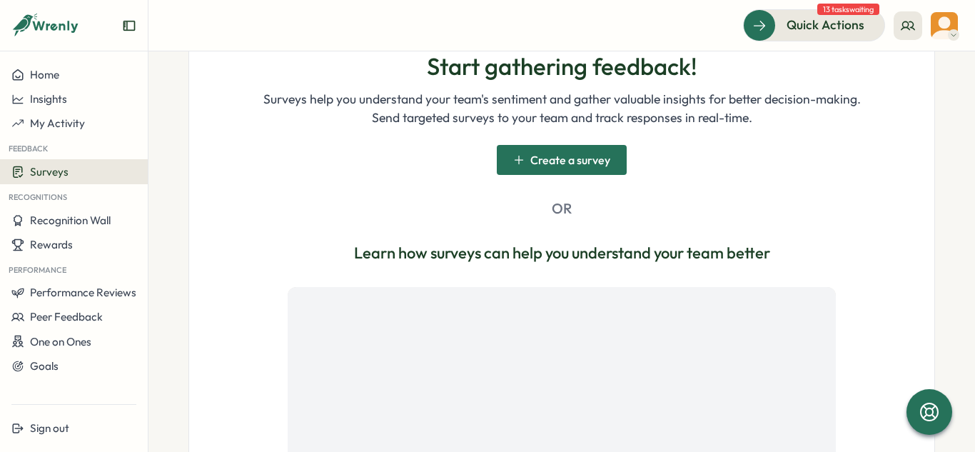
scroll to position [231, 0]
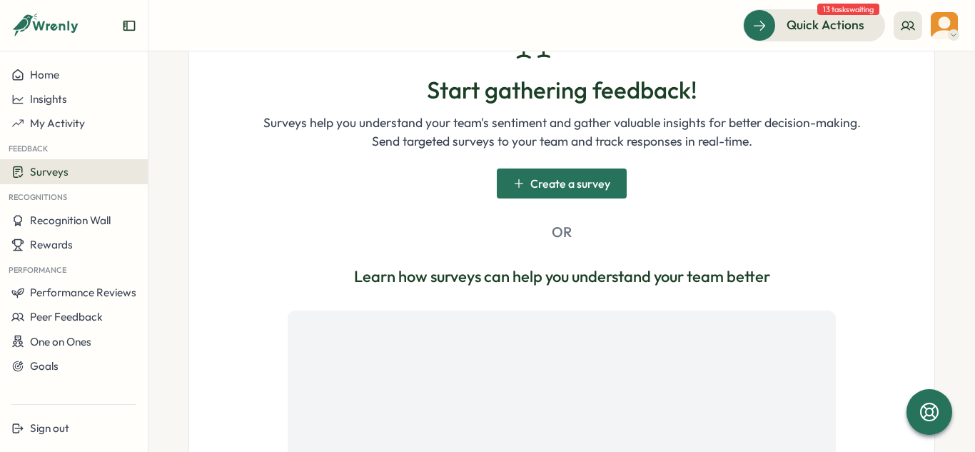
click at [570, 187] on span "Create a survey" at bounding box center [571, 183] width 80 height 11
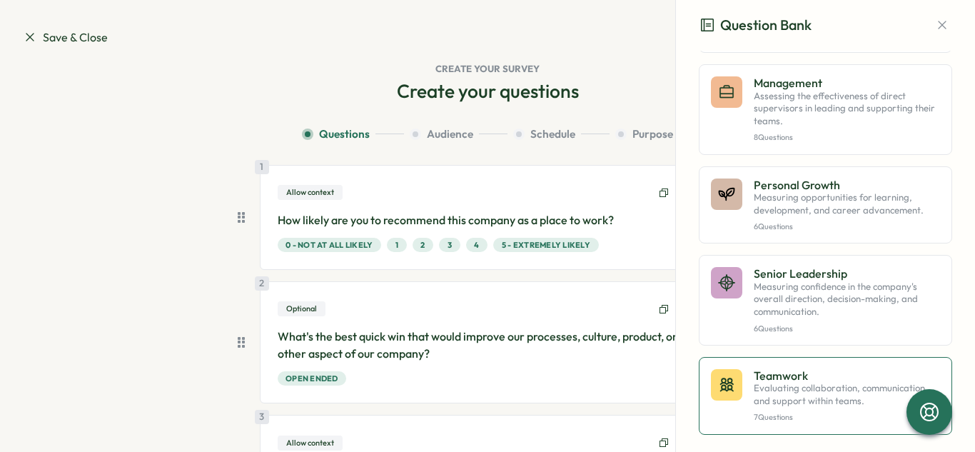
scroll to position [659, 0]
click at [791, 392] on p "Evaluating collaboration, communication, and support within teams." at bounding box center [847, 393] width 186 height 25
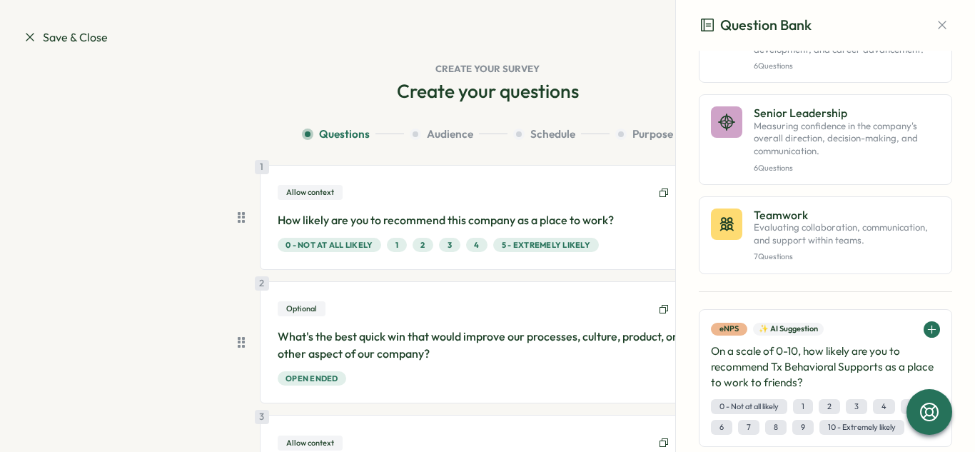
scroll to position [820, 0]
click at [781, 242] on p "Evaluating collaboration, communication, and support within teams." at bounding box center [847, 233] width 186 height 25
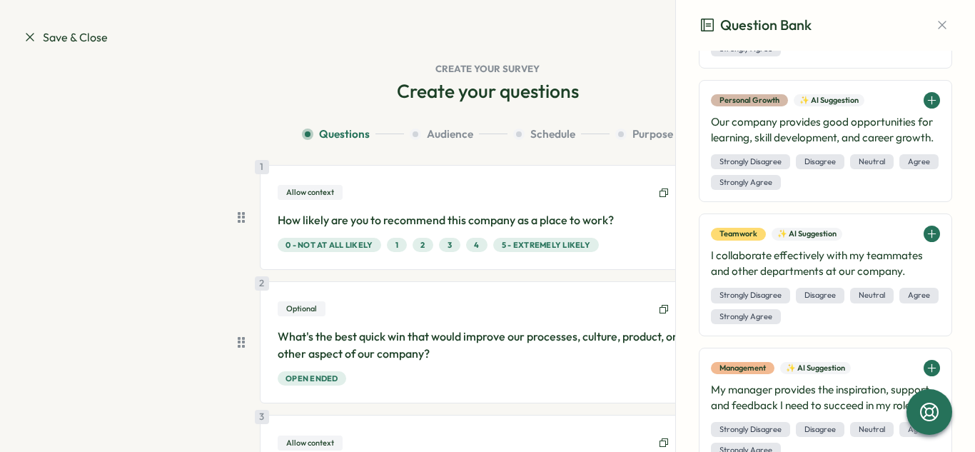
scroll to position [1868, 0]
click at [954, 30] on div "Question Bank" at bounding box center [825, 25] width 299 height 51
click at [937, 25] on icon "button" at bounding box center [942, 25] width 14 height 14
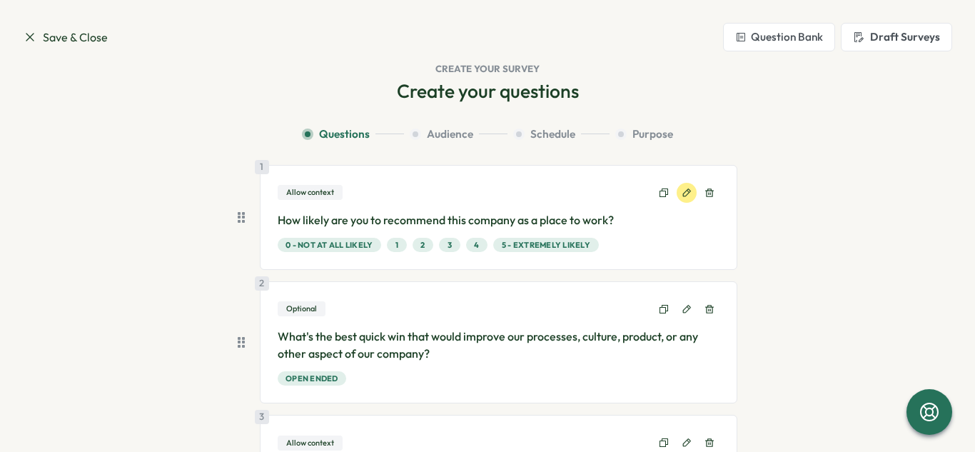
click at [682, 195] on icon at bounding box center [687, 193] width 10 height 10
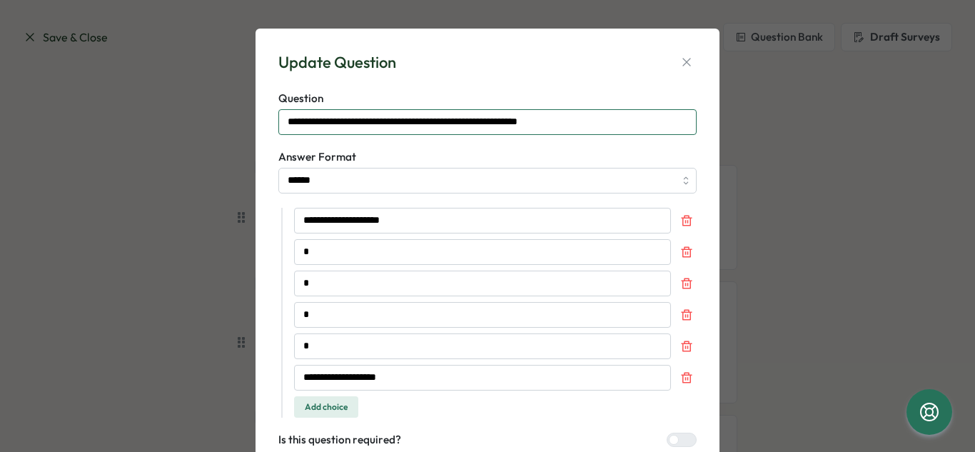
click at [592, 127] on input "**********" at bounding box center [488, 122] width 418 height 26
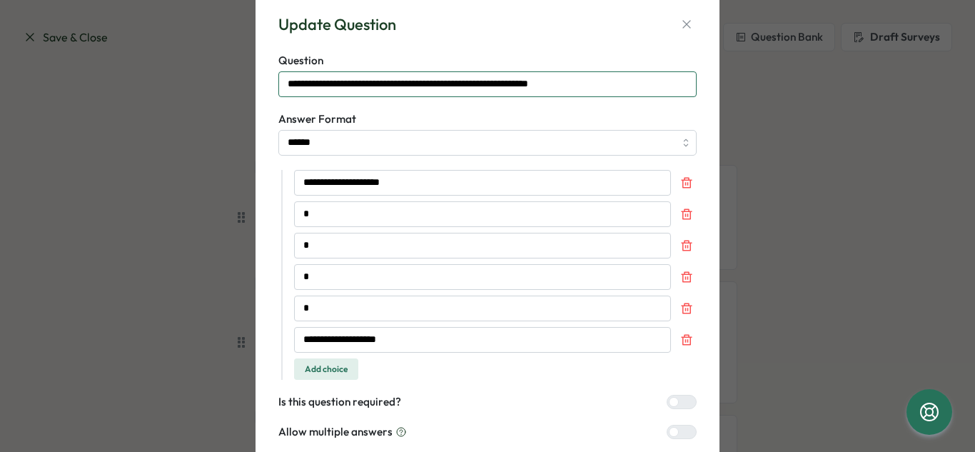
scroll to position [45, 0]
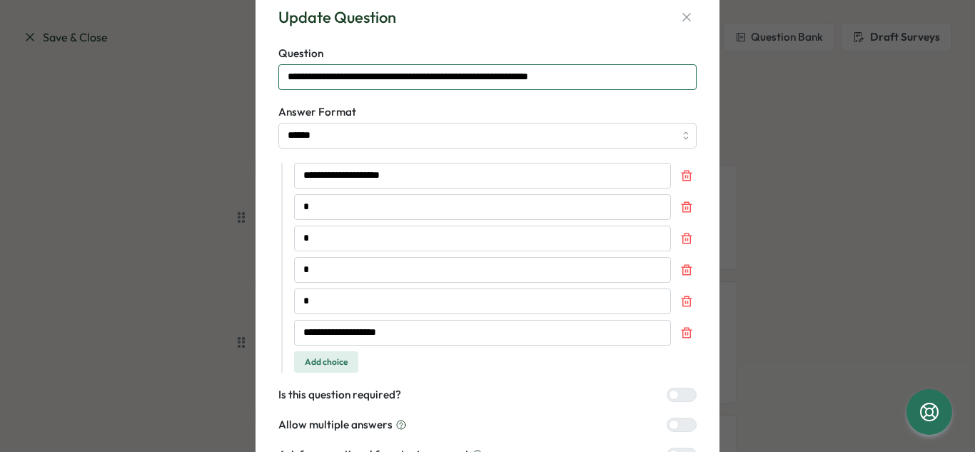
type input "**********"
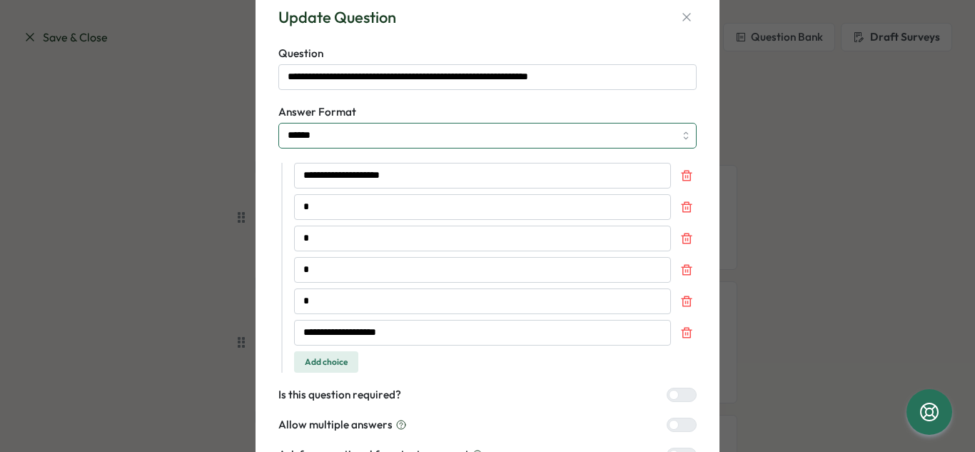
click at [684, 134] on input "******" at bounding box center [488, 136] width 418 height 26
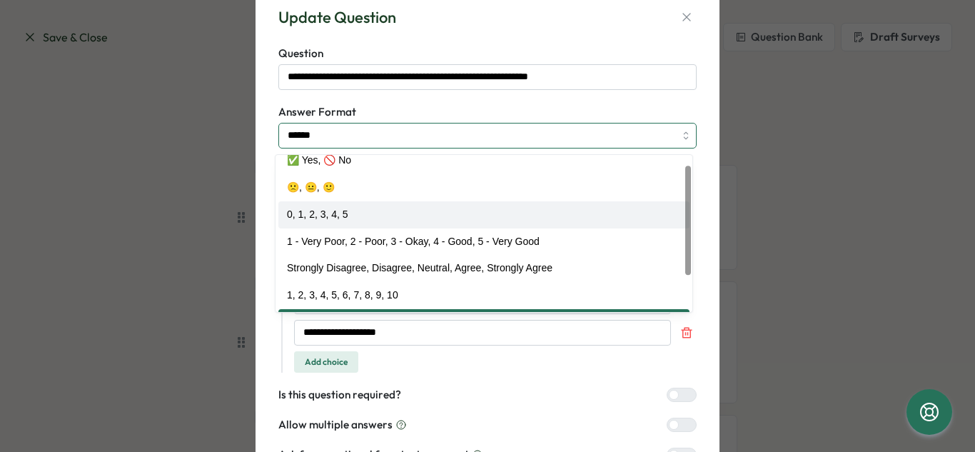
scroll to position [0, 0]
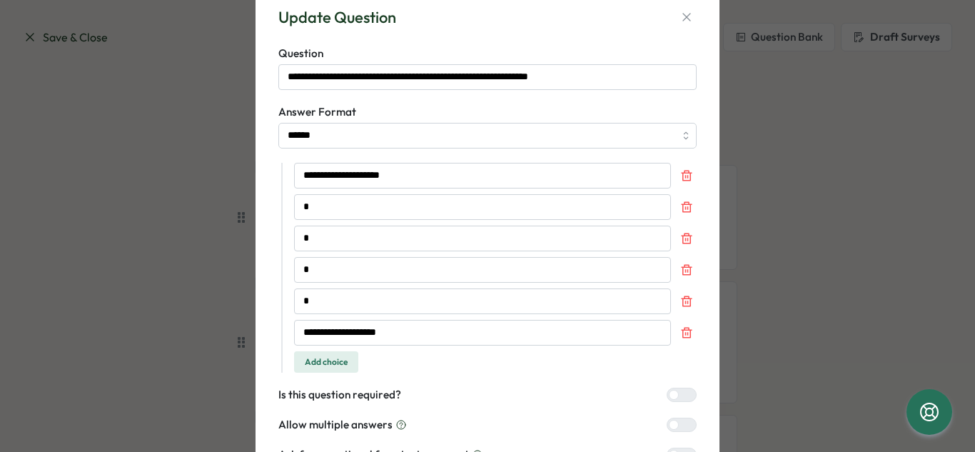
click at [683, 109] on label "Answer Format" at bounding box center [488, 112] width 418 height 16
click at [362, 306] on input "*" at bounding box center [482, 302] width 377 height 26
click at [392, 201] on input "*" at bounding box center [482, 207] width 377 height 26
click at [604, 133] on input "******" at bounding box center [488, 136] width 418 height 26
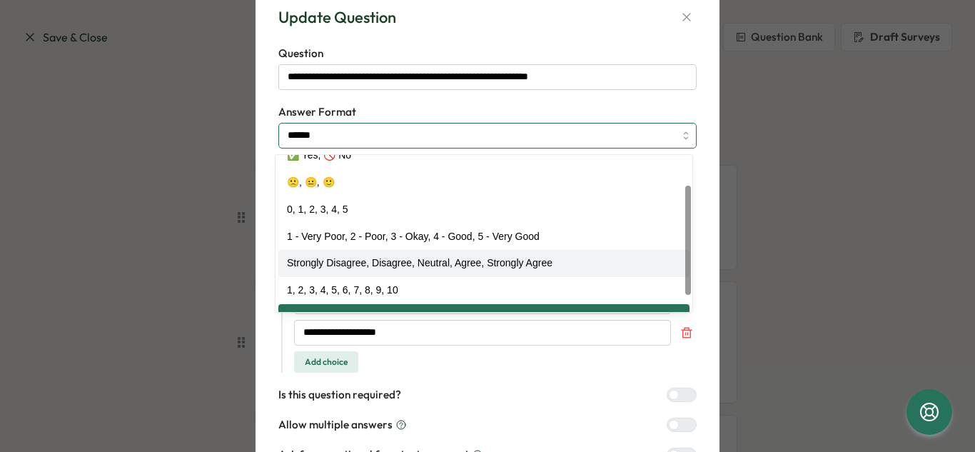
scroll to position [59, 0]
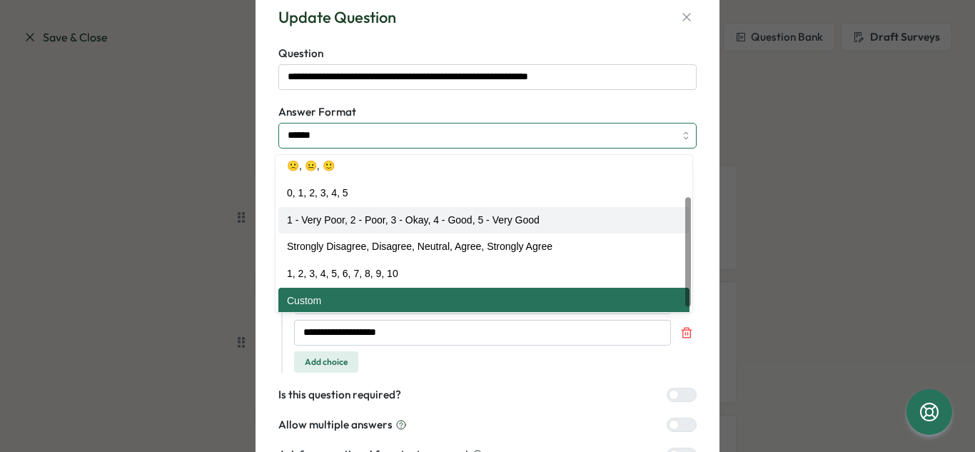
type input "**********"
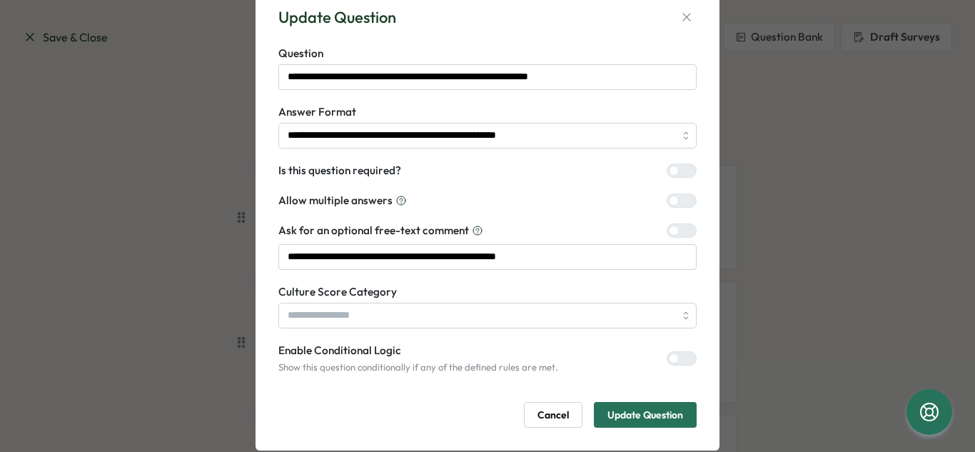
click at [679, 232] on div at bounding box center [687, 230] width 17 height 13
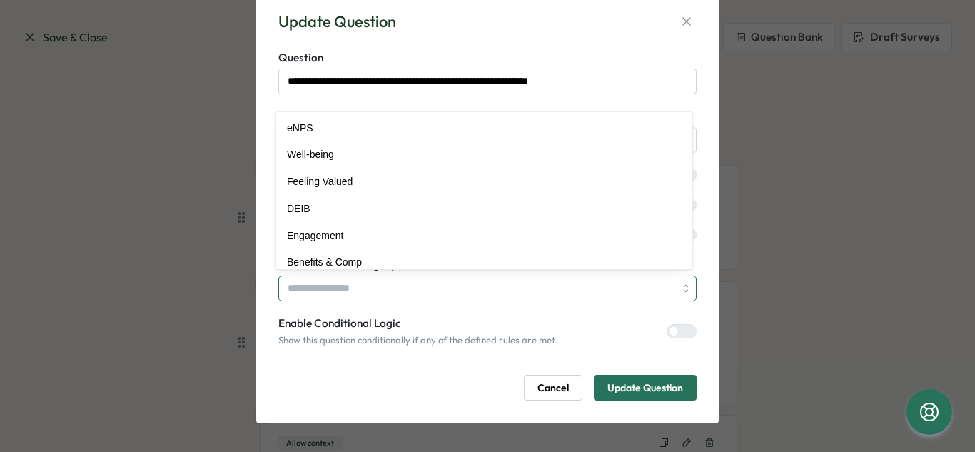
click at [474, 286] on input "search" at bounding box center [488, 289] width 418 height 26
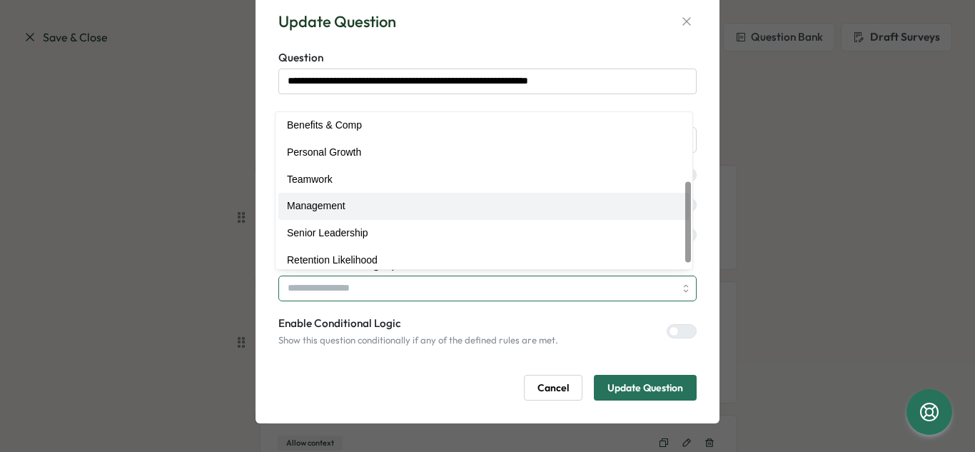
scroll to position [144, 0]
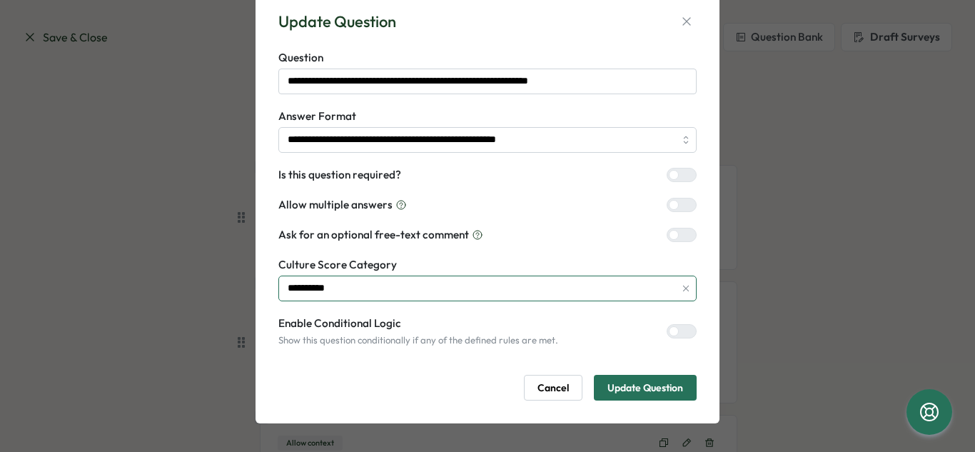
click at [653, 284] on input "**********" at bounding box center [488, 289] width 418 height 26
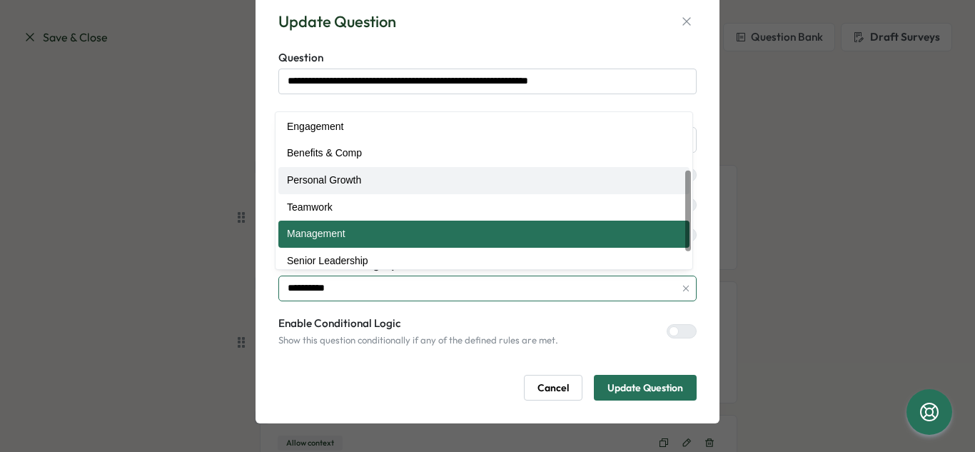
scroll to position [111, 0]
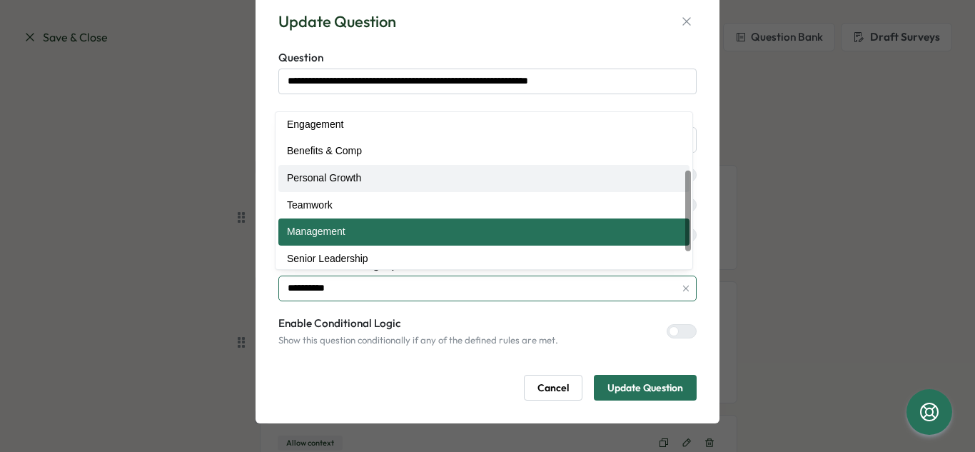
type input "**********"
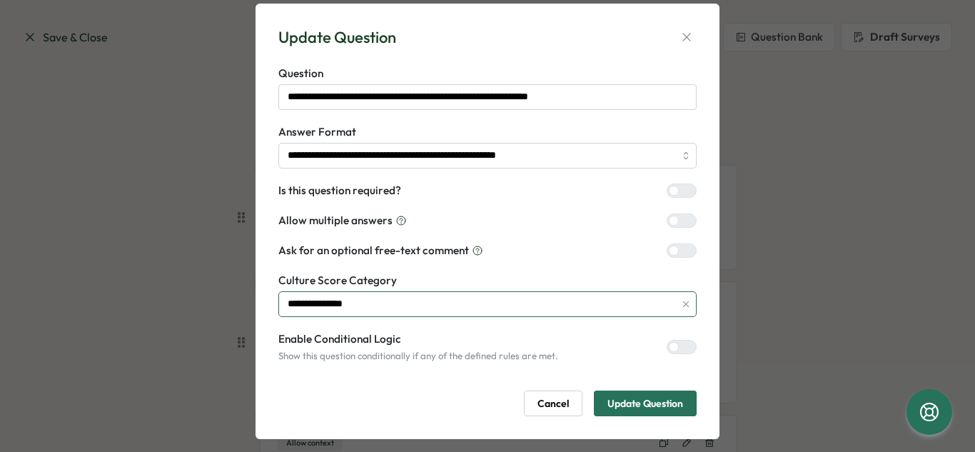
scroll to position [41, 0]
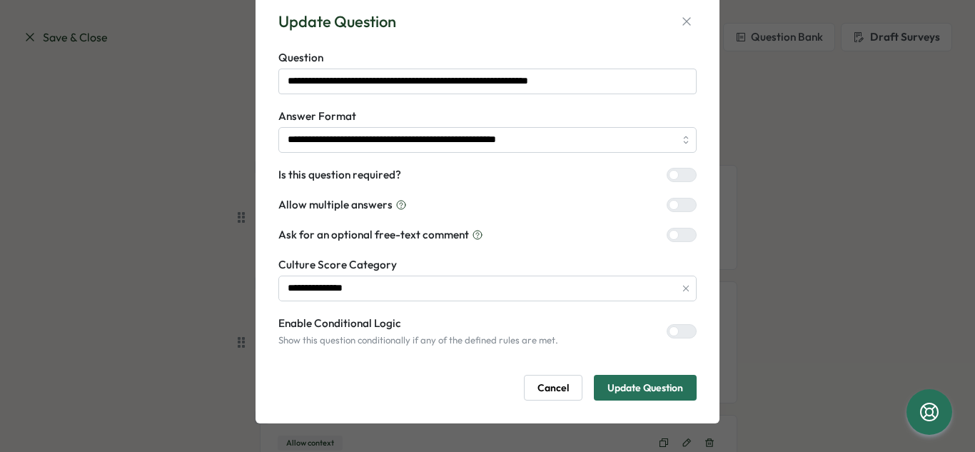
click at [679, 332] on div at bounding box center [687, 331] width 17 height 13
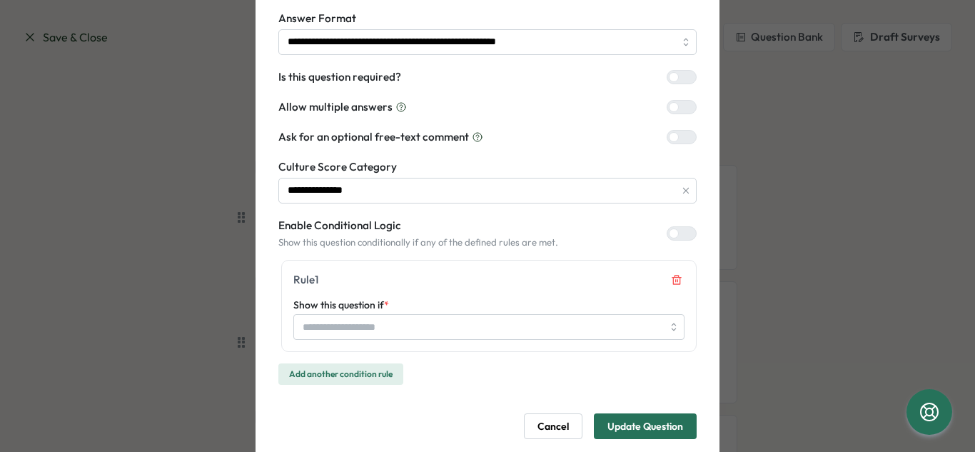
scroll to position [146, 0]
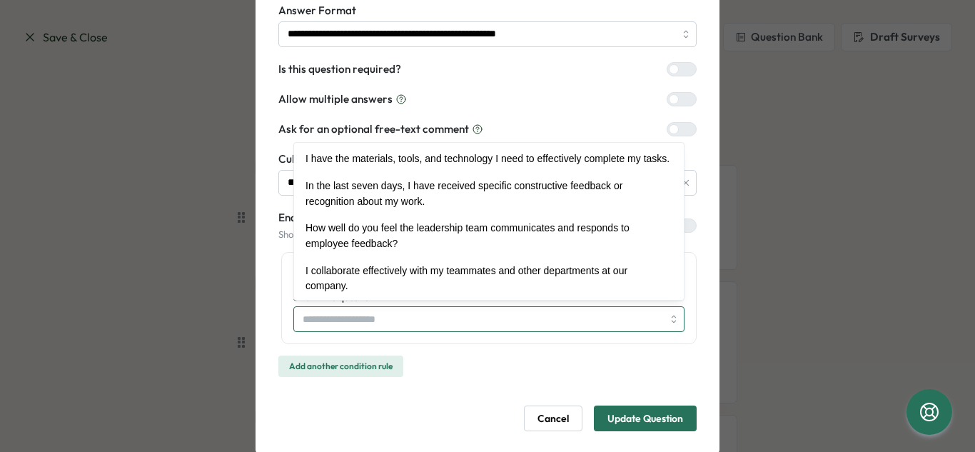
click at [442, 317] on input "Show this question if *" at bounding box center [489, 319] width 391 height 26
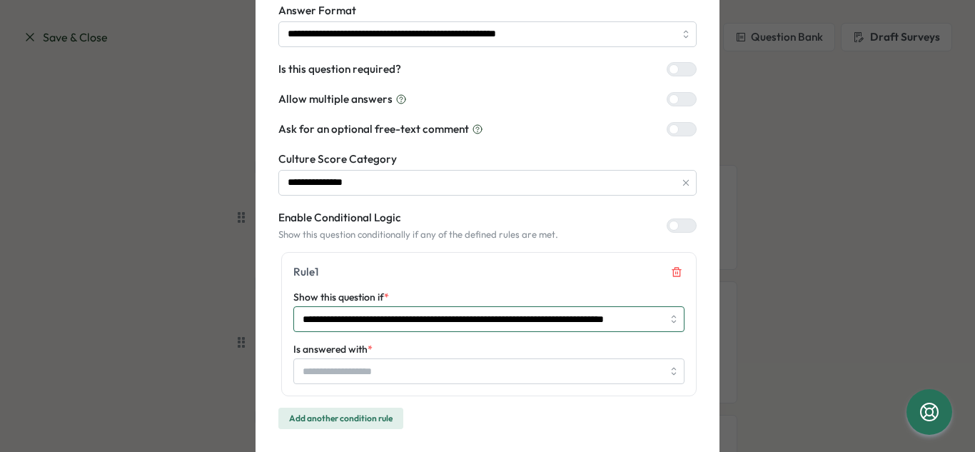
type input "**********"
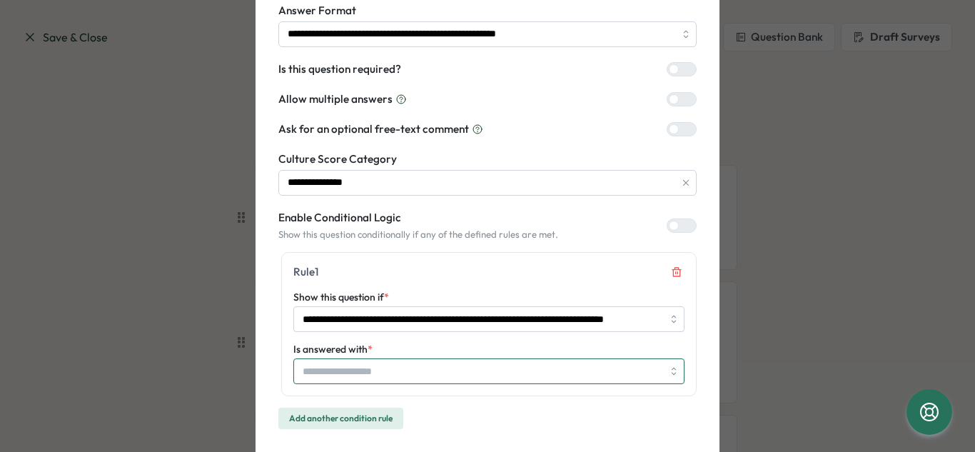
click at [403, 370] on input "Is answered with *" at bounding box center [483, 371] width 360 height 24
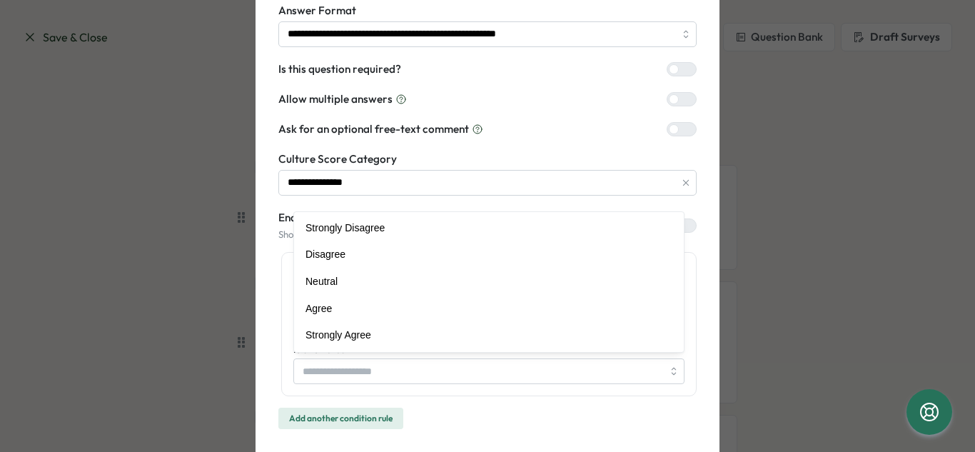
click at [537, 409] on div "**********" at bounding box center [488, 340] width 418 height 177
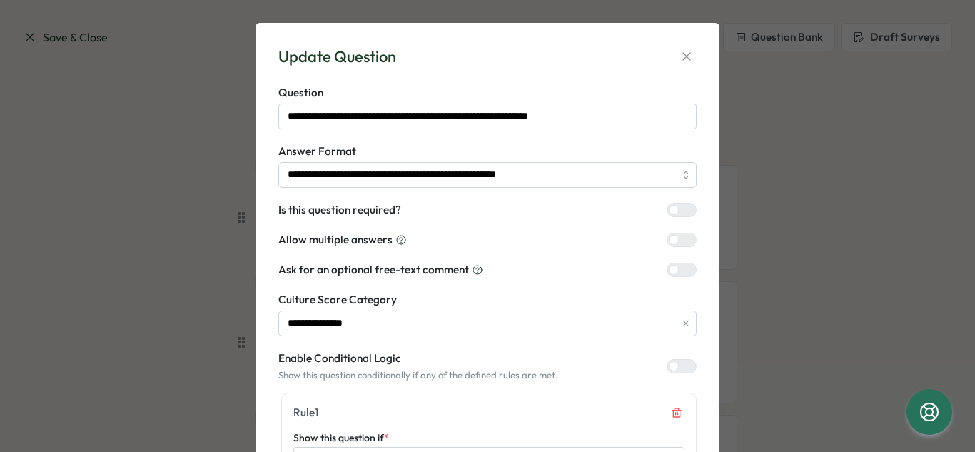
scroll to position [7, 0]
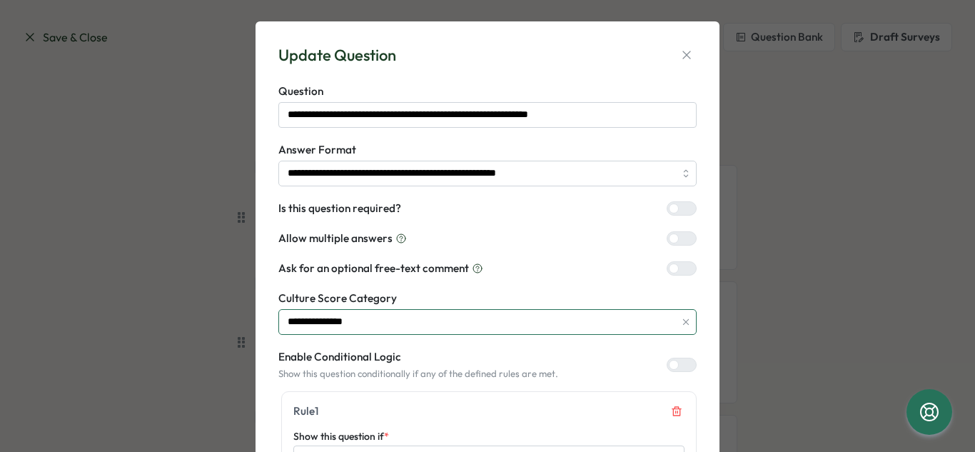
click at [457, 328] on input "**********" at bounding box center [488, 322] width 418 height 26
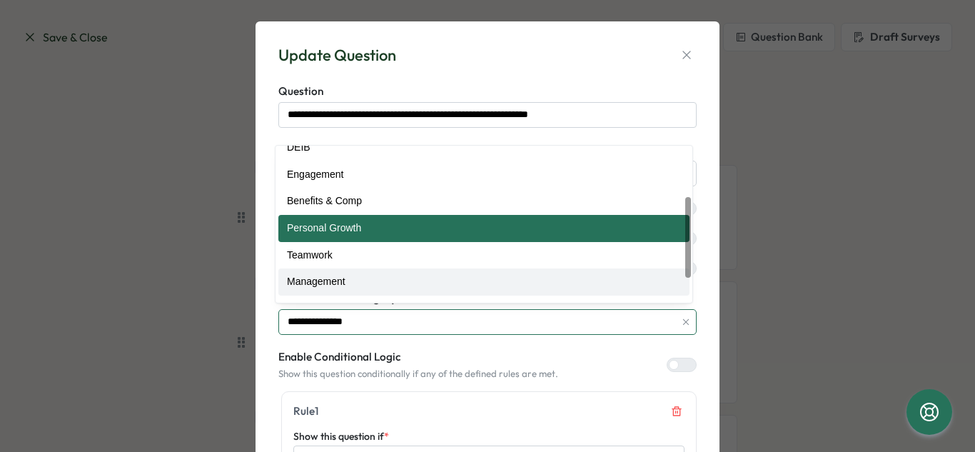
scroll to position [94, 0]
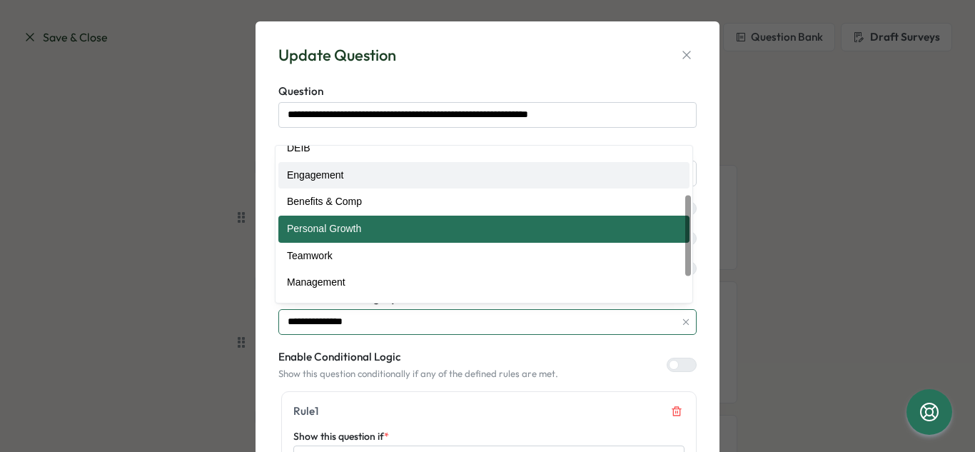
type input "**********"
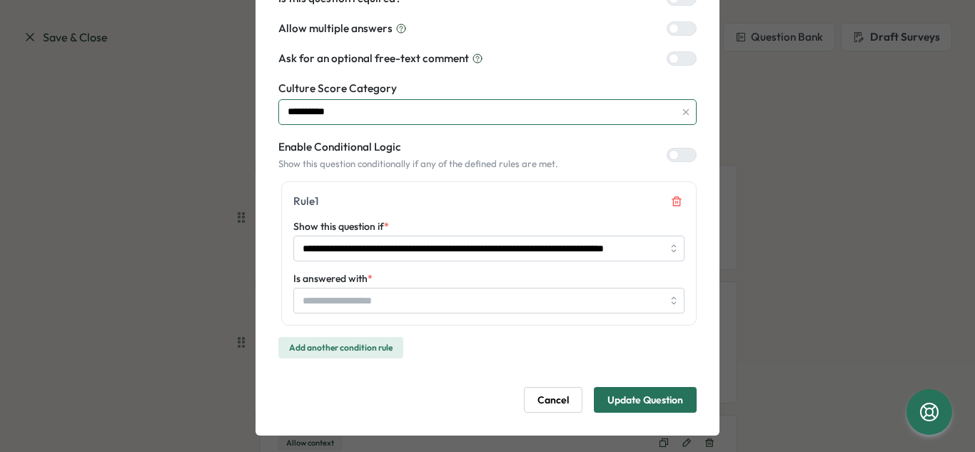
scroll to position [229, 0]
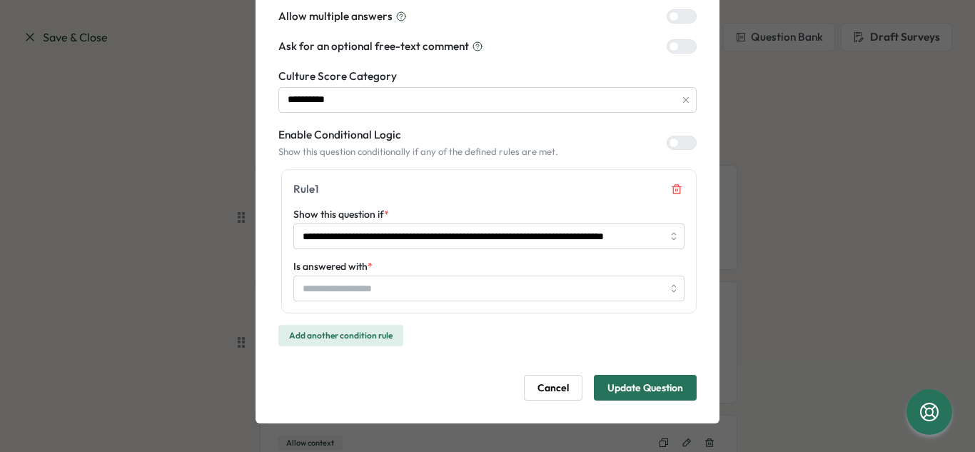
click at [636, 388] on span "Update Question" at bounding box center [646, 388] width 76 height 24
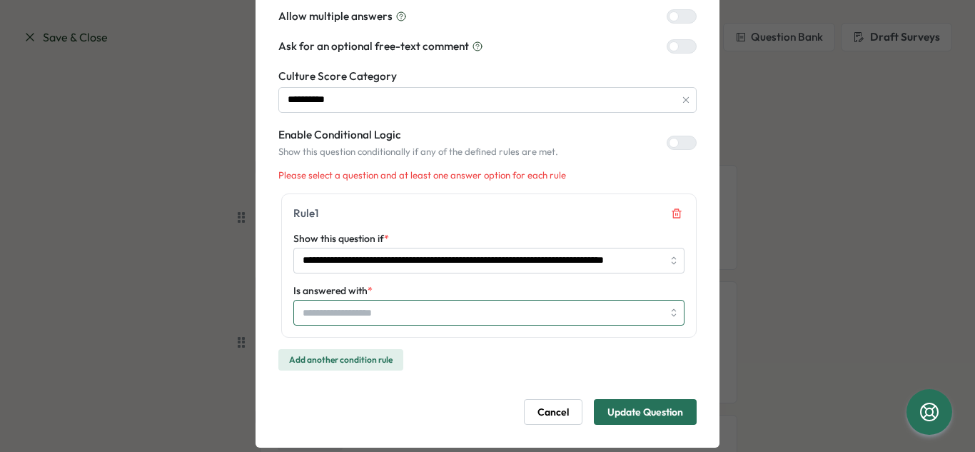
click at [430, 313] on input "Is answered with *" at bounding box center [483, 313] width 360 height 24
click at [508, 360] on div "**********" at bounding box center [488, 282] width 418 height 177
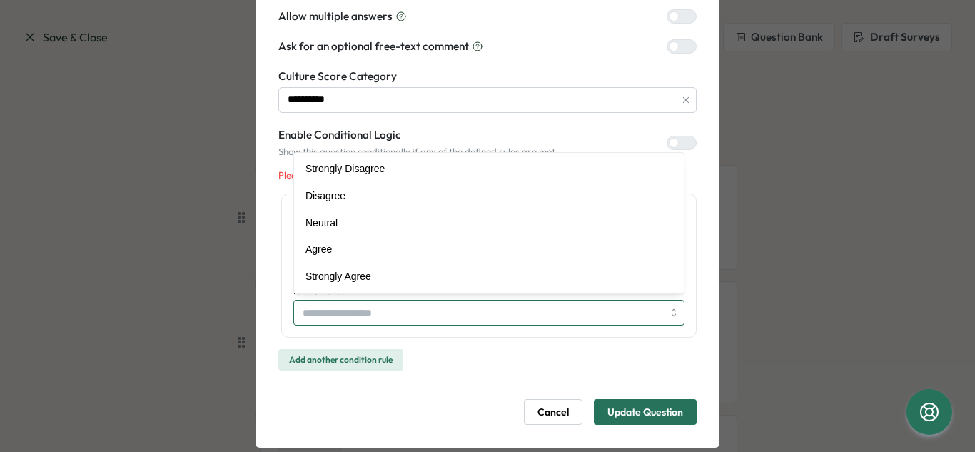
click at [472, 302] on input "Is answered with *" at bounding box center [483, 313] width 360 height 24
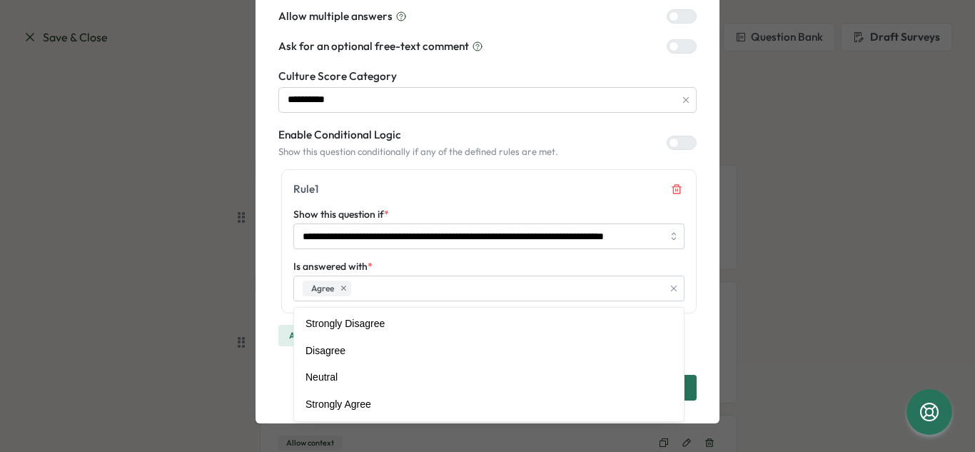
click at [693, 339] on div "**********" at bounding box center [488, 257] width 418 height 177
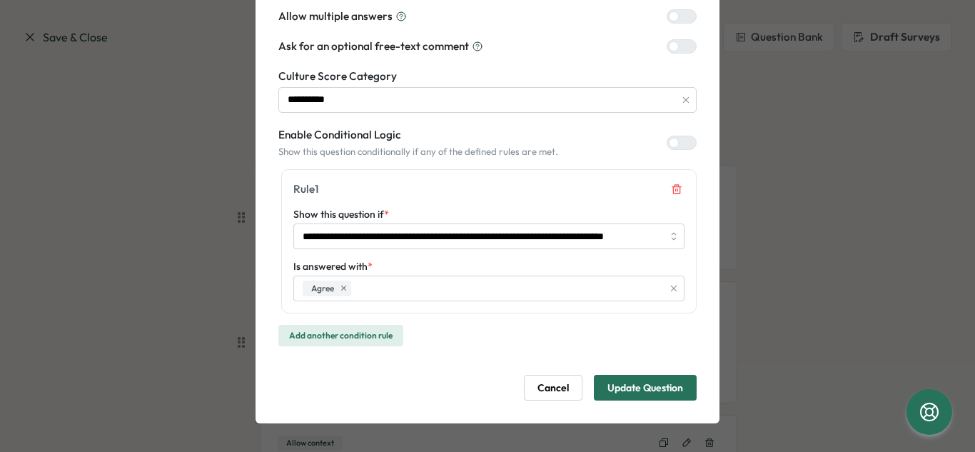
click at [332, 338] on span "Add another condition rule" at bounding box center [341, 336] width 104 height 20
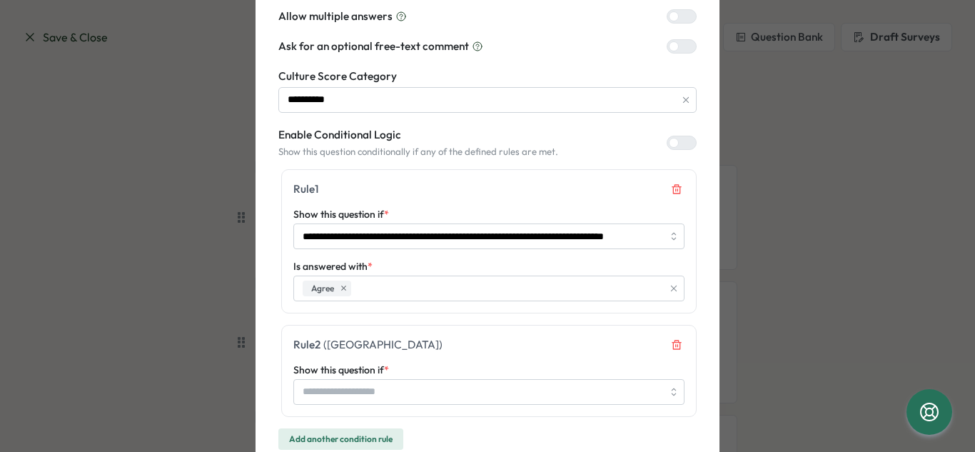
click at [678, 344] on icon "Remove condition rule 2" at bounding box center [676, 344] width 11 height 11
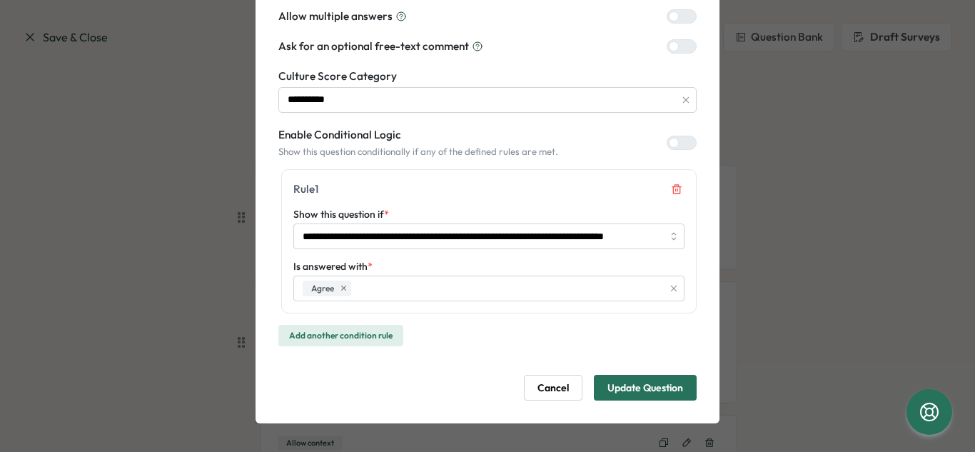
click at [653, 396] on span "Update Question" at bounding box center [646, 388] width 76 height 24
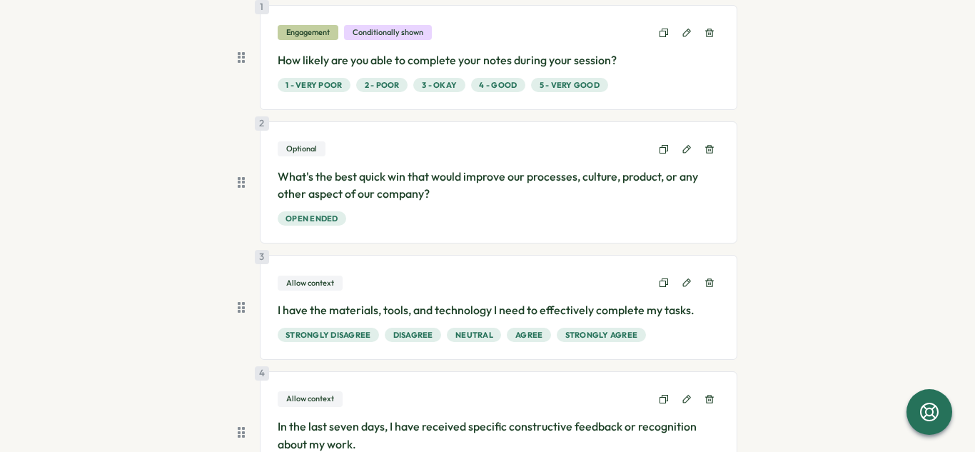
scroll to position [176, 0]
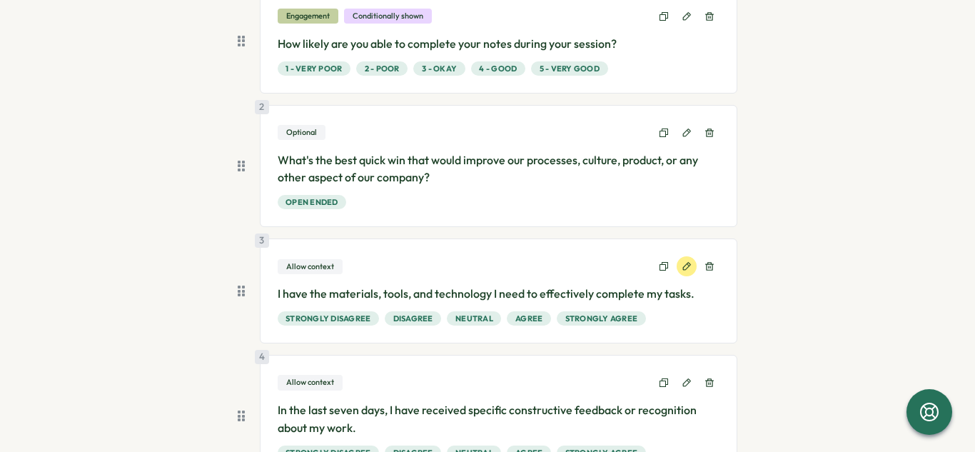
click at [683, 273] on button at bounding box center [687, 266] width 20 height 20
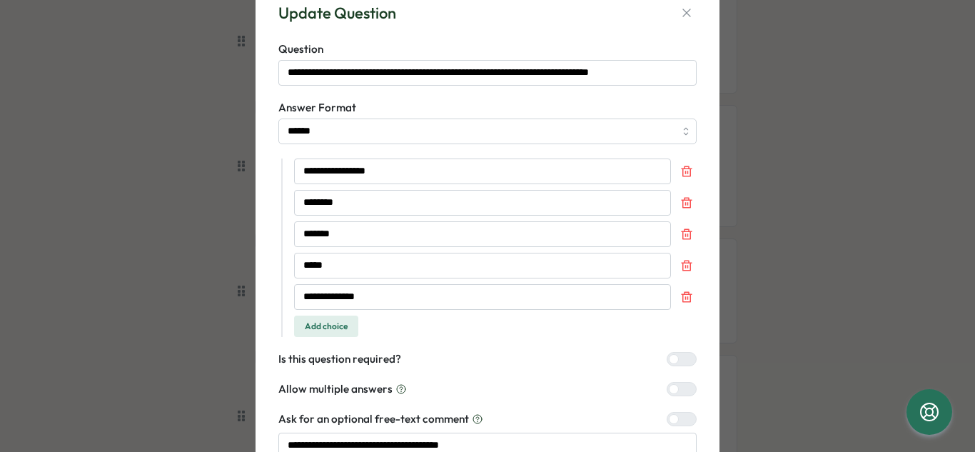
scroll to position [36, 0]
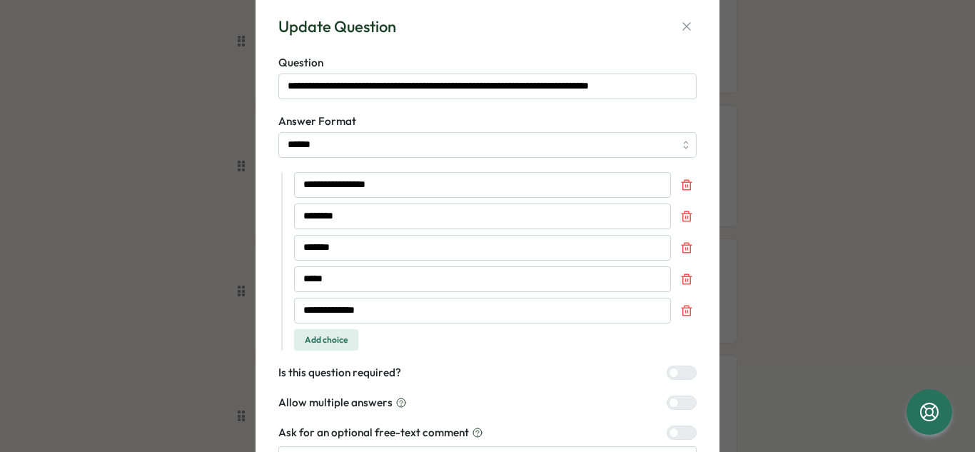
click at [863, 110] on div "**********" at bounding box center [487, 226] width 975 height 452
click at [664, 146] on input "******" at bounding box center [488, 145] width 418 height 26
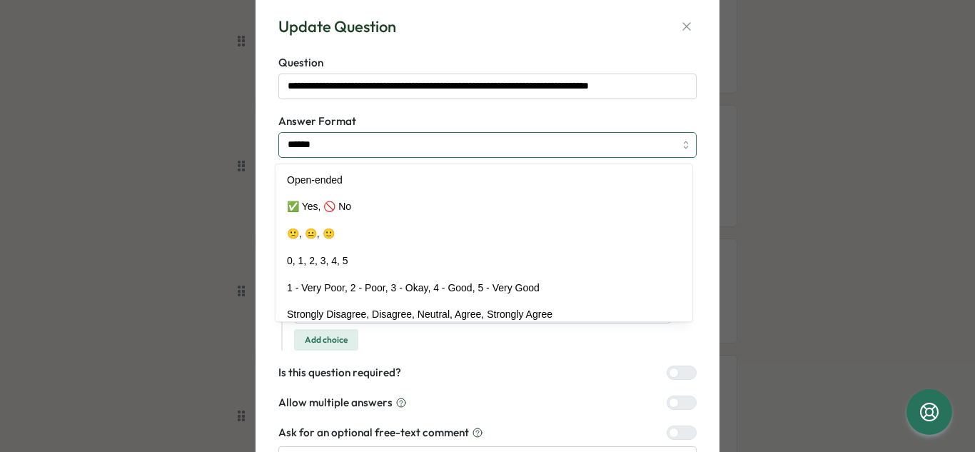
scroll to position [64, 0]
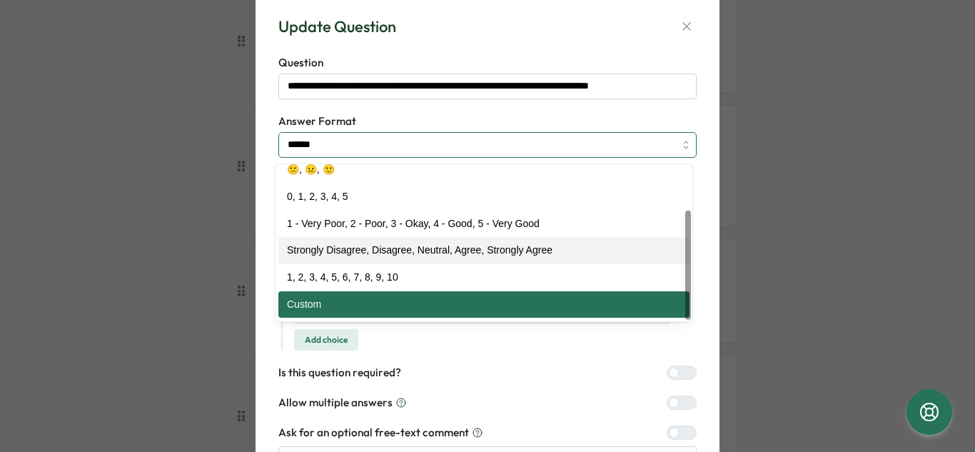
type input "**********"
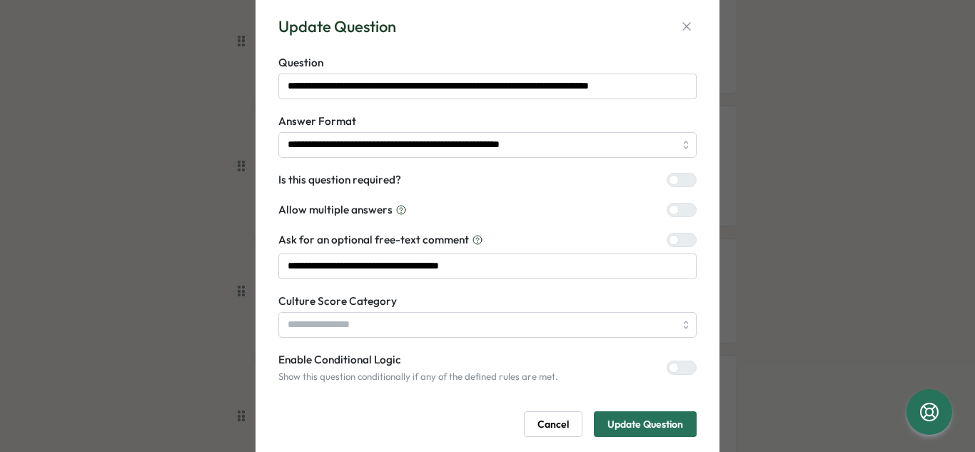
click at [656, 423] on span "Update Question" at bounding box center [646, 424] width 76 height 24
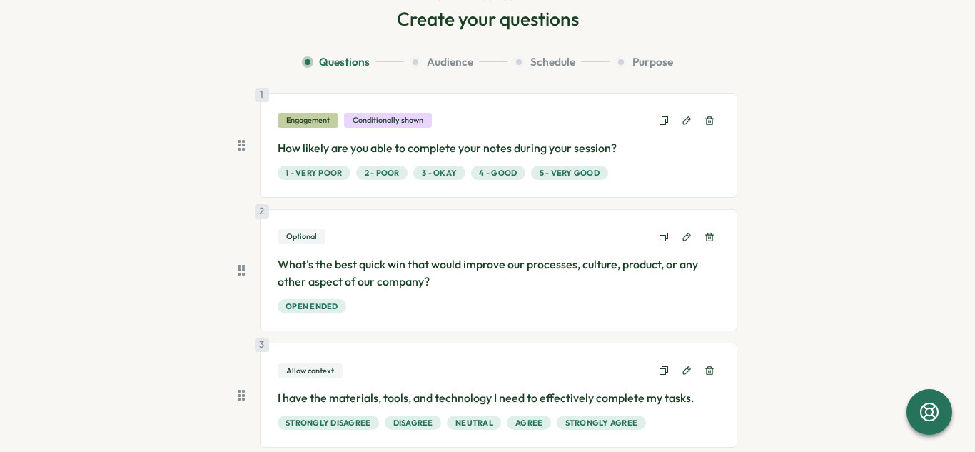
scroll to position [70, 0]
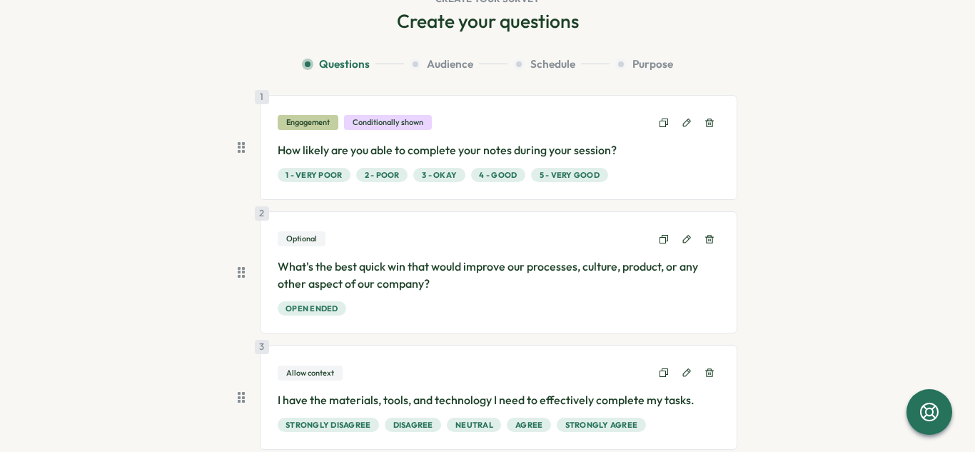
click at [326, 151] on p "How likely are you able to complete your notes during your session?" at bounding box center [499, 150] width 443 height 18
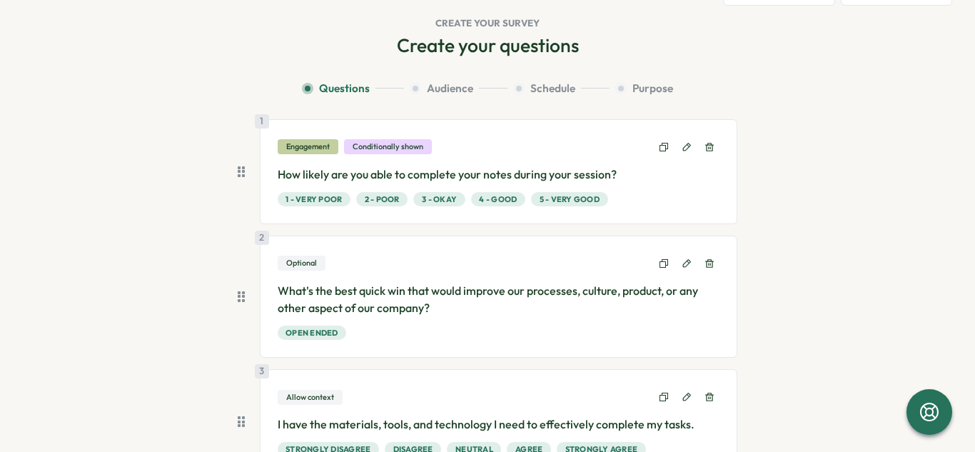
scroll to position [48, 0]
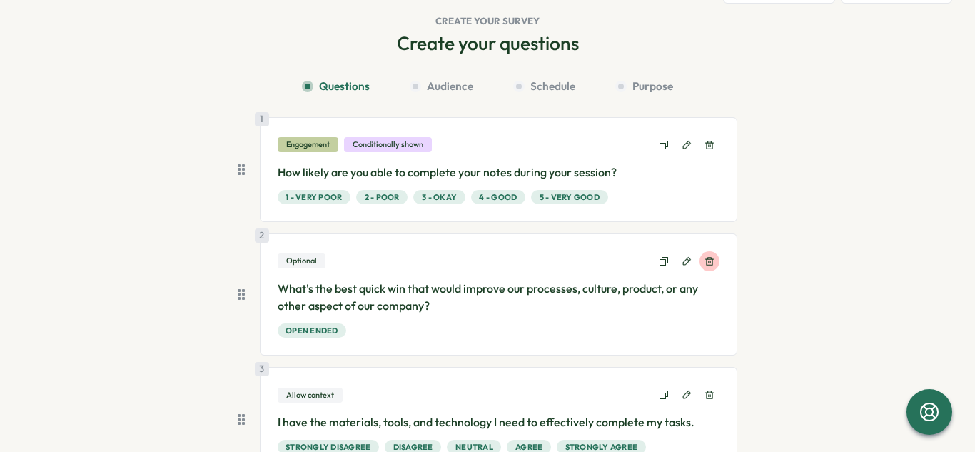
click at [701, 266] on button at bounding box center [710, 261] width 20 height 20
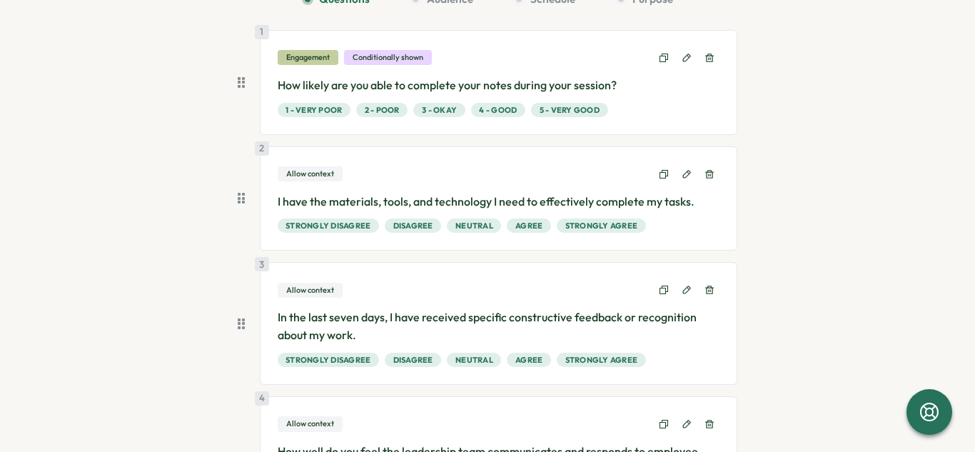
scroll to position [136, 0]
click at [712, 289] on button at bounding box center [710, 289] width 20 height 20
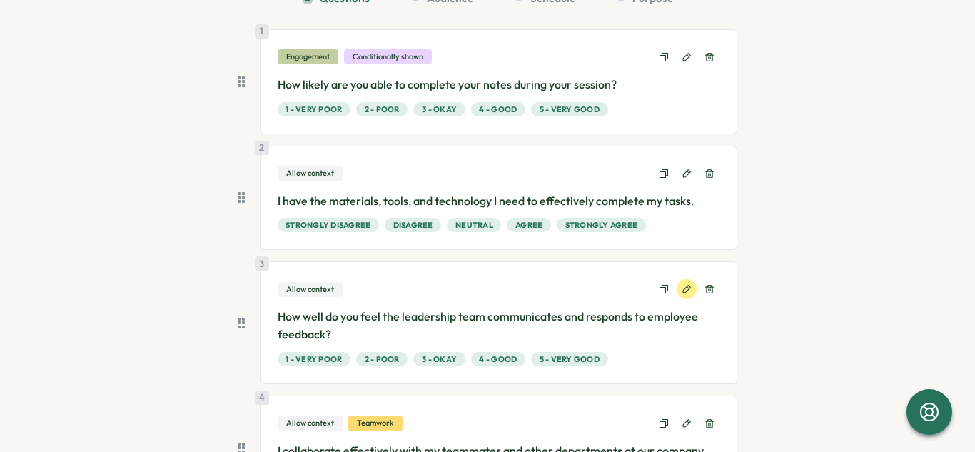
click at [677, 290] on button at bounding box center [687, 289] width 20 height 20
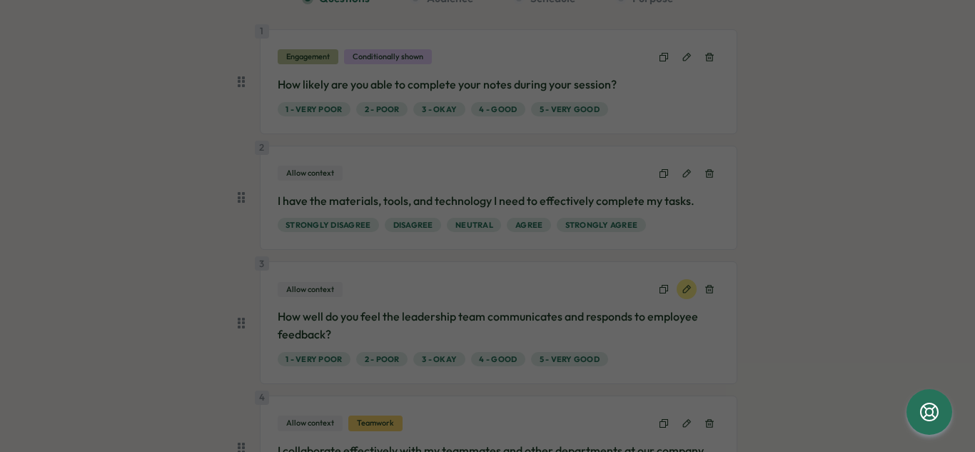
type input "******"
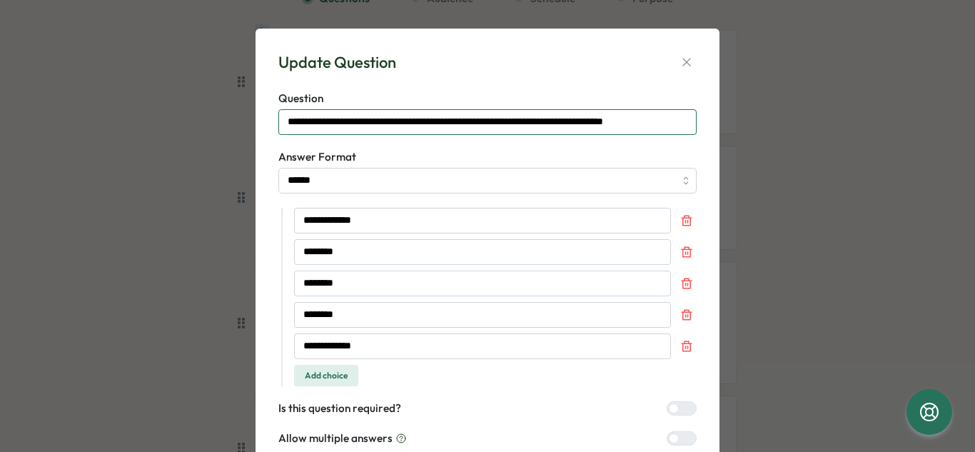
click at [681, 127] on input "**********" at bounding box center [488, 122] width 418 height 26
type input "*"
type input "**********"
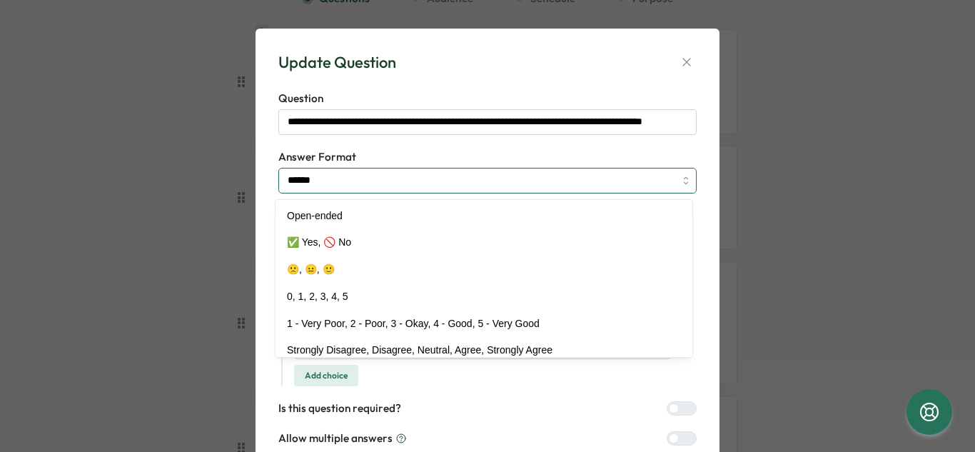
click at [396, 174] on input "******" at bounding box center [488, 181] width 418 height 26
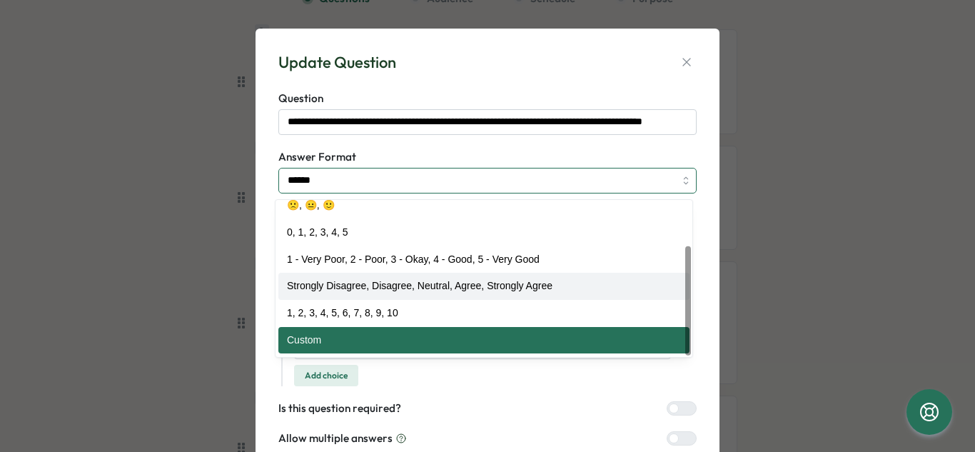
type input "**********"
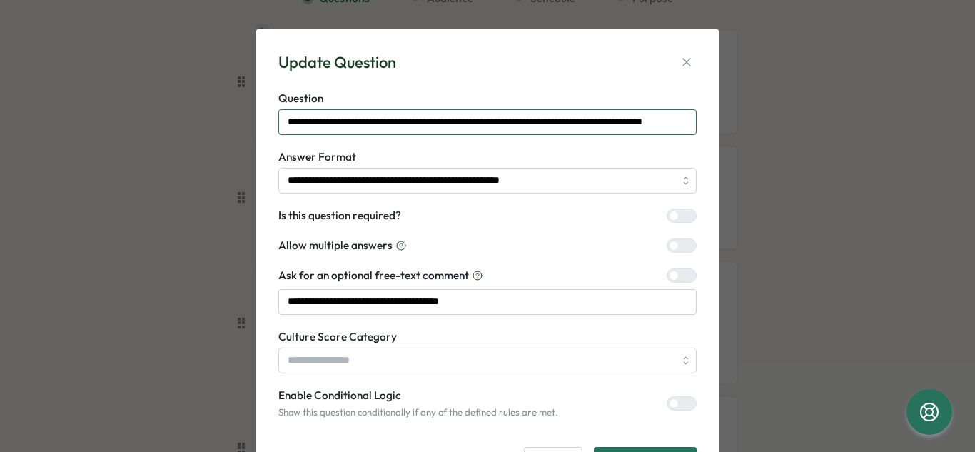
click at [405, 126] on input "**********" at bounding box center [488, 122] width 418 height 26
click at [653, 122] on input "**********" at bounding box center [488, 122] width 418 height 26
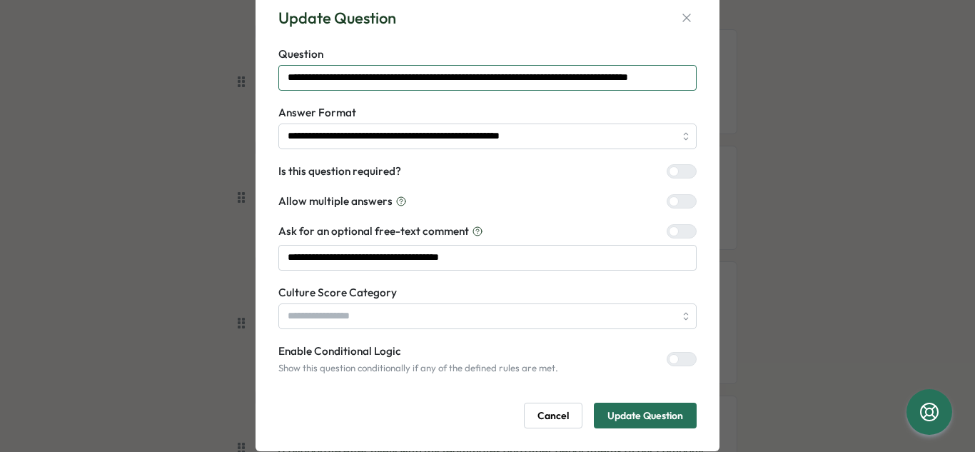
scroll to position [72, 0]
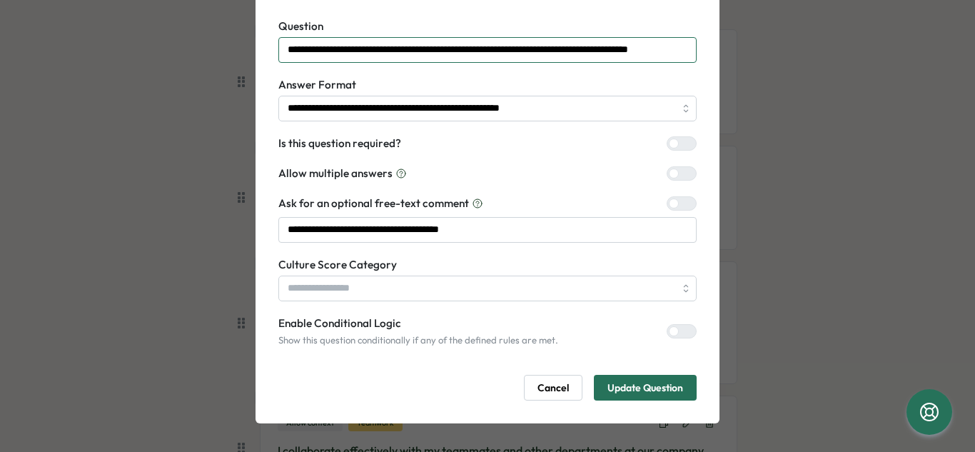
type input "**********"
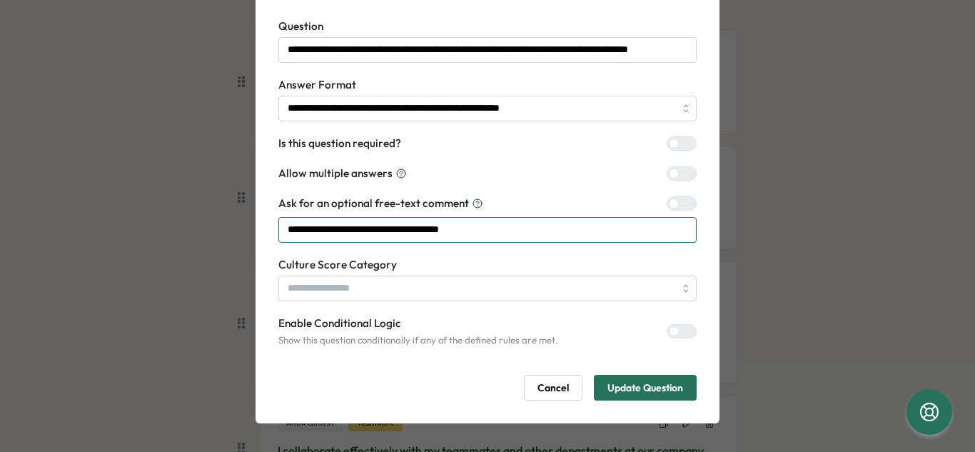
click at [551, 226] on input "**********" at bounding box center [488, 230] width 418 height 26
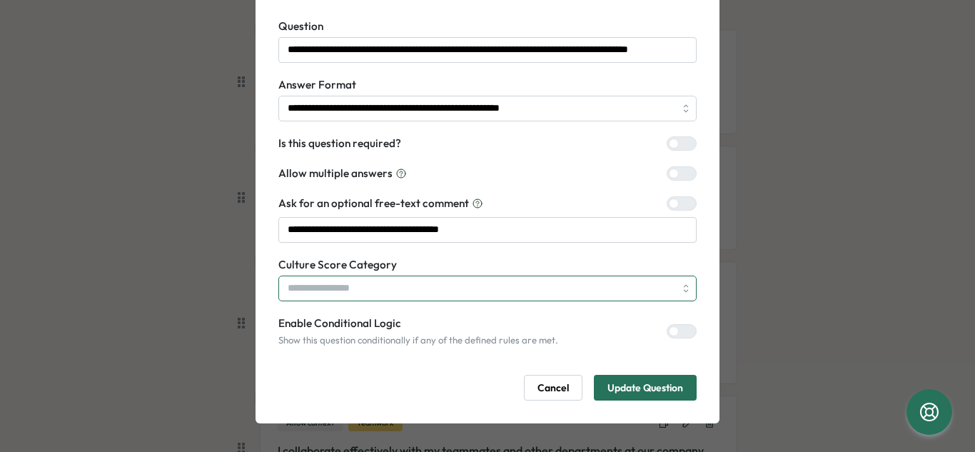
click at [438, 283] on input "search" at bounding box center [488, 289] width 418 height 26
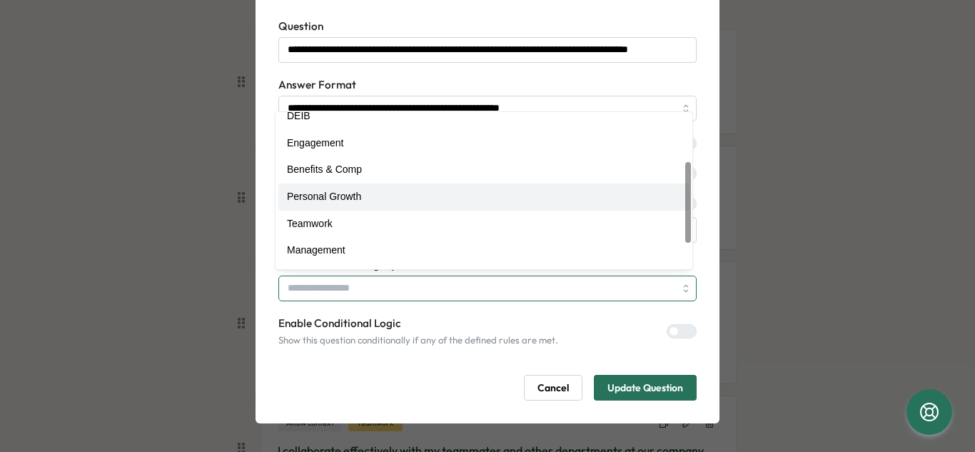
scroll to position [95, 0]
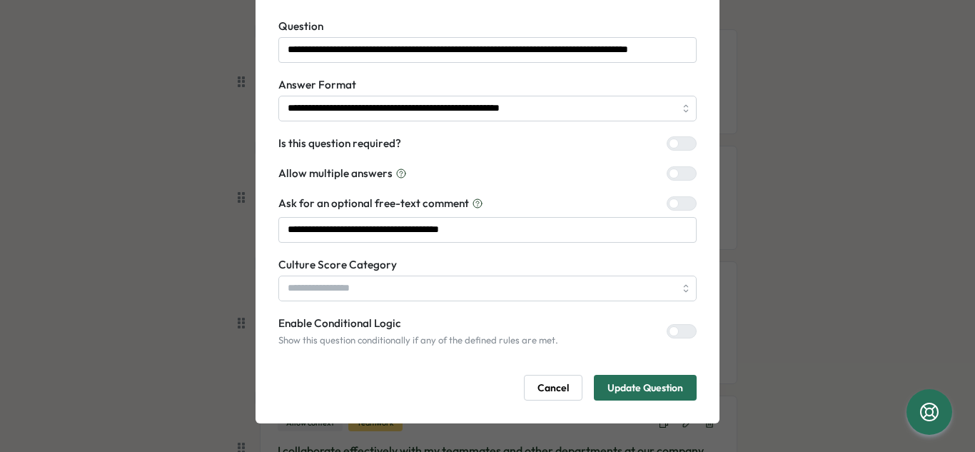
click at [426, 348] on form "**********" at bounding box center [488, 210] width 418 height 383
click at [676, 392] on span "Update Question" at bounding box center [646, 388] width 76 height 24
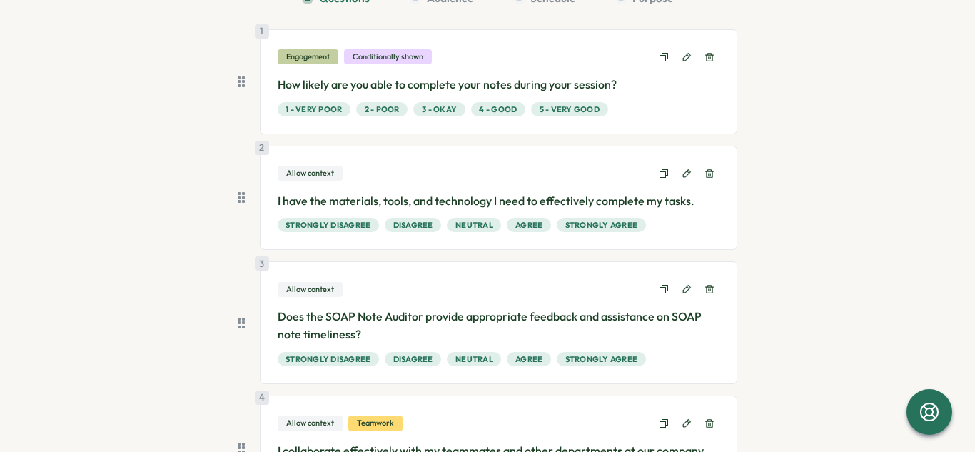
scroll to position [143, 0]
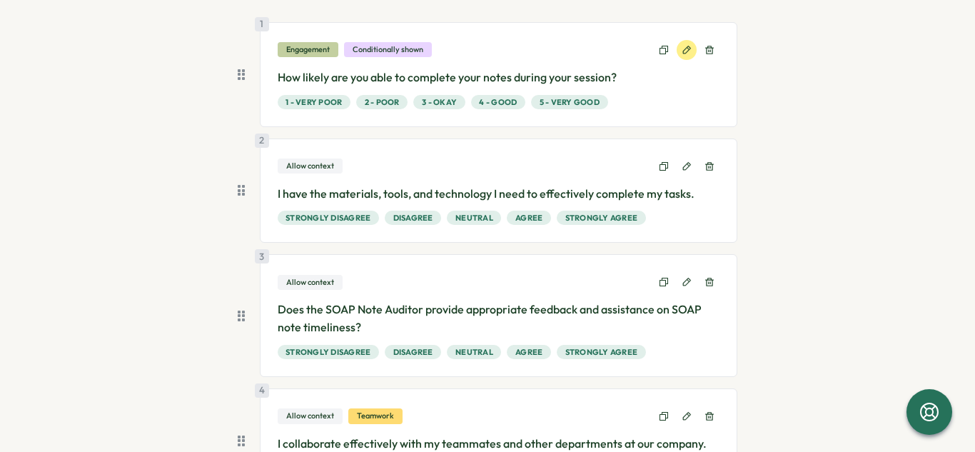
click at [683, 50] on icon at bounding box center [687, 50] width 10 height 10
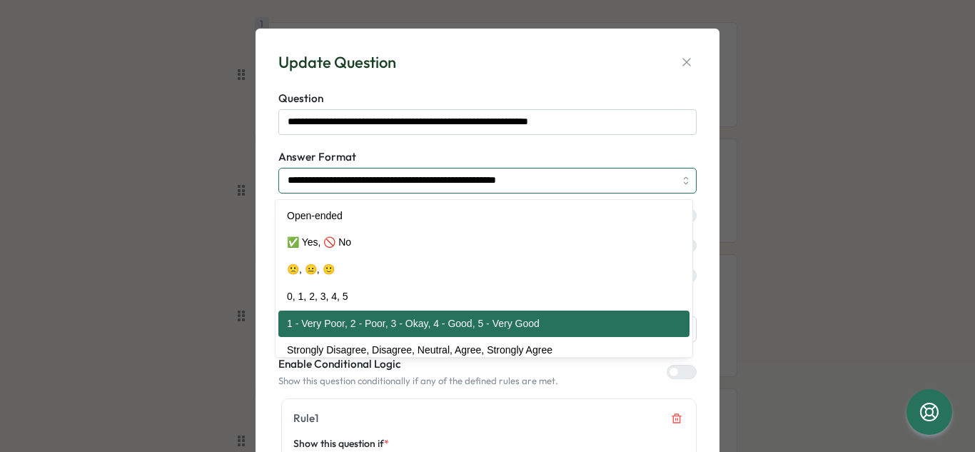
click at [683, 183] on input "**********" at bounding box center [488, 181] width 418 height 26
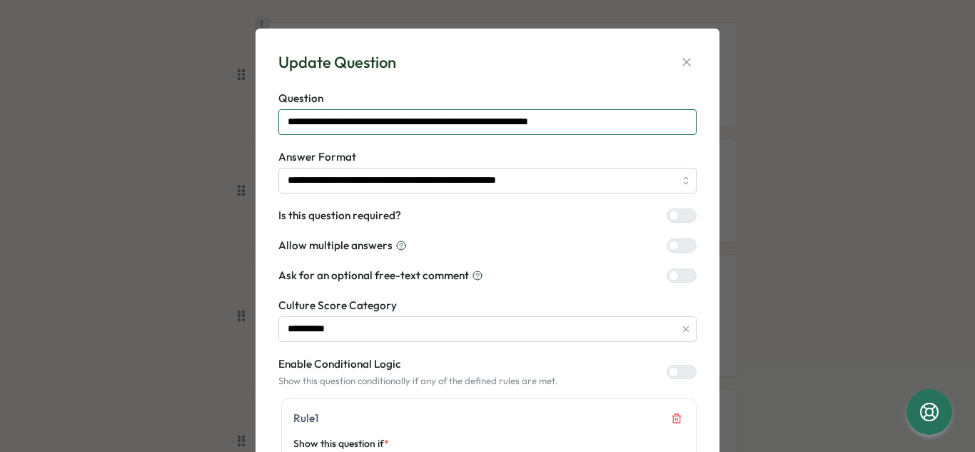
click at [331, 124] on input "**********" at bounding box center [488, 122] width 418 height 26
type input "**********"
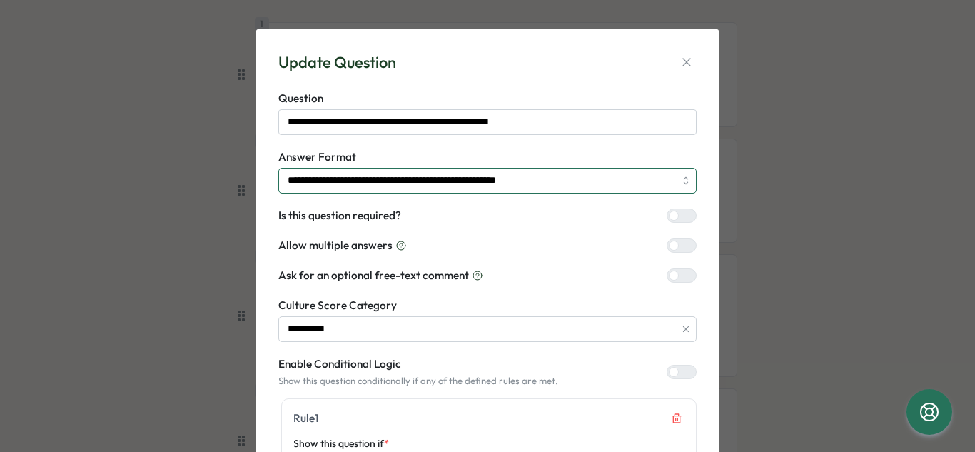
click at [666, 179] on input "**********" at bounding box center [488, 181] width 418 height 26
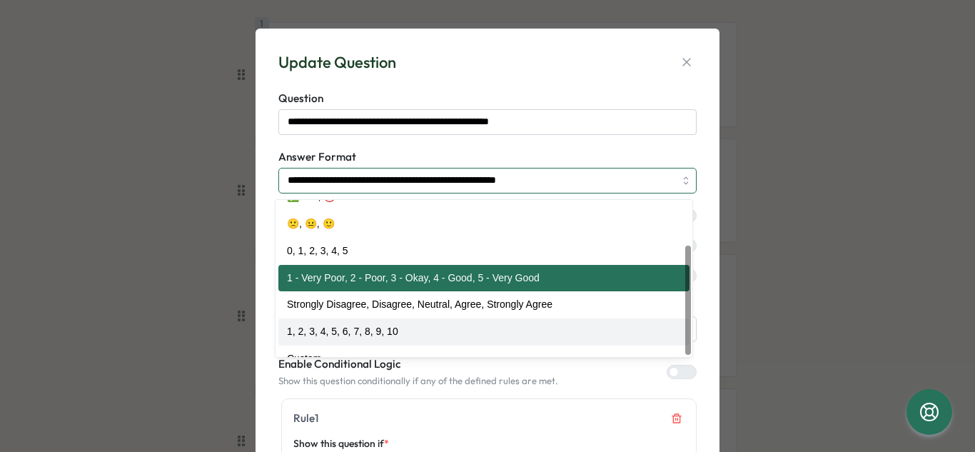
scroll to position [64, 0]
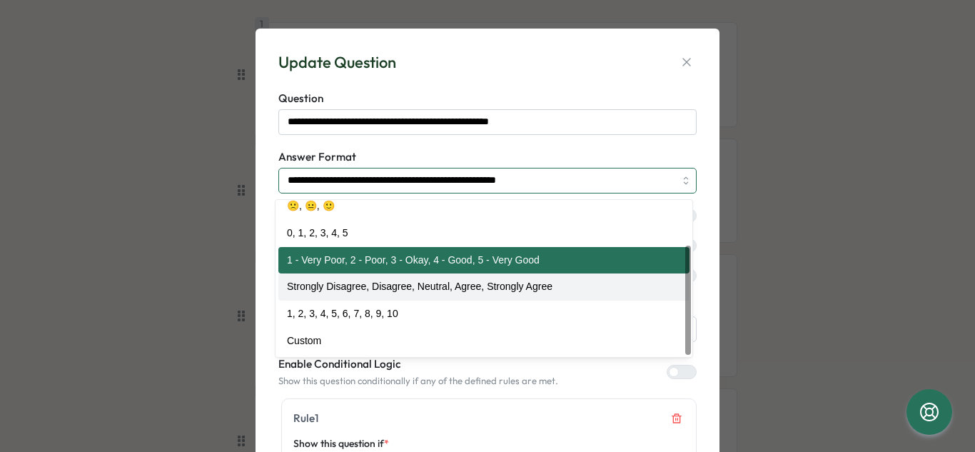
type input "**********"
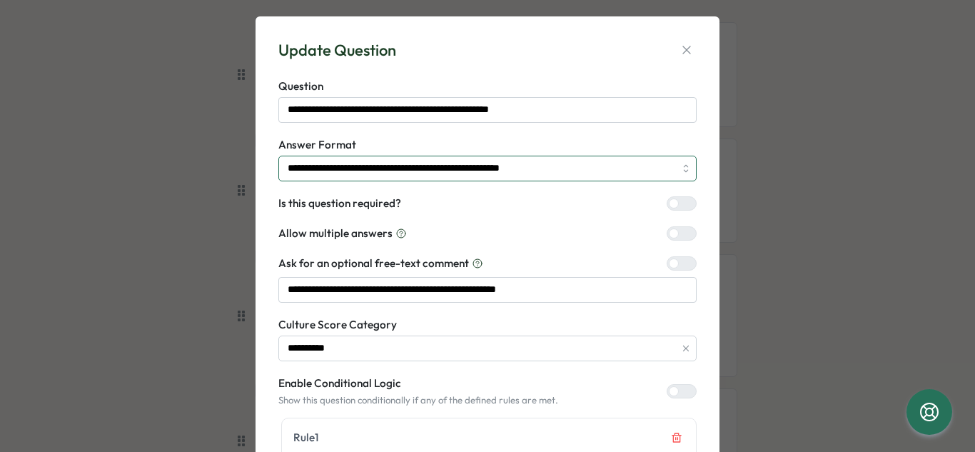
scroll to position [15, 0]
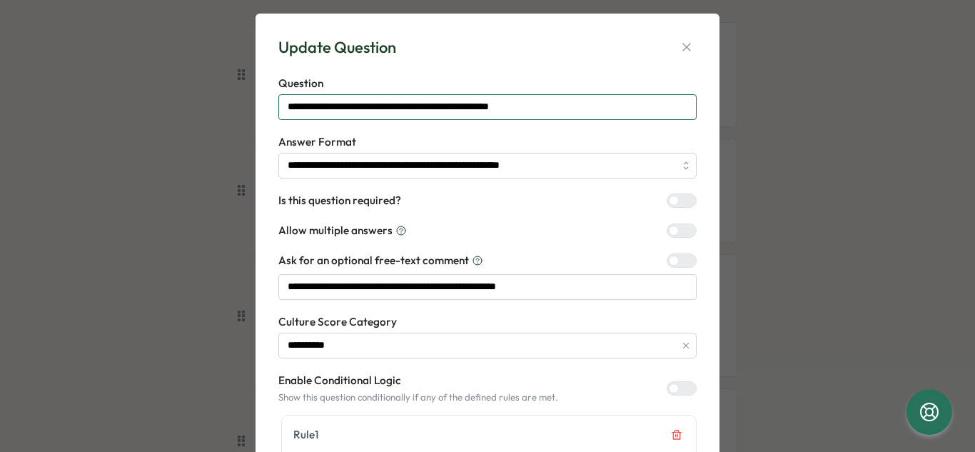
click at [421, 109] on input "**********" at bounding box center [488, 107] width 418 height 26
click at [414, 110] on input "**********" at bounding box center [488, 107] width 418 height 26
type input "**********"
click at [608, 130] on form "**********" at bounding box center [488, 361] width 418 height 571
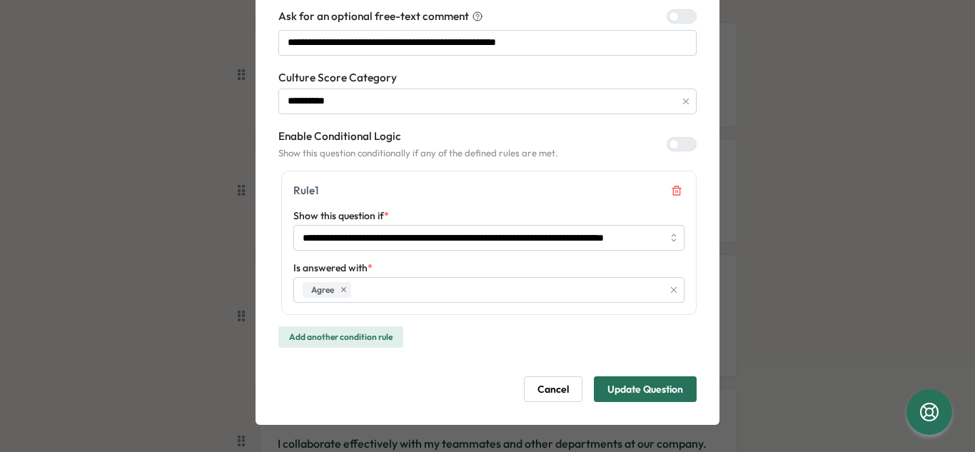
scroll to position [261, 0]
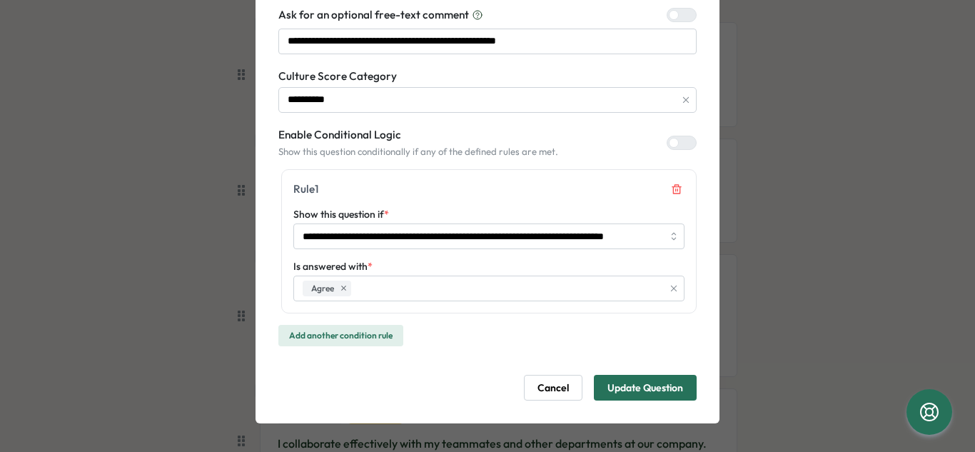
click at [633, 391] on span "Update Question" at bounding box center [646, 388] width 76 height 24
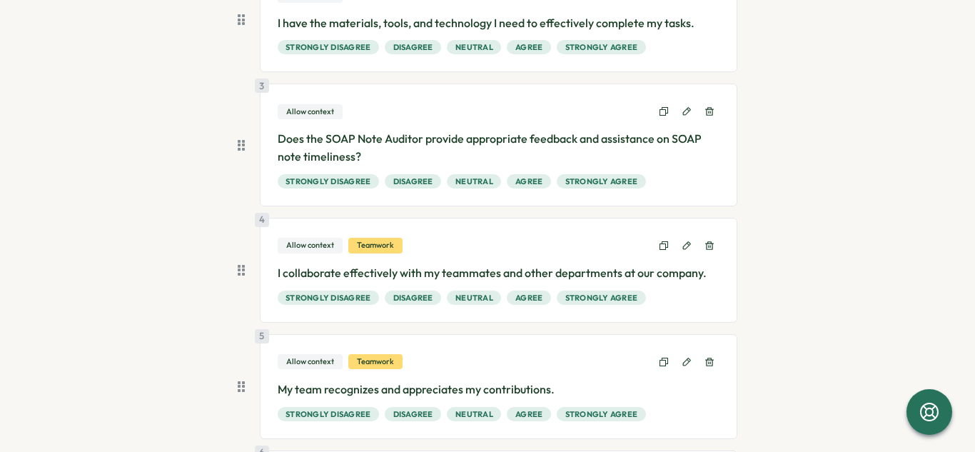
scroll to position [337, 0]
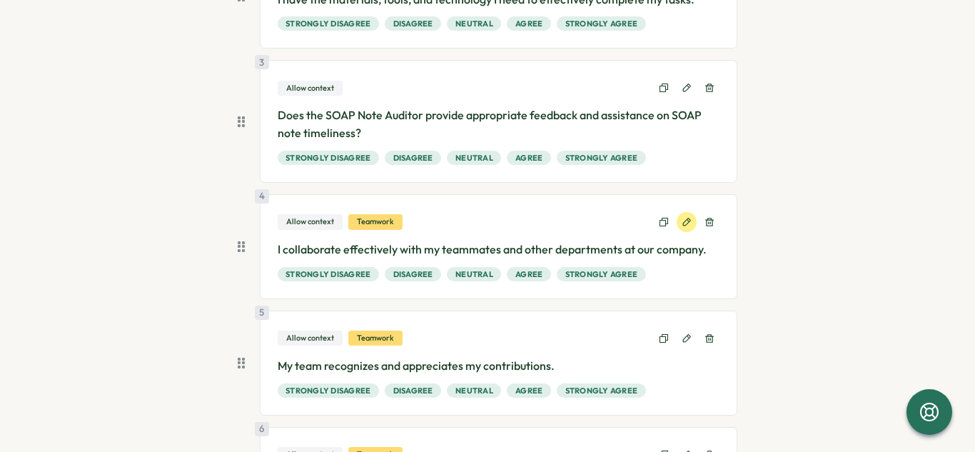
click at [691, 224] on button at bounding box center [687, 222] width 20 height 20
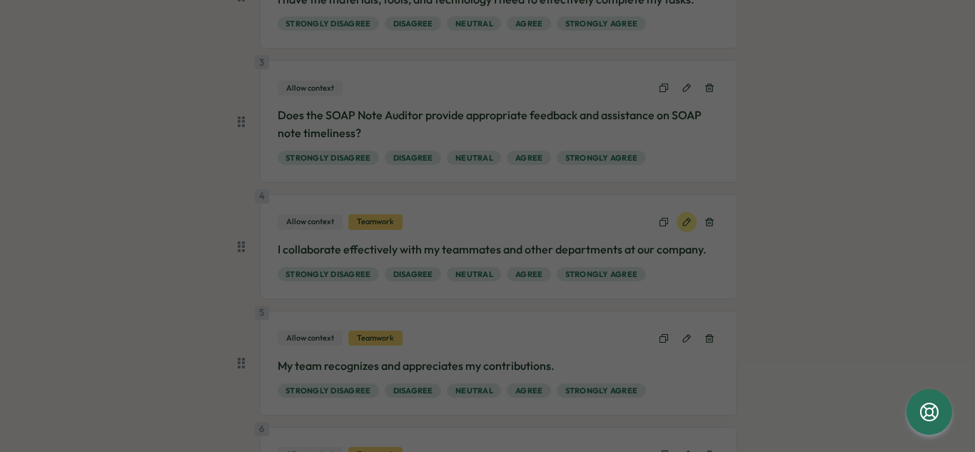
type input "******"
type input "********"
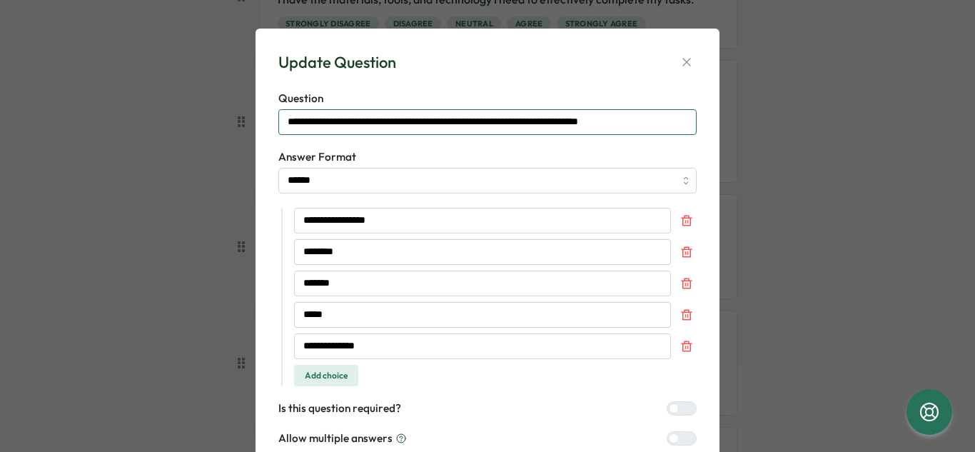
click at [663, 130] on input "**********" at bounding box center [488, 122] width 418 height 26
drag, startPoint x: 662, startPoint y: 125, endPoint x: 271, endPoint y: 119, distance: 391.4
click at [273, 119] on div "**********" at bounding box center [488, 359] width 430 height 626
type input "*"
click at [406, 126] on input "**********" at bounding box center [488, 122] width 418 height 26
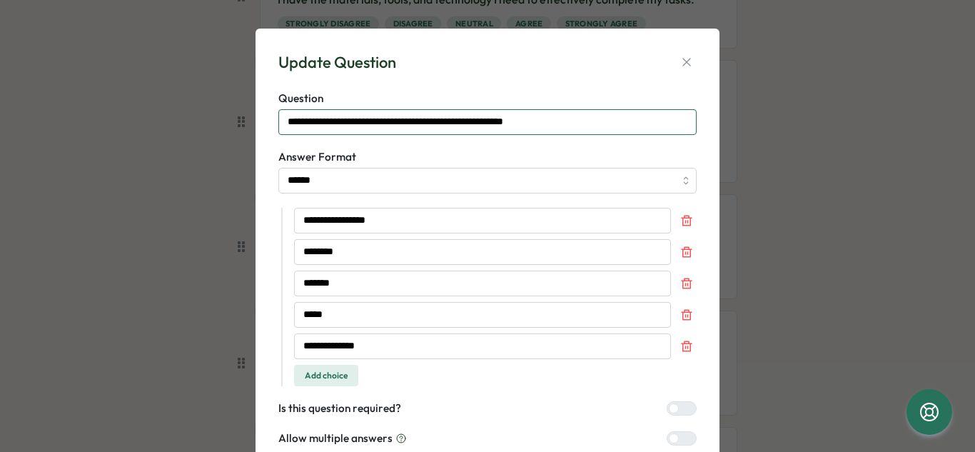
type input "**********"
click at [557, 147] on form "**********" at bounding box center [488, 379] width 418 height 576
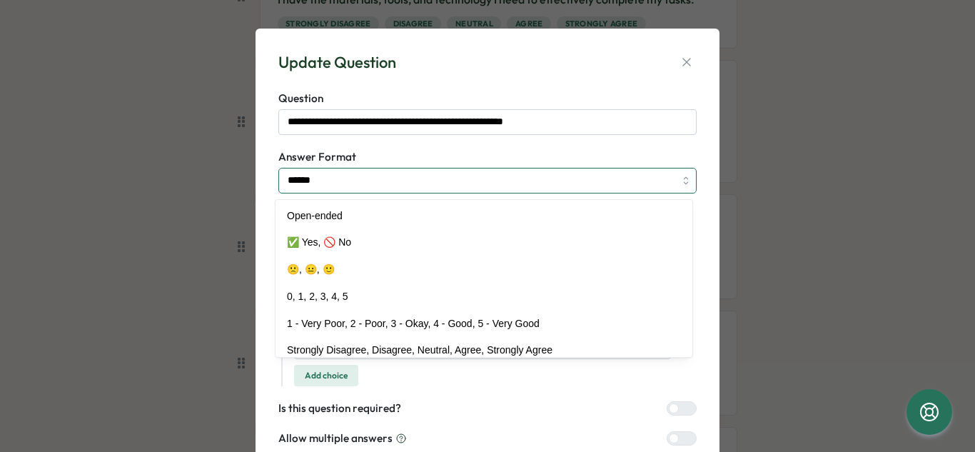
click at [640, 181] on input "******" at bounding box center [488, 181] width 418 height 26
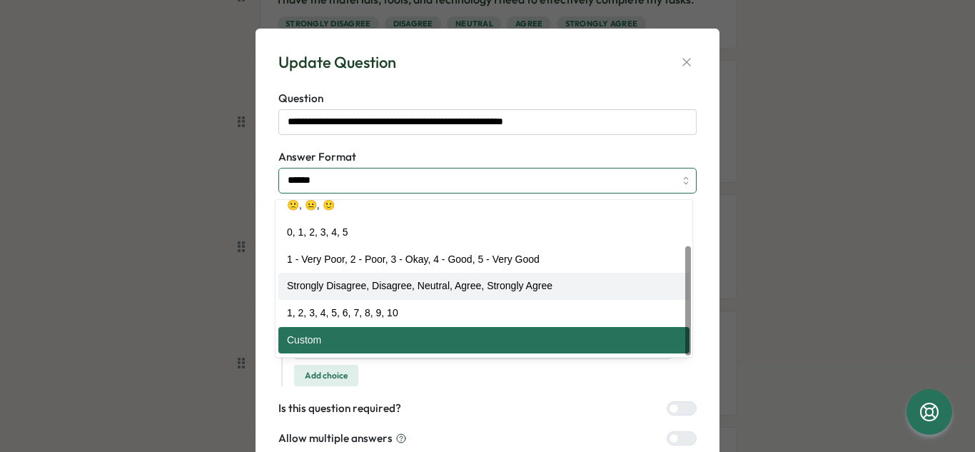
type input "**********"
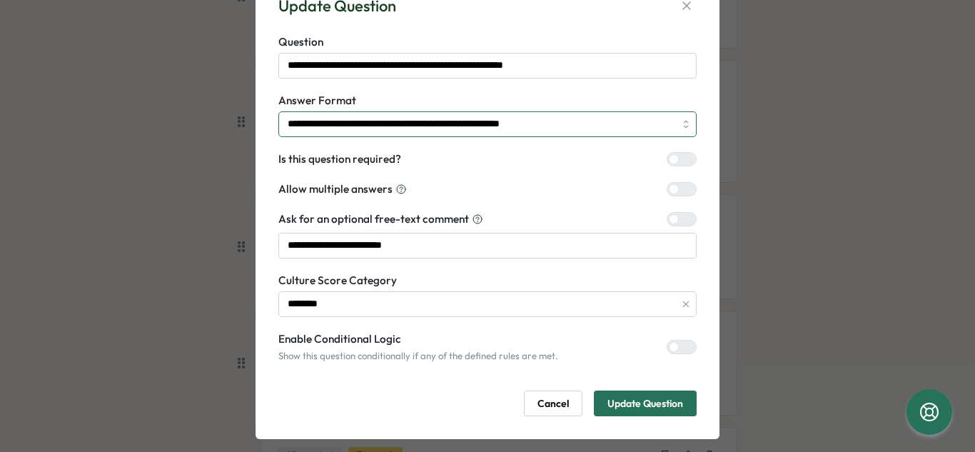
scroll to position [72, 0]
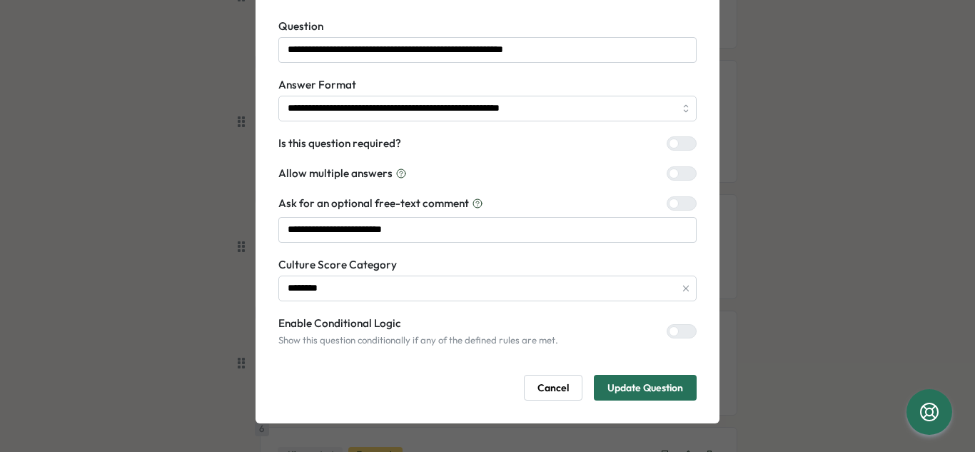
click at [658, 388] on span "Update Question" at bounding box center [646, 388] width 76 height 24
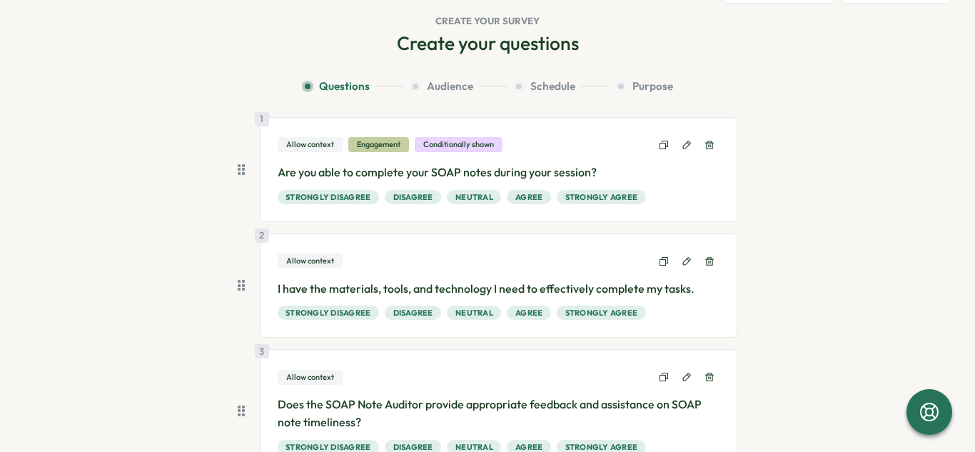
scroll to position [32, 0]
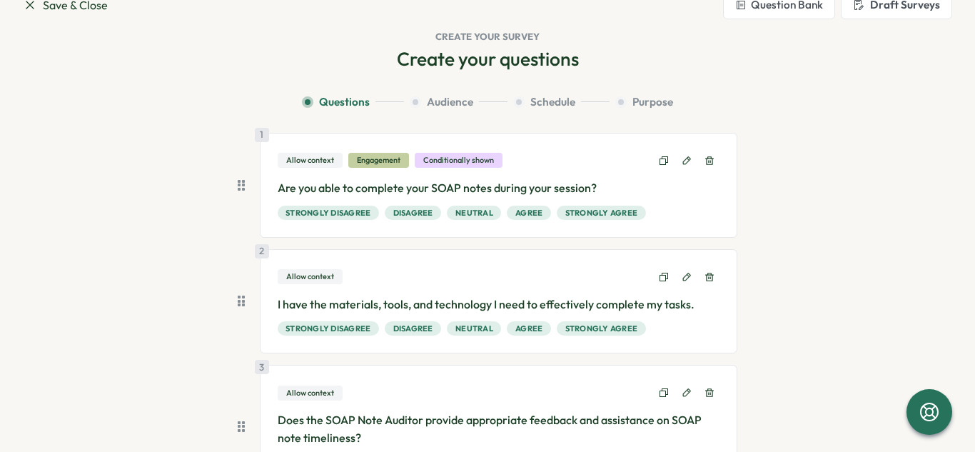
click at [421, 103] on button "Audience" at bounding box center [459, 102] width 98 height 16
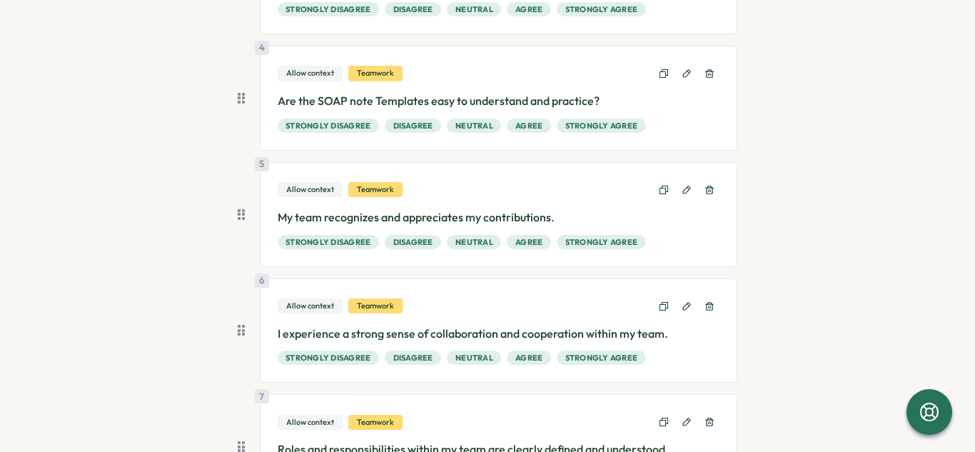
scroll to position [492, 0]
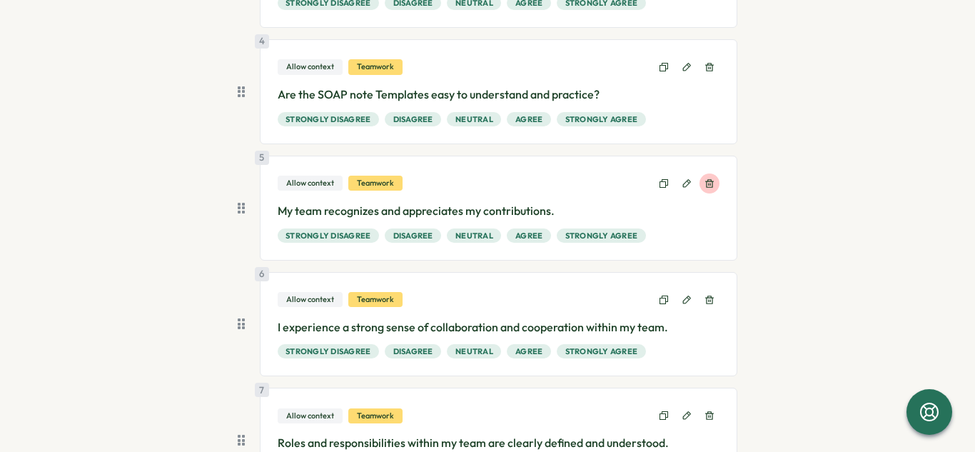
click at [705, 184] on icon at bounding box center [710, 184] width 10 height 10
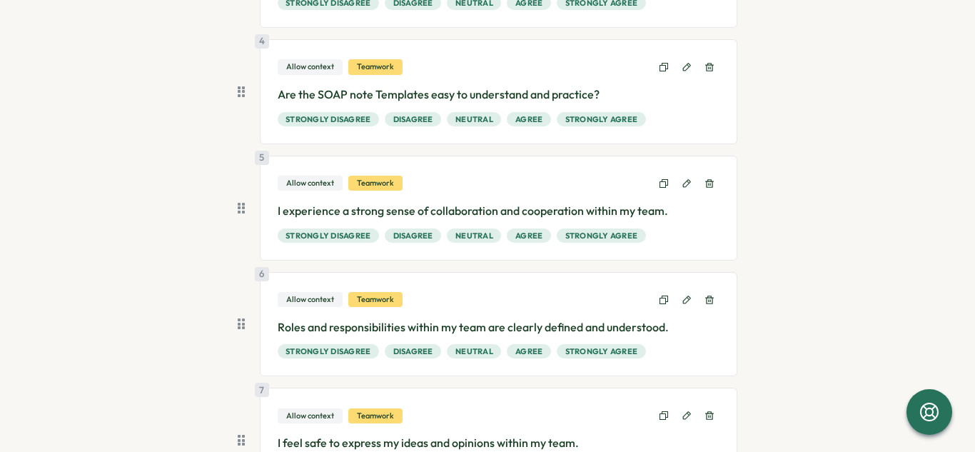
click at [705, 184] on icon at bounding box center [710, 184] width 10 height 10
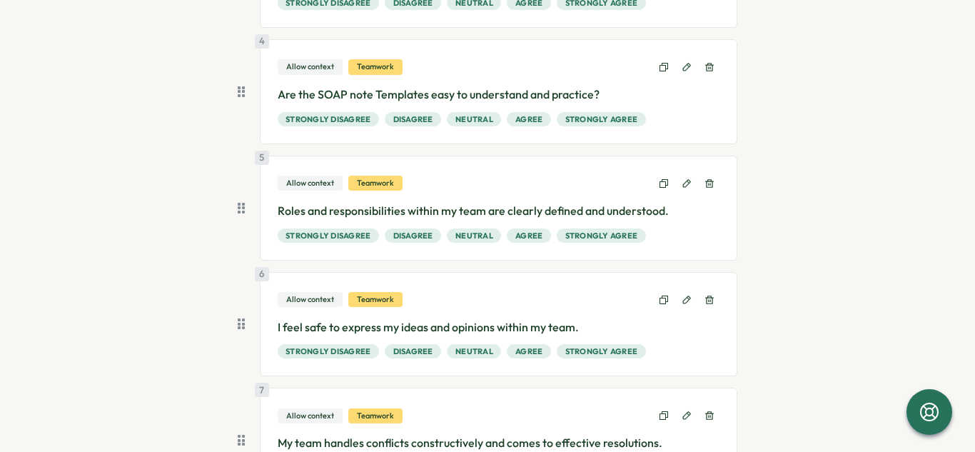
click at [705, 184] on icon at bounding box center [710, 184] width 10 height 10
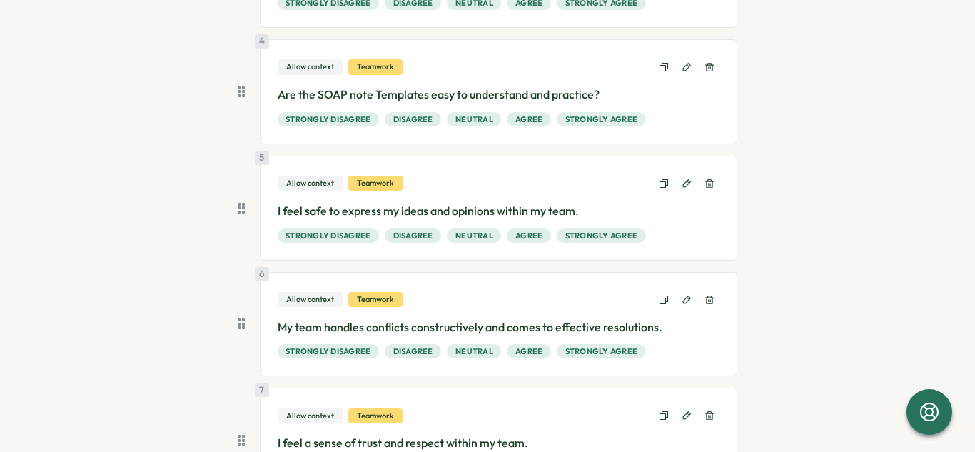
click at [705, 184] on icon at bounding box center [710, 184] width 10 height 10
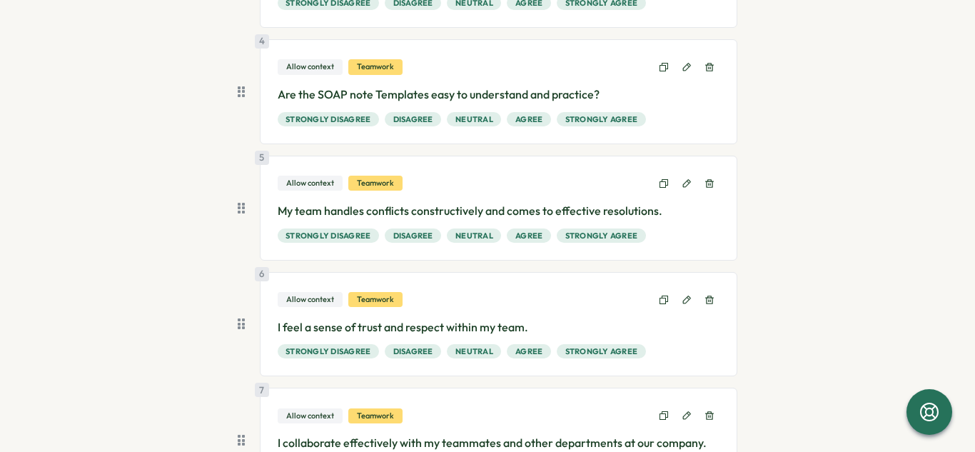
click at [705, 184] on icon at bounding box center [710, 184] width 10 height 10
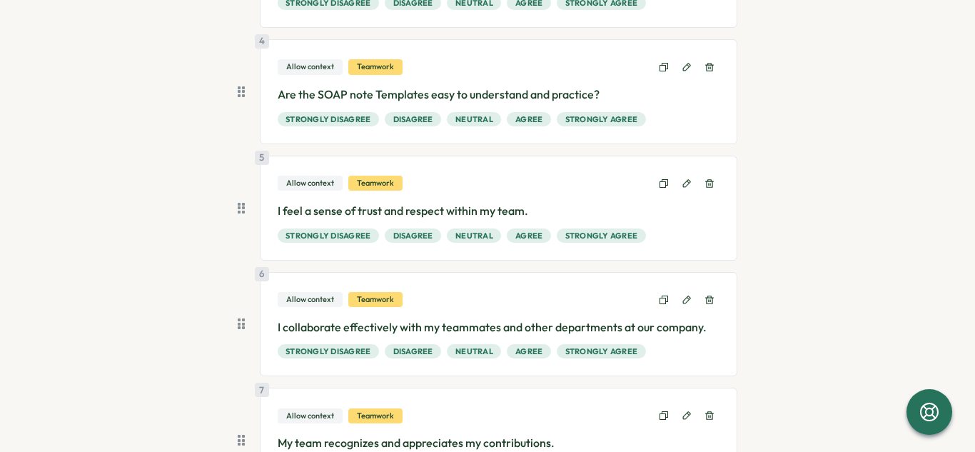
click at [705, 184] on icon at bounding box center [710, 184] width 10 height 10
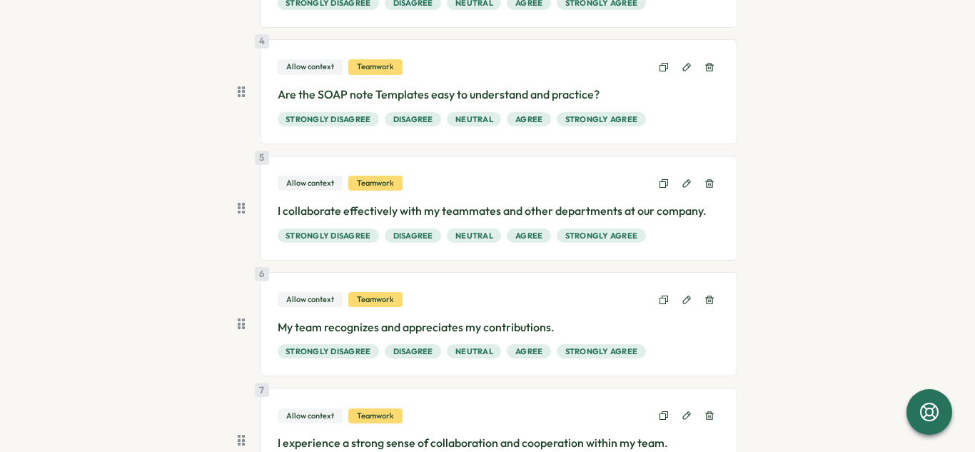
click at [705, 184] on icon at bounding box center [710, 184] width 10 height 10
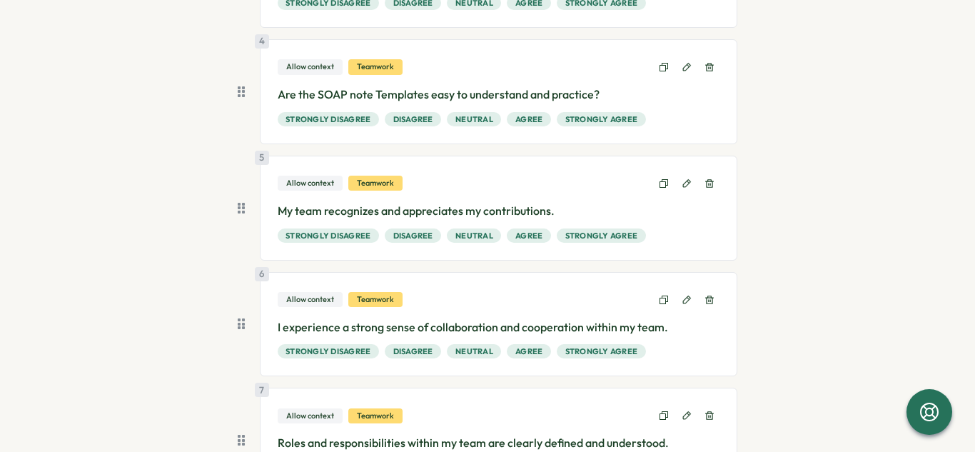
click at [705, 184] on icon at bounding box center [710, 184] width 10 height 10
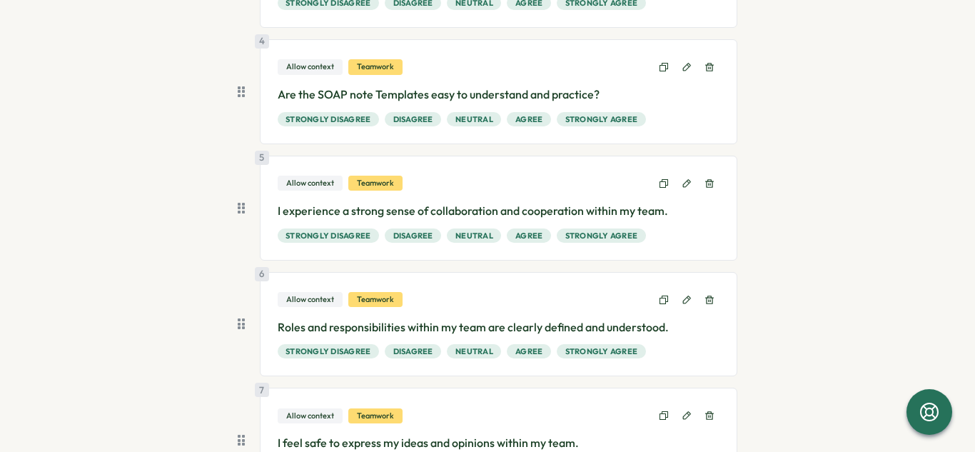
click at [705, 184] on icon at bounding box center [710, 184] width 10 height 10
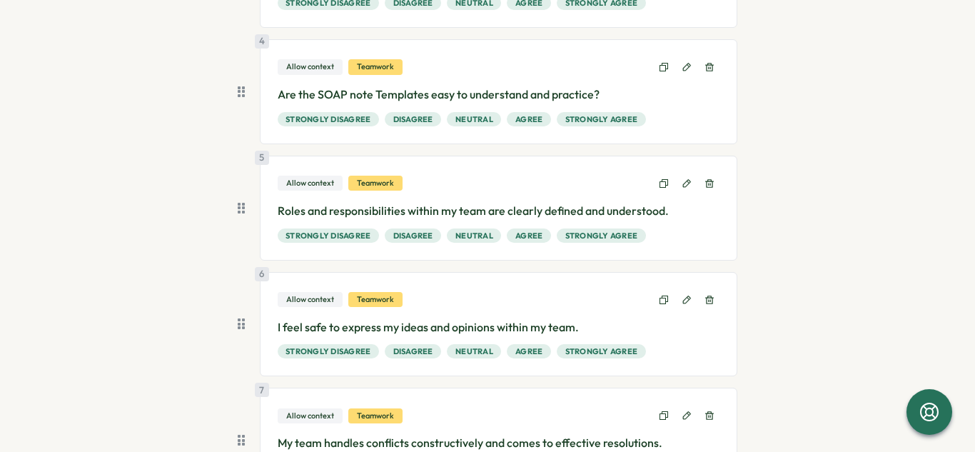
click at [705, 184] on icon at bounding box center [710, 184] width 10 height 10
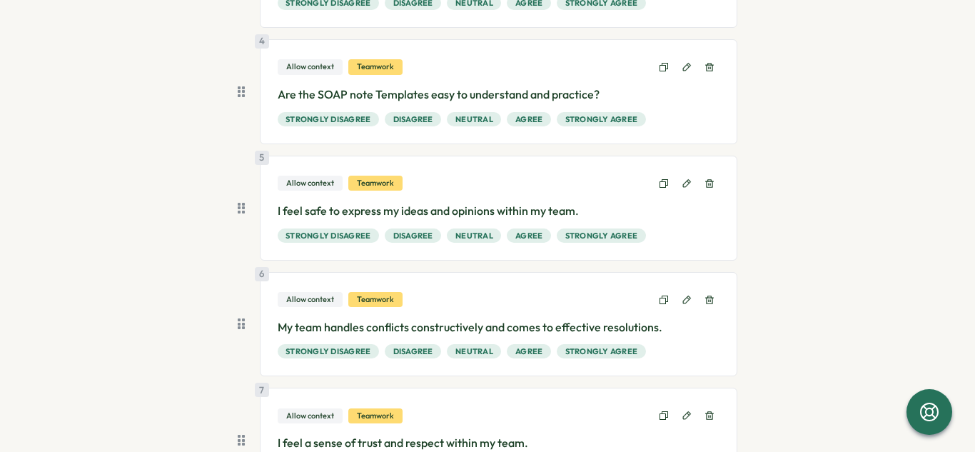
click at [705, 184] on icon at bounding box center [710, 184] width 10 height 10
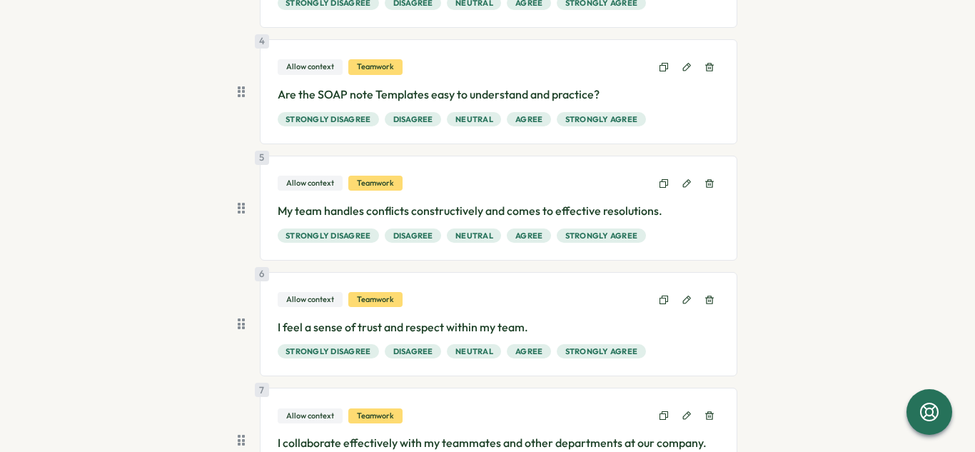
click at [705, 184] on icon at bounding box center [710, 184] width 10 height 10
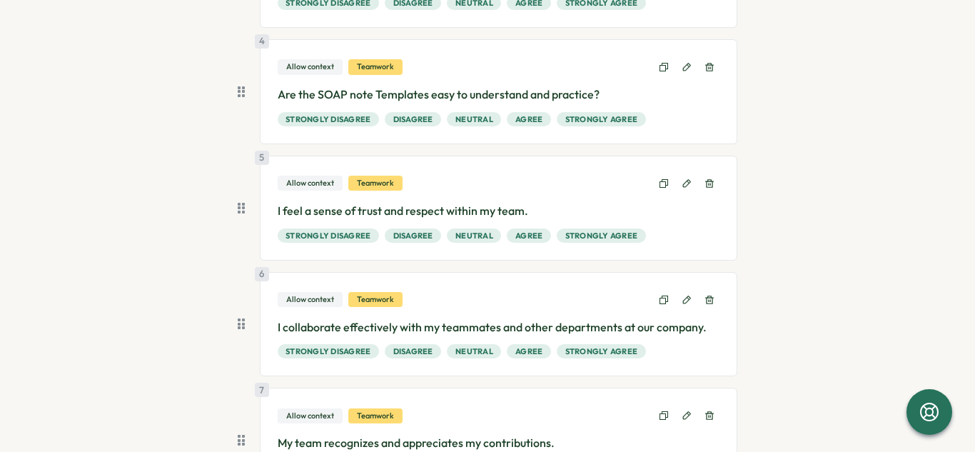
click at [705, 184] on icon at bounding box center [710, 184] width 10 height 10
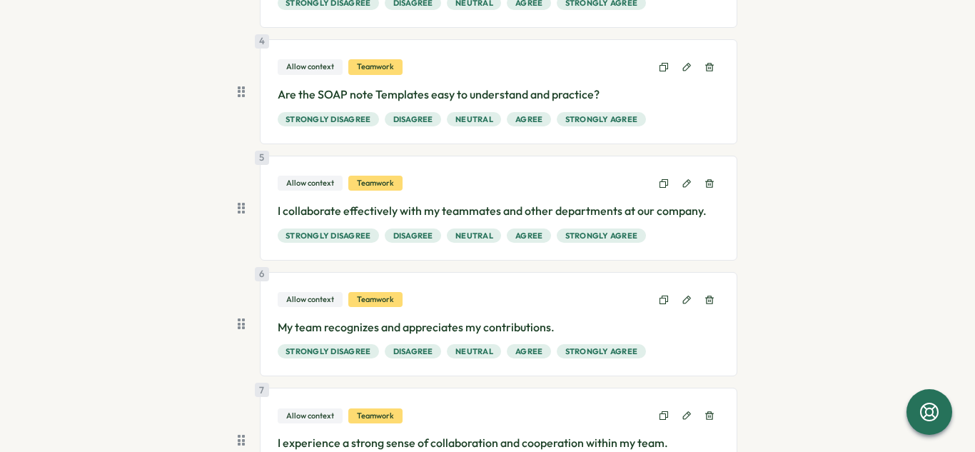
click at [705, 184] on icon at bounding box center [710, 184] width 10 height 10
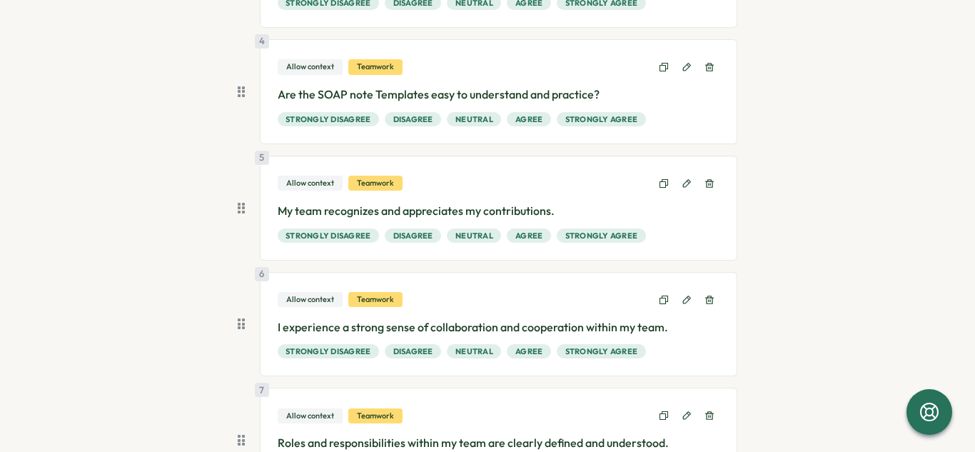
click at [705, 184] on icon at bounding box center [710, 184] width 10 height 10
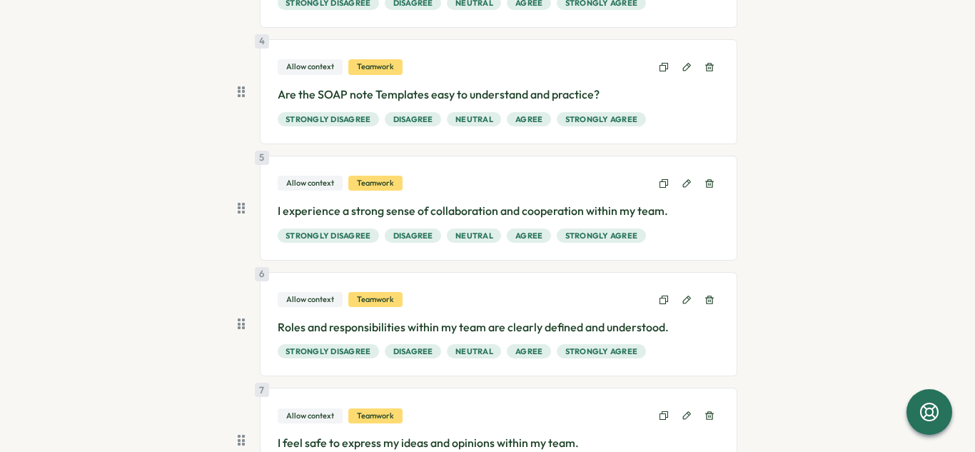
click at [705, 184] on icon at bounding box center [710, 184] width 10 height 10
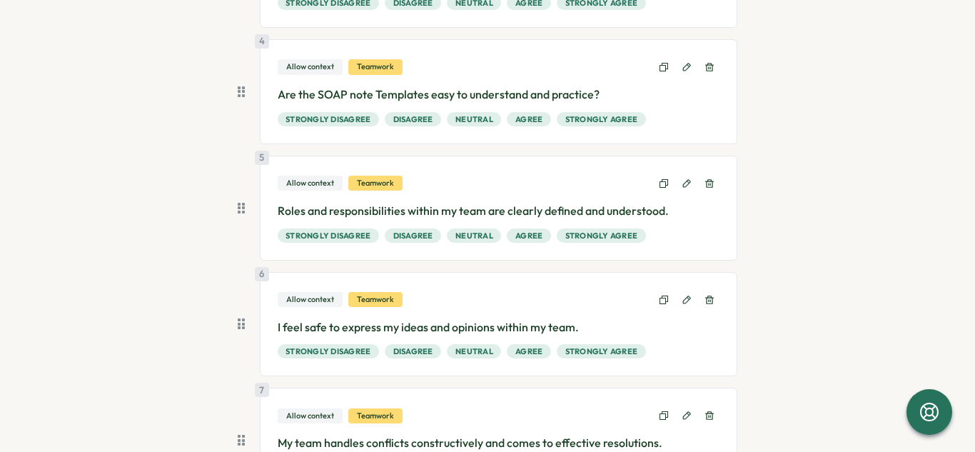
click at [705, 184] on icon at bounding box center [710, 184] width 10 height 10
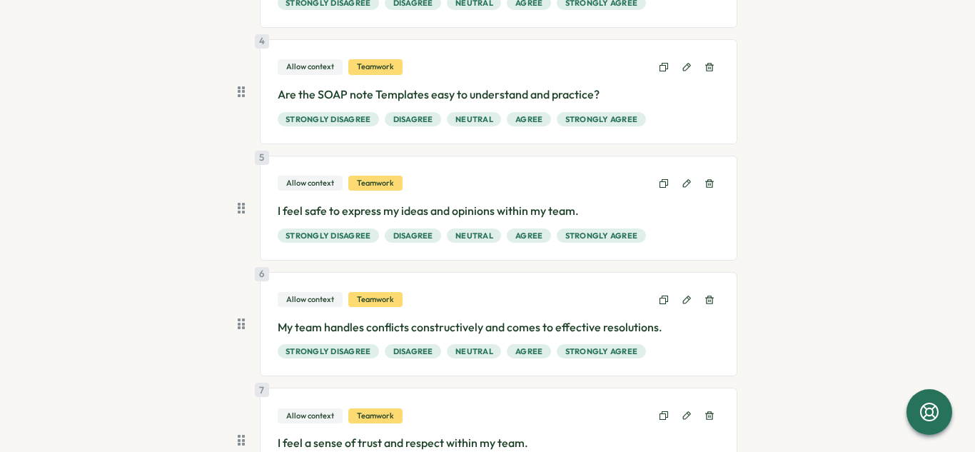
click at [705, 184] on icon at bounding box center [710, 184] width 10 height 10
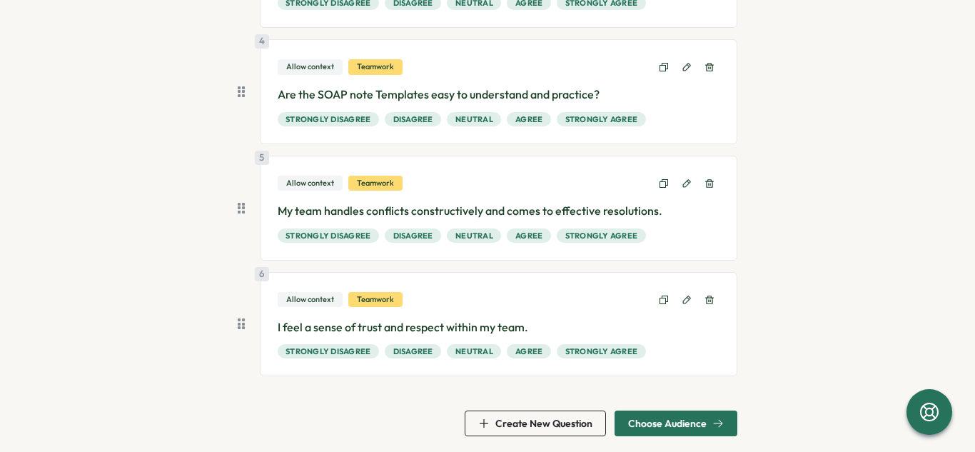
click at [705, 184] on icon at bounding box center [710, 184] width 10 height 10
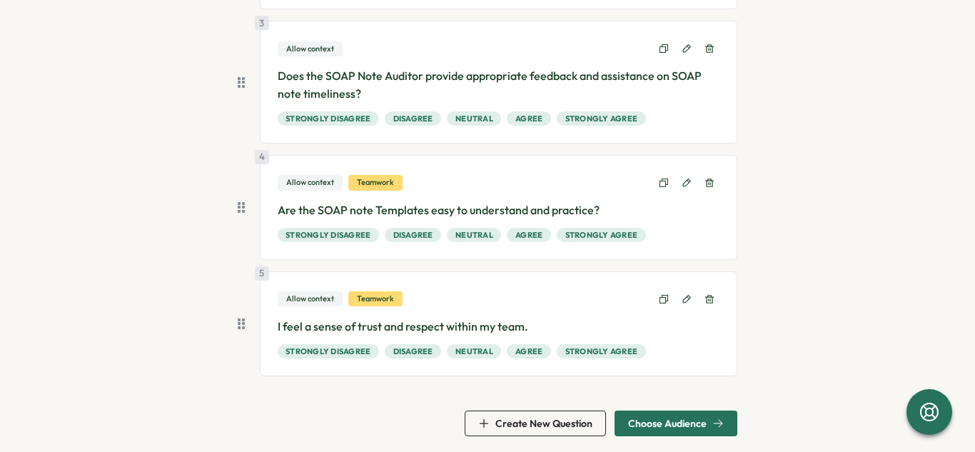
click at [705, 184] on icon at bounding box center [710, 183] width 10 height 10
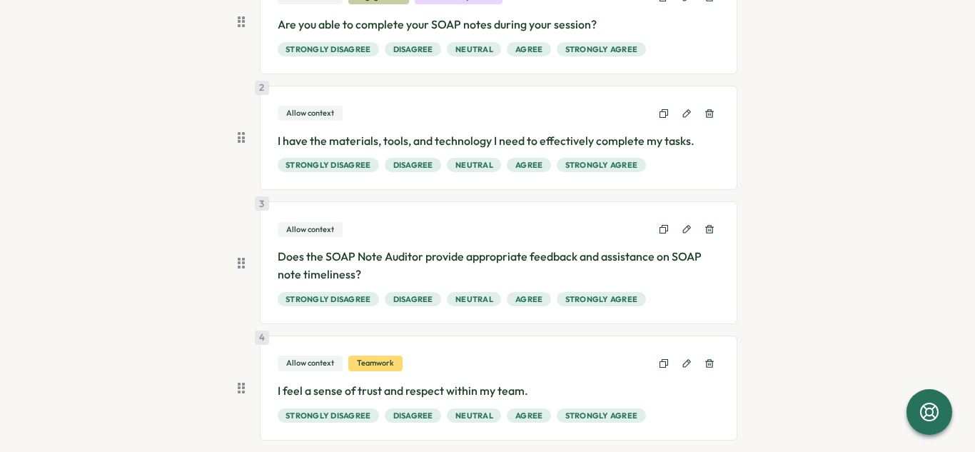
scroll to position [256, 0]
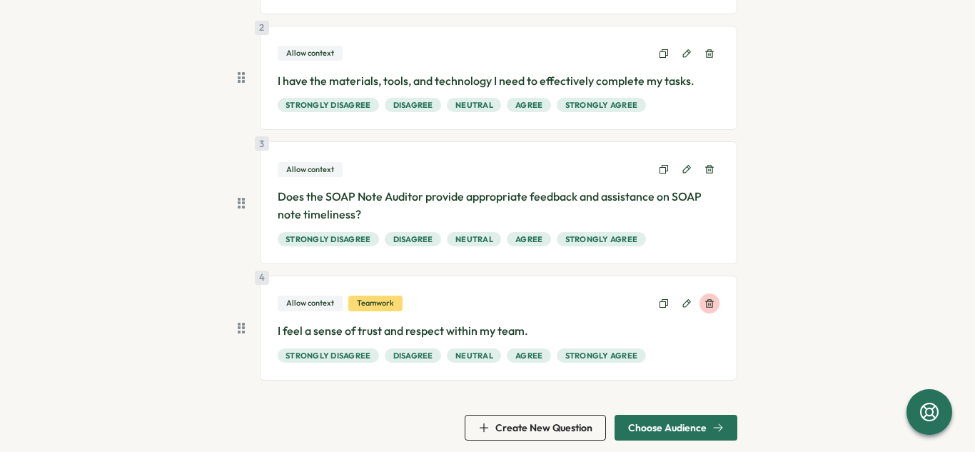
click at [705, 306] on icon at bounding box center [710, 304] width 10 height 10
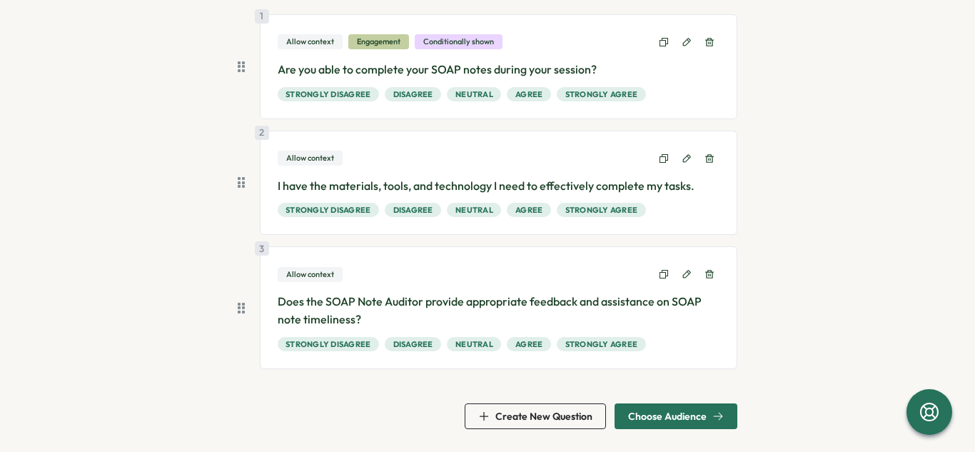
scroll to position [139, 0]
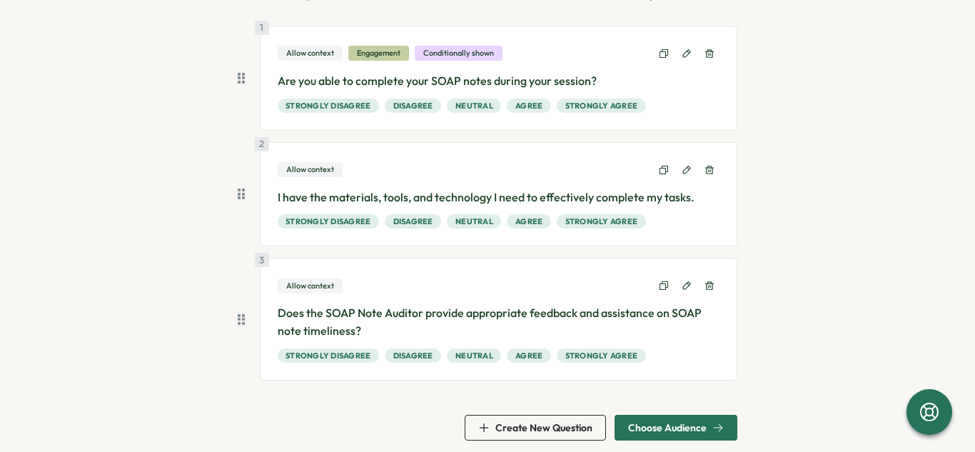
click at [528, 423] on span "Create New Question" at bounding box center [544, 428] width 97 height 10
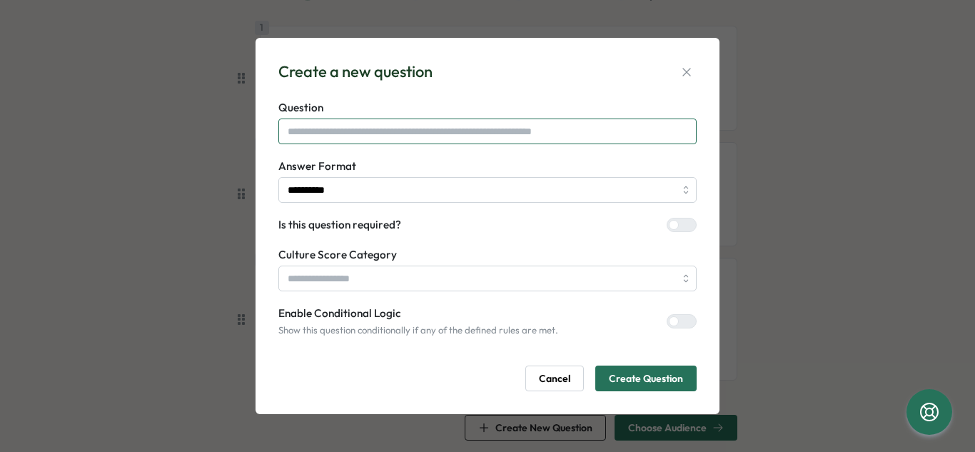
click at [466, 134] on input "text" at bounding box center [488, 132] width 418 height 26
type input "*"
click at [408, 130] on input "**********" at bounding box center [488, 132] width 418 height 26
click at [601, 138] on input "**********" at bounding box center [488, 132] width 418 height 26
type input "**********"
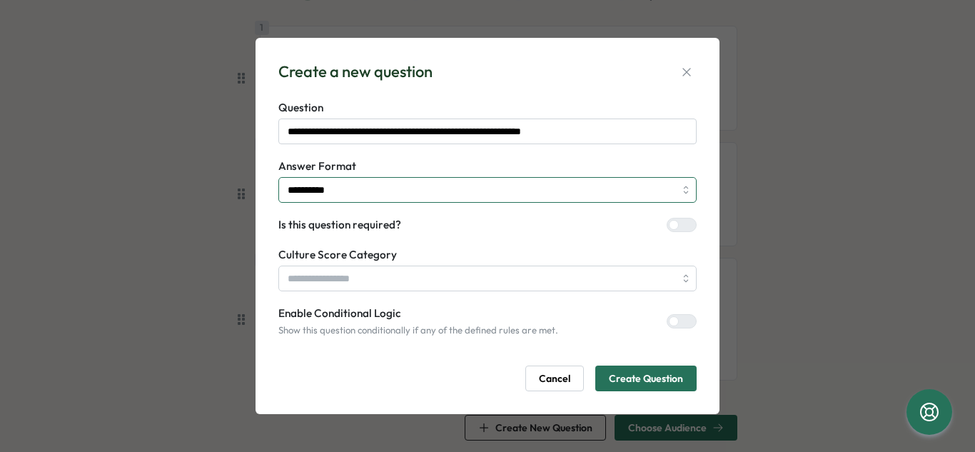
click at [553, 191] on input "**********" at bounding box center [488, 190] width 418 height 26
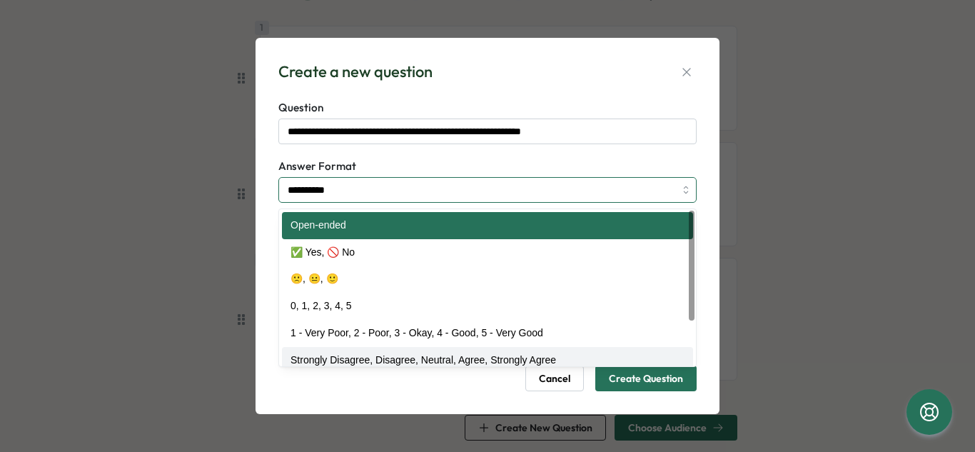
type input "**********"
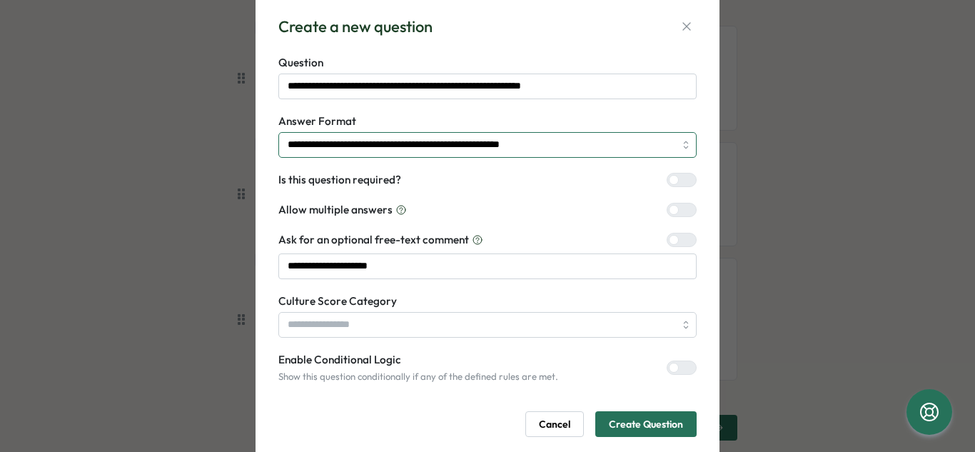
scroll to position [46, 0]
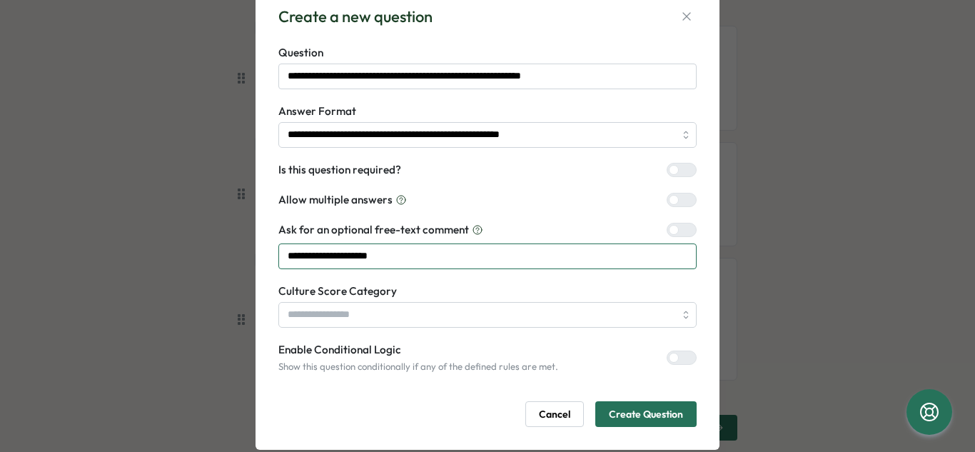
click at [523, 257] on input "**********" at bounding box center [488, 257] width 418 height 26
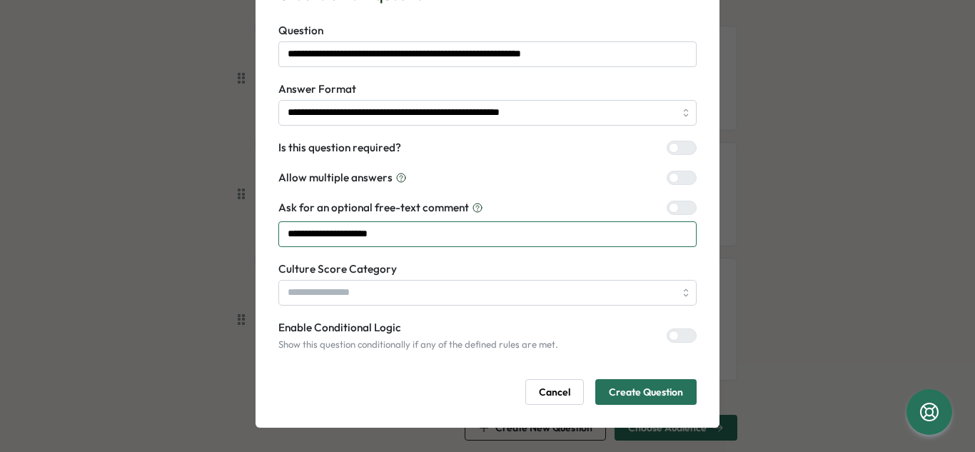
scroll to position [72, 0]
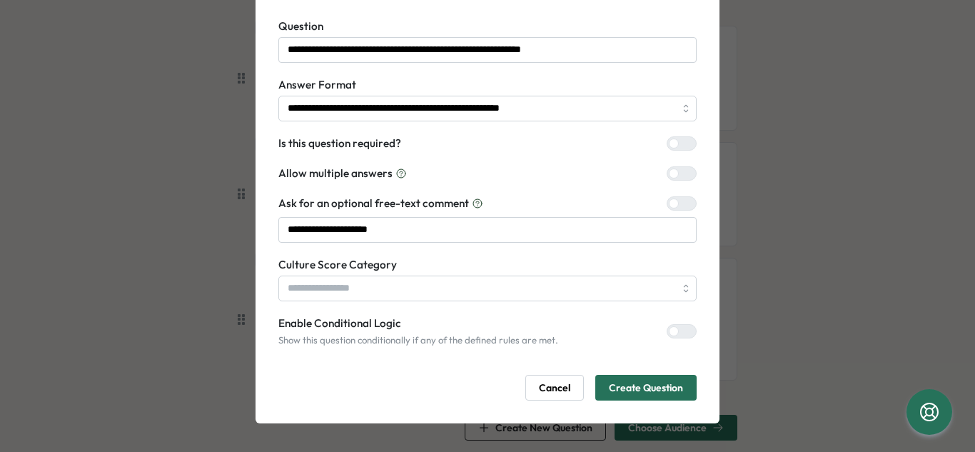
click at [654, 389] on span "Create Question" at bounding box center [646, 388] width 74 height 24
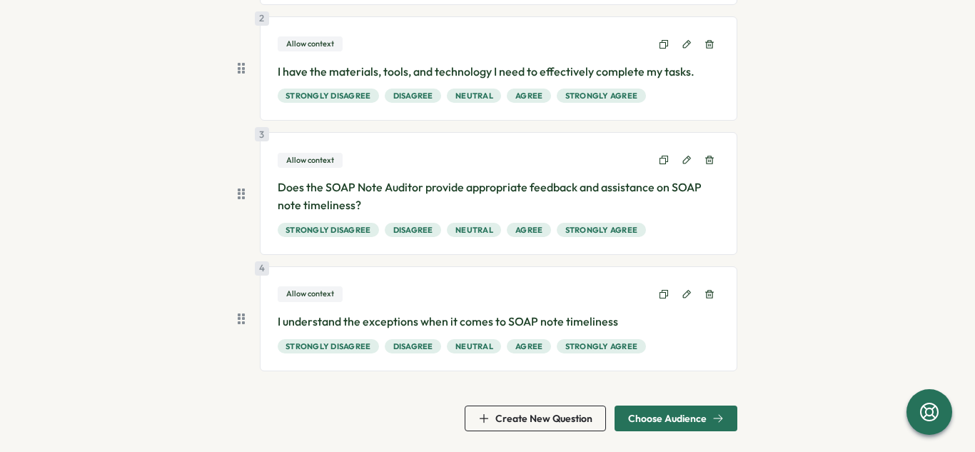
scroll to position [267, 0]
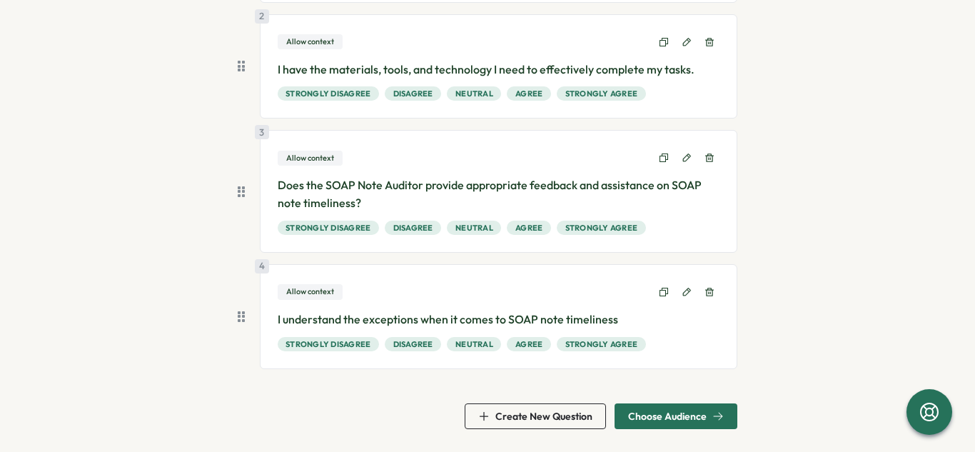
click at [386, 320] on p "I understand the exceptions when it comes to SOAP note timeliness" at bounding box center [499, 320] width 443 height 18
click at [686, 295] on icon at bounding box center [687, 292] width 10 height 10
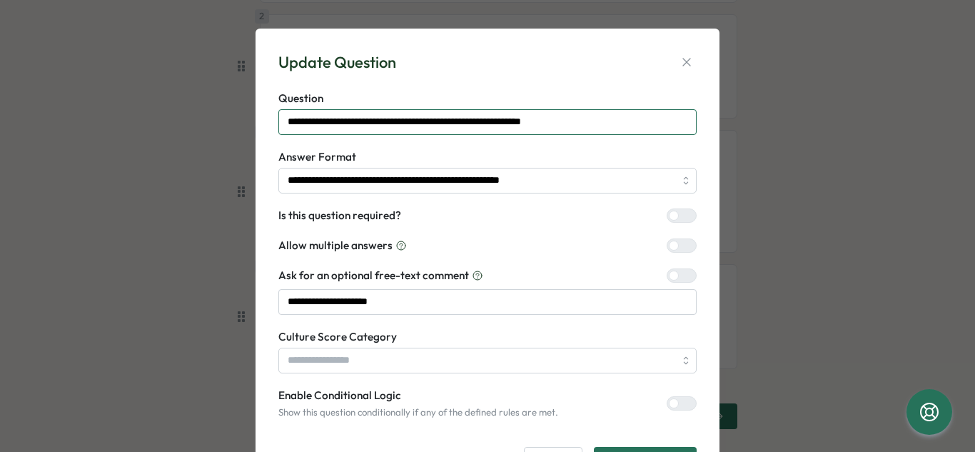
drag, startPoint x: 377, startPoint y: 126, endPoint x: 379, endPoint y: 138, distance: 11.6
click at [377, 128] on input "**********" at bounding box center [488, 122] width 418 height 26
click at [383, 124] on input "**********" at bounding box center [488, 122] width 418 height 26
click at [601, 156] on label "Answer Format" at bounding box center [488, 157] width 418 height 16
click at [406, 125] on input "**********" at bounding box center [488, 122] width 418 height 26
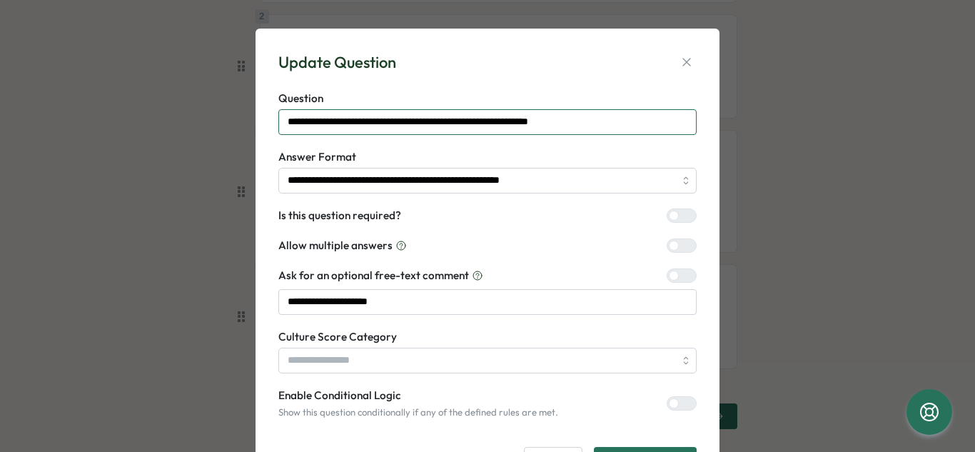
click at [609, 115] on input "**********" at bounding box center [488, 122] width 418 height 26
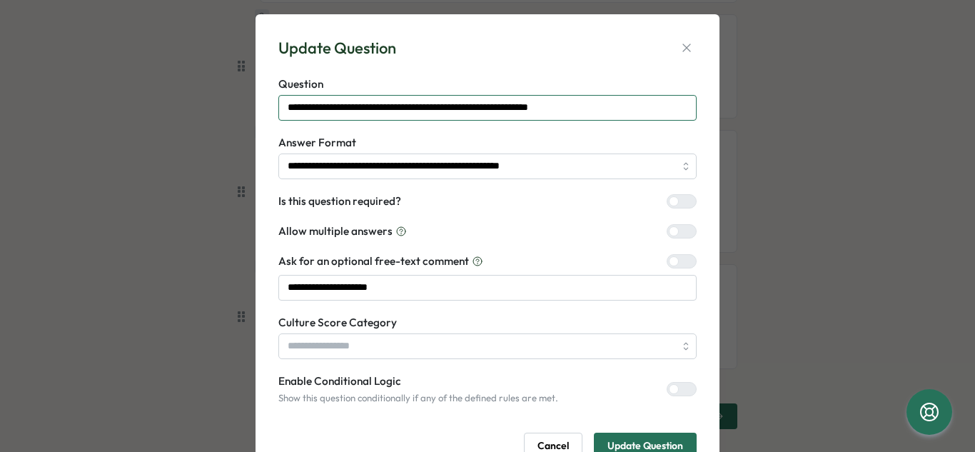
scroll to position [72, 0]
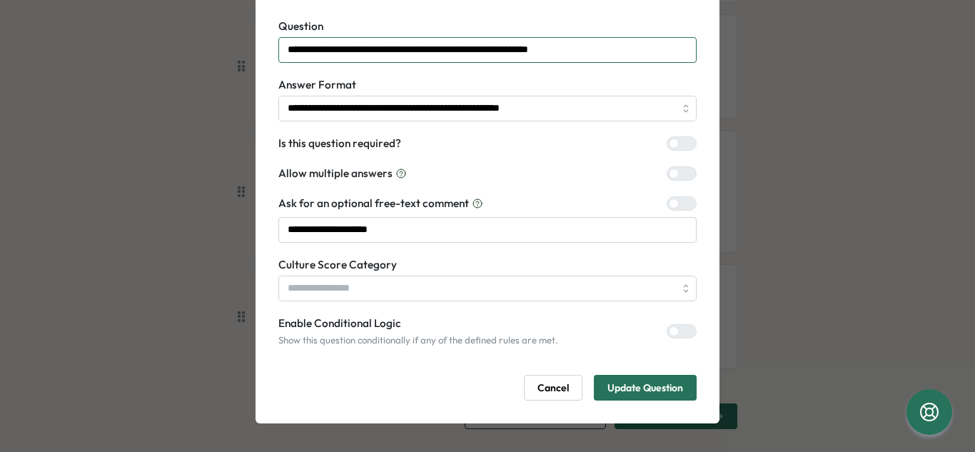
type input "**********"
click at [628, 388] on span "Update Question" at bounding box center [646, 388] width 76 height 24
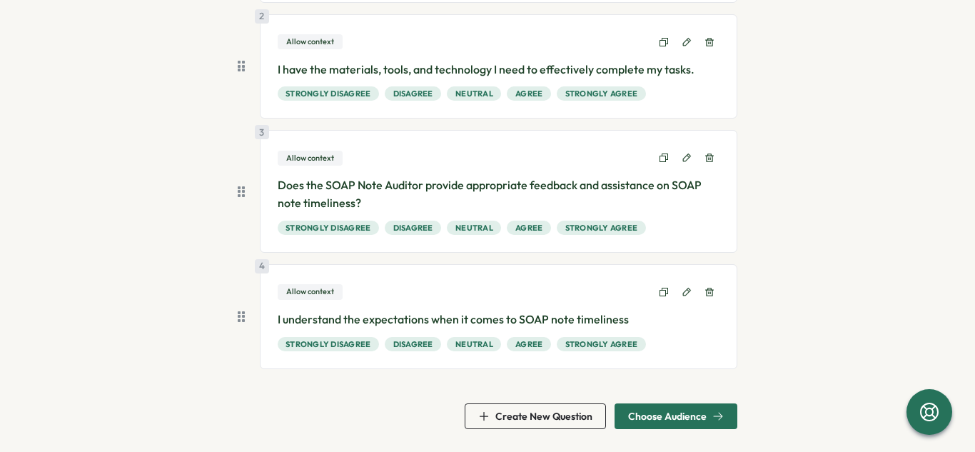
click at [521, 419] on span "Create New Question" at bounding box center [544, 416] width 97 height 10
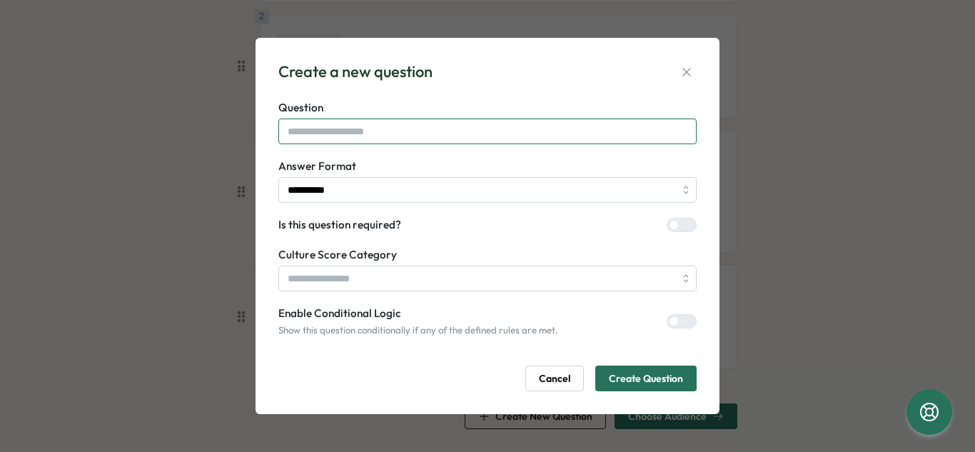
click at [449, 144] on input "text" at bounding box center [488, 132] width 418 height 26
click at [478, 134] on input "**********" at bounding box center [488, 132] width 418 height 26
click at [613, 126] on input "**********" at bounding box center [488, 132] width 418 height 26
type input "**********"
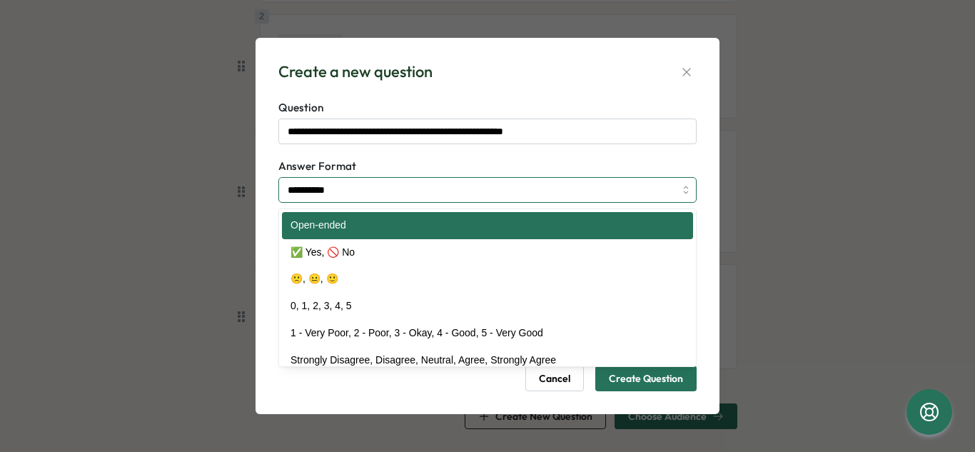
click at [610, 196] on input "**********" at bounding box center [488, 190] width 418 height 26
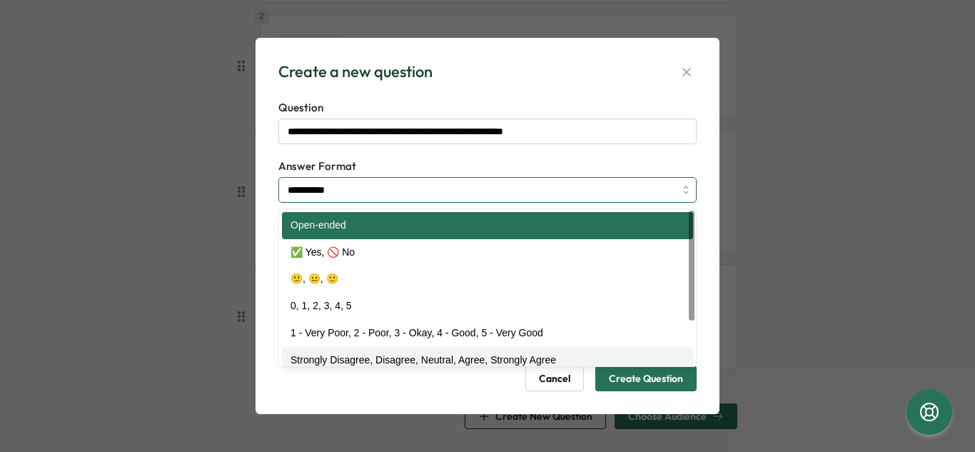
type input "**********"
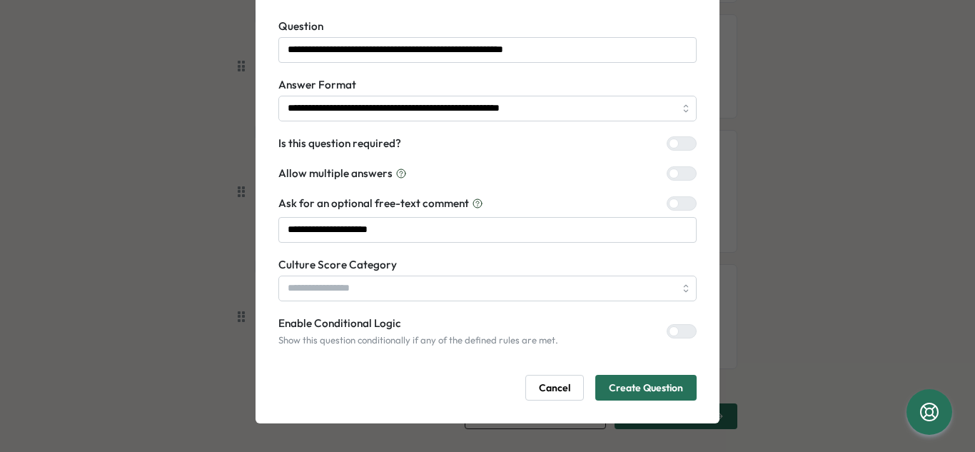
click at [658, 389] on span "Create Question" at bounding box center [646, 388] width 74 height 24
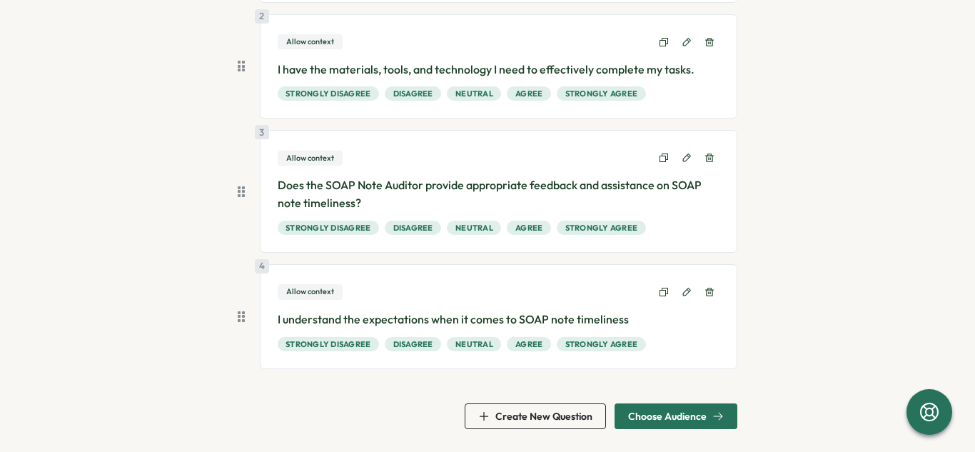
scroll to position [383, 0]
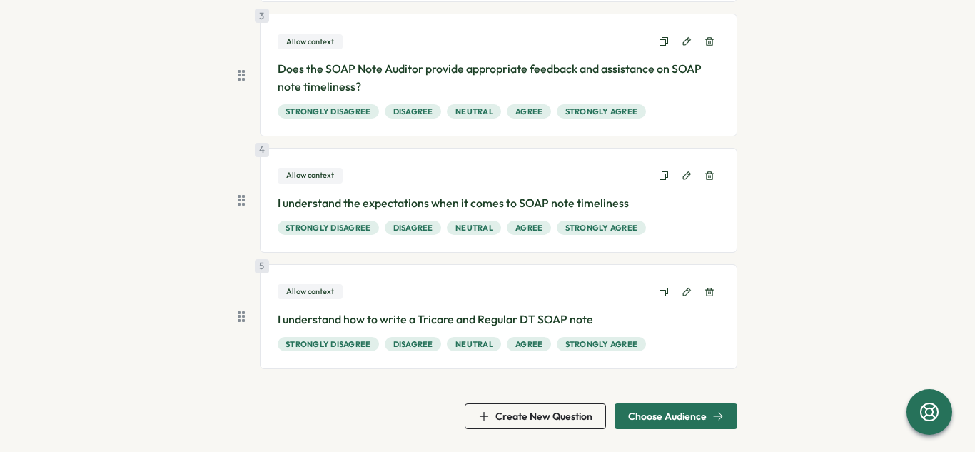
click at [570, 411] on span "Create New Question" at bounding box center [544, 416] width 97 height 10
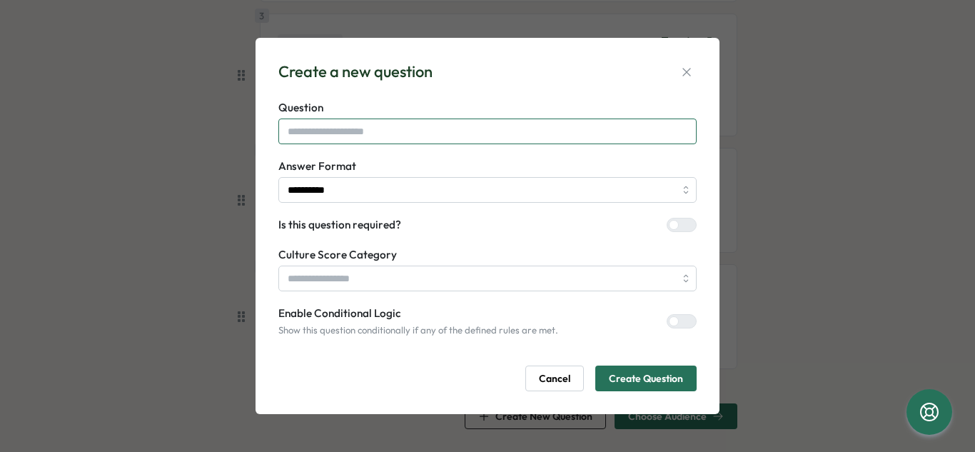
click at [446, 138] on input "text" at bounding box center [488, 132] width 418 height 26
type input "*"
type input "**********"
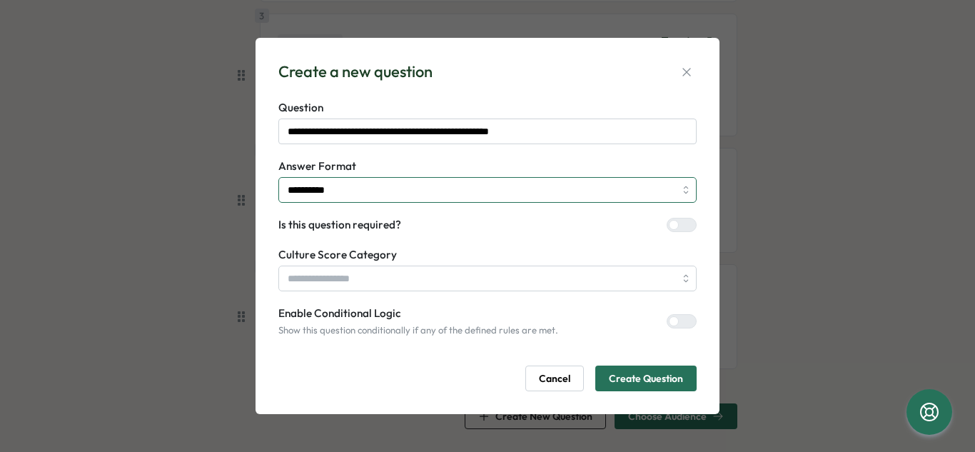
click at [368, 179] on input "**********" at bounding box center [488, 190] width 418 height 26
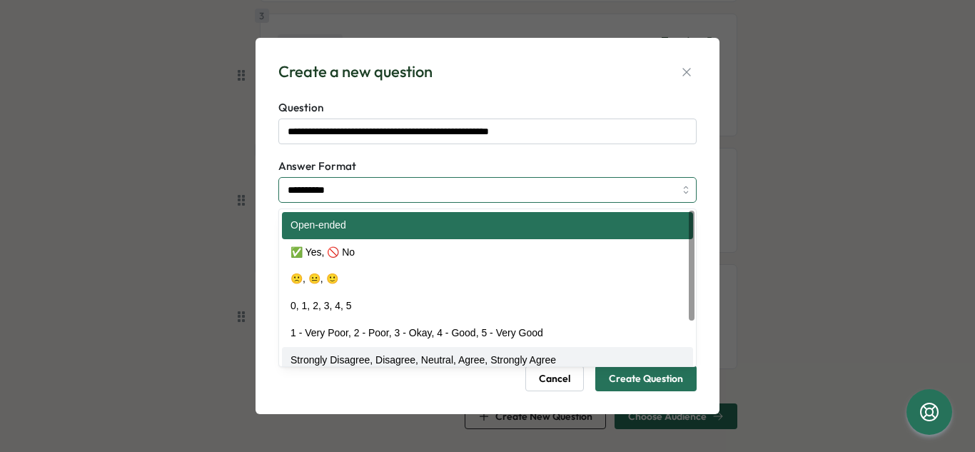
type input "**********"
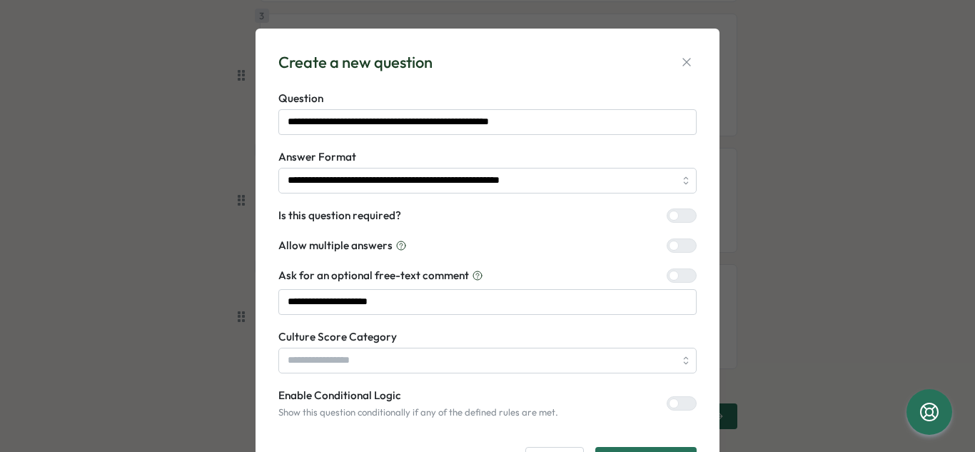
click at [581, 158] on label "Answer Format" at bounding box center [488, 157] width 418 height 16
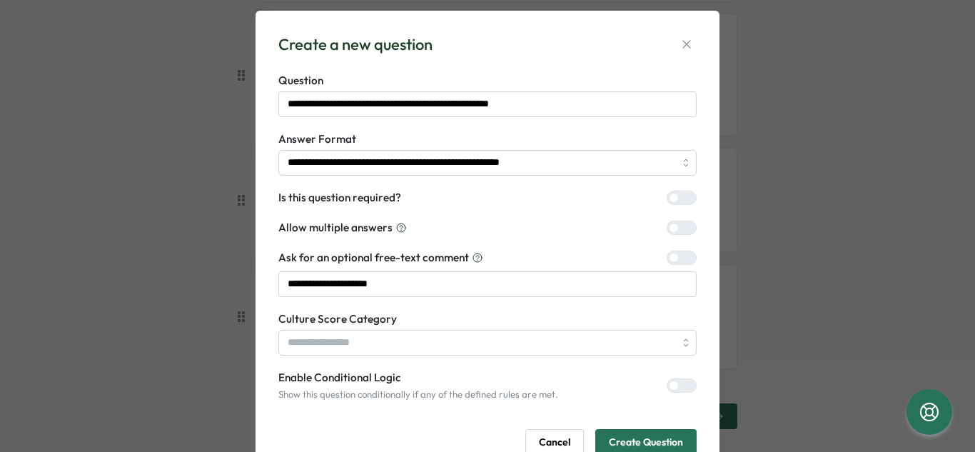
scroll to position [72, 0]
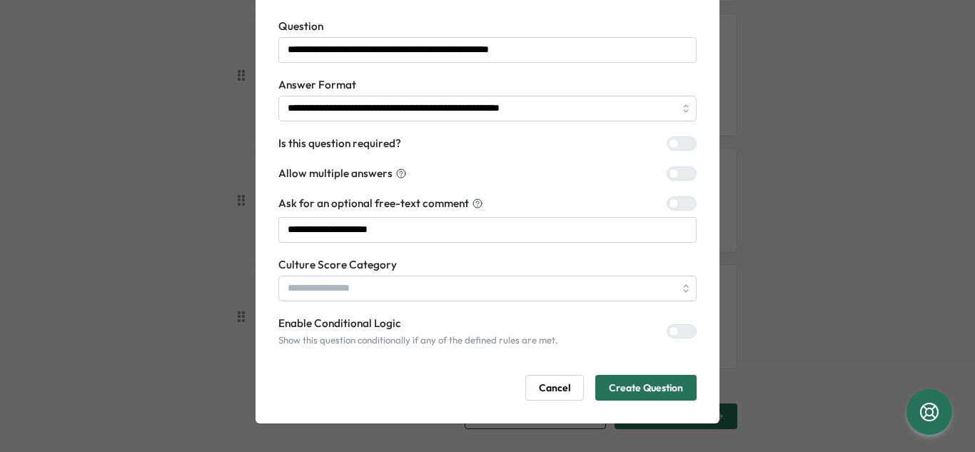
click at [653, 396] on span "Create Question" at bounding box center [646, 388] width 74 height 24
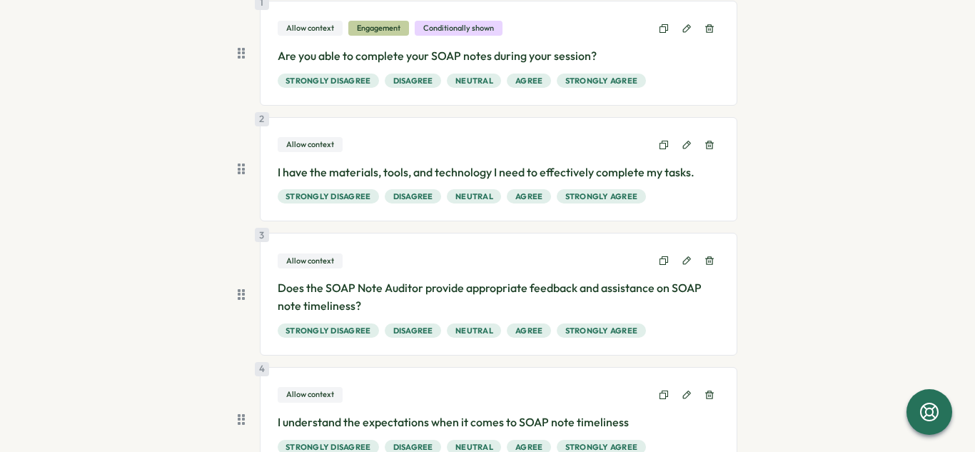
scroll to position [175, 0]
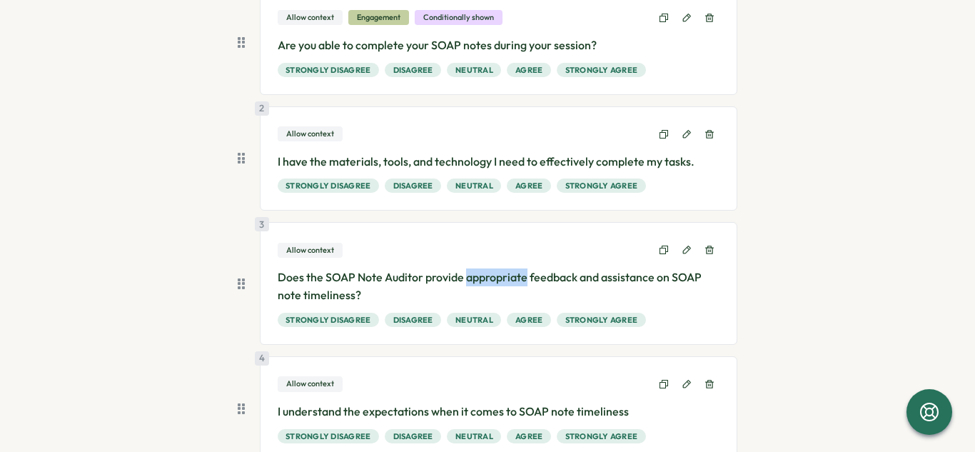
click at [391, 345] on div "1 Allow context Engagement Conditionally shown Are you able to complete your SO…" at bounding box center [488, 348] width 500 height 716
click at [266, 284] on div "3 Allow context Does the SOAP Note Auditor provide appropriate feedback and ass…" at bounding box center [499, 283] width 478 height 123
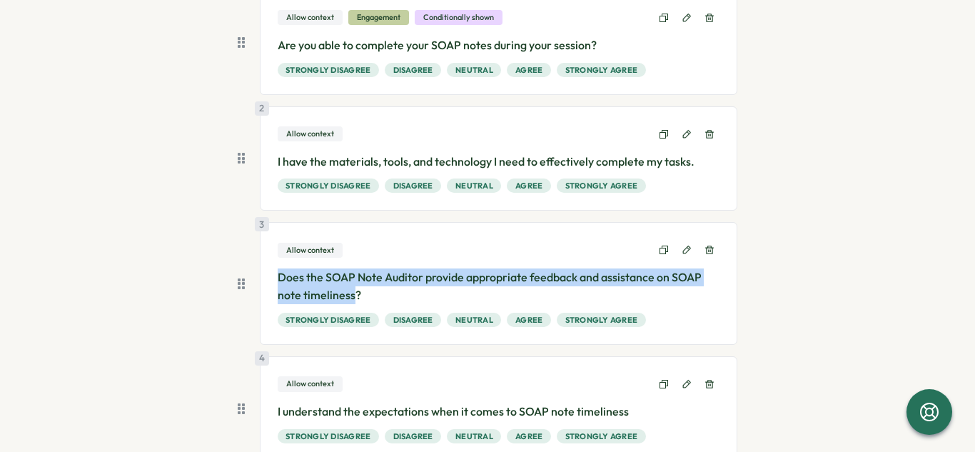
drag, startPoint x: 274, startPoint y: 279, endPoint x: 340, endPoint y: 291, distance: 66.9
click at [349, 295] on p "Does the SOAP Note Auditor provide appropriate feedback and assistance on SOAP …" at bounding box center [499, 287] width 443 height 36
copy p "Does the SOAP Note Auditor provide appropriate feedback and assistance on SOAP …"
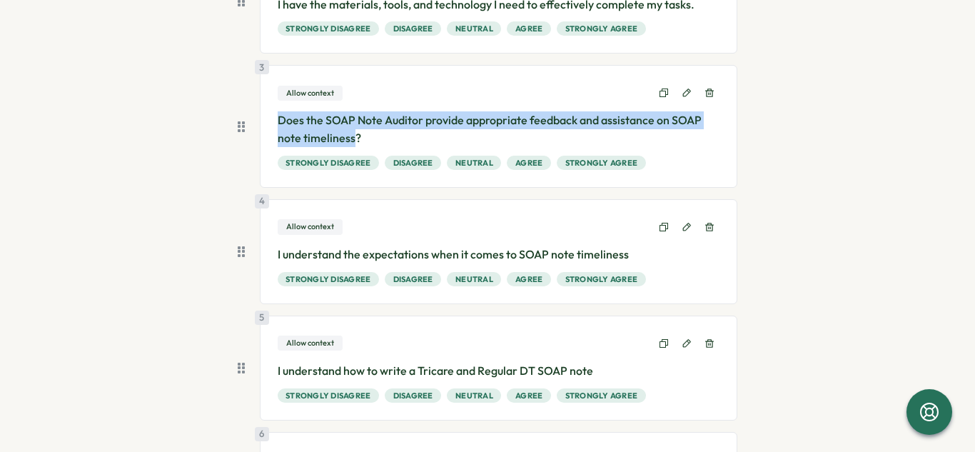
scroll to position [314, 0]
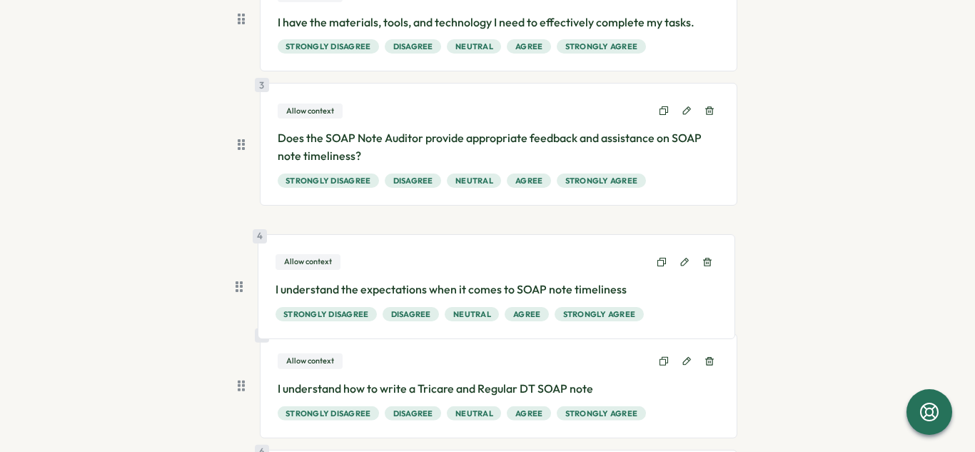
drag, startPoint x: 234, startPoint y: 269, endPoint x: 236, endPoint y: 276, distance: 8.0
click at [238, 278] on div "1 Allow context Engagement Conditionally shown Are you able to complete your SO…" at bounding box center [488, 209] width 500 height 716
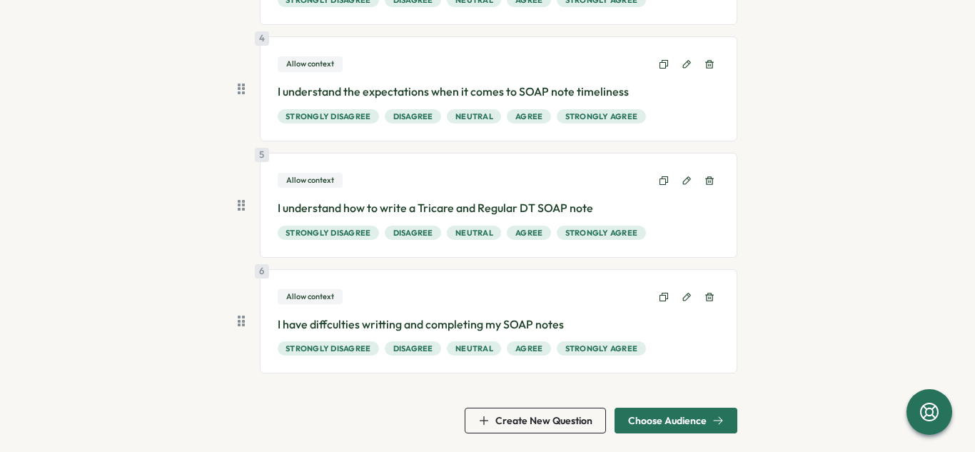
scroll to position [499, 0]
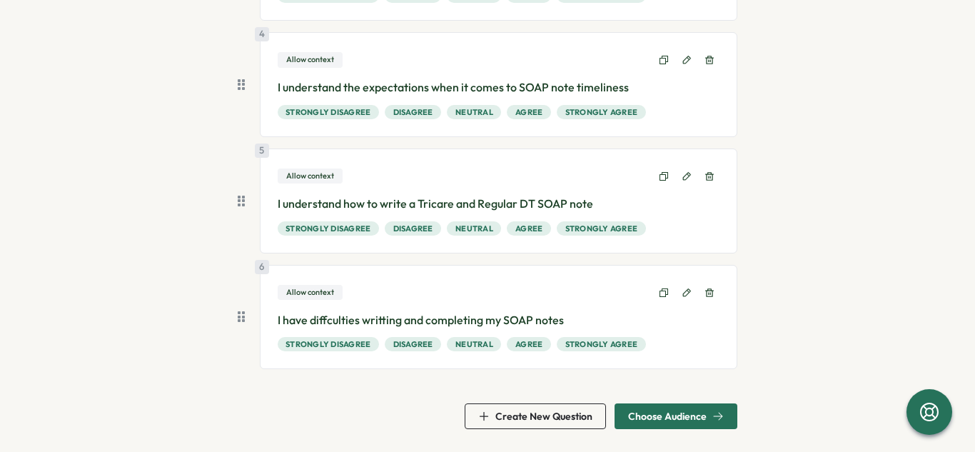
click at [534, 407] on span "Create New Question" at bounding box center [535, 416] width 114 height 24
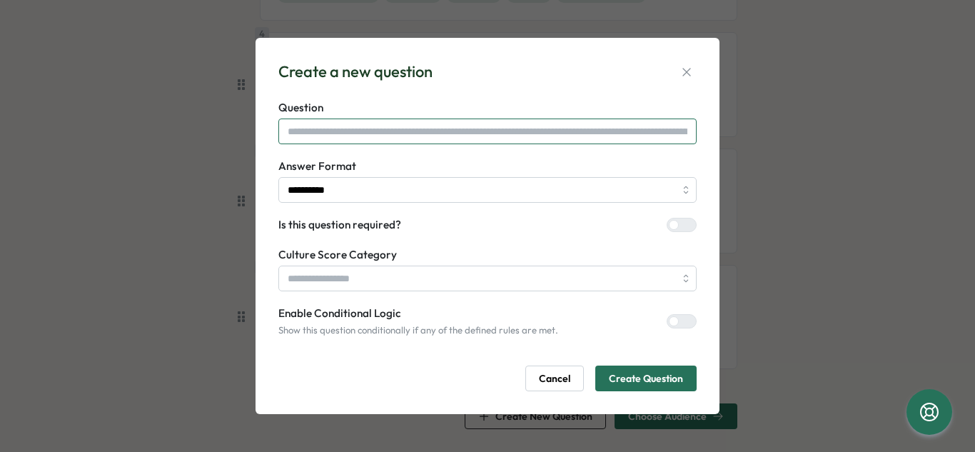
click at [343, 134] on input "text" at bounding box center [488, 132] width 418 height 26
paste input "**********"
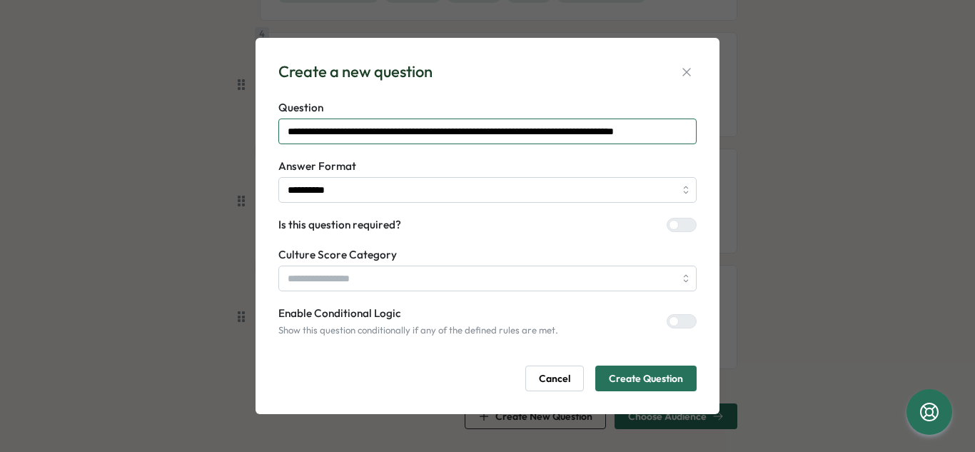
scroll to position [0, 26]
type input "**********"
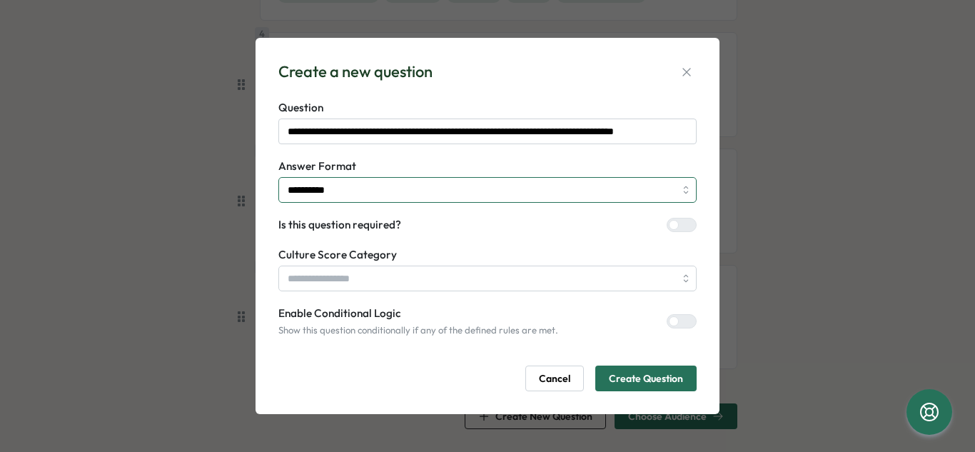
click at [551, 188] on input "**********" at bounding box center [488, 190] width 418 height 26
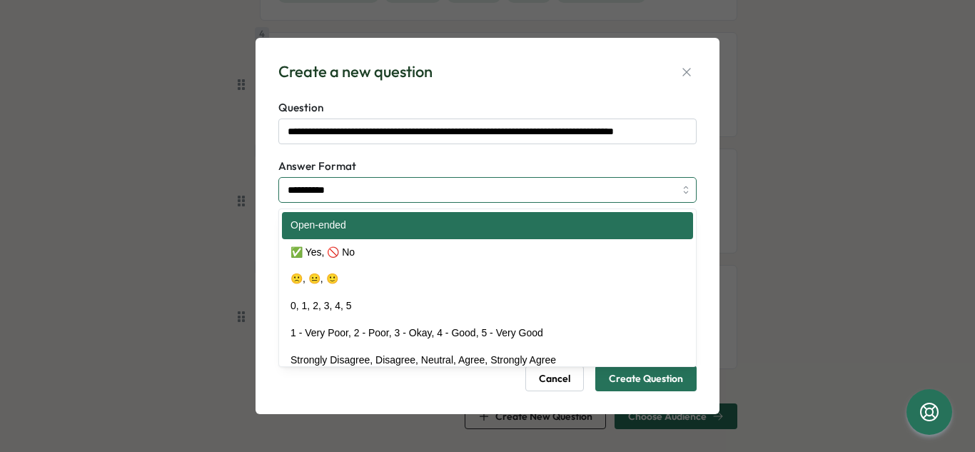
scroll to position [0, 0]
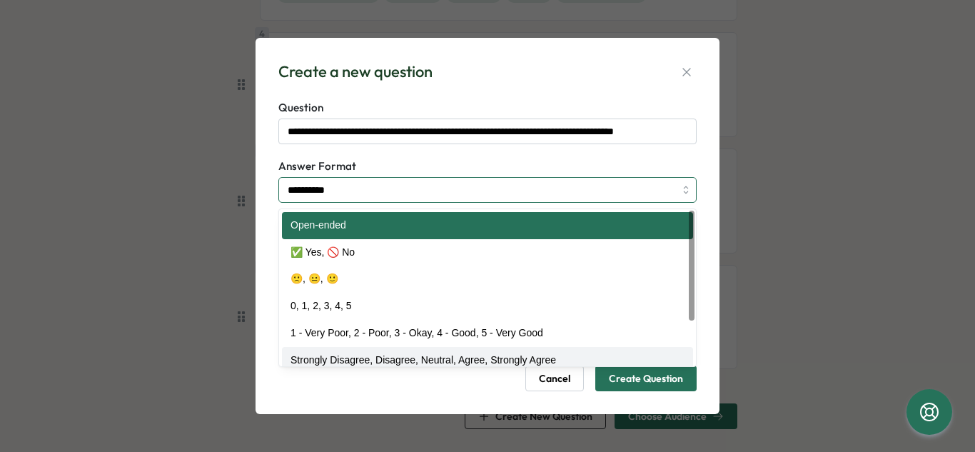
type input "**********"
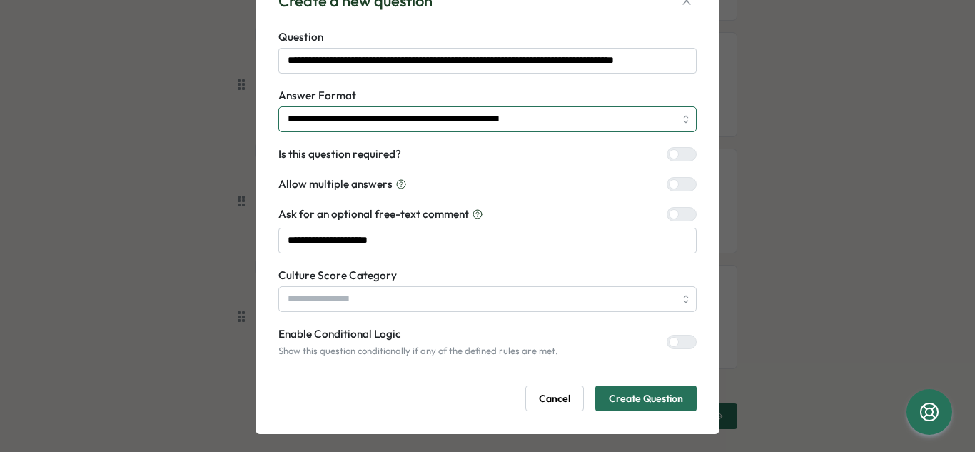
scroll to position [72, 0]
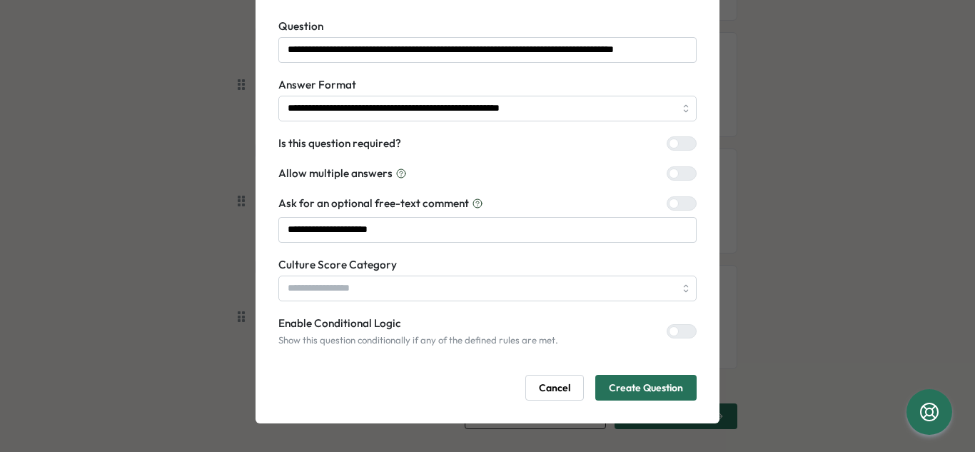
click at [637, 385] on span "Create Question" at bounding box center [646, 388] width 74 height 24
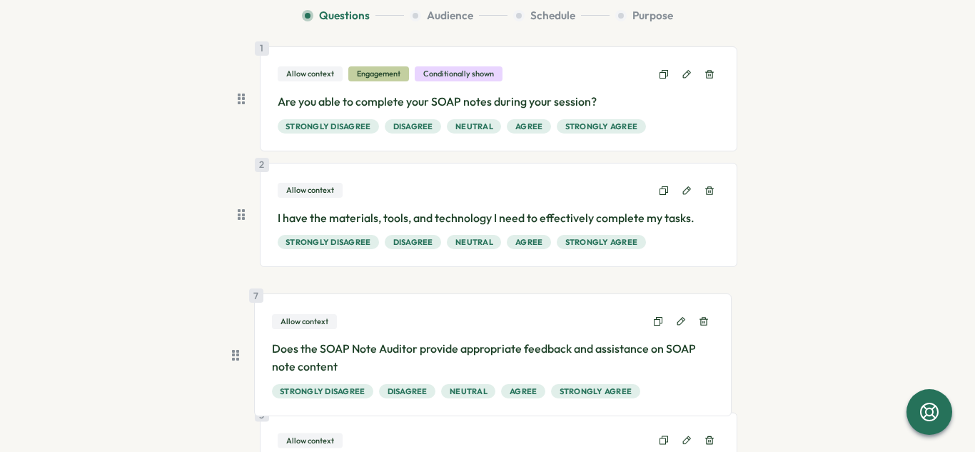
scroll to position [119, 0]
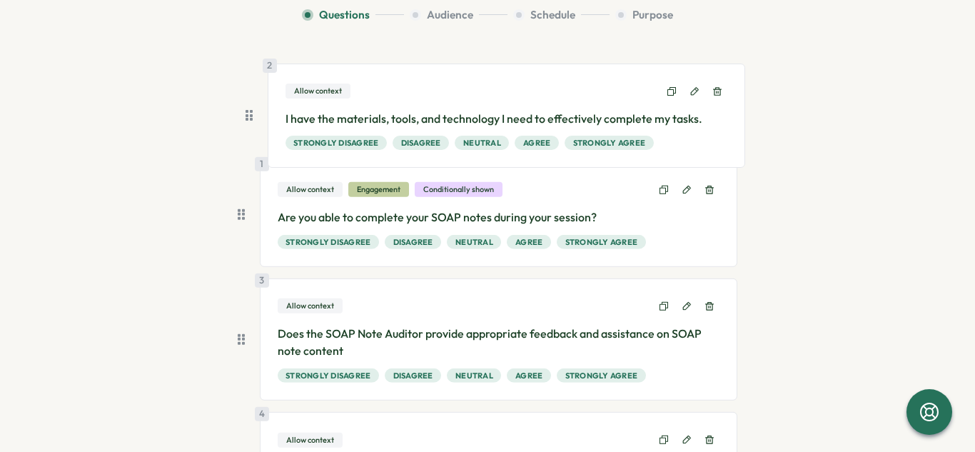
drag, startPoint x: 240, startPoint y: 212, endPoint x: 251, endPoint y: 110, distance: 102.8
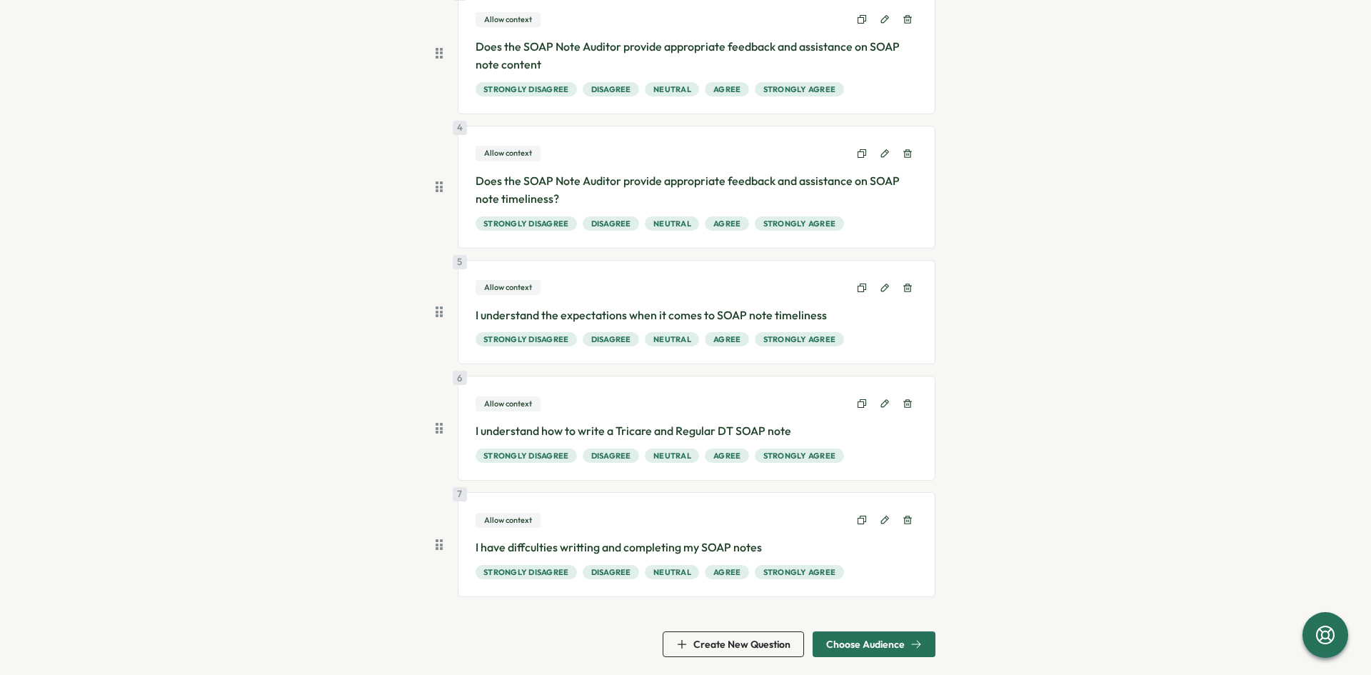
scroll to position [411, 0]
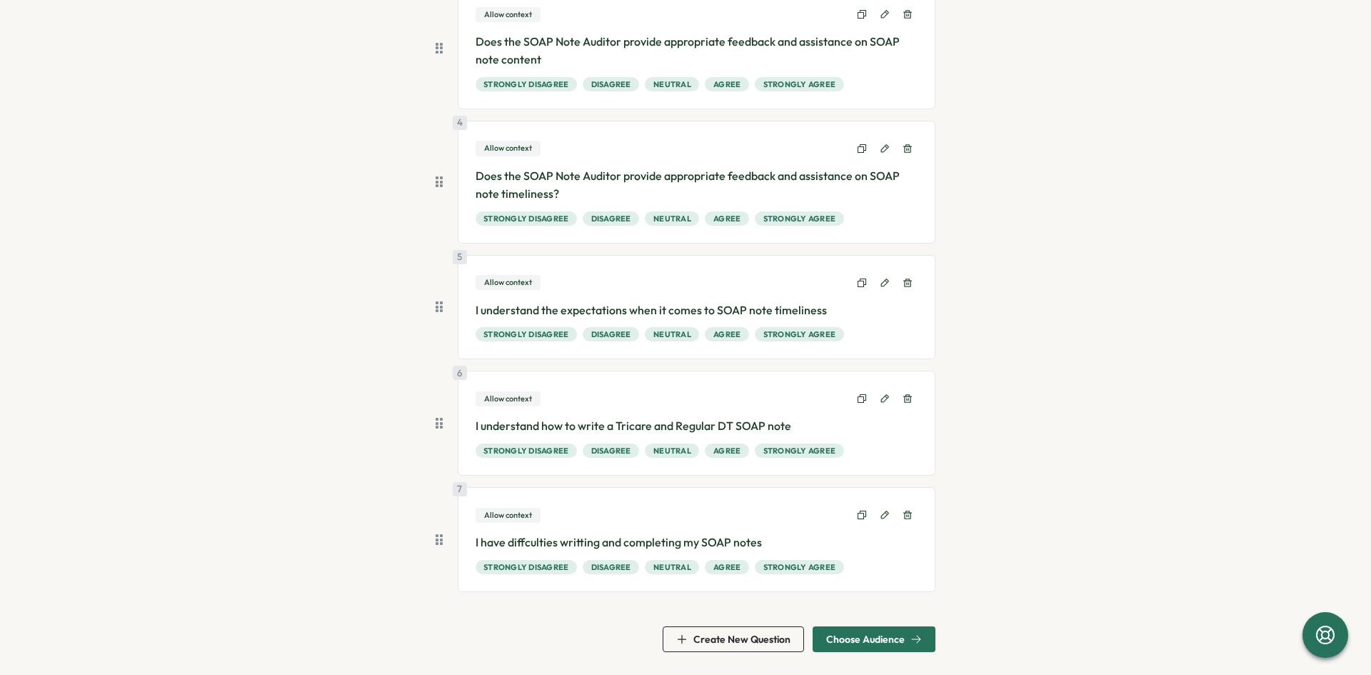
click at [768, 451] on p "I have diffculties writting and completing my SOAP notes" at bounding box center [697, 542] width 443 height 18
click at [882, 451] on icon at bounding box center [885, 515] width 10 height 10
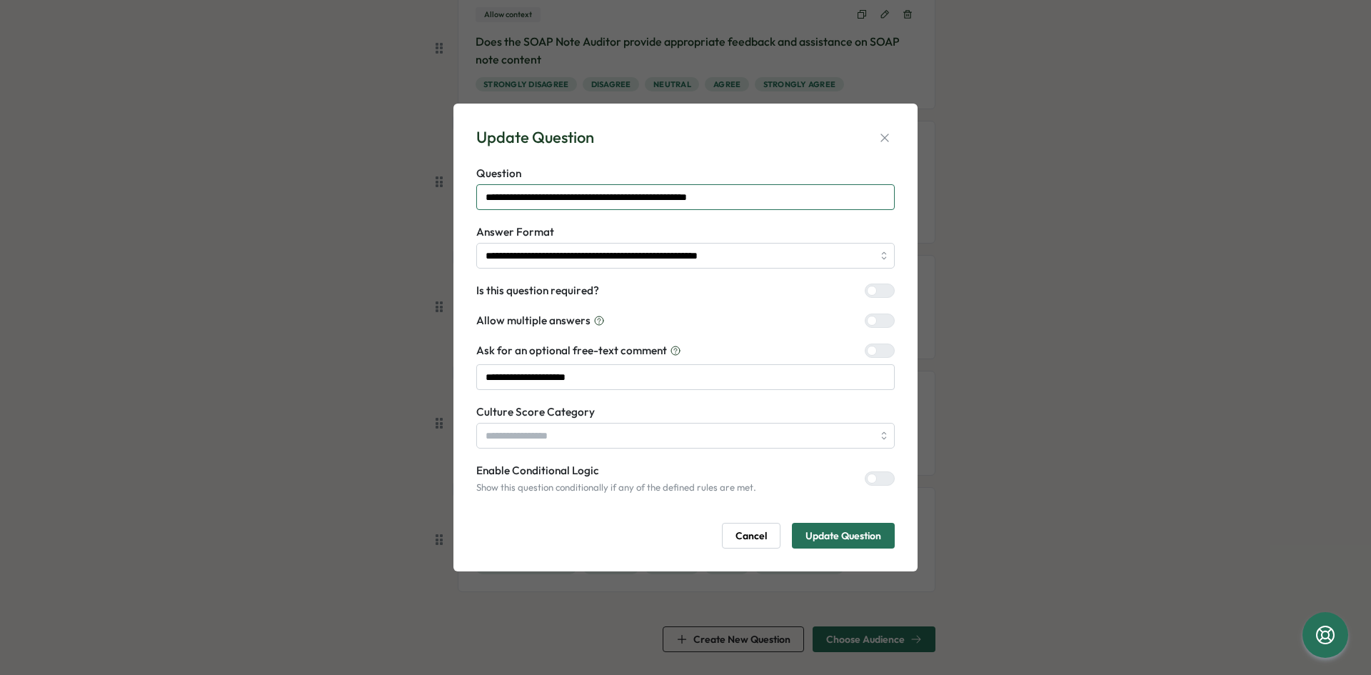
click at [763, 198] on input "**********" at bounding box center [685, 197] width 418 height 26
type input "**********"
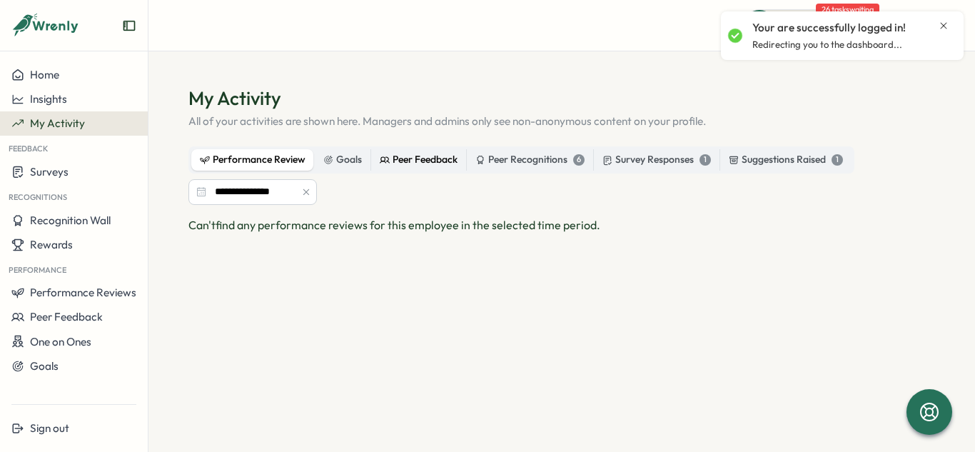
click at [416, 167] on div "Peer Feedback" at bounding box center [419, 160] width 78 height 16
click at [336, 161] on div "Goals" at bounding box center [342, 160] width 39 height 16
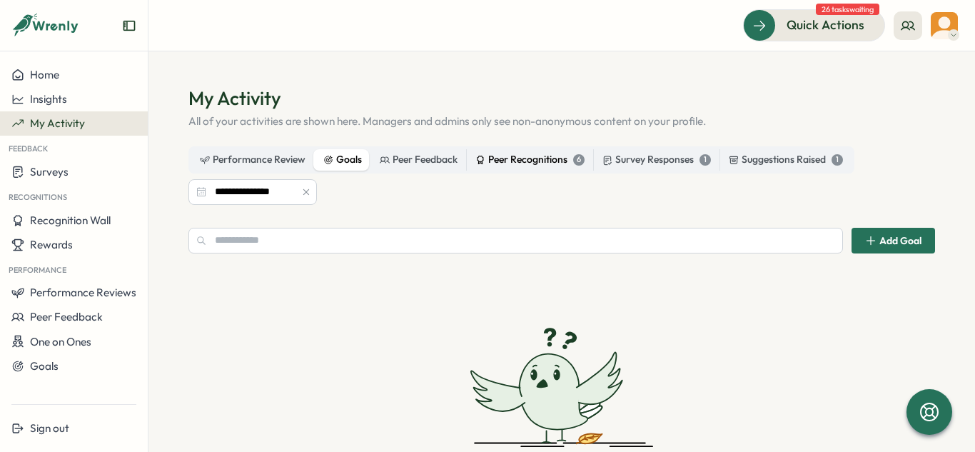
click at [503, 159] on div "Peer Recognitions 6" at bounding box center [530, 160] width 109 height 16
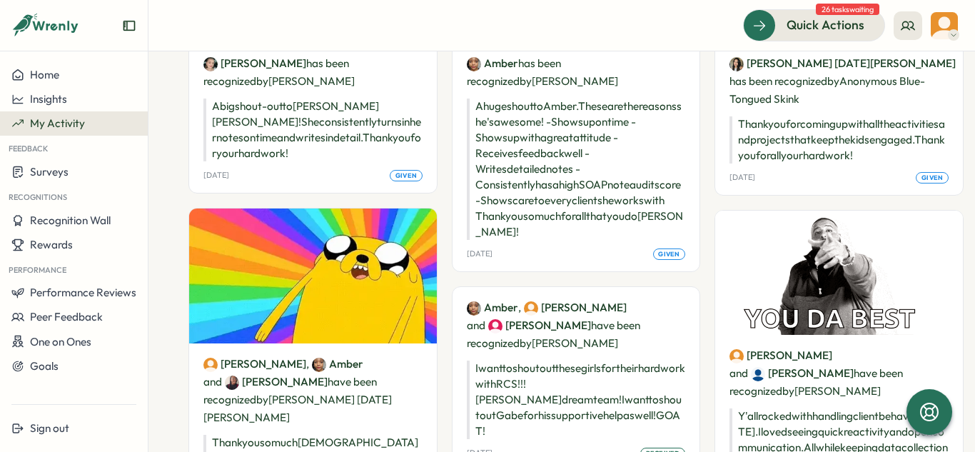
scroll to position [196, 0]
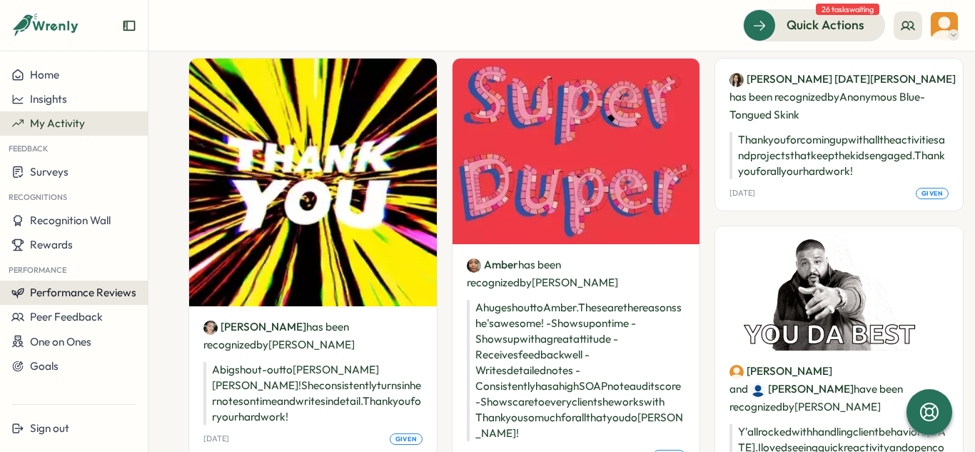
click at [76, 291] on span "Performance Reviews" at bounding box center [83, 293] width 106 height 14
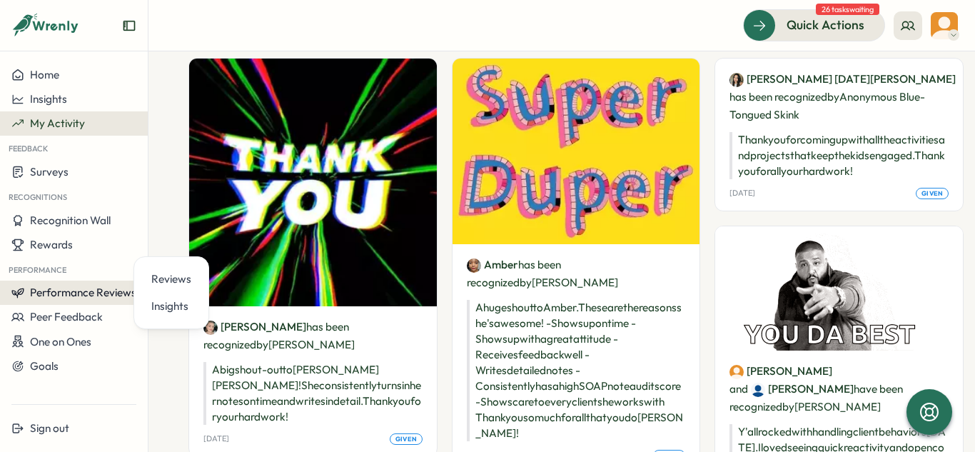
click at [76, 291] on span "Performance Reviews" at bounding box center [83, 293] width 106 height 14
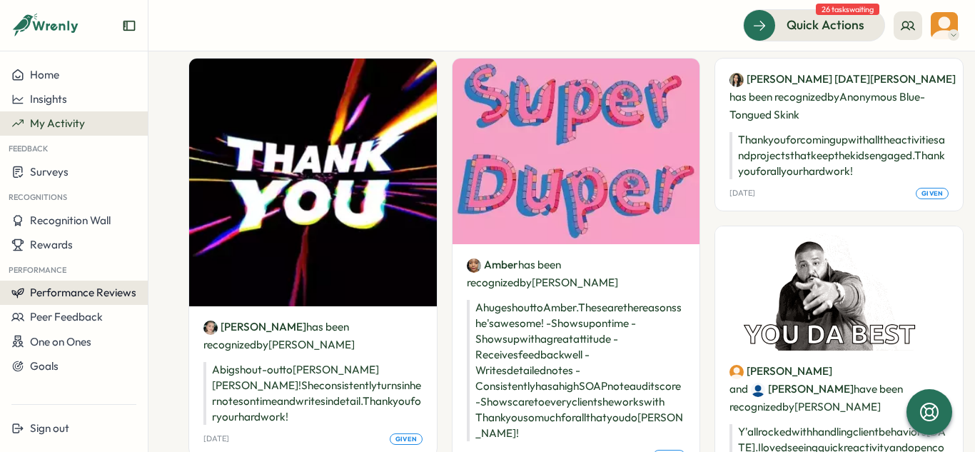
click at [76, 291] on span "Performance Reviews" at bounding box center [83, 293] width 106 height 14
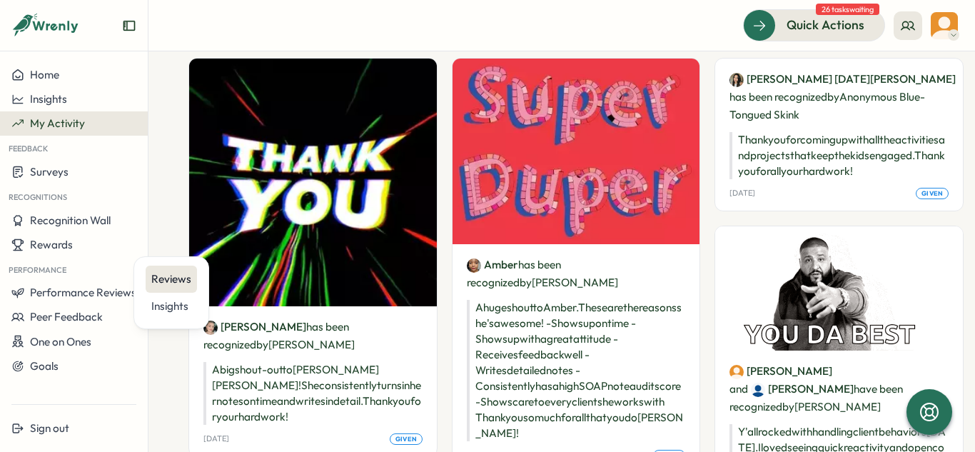
click at [163, 279] on div "Reviews" at bounding box center [171, 279] width 40 height 16
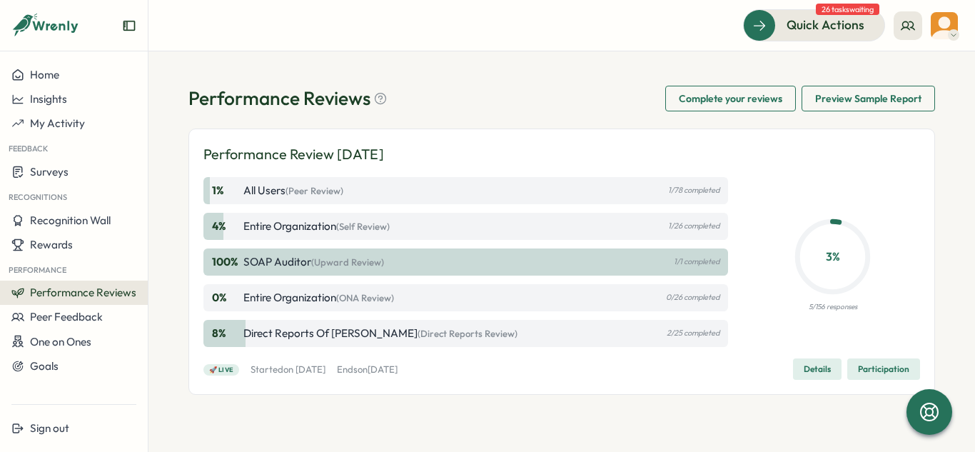
click at [345, 338] on p "Direct Reports of Olivia Arellano (Direct Reports Review)" at bounding box center [381, 334] width 274 height 16
click at [220, 329] on p "8 %" at bounding box center [226, 334] width 29 height 16
click at [56, 319] on span "Peer Feedback" at bounding box center [66, 317] width 73 height 14
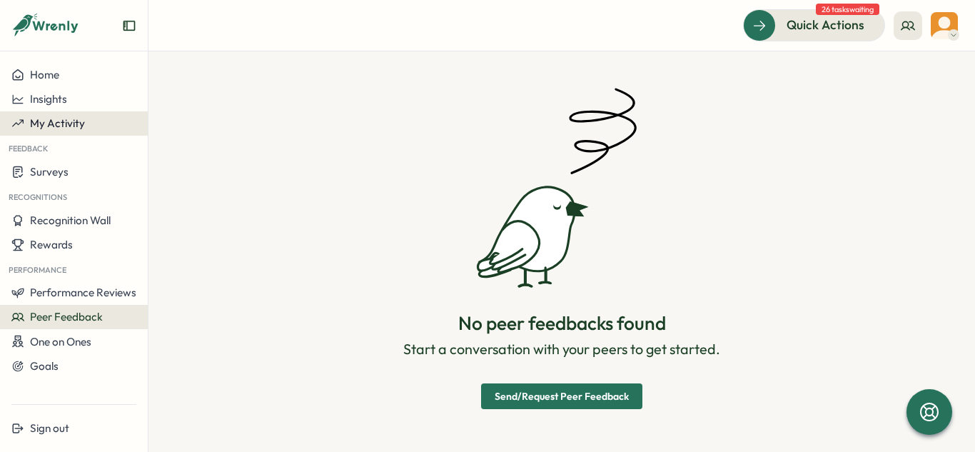
click at [67, 115] on button "My Activity" at bounding box center [74, 123] width 148 height 24
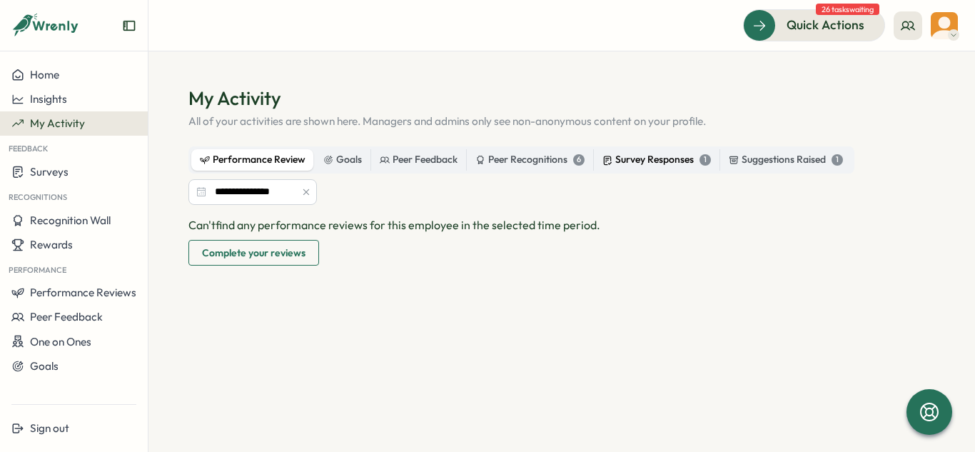
click at [684, 165] on div "Survey Responses 1" at bounding box center [657, 160] width 109 height 16
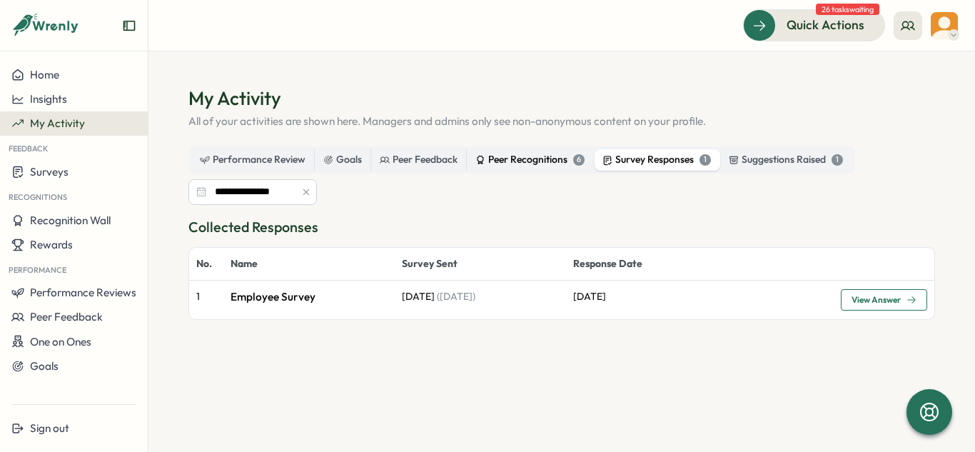
click at [556, 159] on div "Peer Recognitions 6" at bounding box center [530, 160] width 109 height 16
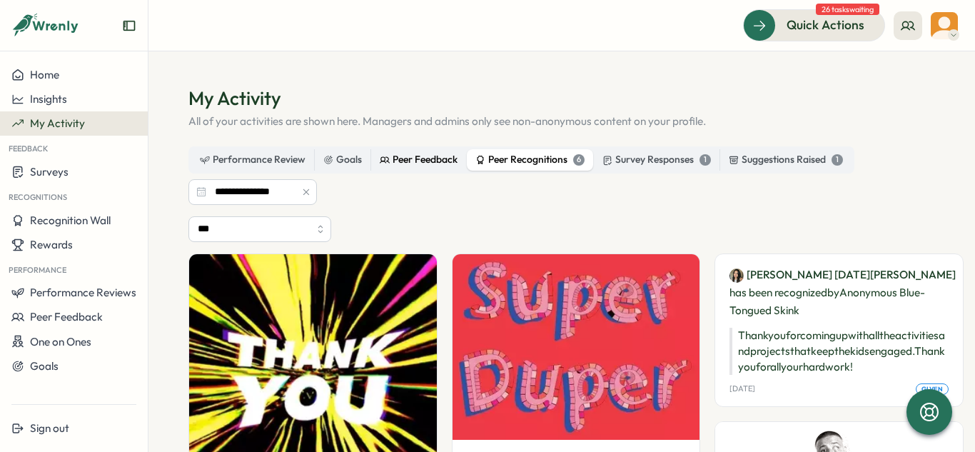
click at [441, 162] on div "Peer Feedback" at bounding box center [419, 160] width 78 height 16
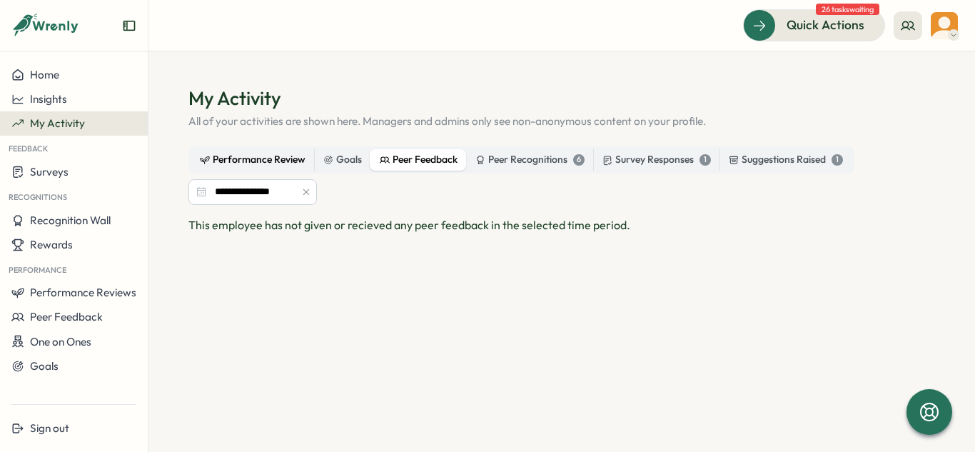
click at [255, 159] on div "Performance Review" at bounding box center [253, 160] width 106 height 16
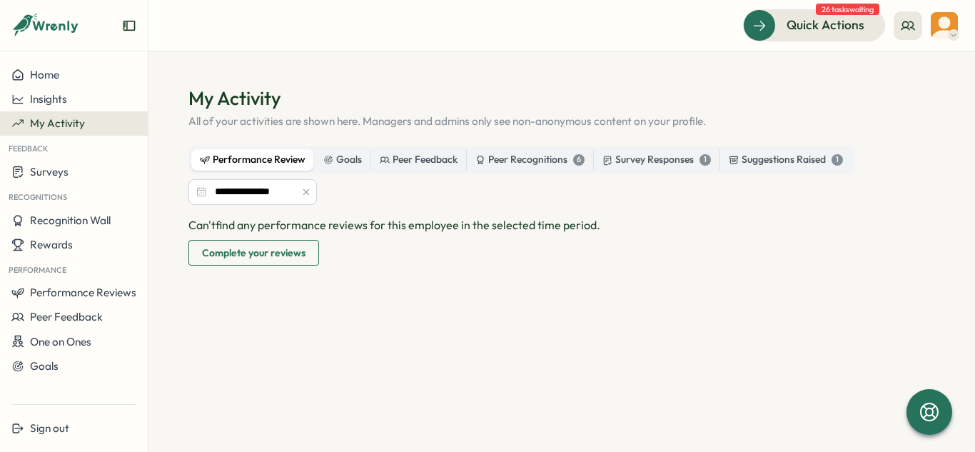
click at [250, 258] on span "Complete your reviews" at bounding box center [254, 253] width 104 height 24
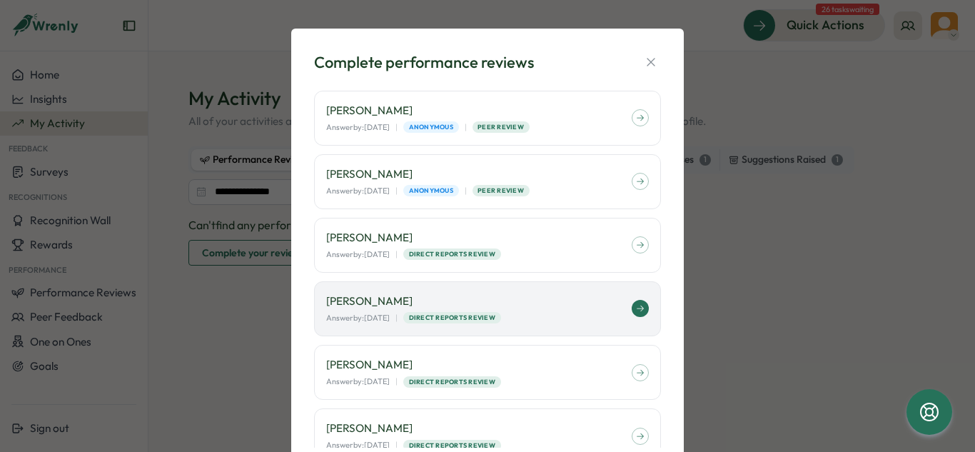
click at [636, 309] on button at bounding box center [640, 308] width 17 height 17
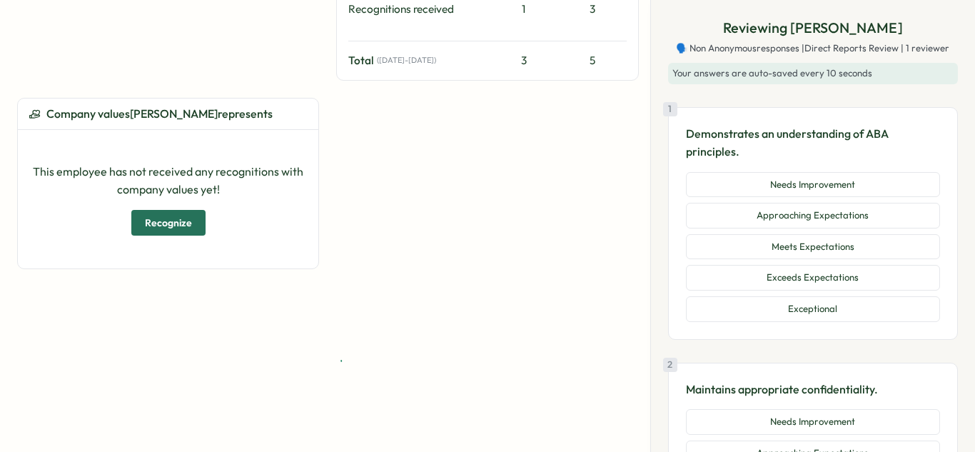
scroll to position [180, 0]
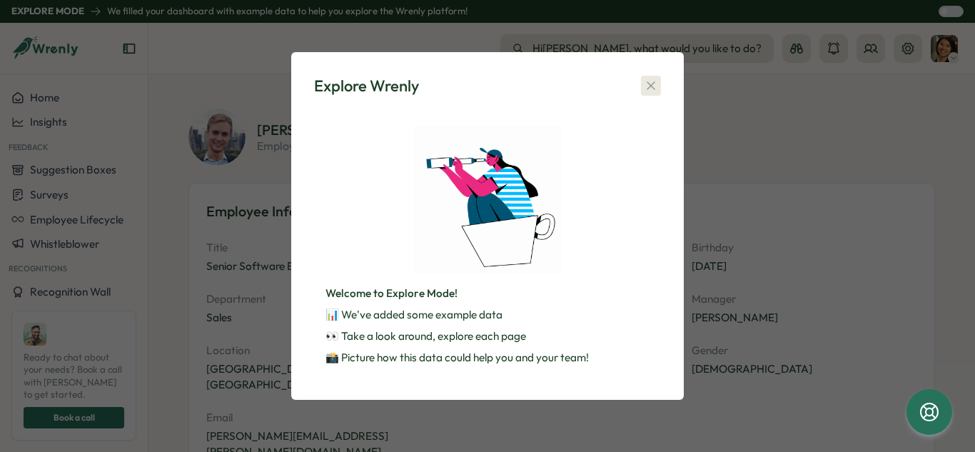
click at [658, 79] on button "button" at bounding box center [651, 86] width 20 height 20
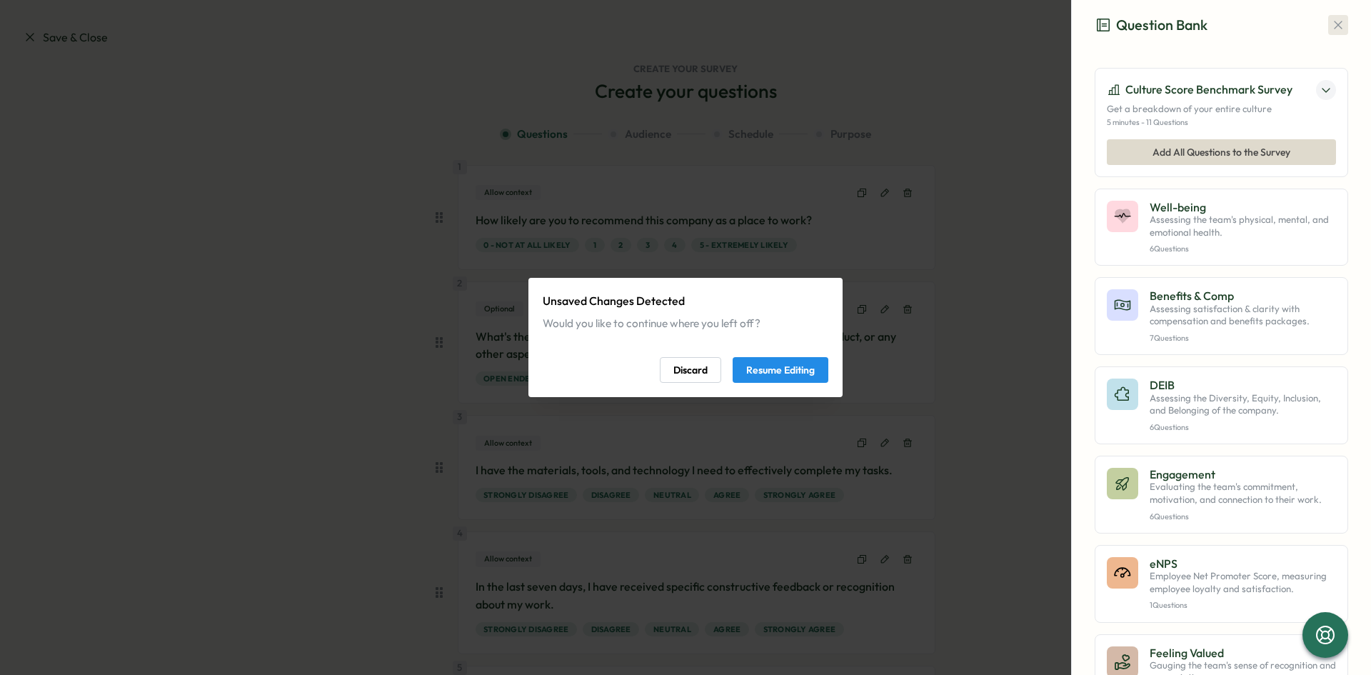
click at [1334, 24] on icon "button" at bounding box center [1338, 25] width 8 height 8
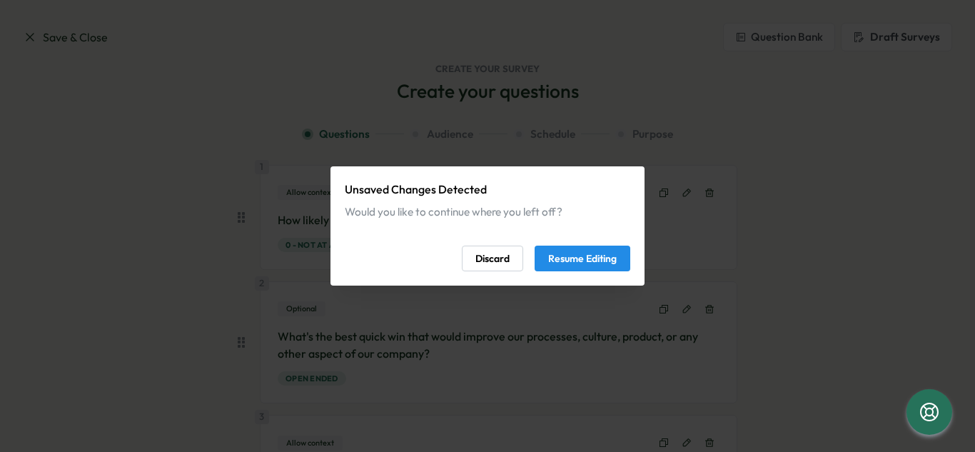
click at [596, 262] on span "Resume Editing" at bounding box center [582, 258] width 69 height 24
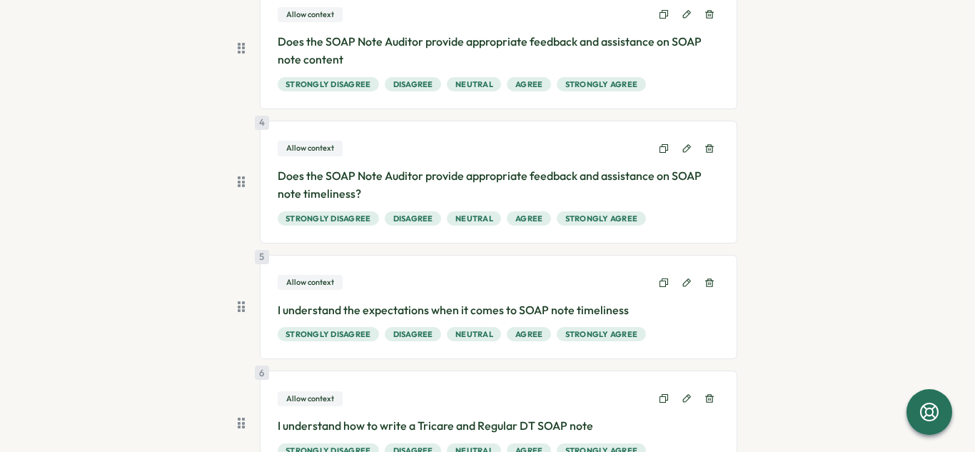
scroll to position [337, 0]
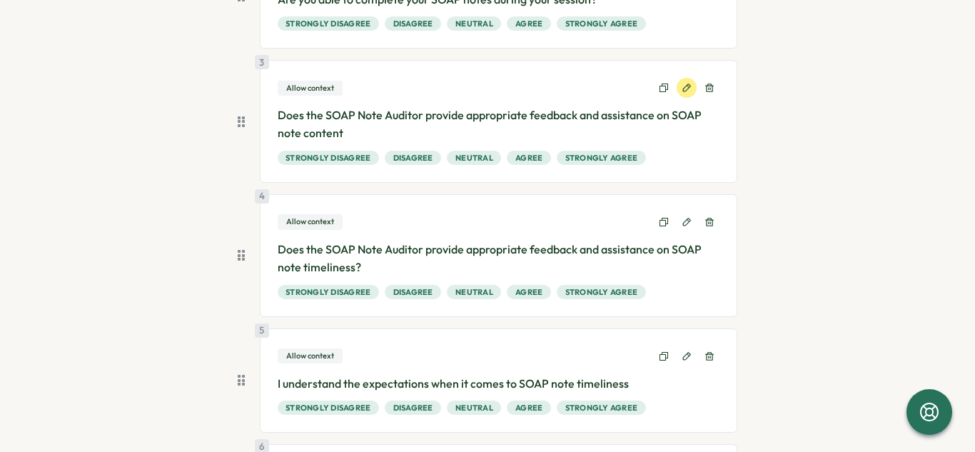
click at [682, 93] on icon at bounding box center [687, 88] width 10 height 10
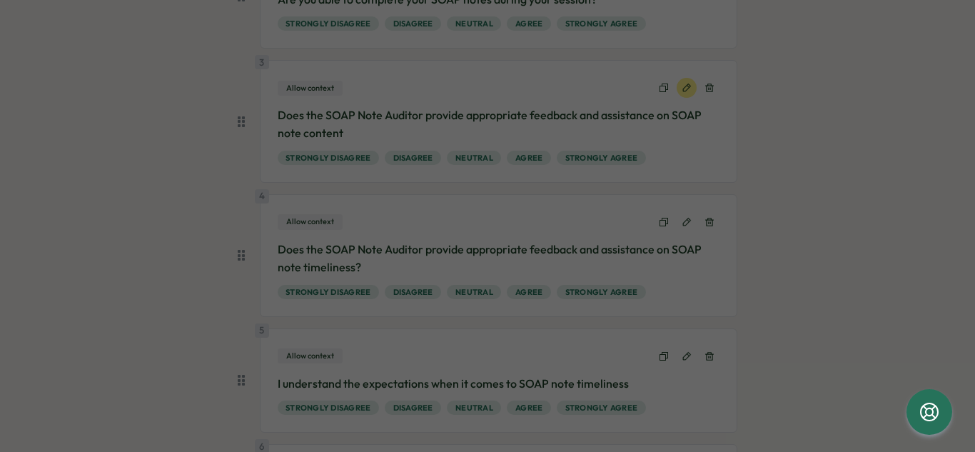
type input "**********"
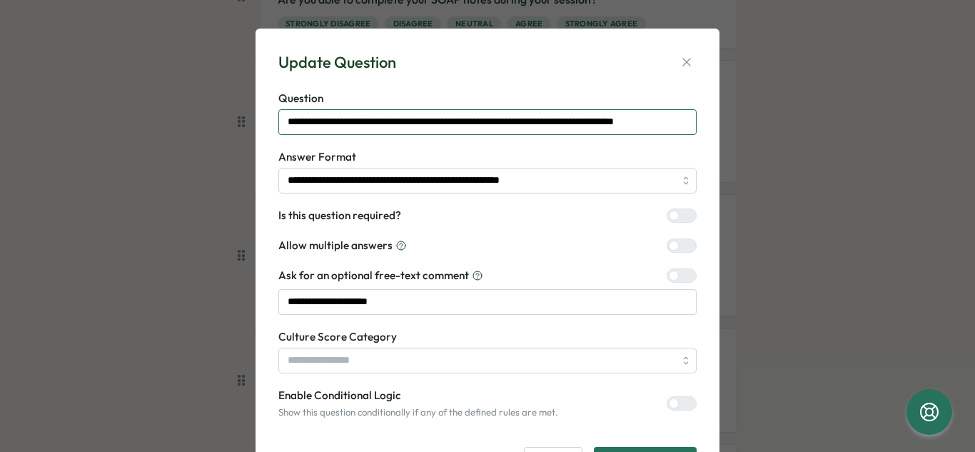
click at [679, 125] on input "**********" at bounding box center [488, 122] width 418 height 26
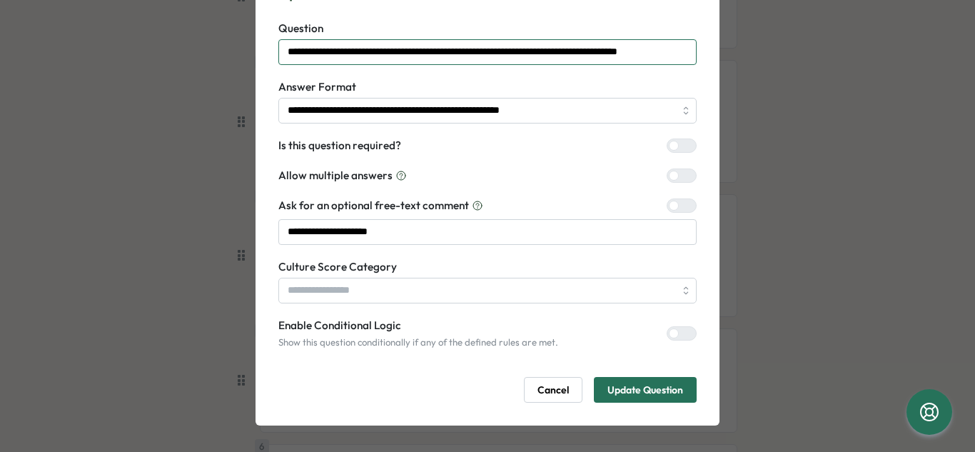
scroll to position [72, 0]
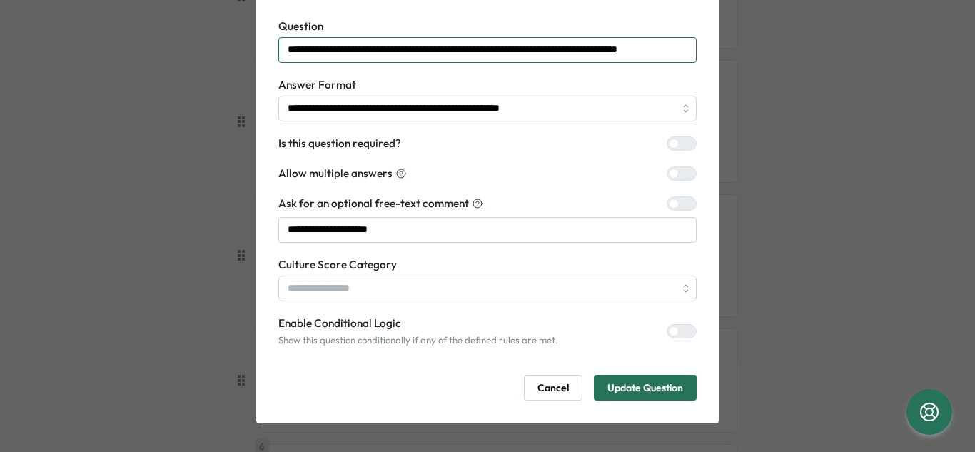
type input "**********"
click at [641, 393] on span "Update Question" at bounding box center [646, 388] width 76 height 24
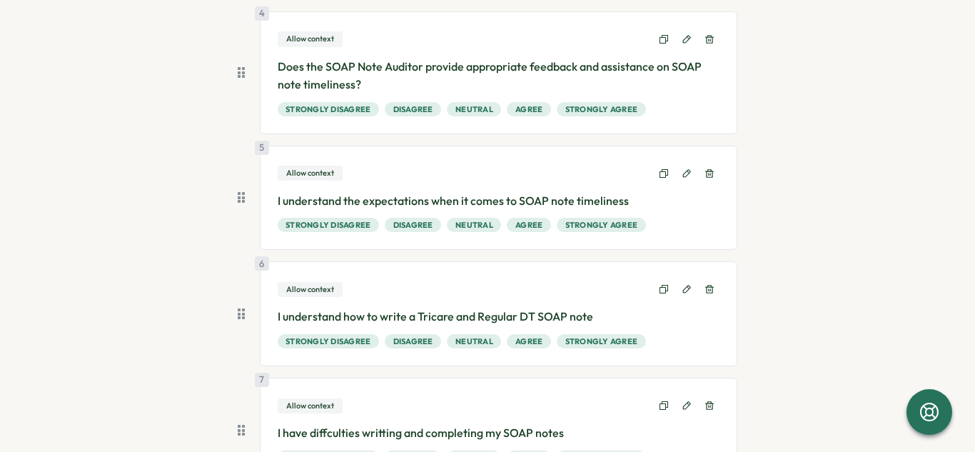
scroll to position [523, 0]
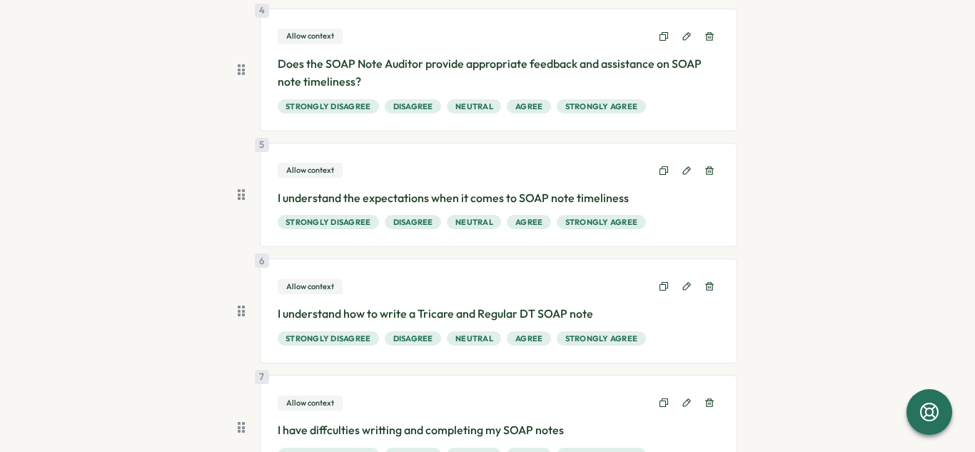
click at [630, 198] on p "I understand the expectations when it comes to SOAP note timeliness" at bounding box center [499, 198] width 443 height 18
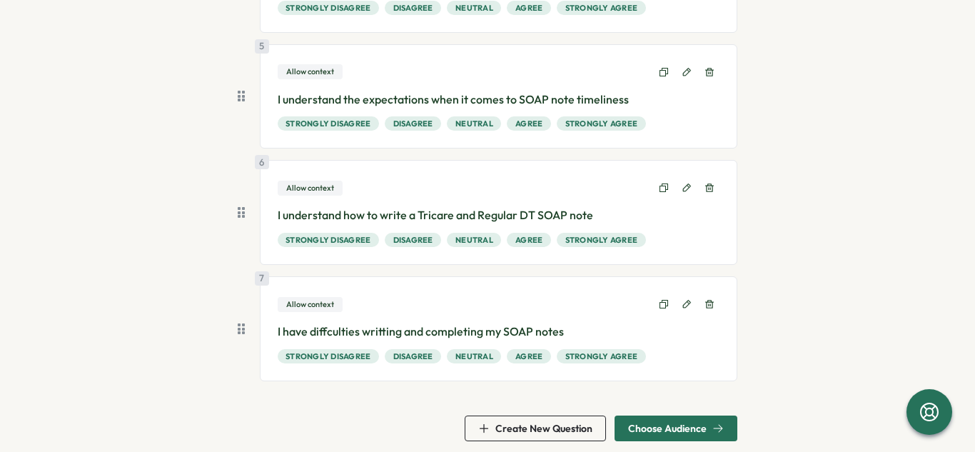
scroll to position [633, 0]
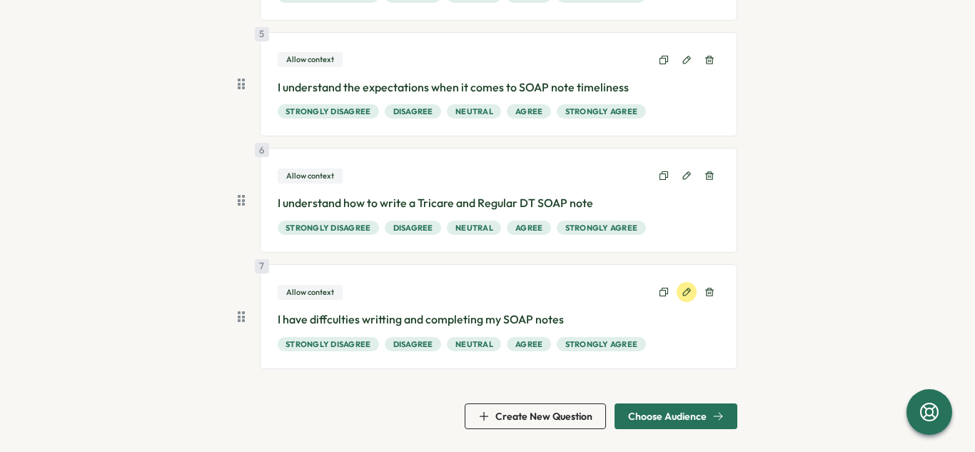
click at [684, 293] on icon at bounding box center [687, 292] width 8 height 8
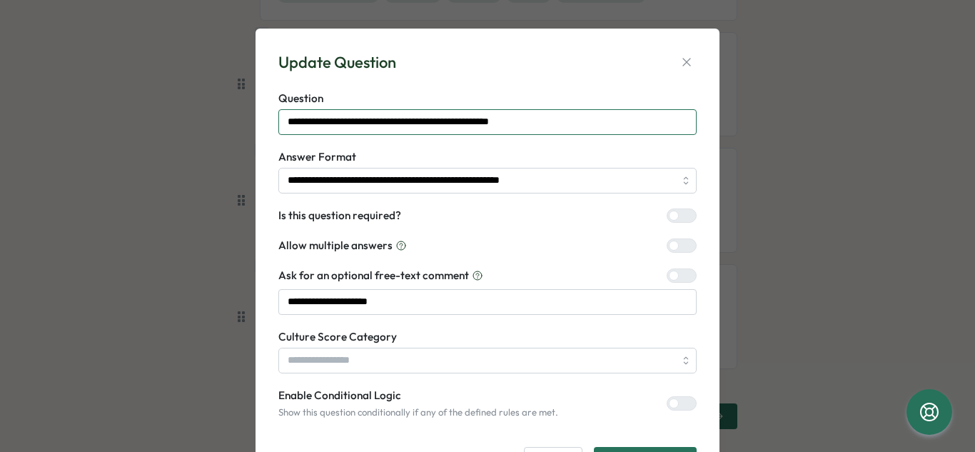
click at [559, 122] on input "**********" at bounding box center [488, 122] width 418 height 26
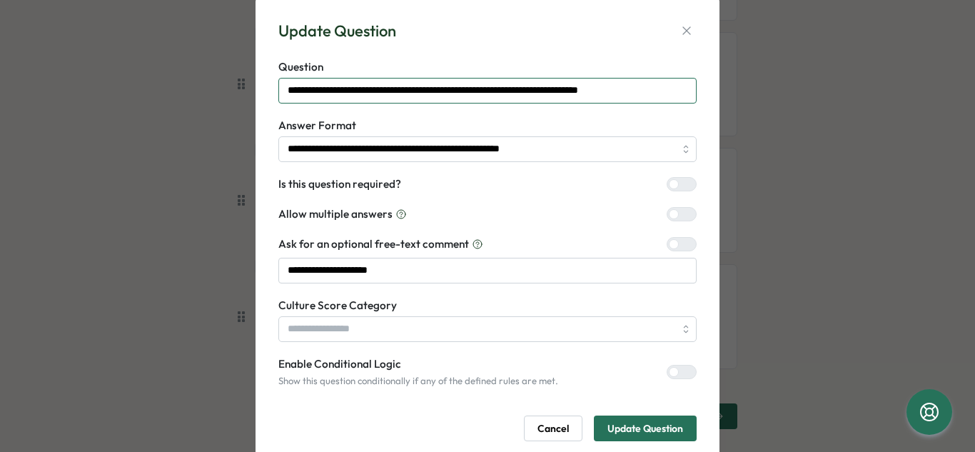
scroll to position [42, 0]
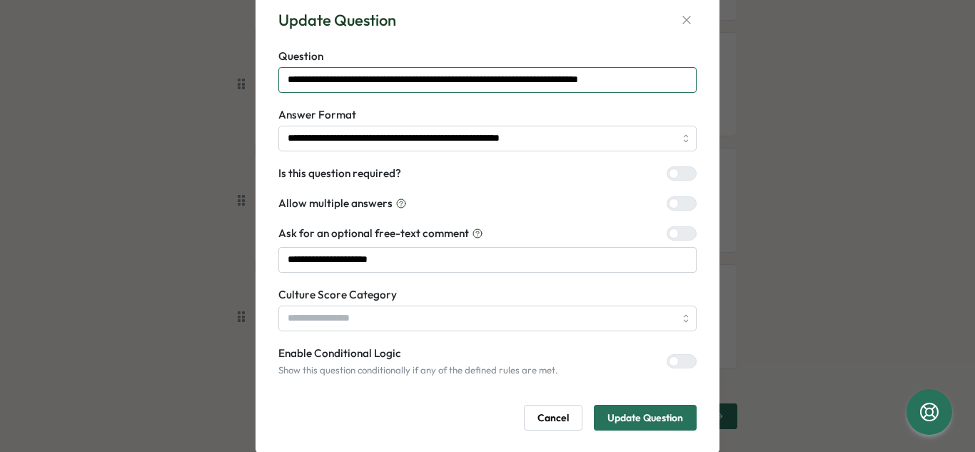
type input "**********"
click at [635, 421] on span "Update Question" at bounding box center [646, 418] width 76 height 24
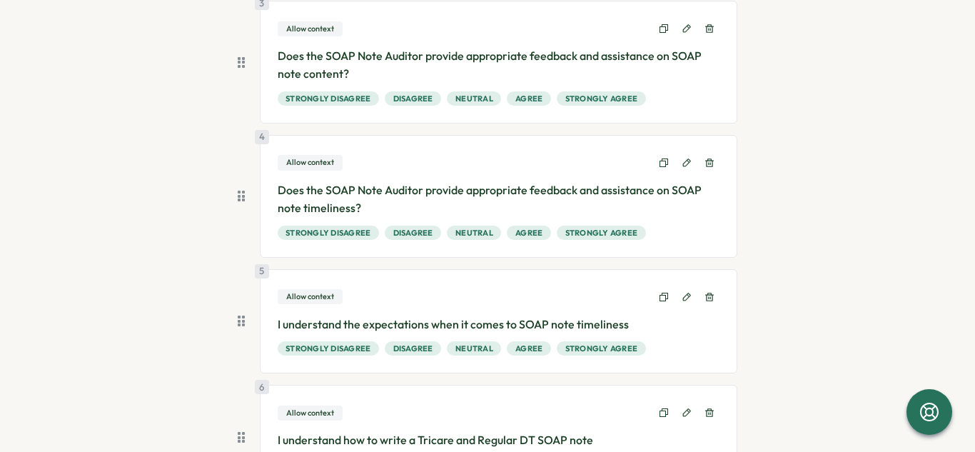
scroll to position [398, 0]
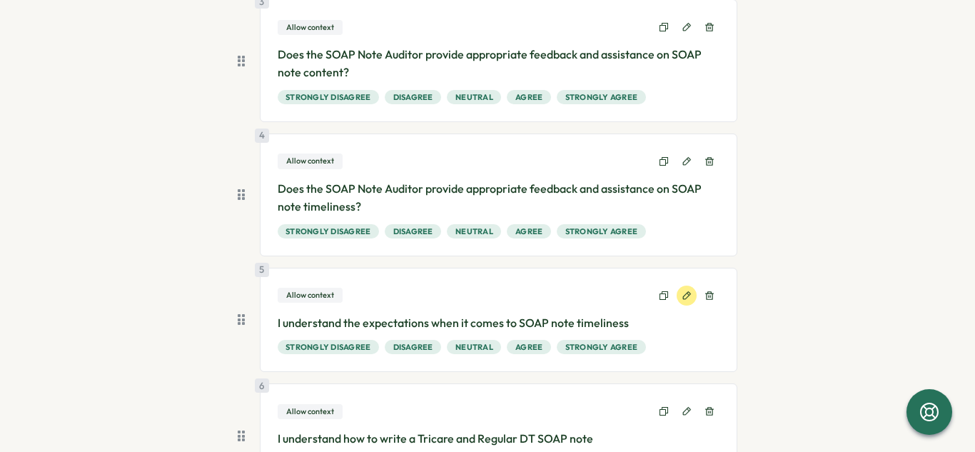
click at [686, 299] on icon at bounding box center [687, 296] width 10 height 10
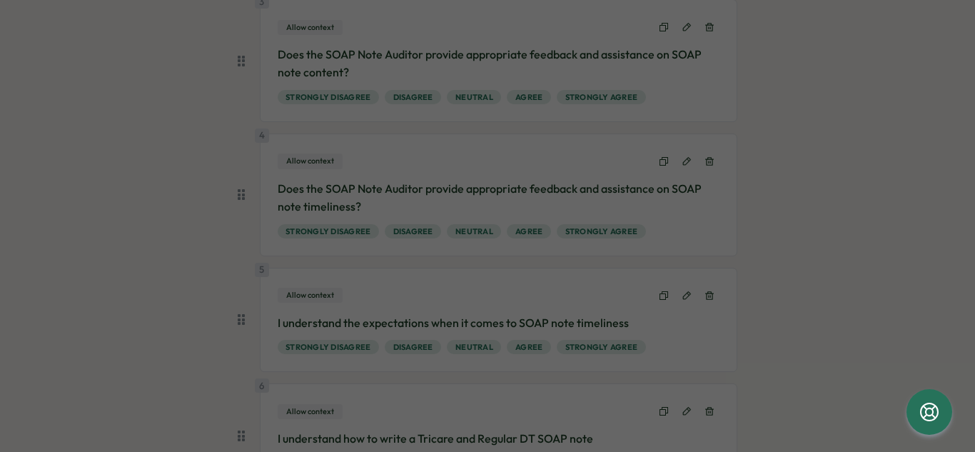
type input "**********"
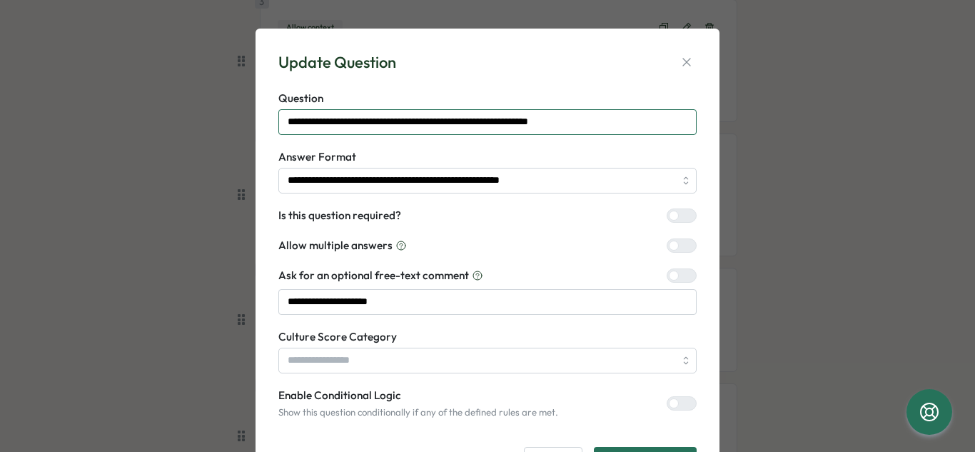
click at [625, 120] on input "**********" at bounding box center [488, 122] width 418 height 26
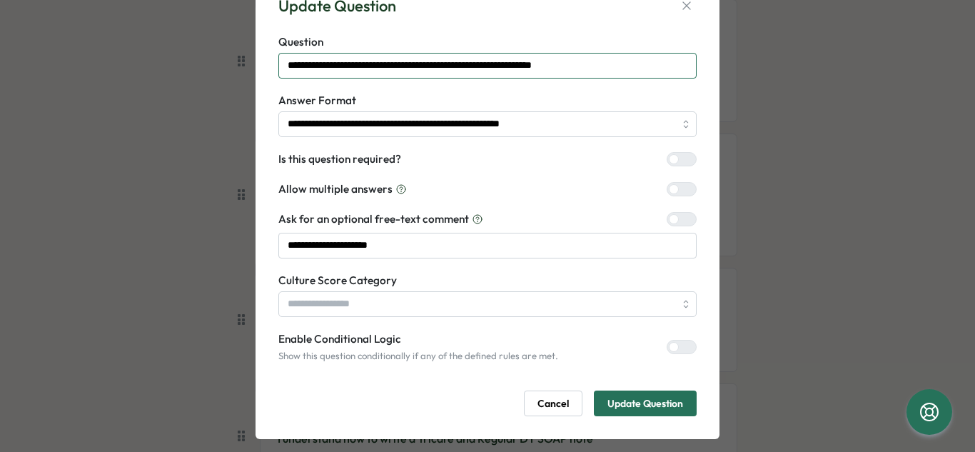
scroll to position [72, 0]
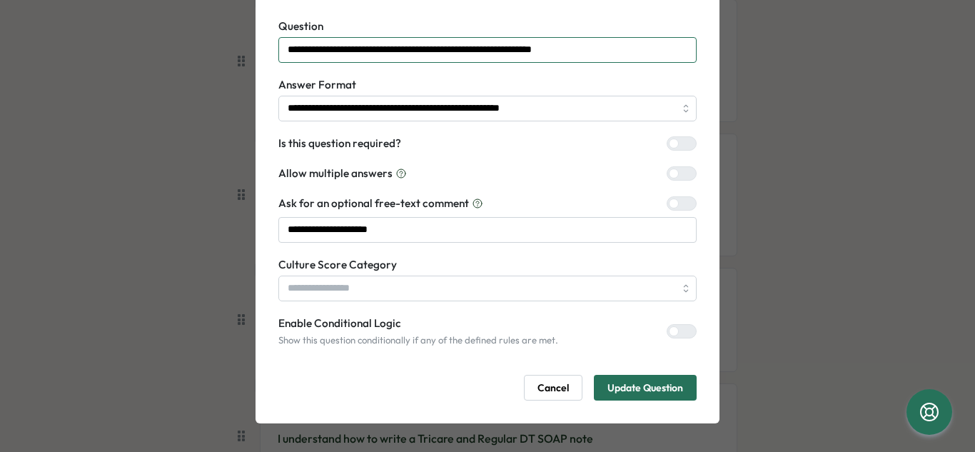
type input "**********"
click at [631, 391] on span "Update Question" at bounding box center [646, 388] width 76 height 24
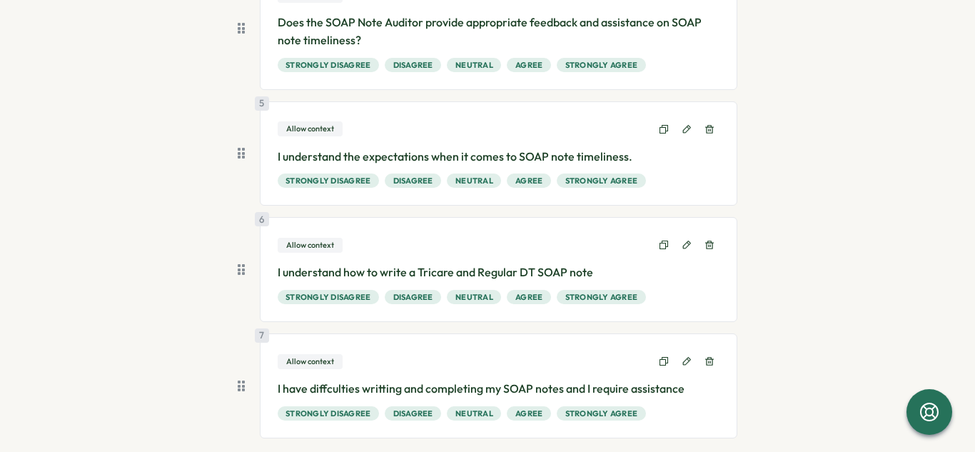
scroll to position [569, 0]
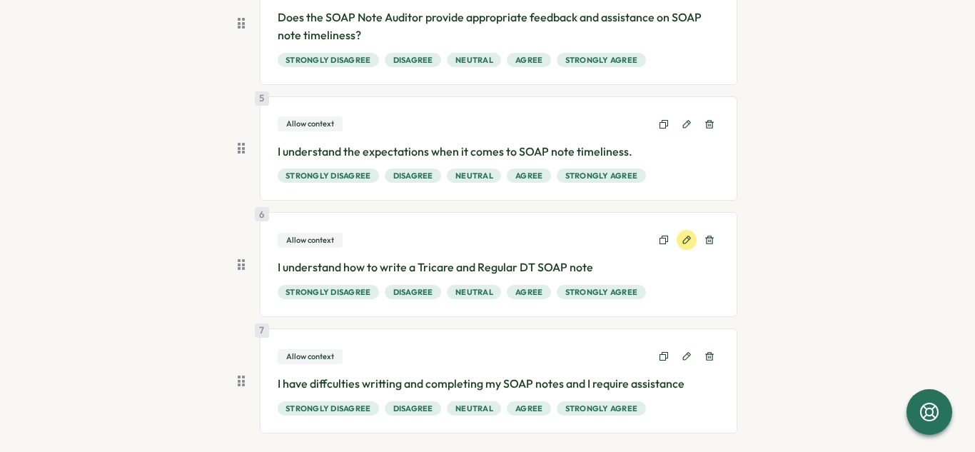
click at [685, 242] on icon at bounding box center [687, 240] width 10 height 10
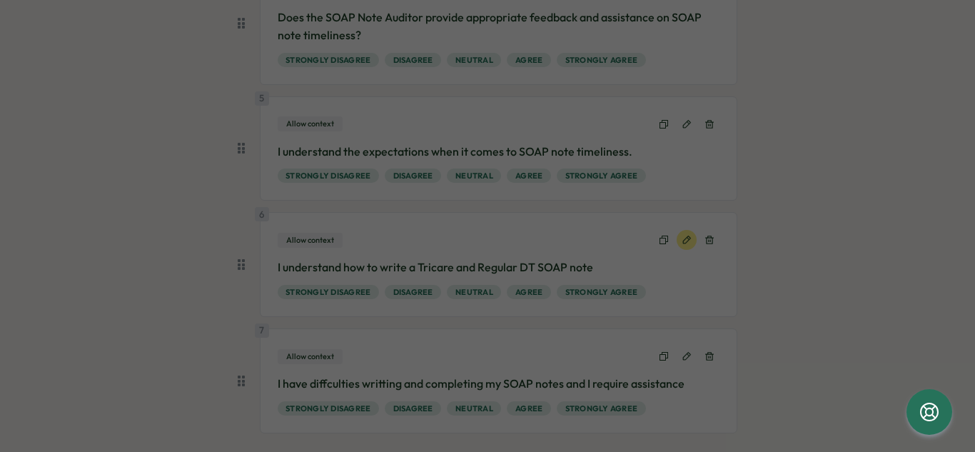
type input "**********"
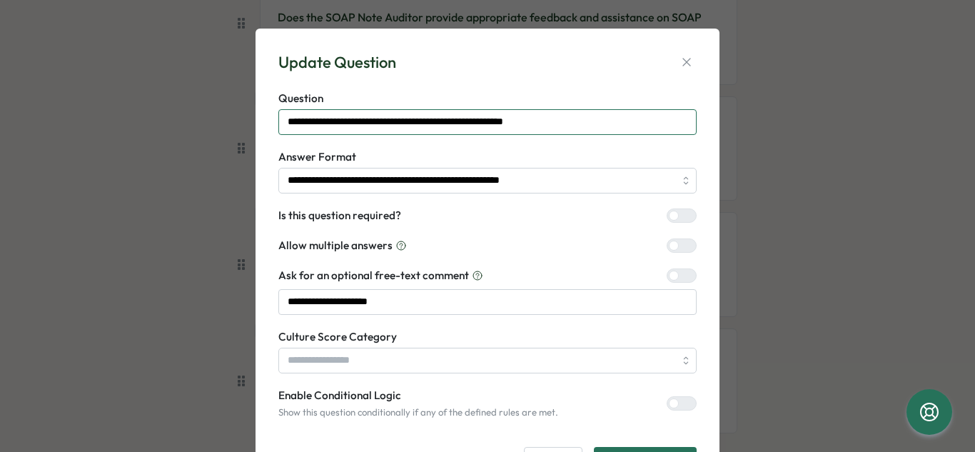
click at [595, 124] on input "**********" at bounding box center [488, 122] width 418 height 26
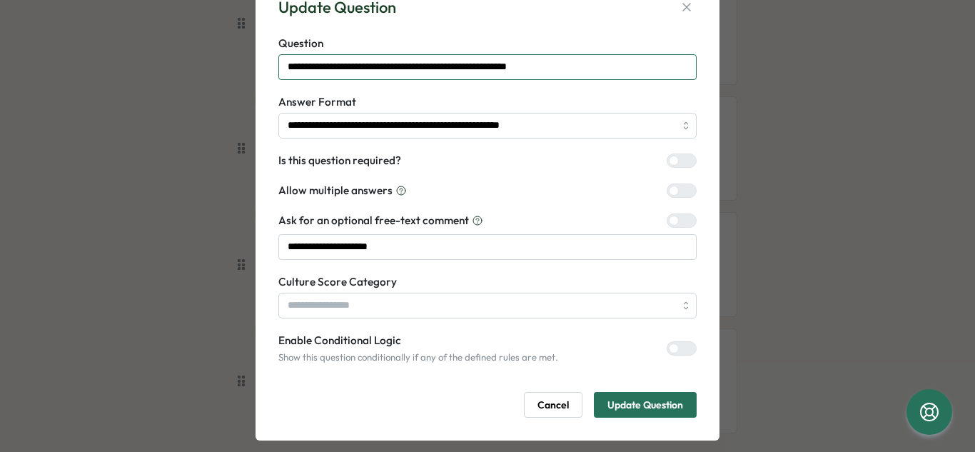
scroll to position [72, 0]
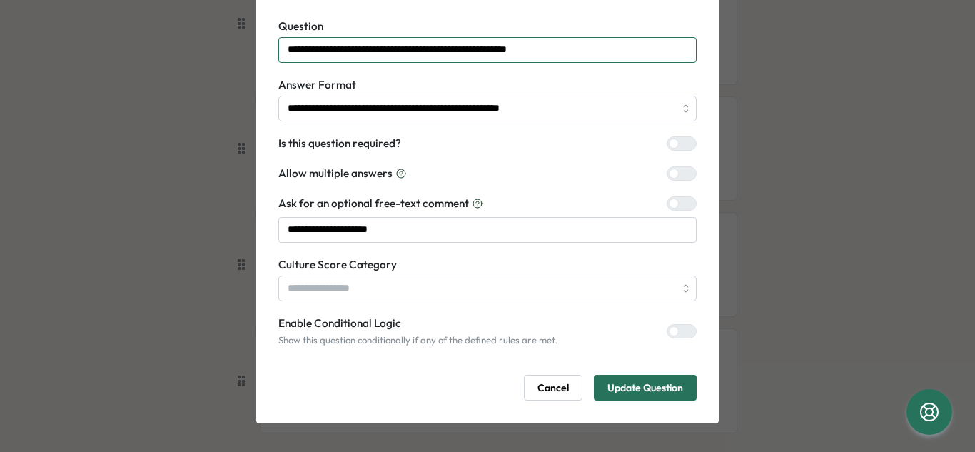
type input "**********"
click at [634, 388] on span "Update Question" at bounding box center [646, 388] width 76 height 24
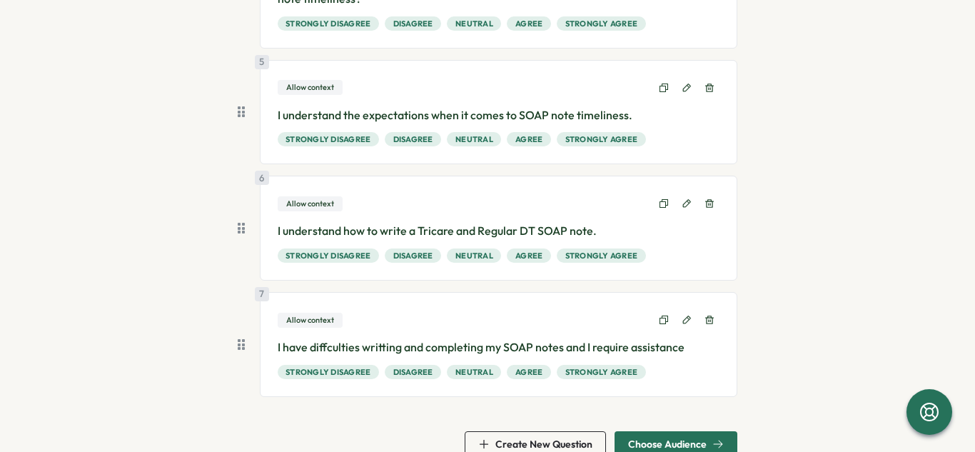
scroll to position [633, 0]
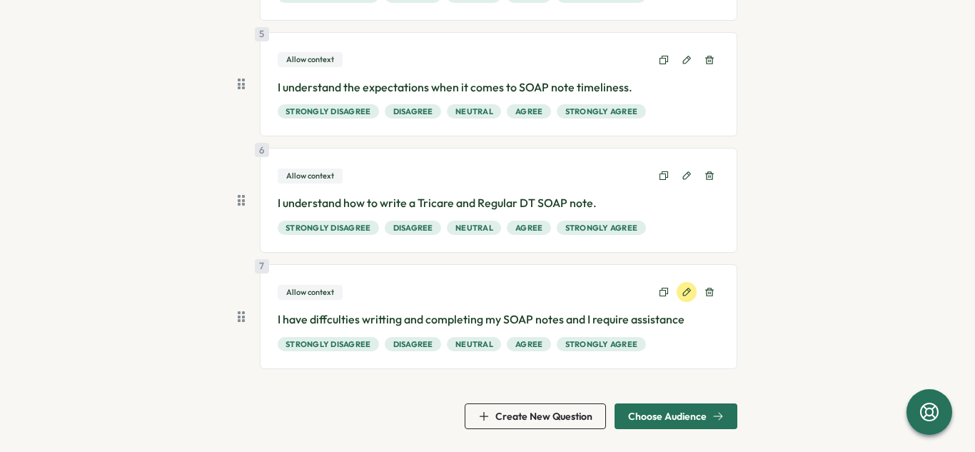
click at [683, 293] on icon at bounding box center [687, 292] width 8 height 8
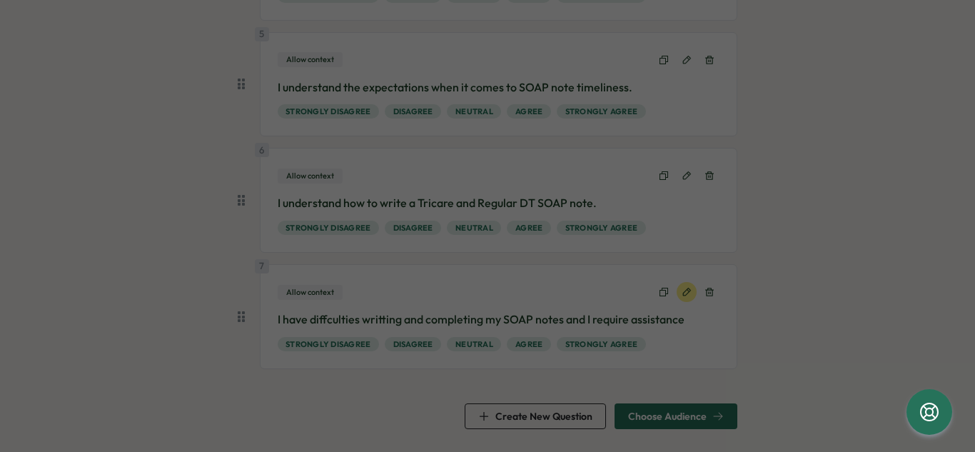
type input "**********"
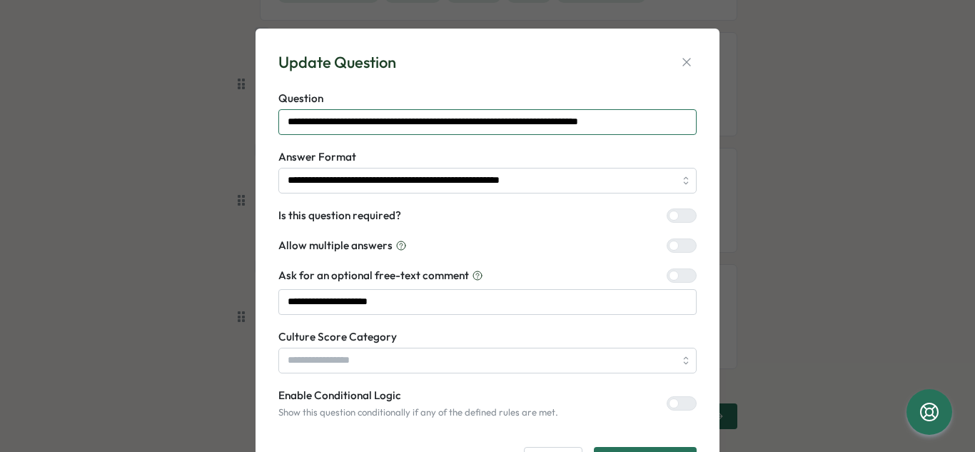
click at [666, 121] on input "**********" at bounding box center [488, 122] width 418 height 26
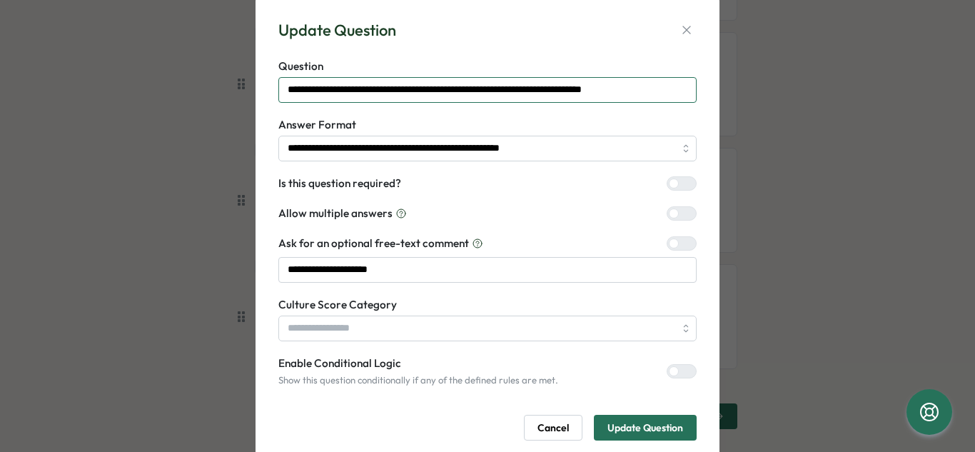
scroll to position [72, 0]
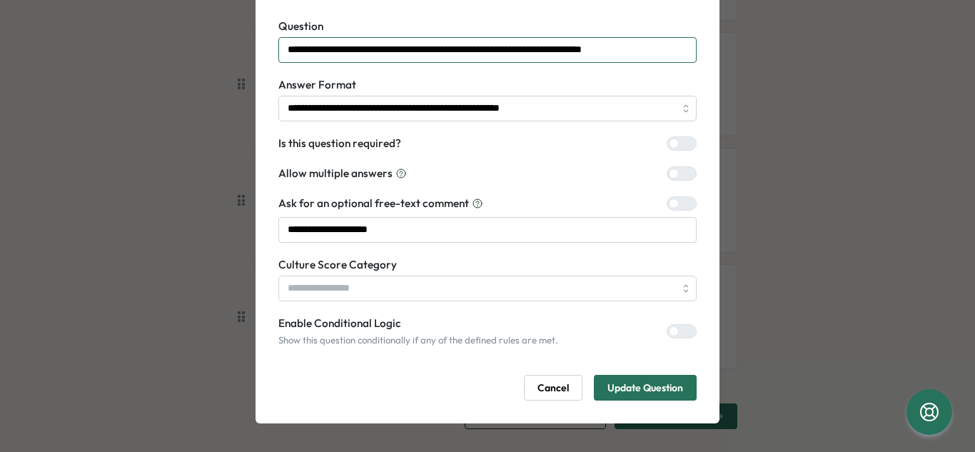
type input "**********"
click at [635, 396] on span "Update Question" at bounding box center [646, 388] width 76 height 24
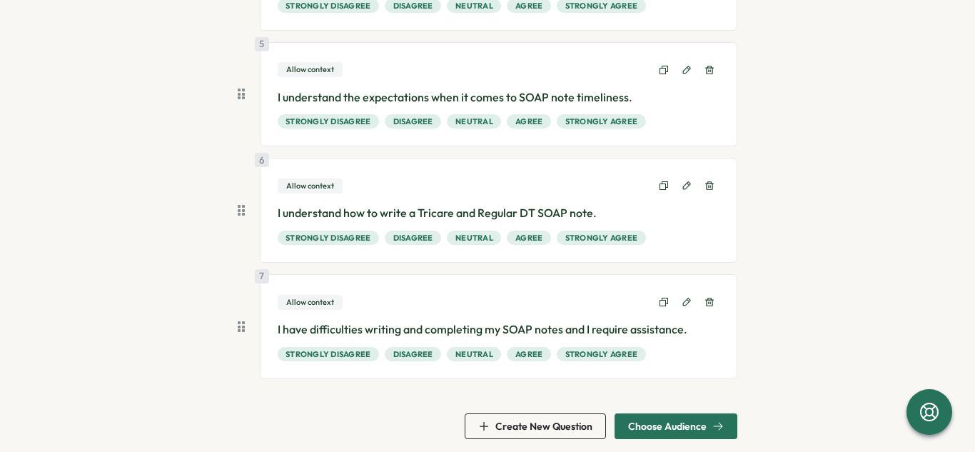
scroll to position [633, 0]
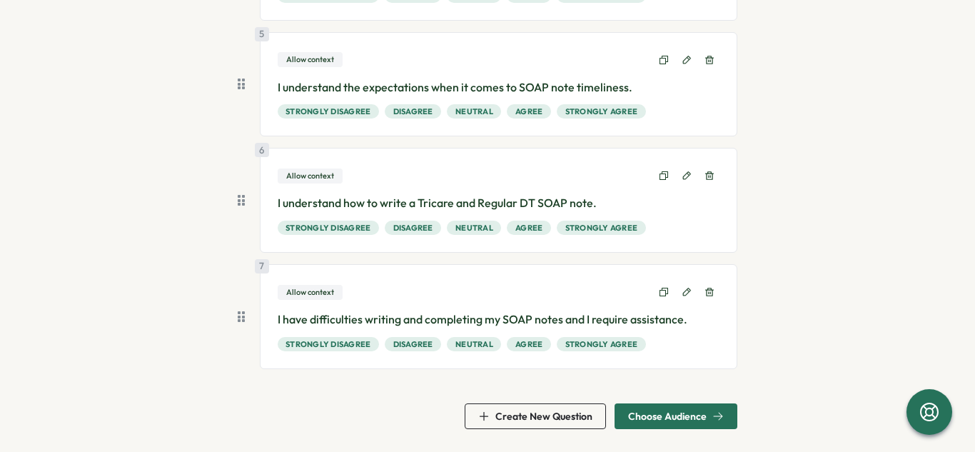
click at [670, 414] on span "Choose Audience" at bounding box center [667, 416] width 79 height 10
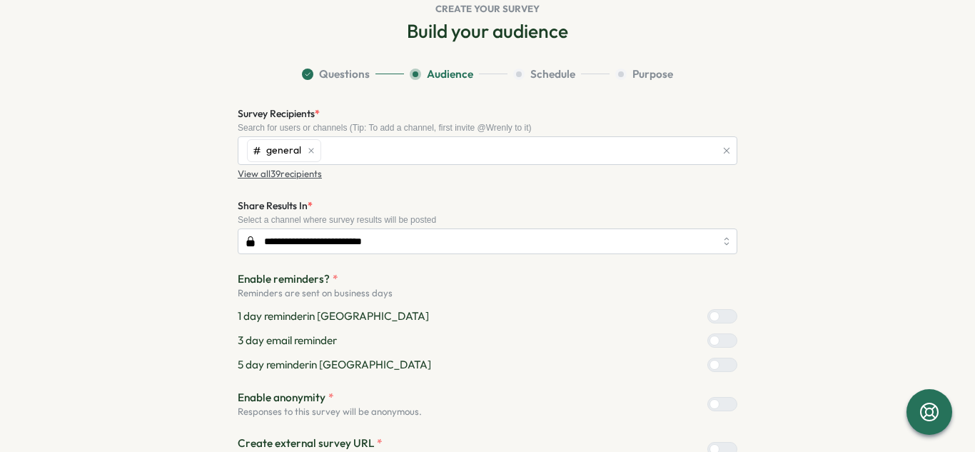
scroll to position [80, 0]
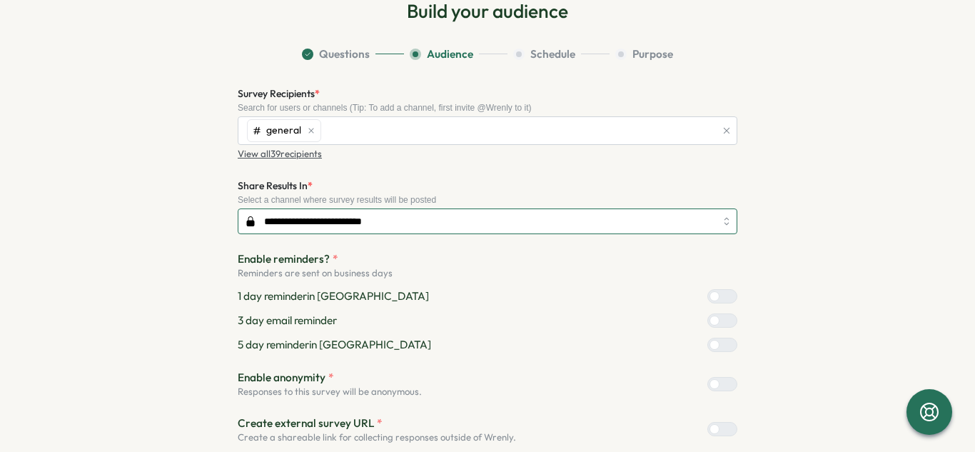
click at [610, 224] on input "**********" at bounding box center [488, 222] width 500 height 26
click at [664, 196] on div "Select a channel where survey results will be posted" at bounding box center [488, 200] width 500 height 10
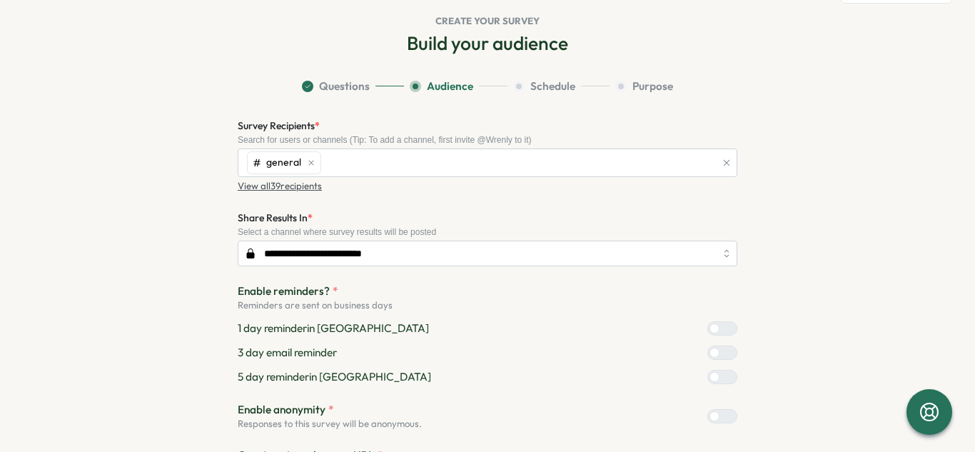
scroll to position [7, 0]
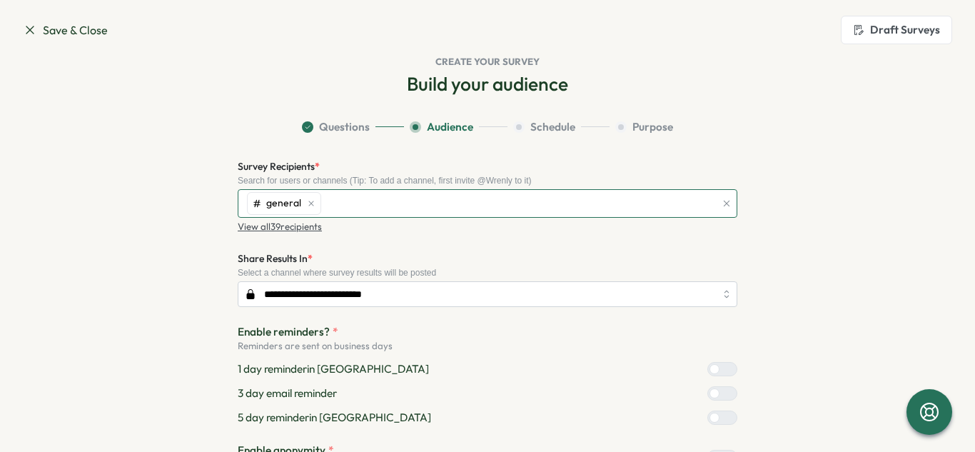
click at [534, 214] on div "general" at bounding box center [480, 203] width 472 height 27
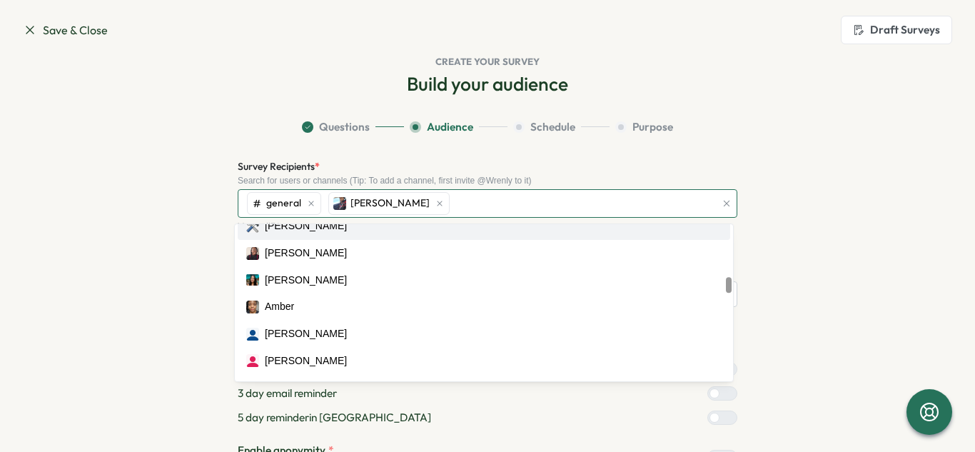
scroll to position [523, 0]
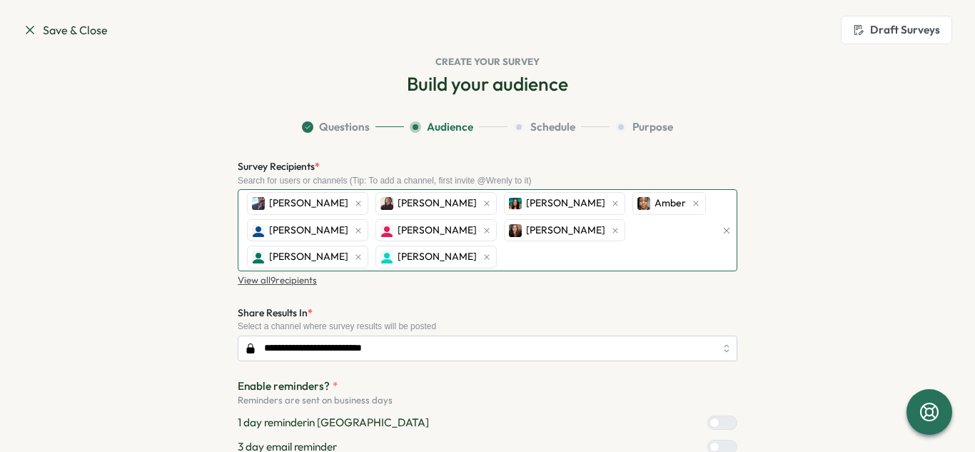
click at [460, 226] on div "[PERSON_NAME]" at bounding box center [436, 230] width 121 height 23
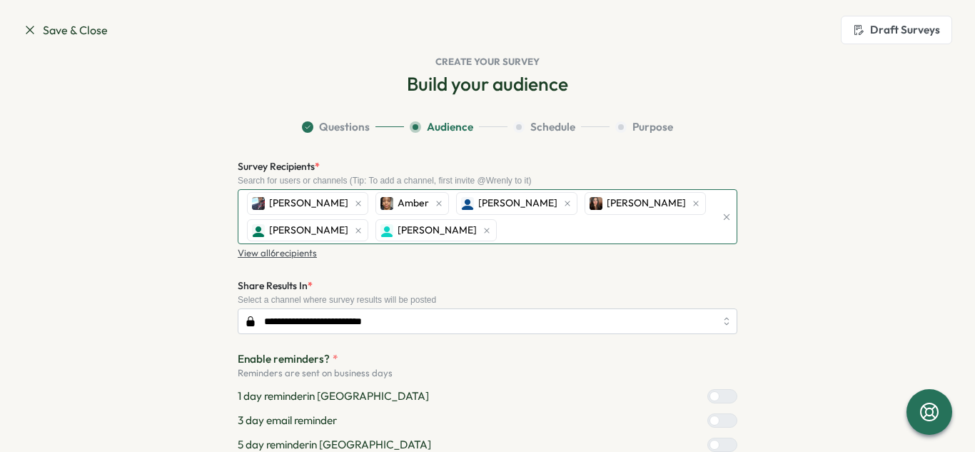
click at [727, 217] on icon "button" at bounding box center [727, 217] width 10 height 10
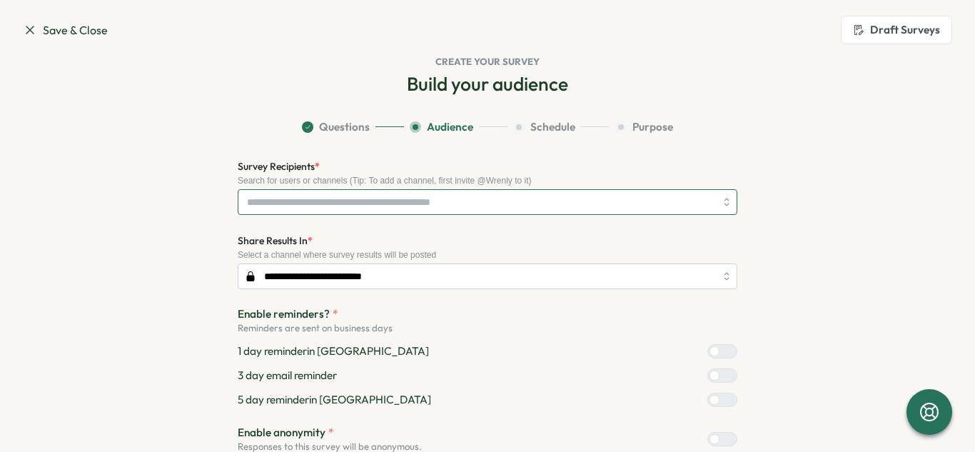
click at [368, 208] on input "Survey Recipients *" at bounding box center [481, 202] width 468 height 24
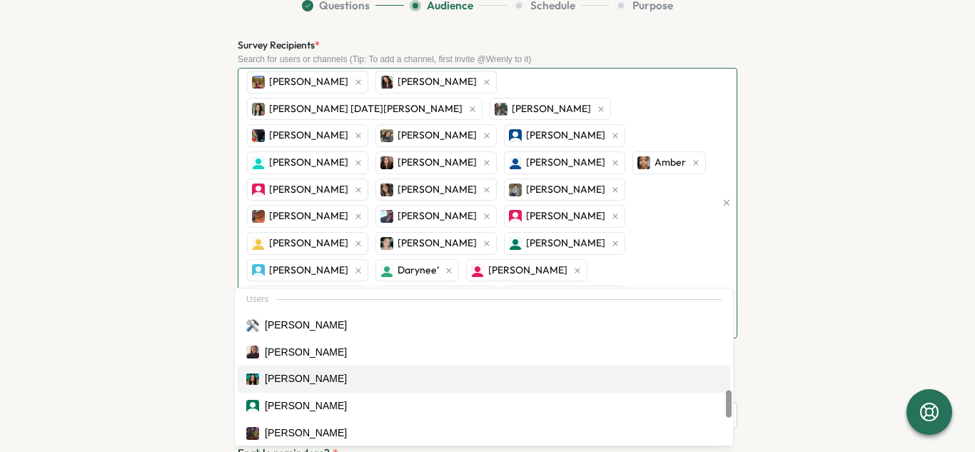
scroll to position [587, 0]
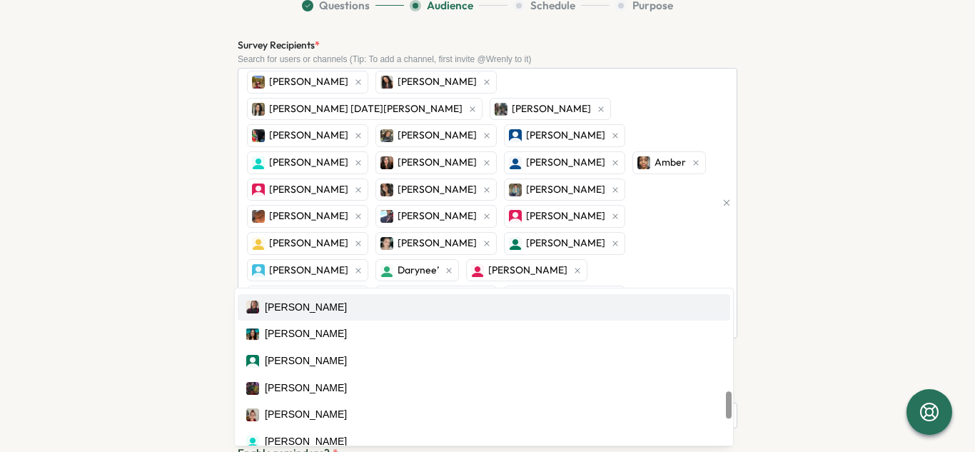
click at [839, 261] on section "Questions Audience Schedule Purpose Survey Recipients * Search for users or cha…" at bounding box center [488, 348] width 914 height 700
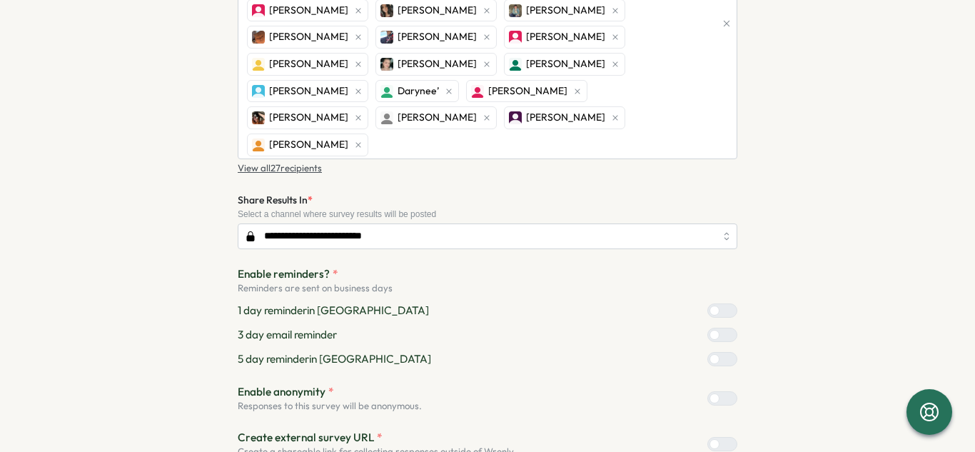
scroll to position [316, 0]
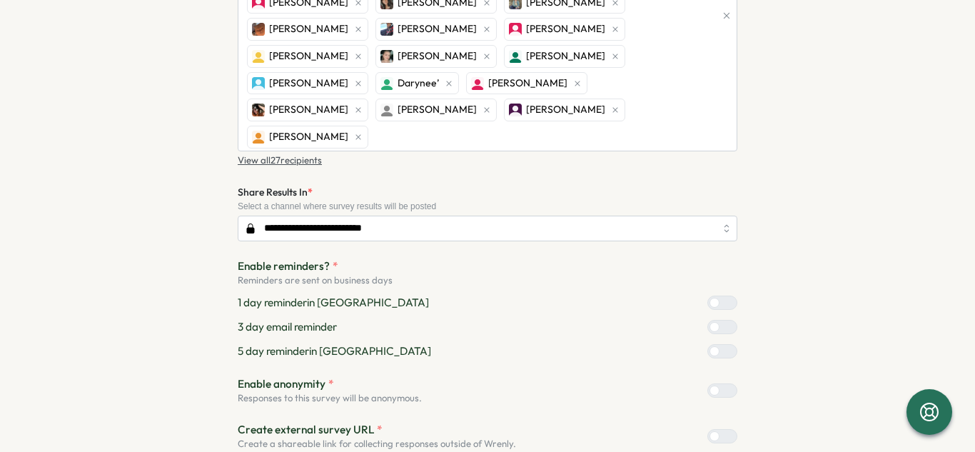
click at [720, 386] on div at bounding box center [715, 391] width 10 height 10
click at [724, 384] on div at bounding box center [728, 390] width 17 height 13
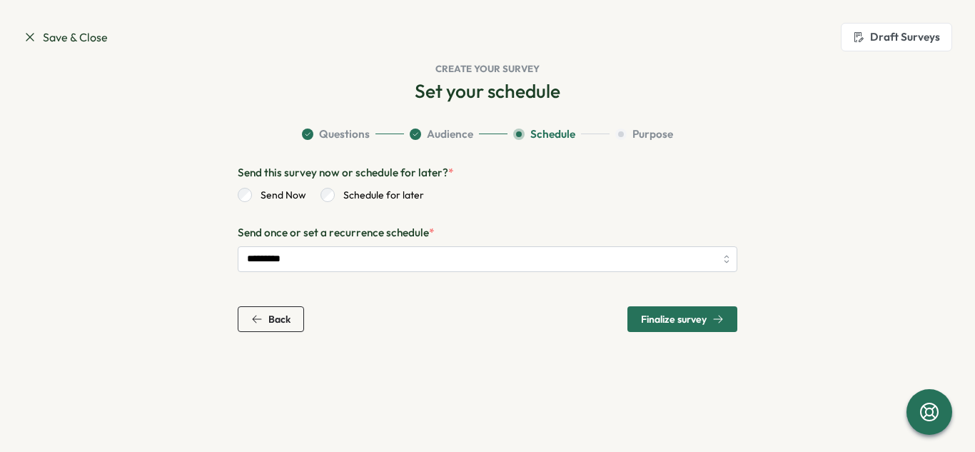
scroll to position [0, 0]
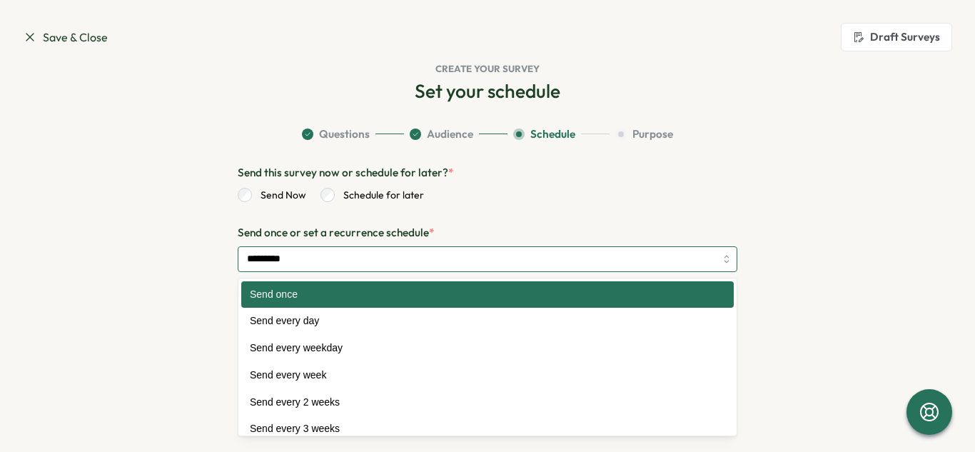
click at [354, 262] on input "*********" at bounding box center [488, 259] width 500 height 26
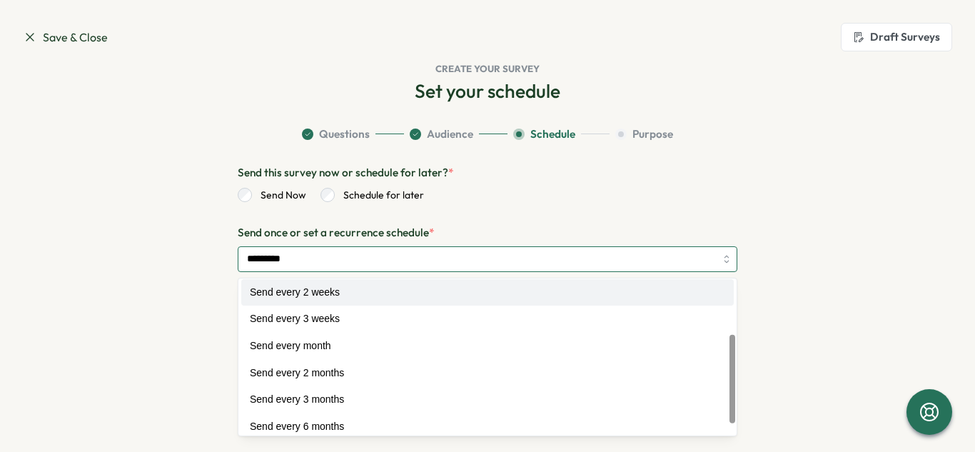
scroll to position [118, 0]
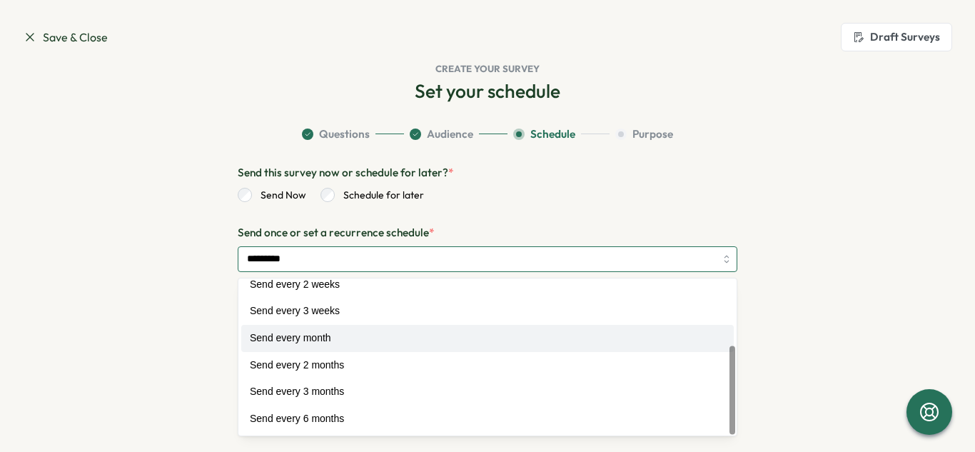
type input "**********"
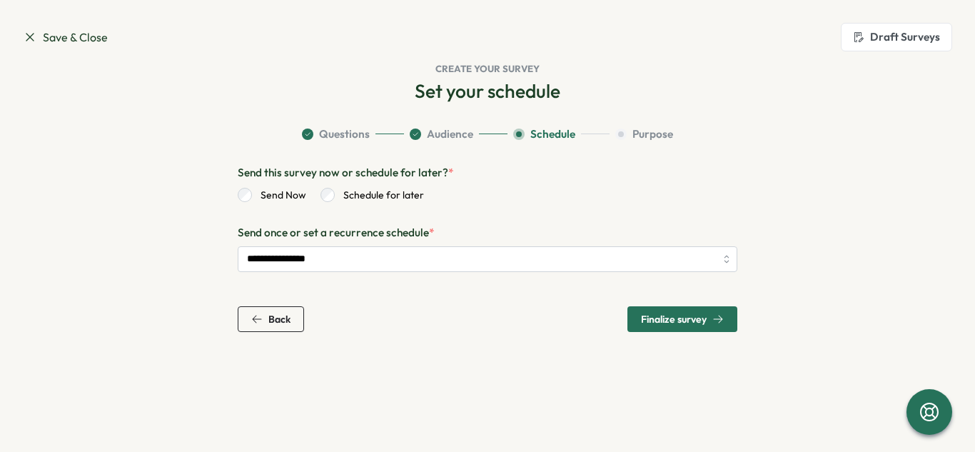
click at [660, 323] on span "Finalize survey" at bounding box center [674, 319] width 66 height 10
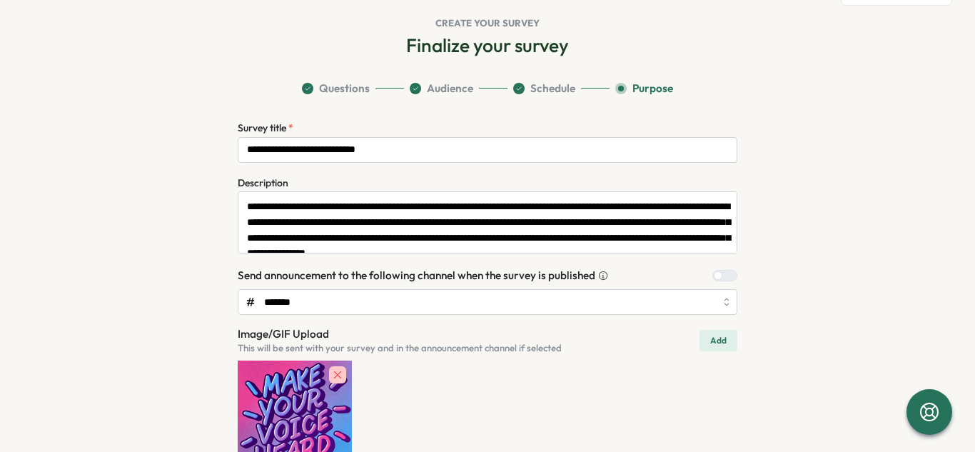
scroll to position [91, 0]
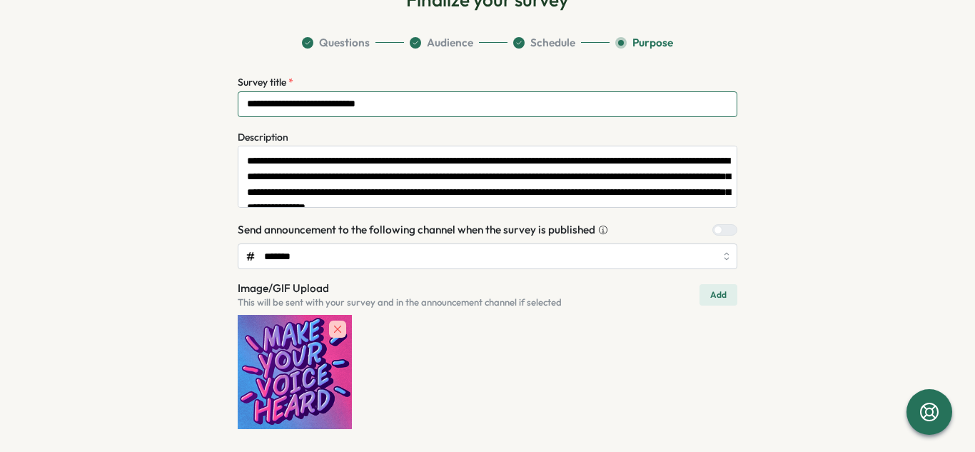
click at [428, 105] on input "**********" at bounding box center [488, 104] width 500 height 26
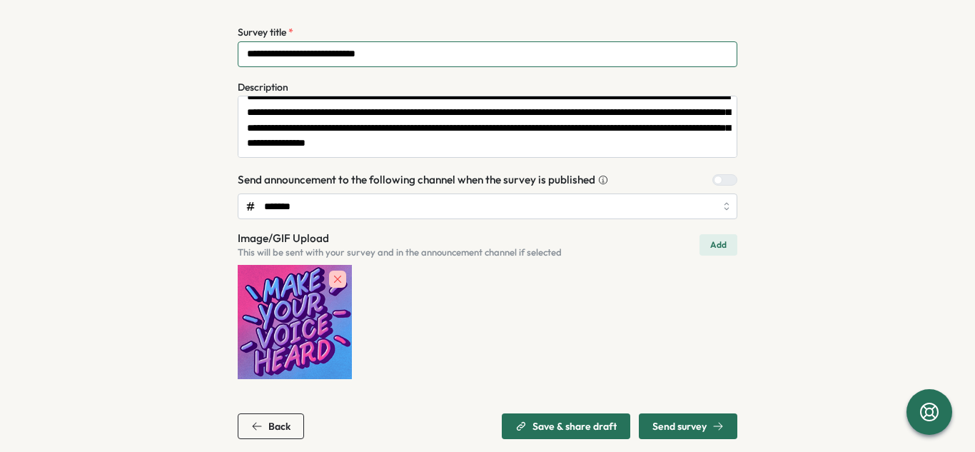
scroll to position [22, 0]
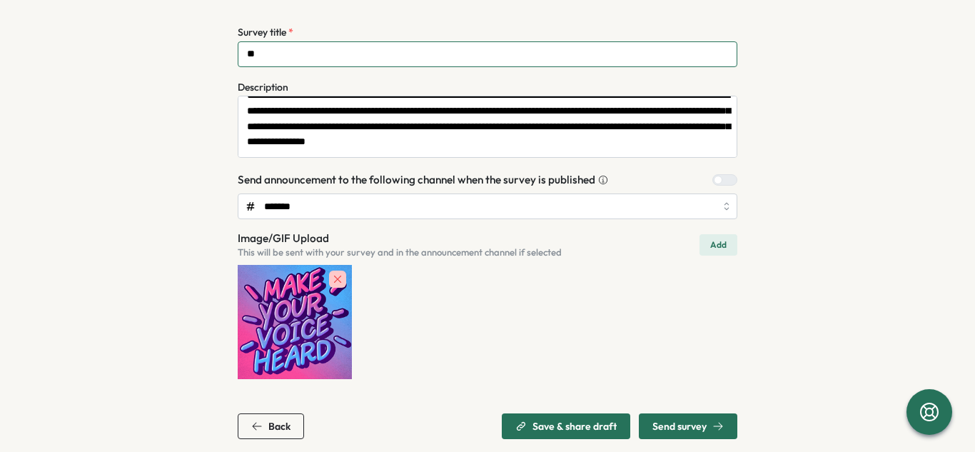
type input "*"
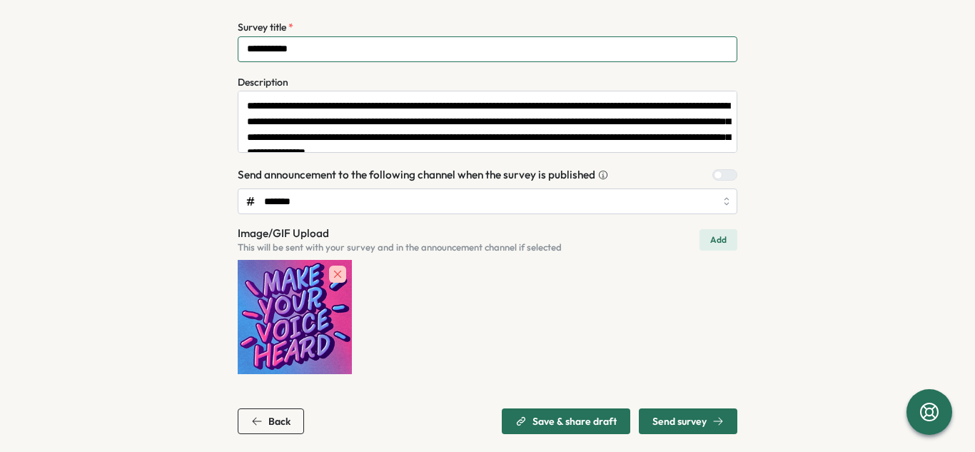
scroll to position [151, 0]
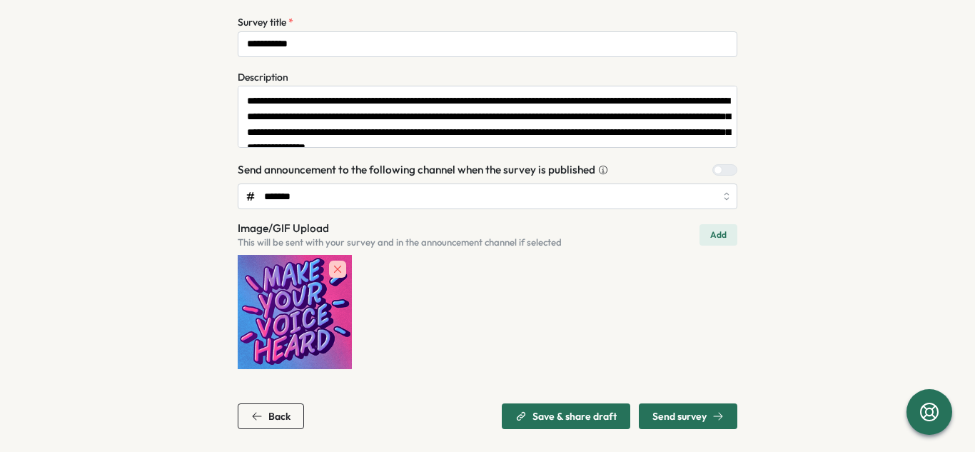
click at [335, 267] on icon "button" at bounding box center [337, 269] width 7 height 7
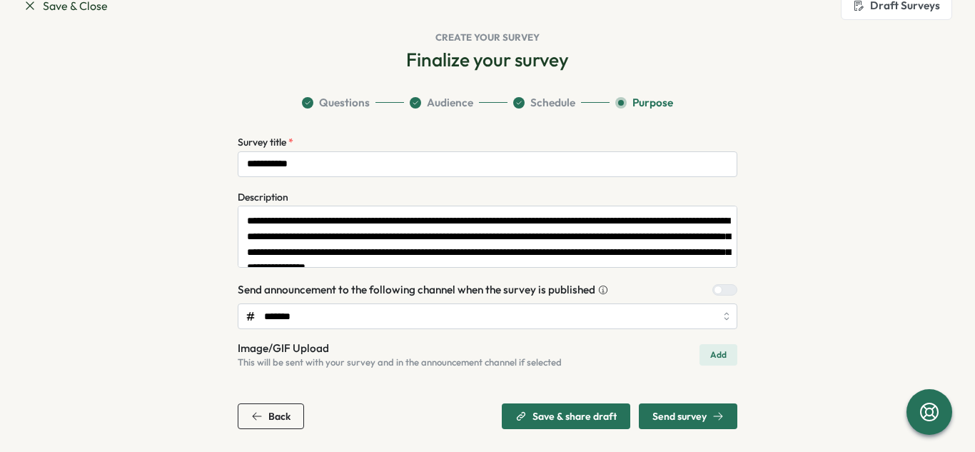
scroll to position [31, 0]
click at [711, 356] on span "Add" at bounding box center [719, 355] width 16 height 20
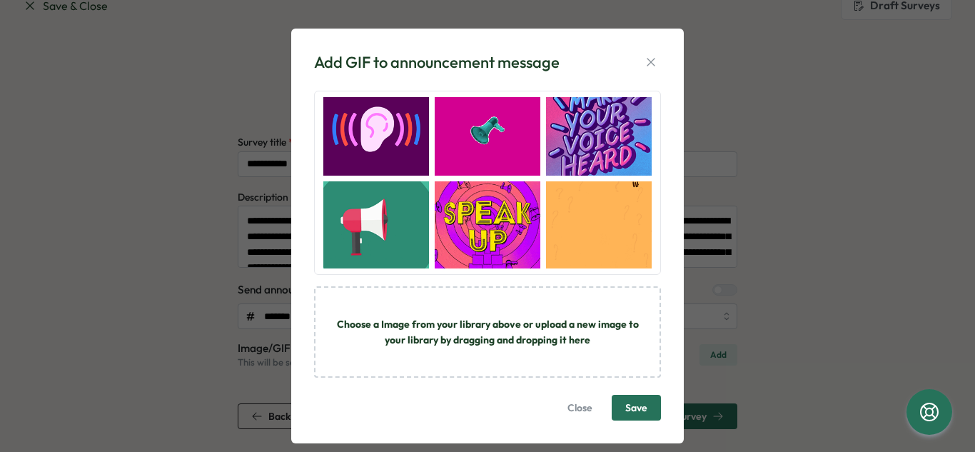
scroll to position [23, 0]
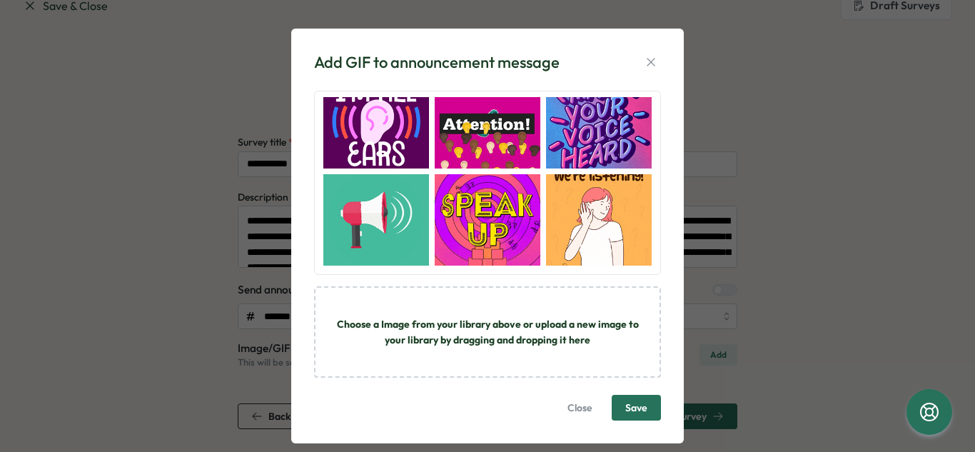
click at [601, 219] on img "button" at bounding box center [599, 219] width 106 height 91
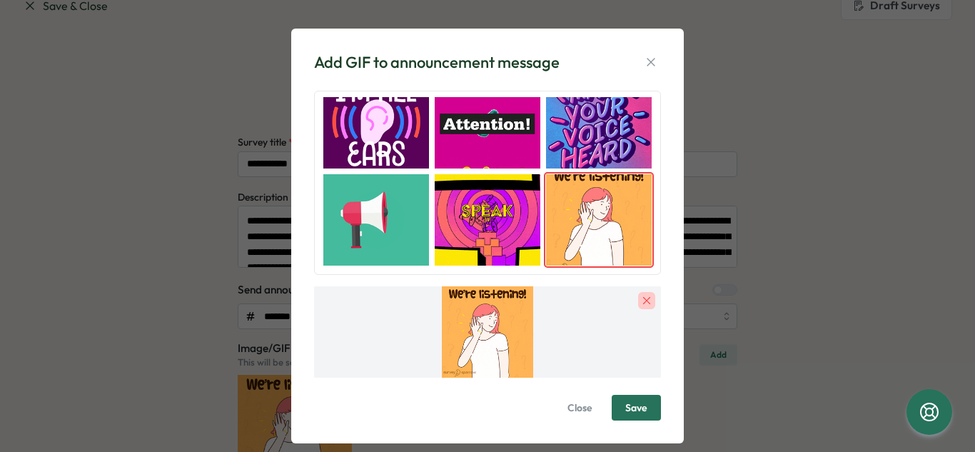
click at [626, 406] on span "Save" at bounding box center [637, 408] width 22 height 10
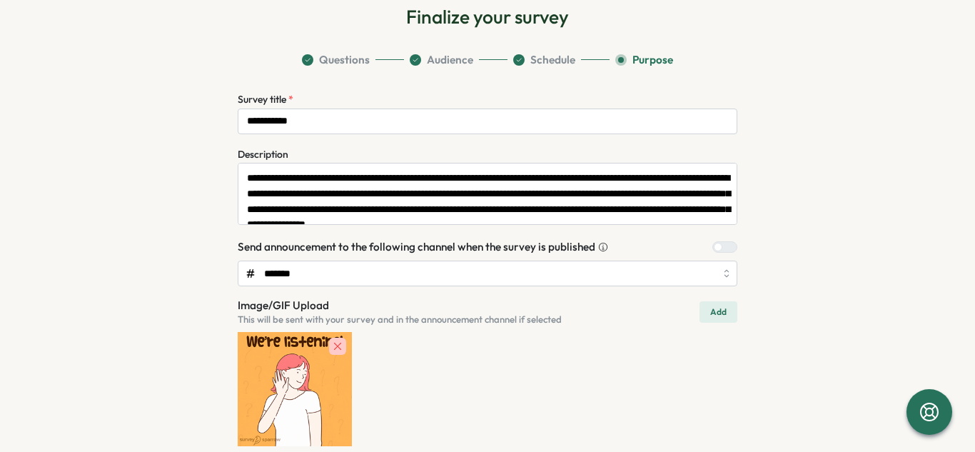
scroll to position [103, 0]
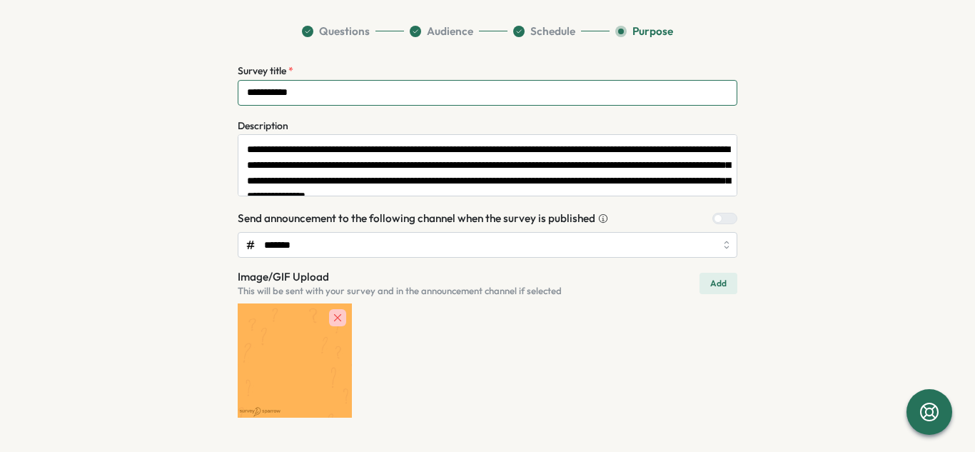
click at [376, 94] on input "**********" at bounding box center [488, 93] width 500 height 26
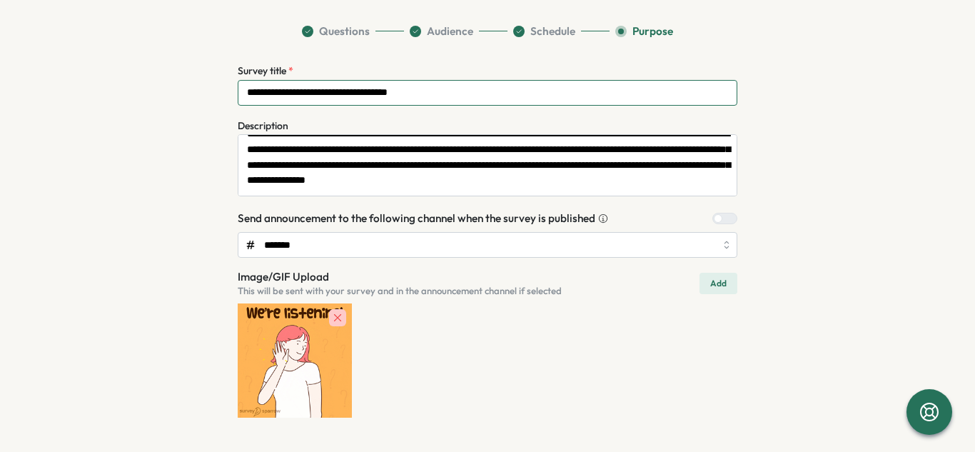
scroll to position [31, 0]
type input "**********"
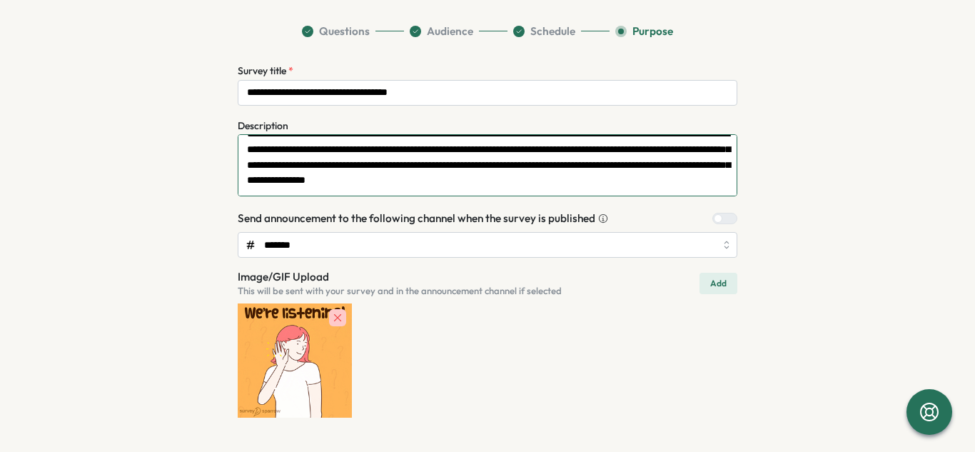
click at [330, 185] on textarea "**********" at bounding box center [488, 165] width 500 height 62
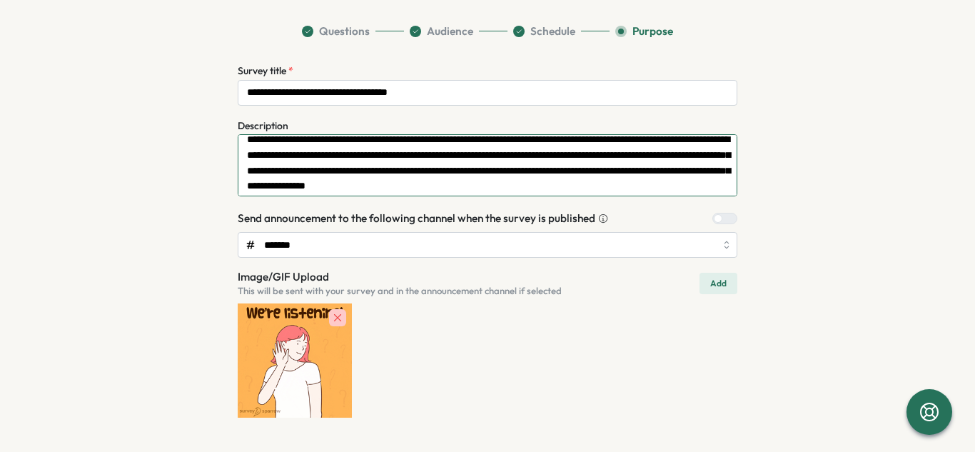
scroll to position [0, 0]
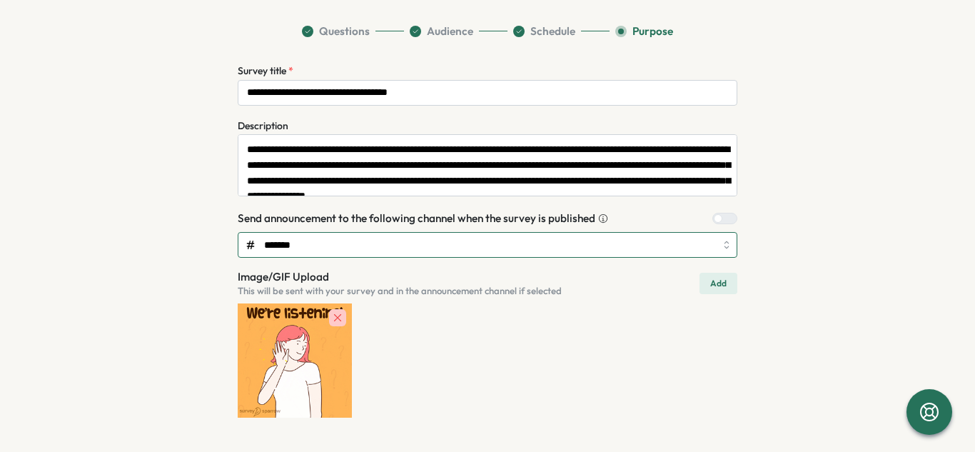
click at [486, 246] on input "*******" at bounding box center [488, 245] width 500 height 26
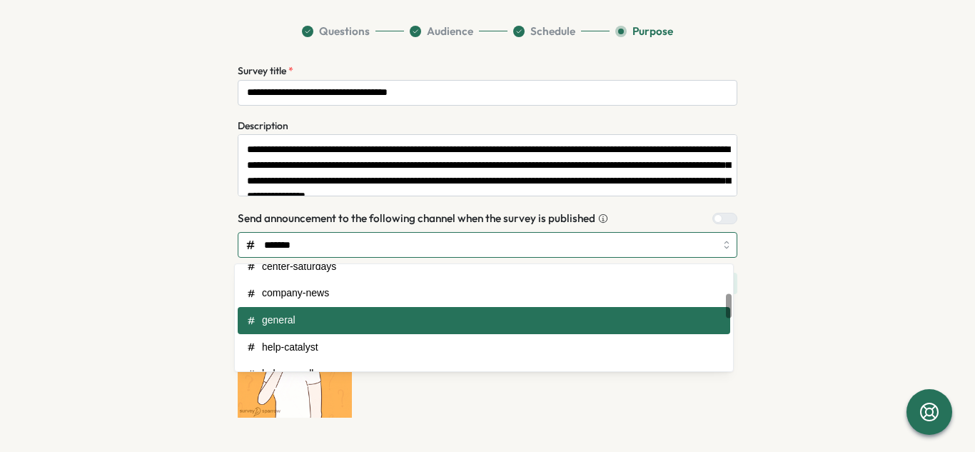
scroll to position [102, 0]
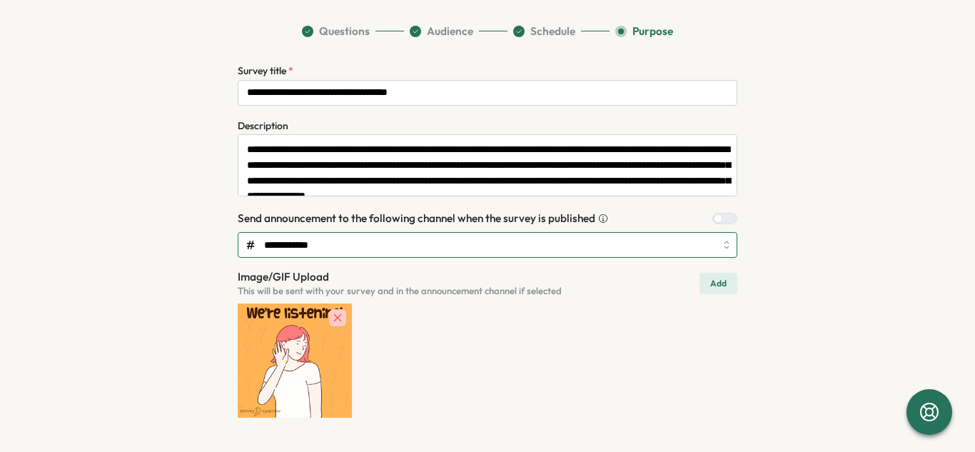
type input "**********"
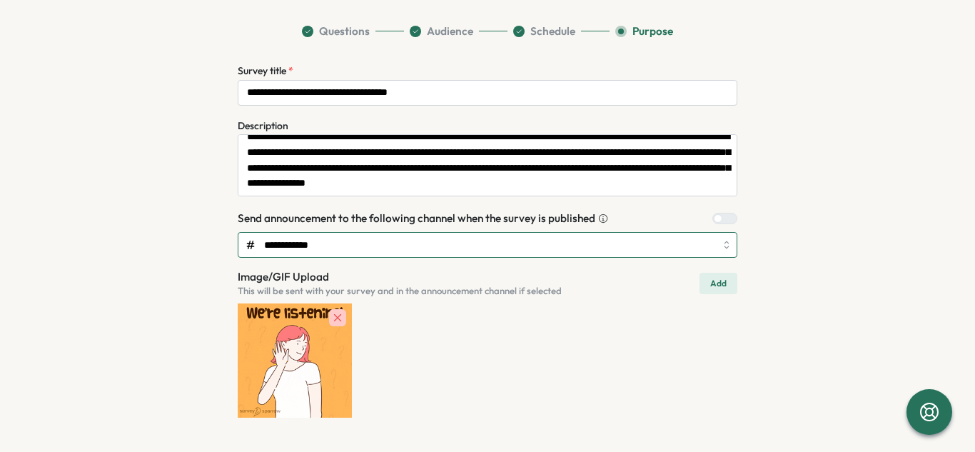
scroll to position [22, 0]
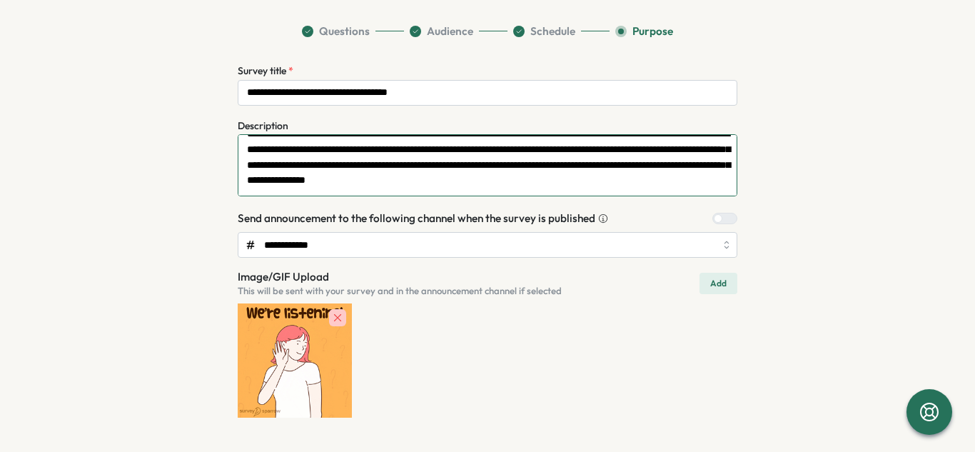
click at [291, 187] on textarea "**********" at bounding box center [488, 165] width 500 height 62
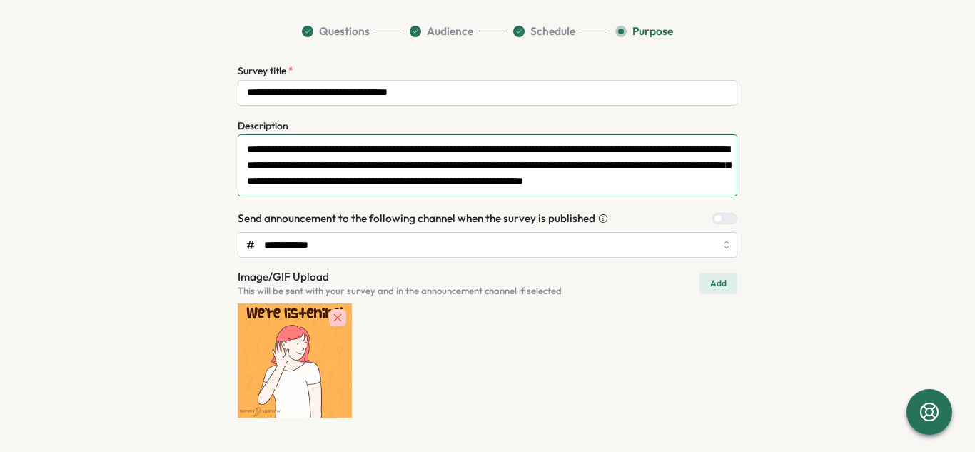
scroll to position [0, 0]
click at [571, 151] on textarea "**********" at bounding box center [488, 165] width 500 height 62
click at [470, 144] on textarea "**********" at bounding box center [488, 165] width 500 height 62
click at [526, 144] on textarea "**********" at bounding box center [488, 165] width 500 height 62
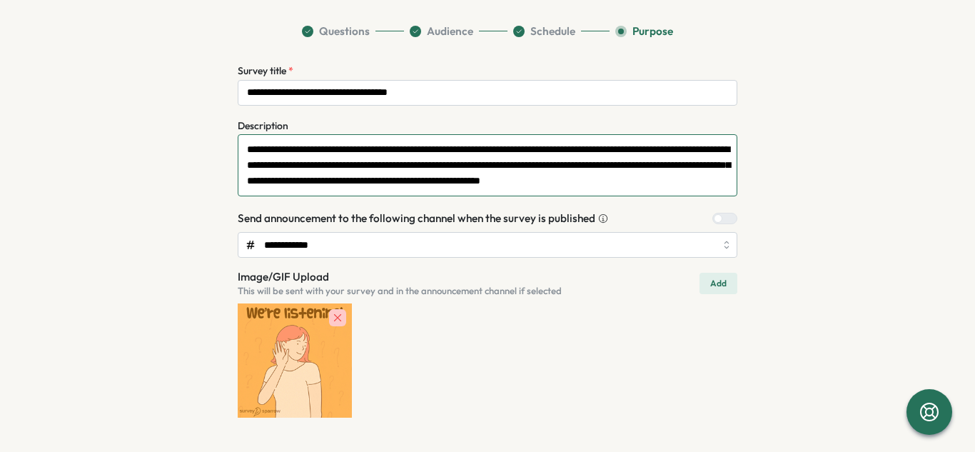
click at [444, 179] on textarea "**********" at bounding box center [488, 165] width 500 height 62
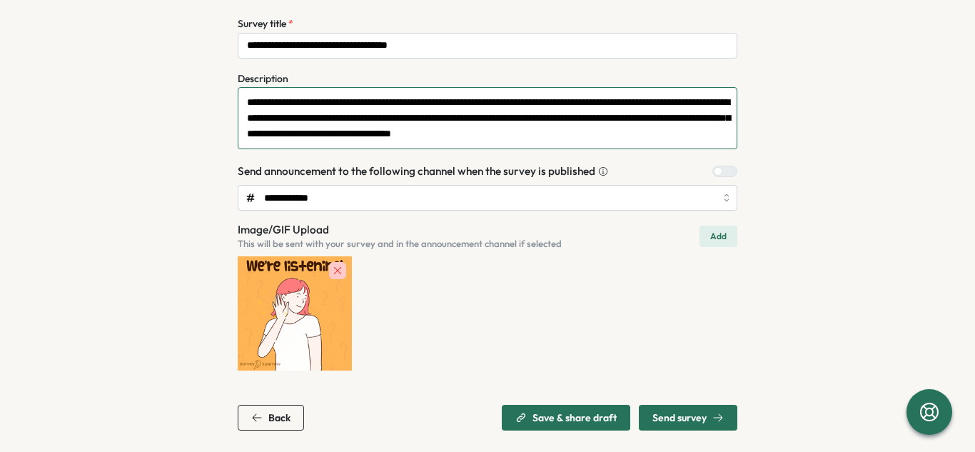
scroll to position [151, 0]
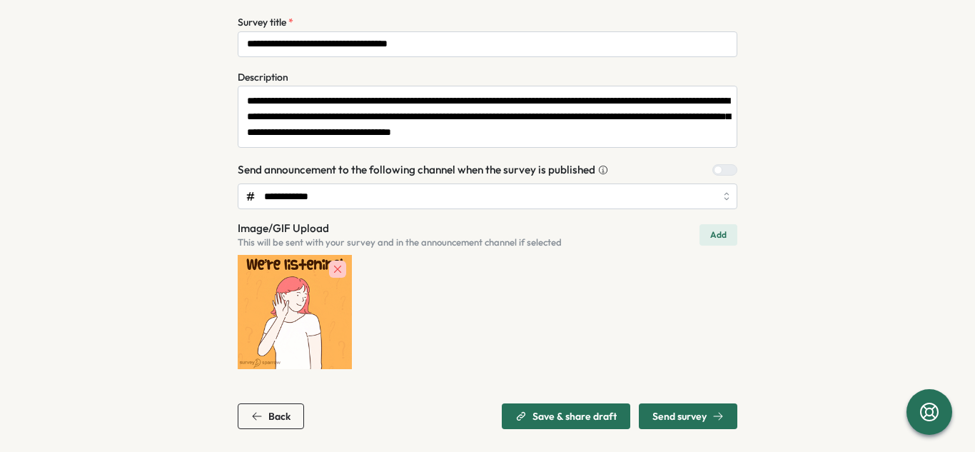
click at [731, 234] on button "Add" at bounding box center [719, 234] width 38 height 21
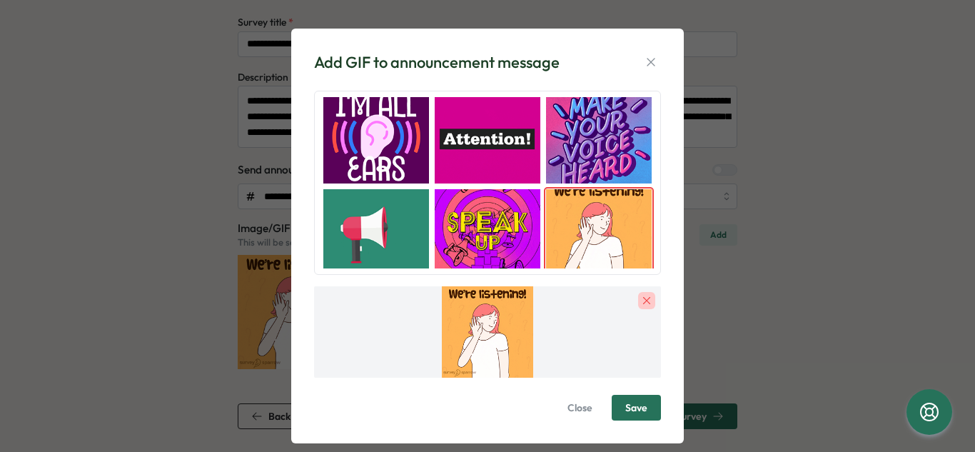
scroll to position [23, 0]
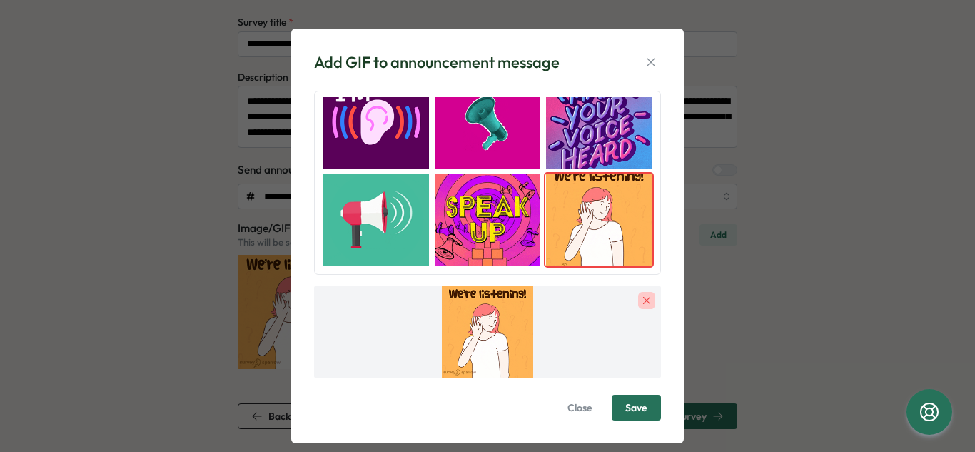
click at [641, 298] on icon "button" at bounding box center [647, 300] width 13 height 13
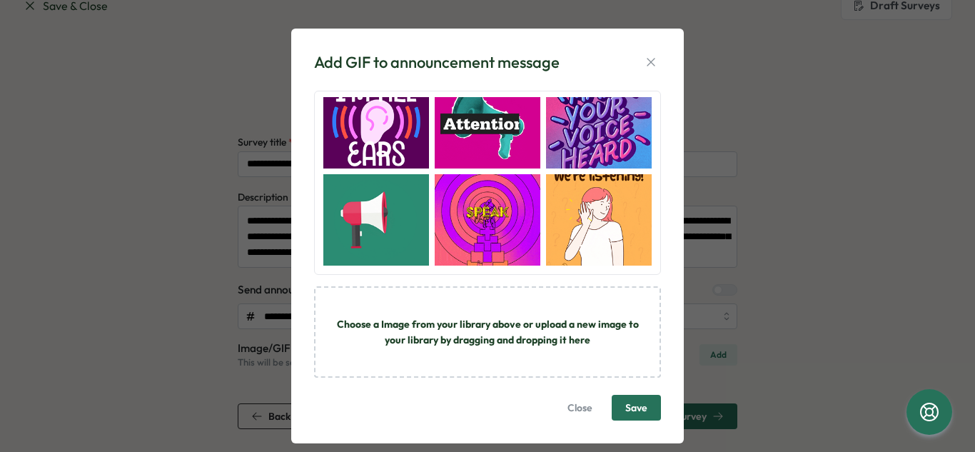
scroll to position [31, 0]
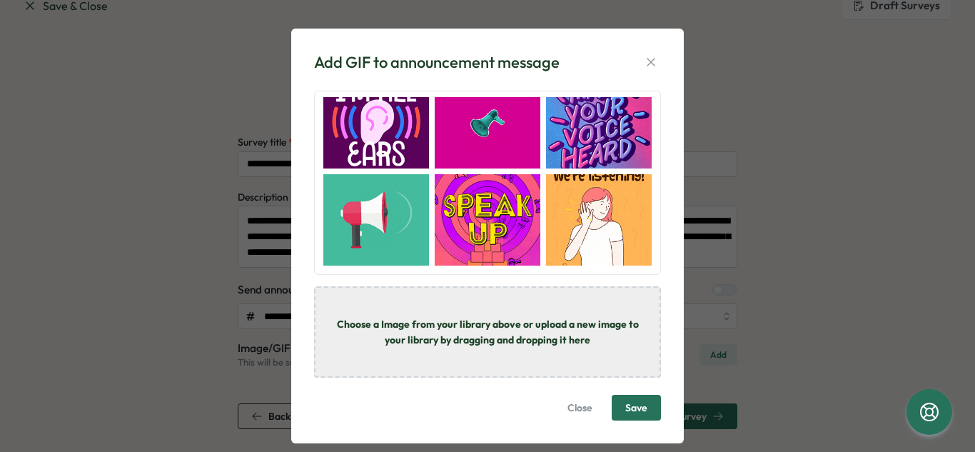
click at [451, 328] on div "Choose a Image from your library above or upload a new image to your library by…" at bounding box center [487, 331] width 347 height 91
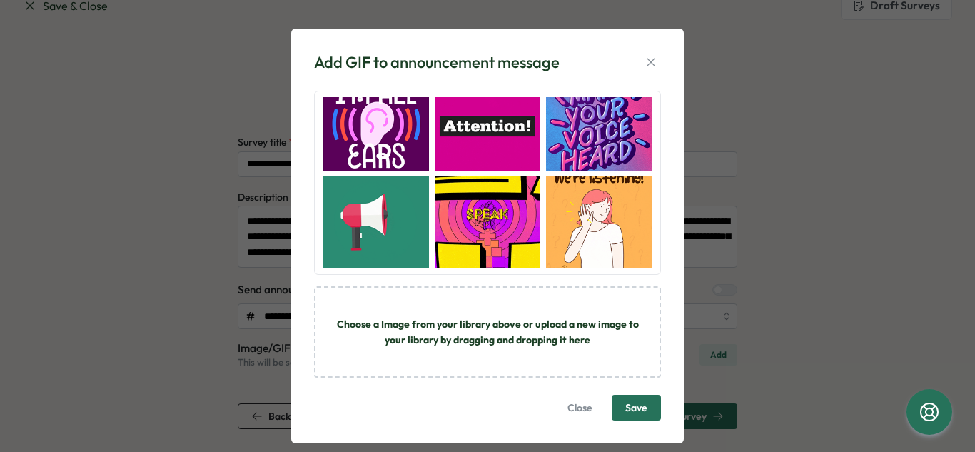
scroll to position [23, 0]
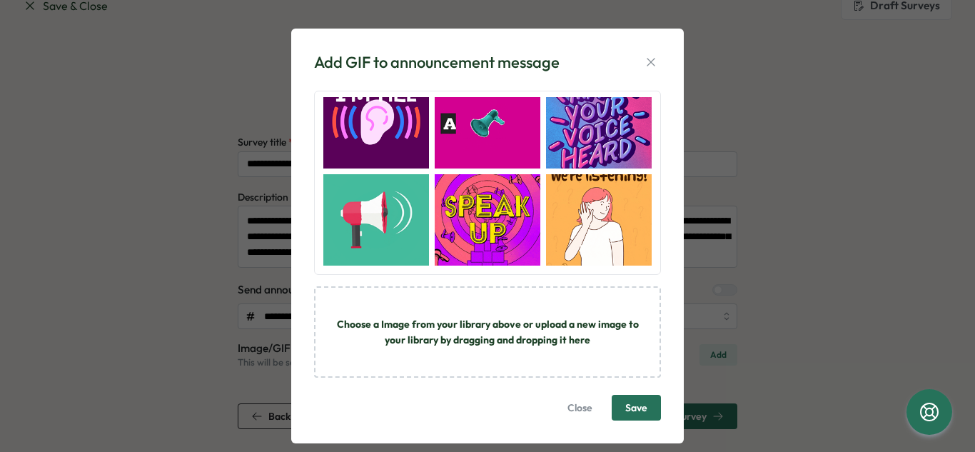
click at [611, 228] on img "button" at bounding box center [599, 219] width 106 height 91
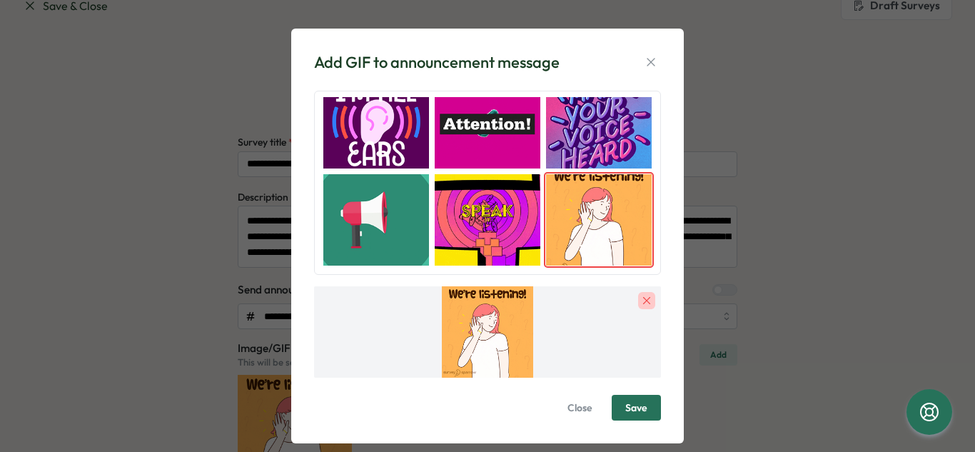
scroll to position [151, 0]
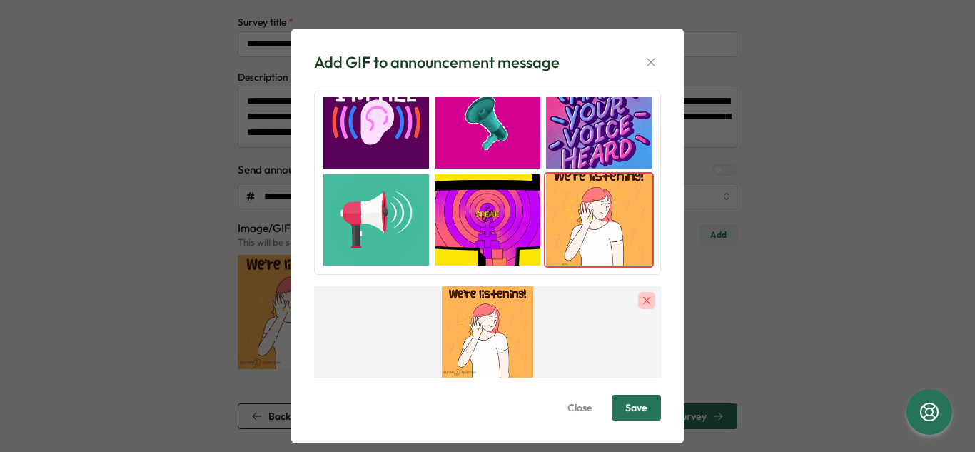
click at [630, 406] on span "Save" at bounding box center [637, 408] width 22 height 10
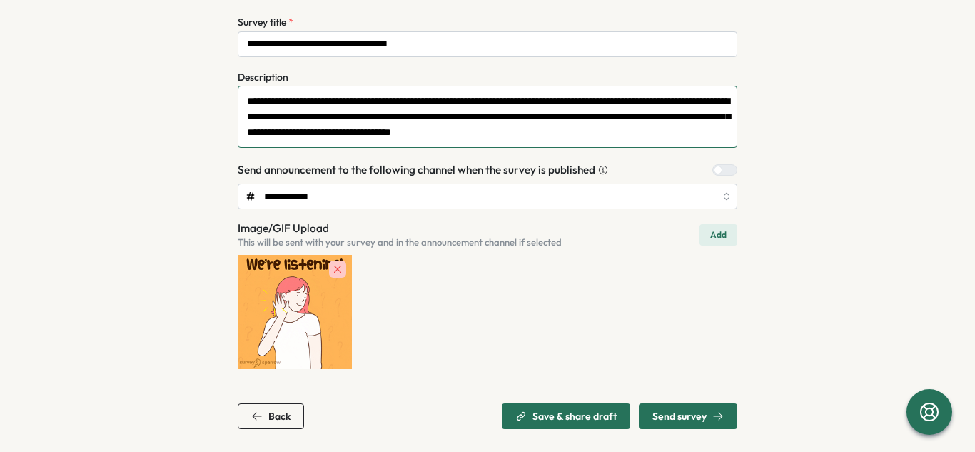
click at [673, 136] on textarea "**********" at bounding box center [488, 117] width 500 height 62
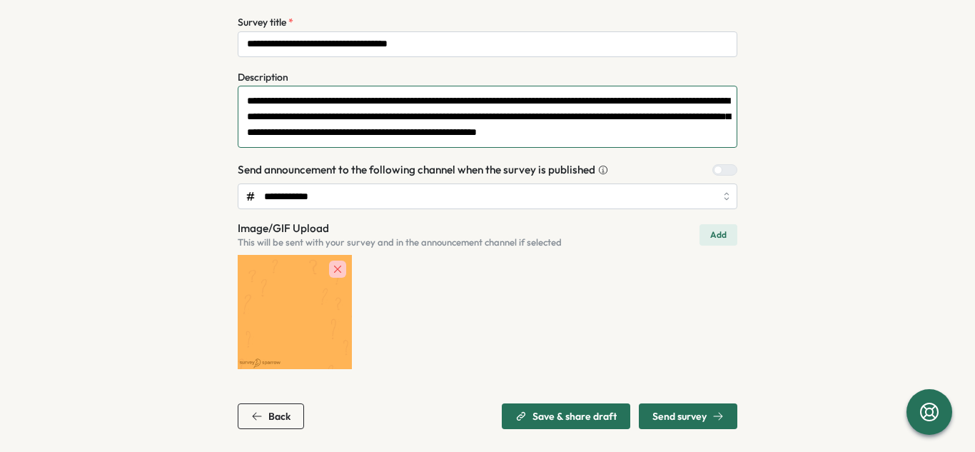
click at [241, 98] on textarea "**********" at bounding box center [488, 117] width 500 height 62
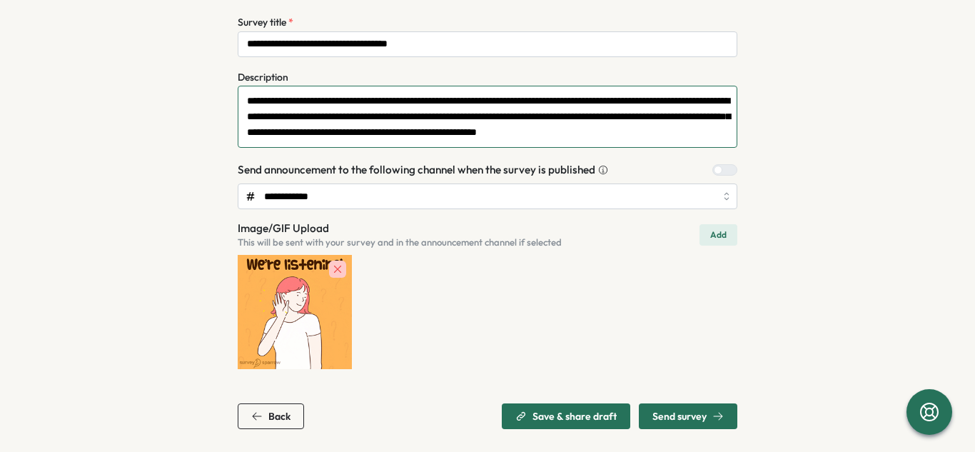
click at [559, 121] on textarea "**********" at bounding box center [488, 117] width 500 height 62
type textarea "**********"
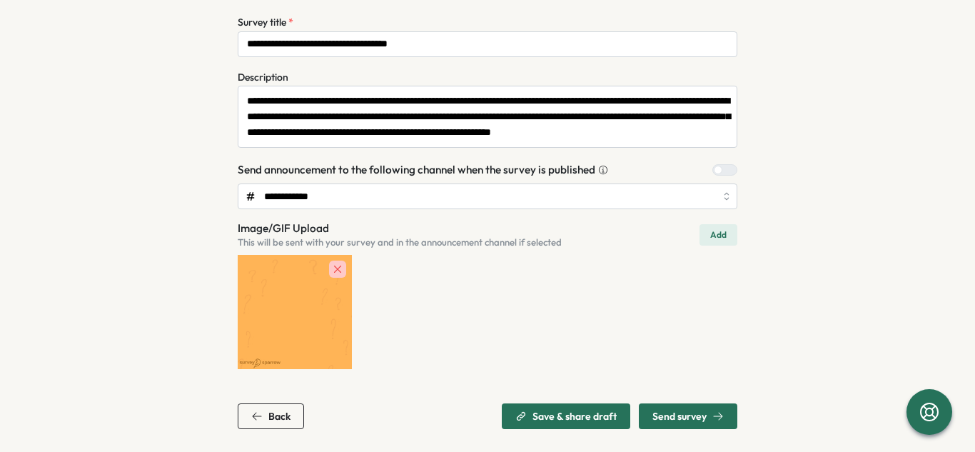
click at [694, 413] on span "Send survey" at bounding box center [680, 416] width 54 height 10
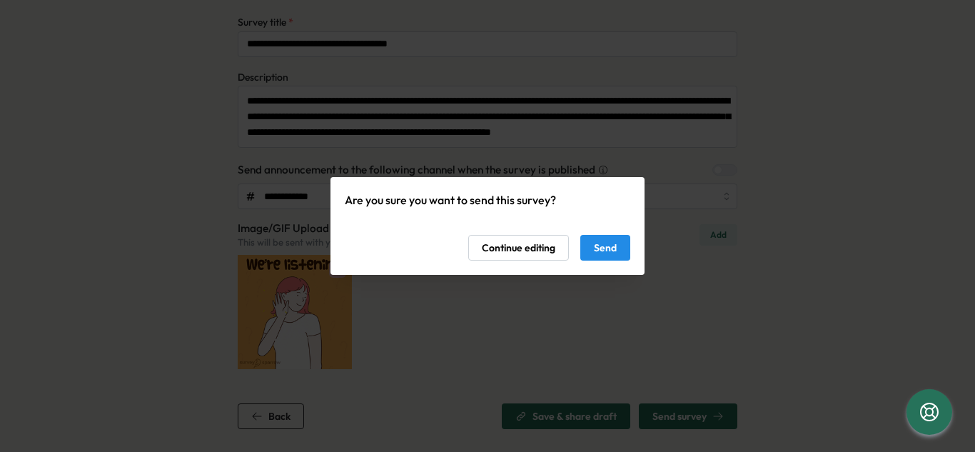
click at [528, 254] on span "Continue editing" at bounding box center [519, 248] width 74 height 24
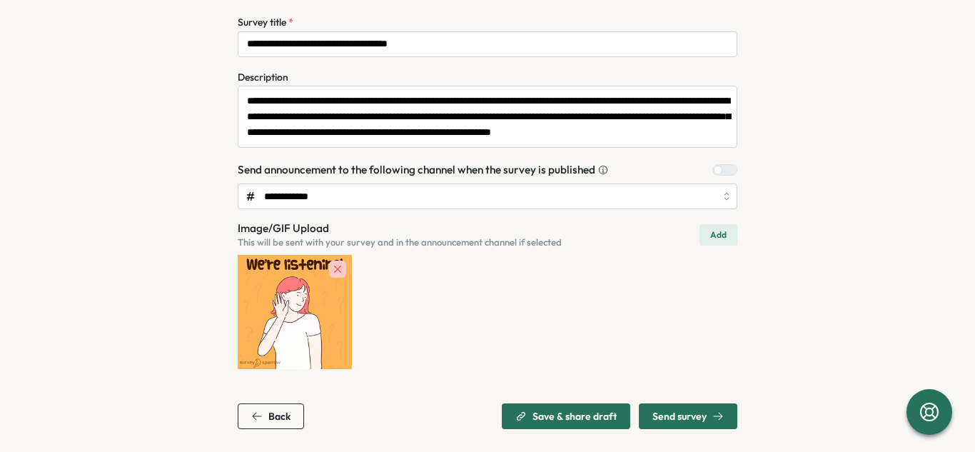
click at [548, 409] on span "Save & share draft" at bounding box center [566, 416] width 101 height 24
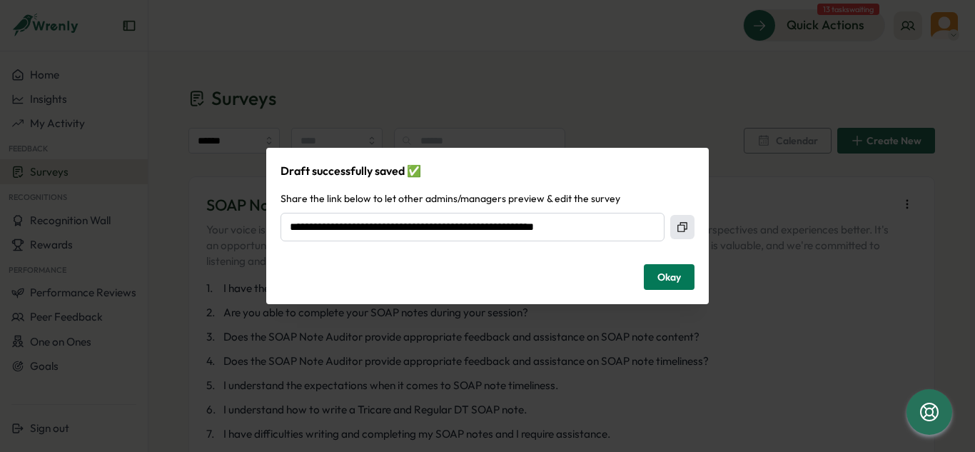
click at [658, 272] on span "Okay" at bounding box center [670, 277] width 24 height 24
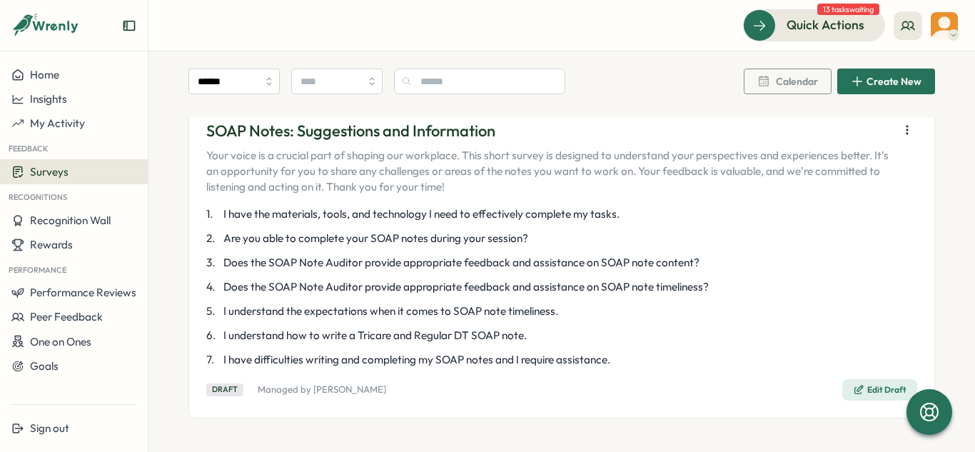
scroll to position [75, 0]
